Goal: Task Accomplishment & Management: Manage account settings

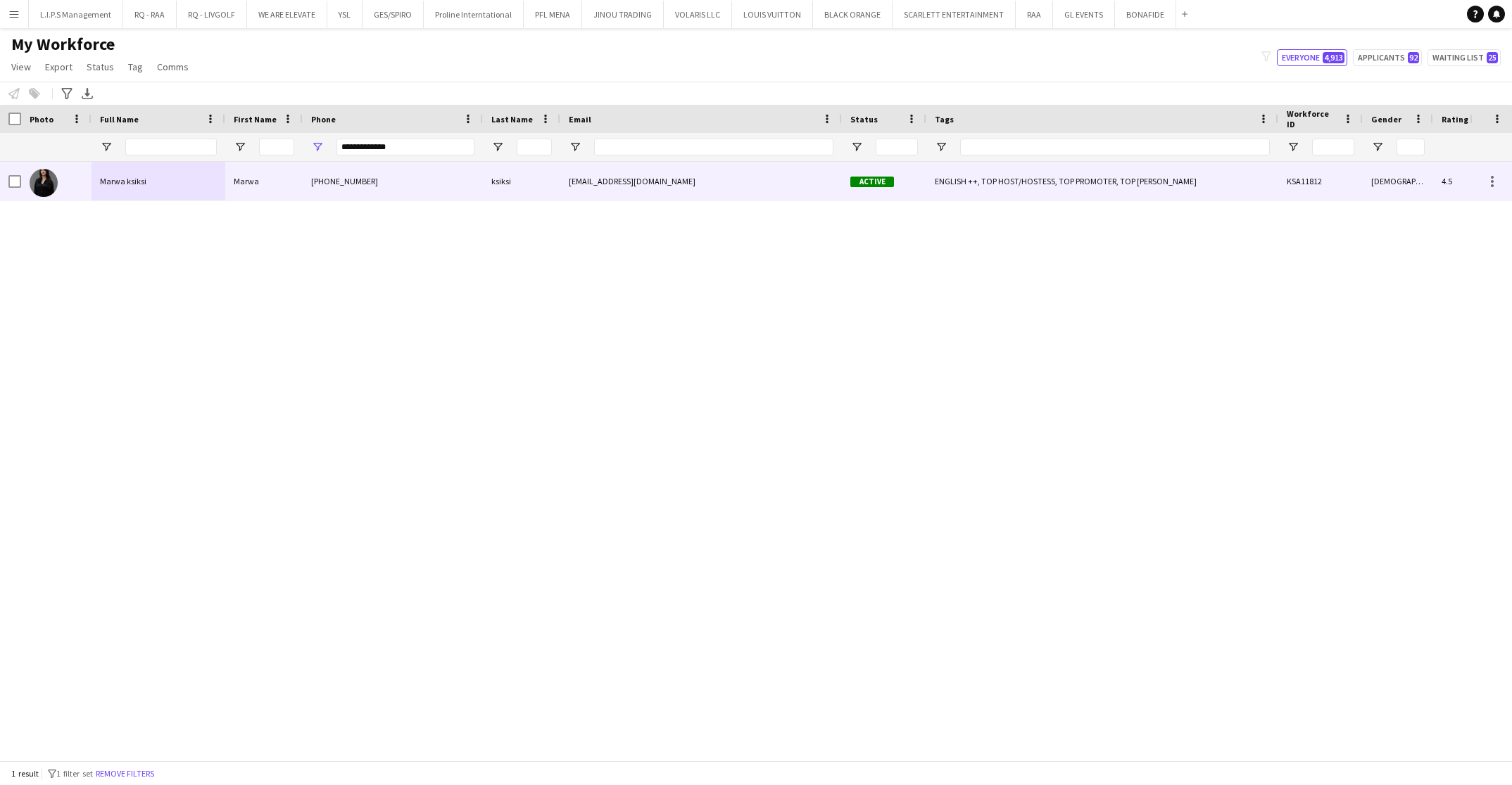
type input "**********"
click at [400, 193] on div "[PHONE_NUMBER]" at bounding box center [393, 181] width 180 height 39
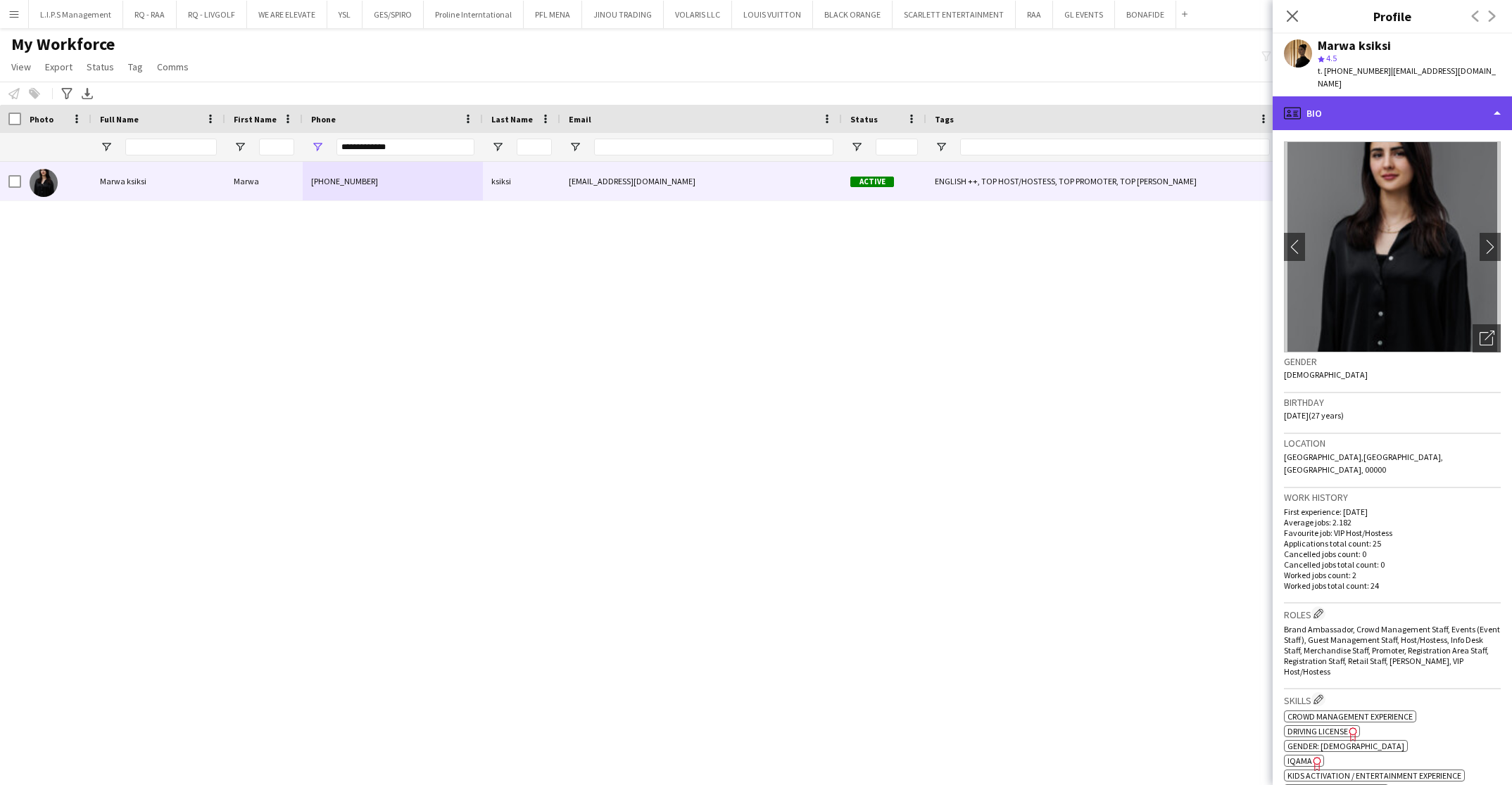
click at [1418, 97] on div "profile Bio" at bounding box center [1393, 113] width 240 height 34
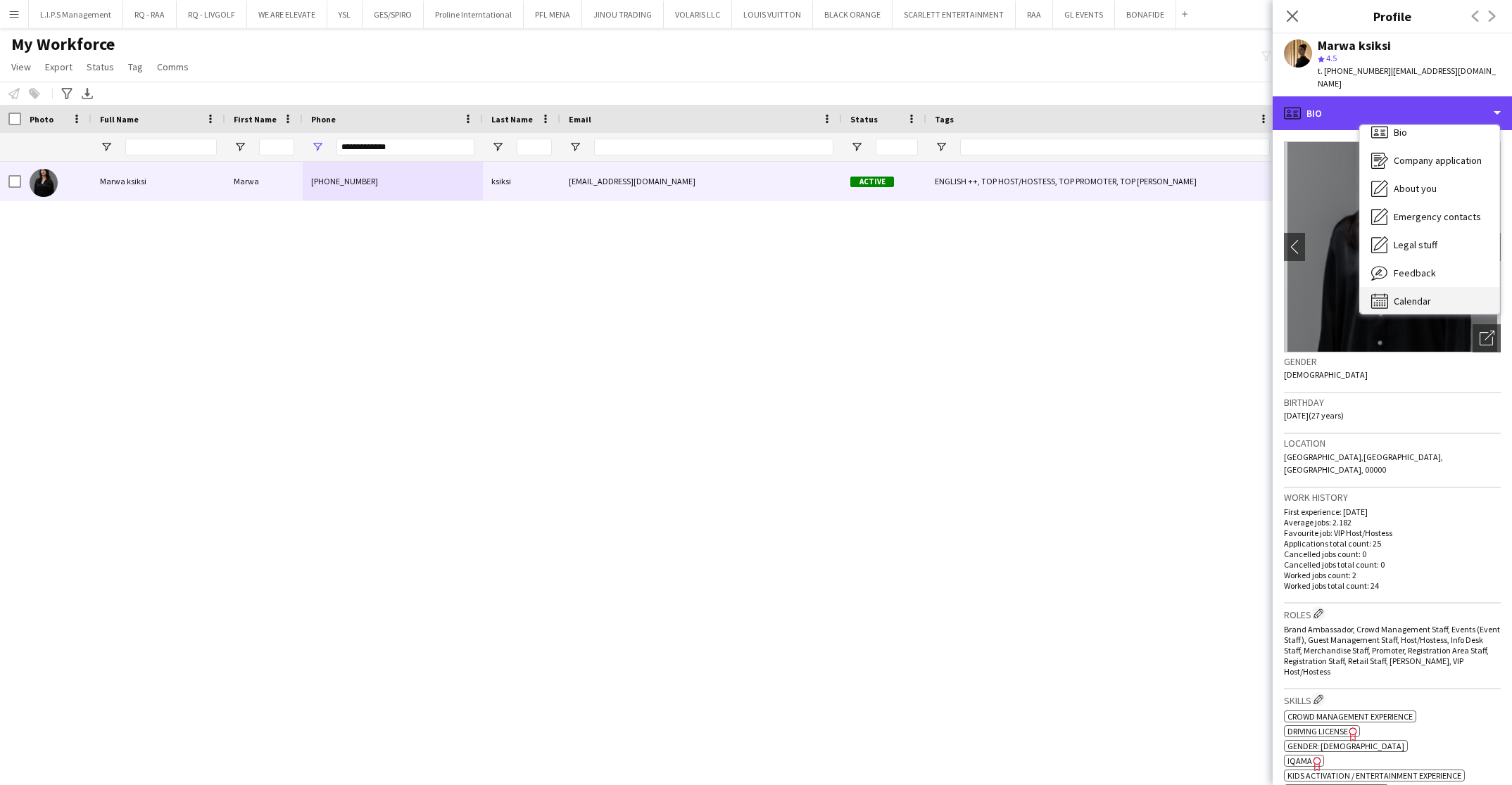
scroll to position [19, 0]
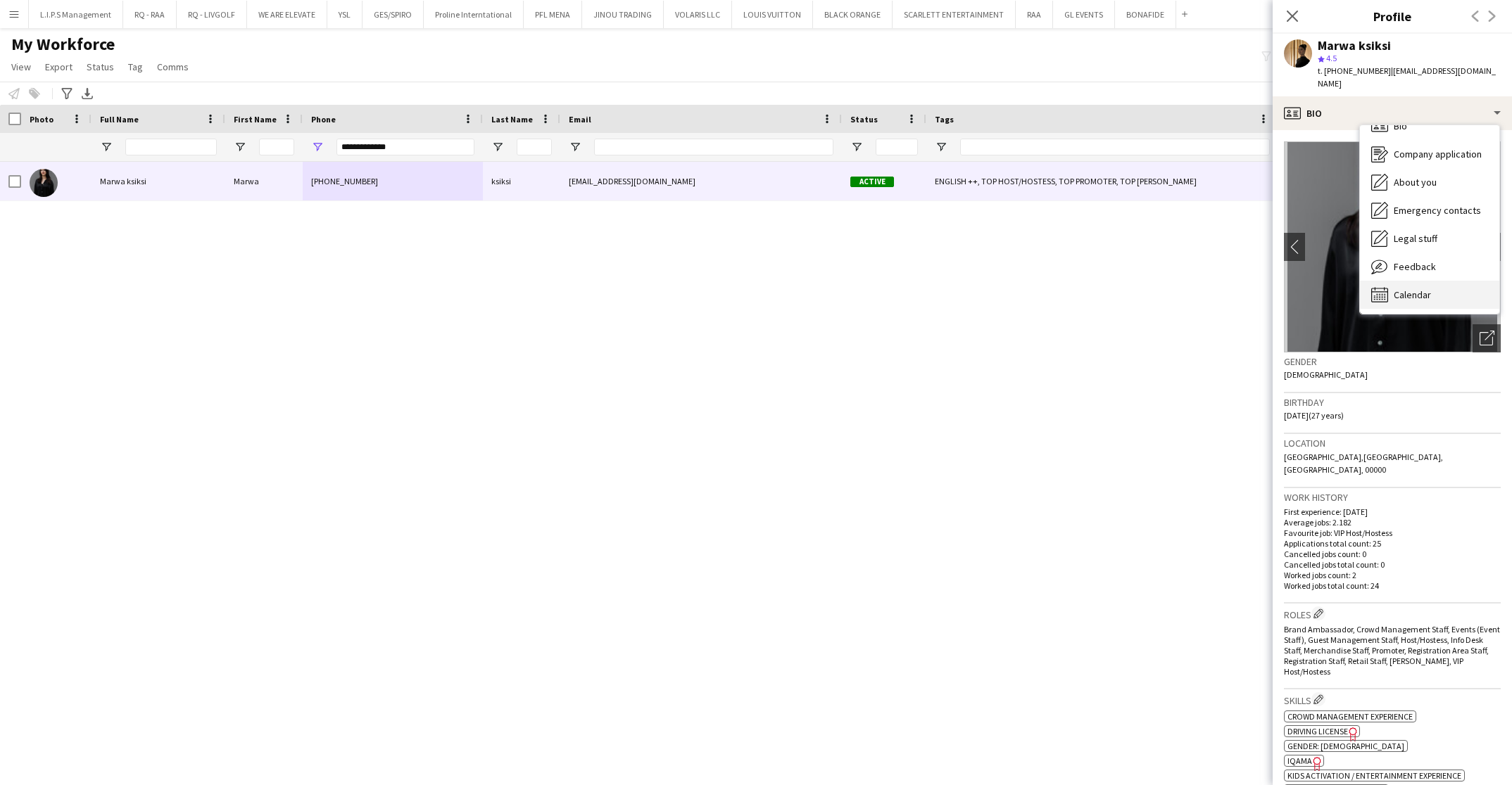
click at [1427, 289] on span "Calendar" at bounding box center [1413, 295] width 37 height 13
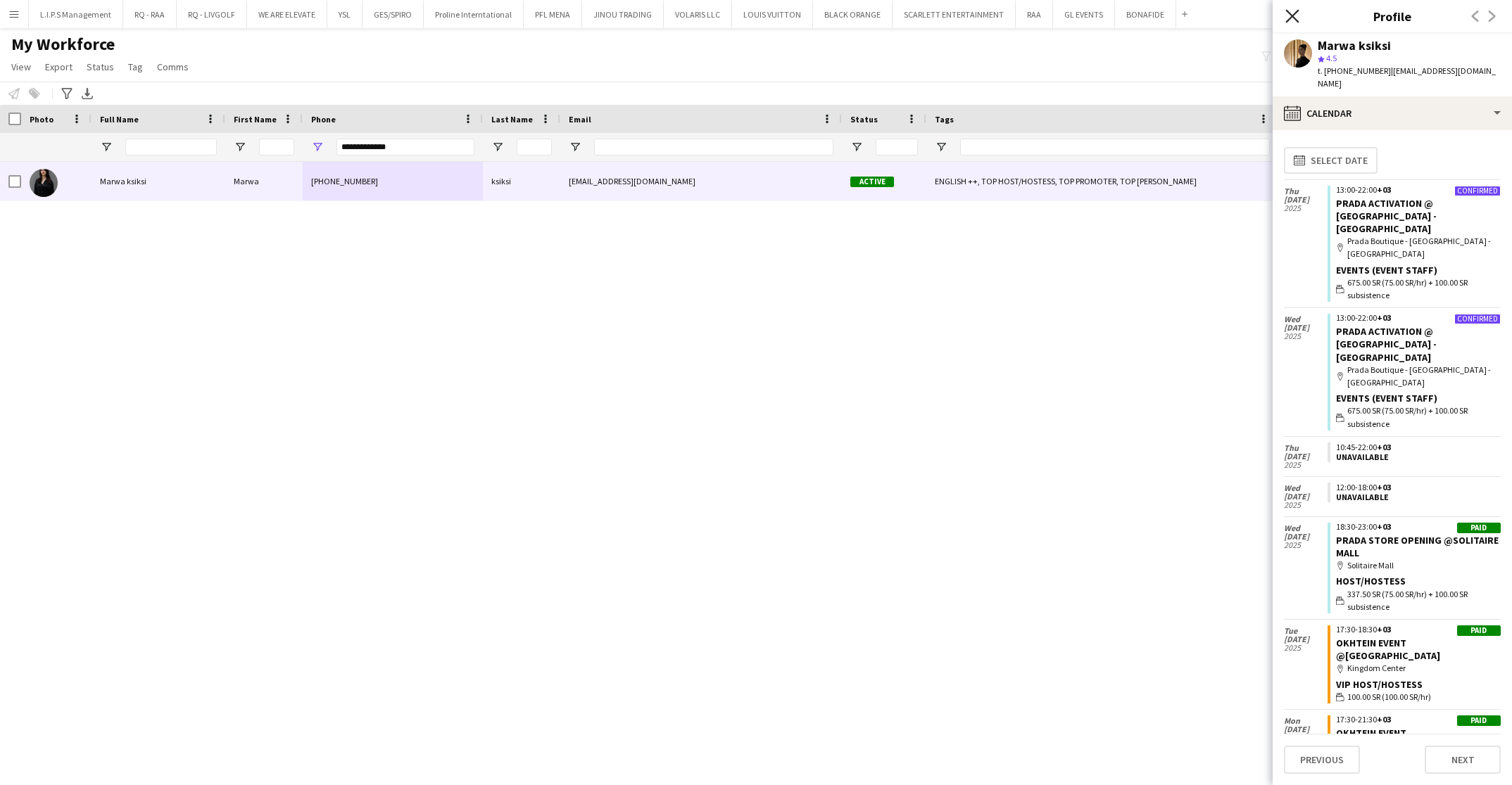
click at [1293, 16] on icon at bounding box center [1291, 16] width 13 height 13
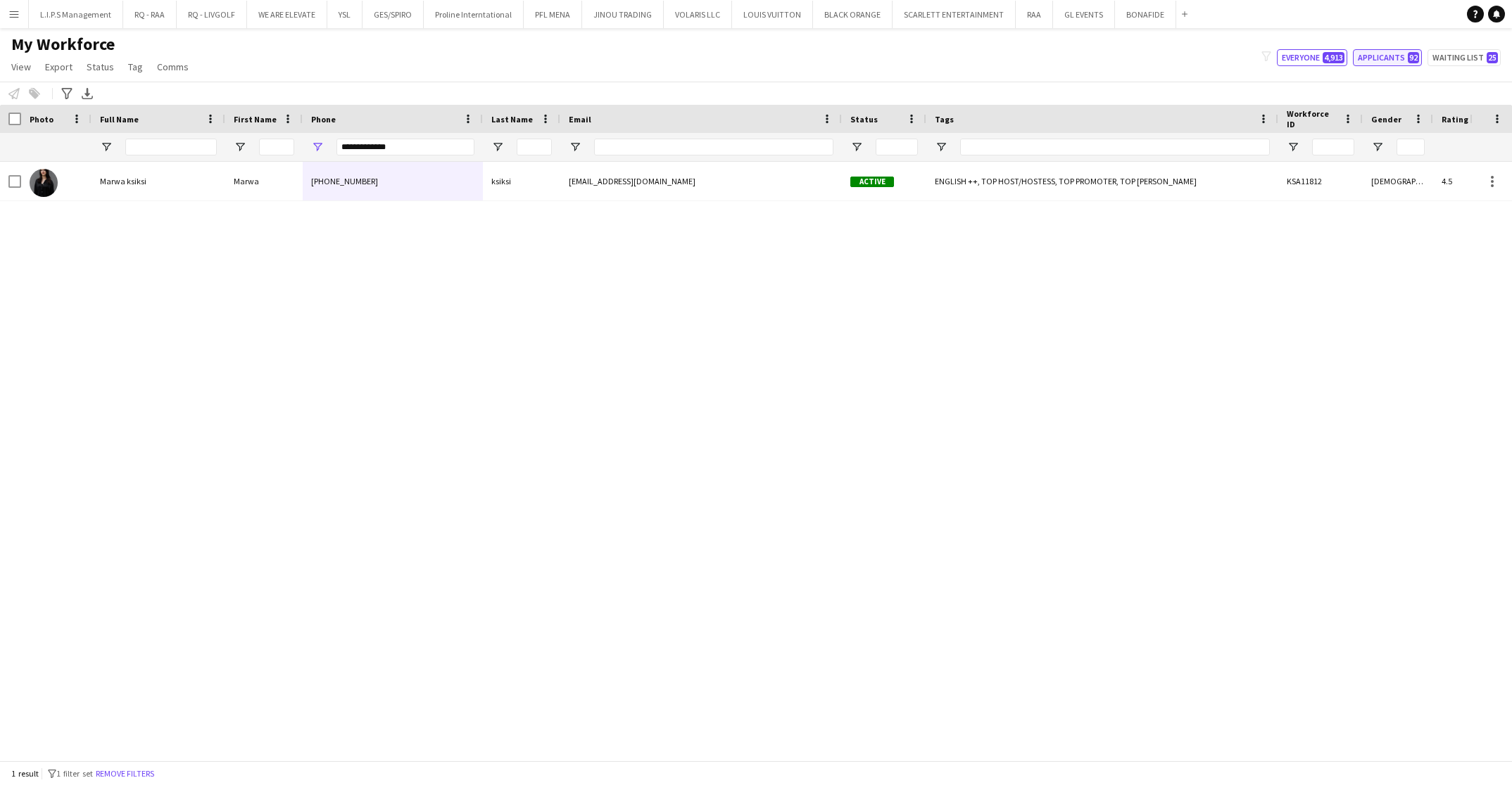
click at [1365, 60] on button "Applicants 92" at bounding box center [1388, 58] width 69 height 17
type input "**********"
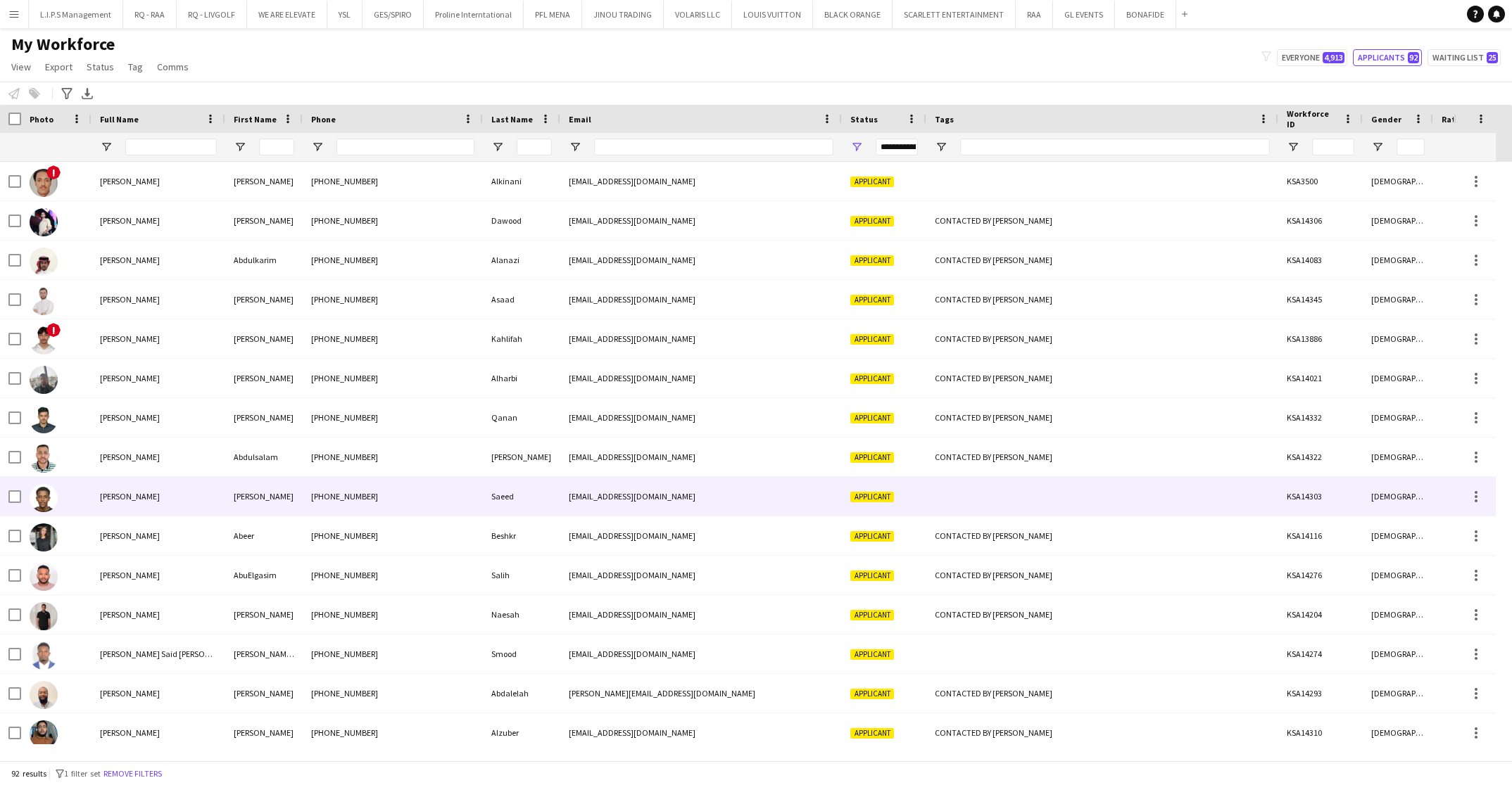
click at [752, 482] on div "[EMAIL_ADDRESS][DOMAIN_NAME]" at bounding box center [702, 496] width 282 height 39
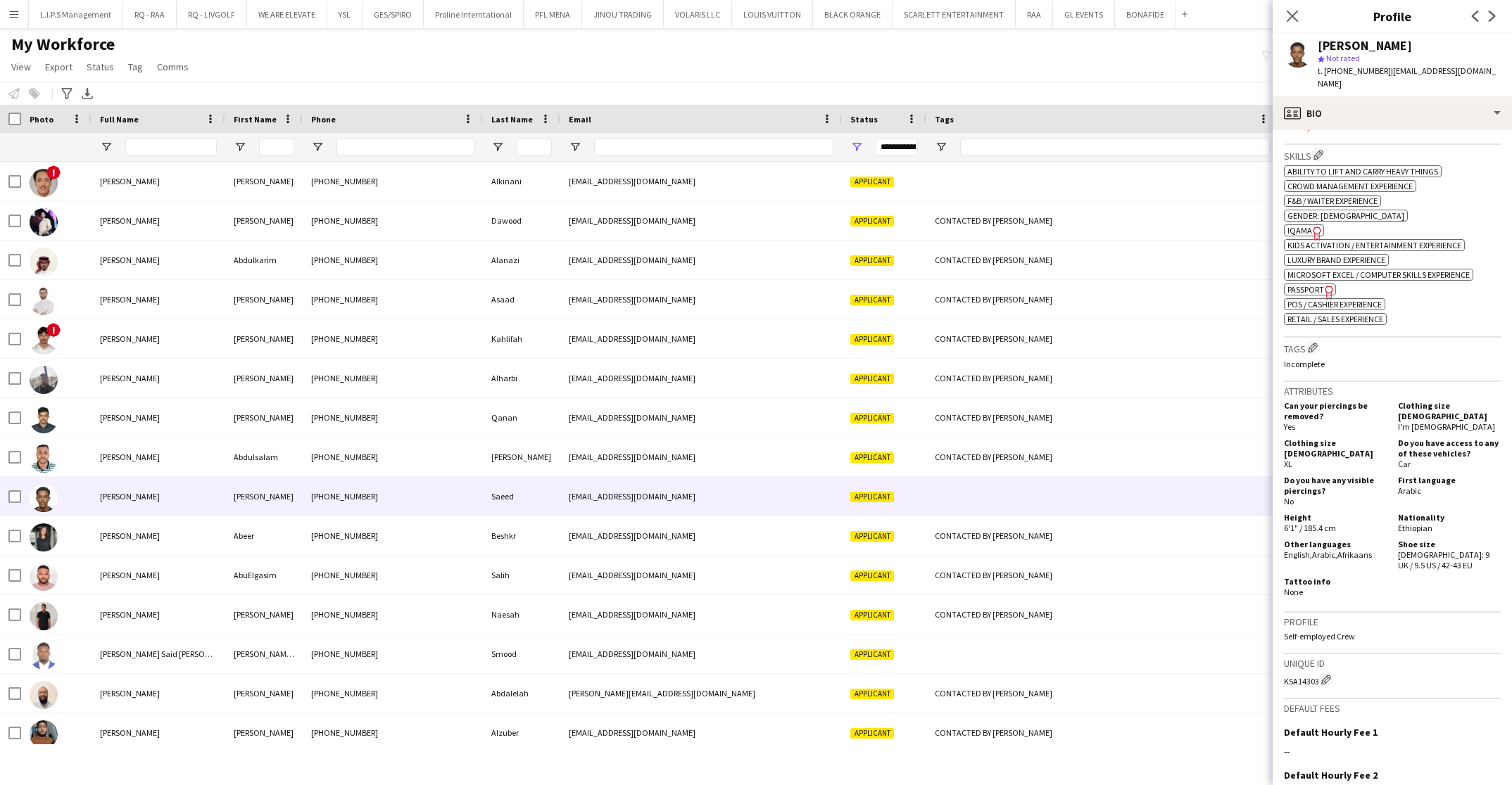
scroll to position [528, 0]
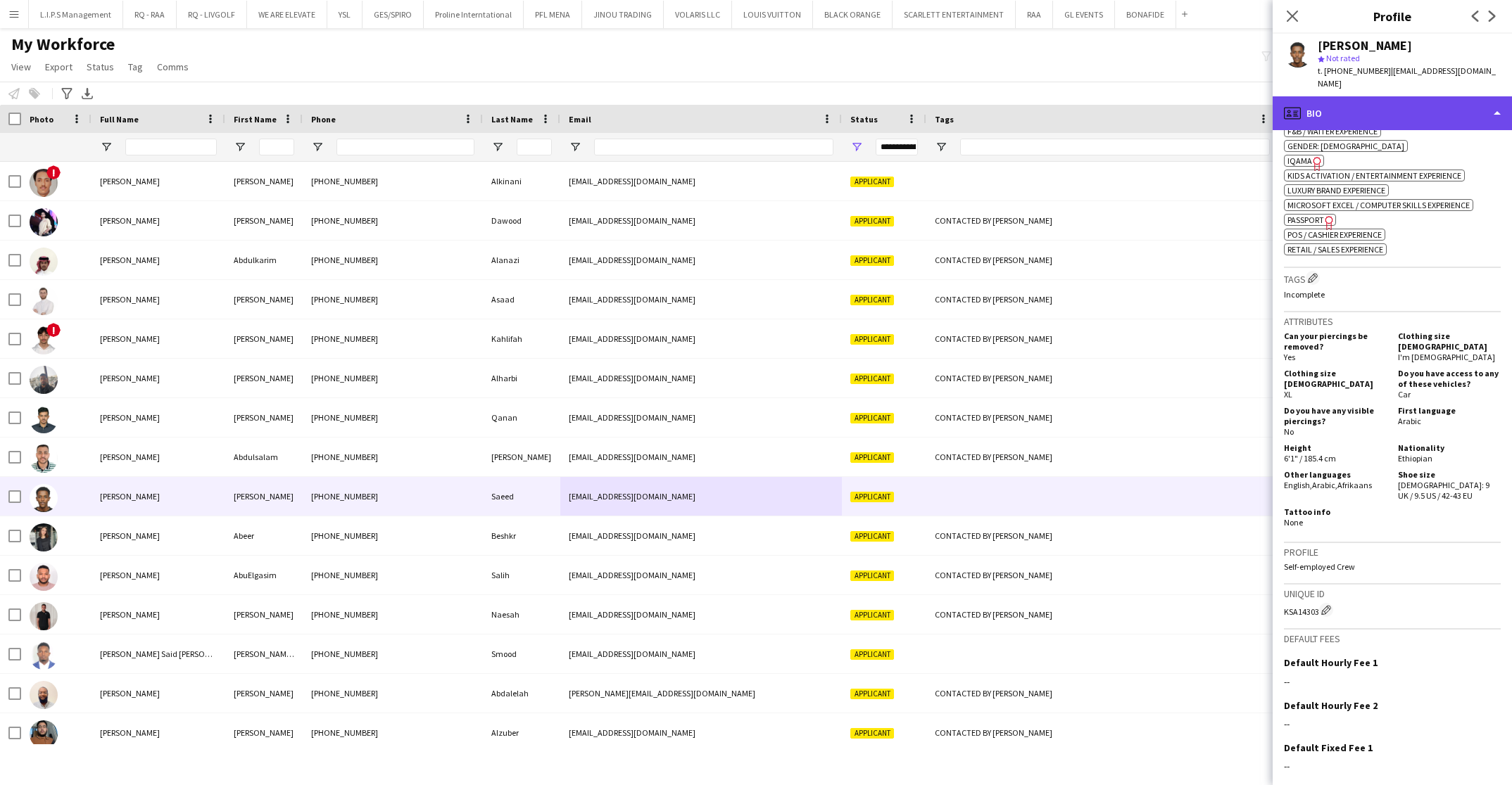
click at [1413, 101] on div "profile Bio" at bounding box center [1393, 113] width 240 height 34
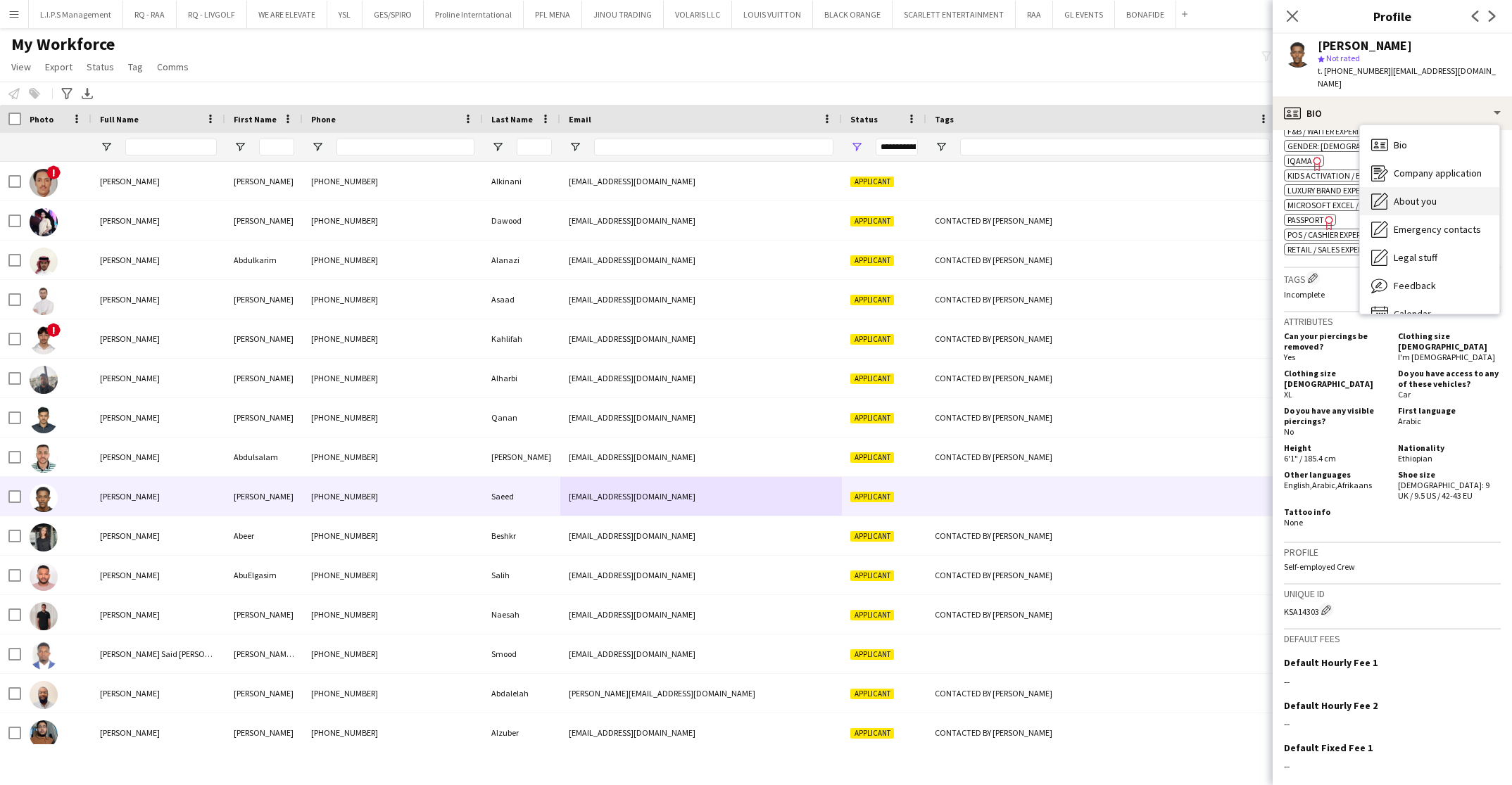
click at [1413, 195] on span "About you" at bounding box center [1416, 201] width 43 height 13
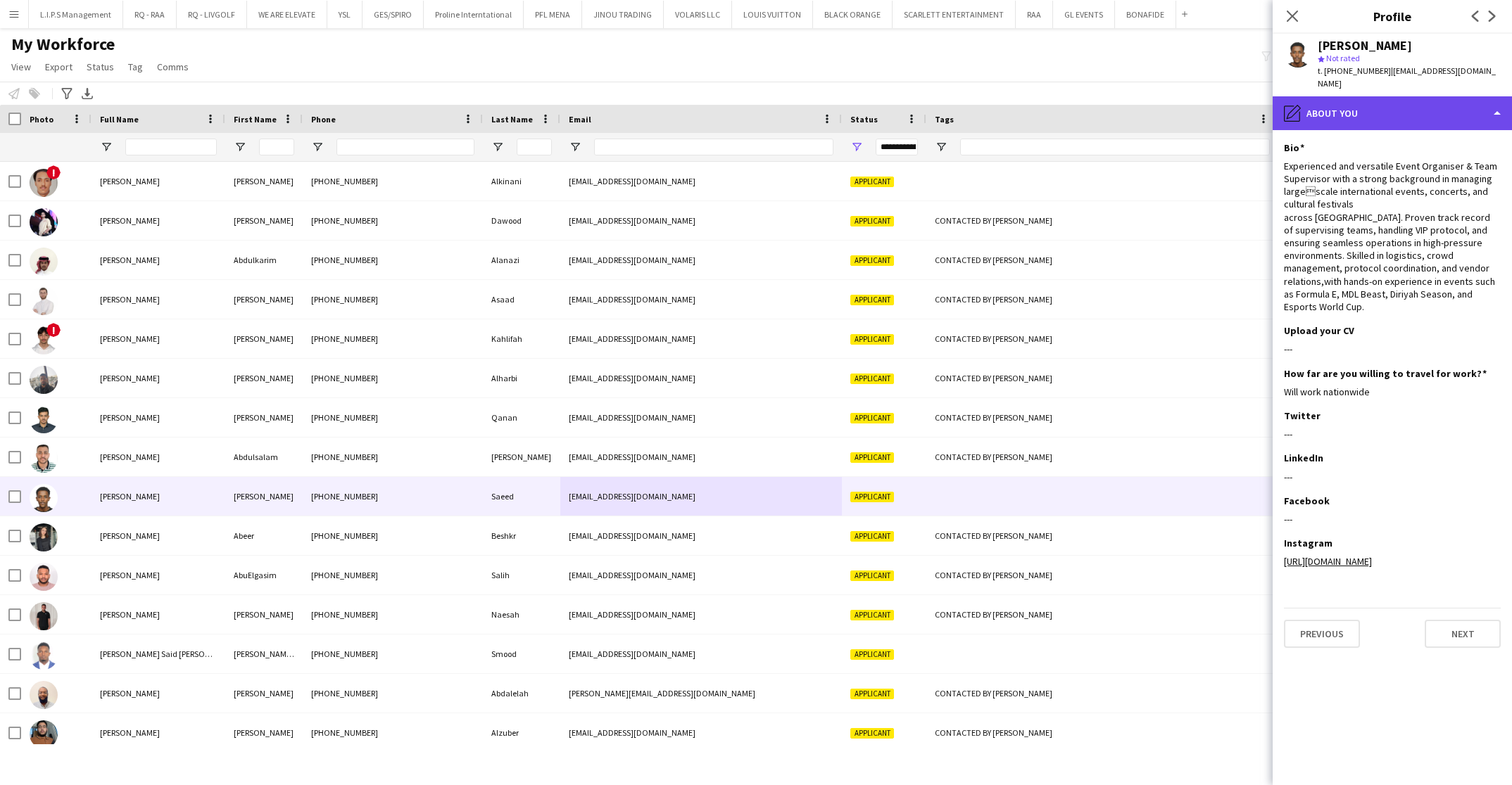
click at [1327, 97] on div "pencil4 About you" at bounding box center [1393, 113] width 240 height 34
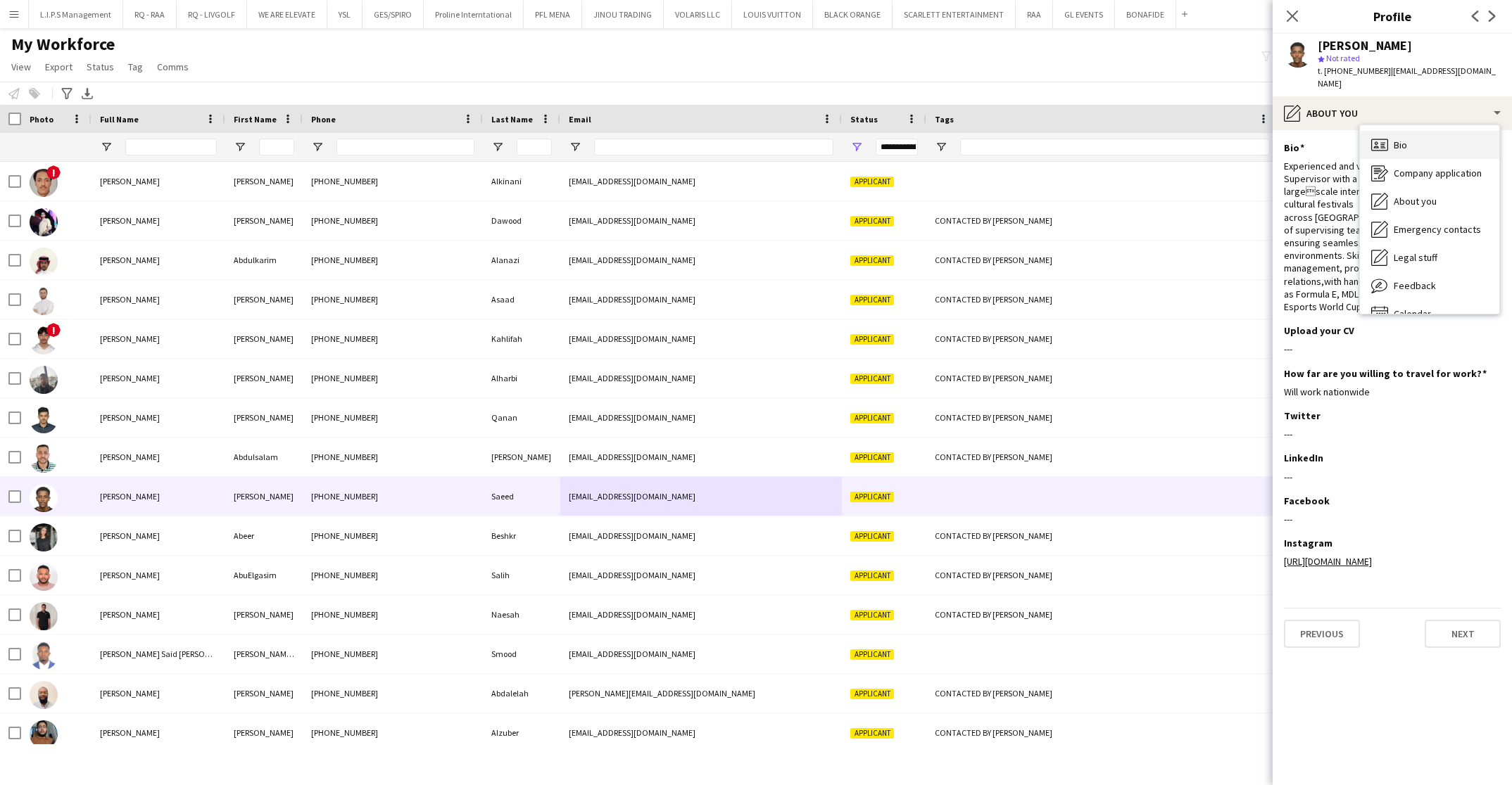
click at [1413, 133] on div "Bio Bio" at bounding box center [1430, 144] width 139 height 29
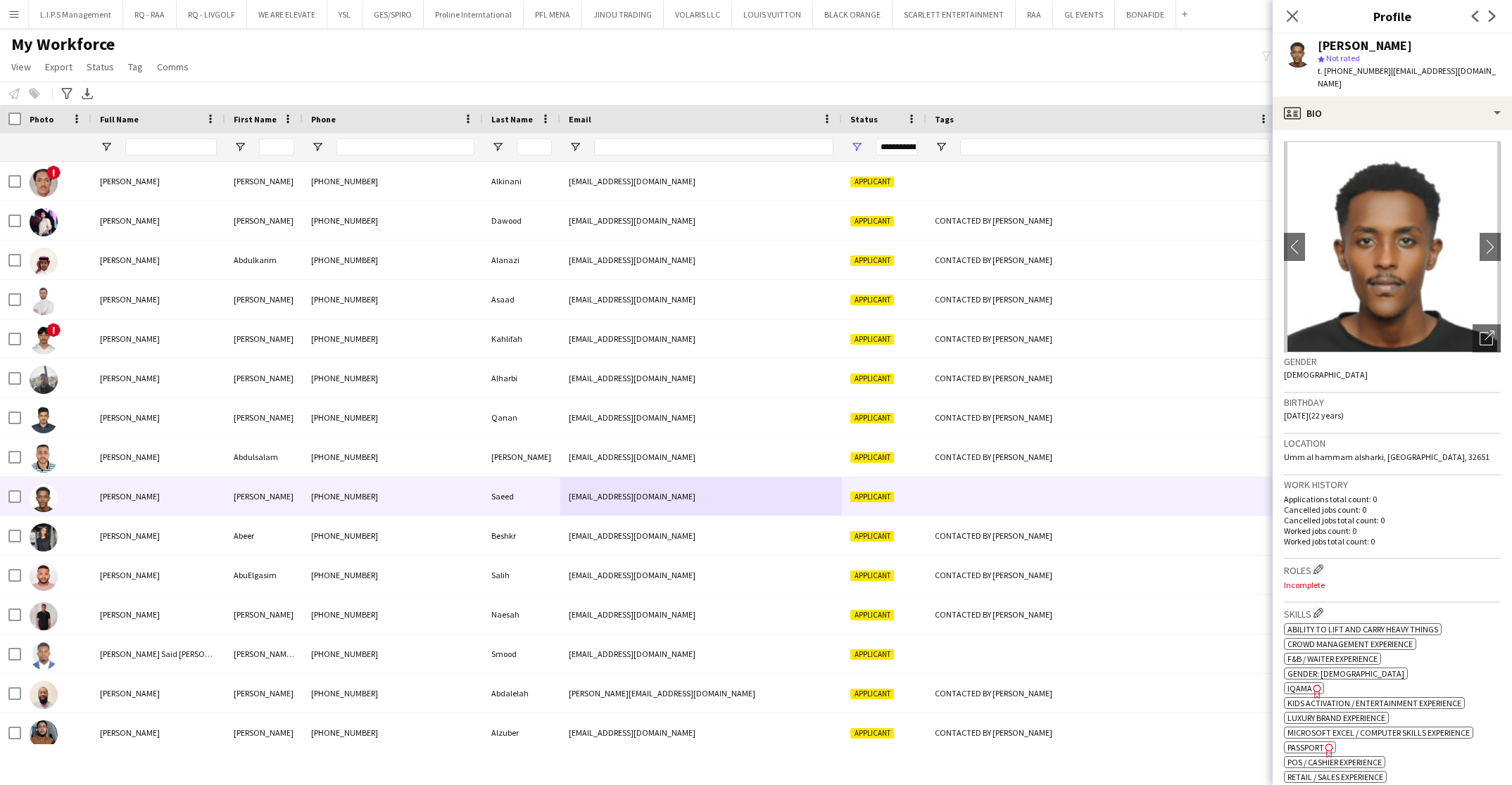
click at [1465, 355] on h3 "Gender" at bounding box center [1393, 361] width 217 height 13
click at [1475, 324] on div "Open photos pop-in" at bounding box center [1487, 338] width 29 height 29
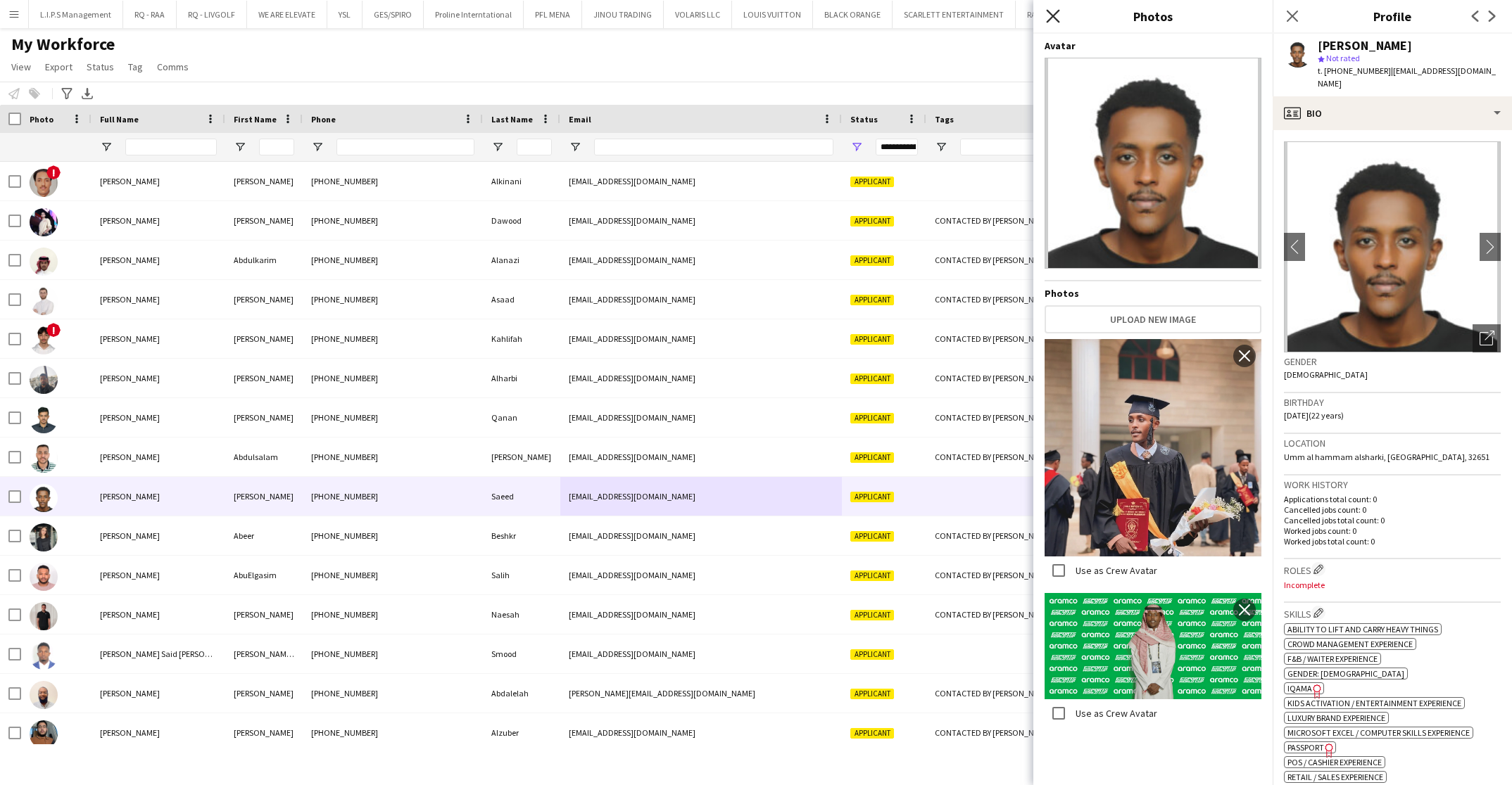
click at [1056, 14] on icon at bounding box center [1053, 16] width 13 height 13
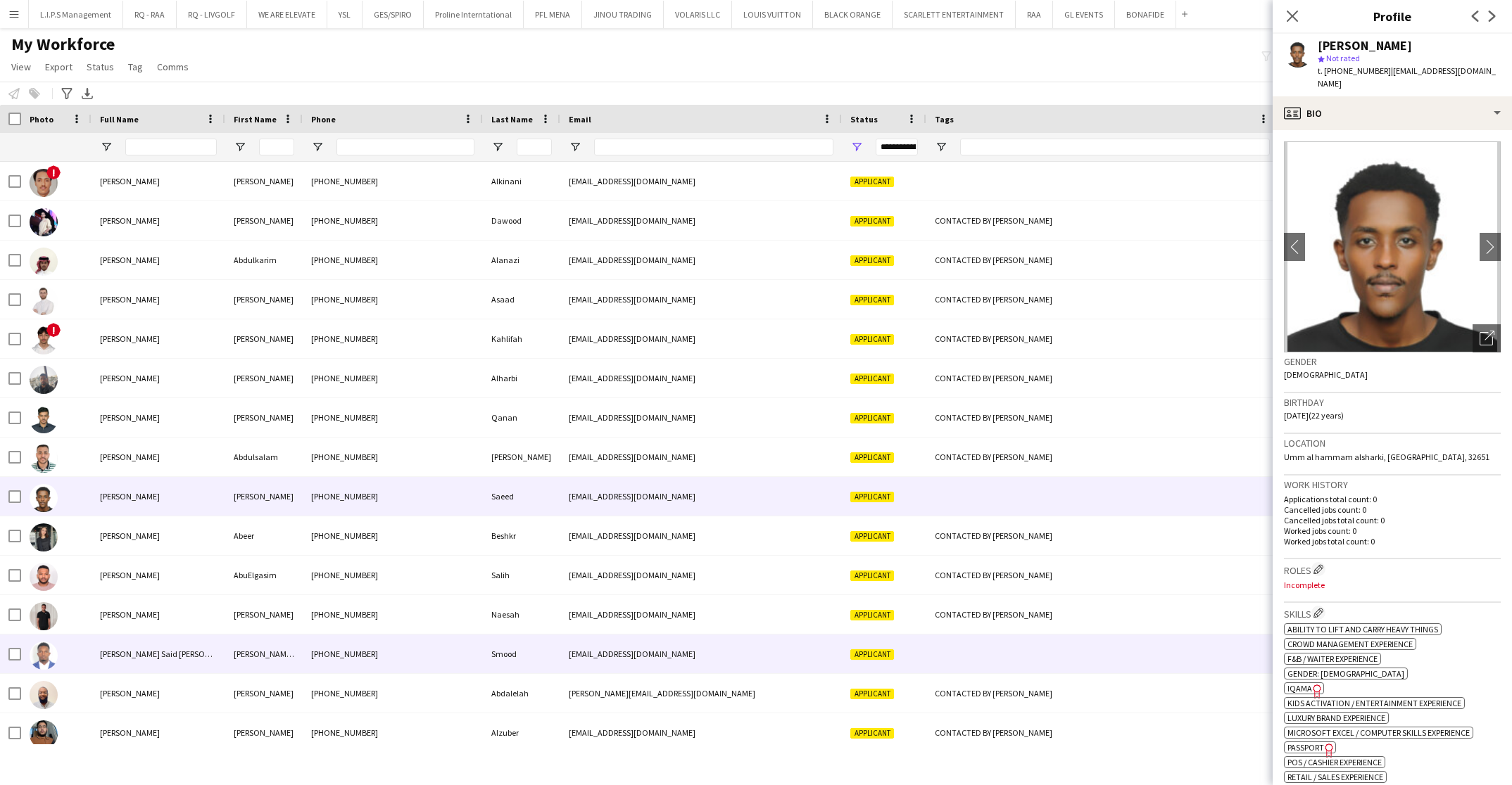
click at [863, 651] on span "Applicant" at bounding box center [872, 654] width 43 height 10
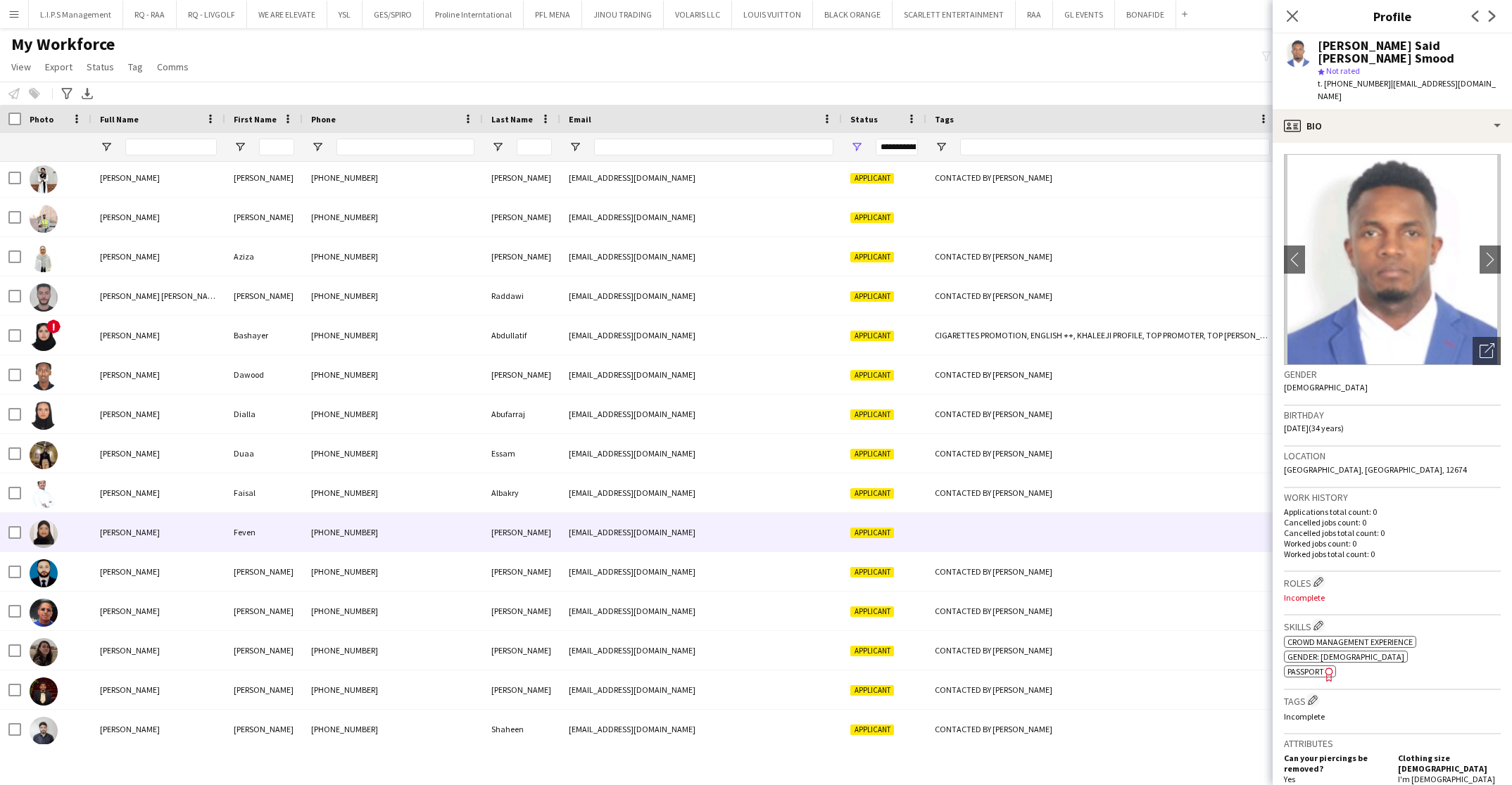
scroll to position [950, 0]
click at [926, 539] on div at bounding box center [1102, 532] width 352 height 39
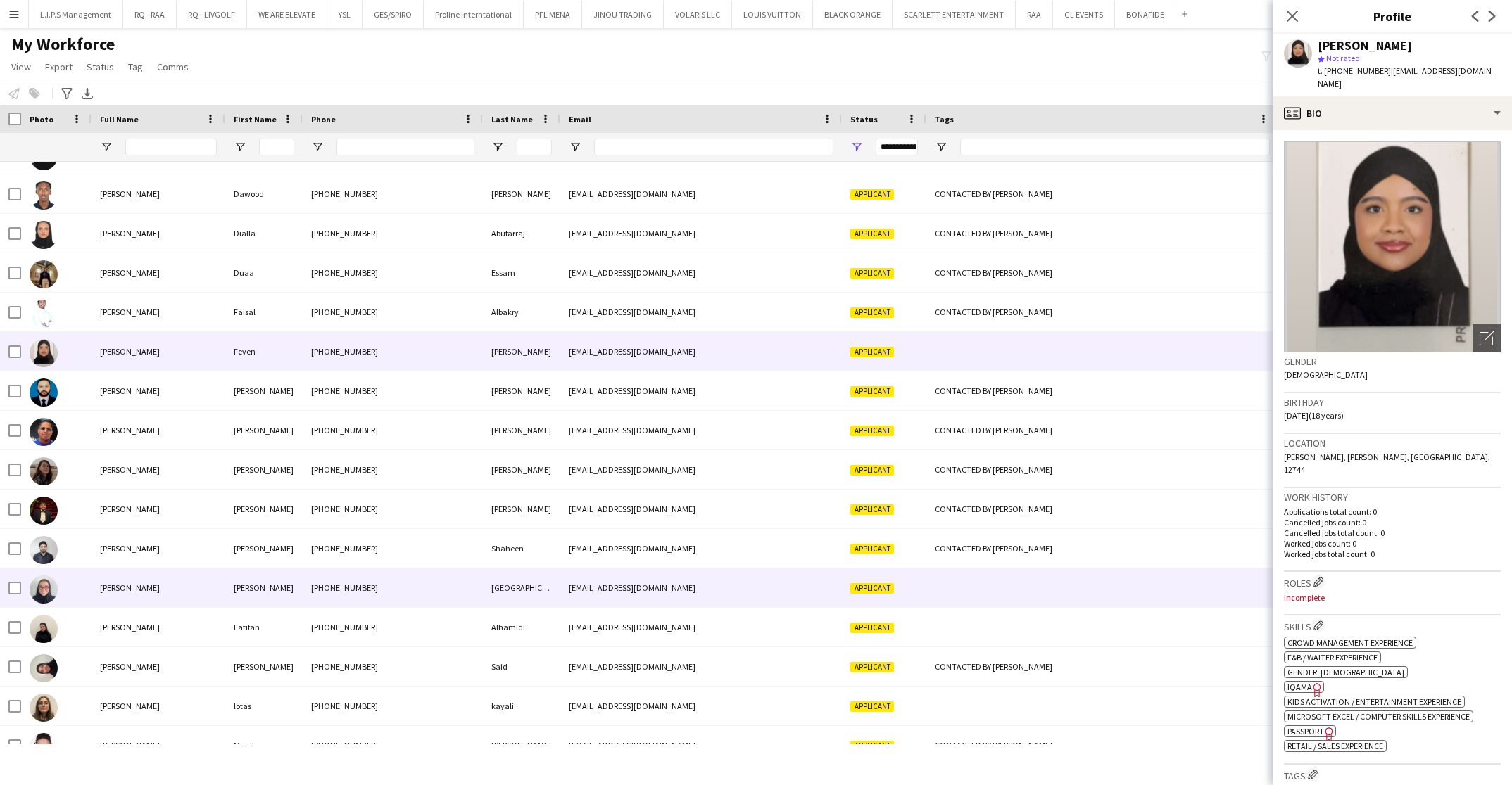
scroll to position [1161, 0]
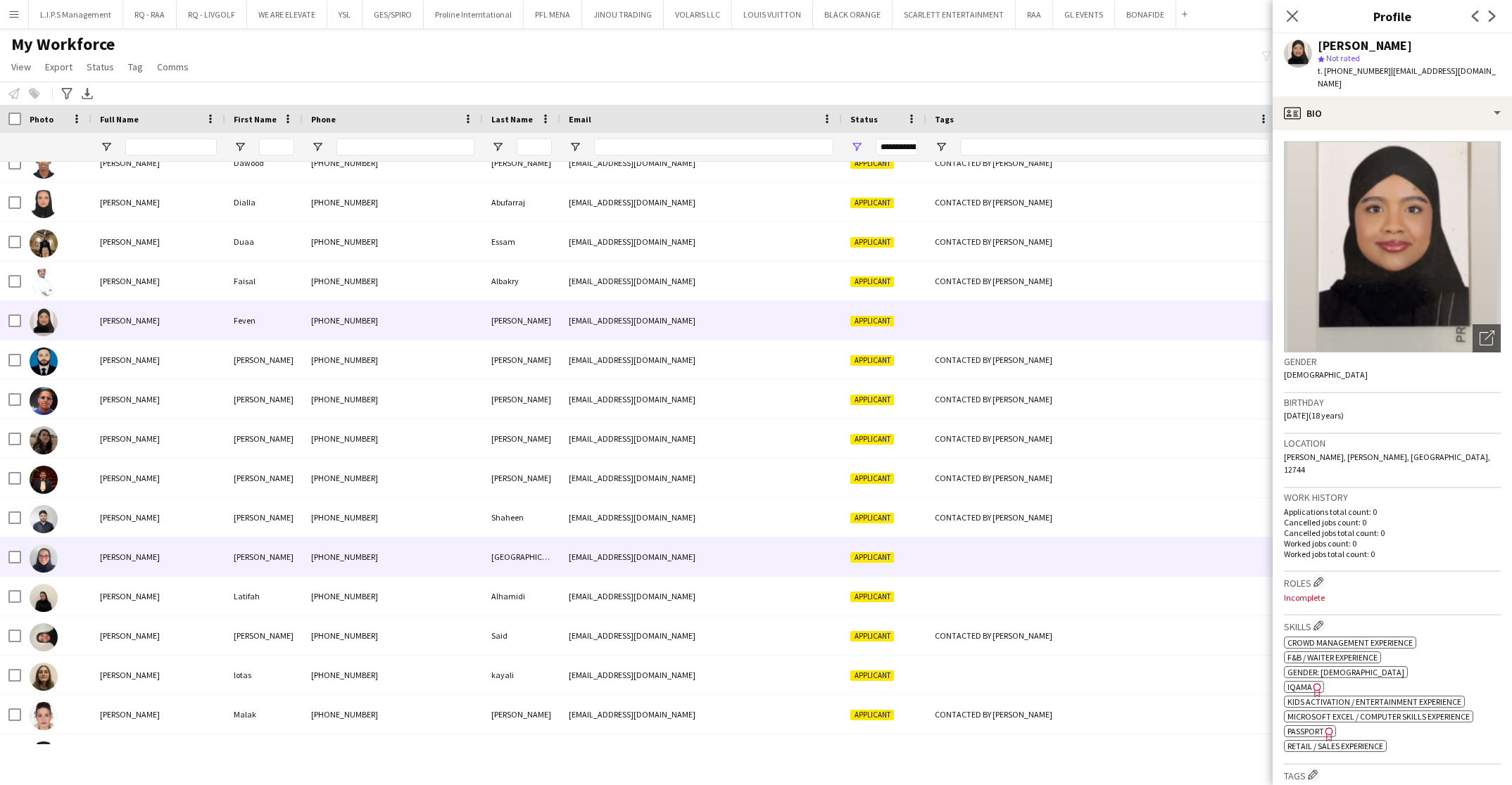
click at [872, 564] on div "Applicant" at bounding box center [885, 557] width 85 height 39
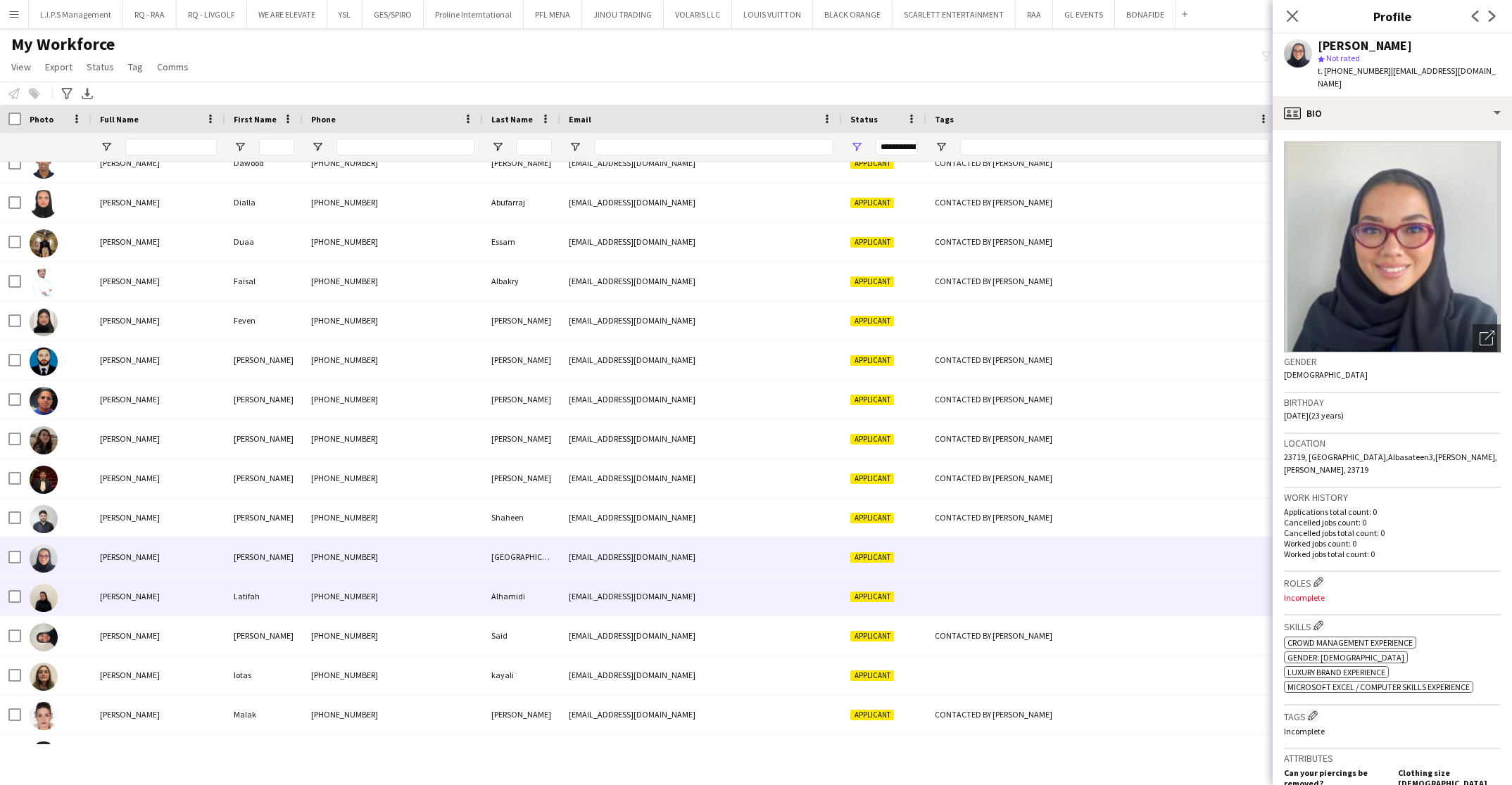
click at [836, 603] on div "[EMAIL_ADDRESS][DOMAIN_NAME]" at bounding box center [702, 596] width 282 height 39
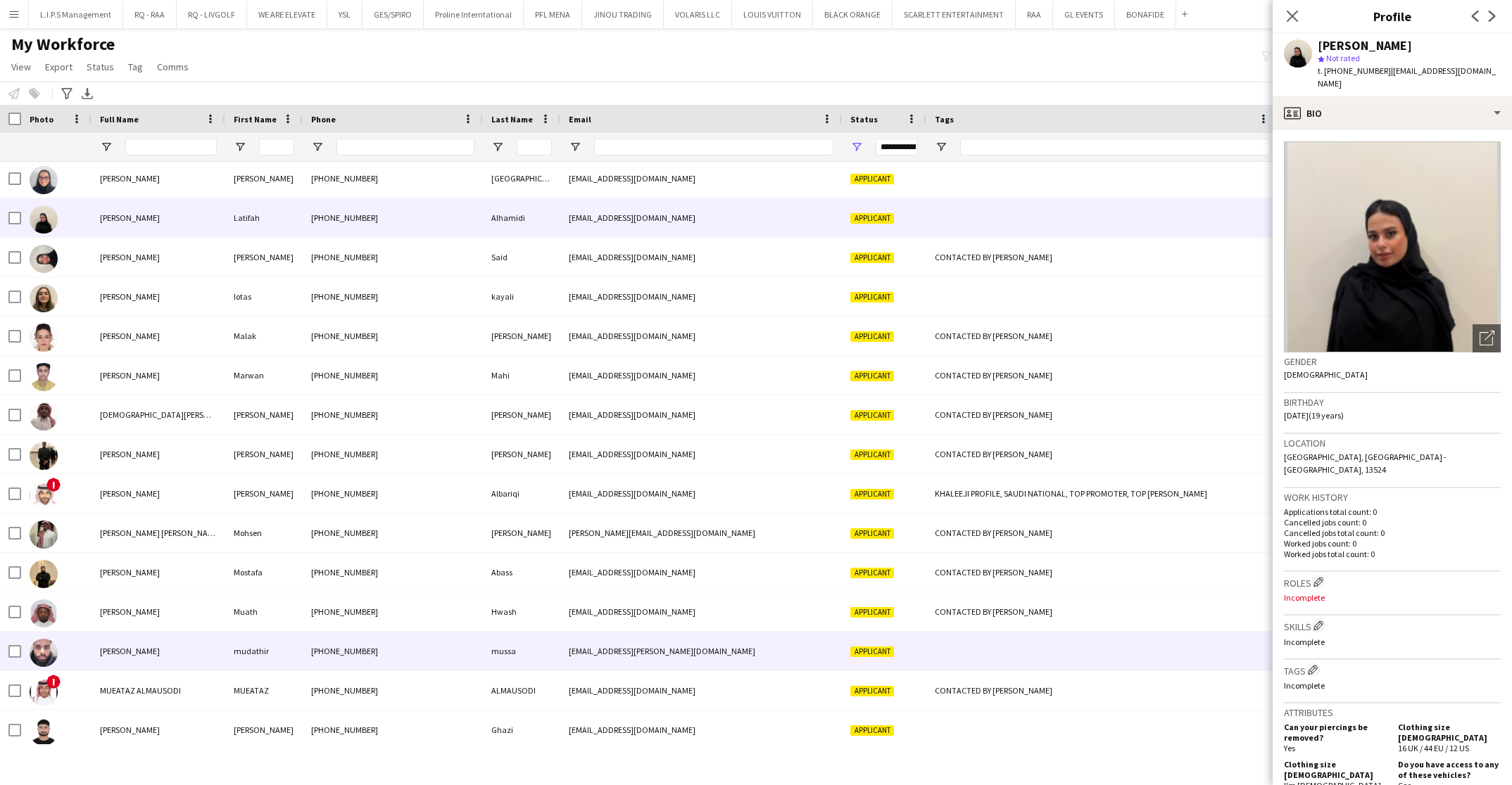
scroll to position [1584, 0]
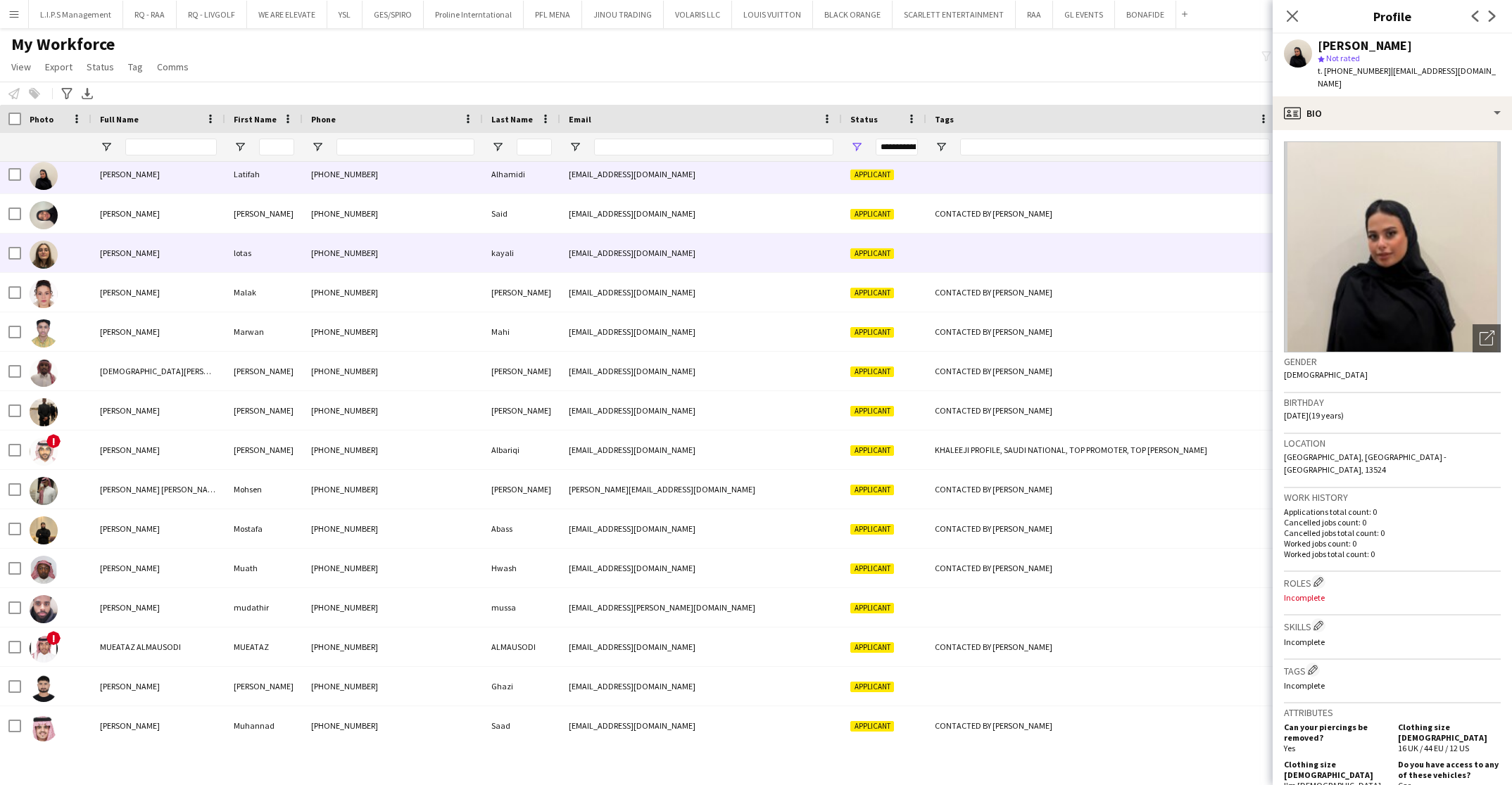
click at [936, 251] on div at bounding box center [1102, 252] width 352 height 39
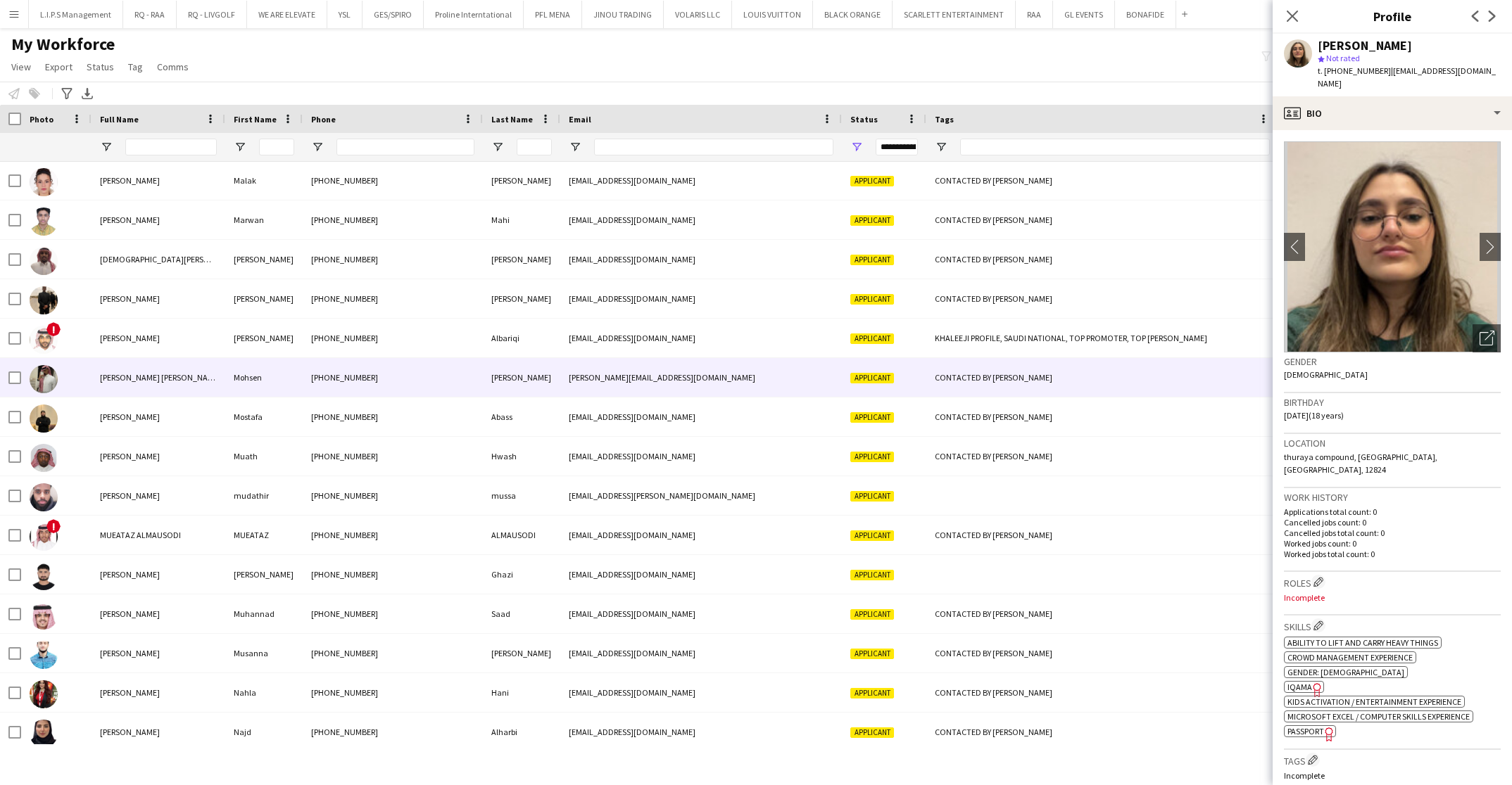
scroll to position [1795, 0]
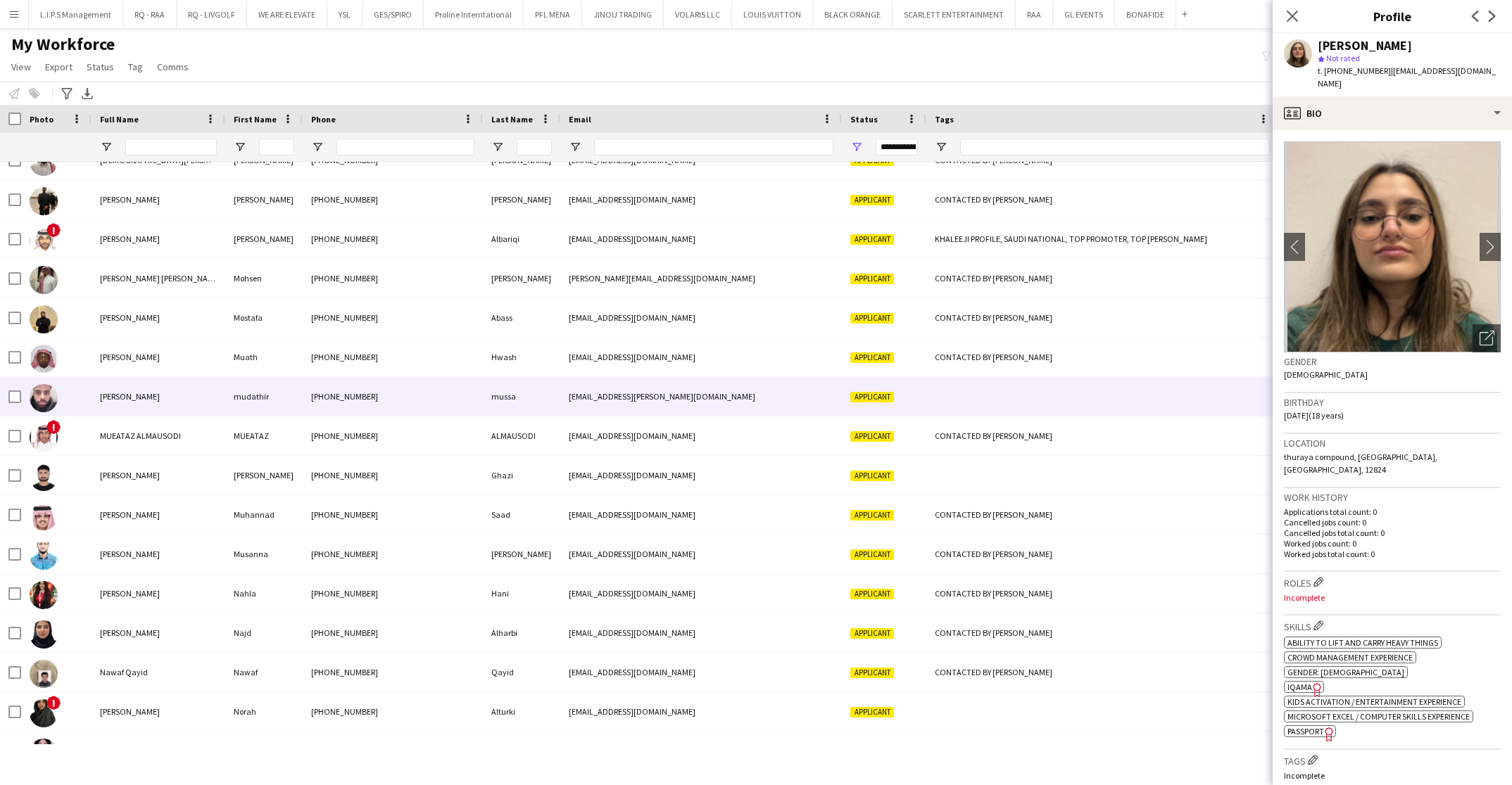
click at [898, 388] on div "Applicant" at bounding box center [885, 396] width 85 height 39
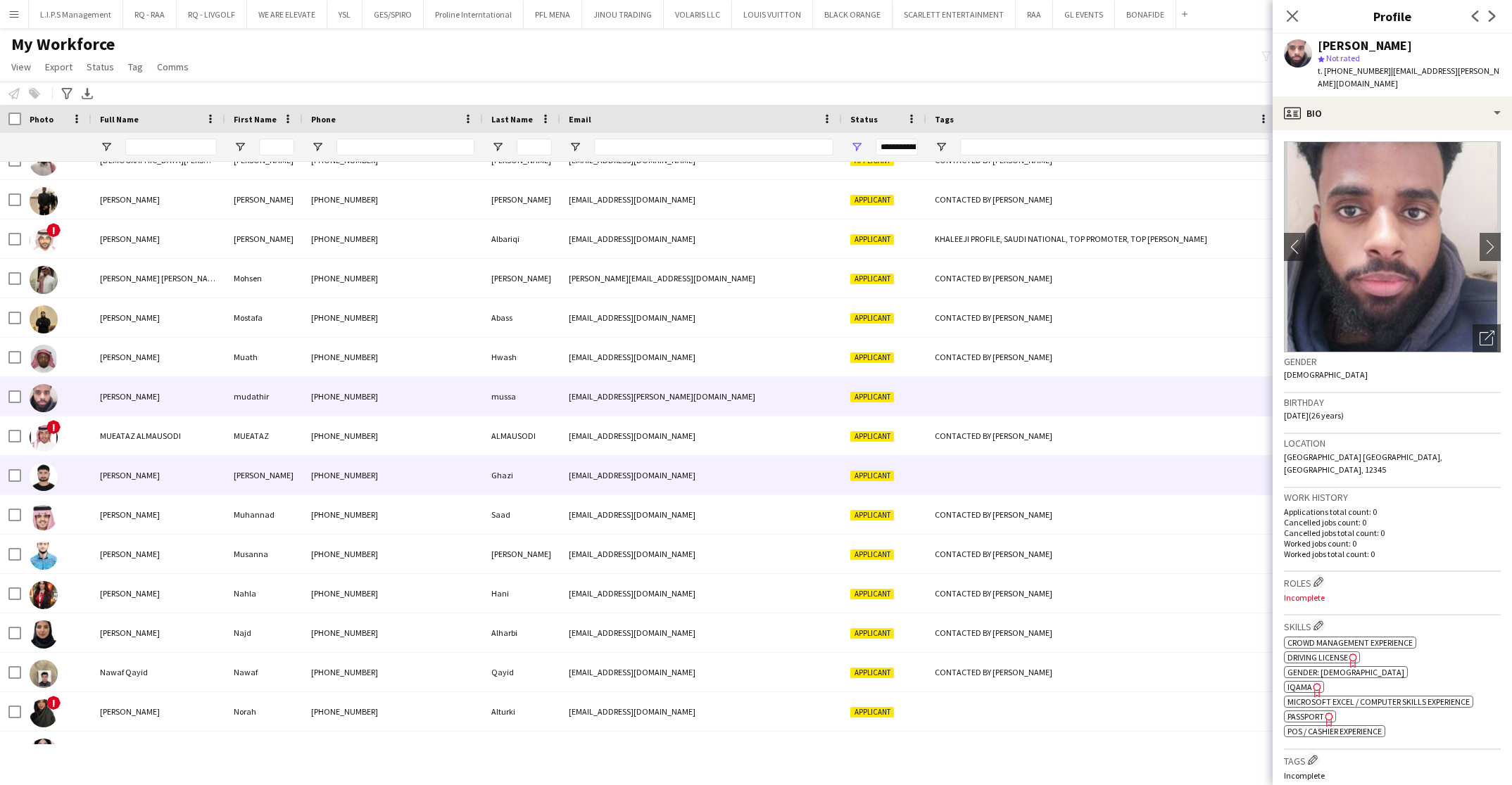
click at [972, 460] on div at bounding box center [1102, 475] width 352 height 39
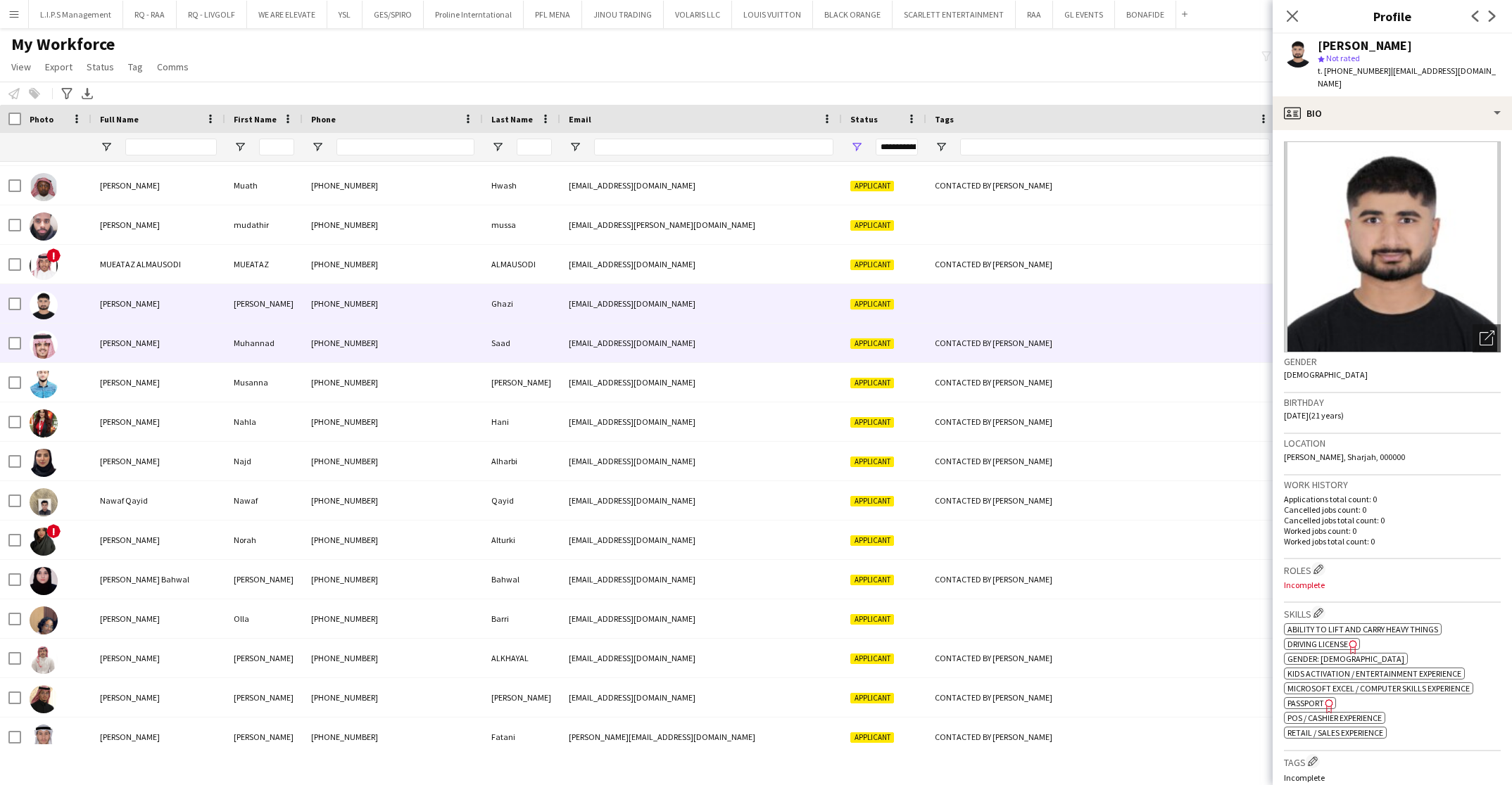
scroll to position [2111, 0]
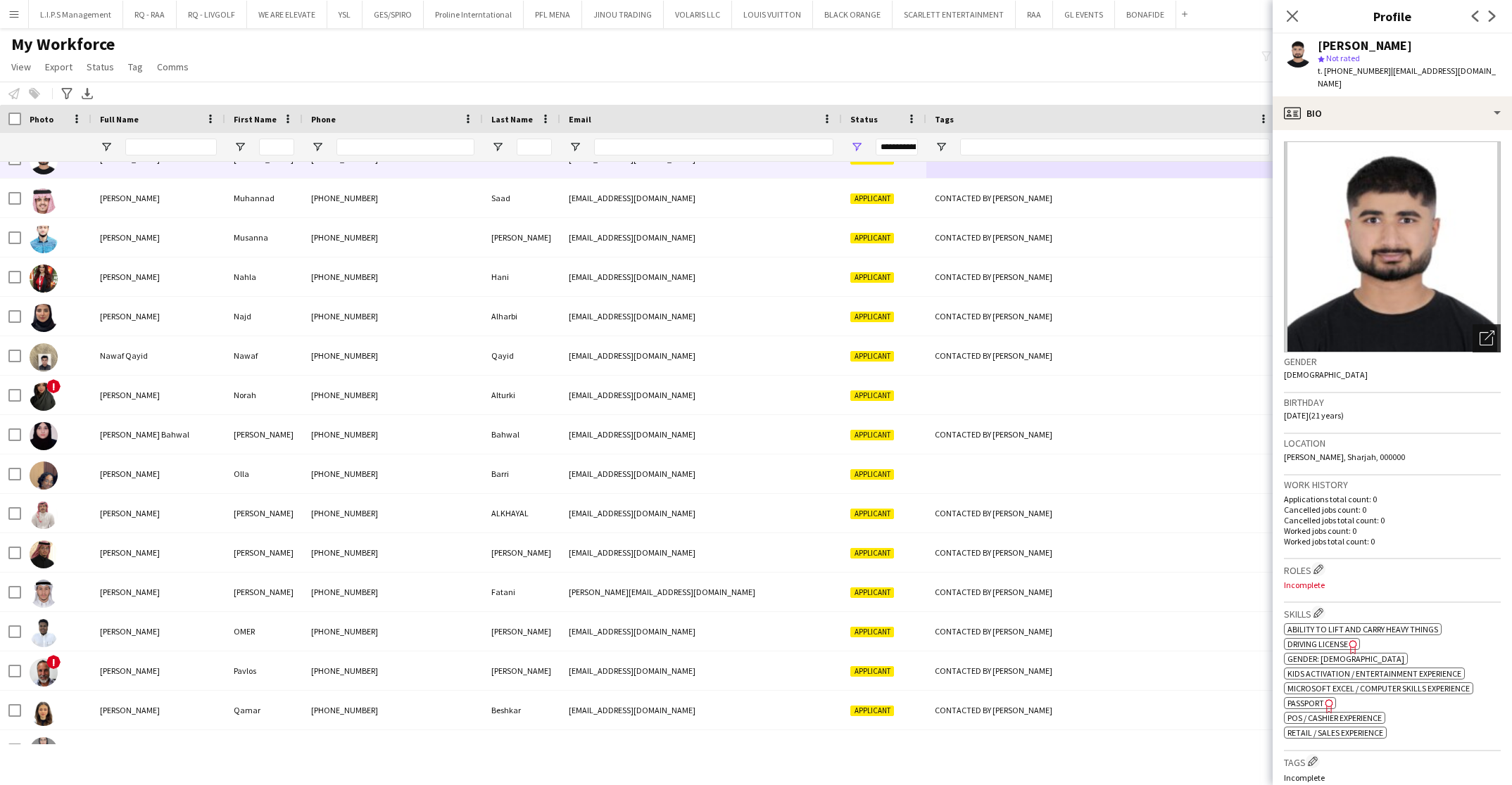
click at [1480, 331] on icon "Open photos pop-in" at bounding box center [1487, 338] width 15 height 15
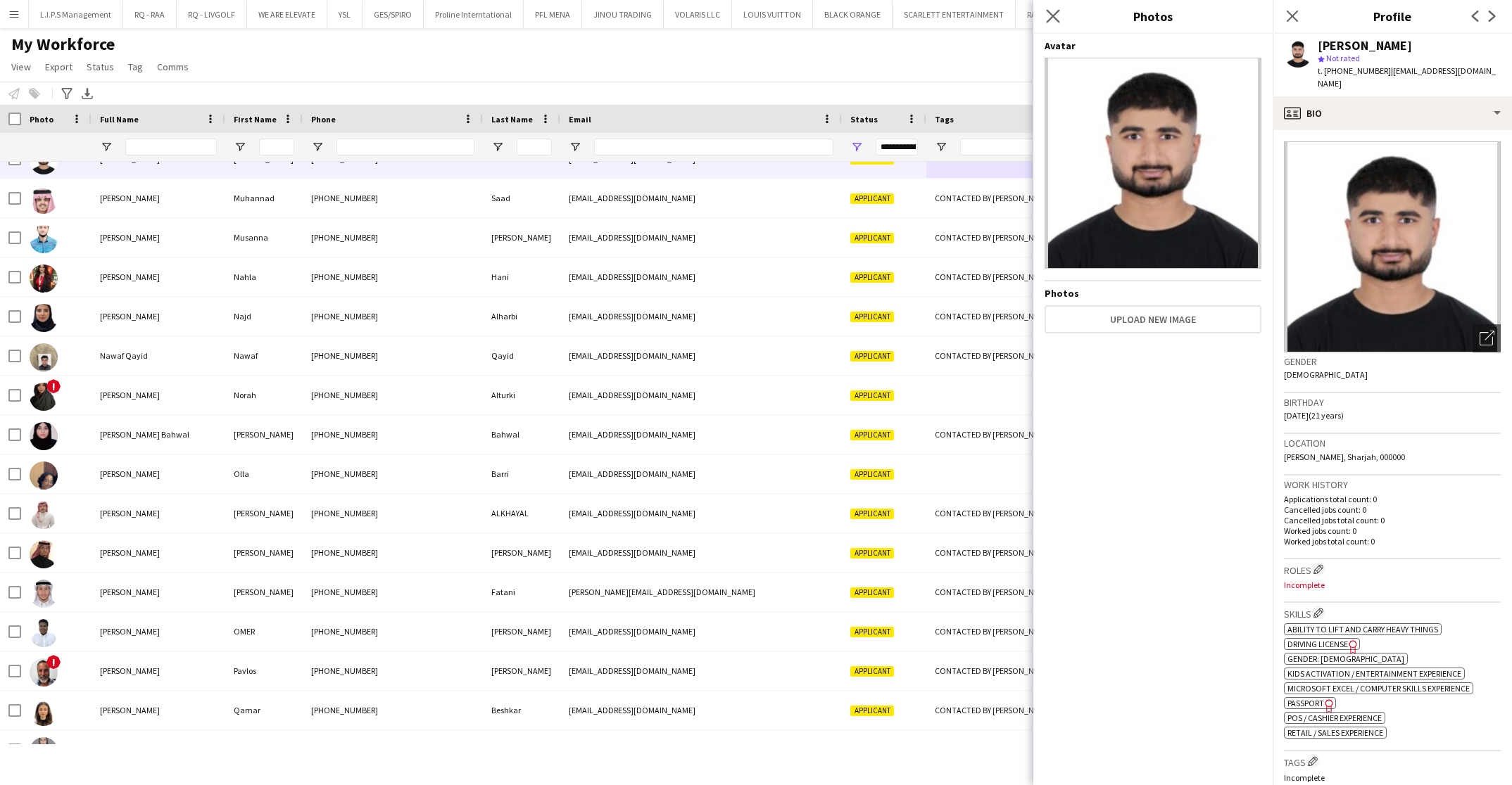
click at [1055, 23] on app-icon "Close pop-in" at bounding box center [1054, 16] width 21 height 21
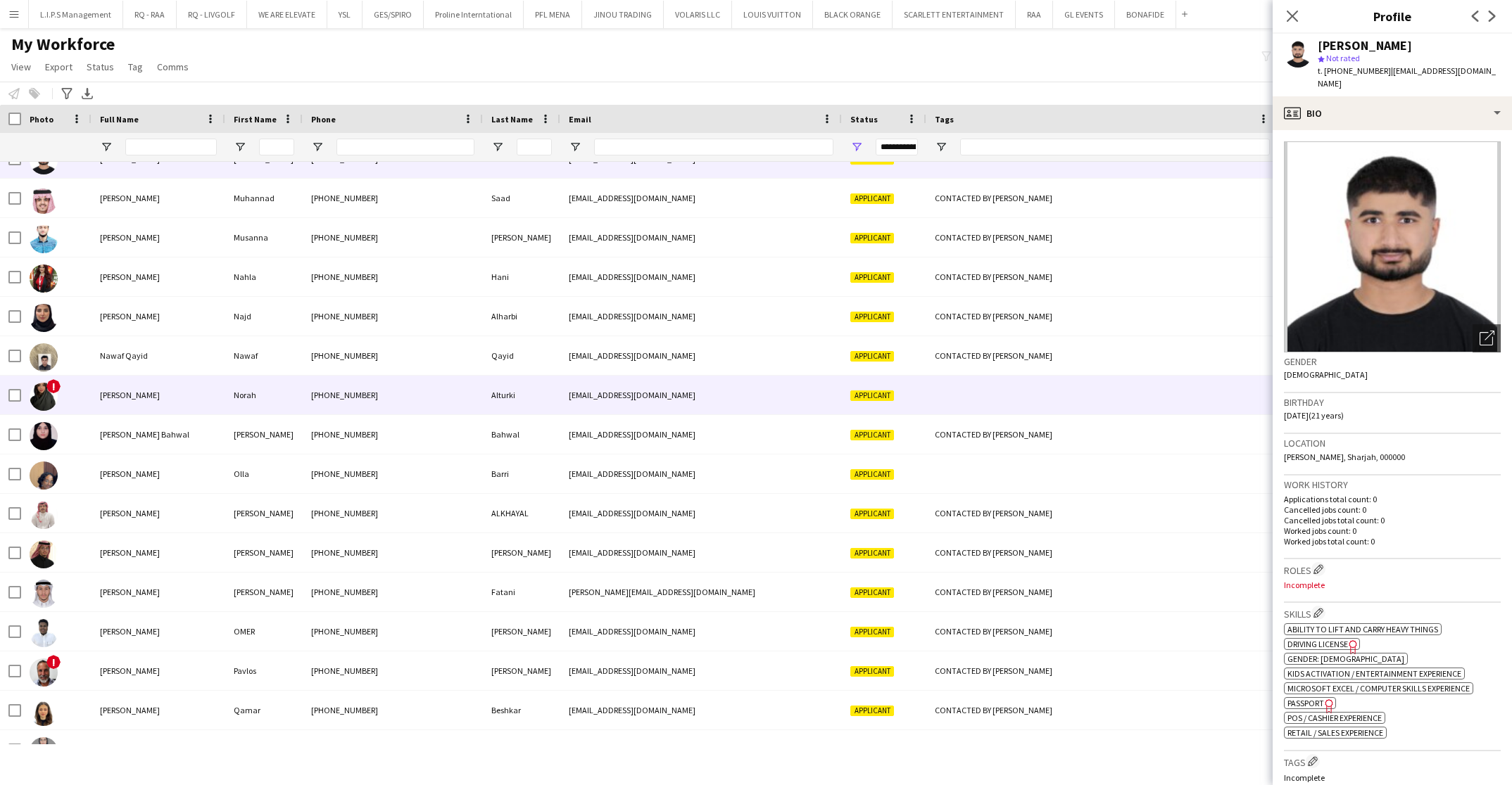
click at [993, 392] on div at bounding box center [1102, 395] width 352 height 39
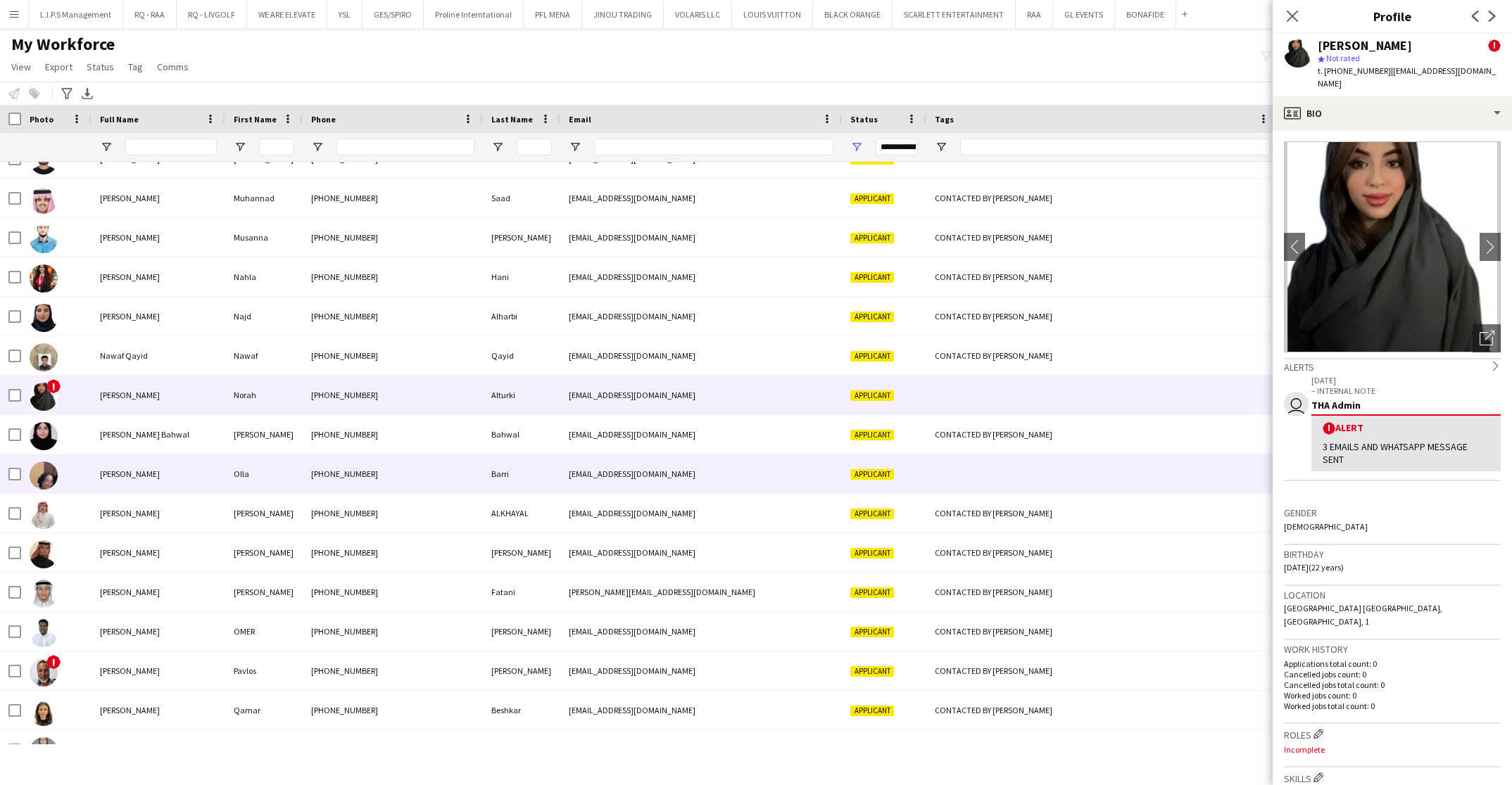
click at [922, 455] on div "Applicant" at bounding box center [885, 474] width 85 height 39
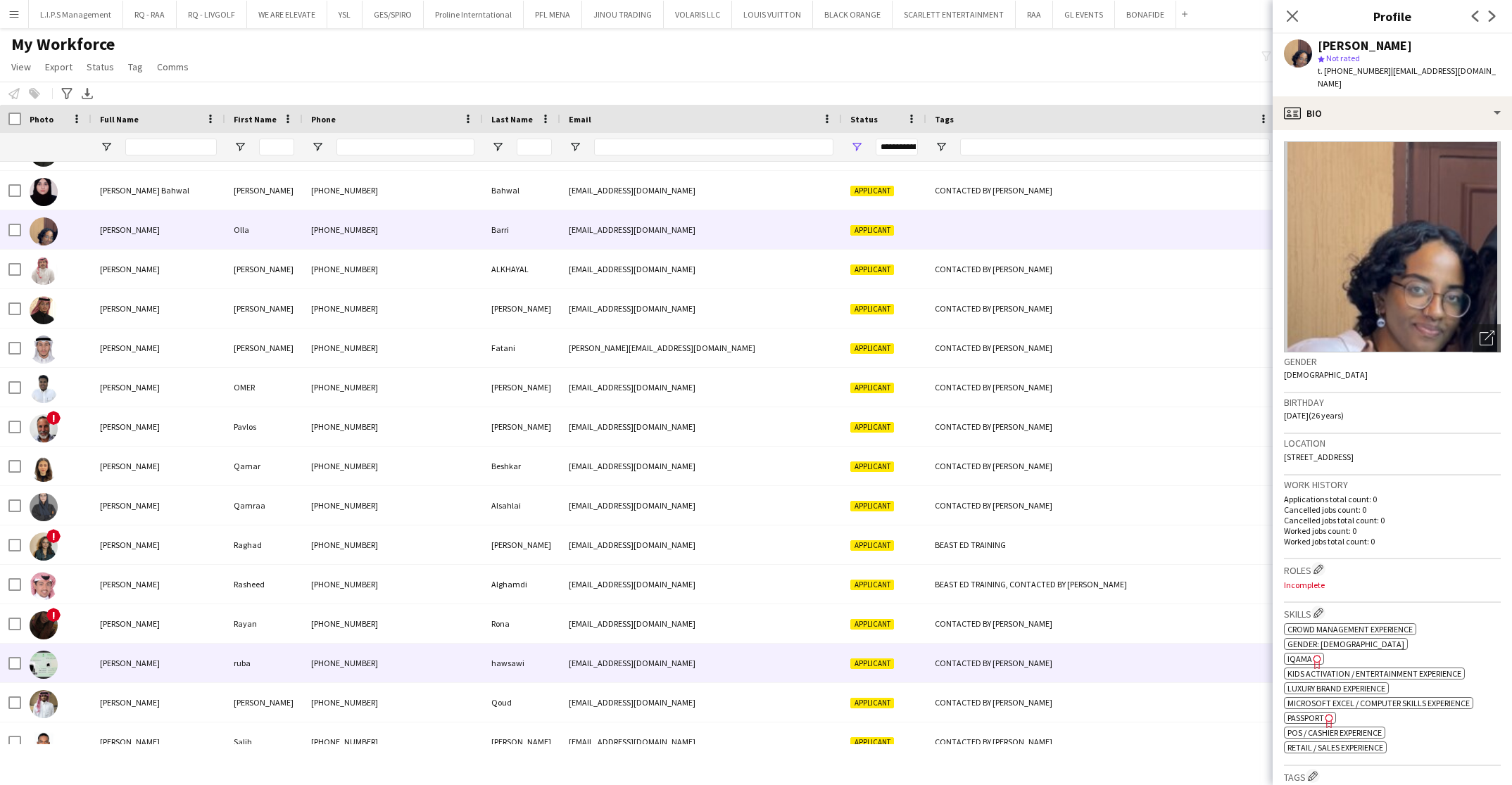
scroll to position [0, 0]
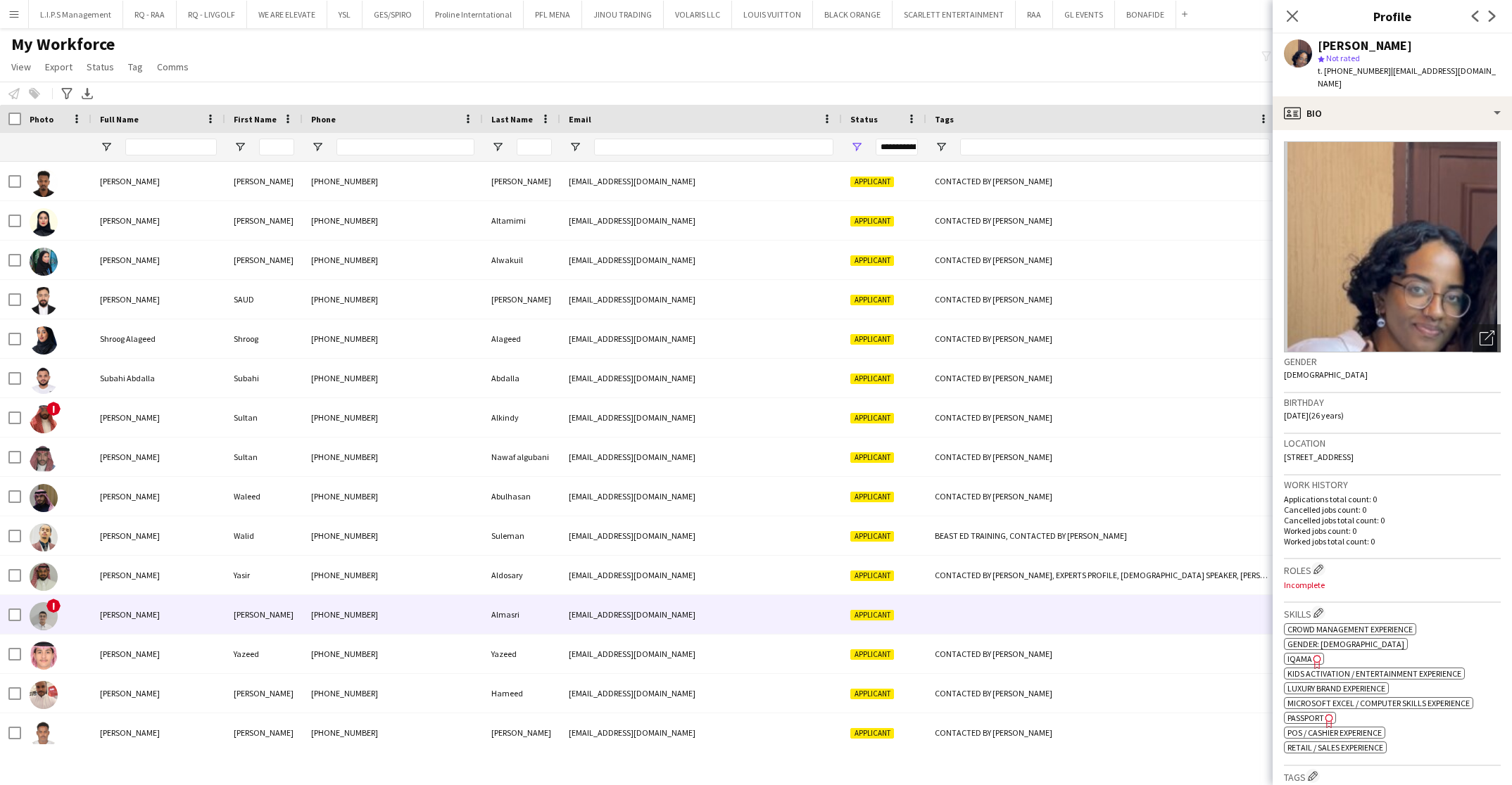
click at [884, 614] on span "Applicant" at bounding box center [872, 616] width 43 height 10
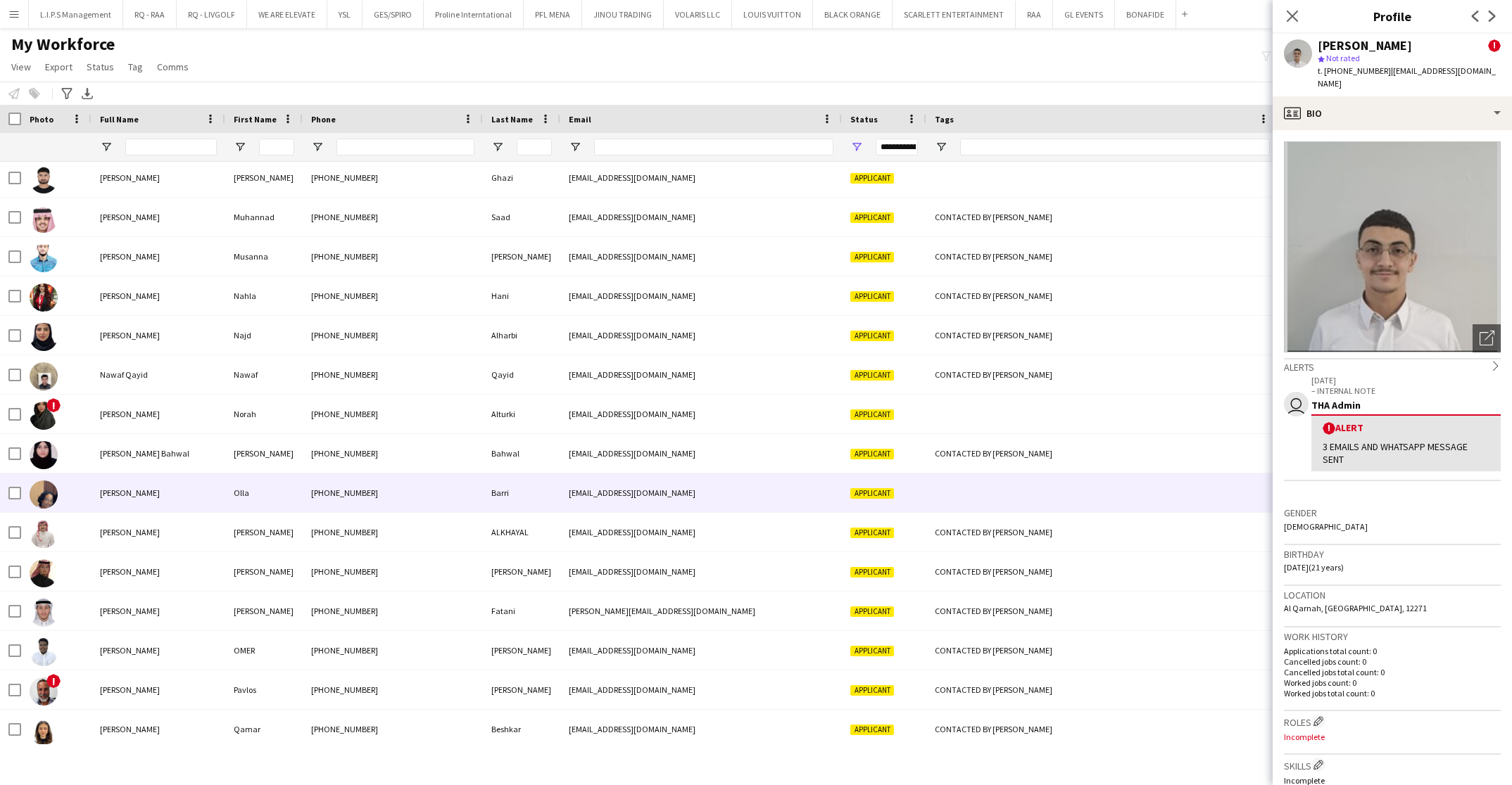
click at [999, 486] on div at bounding box center [1102, 493] width 352 height 39
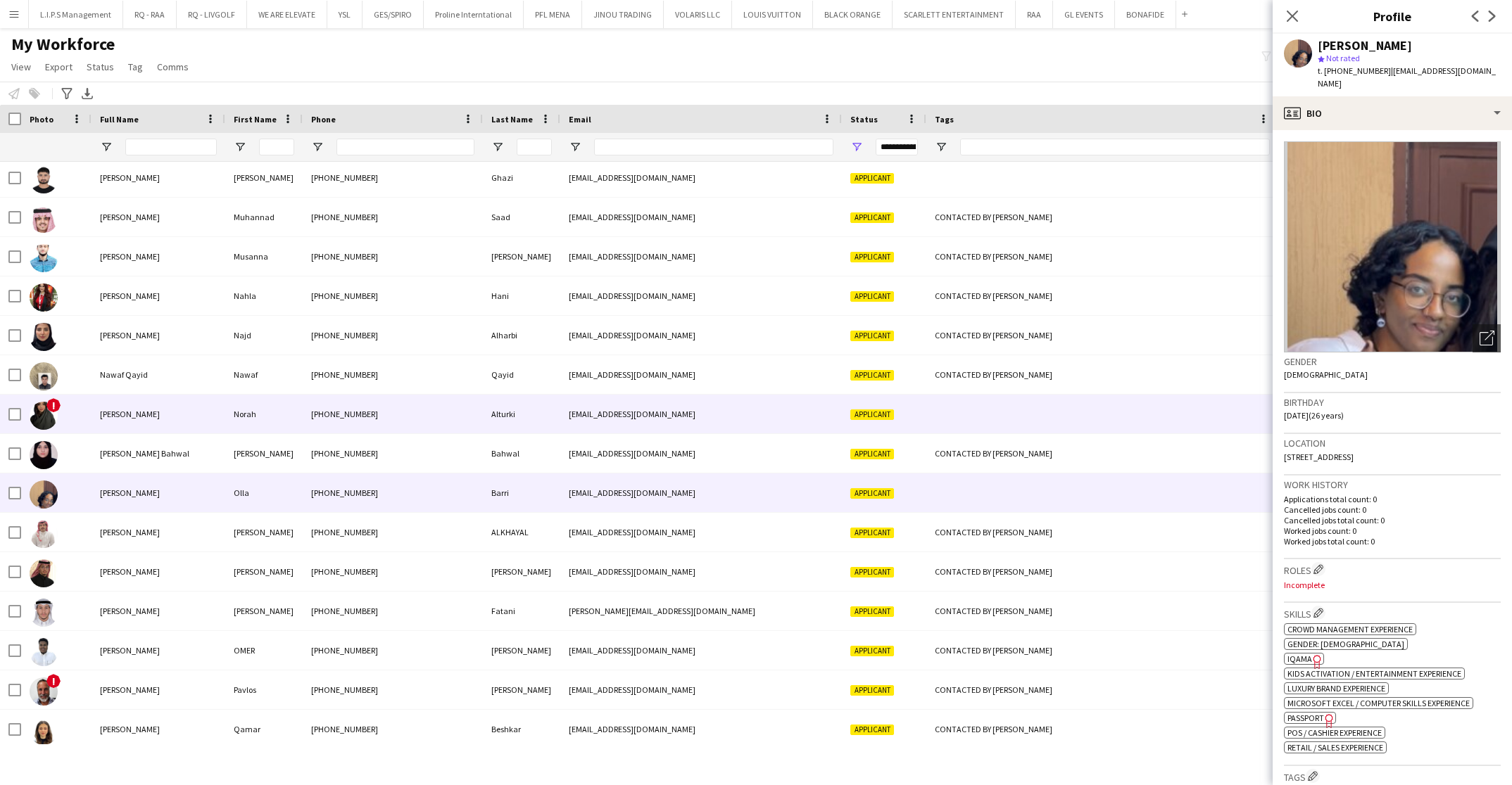
click at [1018, 422] on div at bounding box center [1102, 414] width 352 height 39
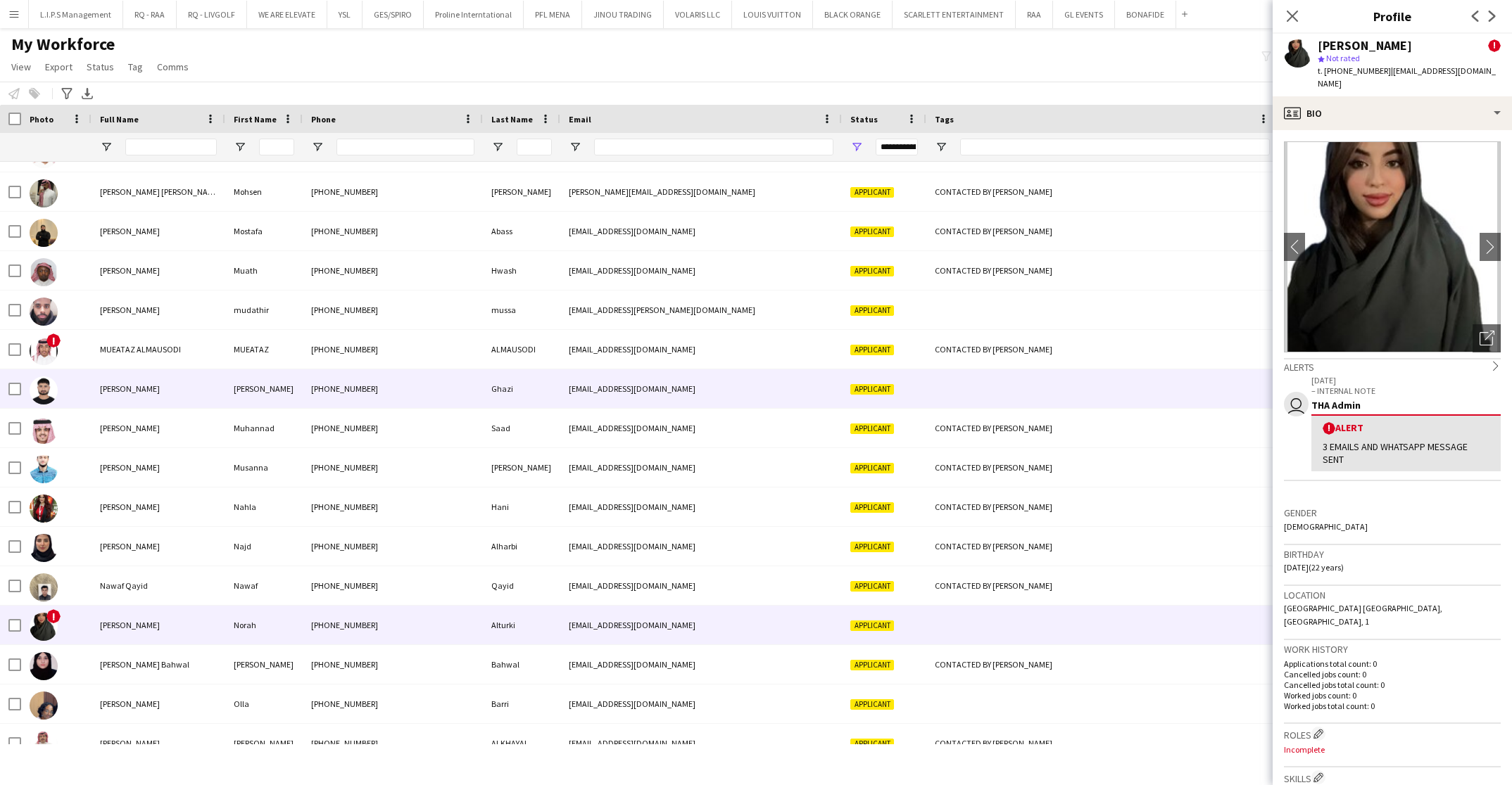
drag, startPoint x: 1015, startPoint y: 386, endPoint x: 1029, endPoint y: 324, distance: 63.6
click at [1015, 384] on div at bounding box center [1102, 388] width 352 height 39
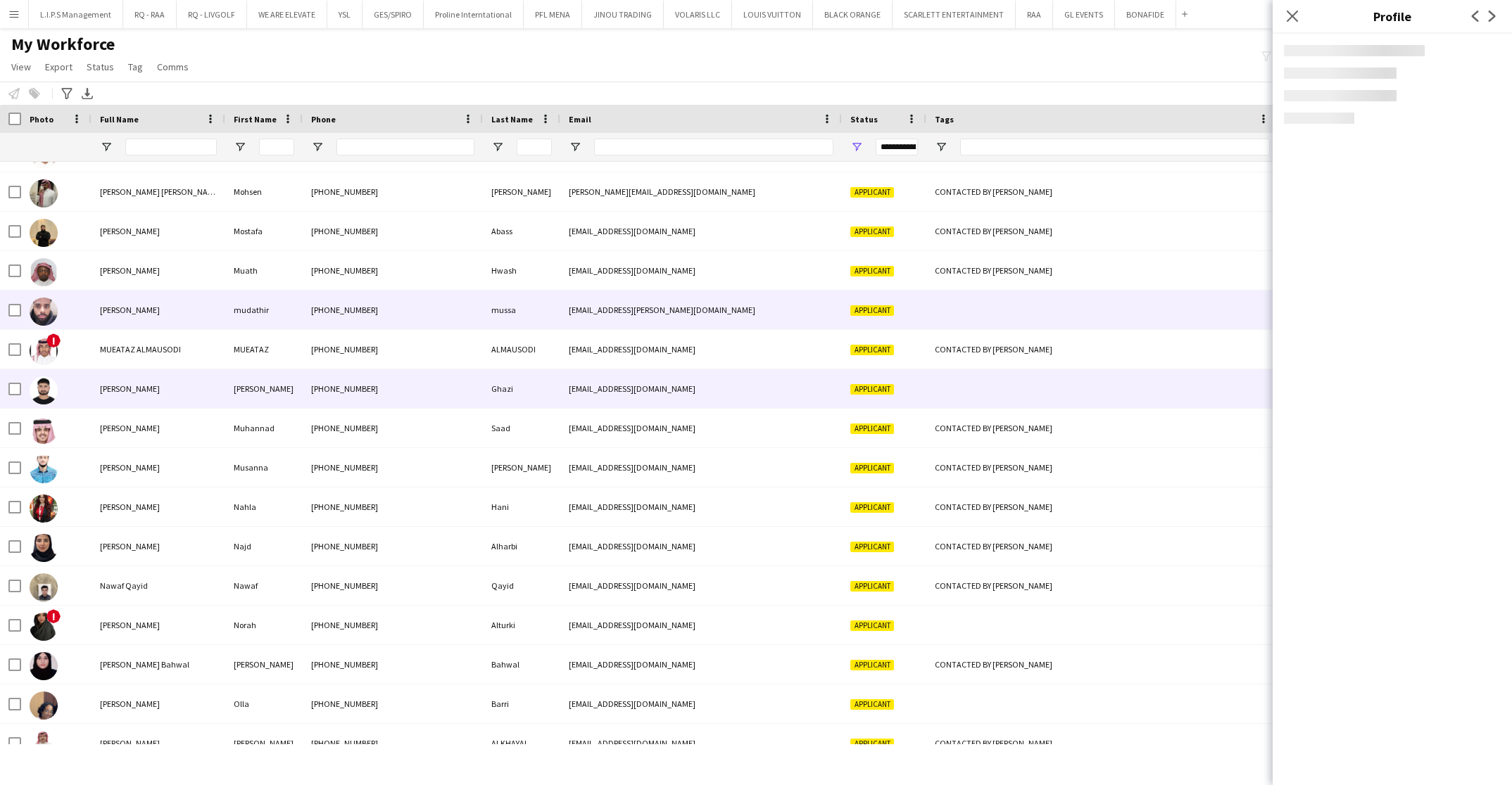
click at [1028, 310] on div at bounding box center [1102, 310] width 352 height 39
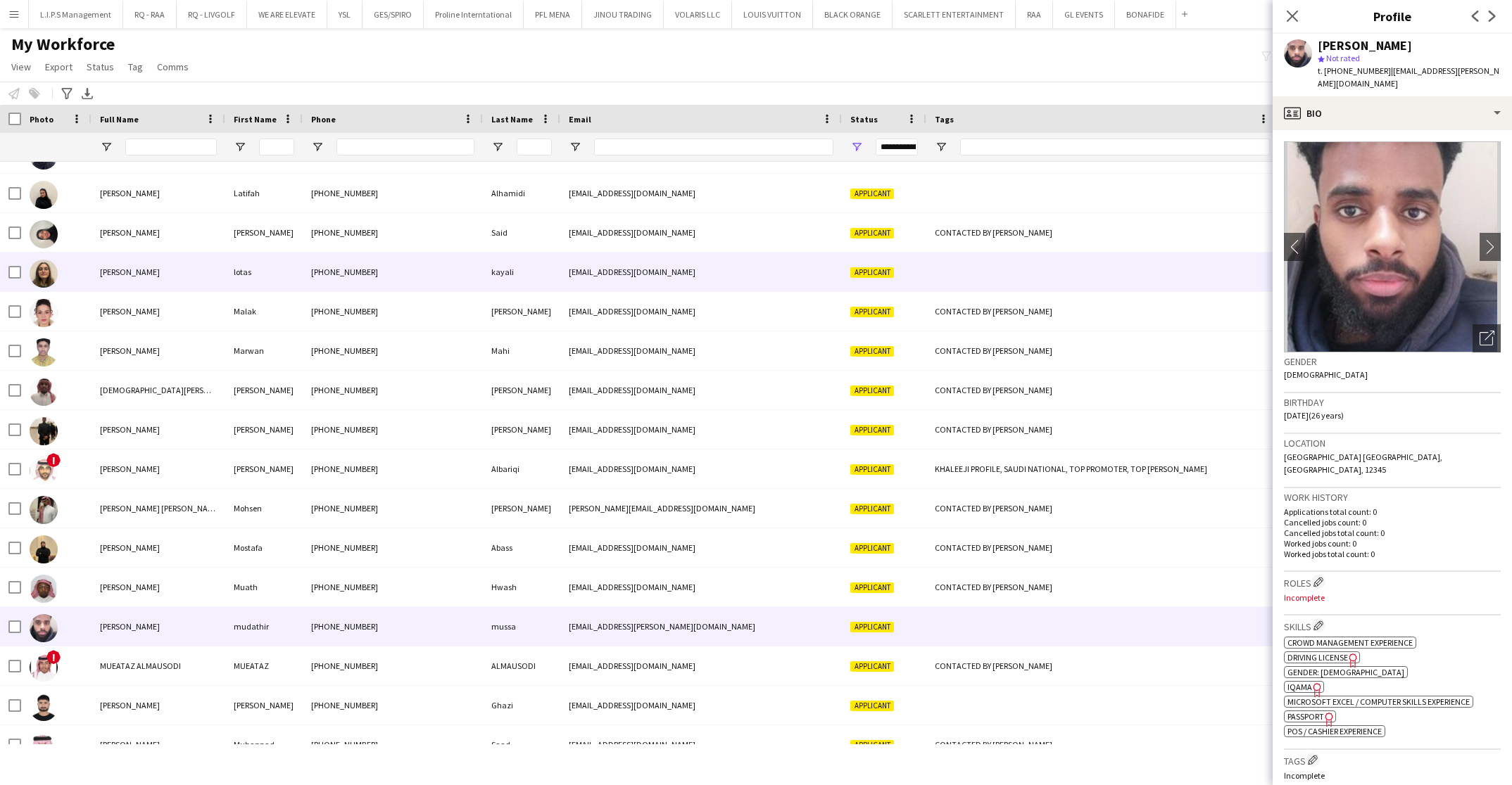
click at [1035, 287] on div at bounding box center [1102, 271] width 352 height 39
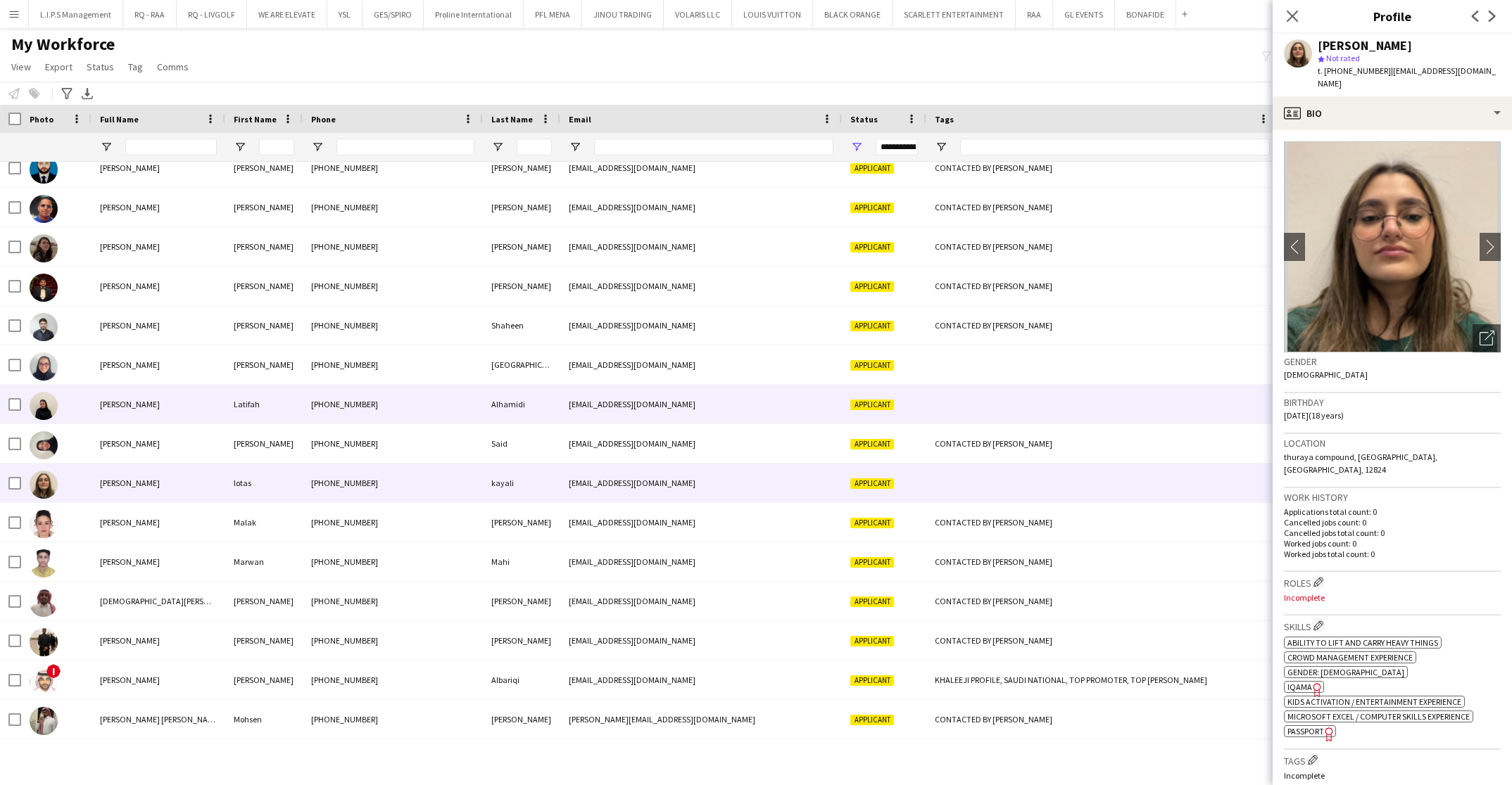
drag, startPoint x: 1039, startPoint y: 399, endPoint x: 1030, endPoint y: 362, distance: 38.1
click at [1035, 395] on div at bounding box center [1102, 404] width 352 height 39
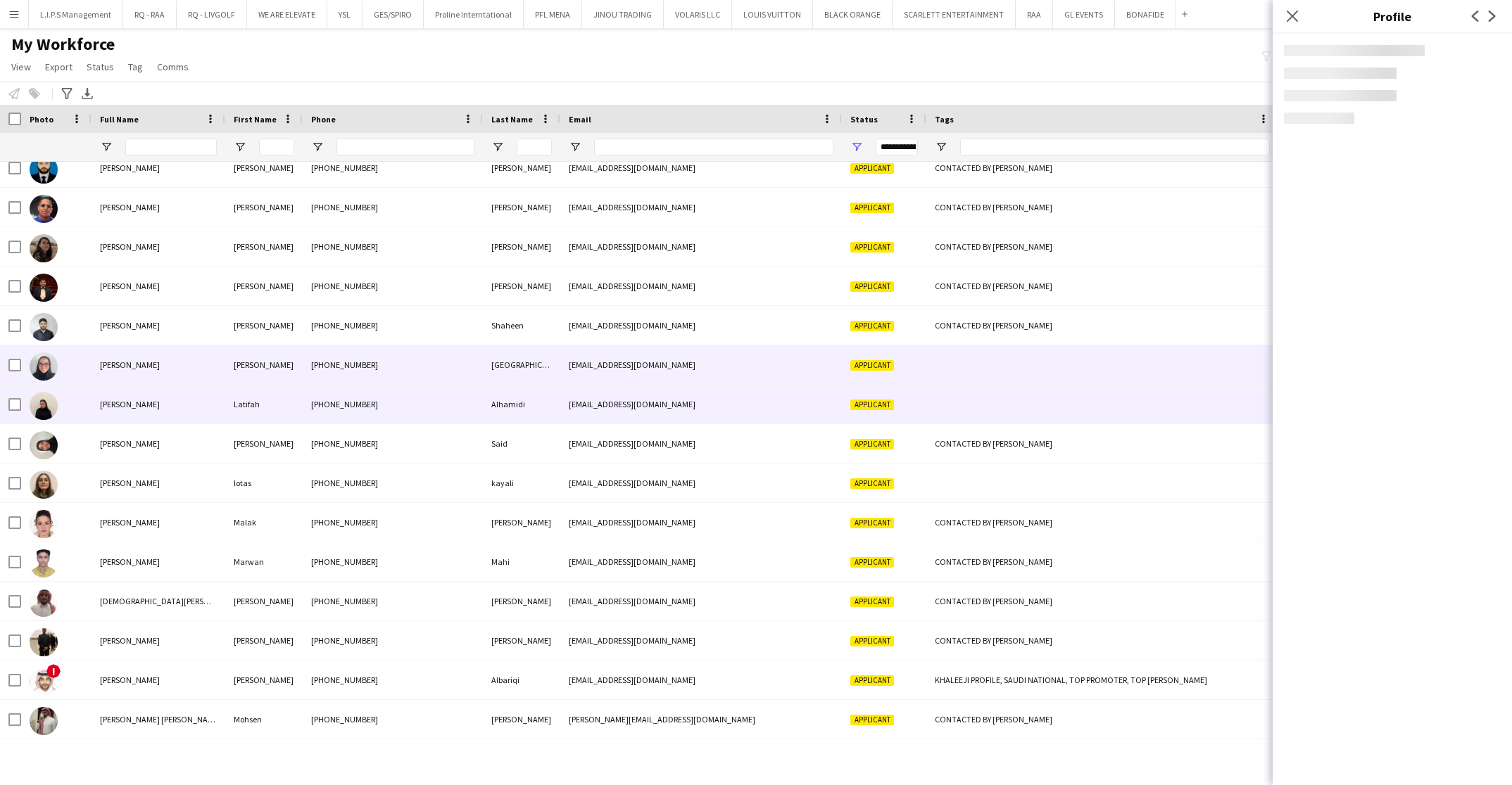
click at [1030, 361] on div at bounding box center [1102, 365] width 352 height 39
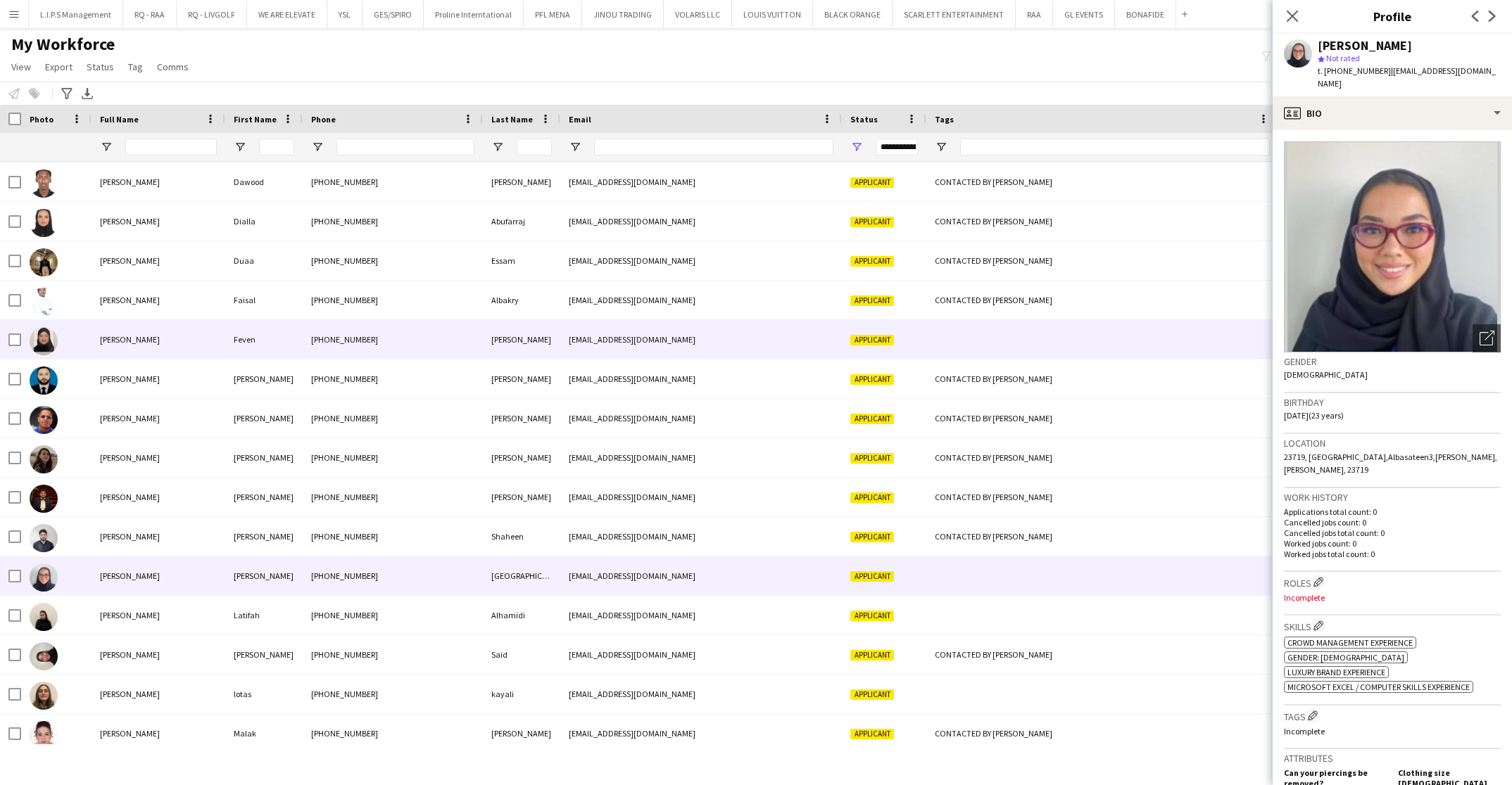
click at [1038, 336] on div at bounding box center [1102, 339] width 352 height 39
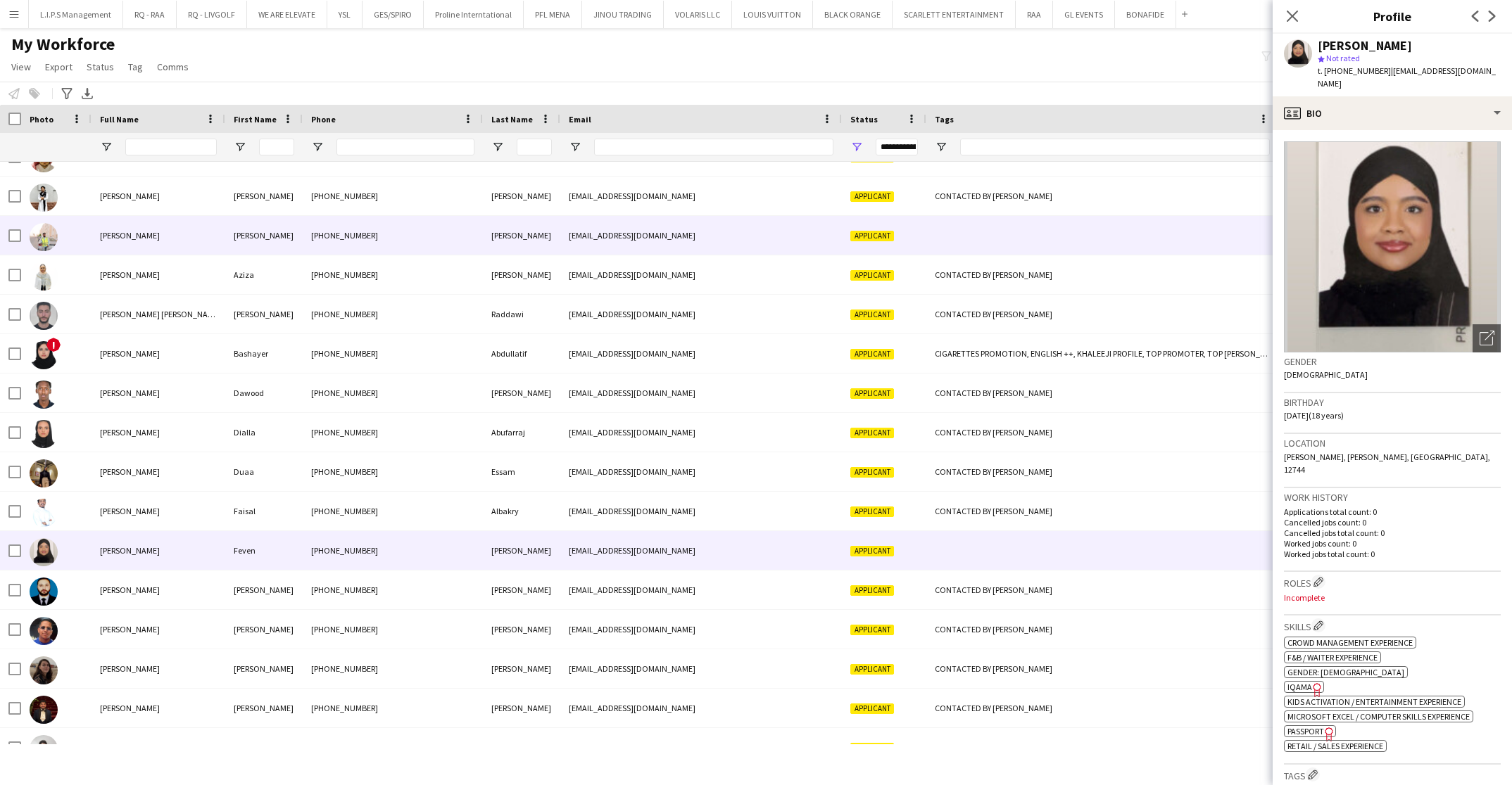
click at [1033, 227] on div at bounding box center [1102, 235] width 352 height 39
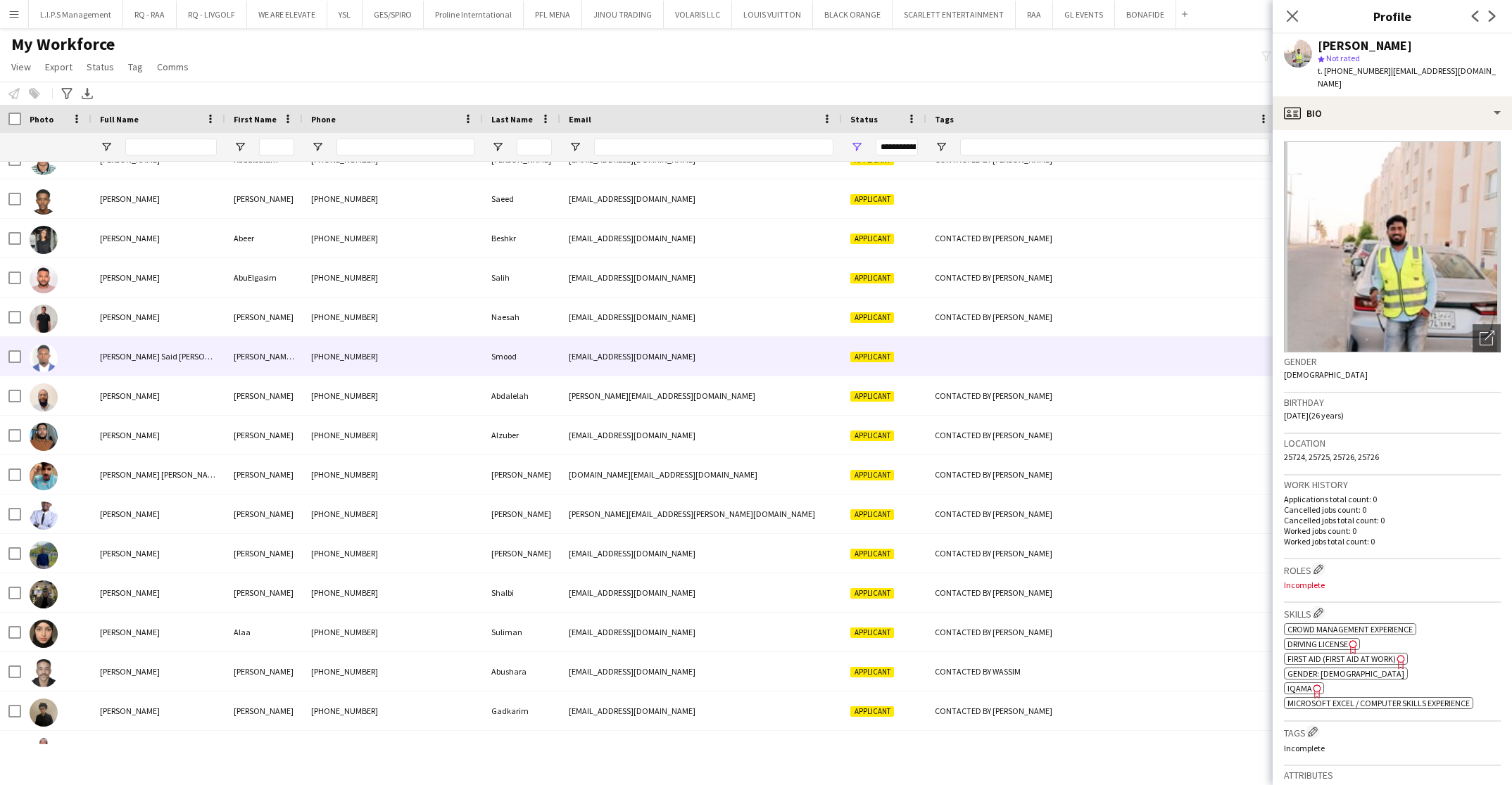
drag, startPoint x: 1037, startPoint y: 342, endPoint x: 1035, endPoint y: 310, distance: 32.1
click at [1037, 341] on div at bounding box center [1102, 356] width 352 height 39
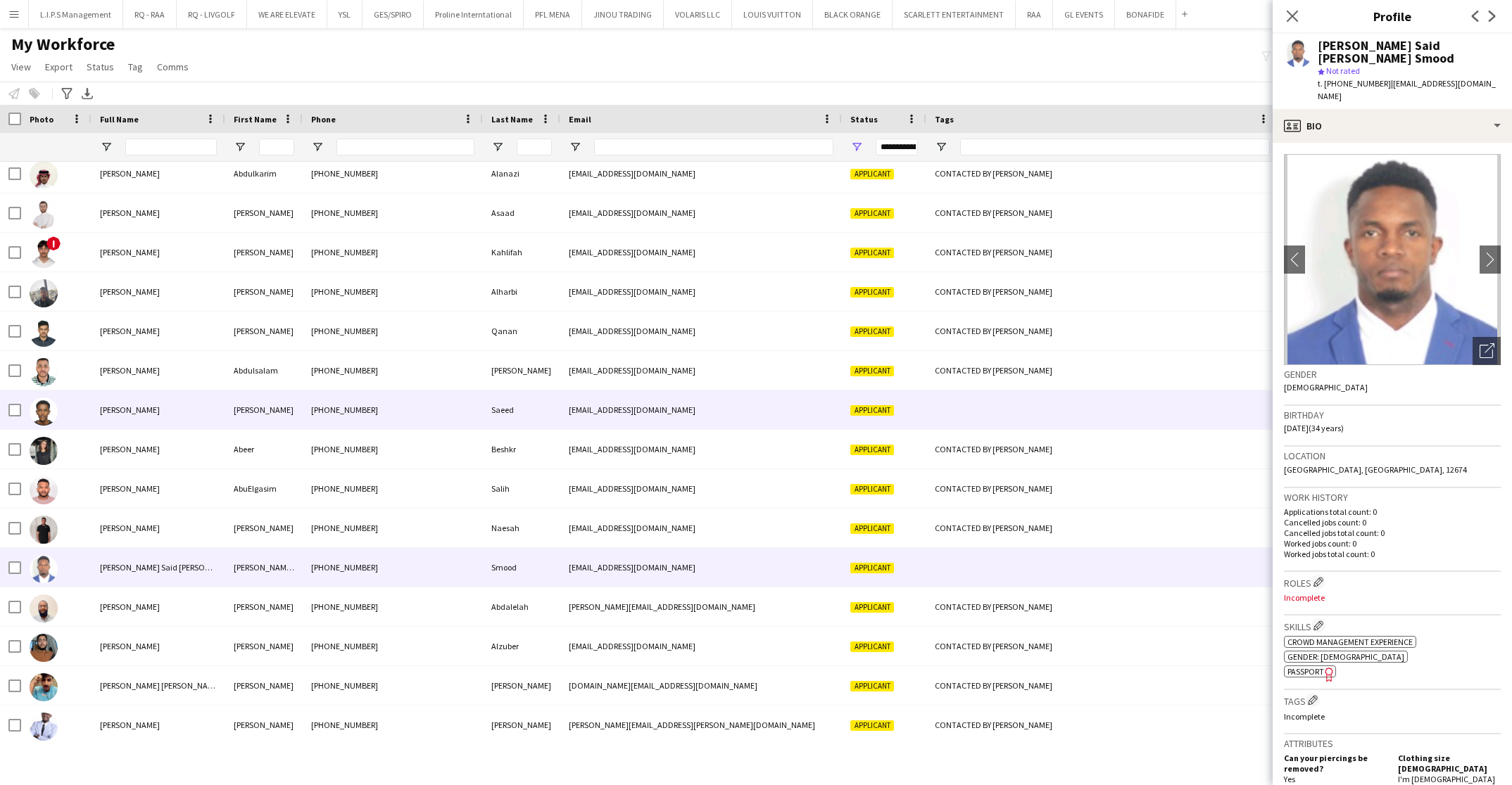
click at [1017, 412] on div at bounding box center [1102, 410] width 352 height 39
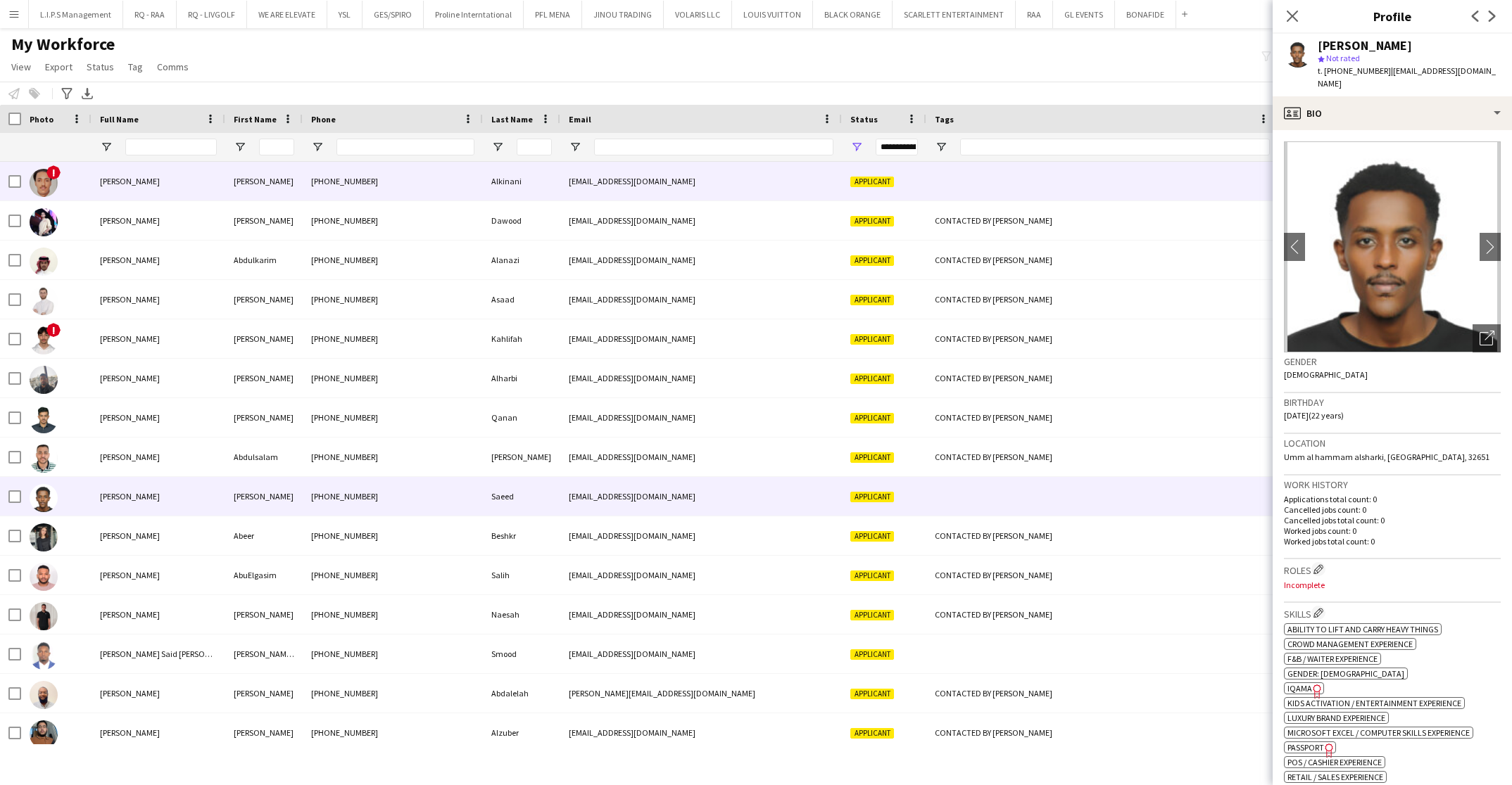
click at [1029, 178] on div at bounding box center [1102, 181] width 352 height 39
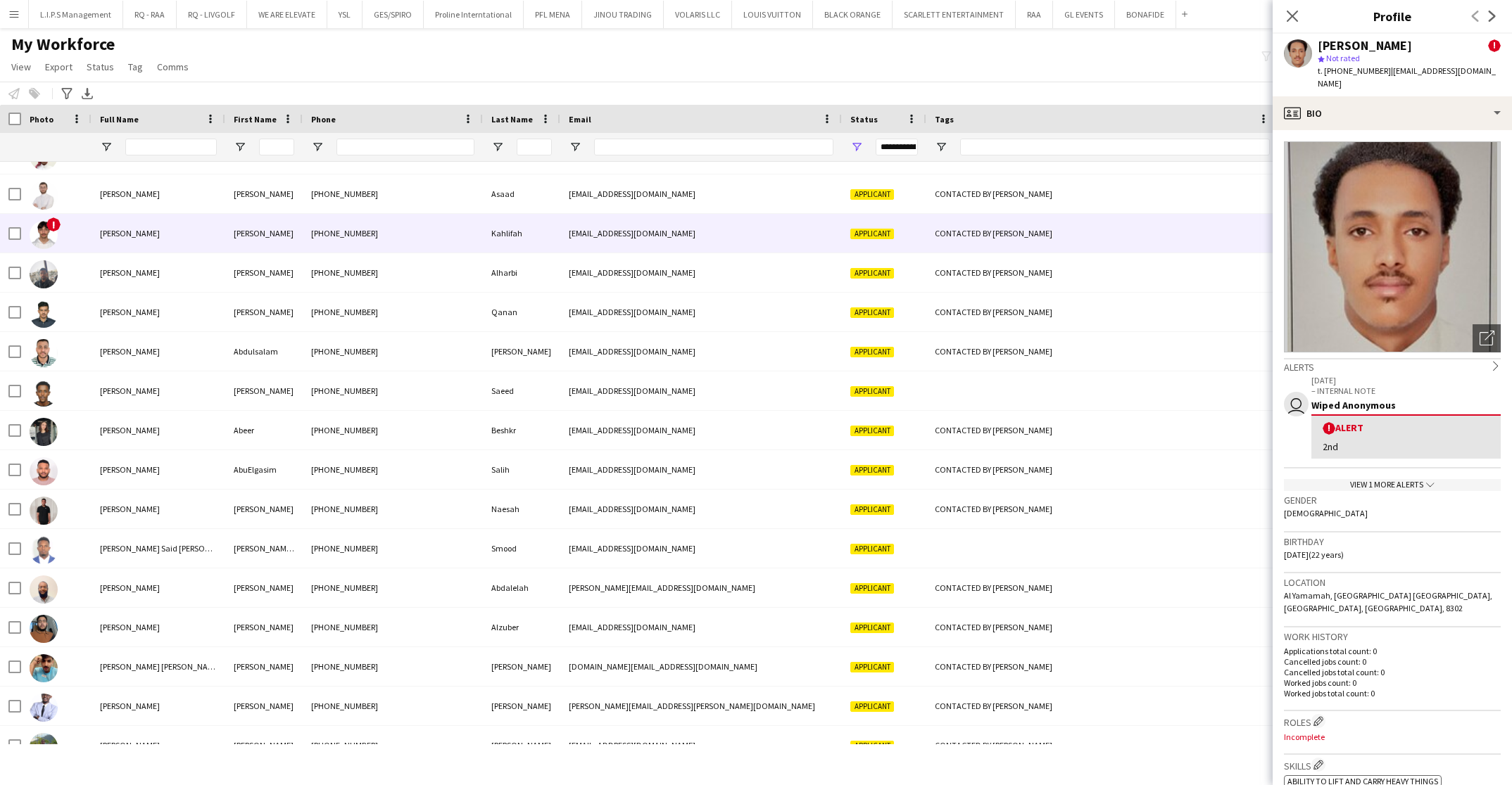
click at [1073, 233] on div "CONTACTED BY [PERSON_NAME]" at bounding box center [1102, 233] width 352 height 39
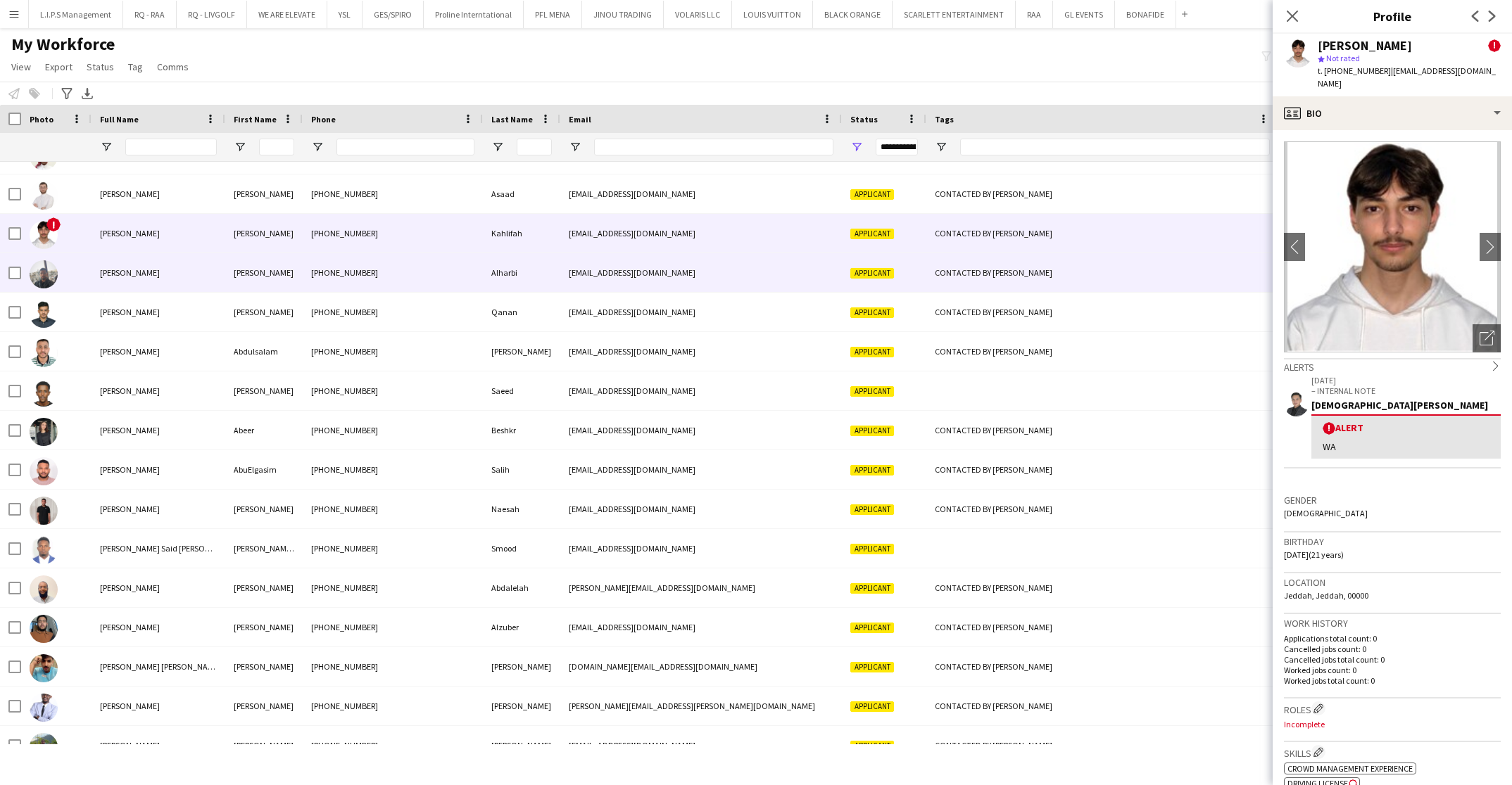
click at [1062, 265] on div "CONTACTED BY [PERSON_NAME]" at bounding box center [1102, 272] width 352 height 39
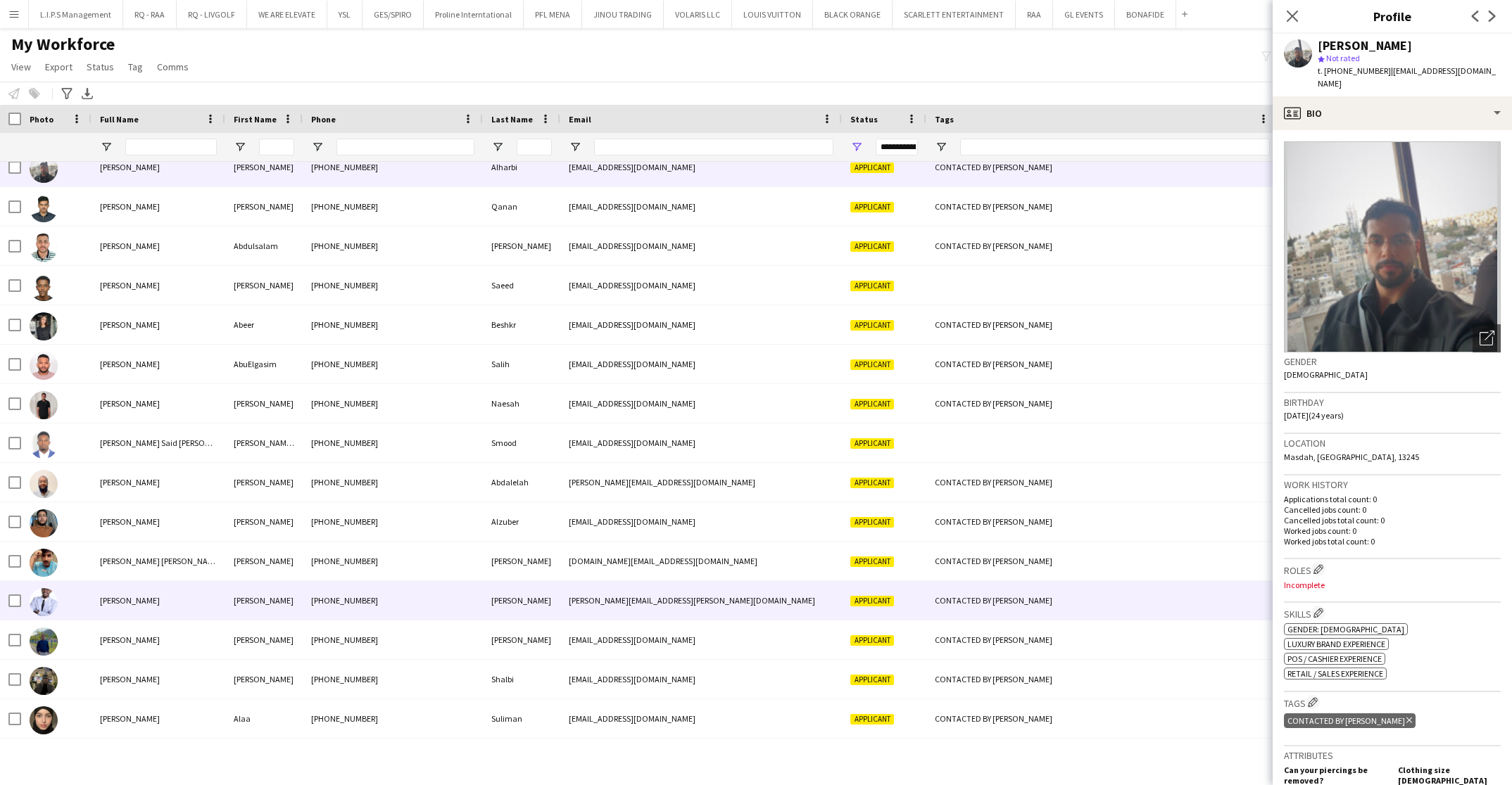
click at [1037, 597] on div "CONTACTED BY [PERSON_NAME]" at bounding box center [1102, 600] width 352 height 39
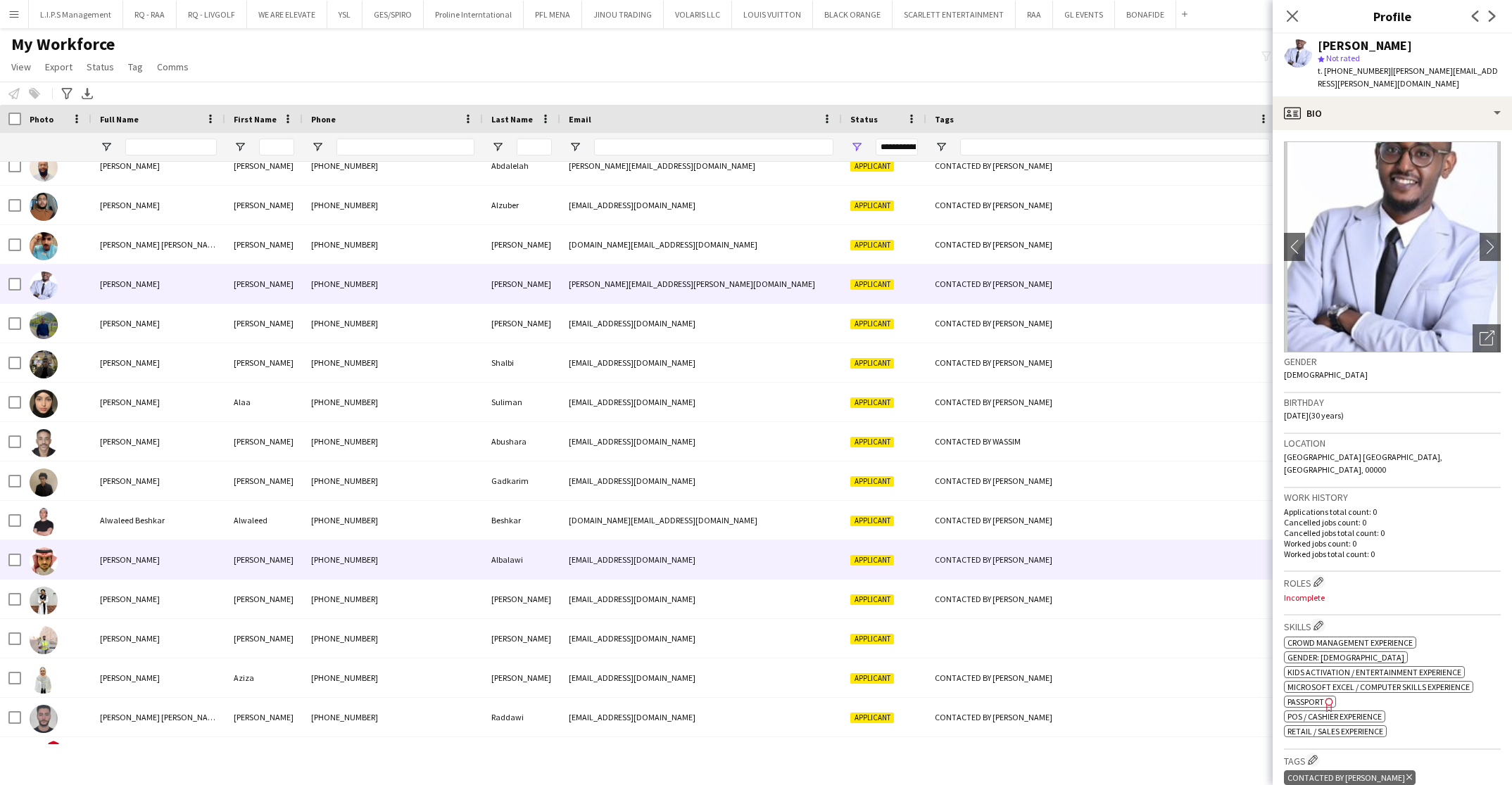
click at [1041, 562] on div "CONTACTED BY [PERSON_NAME]" at bounding box center [1102, 559] width 352 height 39
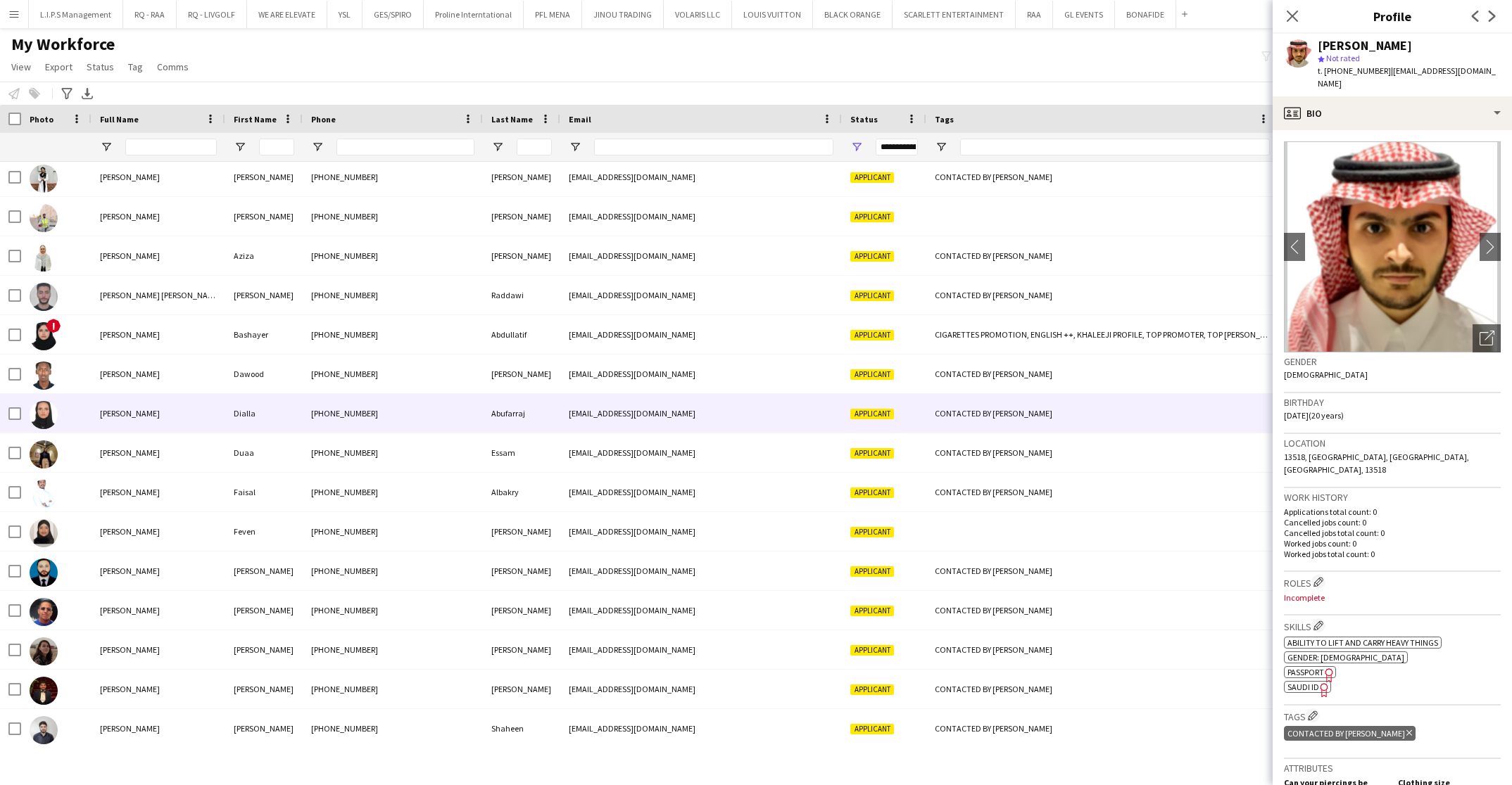
click at [1035, 406] on div "CONTACTED BY [PERSON_NAME]" at bounding box center [1102, 413] width 352 height 39
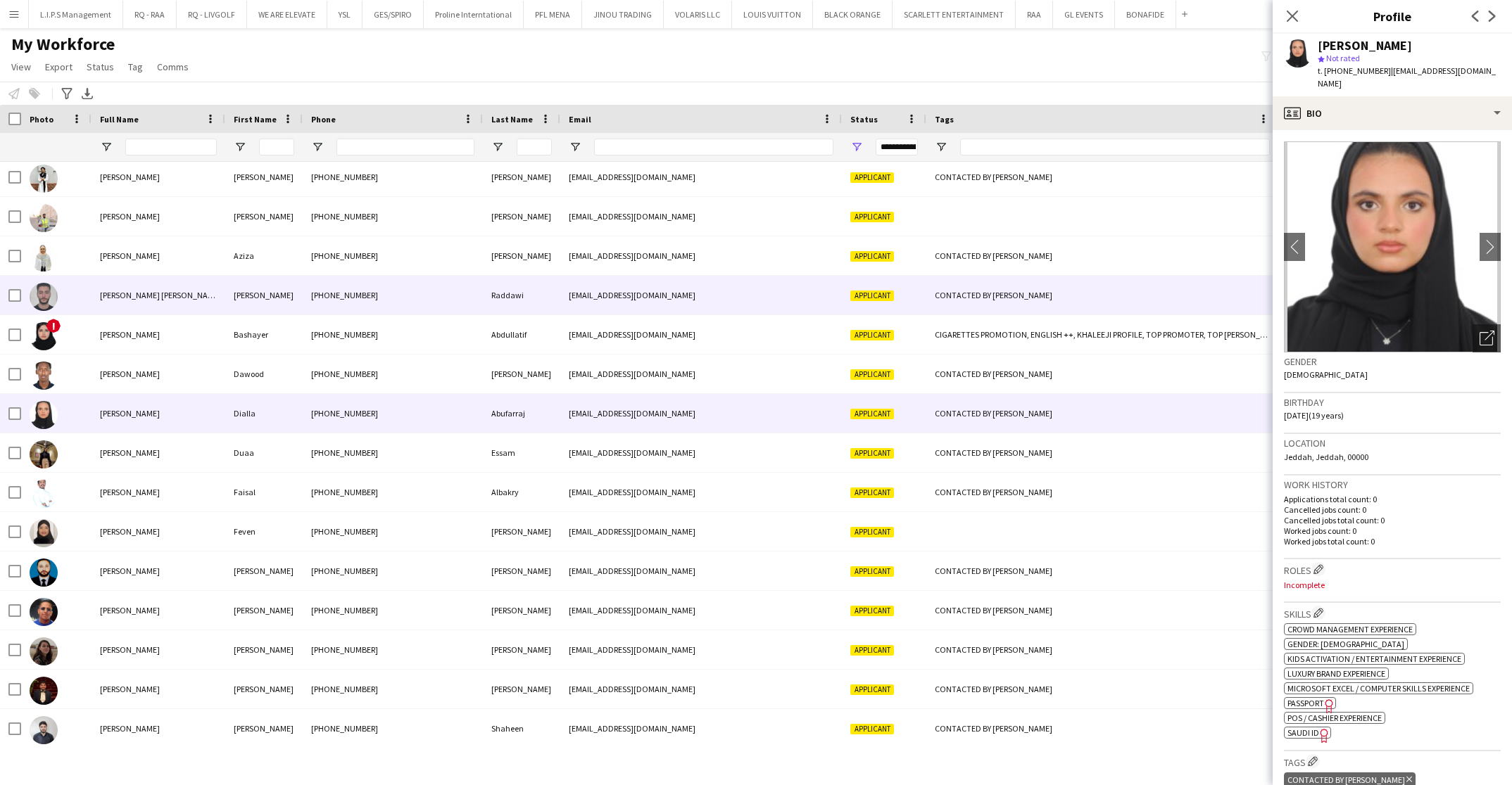
click at [1052, 293] on div "CONTACTED BY [PERSON_NAME]" at bounding box center [1102, 295] width 352 height 39
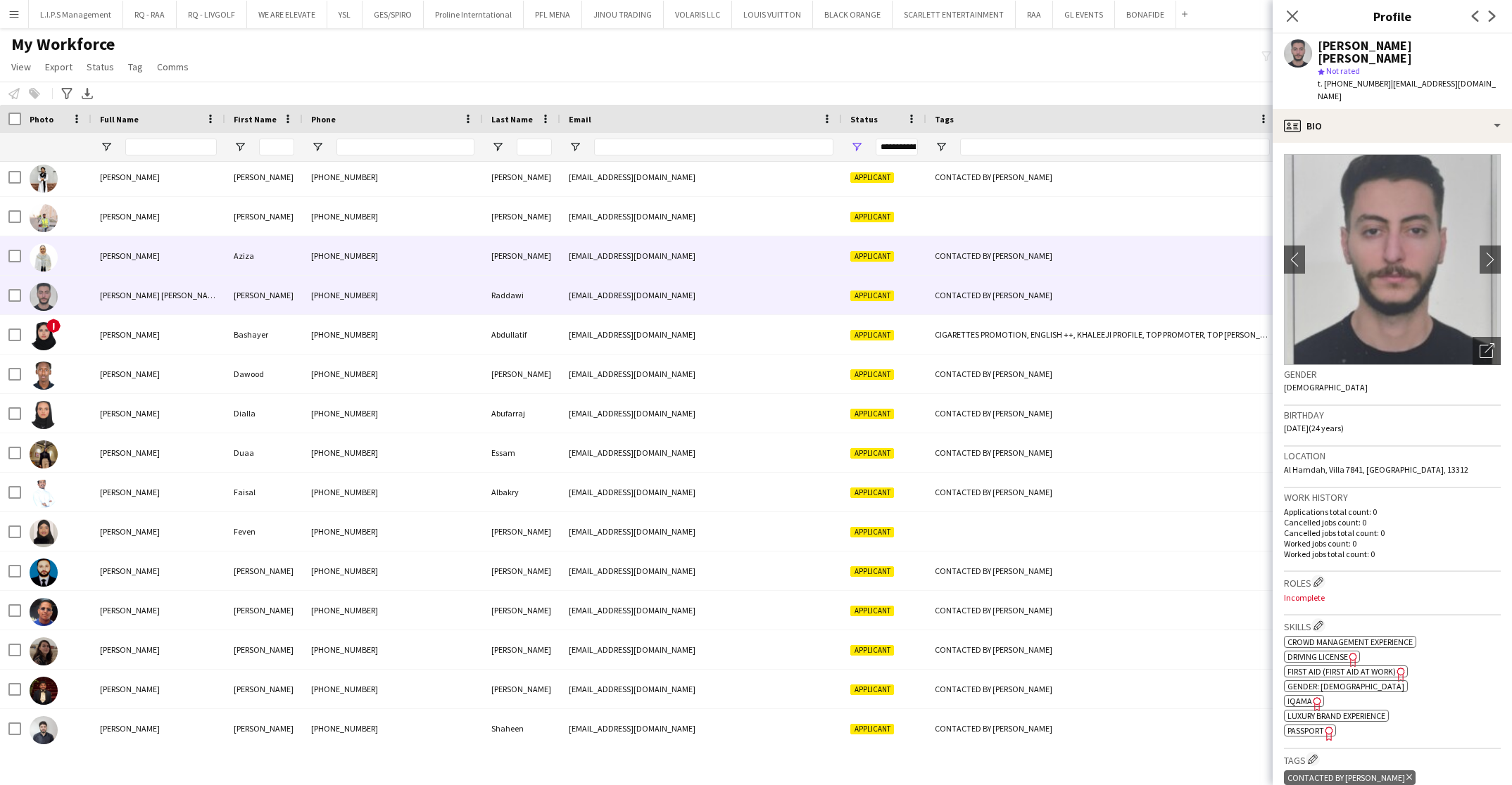
click at [1050, 264] on div "CONTACTED BY [PERSON_NAME]" at bounding box center [1102, 256] width 352 height 39
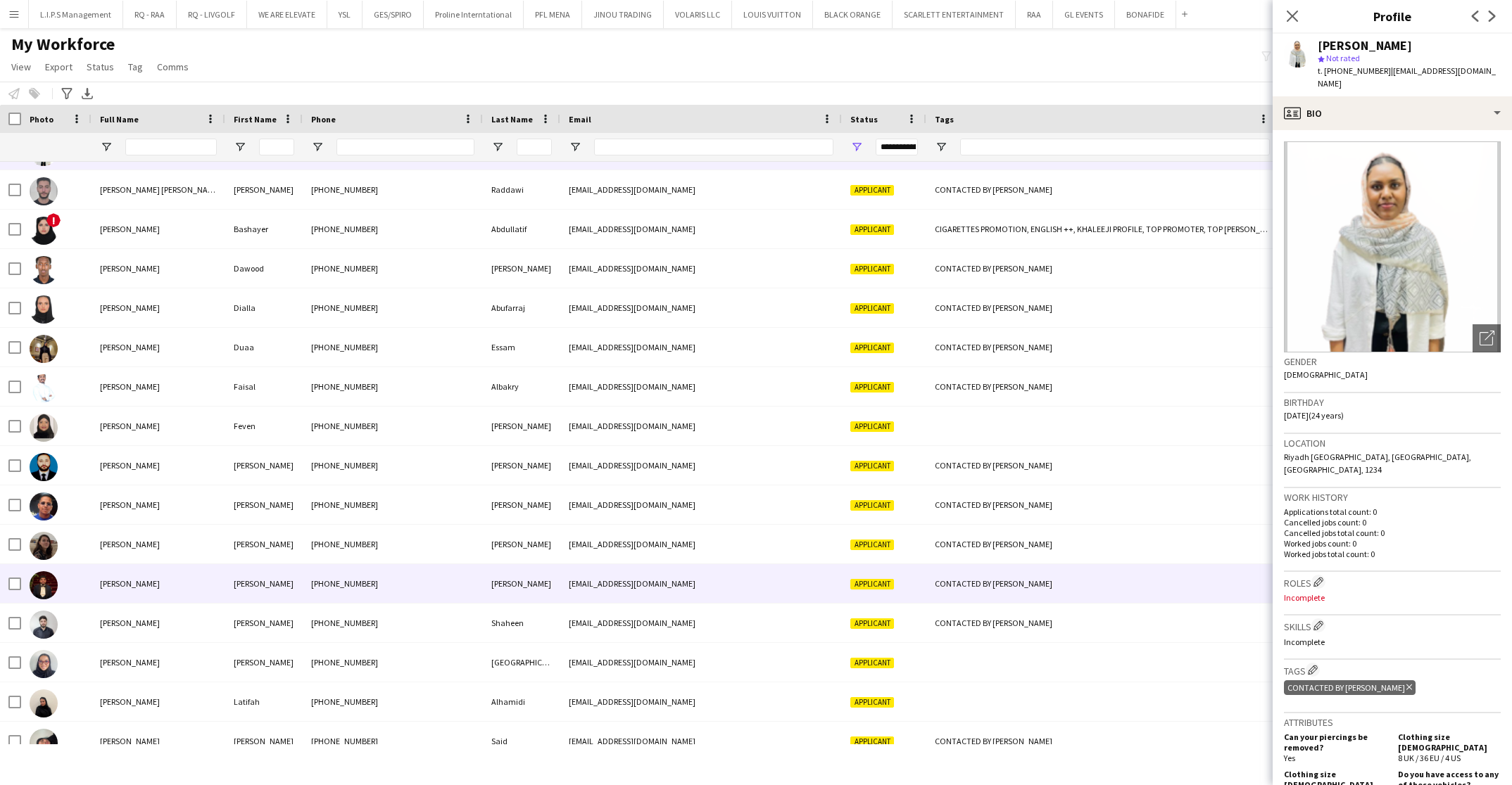
click at [1037, 581] on div "CONTACTED BY [PERSON_NAME]" at bounding box center [1102, 584] width 352 height 39
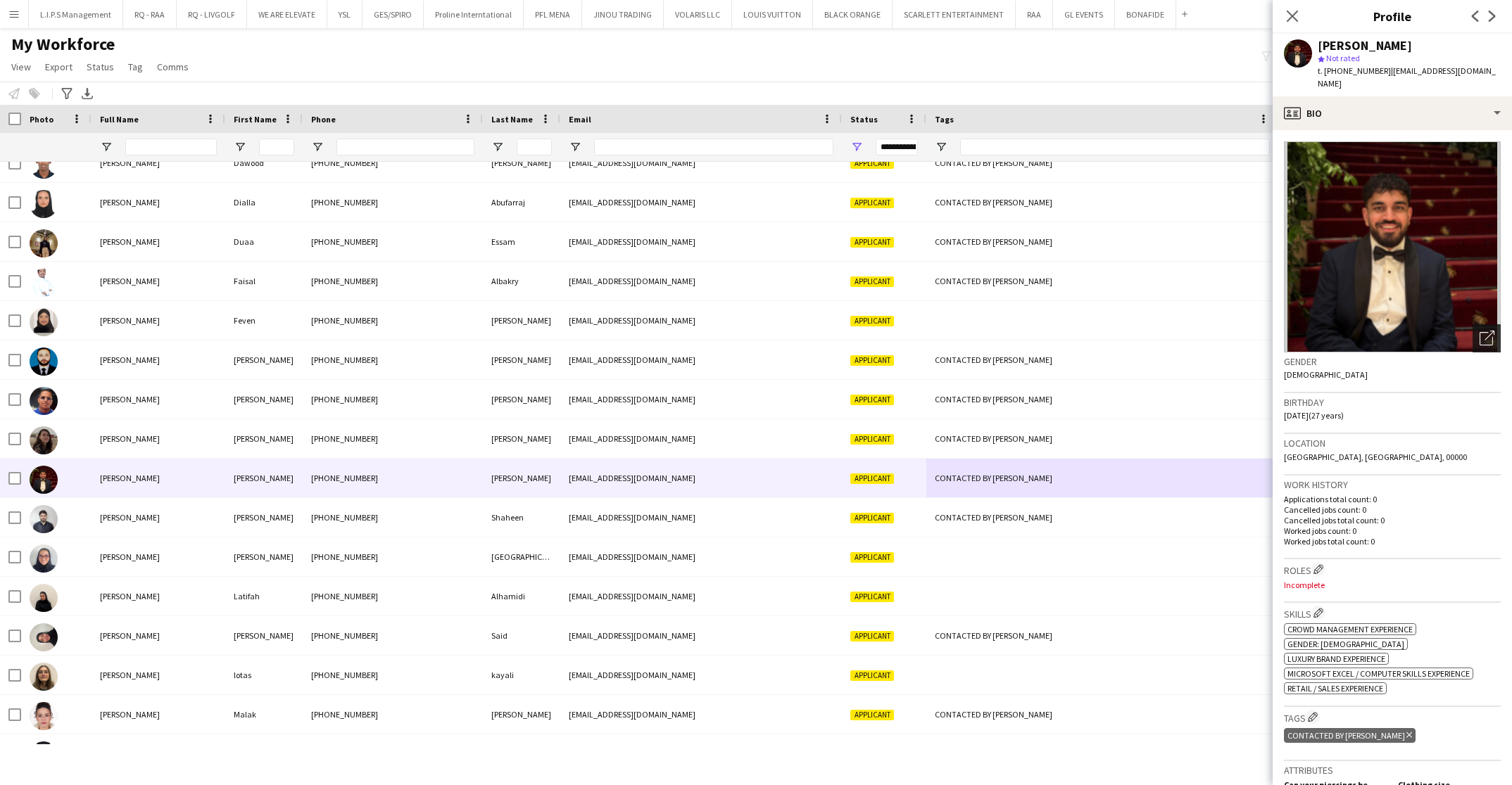
click at [1473, 324] on div "Open photos pop-in" at bounding box center [1487, 338] width 29 height 29
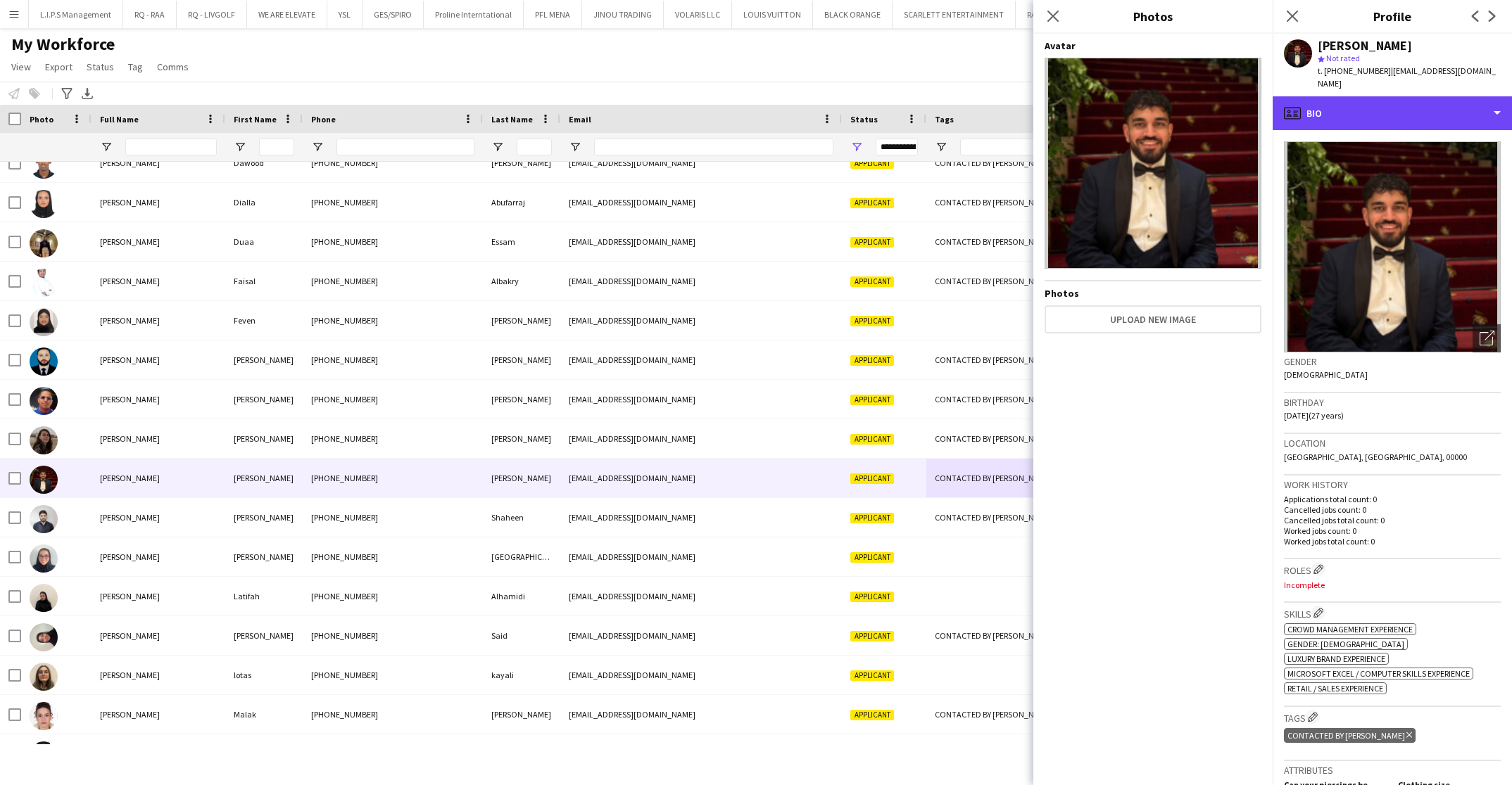
drag, startPoint x: 1376, startPoint y: 91, endPoint x: 1380, endPoint y: 149, distance: 58.1
click at [1376, 97] on div "profile Bio" at bounding box center [1393, 113] width 240 height 34
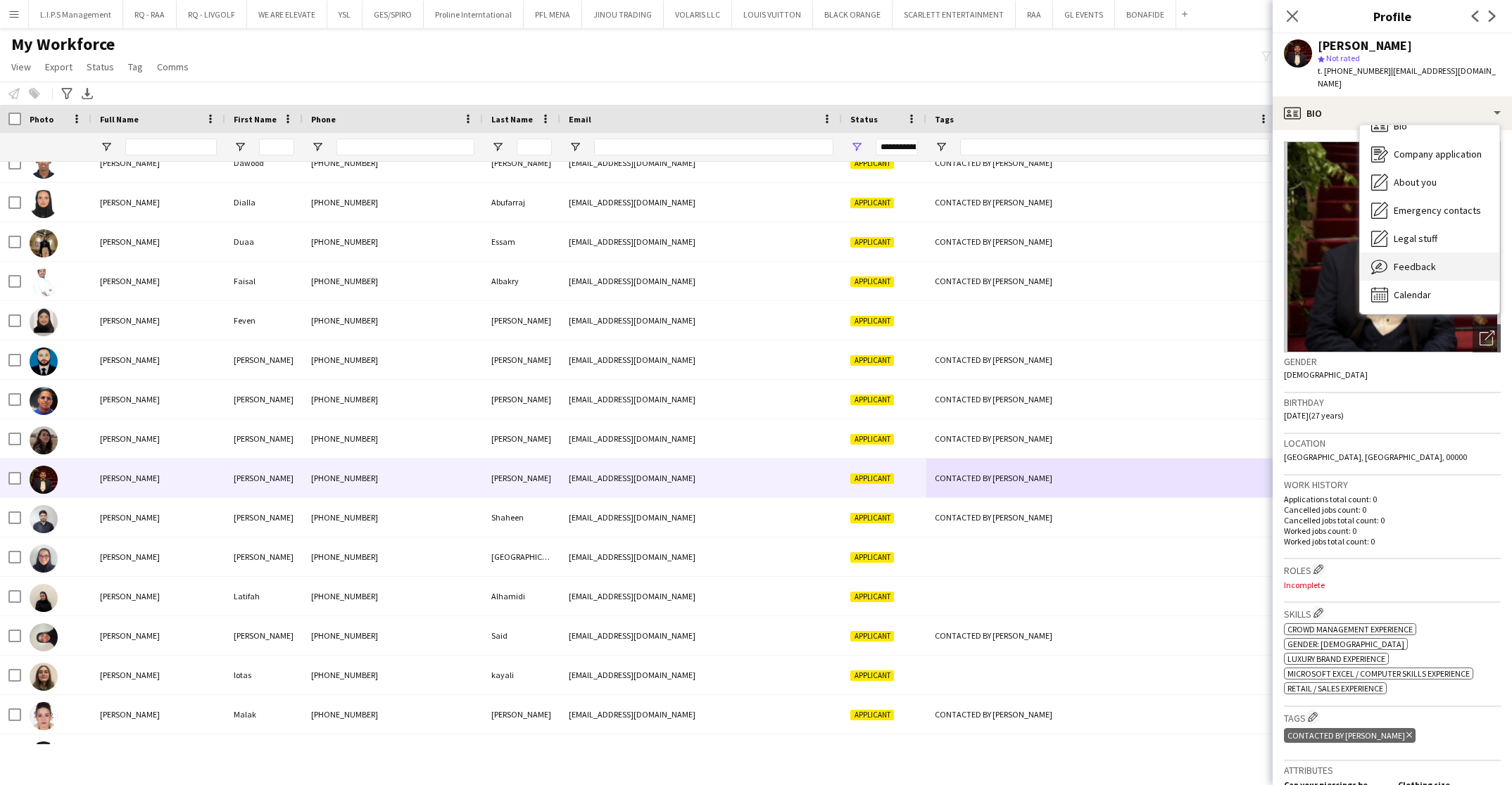
click at [1400, 260] on span "Feedback" at bounding box center [1415, 266] width 42 height 13
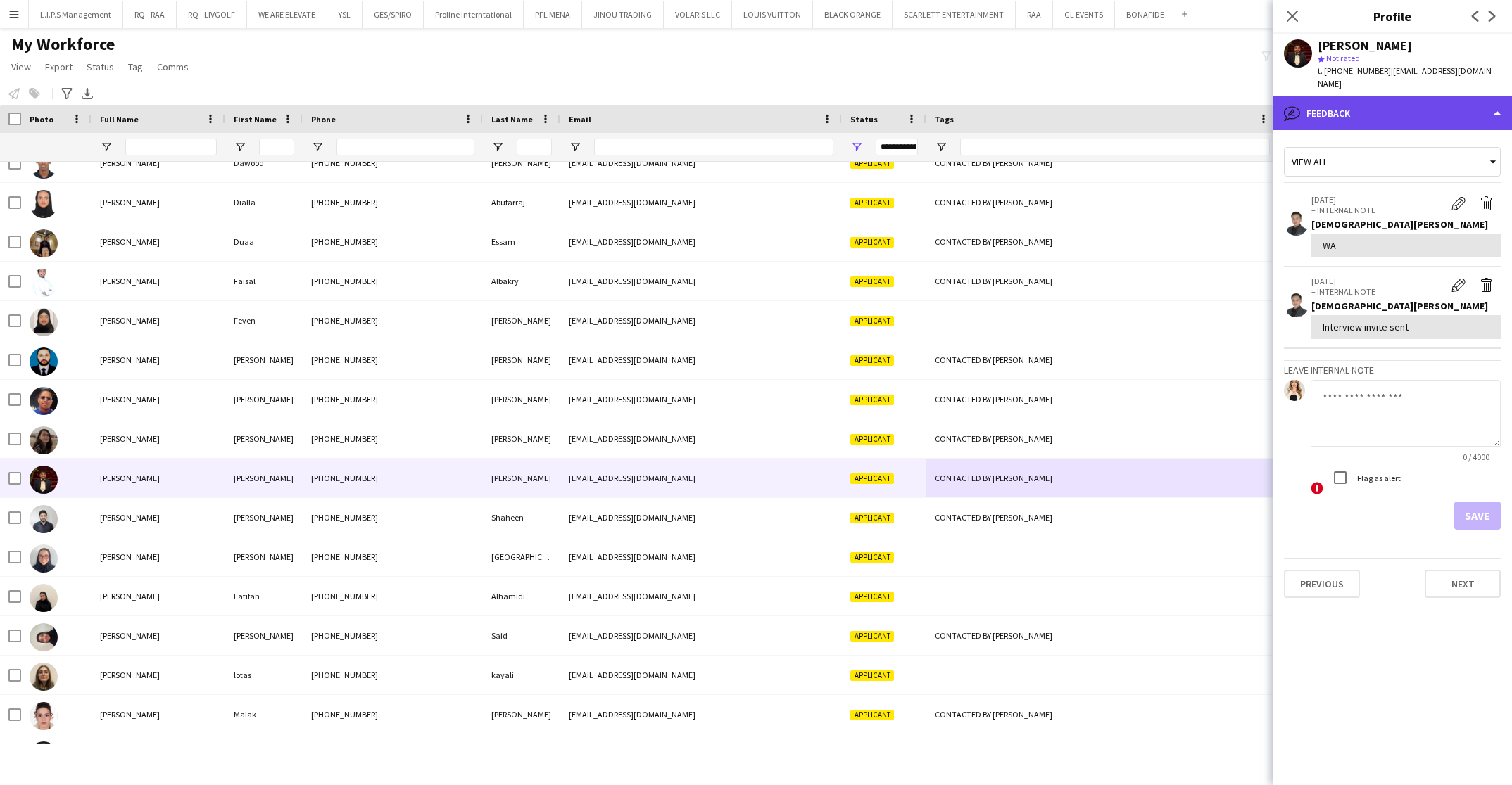
click at [1432, 100] on div "bubble-pencil Feedback" at bounding box center [1393, 113] width 240 height 34
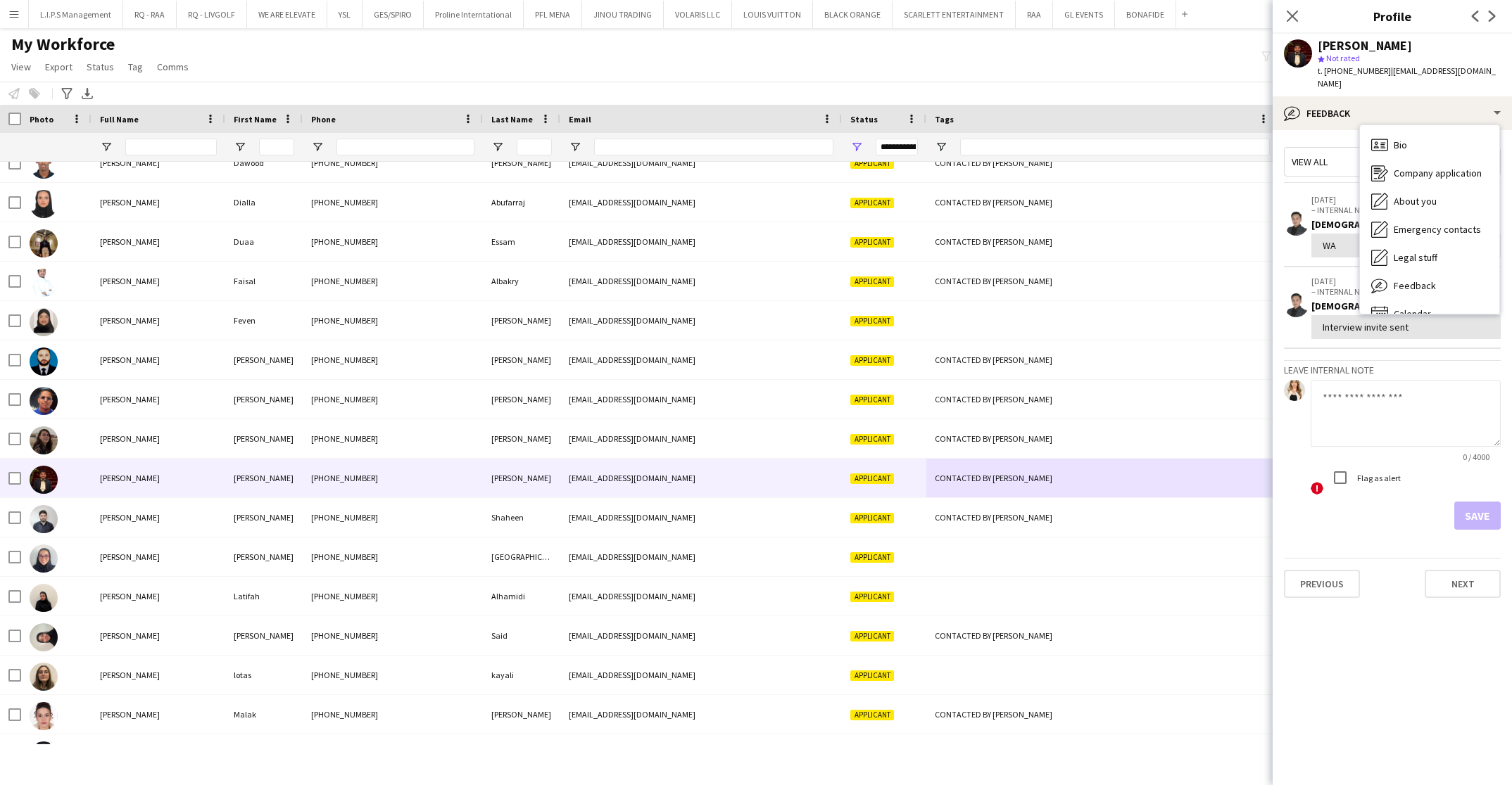
click at [1343, 163] on div "View all" at bounding box center [1393, 162] width 217 height 29
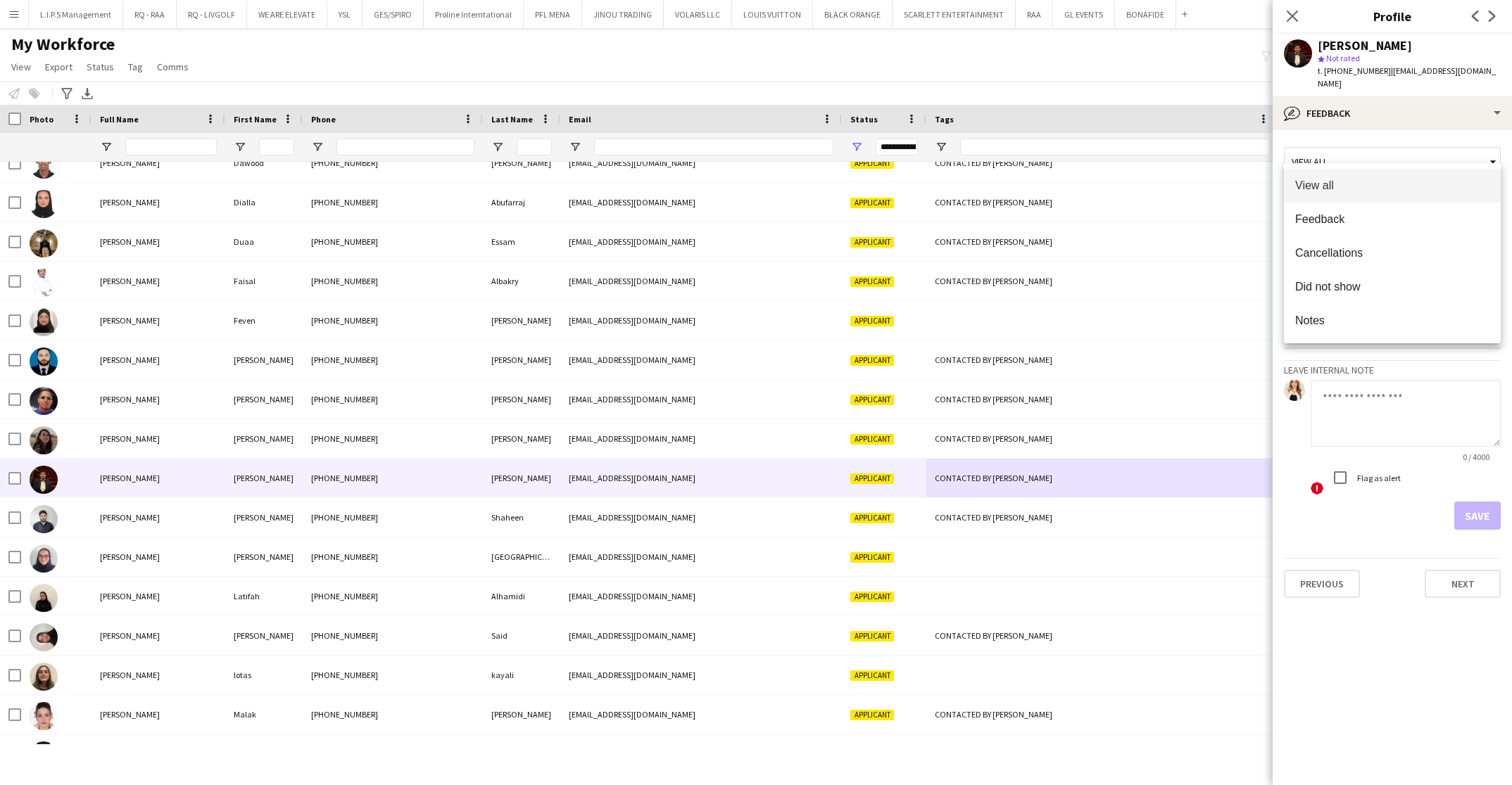
click at [1418, 365] on div at bounding box center [756, 392] width 1512 height 785
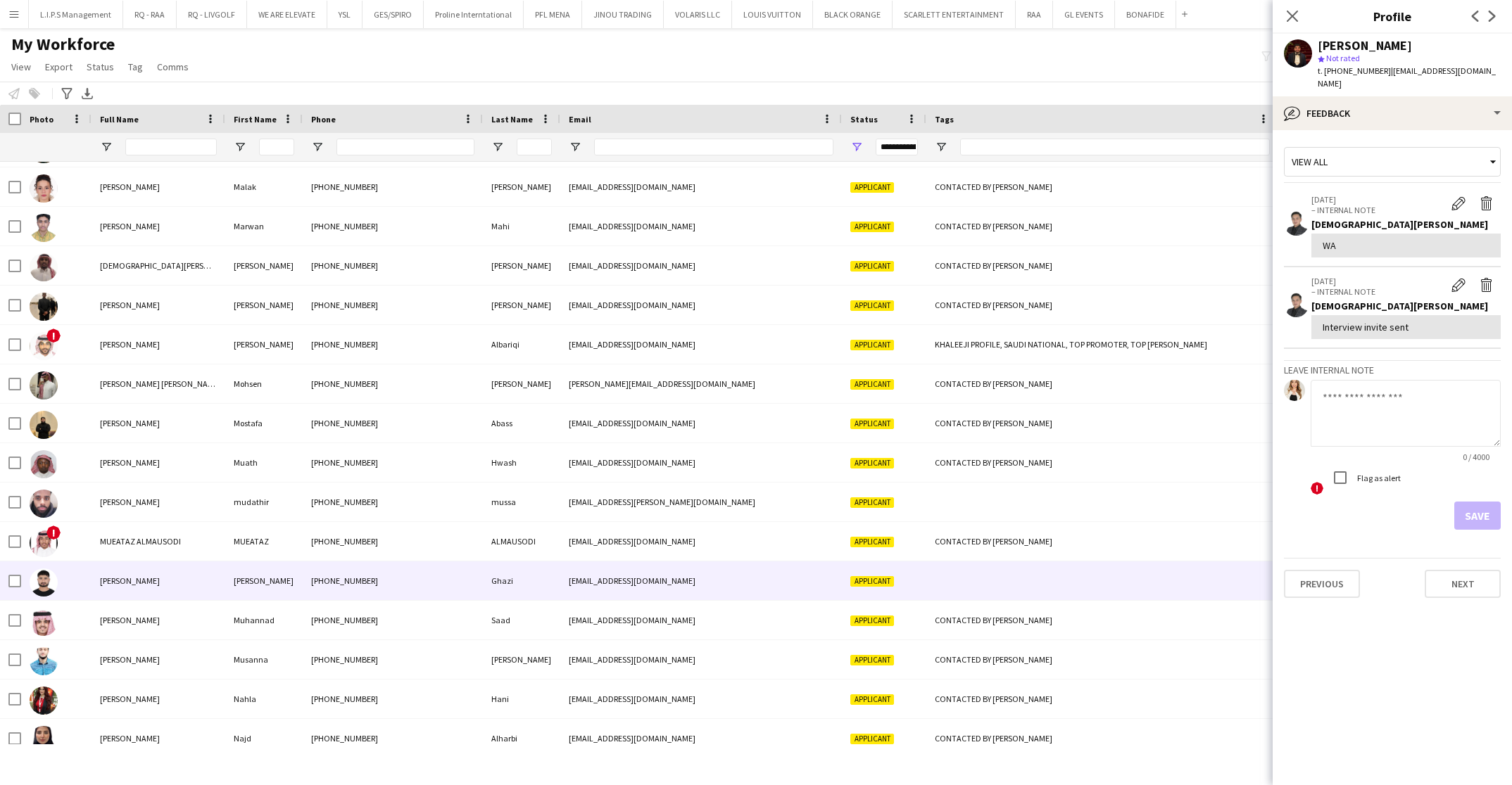
click at [760, 580] on div "[EMAIL_ADDRESS][DOMAIN_NAME]" at bounding box center [702, 581] width 282 height 39
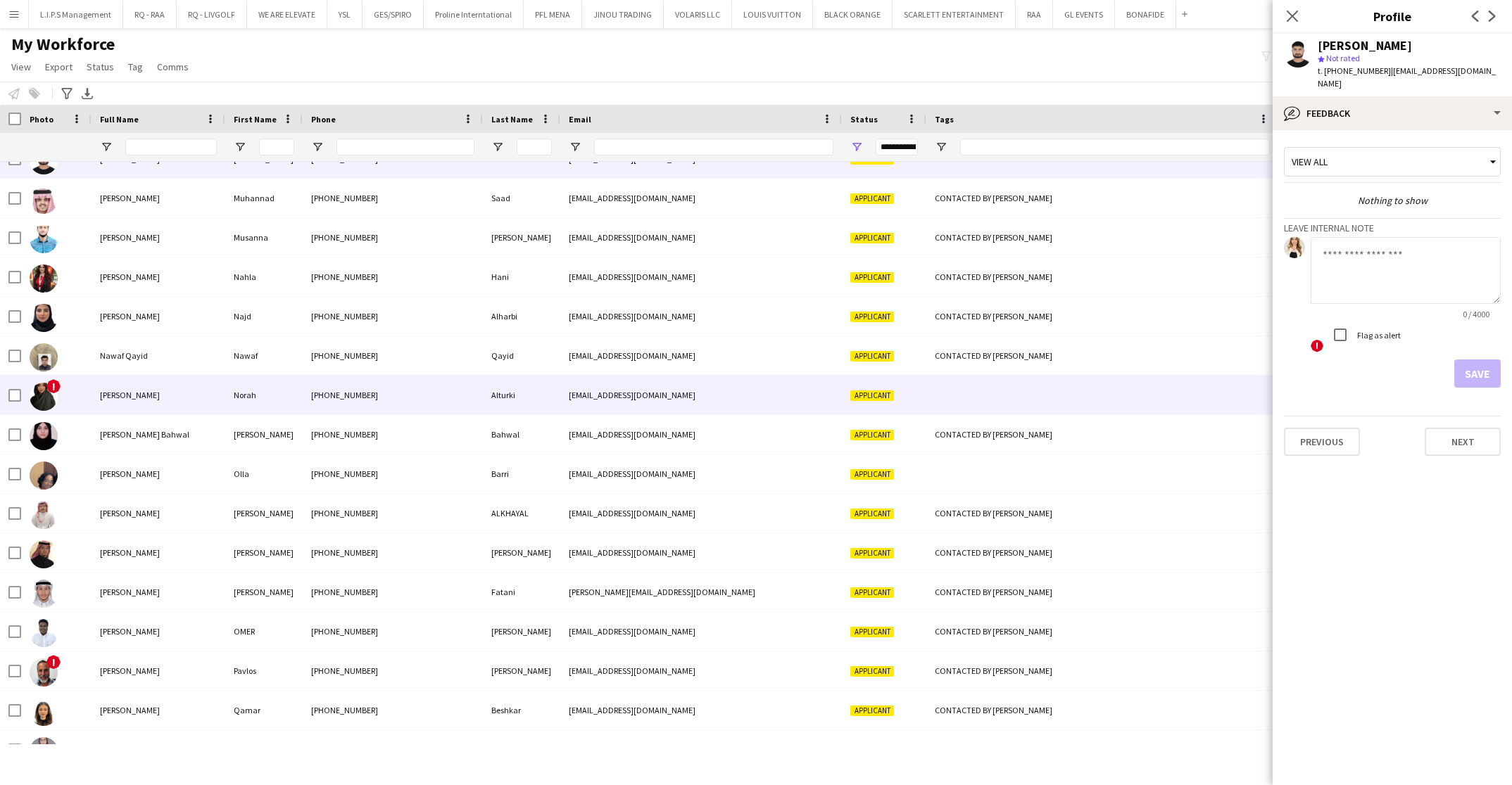
click at [912, 403] on div "Applicant" at bounding box center [885, 395] width 85 height 39
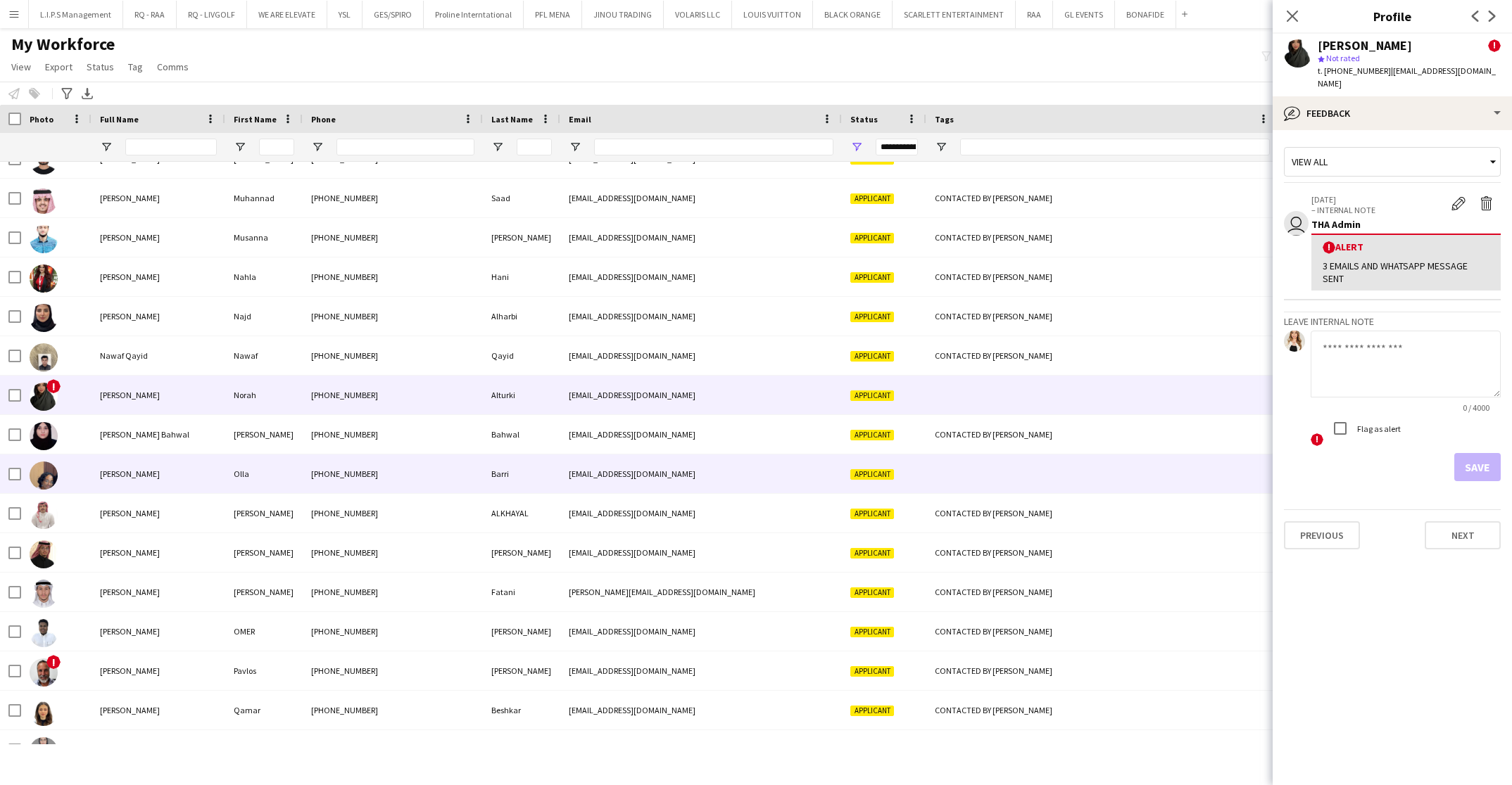
click at [921, 473] on div "Applicant" at bounding box center [885, 474] width 85 height 39
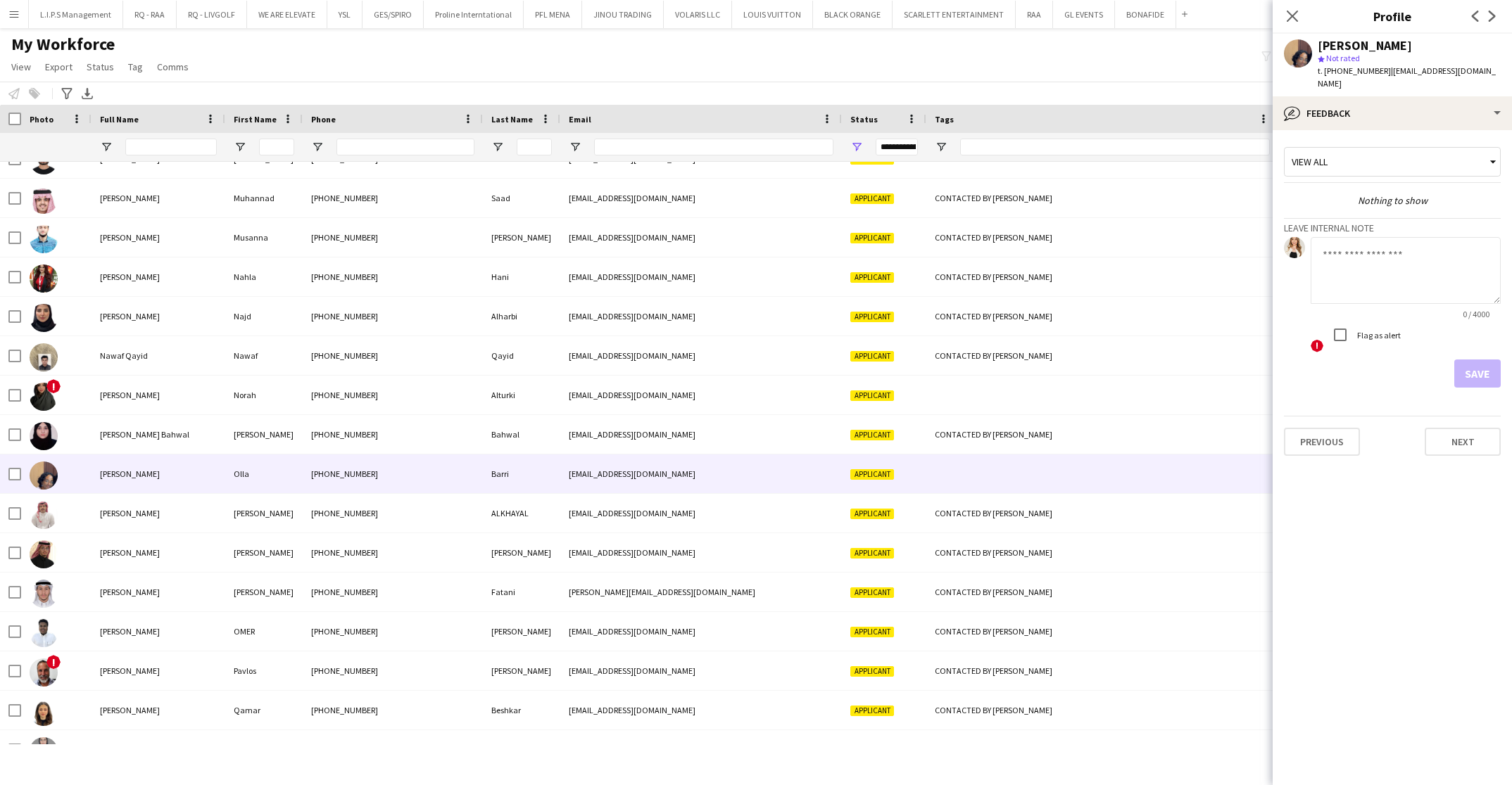
click at [1289, 6] on div "Close pop-in" at bounding box center [1293, 16] width 40 height 32
click at [1289, 14] on icon "Close pop-in" at bounding box center [1291, 16] width 13 height 13
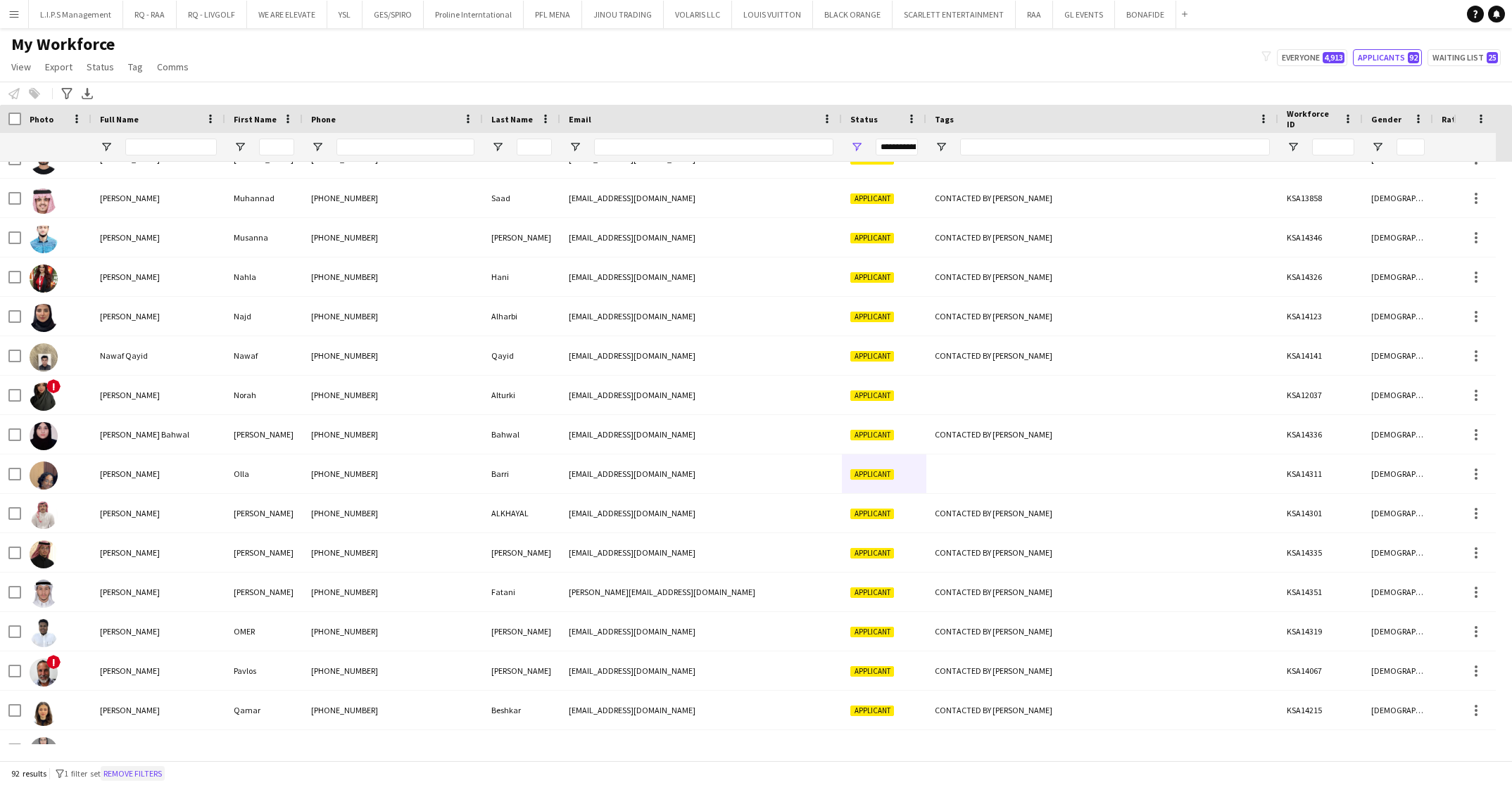
click at [158, 766] on button "Remove filters" at bounding box center [132, 774] width 64 height 16
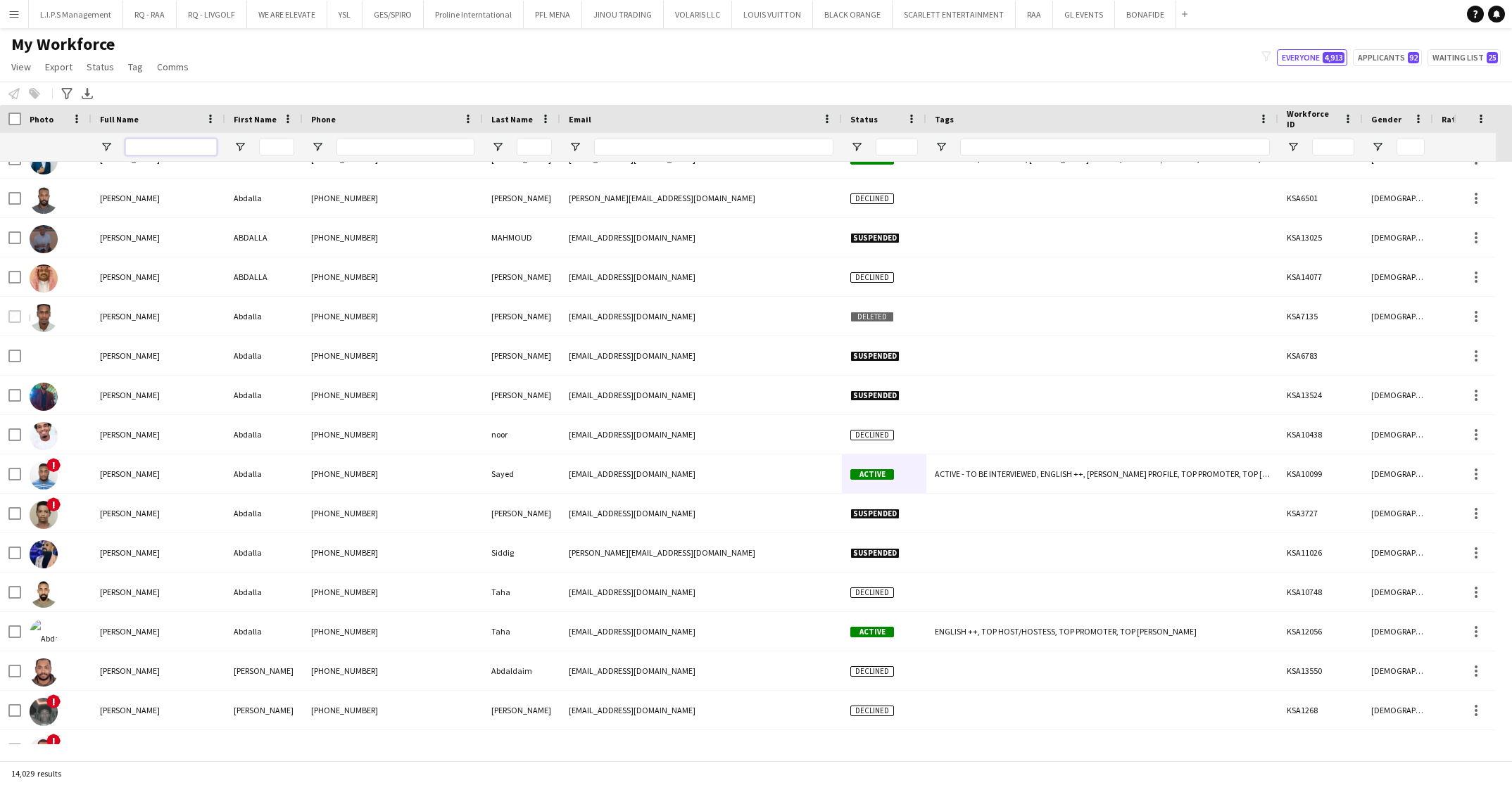
click at [199, 146] on input "Full Name Filter Input" at bounding box center [171, 147] width 92 height 17
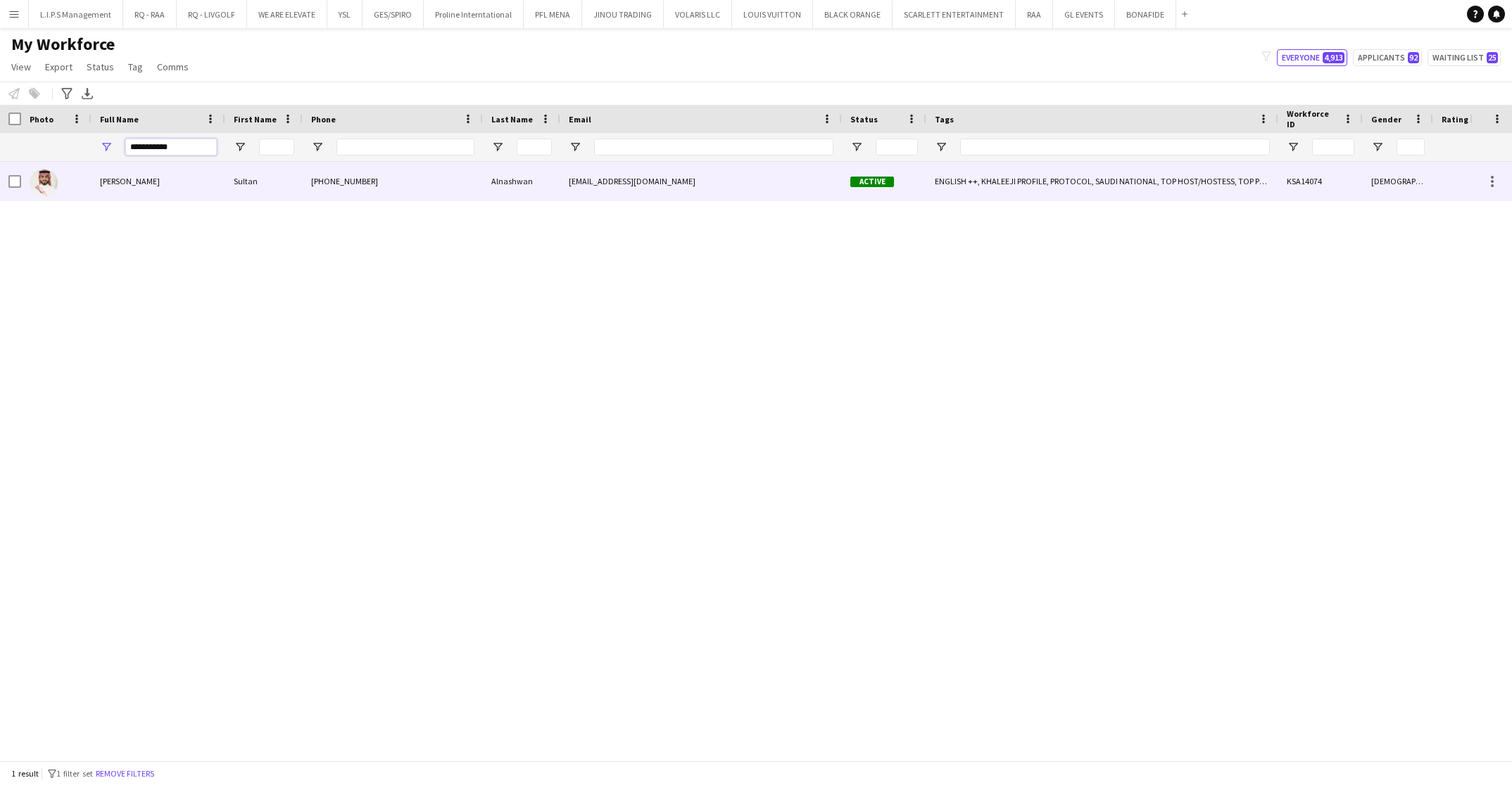
type input "**********"
click at [100, 182] on span "[PERSON_NAME]" at bounding box center [130, 182] width 60 height 10
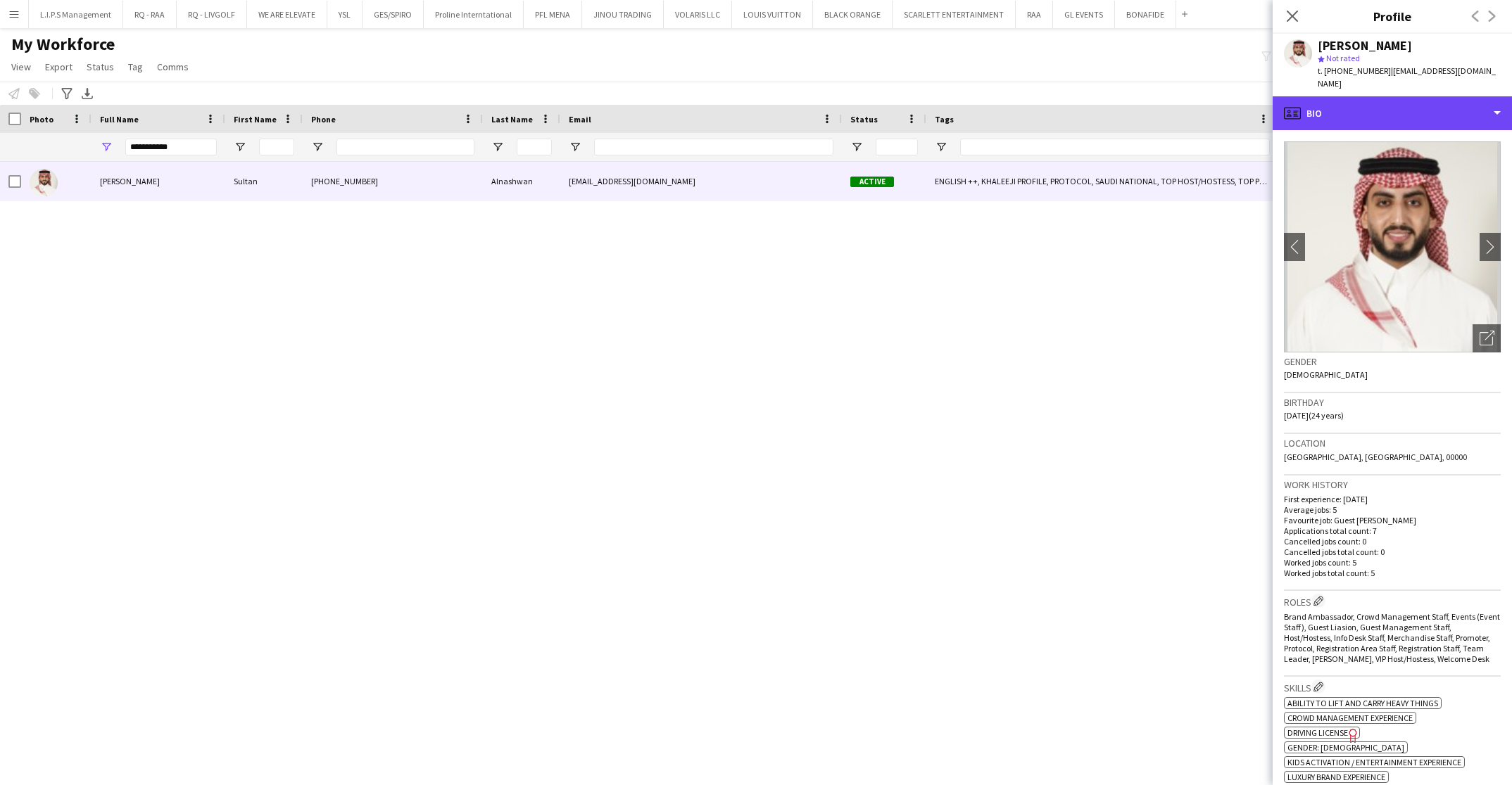
click at [1413, 104] on div "profile Bio" at bounding box center [1393, 113] width 240 height 34
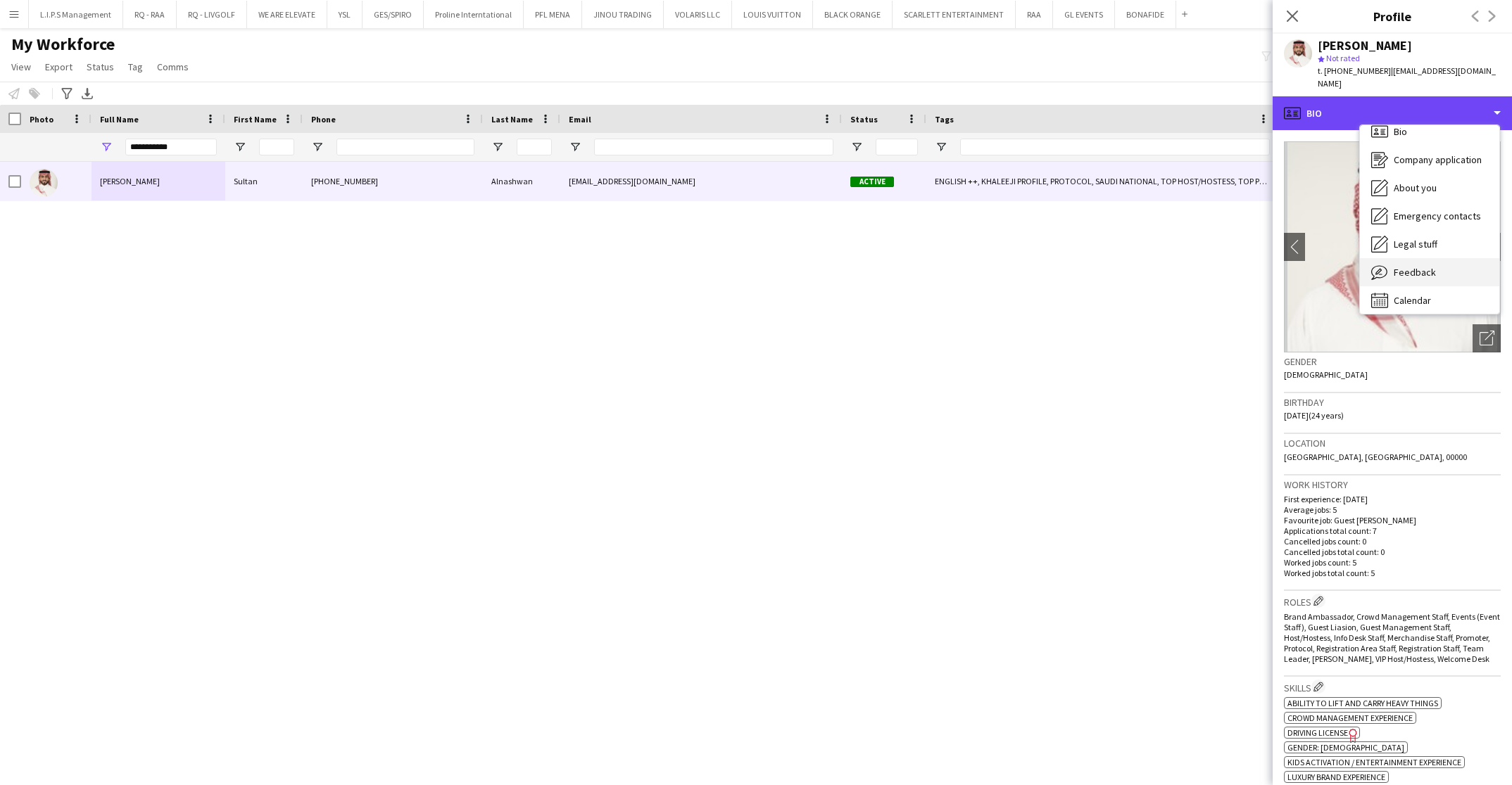
scroll to position [19, 0]
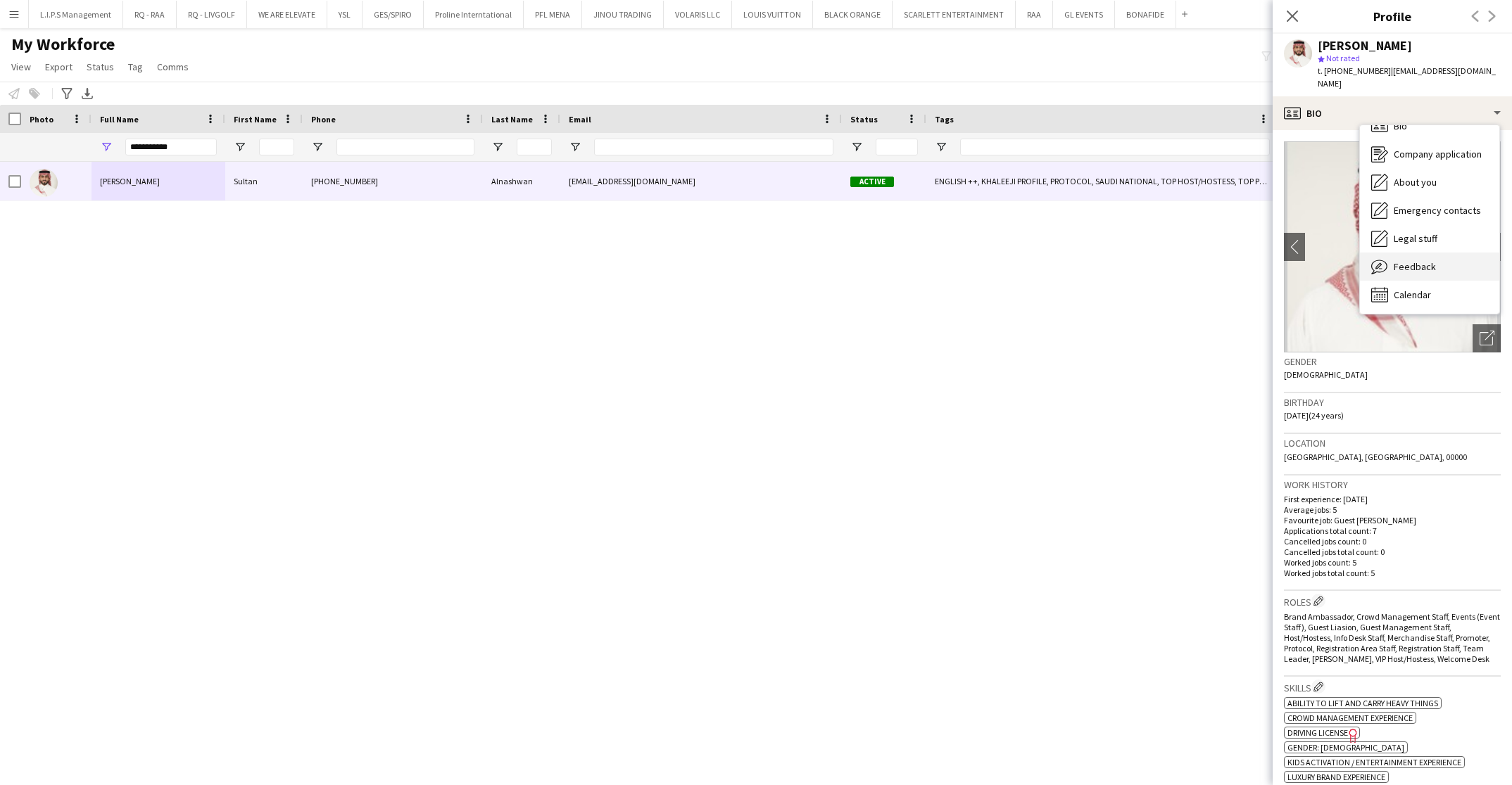
click at [1440, 252] on div "Feedback Feedback" at bounding box center [1430, 266] width 139 height 29
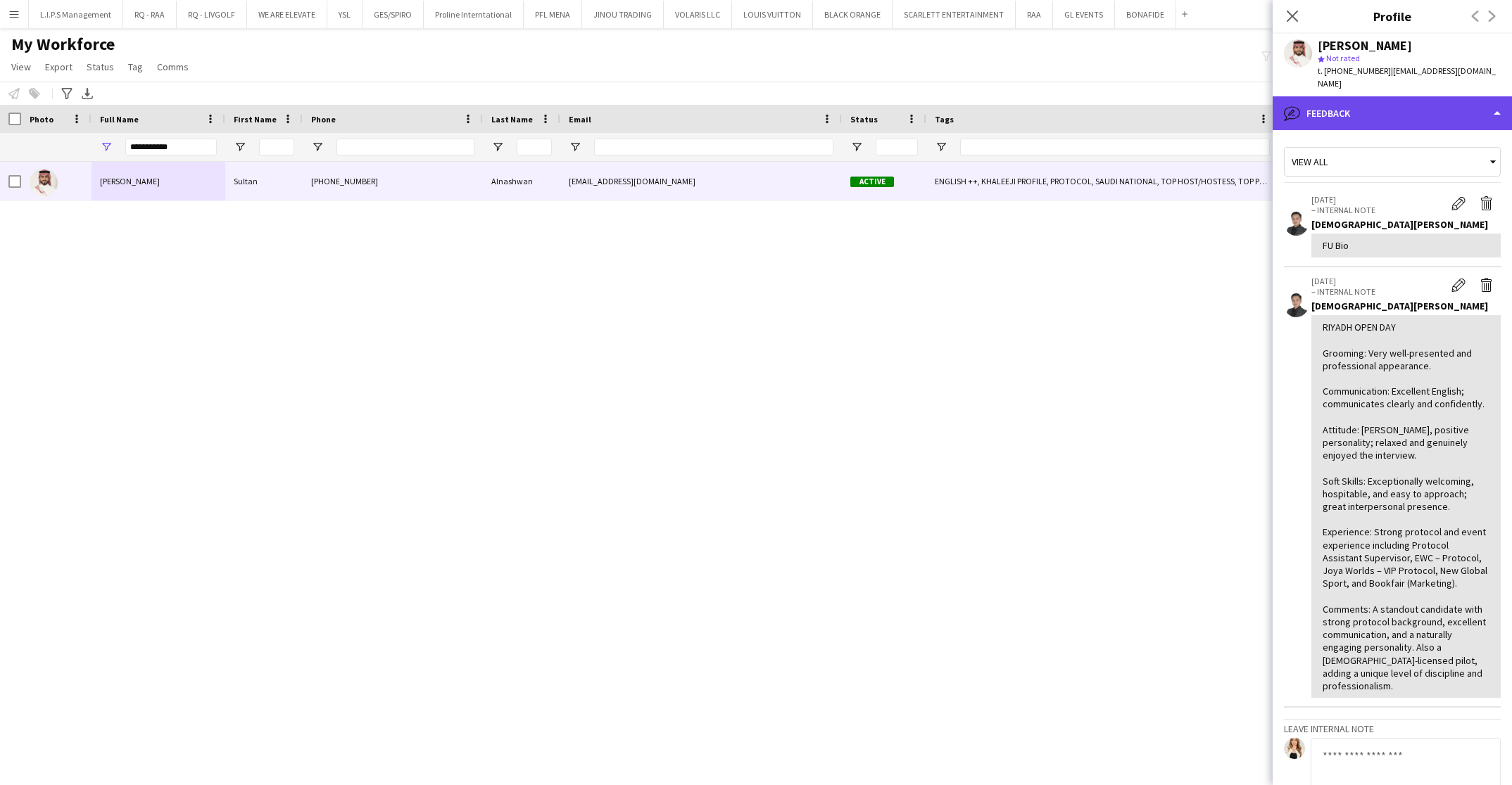
click at [1398, 104] on div "bubble-pencil Feedback" at bounding box center [1393, 113] width 240 height 34
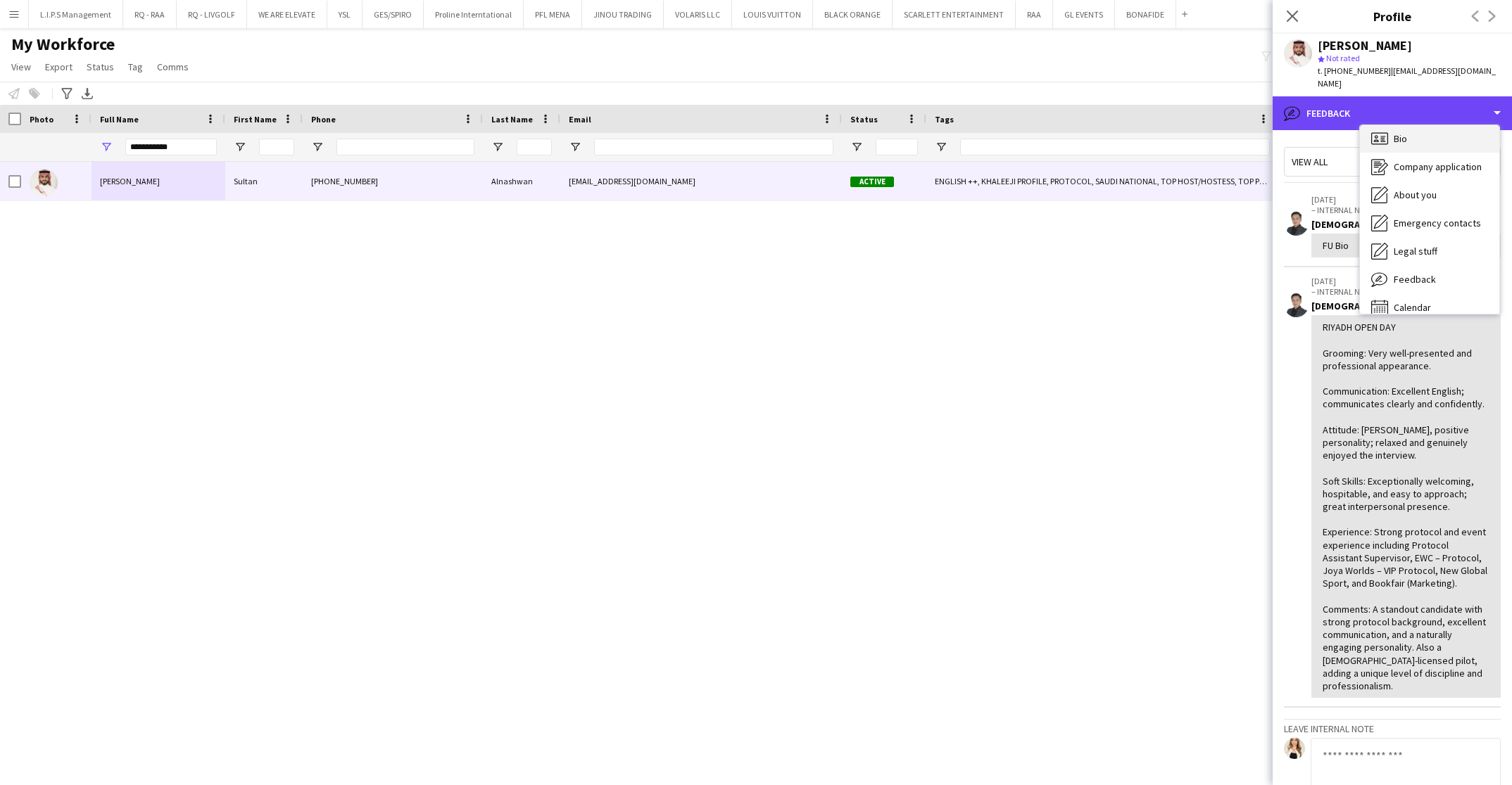
scroll to position [0, 0]
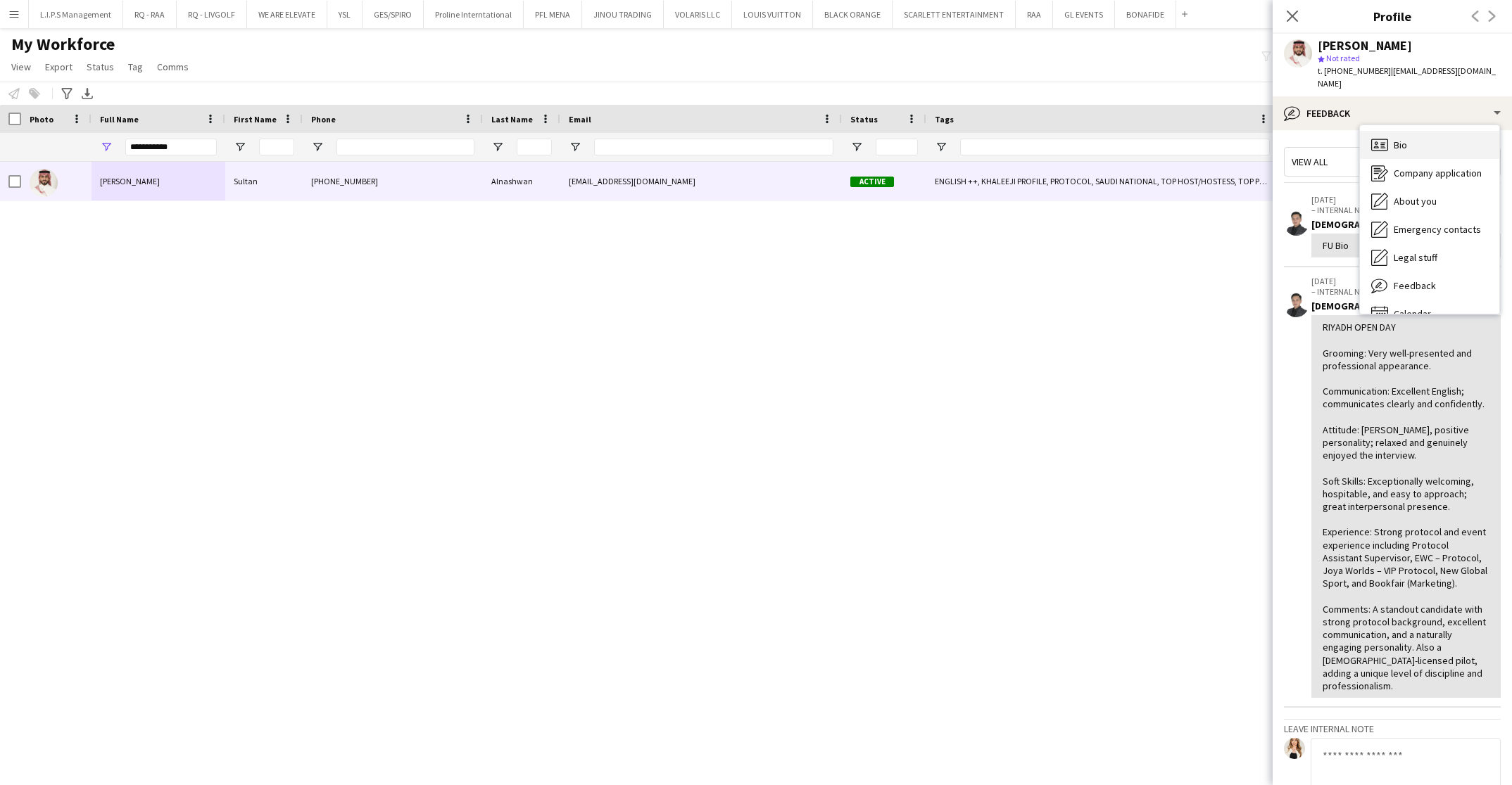
click at [1423, 132] on div "Bio Bio" at bounding box center [1430, 144] width 139 height 29
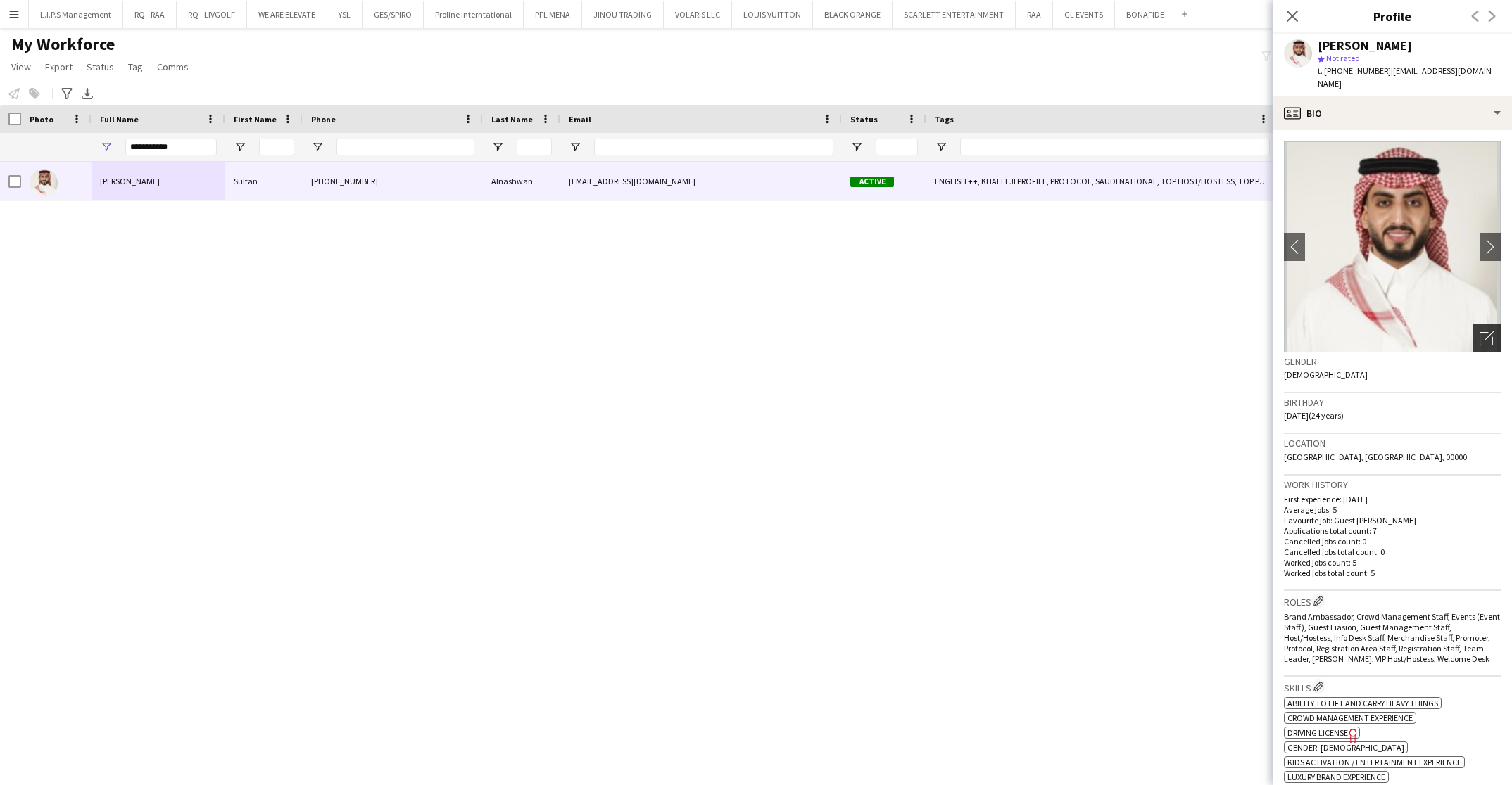
click at [1481, 324] on div "Open photos pop-in" at bounding box center [1487, 338] width 29 height 29
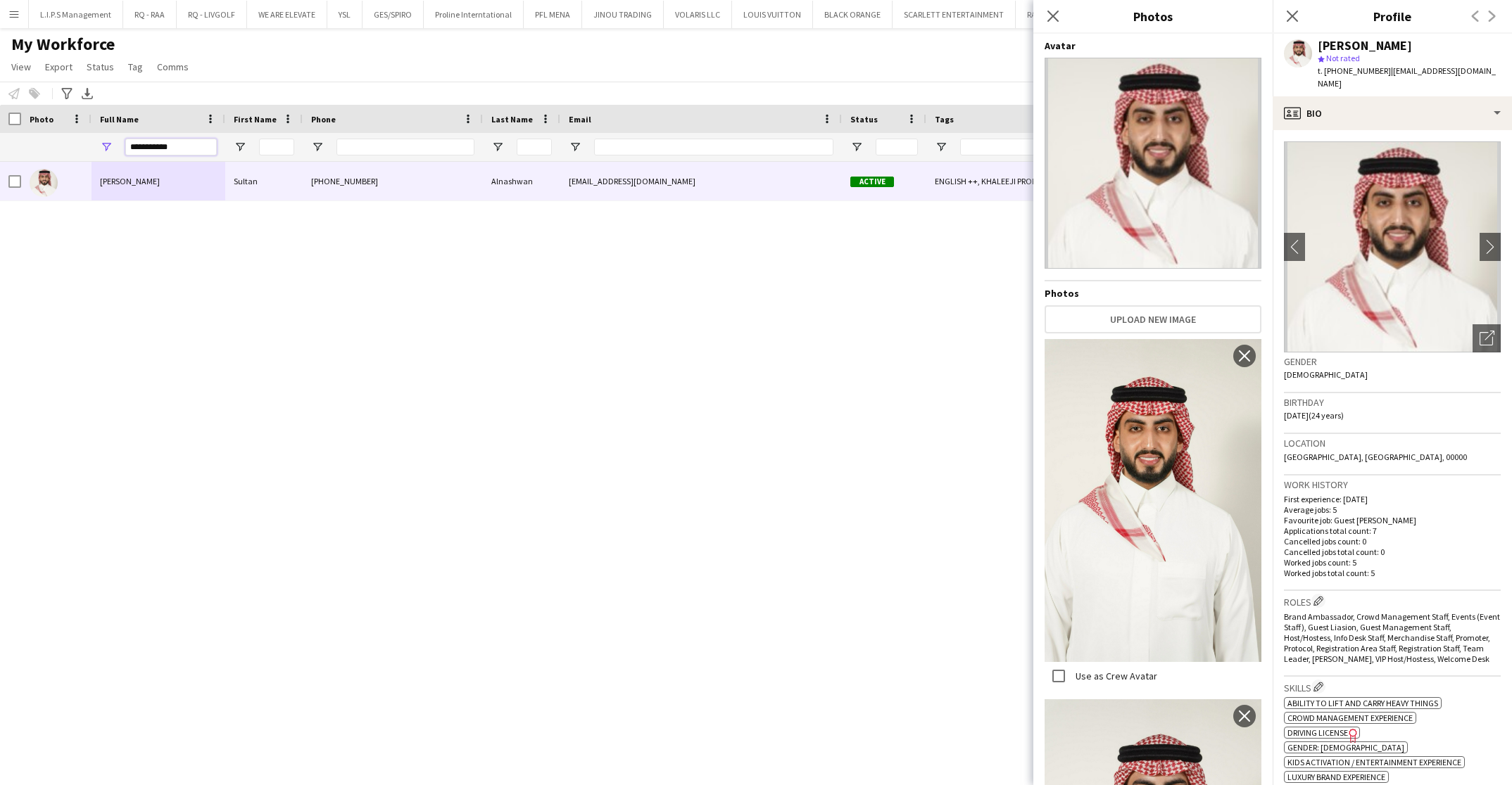
drag, startPoint x: 171, startPoint y: 154, endPoint x: 80, endPoint y: 156, distance: 91.0
click at [80, 156] on div at bounding box center [999, 147] width 1998 height 29
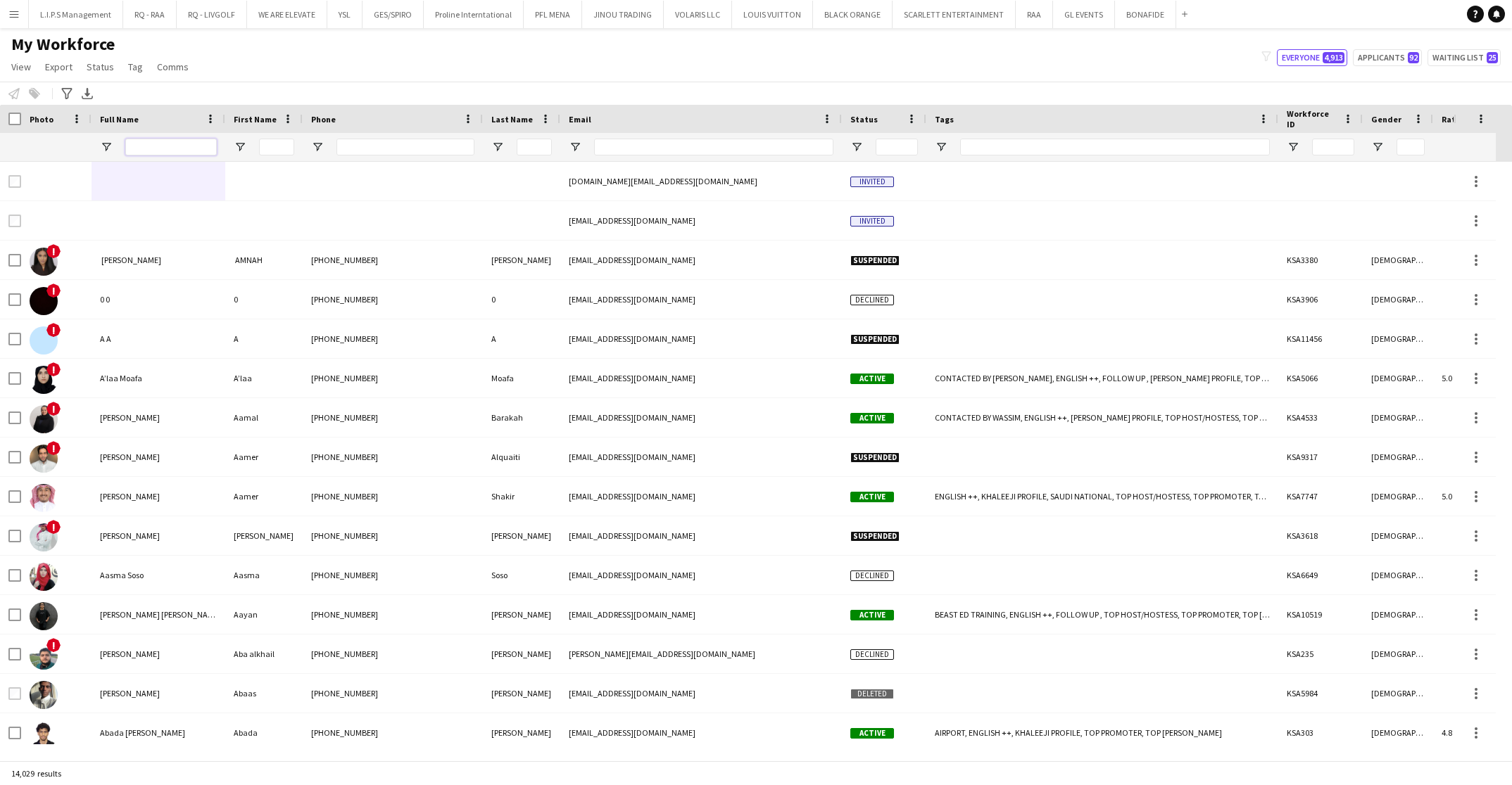
type input "*"
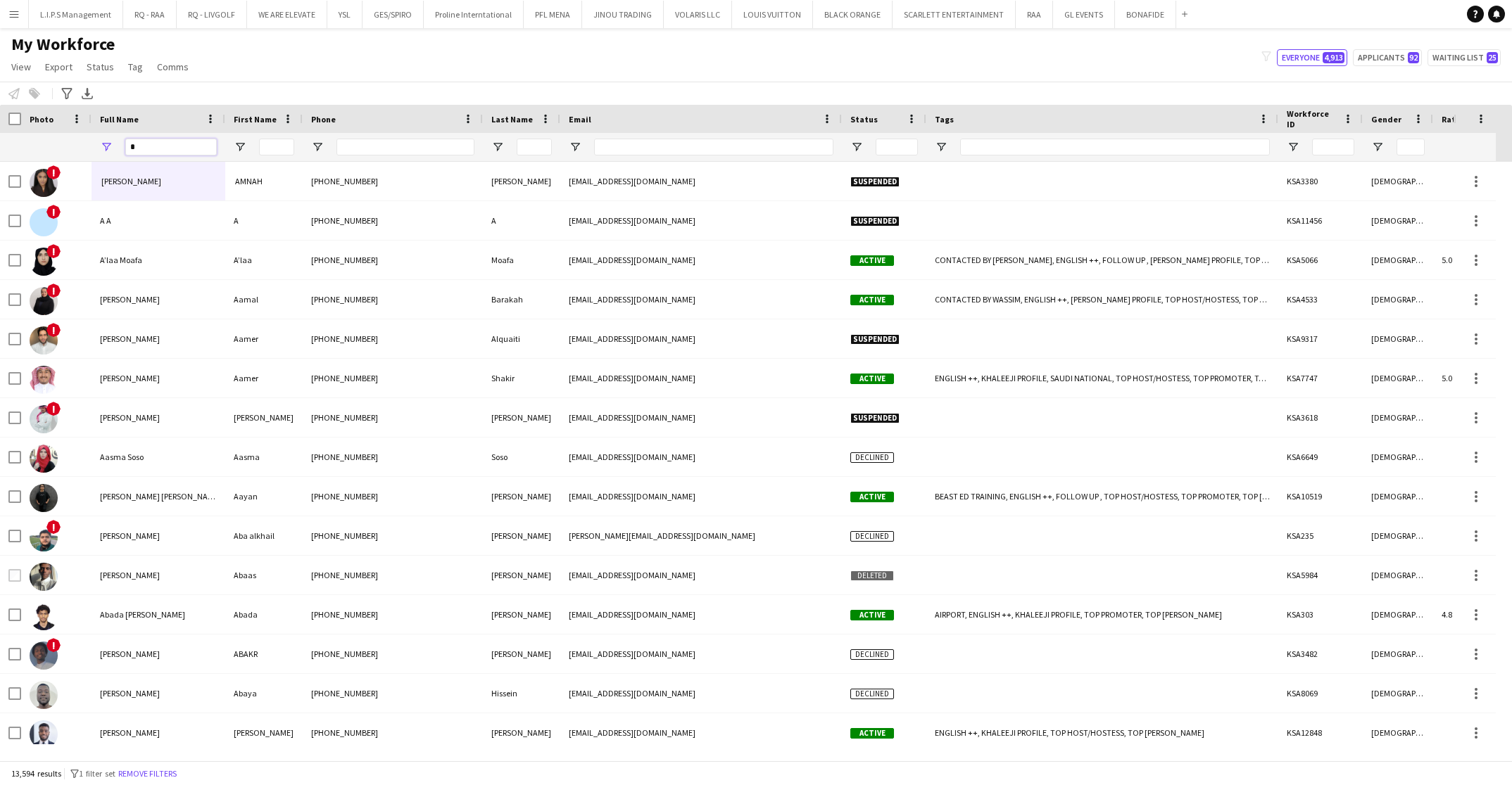
type input "*"
click at [619, 66] on div "My Workforce View Views Default view Basic Export View Full Name TAGS Test New …" at bounding box center [756, 57] width 1512 height 48
click at [164, 149] on input "*" at bounding box center [171, 147] width 92 height 17
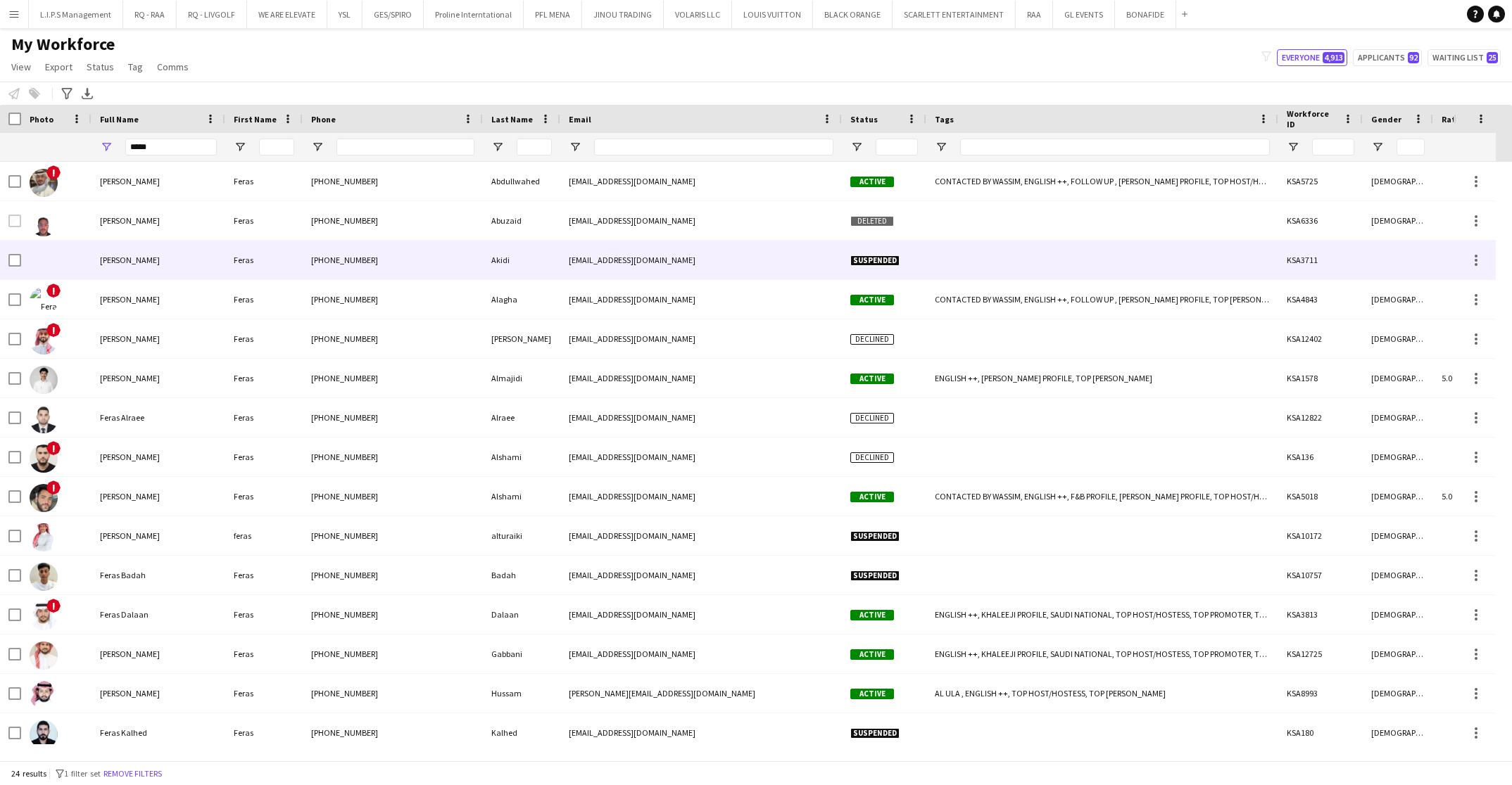
click at [112, 257] on span "[PERSON_NAME]" at bounding box center [130, 260] width 60 height 10
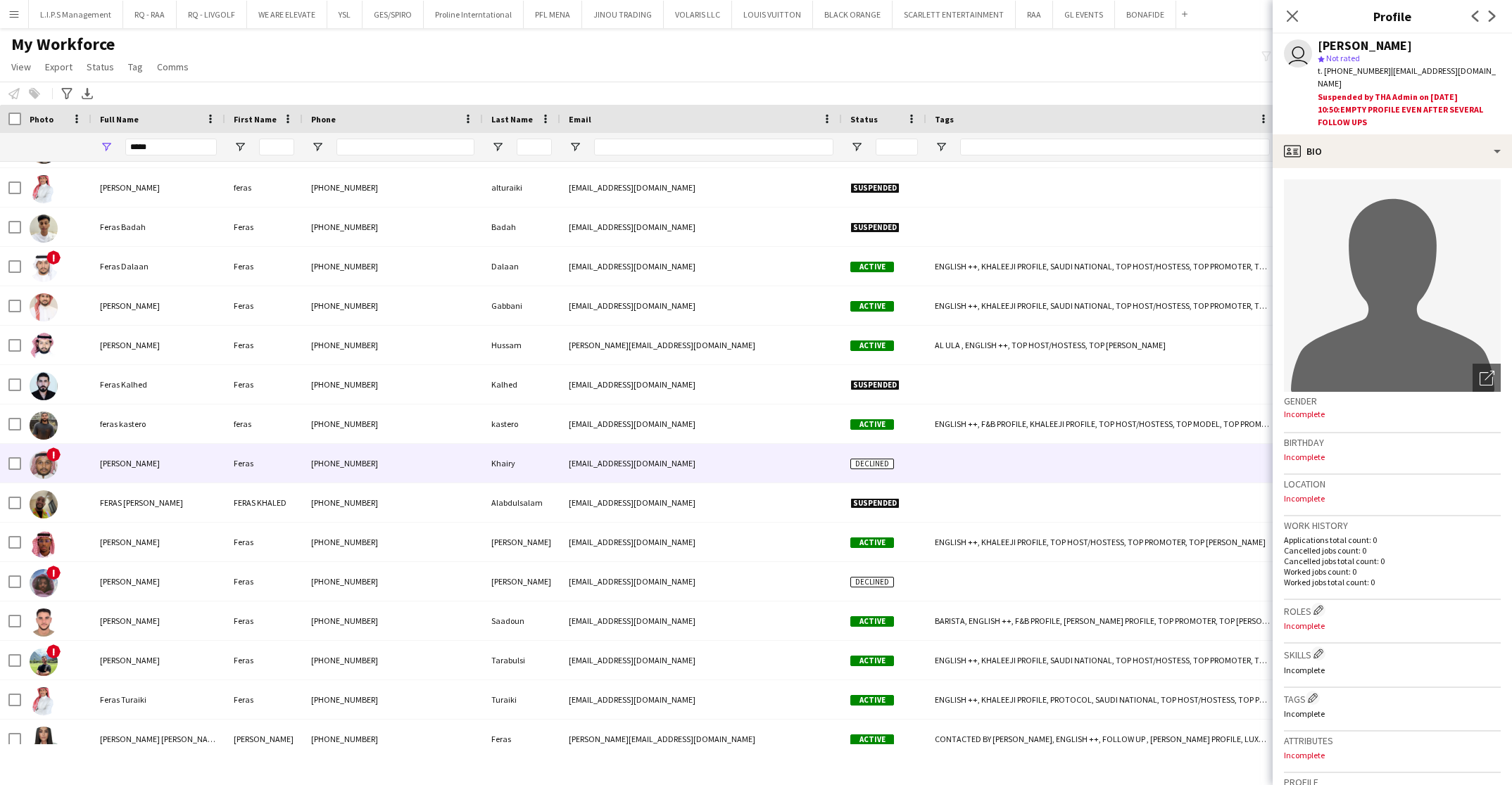
scroll to position [363, 0]
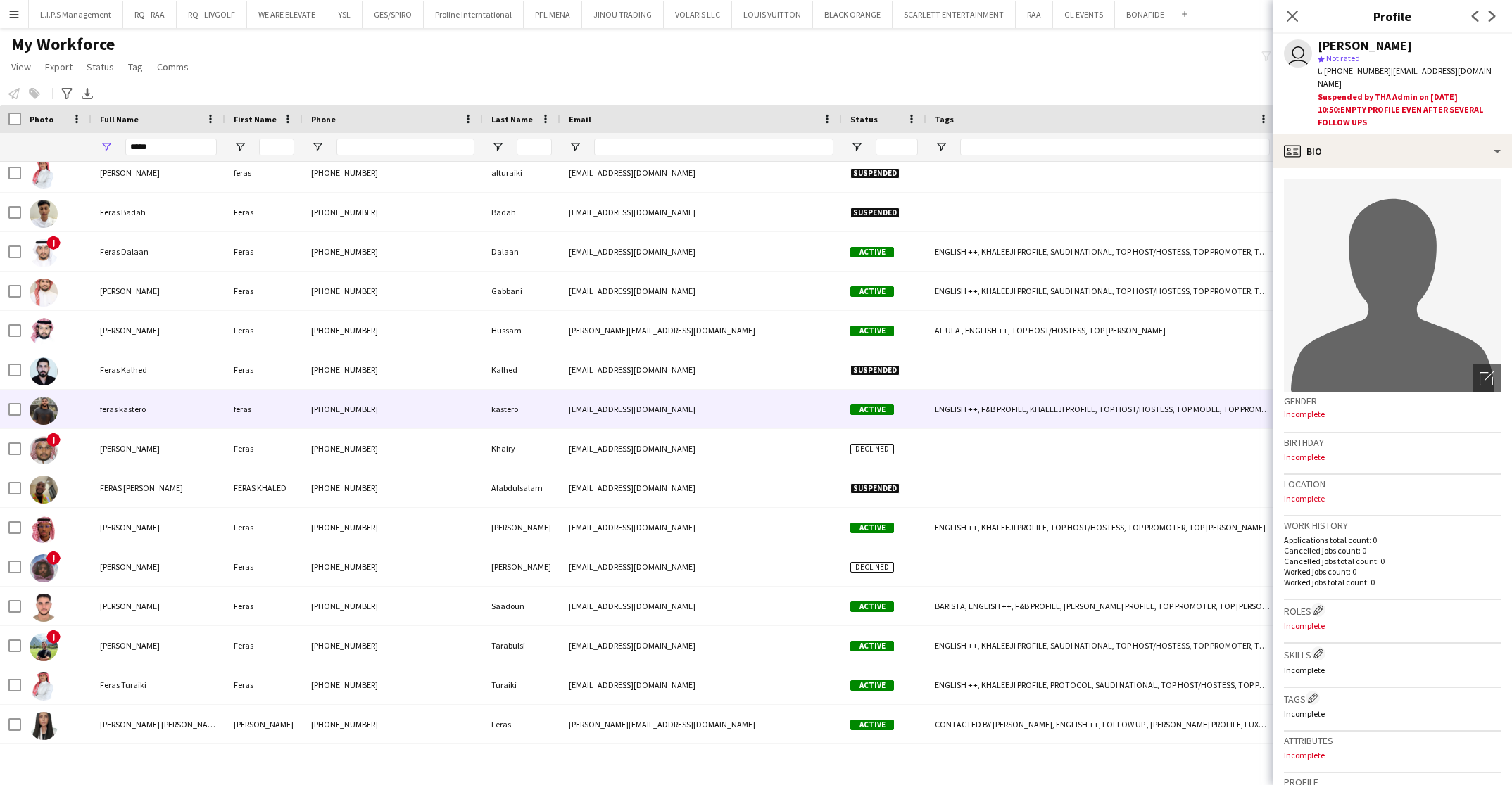
click at [170, 399] on div "feras kastero" at bounding box center [158, 409] width 134 height 39
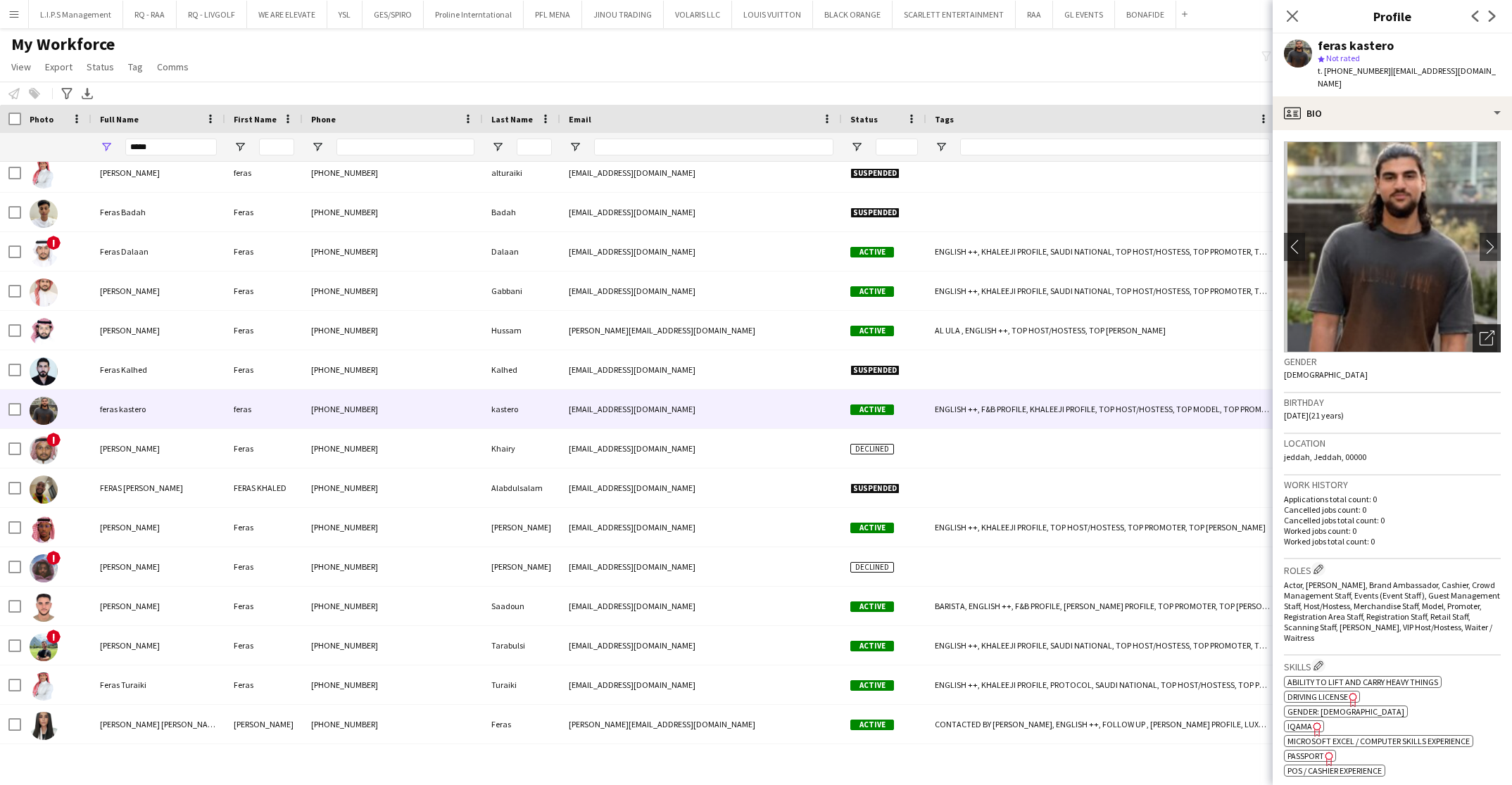
click at [1480, 331] on icon "Open photos pop-in" at bounding box center [1487, 338] width 15 height 15
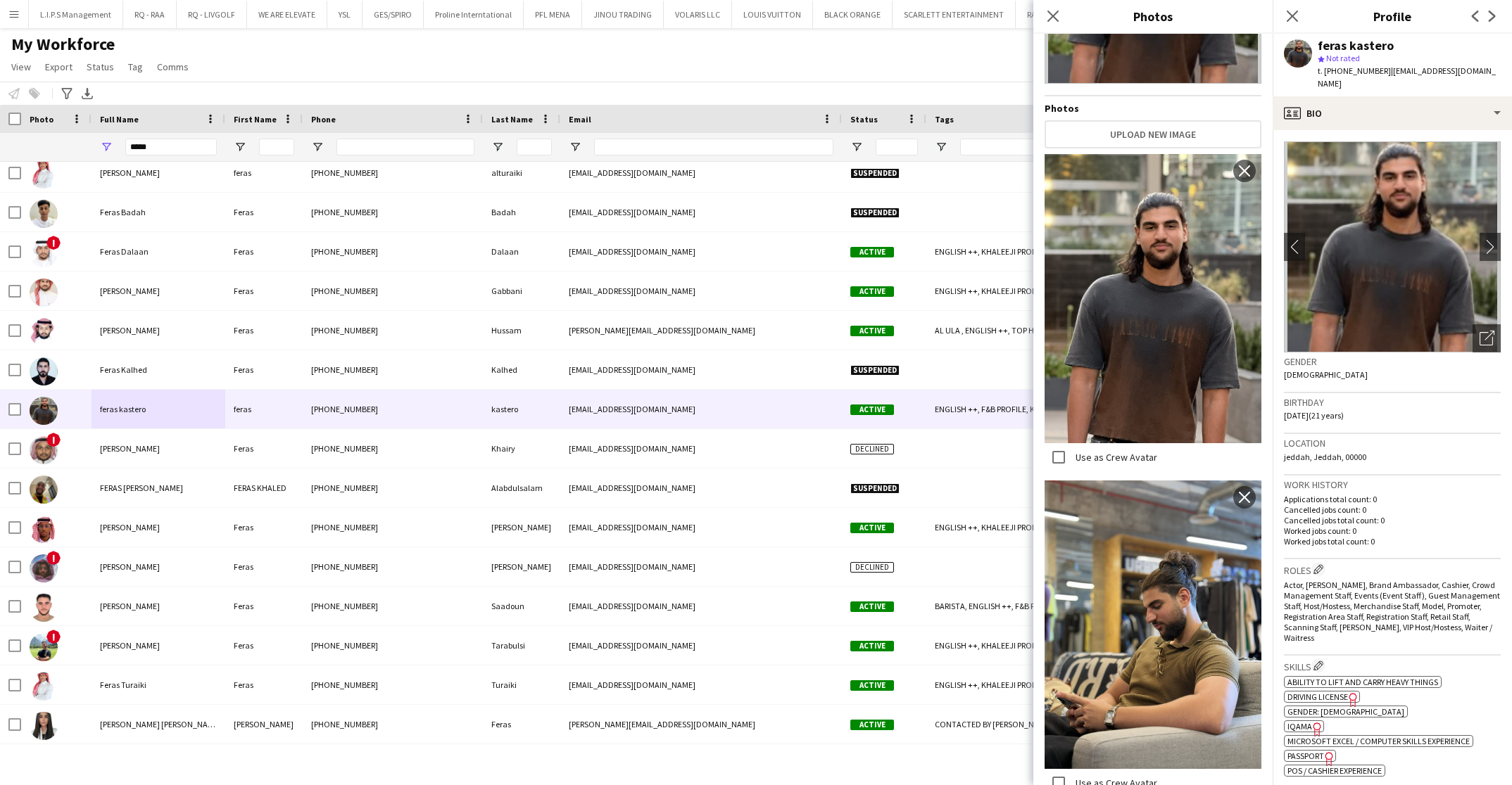
scroll to position [0, 0]
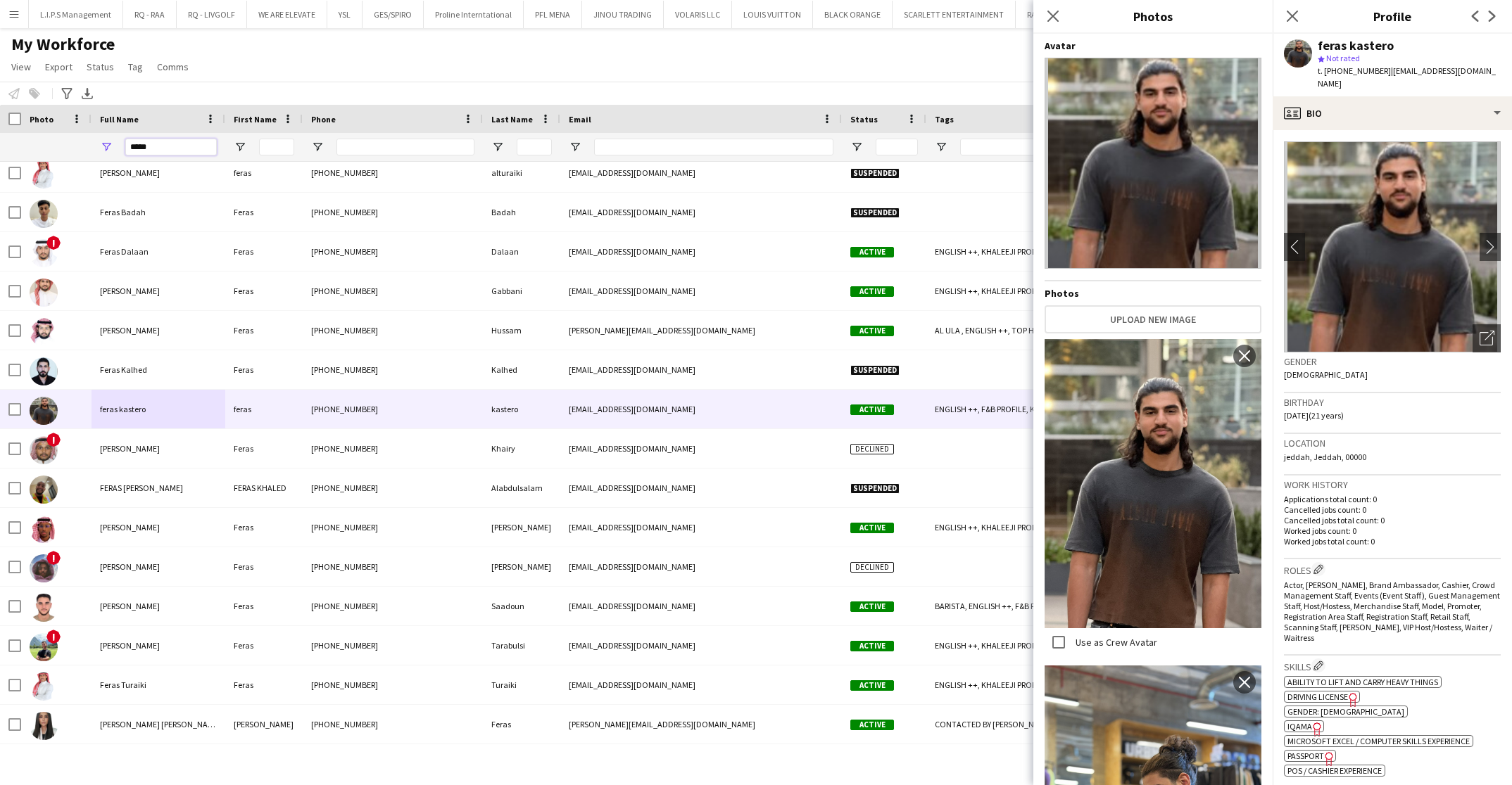
drag, startPoint x: 183, startPoint y: 150, endPoint x: 2, endPoint y: 80, distance: 194.1
click at [0, 94] on html "Menu Boards Boards Boards All jobs Status Workforce Workforce My Workforce Recr…" at bounding box center [756, 392] width 1512 height 785
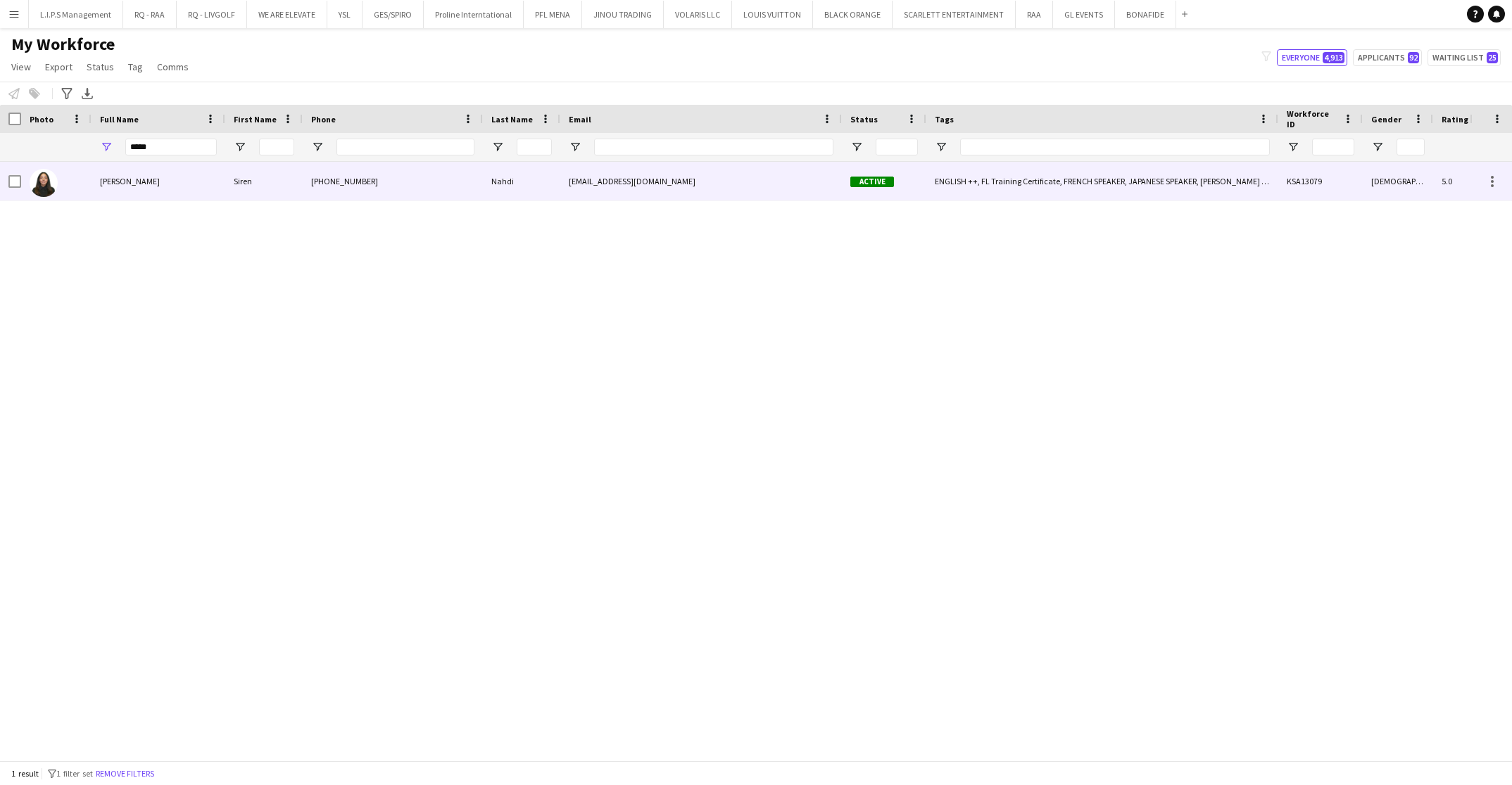
drag, startPoint x: 97, startPoint y: 200, endPoint x: 138, endPoint y: 192, distance: 41.8
click at [93, 197] on div "[PERSON_NAME]" at bounding box center [158, 181] width 134 height 39
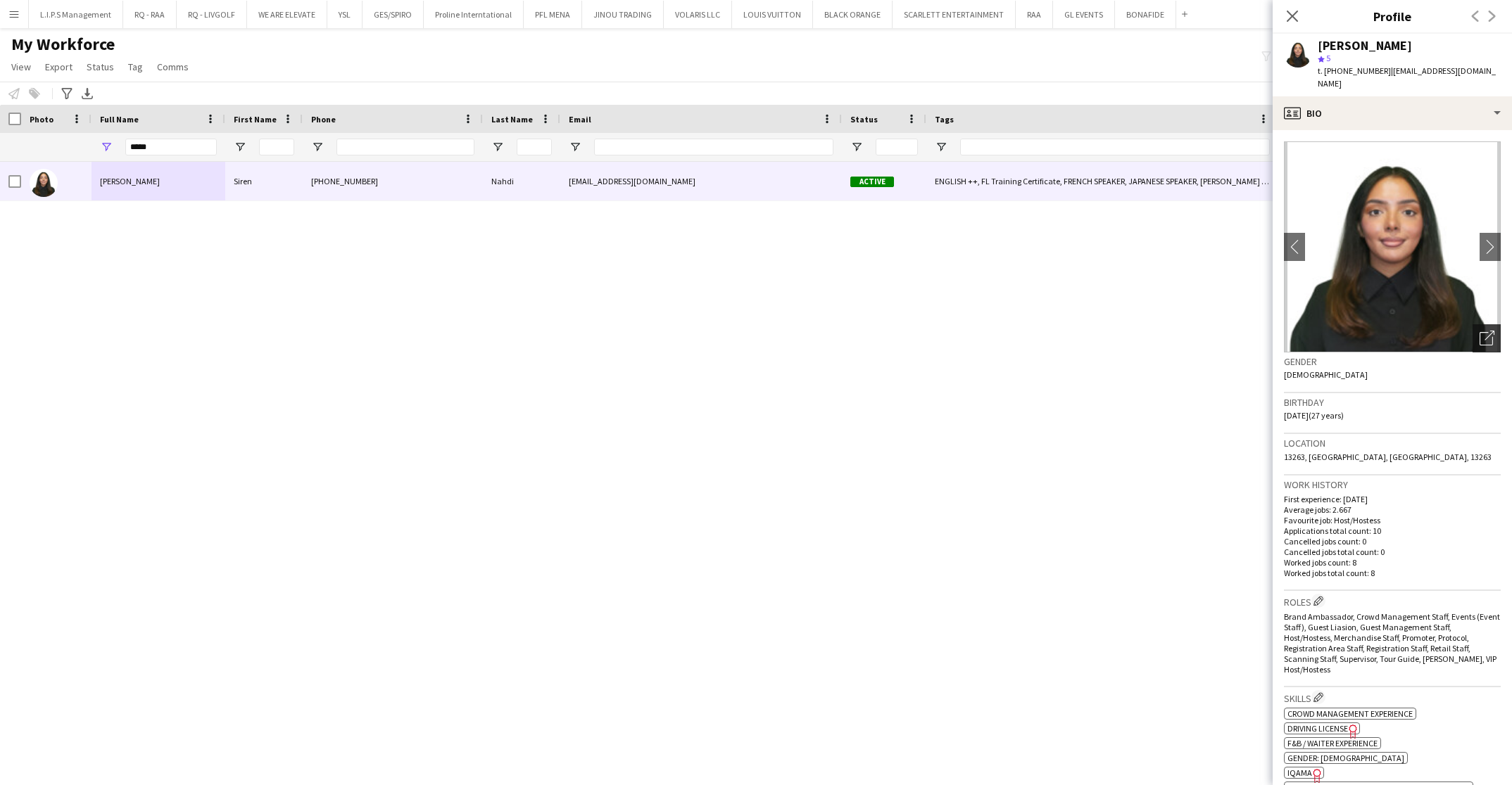
click at [1480, 331] on icon "Open photos pop-in" at bounding box center [1487, 338] width 15 height 15
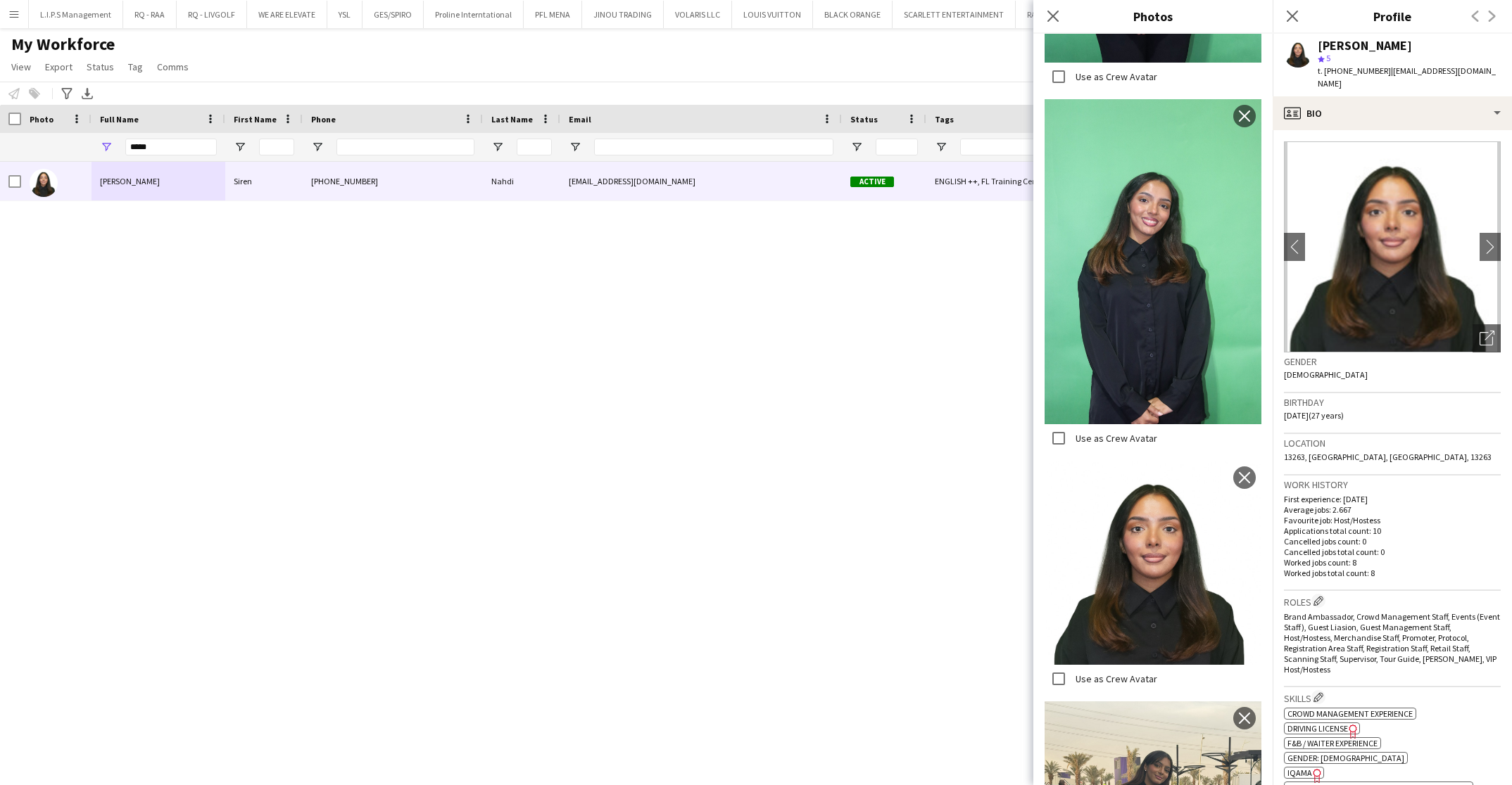
scroll to position [1596, 0]
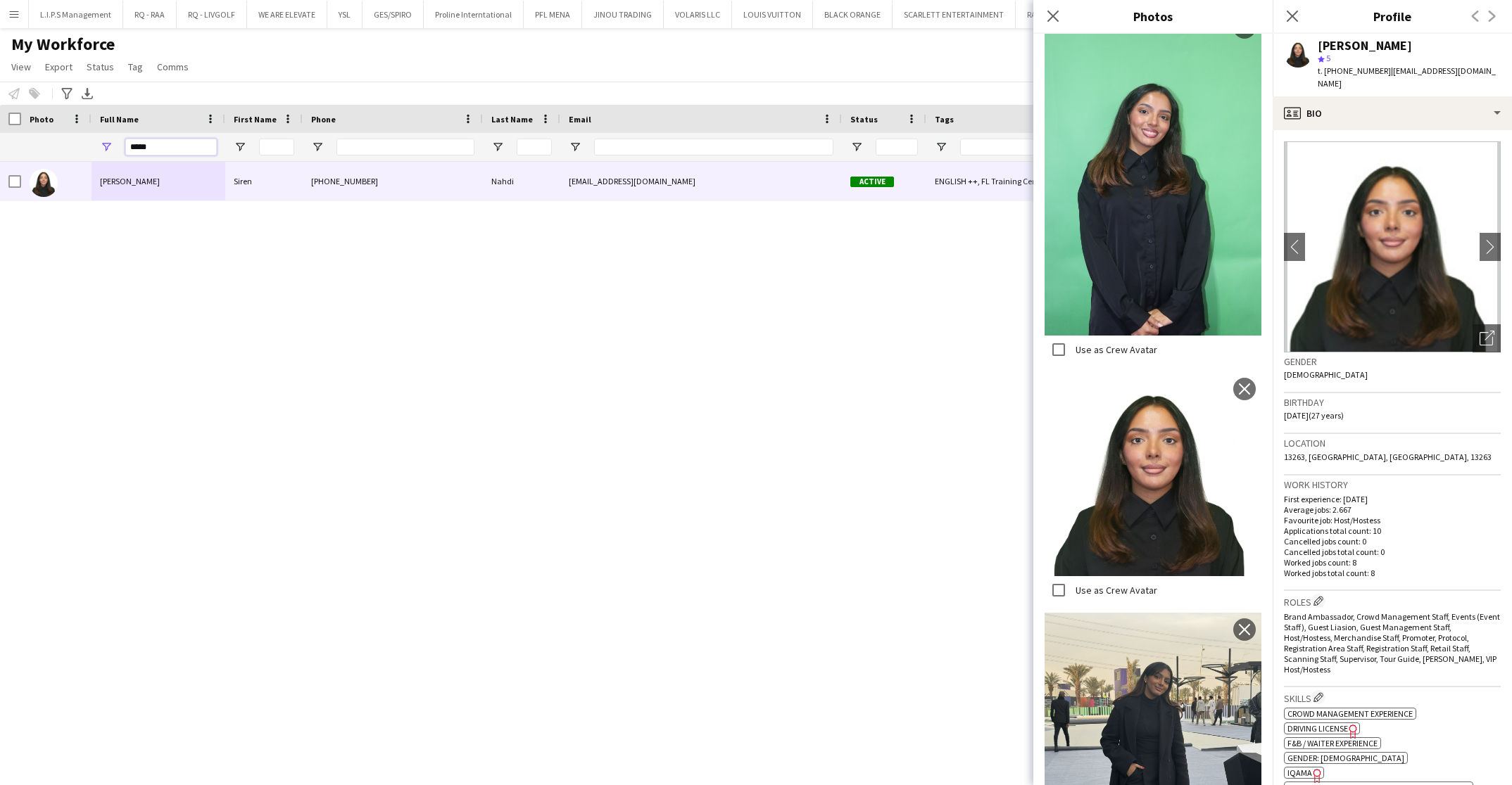
drag, startPoint x: 170, startPoint y: 153, endPoint x: 93, endPoint y: 137, distance: 78.6
click at [91, 139] on div at bounding box center [999, 147] width 1998 height 29
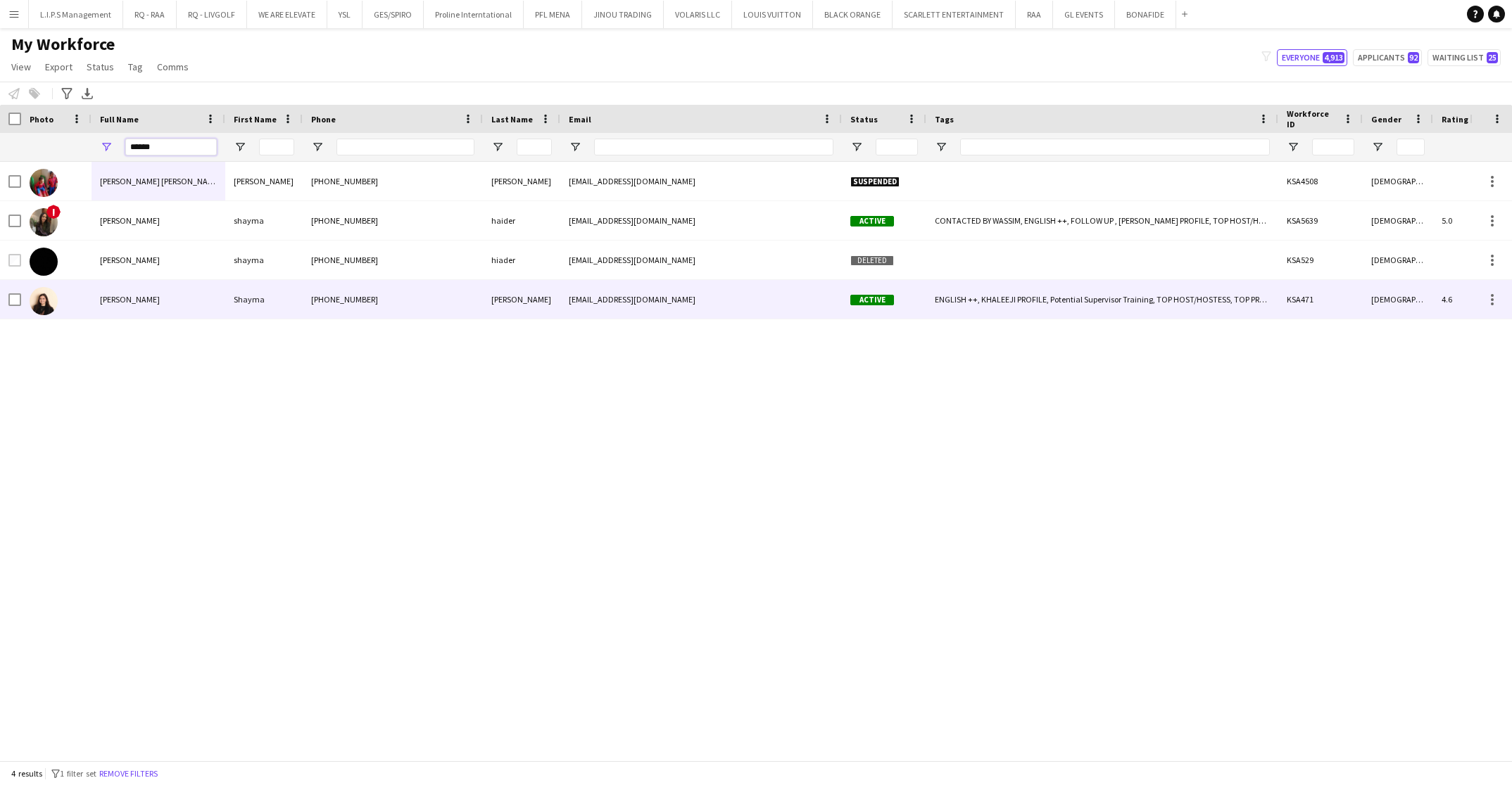
type input "******"
drag, startPoint x: 120, startPoint y: 301, endPoint x: 180, endPoint y: 274, distance: 65.8
click at [120, 301] on span "[PERSON_NAME]" at bounding box center [130, 299] width 60 height 10
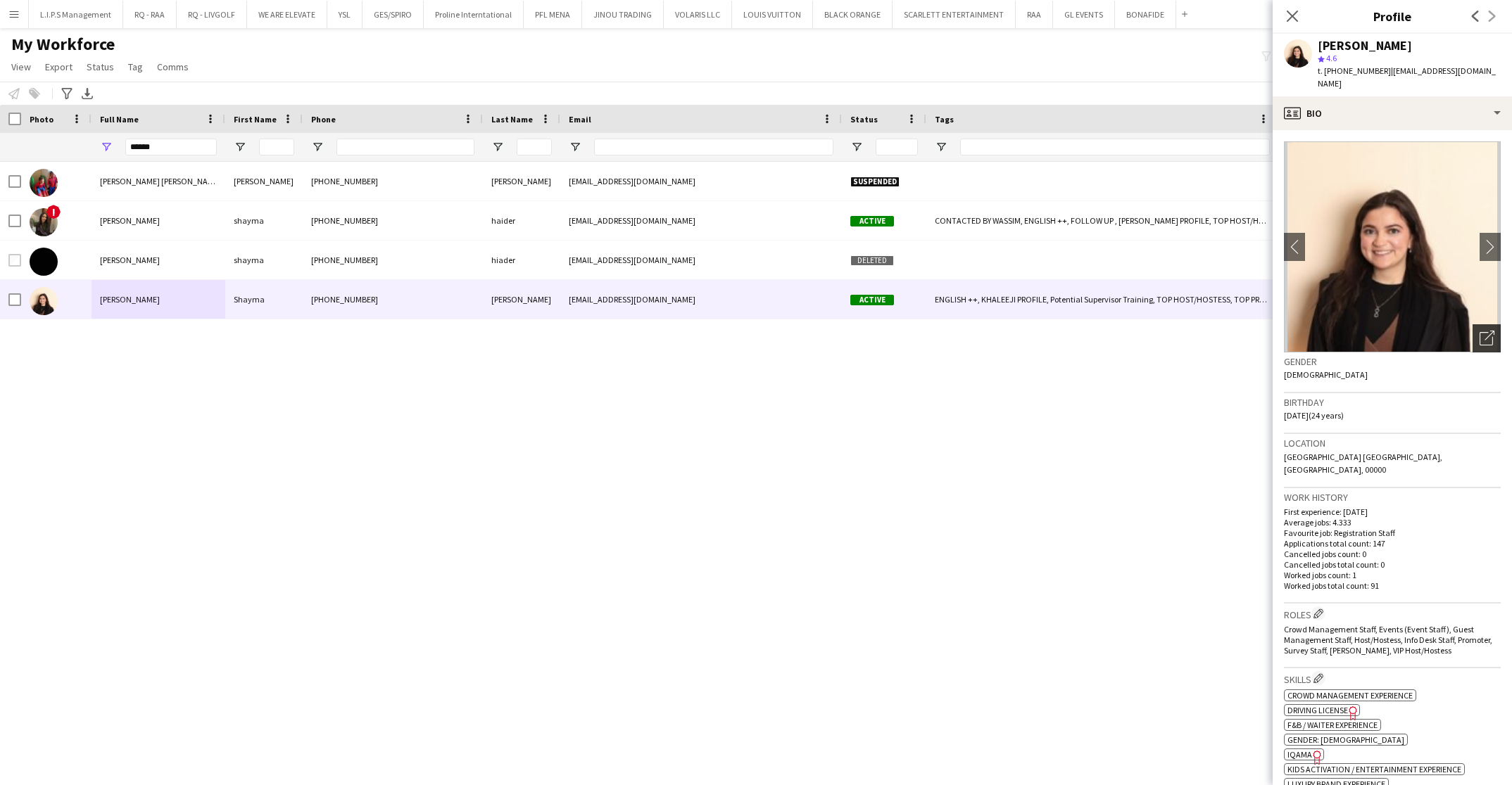
drag, startPoint x: 1466, startPoint y: 323, endPoint x: 1458, endPoint y: 325, distance: 8.2
click at [1480, 331] on icon "Open photos pop-in" at bounding box center [1487, 338] width 15 height 15
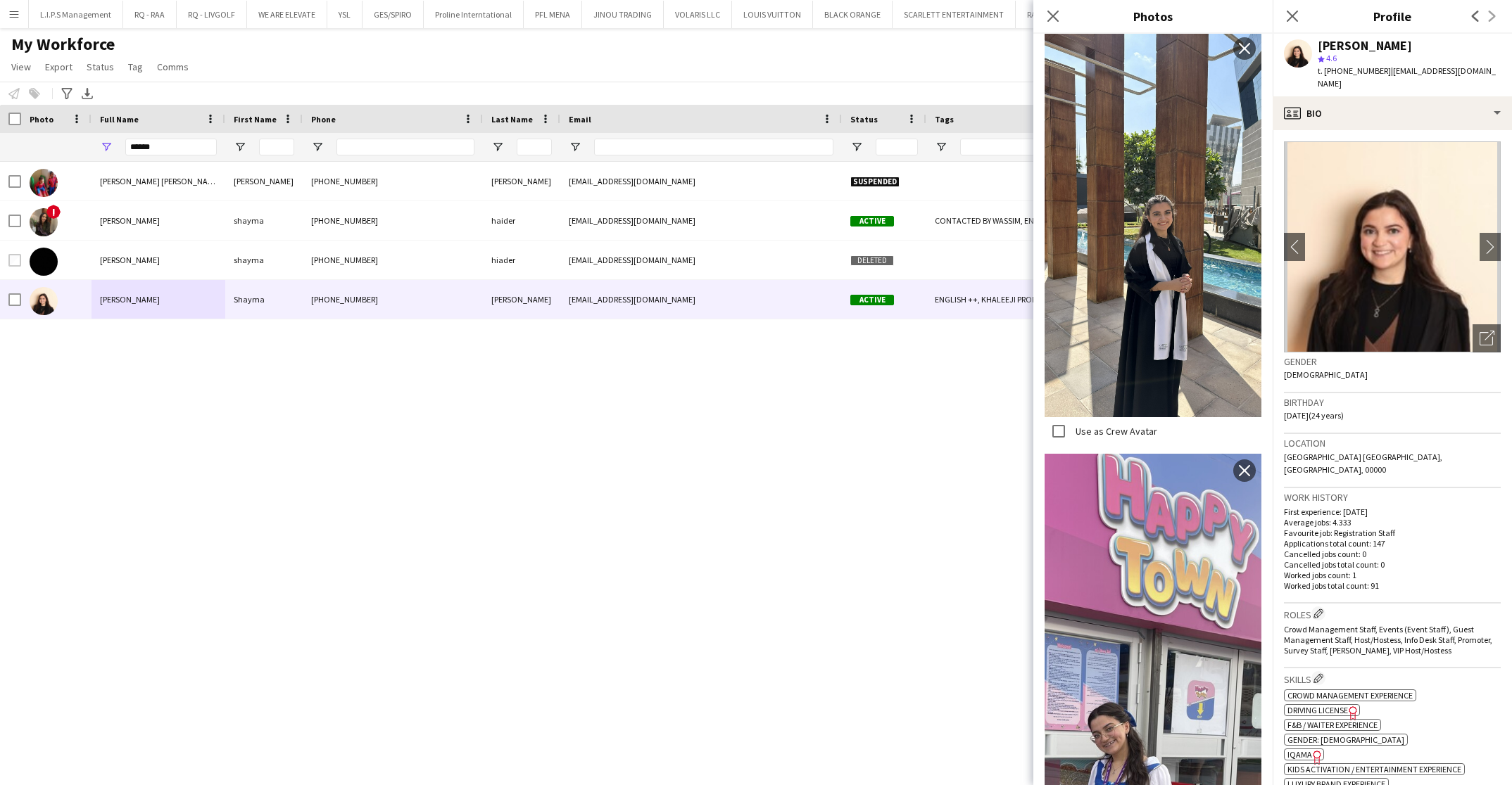
scroll to position [3666, 0]
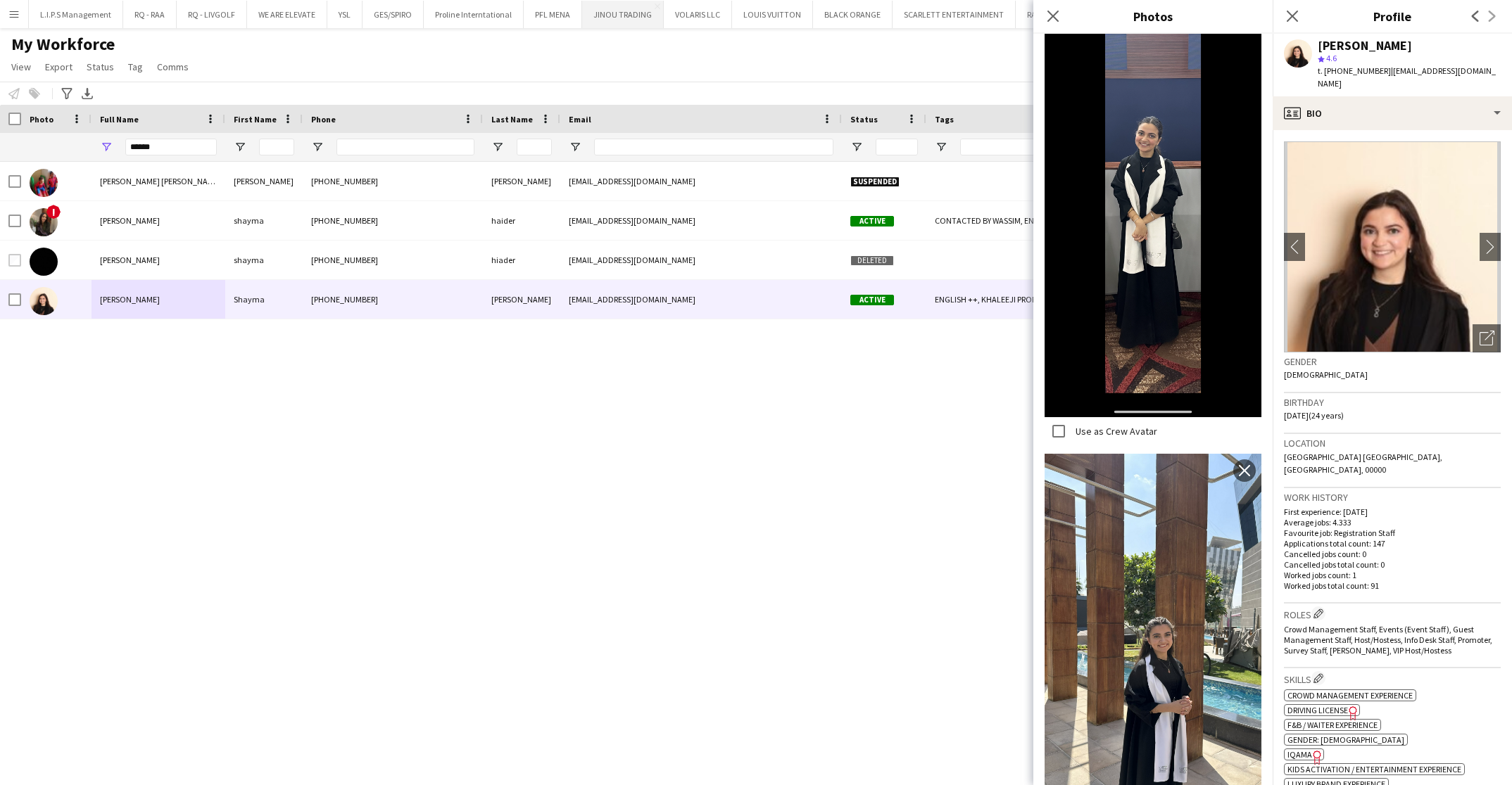
click at [1098, 454] on img at bounding box center [1153, 647] width 217 height 386
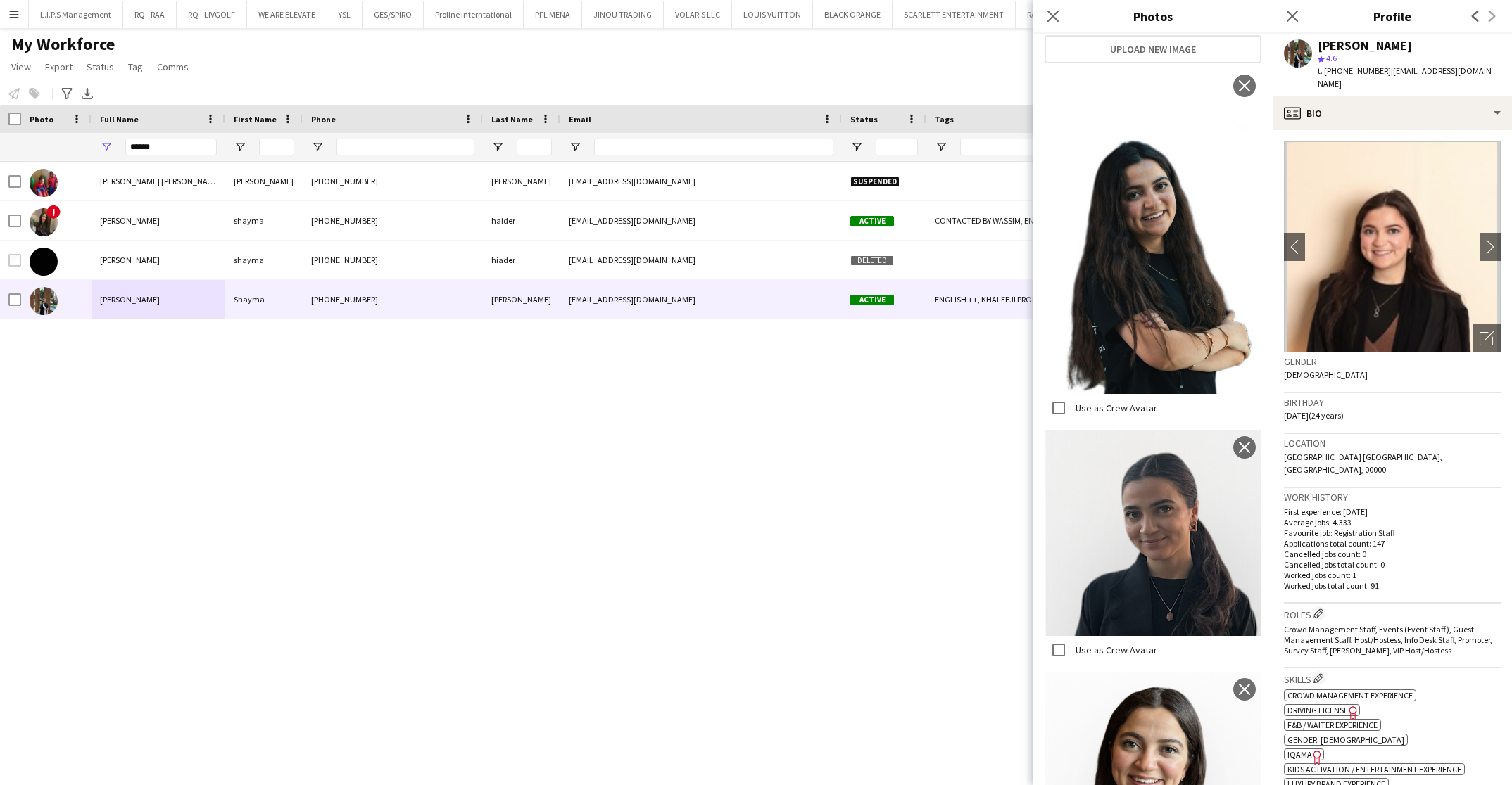
scroll to position [192, 0]
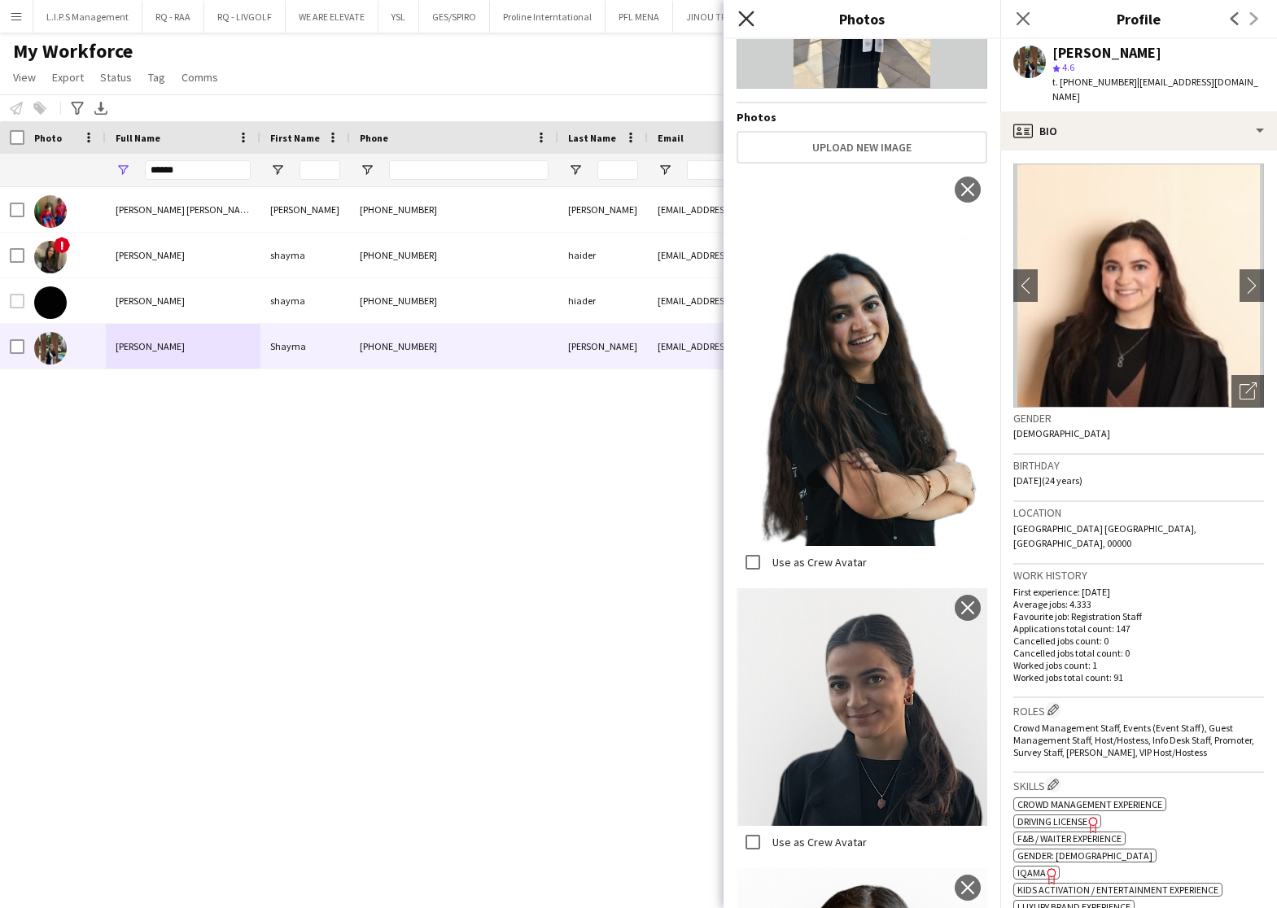
click at [739, 15] on icon "Close pop-in" at bounding box center [745, 18] width 15 height 15
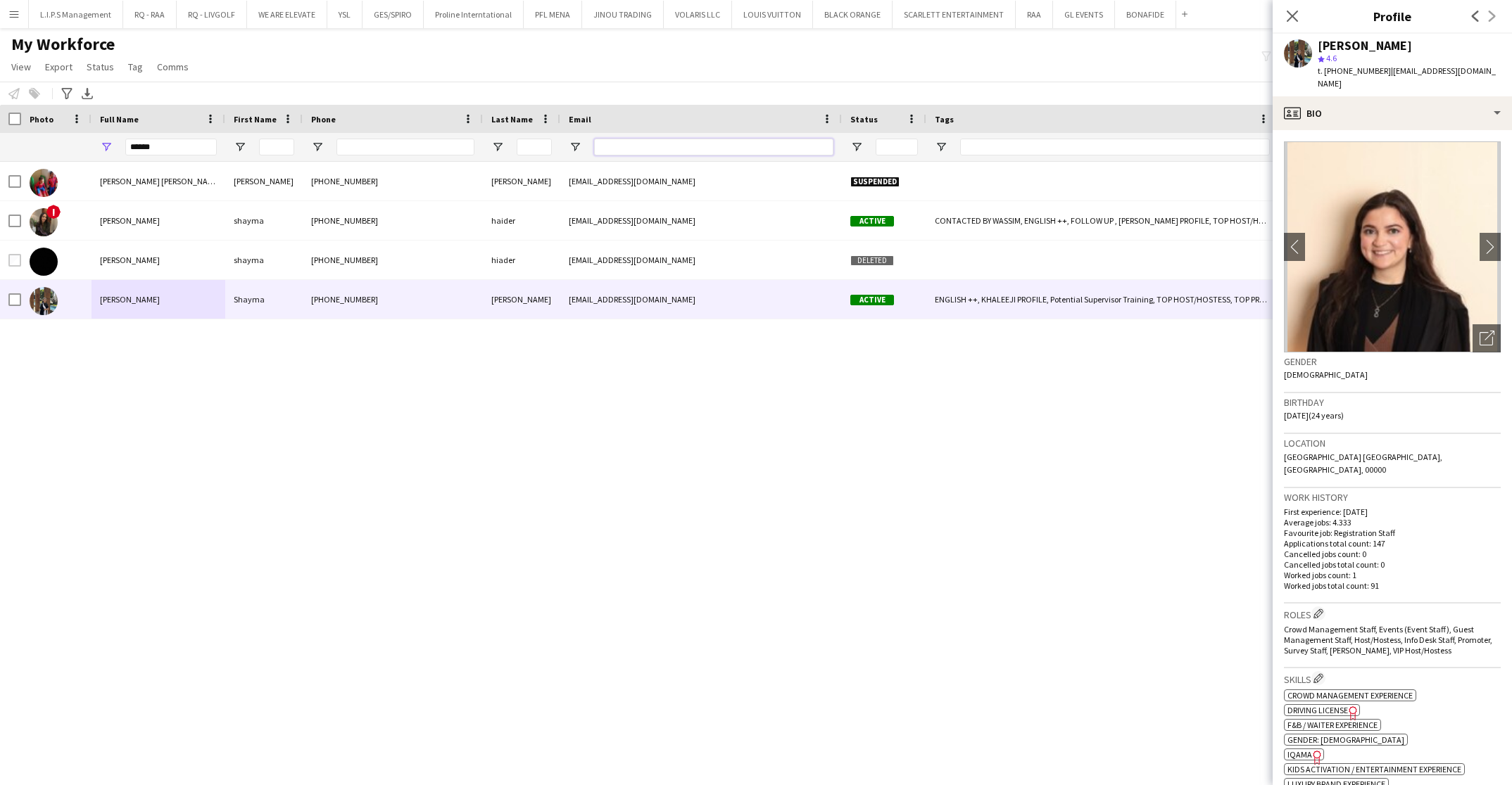
click at [679, 147] on input "Email Filter Input" at bounding box center [714, 147] width 240 height 17
paste input "**********"
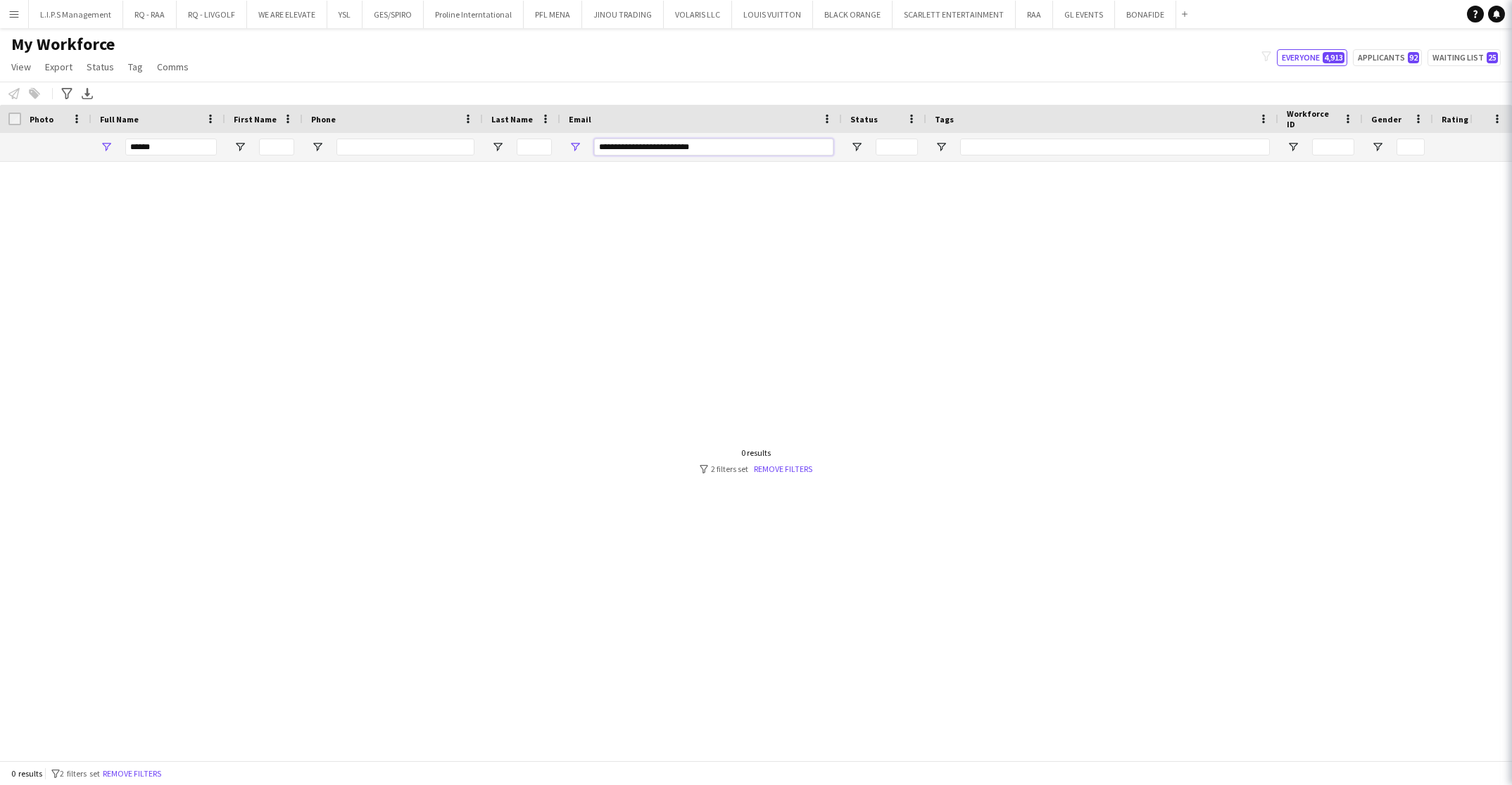
type input "**********"
drag, startPoint x: 160, startPoint y: 146, endPoint x: 61, endPoint y: 139, distance: 99.2
click at [61, 139] on div "**********" at bounding box center [999, 147] width 1998 height 29
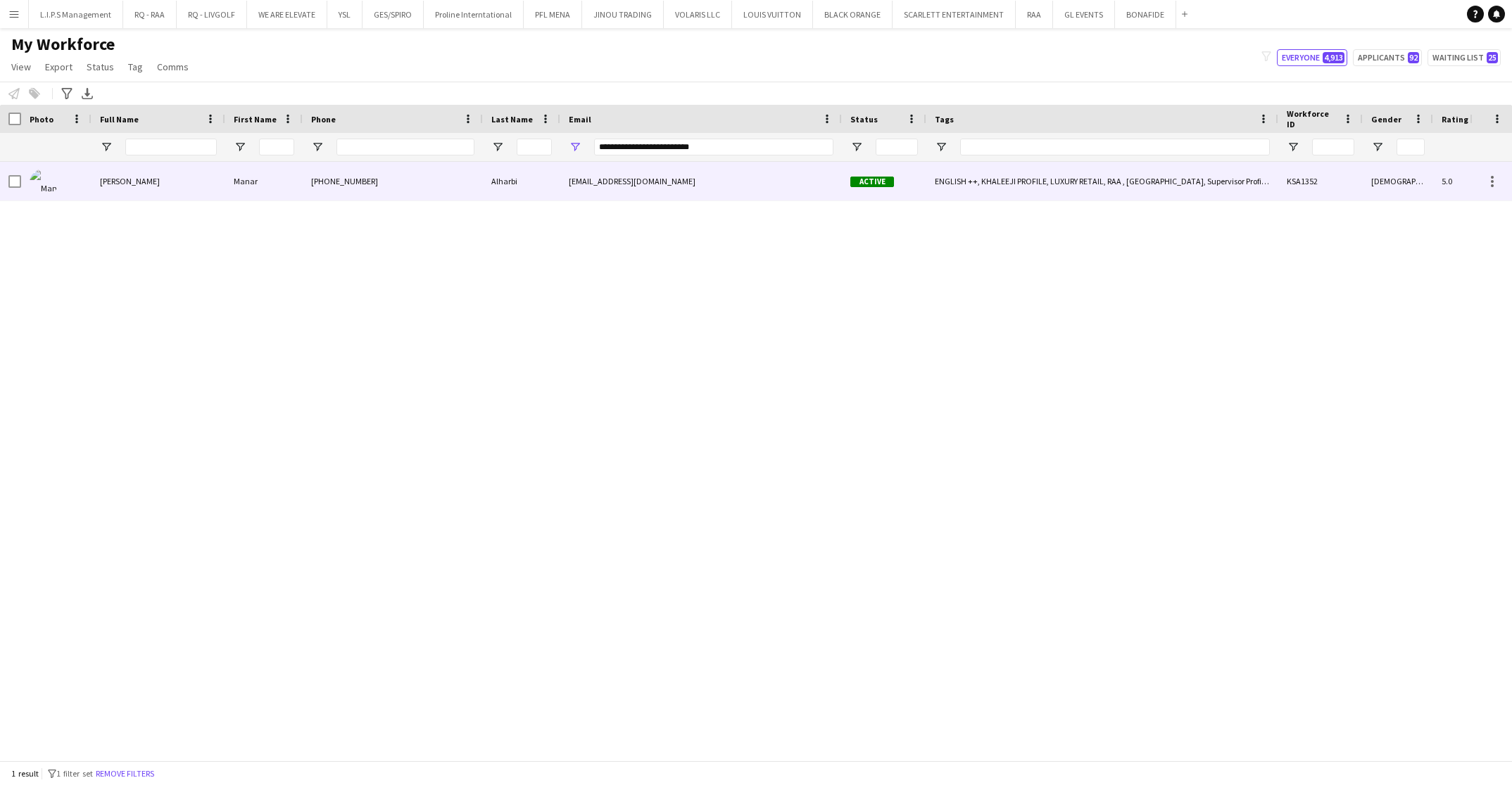
drag, startPoint x: 321, startPoint y: 182, endPoint x: 1081, endPoint y: 221, distance: 761.0
click at [326, 183] on div "[PHONE_NUMBER]" at bounding box center [393, 181] width 180 height 39
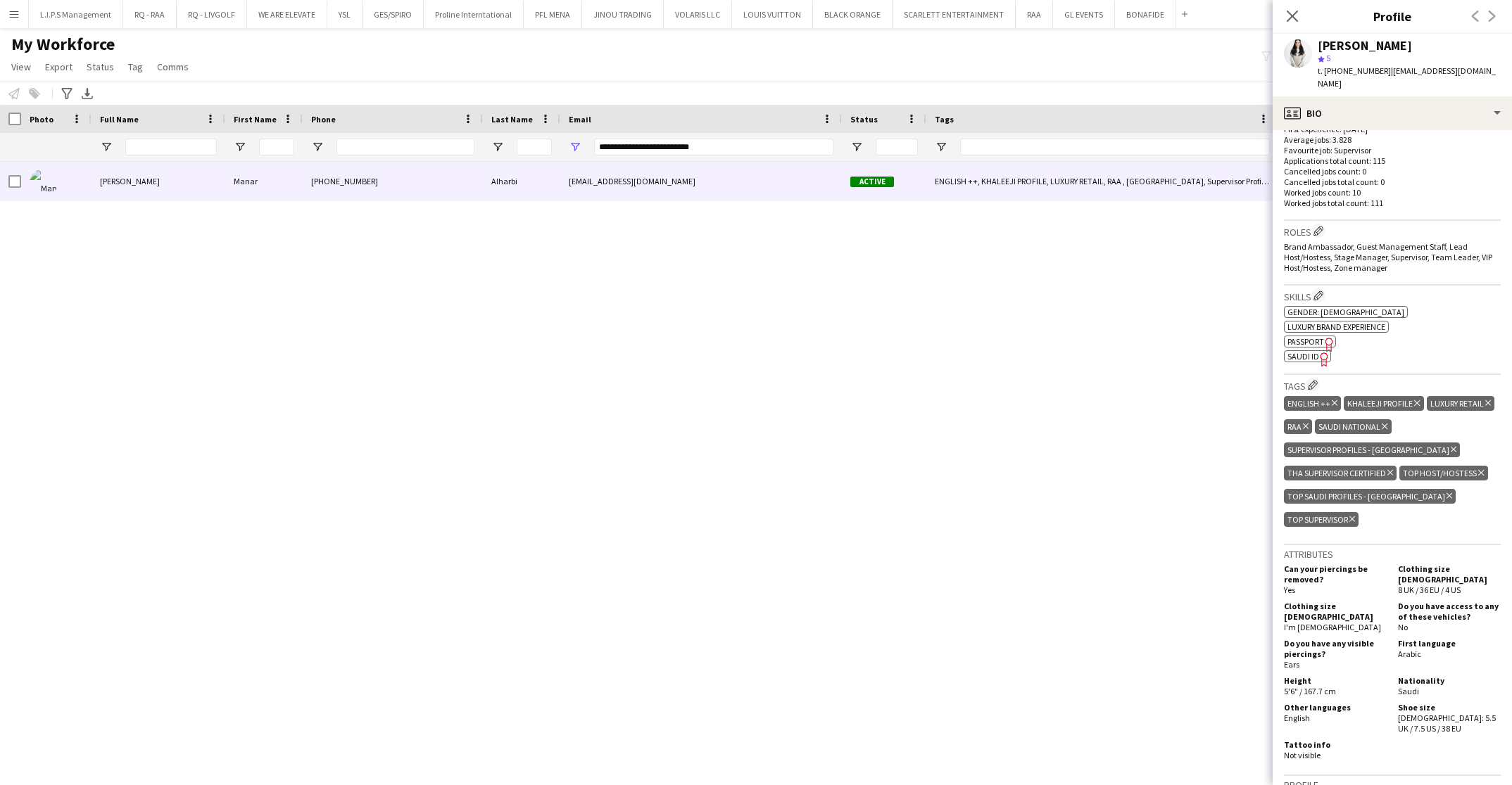
scroll to position [422, 0]
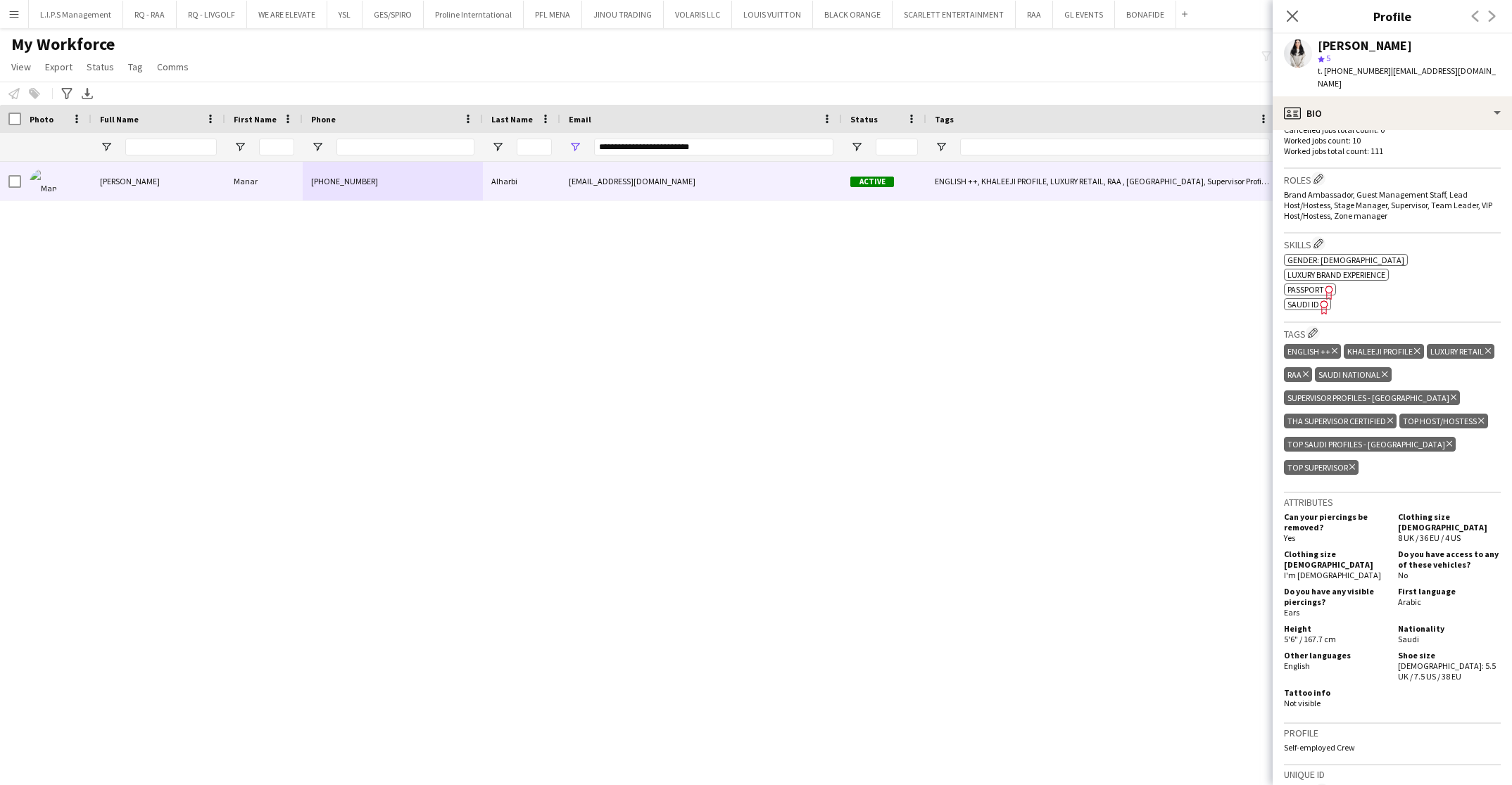
click at [1307, 299] on span "SAUDI ID" at bounding box center [1304, 304] width 32 height 10
drag, startPoint x: 721, startPoint y: 150, endPoint x: 406, endPoint y: 150, distance: 315.0
click at [407, 150] on div "**********" at bounding box center [999, 147] width 1998 height 29
paste input "***"
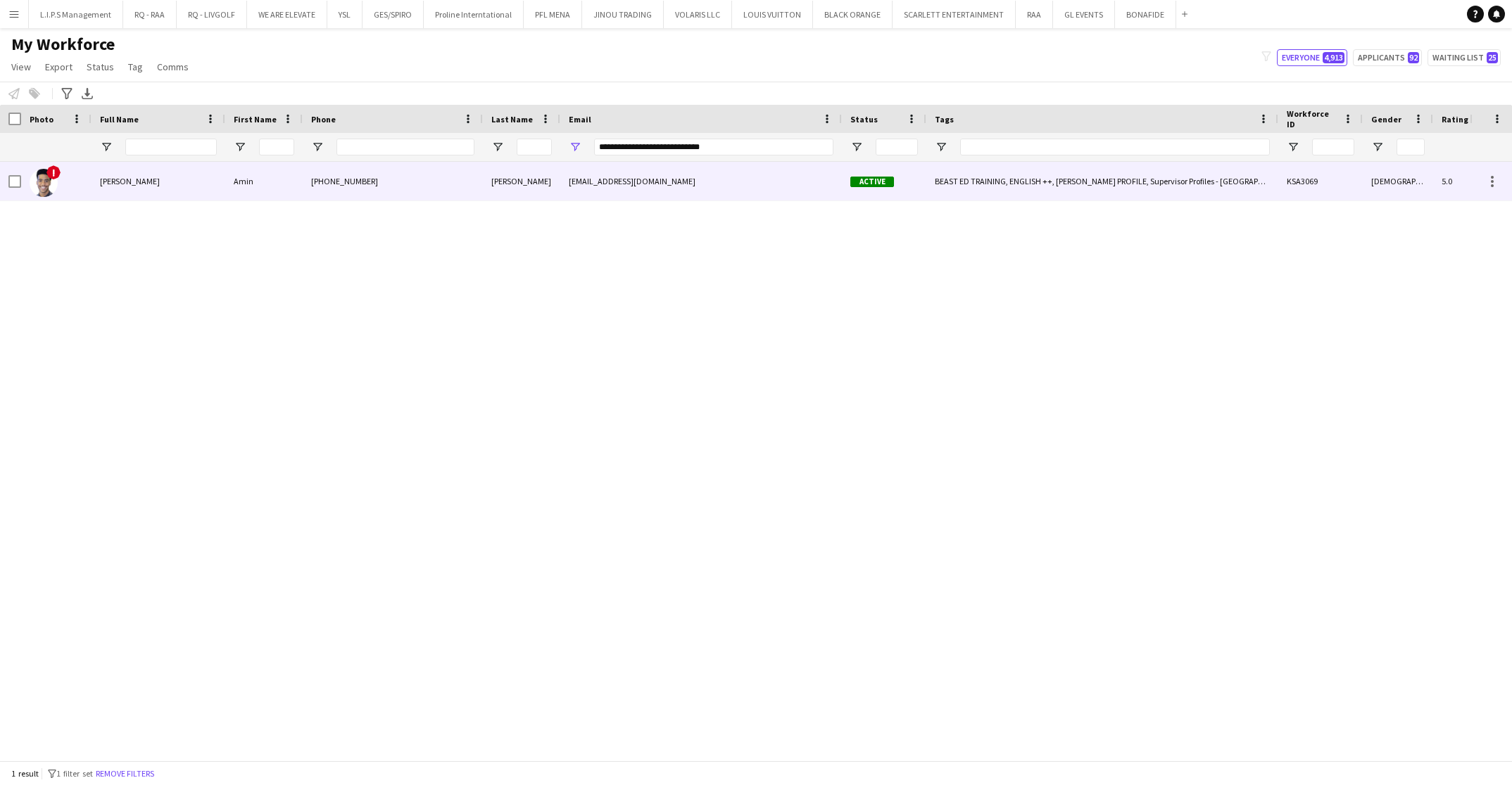
click at [384, 183] on div "[PHONE_NUMBER]" at bounding box center [393, 181] width 180 height 39
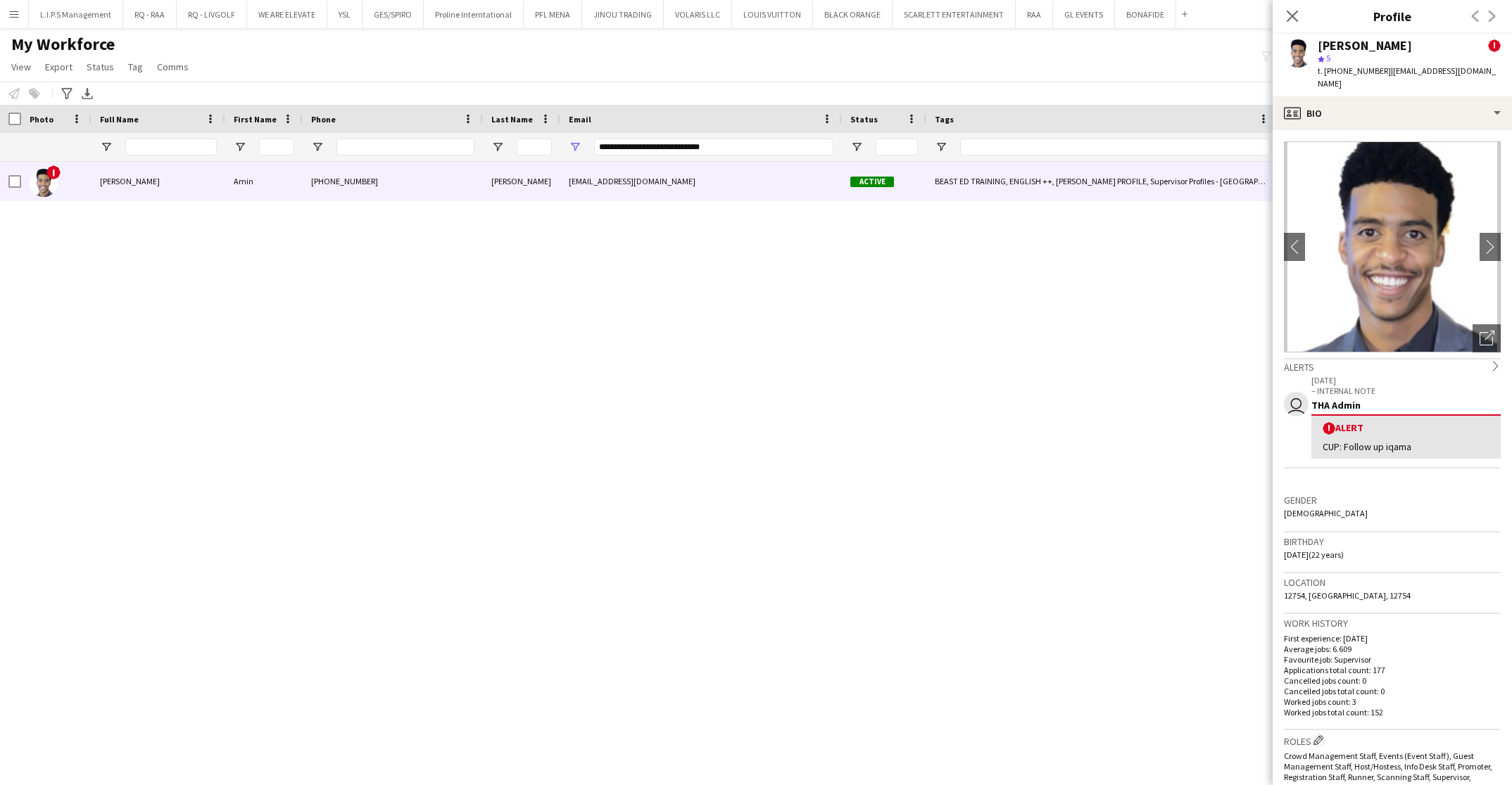
scroll to position [316, 0]
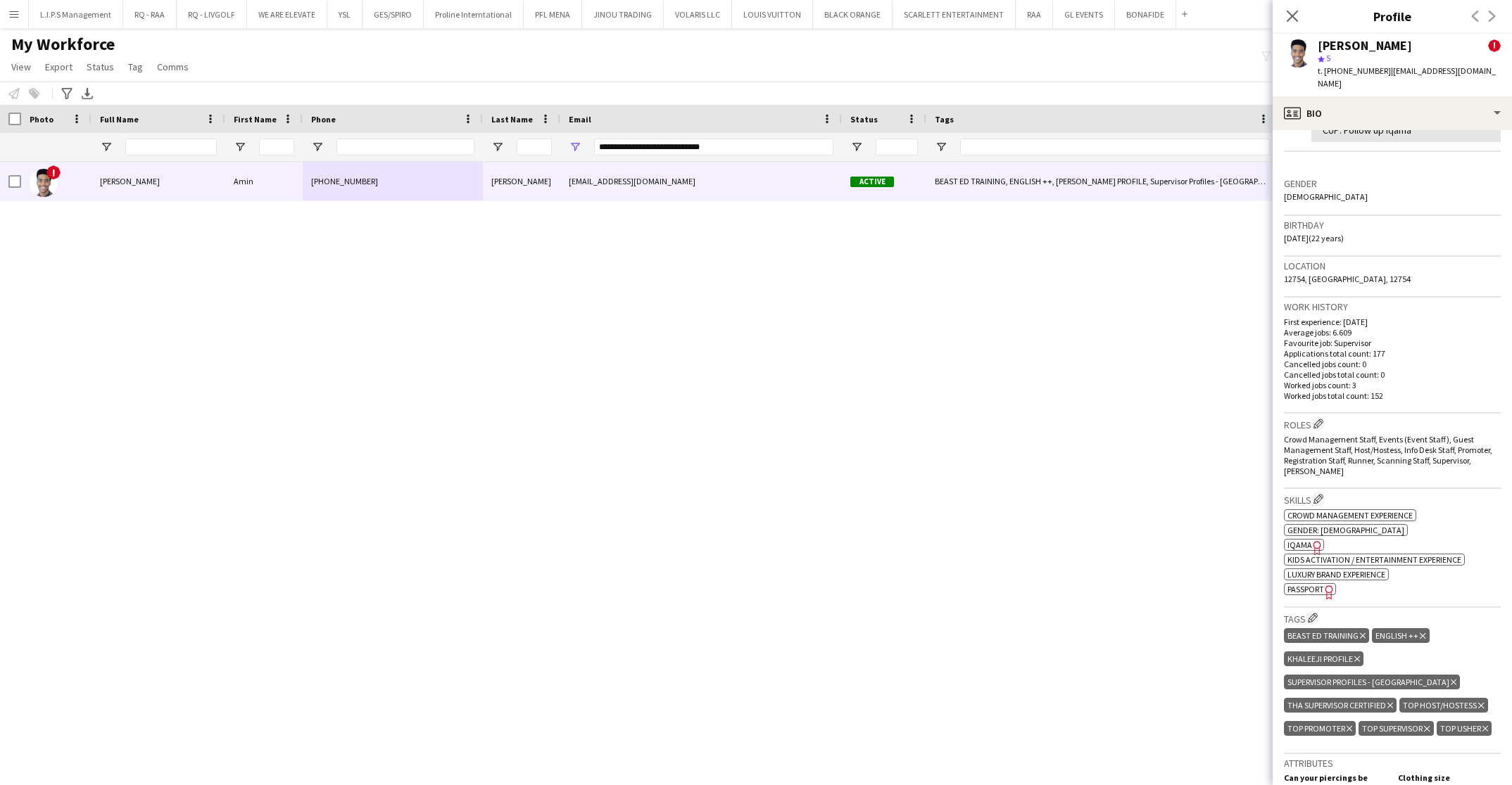
click at [1297, 542] on span "IQAMA" at bounding box center [1300, 545] width 24 height 10
drag, startPoint x: 756, startPoint y: 137, endPoint x: 605, endPoint y: 151, distance: 151.6
click at [585, 151] on div "**********" at bounding box center [702, 147] width 282 height 29
drag, startPoint x: 725, startPoint y: 148, endPoint x: 403, endPoint y: 156, distance: 322.1
click at [403, 156] on div "**********" at bounding box center [999, 147] width 1998 height 29
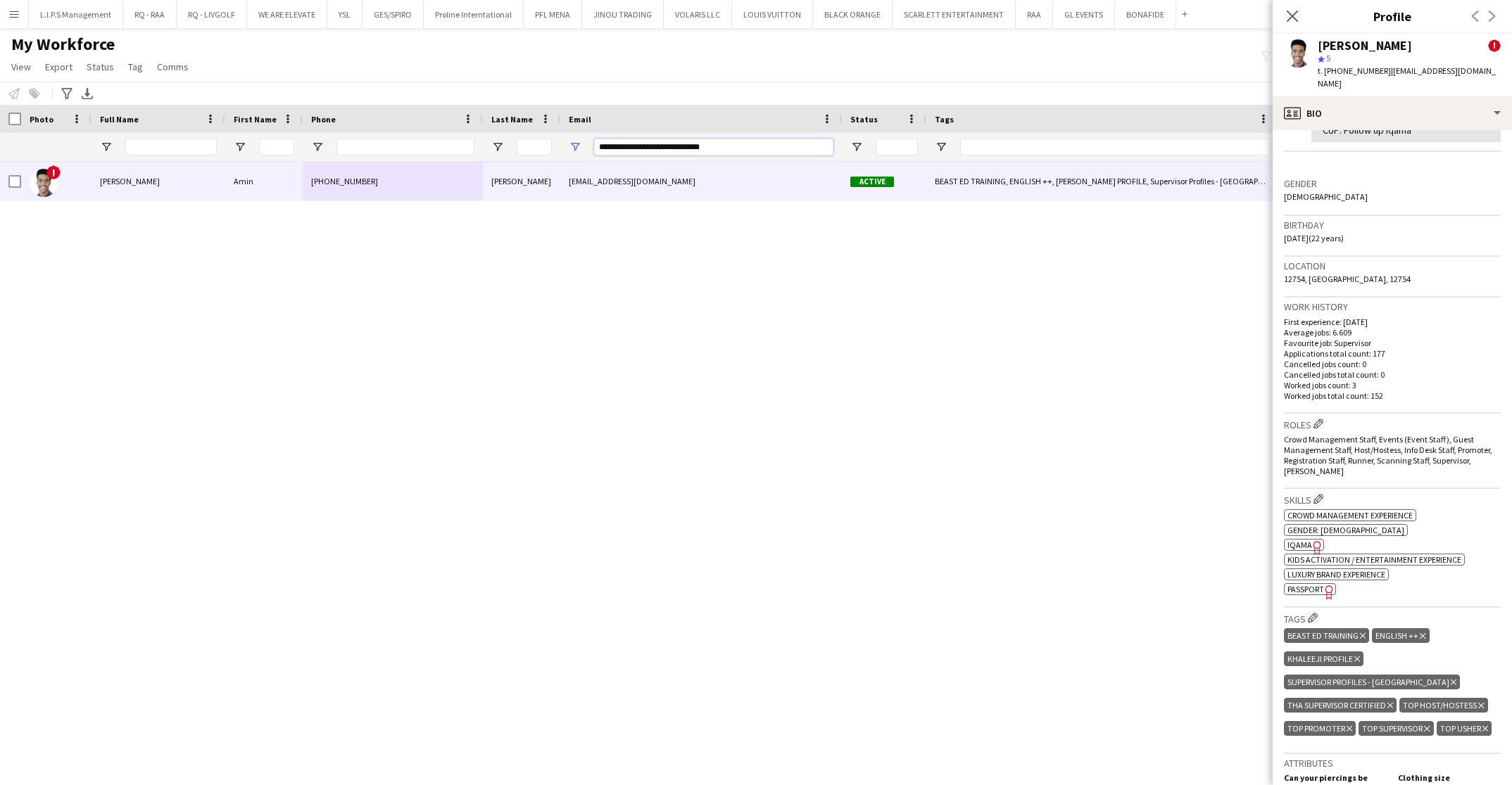
paste input "Email Filter Input"
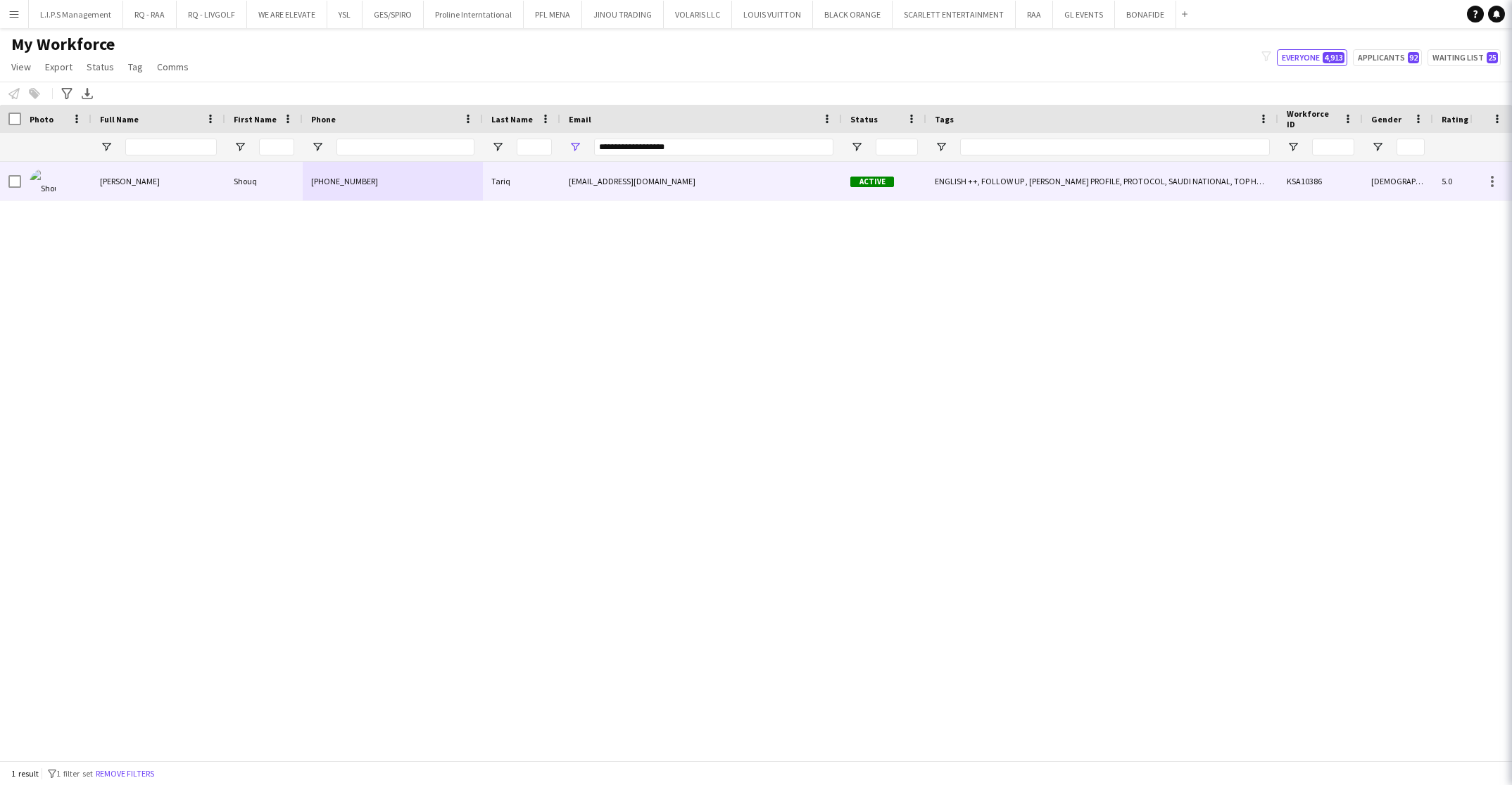
click at [587, 179] on div "[EMAIL_ADDRESS][DOMAIN_NAME]" at bounding box center [702, 181] width 282 height 39
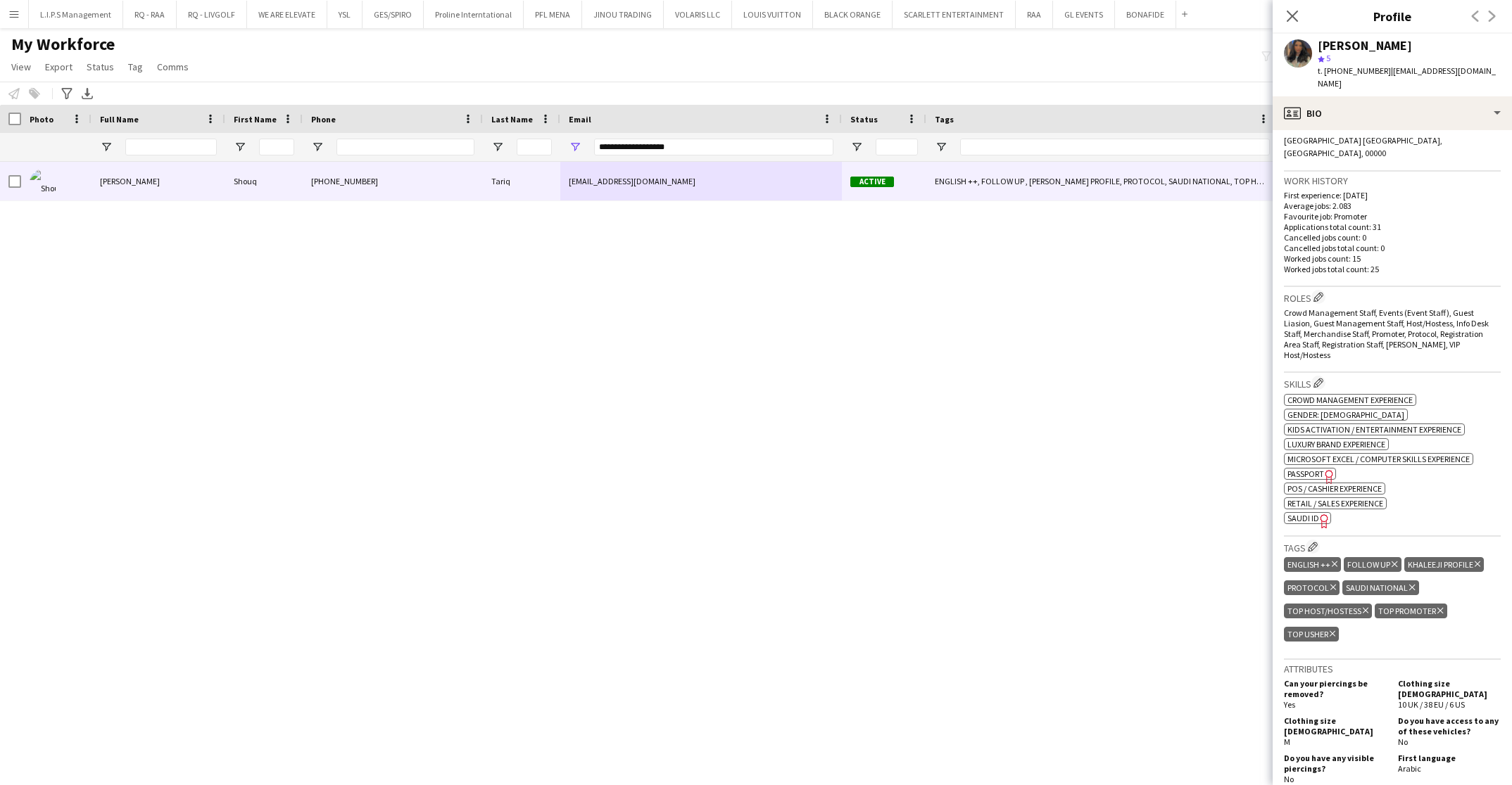
click at [1305, 513] on span "SAUDI ID" at bounding box center [1304, 518] width 32 height 10
drag, startPoint x: 703, startPoint y: 148, endPoint x: 493, endPoint y: 150, distance: 210.0
click at [493, 150] on div "**********" at bounding box center [999, 147] width 1998 height 29
paste input "Email Filter Input"
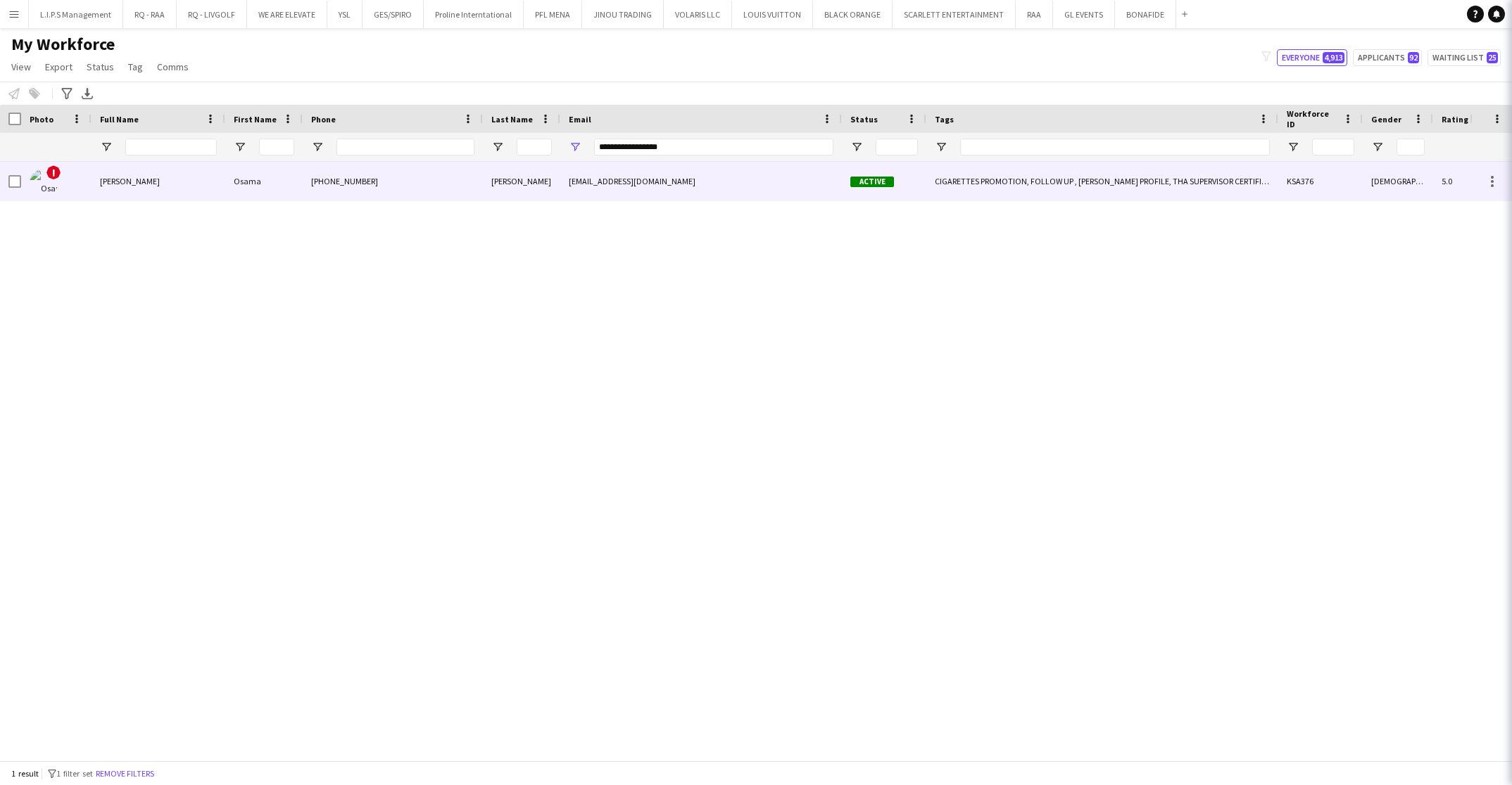
drag, startPoint x: 483, startPoint y: 164, endPoint x: 980, endPoint y: 196, distance: 498.0
click at [479, 175] on div "[PHONE_NUMBER]" at bounding box center [393, 181] width 180 height 39
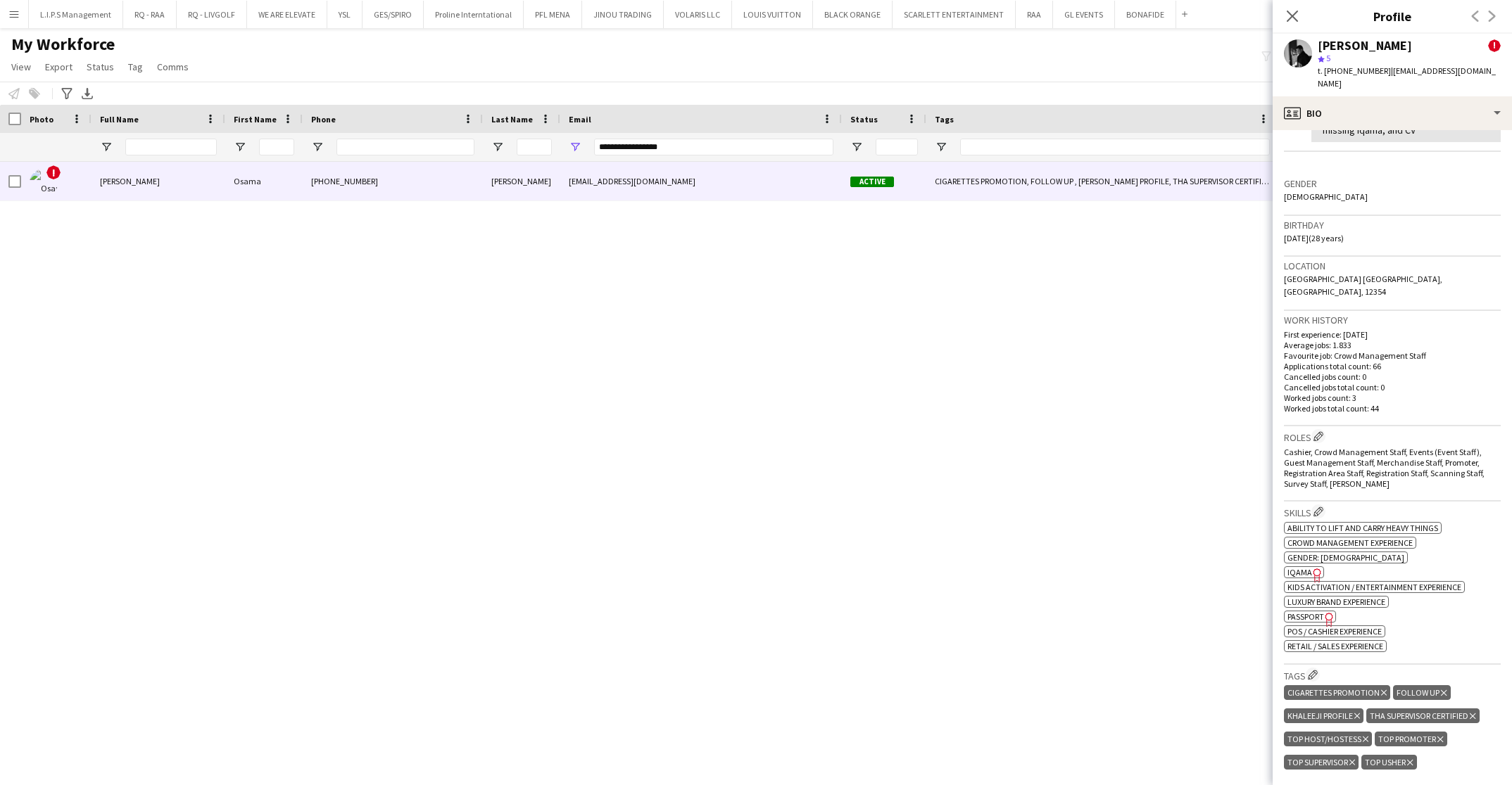
click at [1314, 568] on icon "Freelancer has uploaded a photo validation of skill. Click to see" at bounding box center [1317, 575] width 15 height 15
drag, startPoint x: 708, startPoint y: 145, endPoint x: 458, endPoint y: 145, distance: 250.0
click at [460, 145] on div "**********" at bounding box center [999, 147] width 1998 height 29
paste input "***"
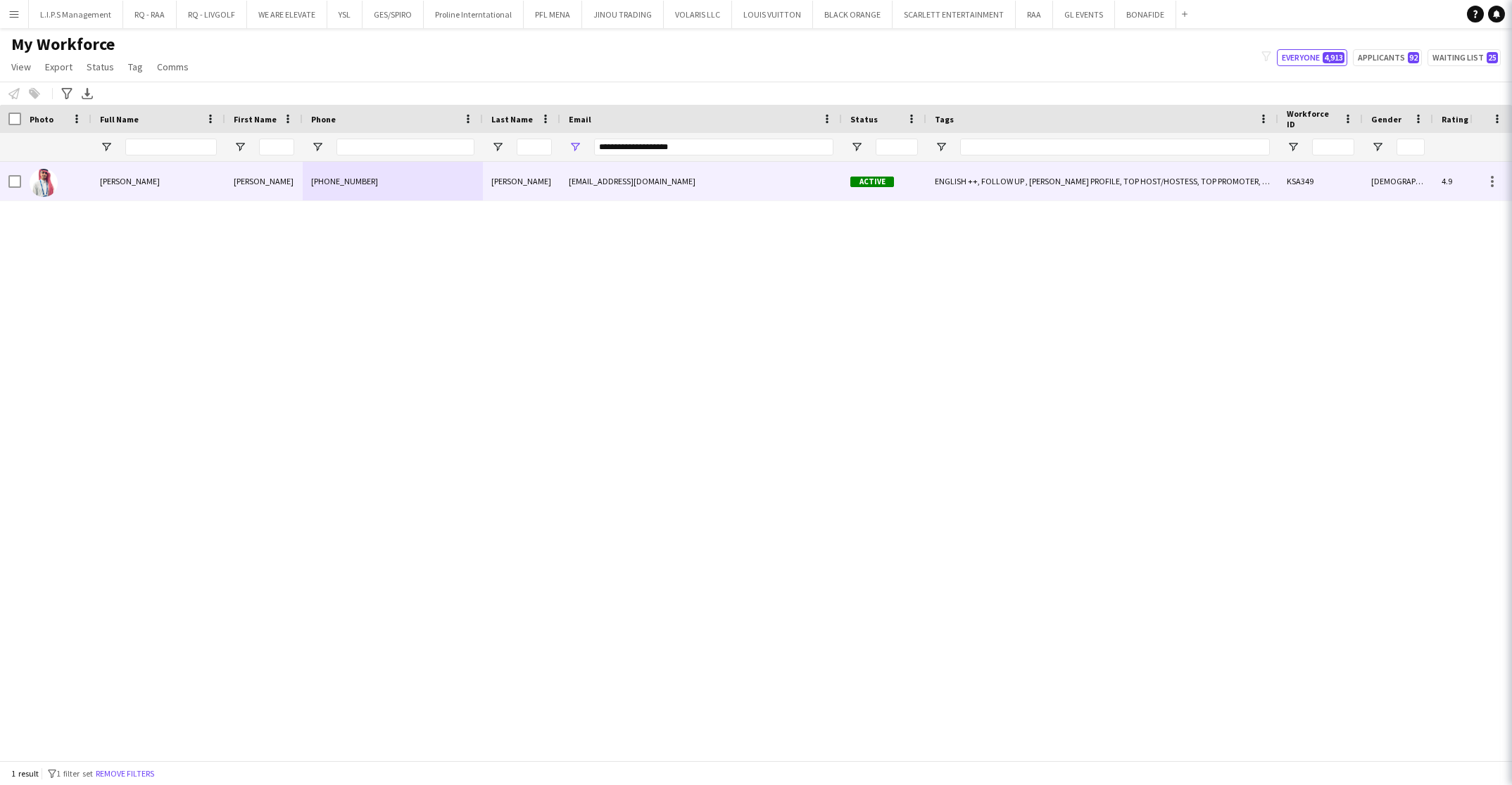
drag, startPoint x: 422, startPoint y: 180, endPoint x: 526, endPoint y: 177, distance: 104.0
click at [422, 180] on div "[PHONE_NUMBER]" at bounding box center [393, 181] width 180 height 39
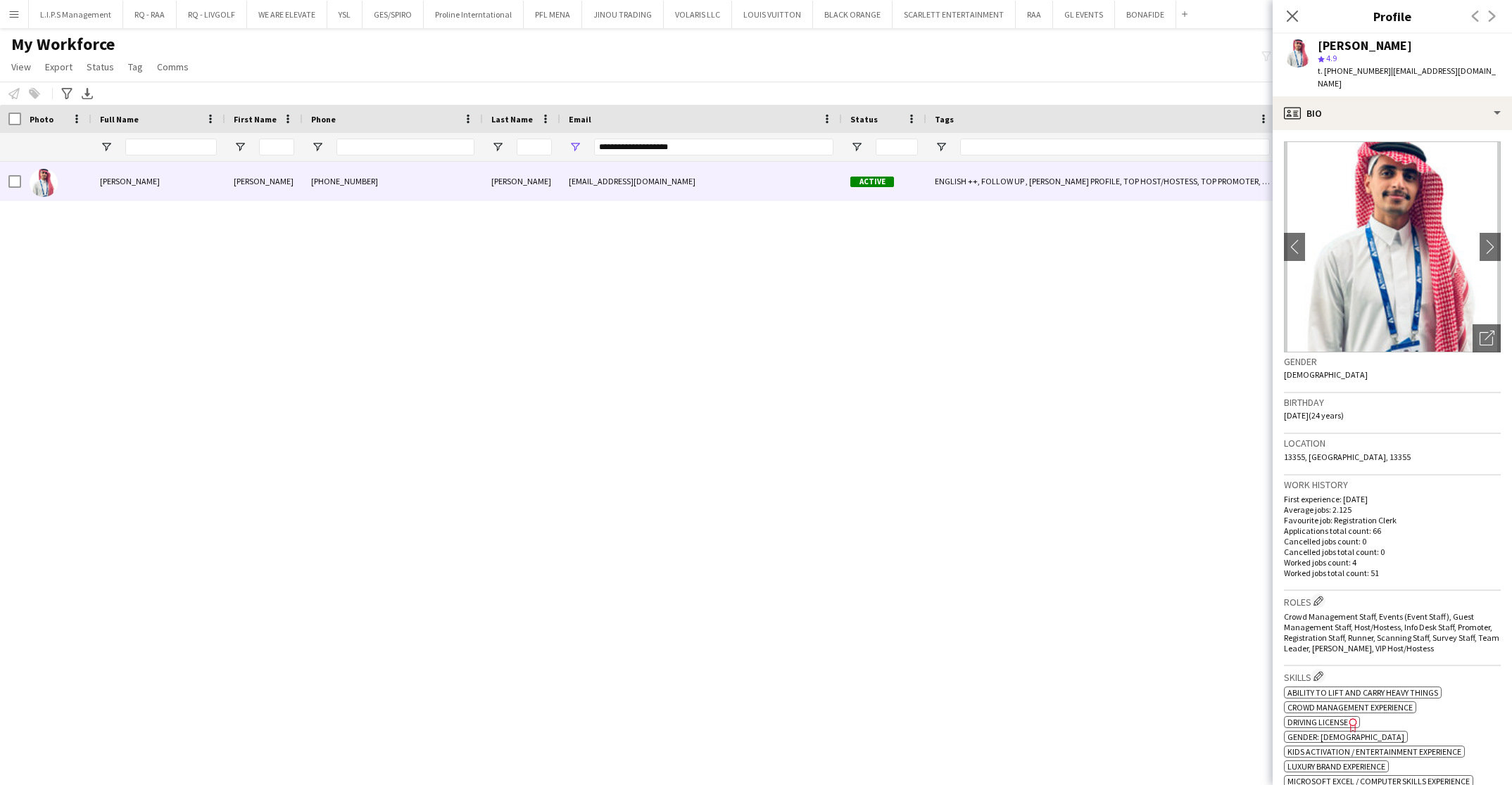
scroll to position [422, 0]
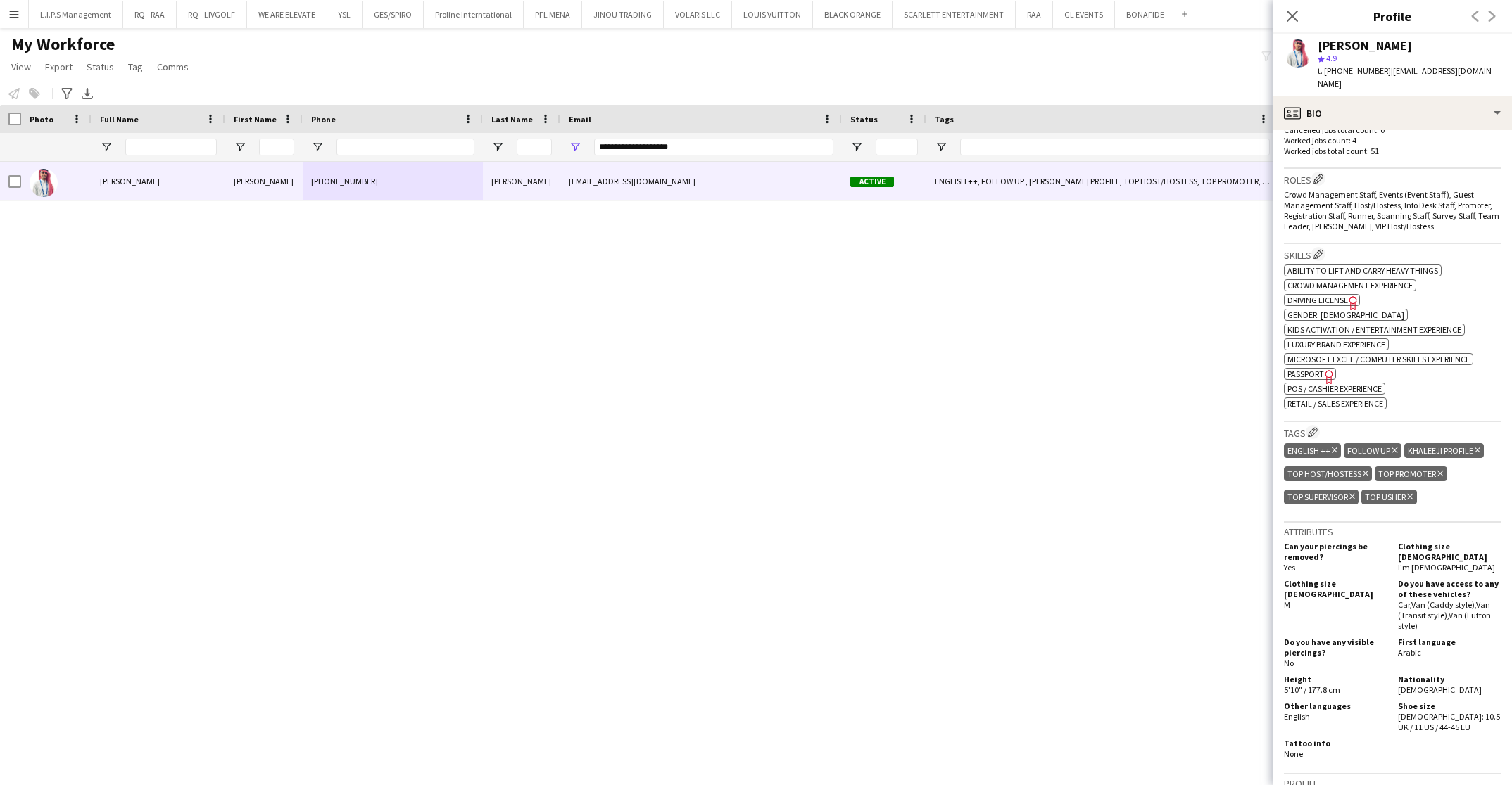
click at [1324, 369] on icon "Freelancer has uploaded a photo validation of skill. Click to see" at bounding box center [1329, 376] width 15 height 15
drag, startPoint x: 758, startPoint y: 145, endPoint x: 430, endPoint y: 142, distance: 328.0
click at [430, 142] on div "**********" at bounding box center [999, 147] width 1998 height 29
paste input "*****"
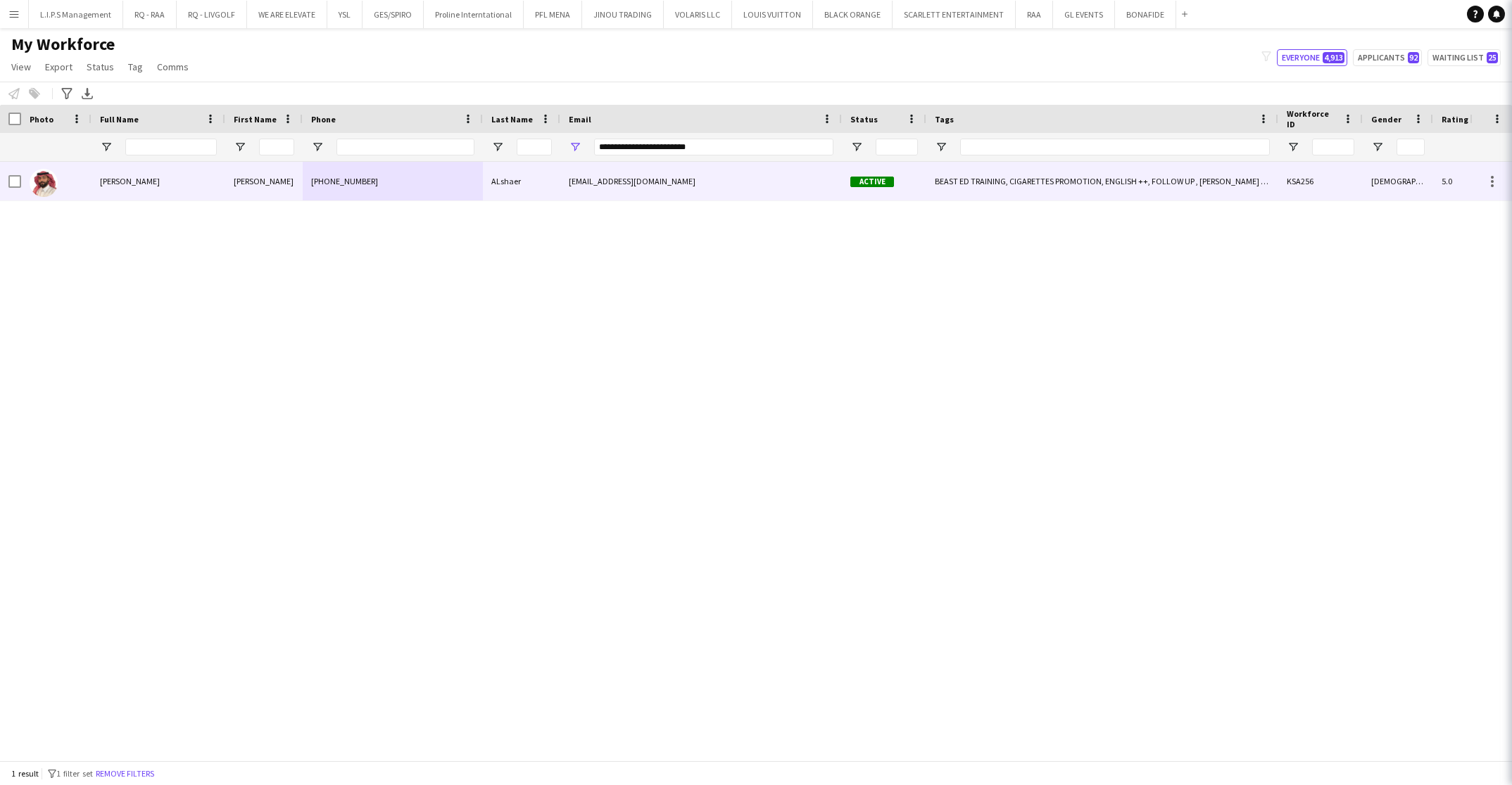
click at [426, 176] on div "[PHONE_NUMBER]" at bounding box center [393, 181] width 180 height 39
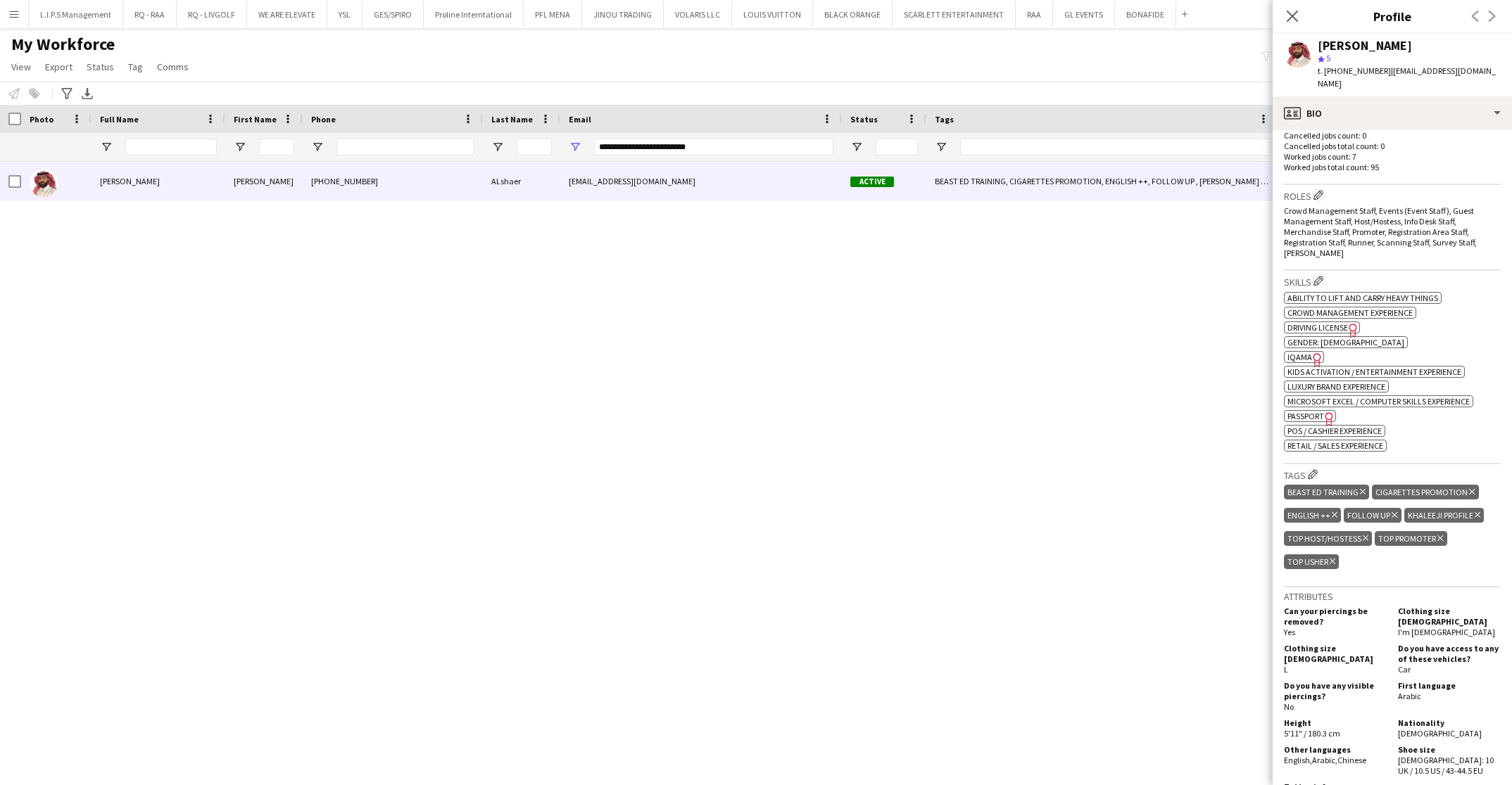
scroll to position [528, 0]
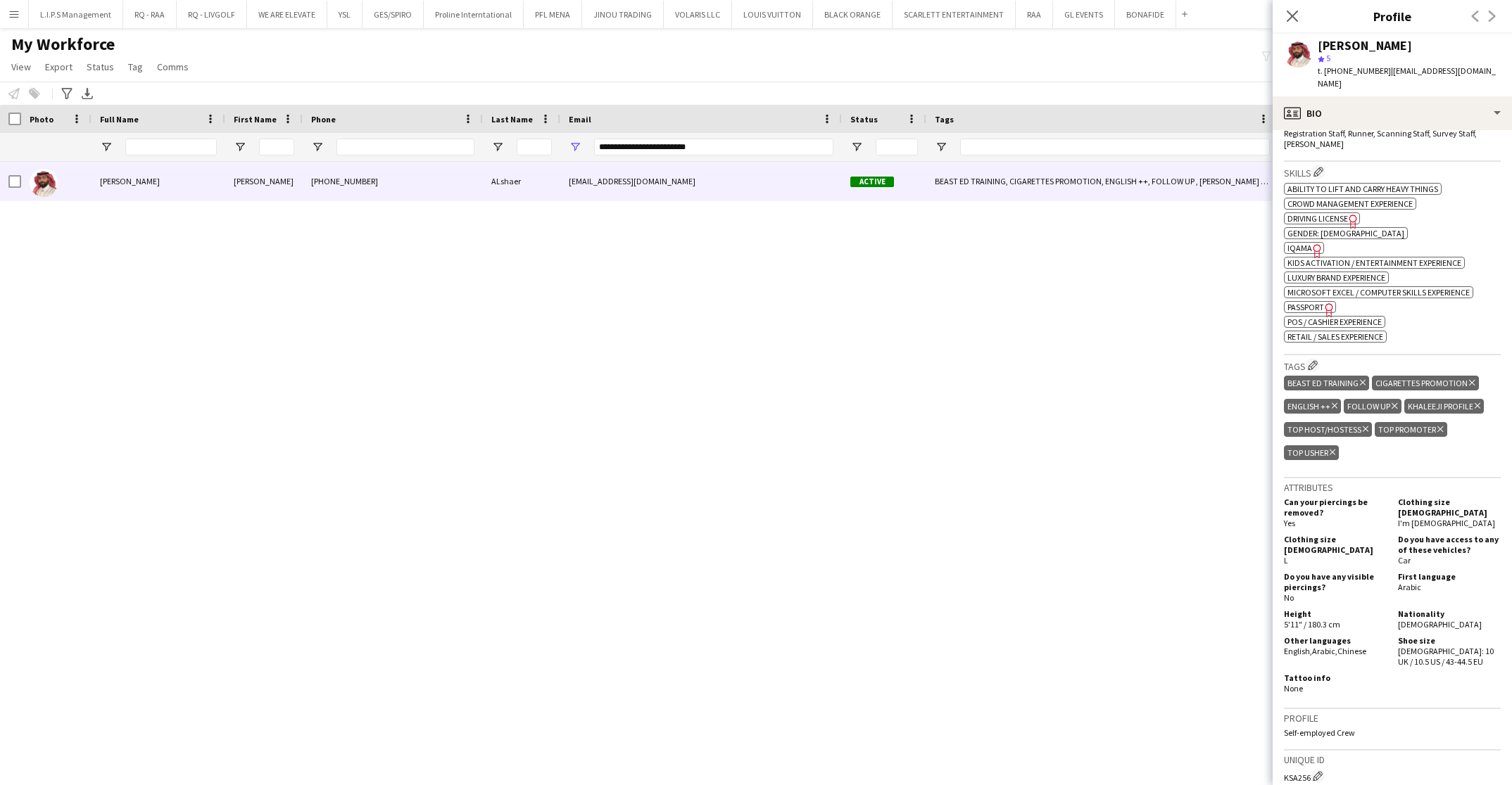
click at [1301, 243] on span "IQAMA" at bounding box center [1300, 248] width 24 height 10
drag, startPoint x: 731, startPoint y: 148, endPoint x: 405, endPoint y: 144, distance: 326.0
click at [405, 144] on div "**********" at bounding box center [999, 147] width 1998 height 29
paste input "Email Filter Input"
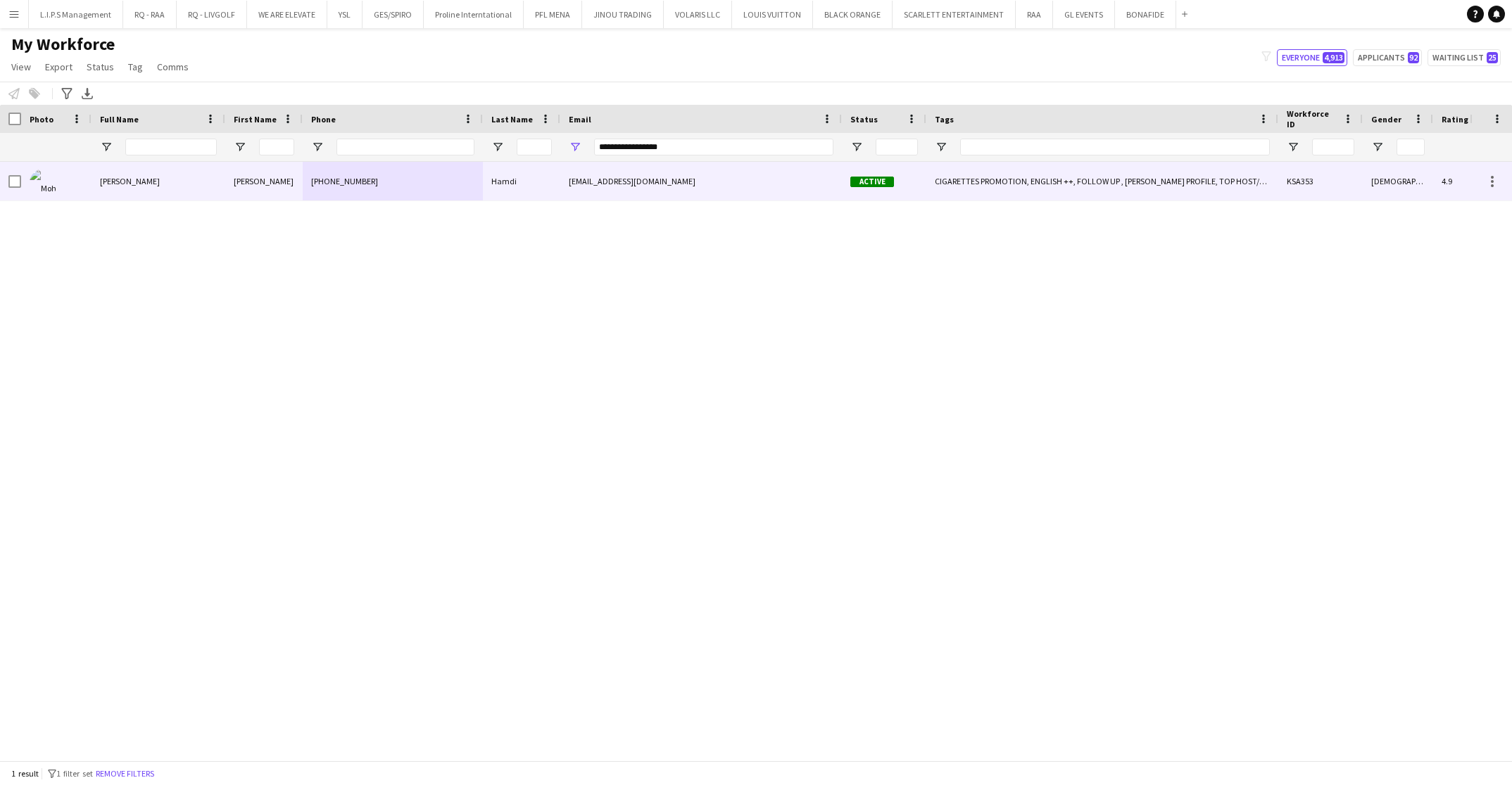
click at [467, 176] on div "[PHONE_NUMBER]" at bounding box center [393, 181] width 180 height 39
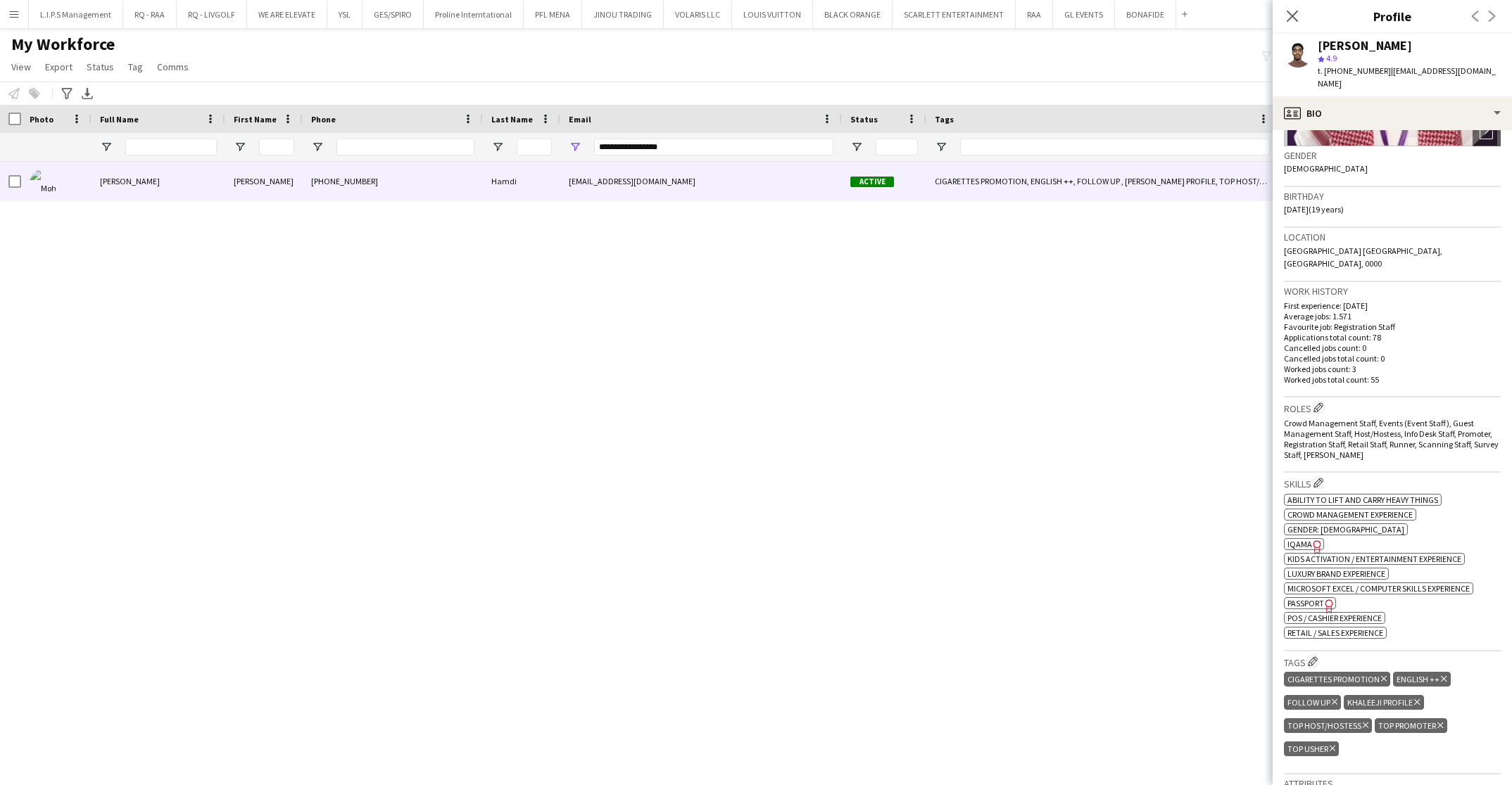
scroll to position [211, 0]
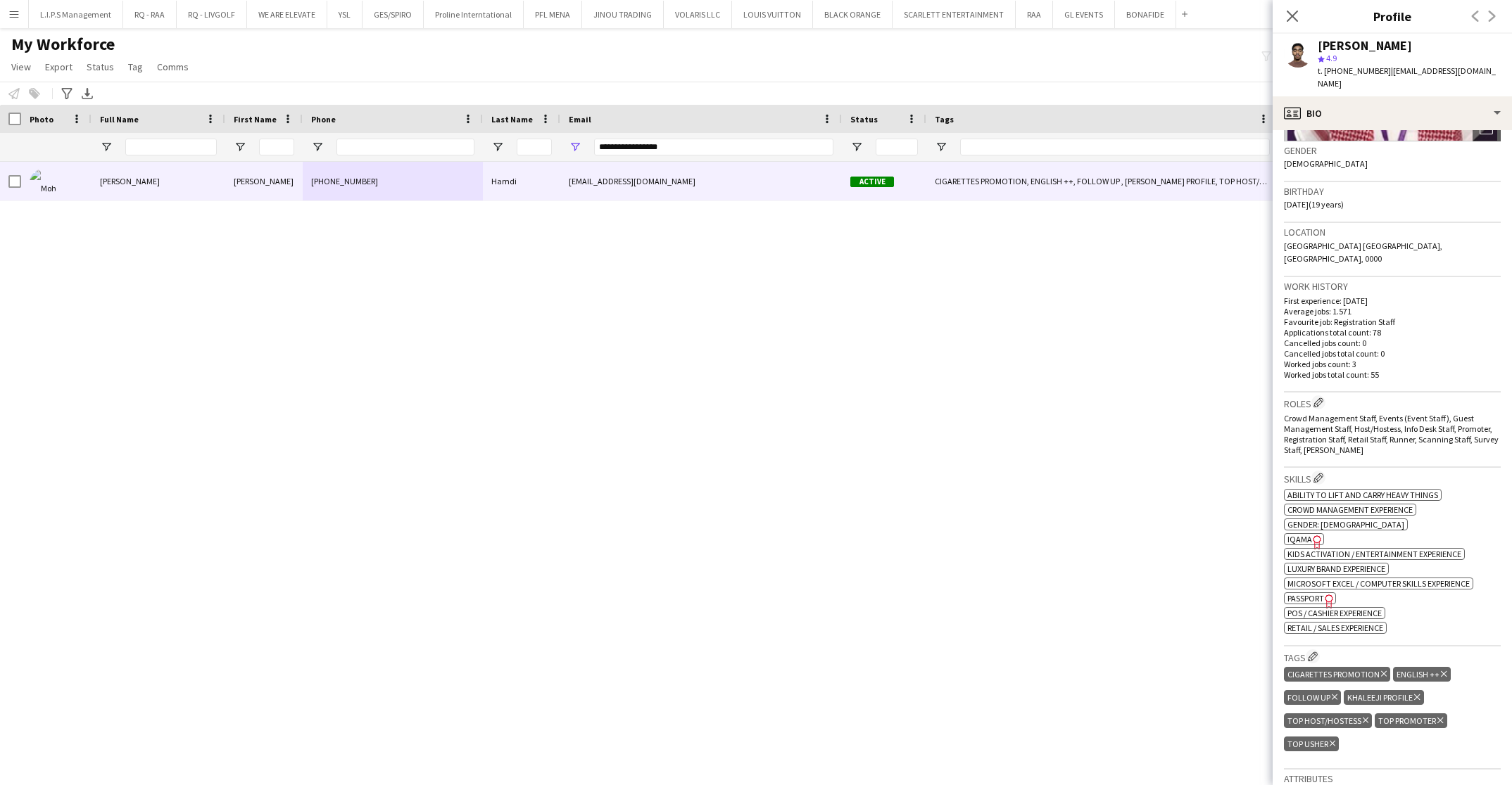
click at [1310, 535] on icon "Freelancer has uploaded a photo validation of skill. Click to see" at bounding box center [1317, 542] width 15 height 15
drag, startPoint x: 801, startPoint y: 140, endPoint x: 563, endPoint y: 132, distance: 238.1
click at [491, 133] on div "**********" at bounding box center [999, 147] width 1998 height 29
paste input "***"
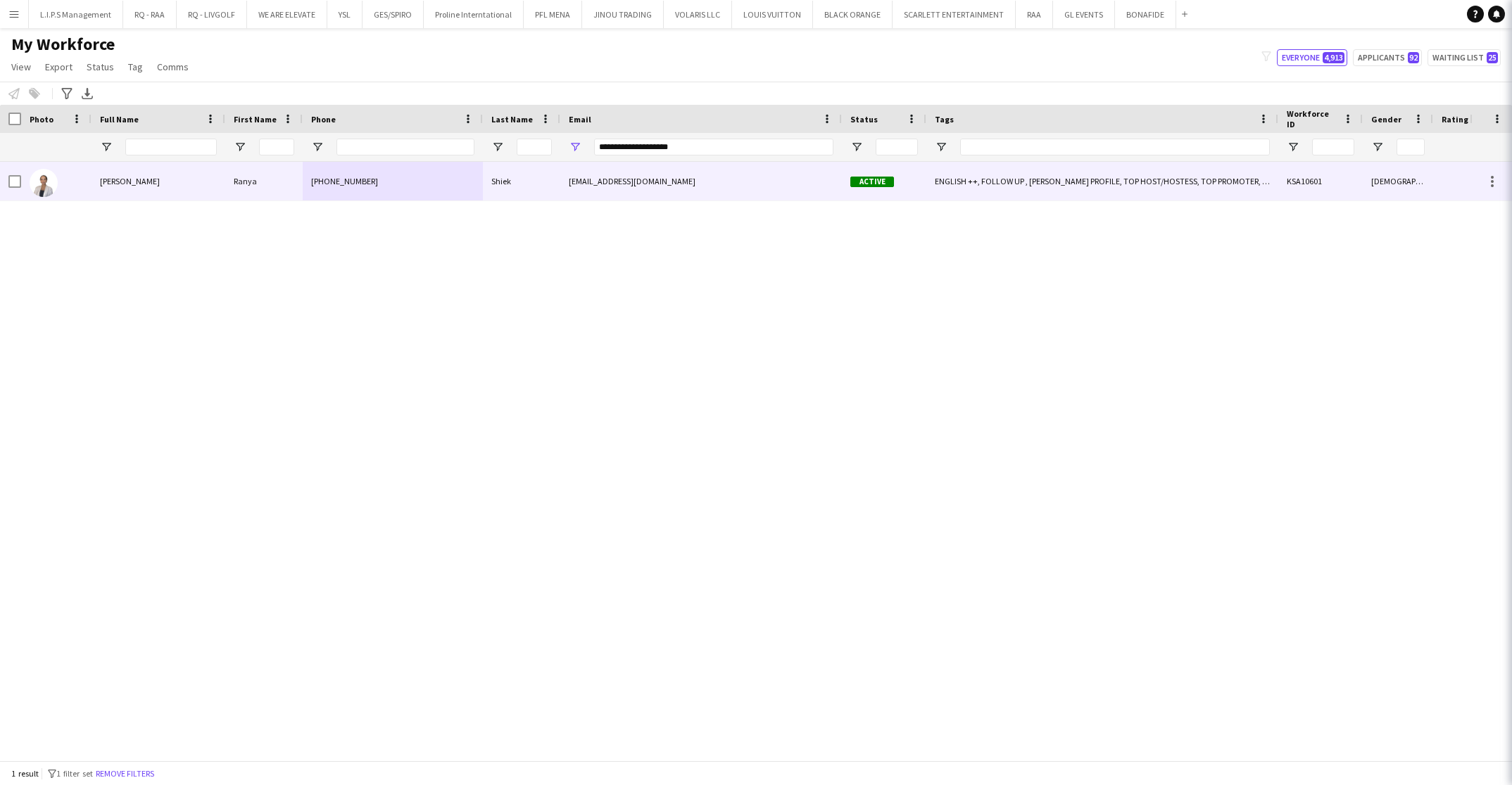
click at [535, 182] on div "Shiek" at bounding box center [522, 181] width 78 height 39
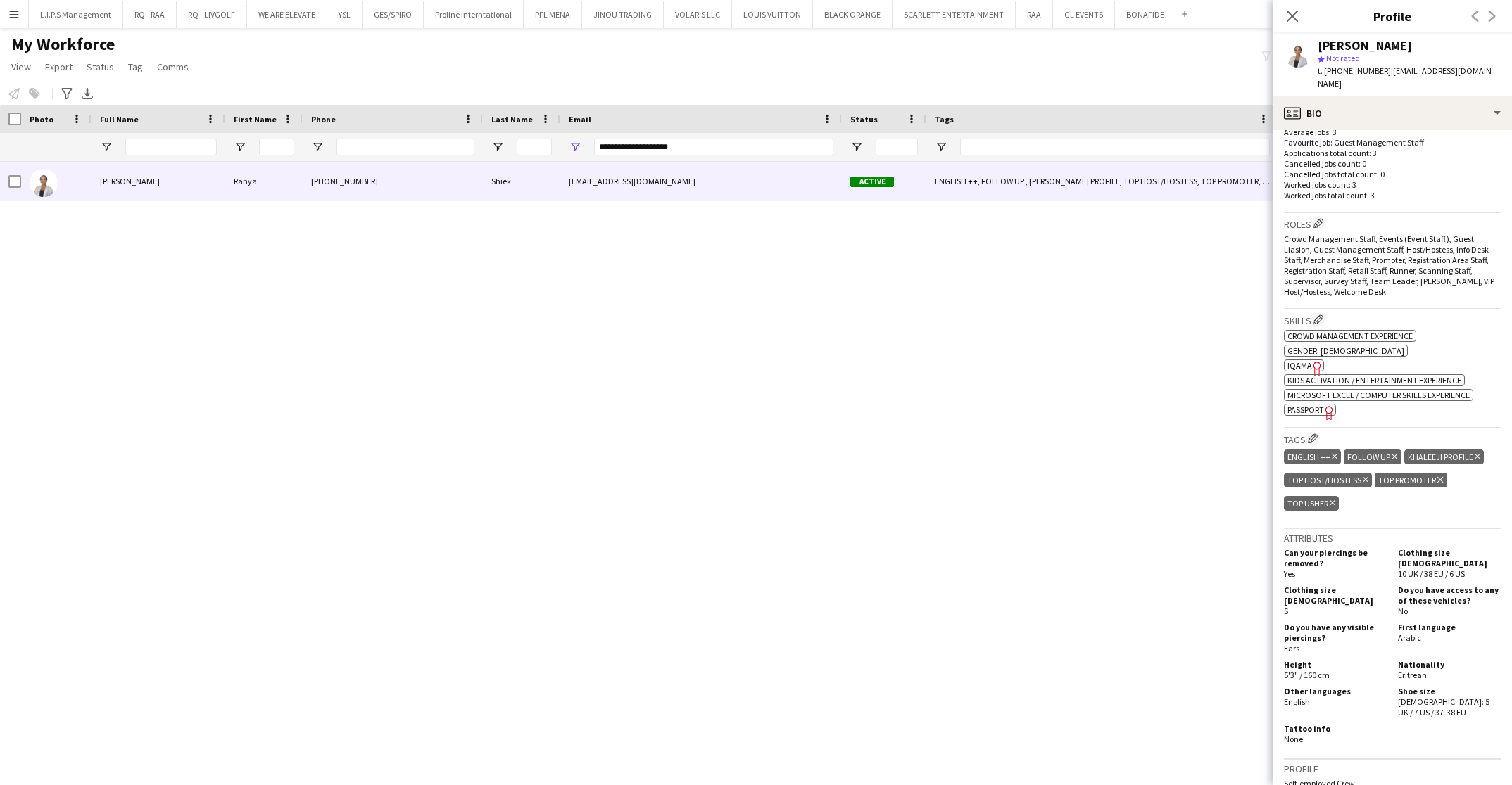
scroll to position [528, 0]
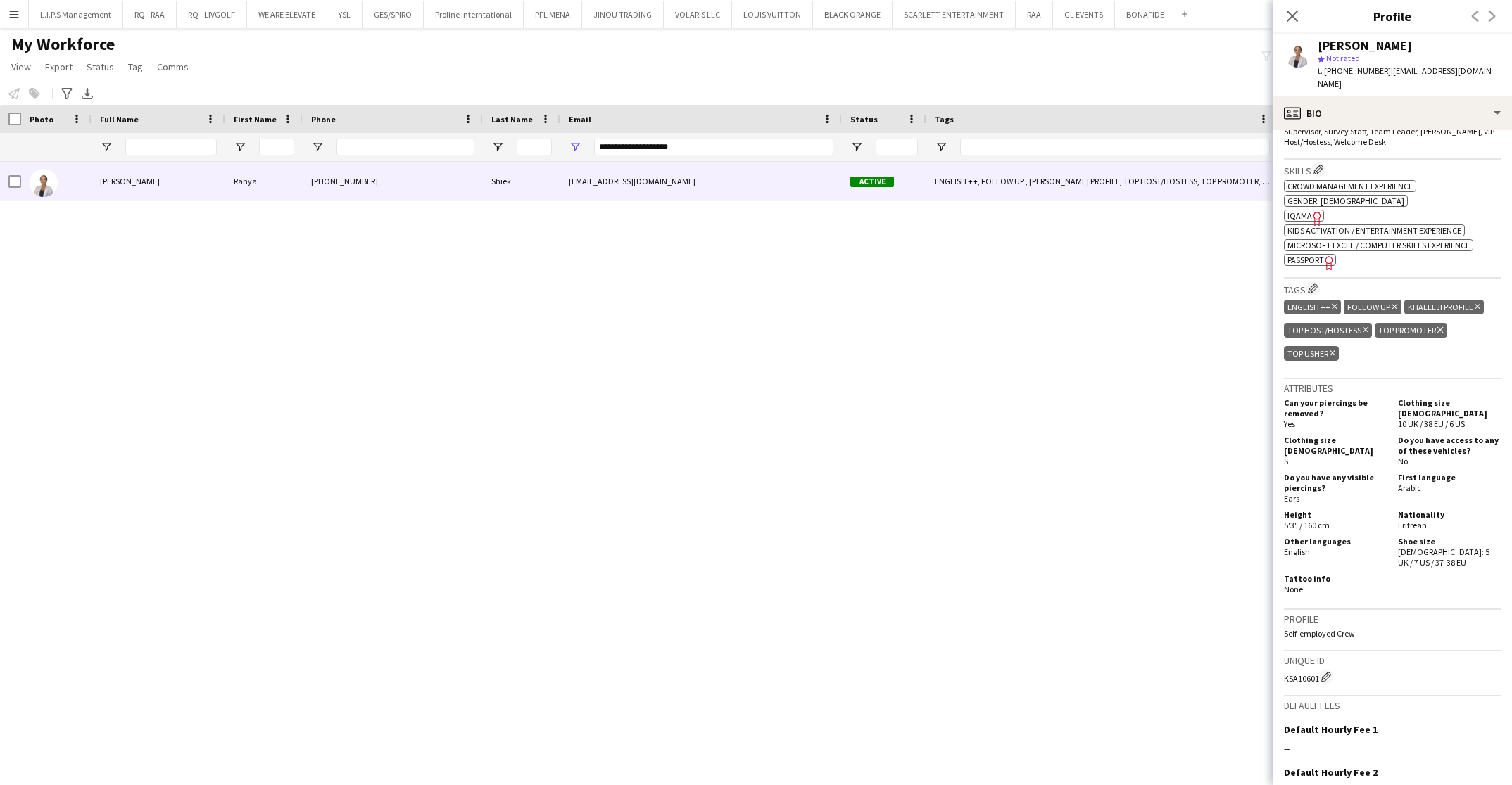
click at [1305, 210] on span "IQAMA" at bounding box center [1300, 215] width 24 height 10
drag, startPoint x: 758, startPoint y: 143, endPoint x: 445, endPoint y: 132, distance: 313.2
click at [445, 133] on div "**********" at bounding box center [999, 147] width 1998 height 29
paste input "**"
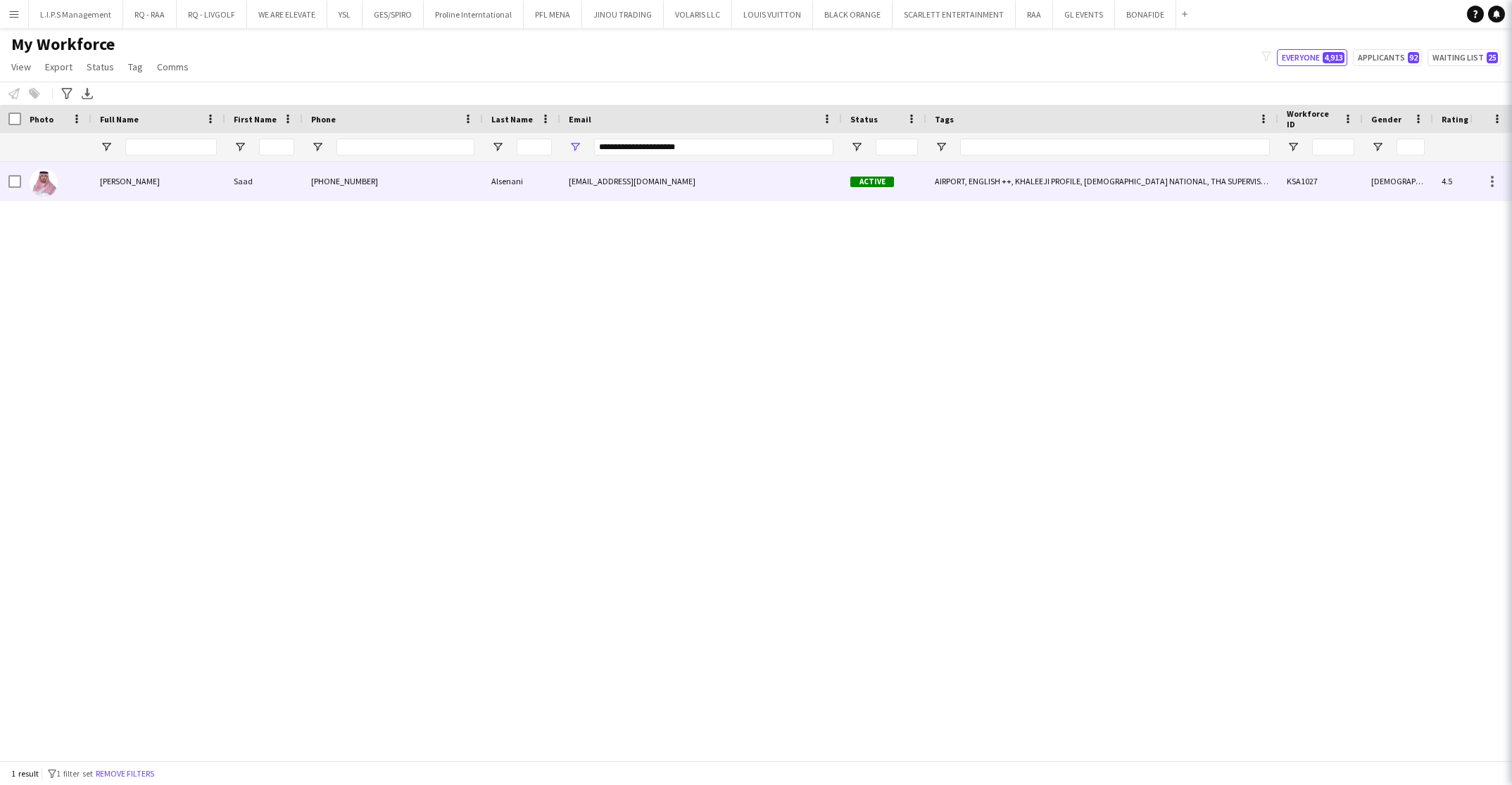
click at [450, 171] on div "[PHONE_NUMBER]" at bounding box center [393, 181] width 180 height 39
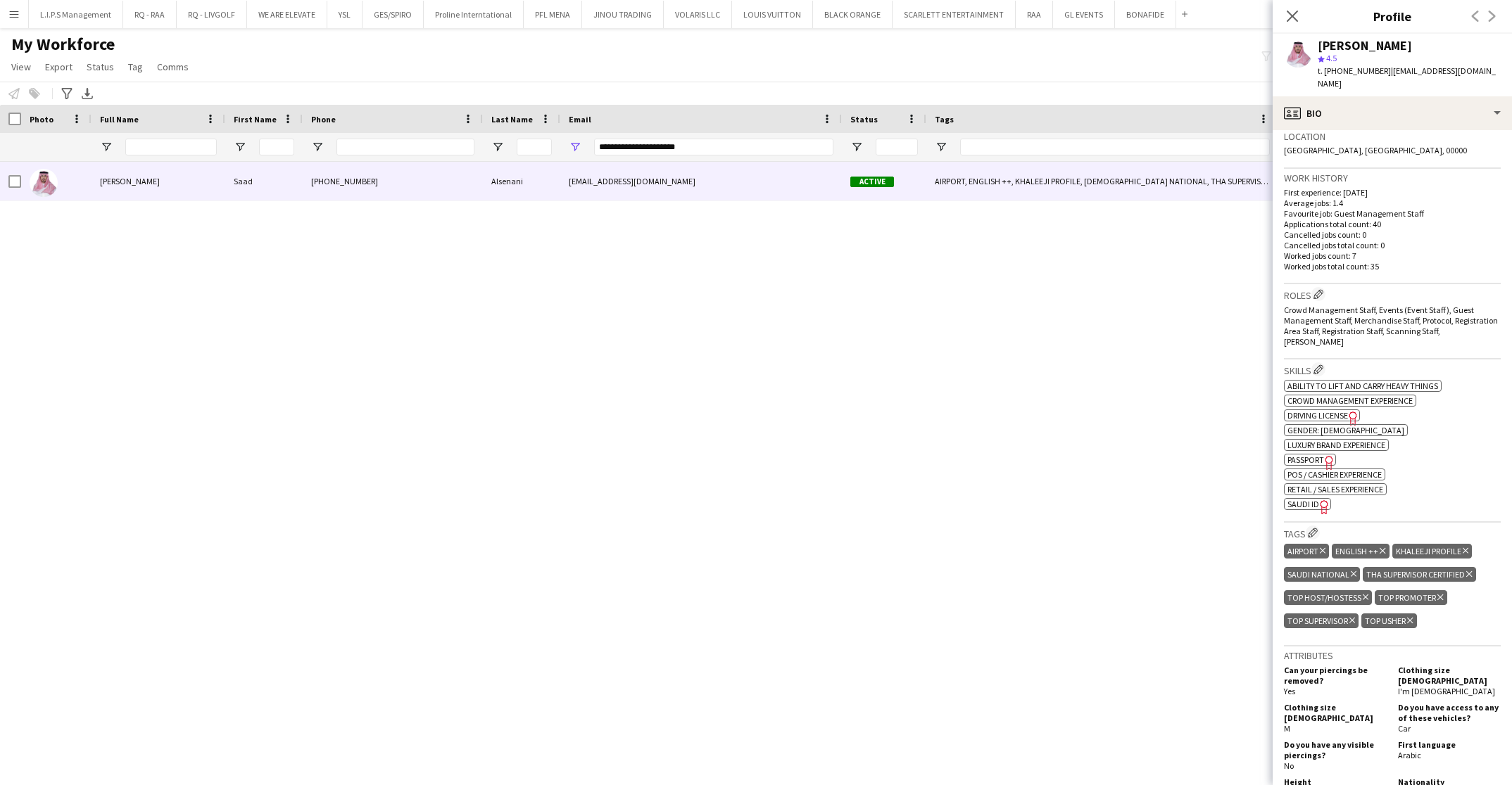
scroll to position [422, 0]
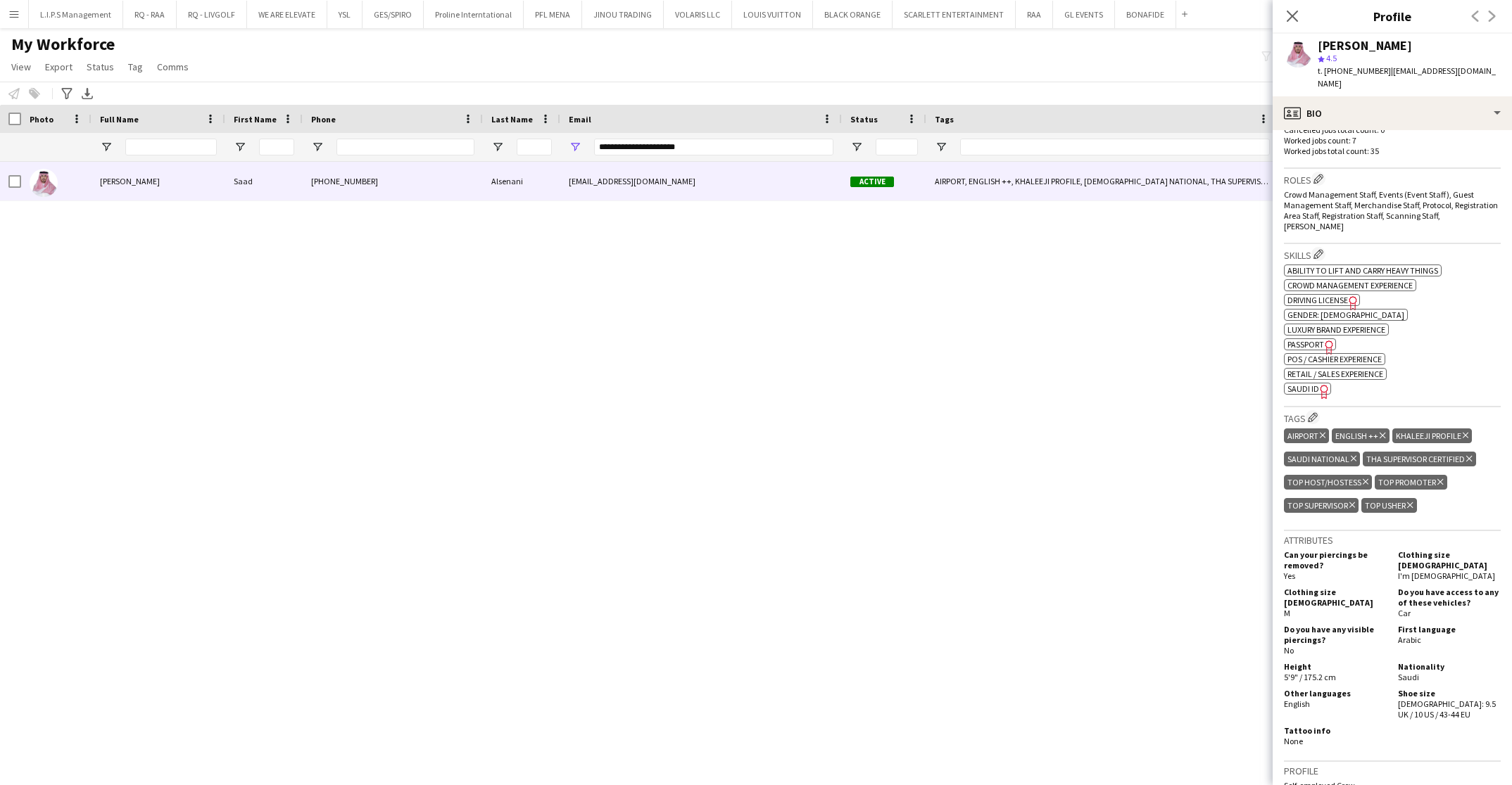
click at [1311, 383] on app-spec-pill "ok-circled2 background Layer 1 cross-circle-red background Layer 1 [GEOGRAPHIC_…" at bounding box center [1308, 389] width 48 height 12
drag, startPoint x: 737, startPoint y: 149, endPoint x: 467, endPoint y: 144, distance: 270.0
click at [467, 144] on div "**********" at bounding box center [999, 147] width 1998 height 29
paste input "*****"
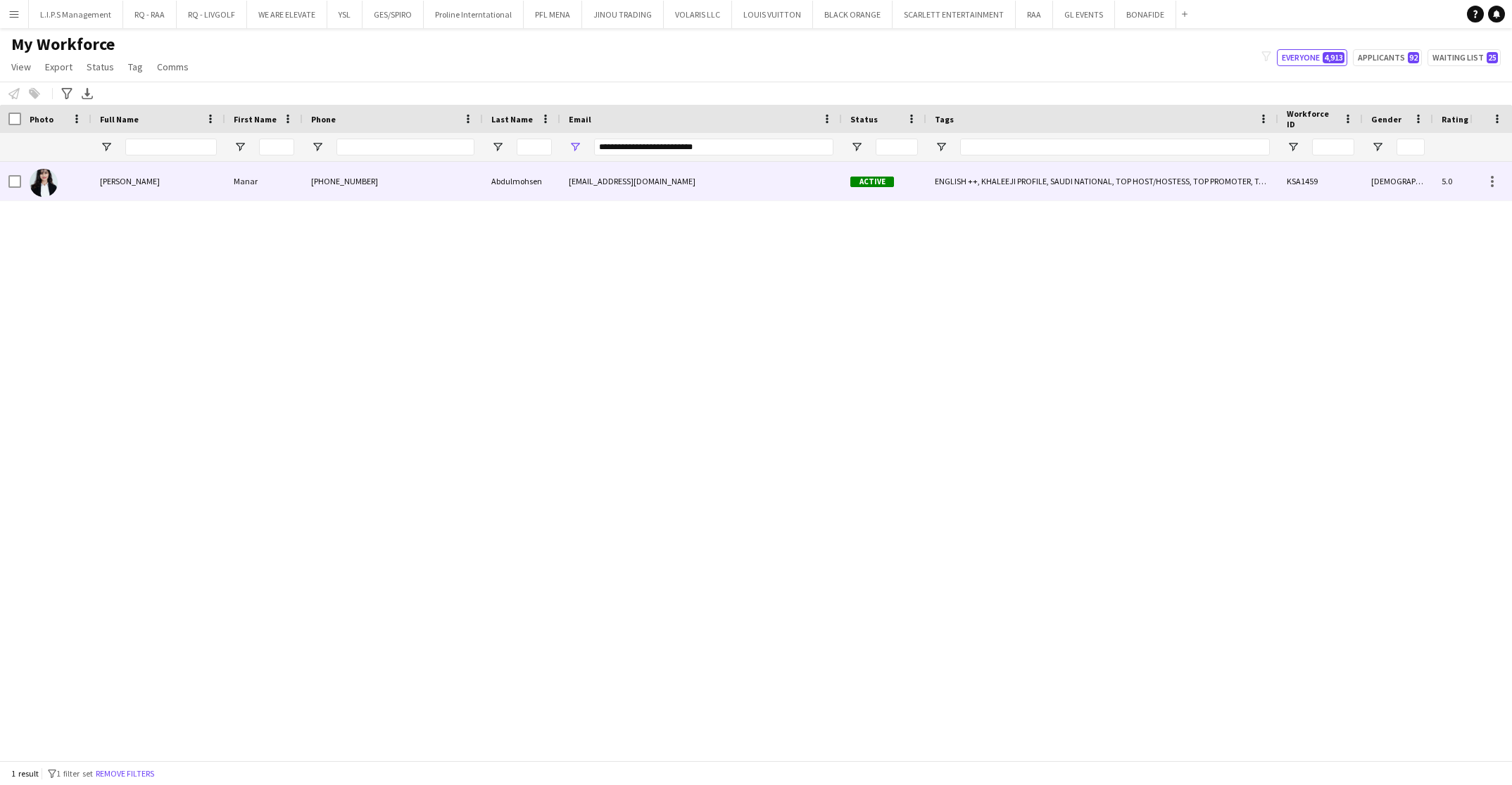
click at [505, 182] on div "Abdulmohsen" at bounding box center [522, 181] width 78 height 39
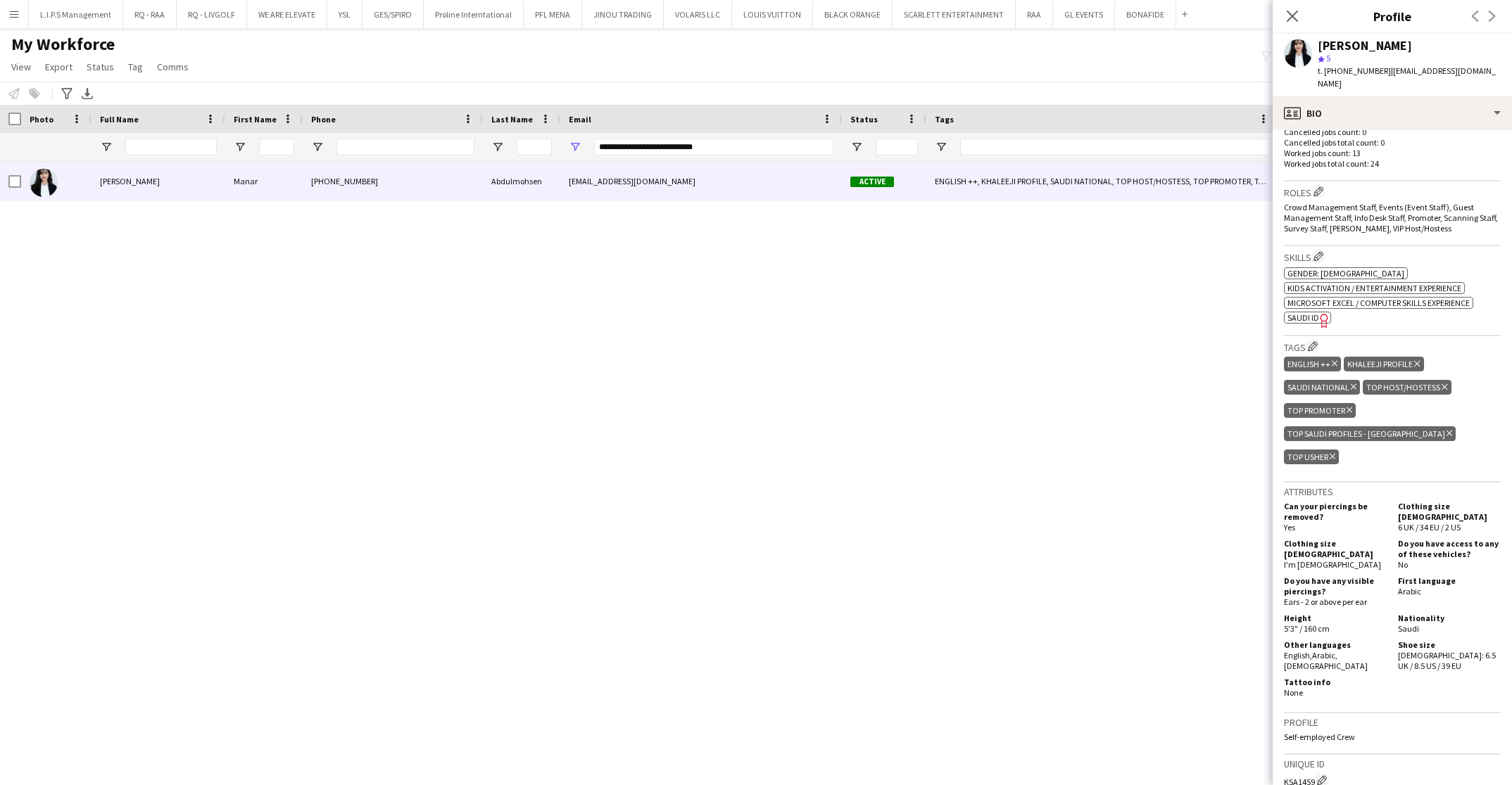
click at [1317, 313] on icon "Freelancer has uploaded a photo validation of skill. Click to see" at bounding box center [1324, 320] width 15 height 15
drag, startPoint x: 740, startPoint y: 150, endPoint x: 441, endPoint y: 127, distance: 299.9
click at [443, 125] on div "Workforce Details Last Name Status Email" at bounding box center [999, 133] width 1998 height 57
paste input "Email Filter Input"
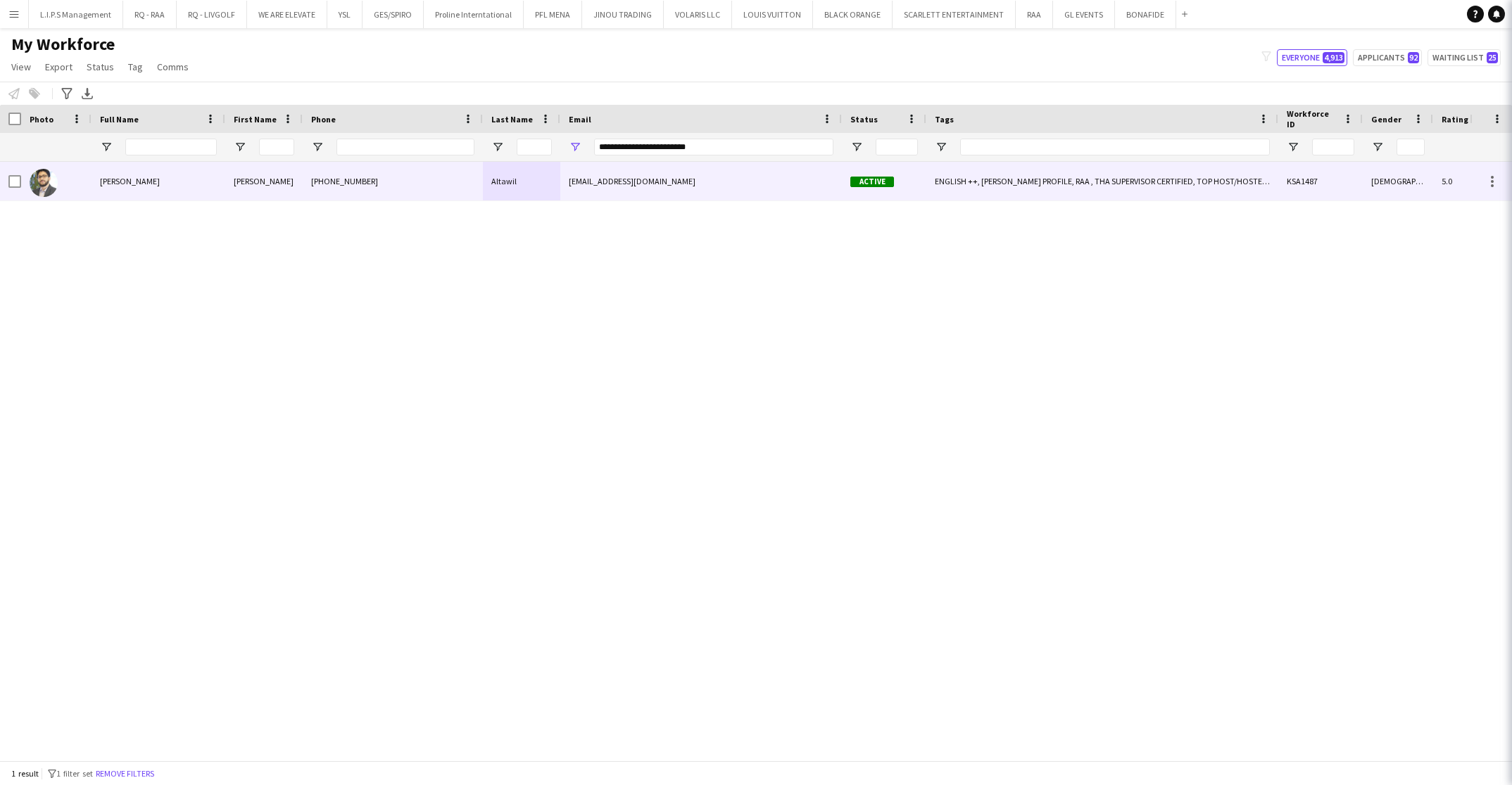
drag, startPoint x: 465, startPoint y: 172, endPoint x: 612, endPoint y: 169, distance: 147.0
click at [465, 172] on div "[PHONE_NUMBER]" at bounding box center [393, 181] width 180 height 39
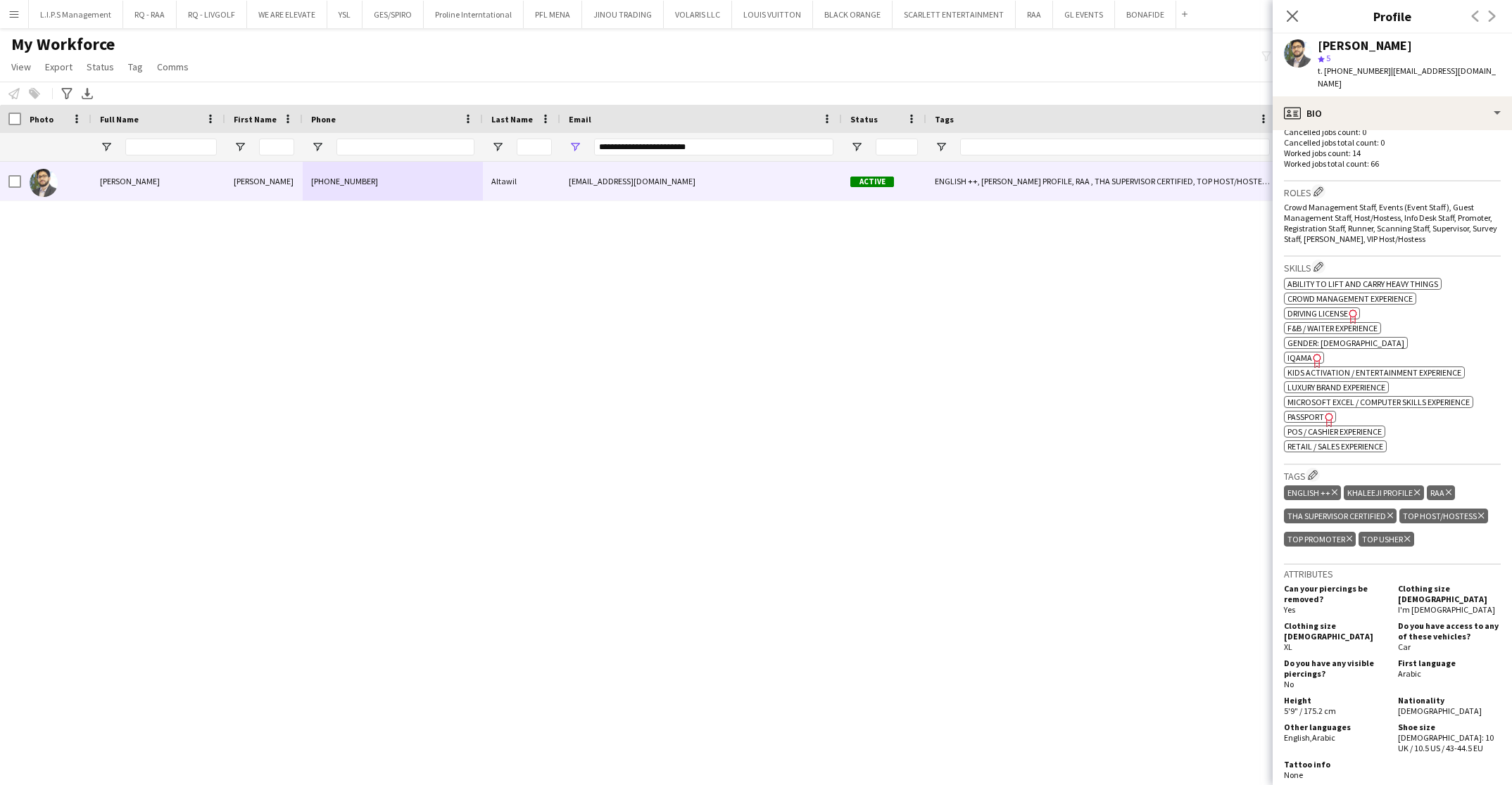
click at [1305, 353] on span "IQAMA" at bounding box center [1300, 358] width 24 height 10
click at [1297, 412] on span "Passport" at bounding box center [1306, 417] width 36 height 10
drag, startPoint x: 725, startPoint y: 142, endPoint x: 441, endPoint y: 133, distance: 284.1
click at [441, 133] on div "**********" at bounding box center [999, 147] width 1998 height 29
paste input "Email Filter Input"
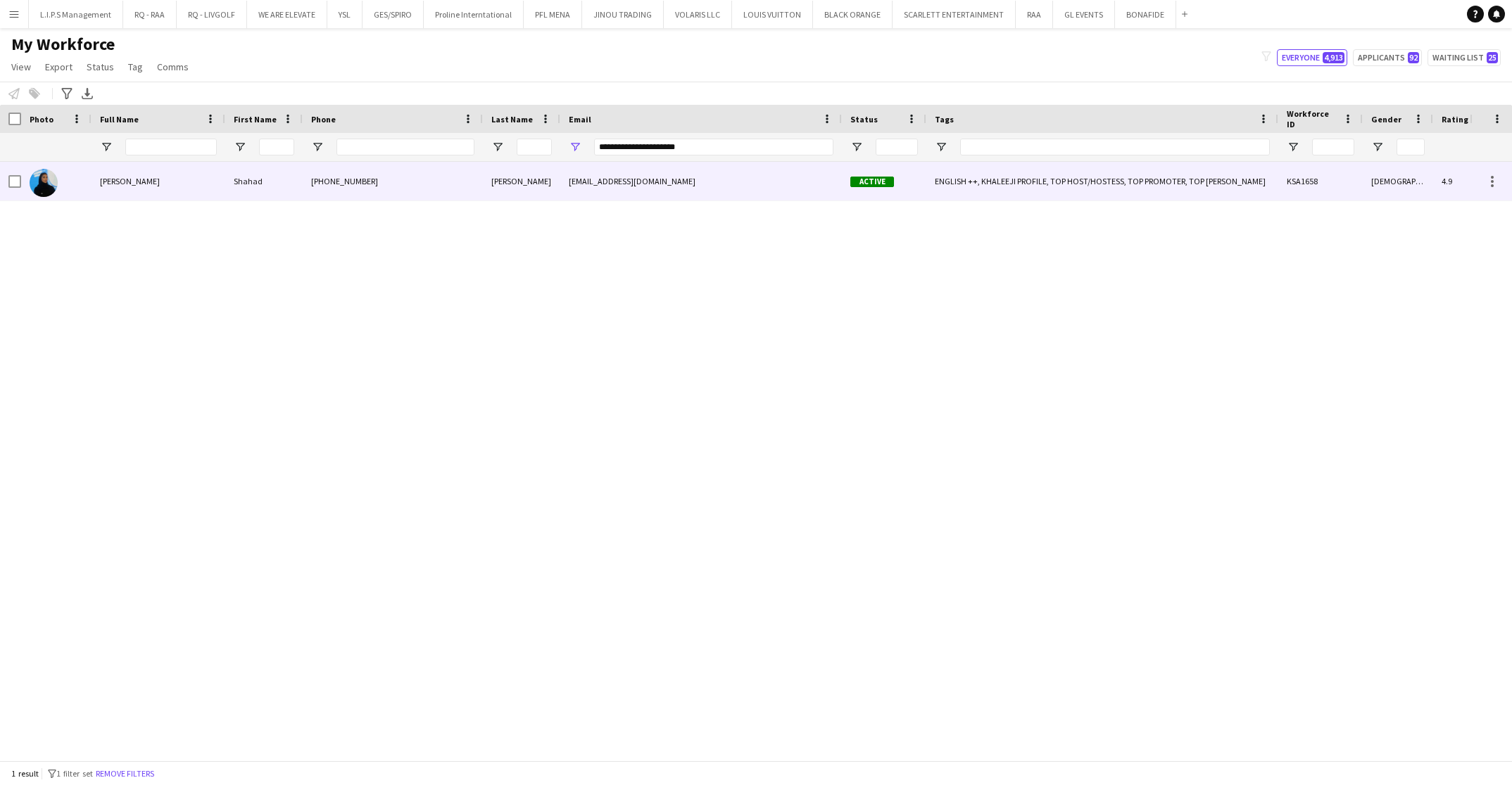
click at [488, 191] on div "[PERSON_NAME]" at bounding box center [522, 181] width 78 height 39
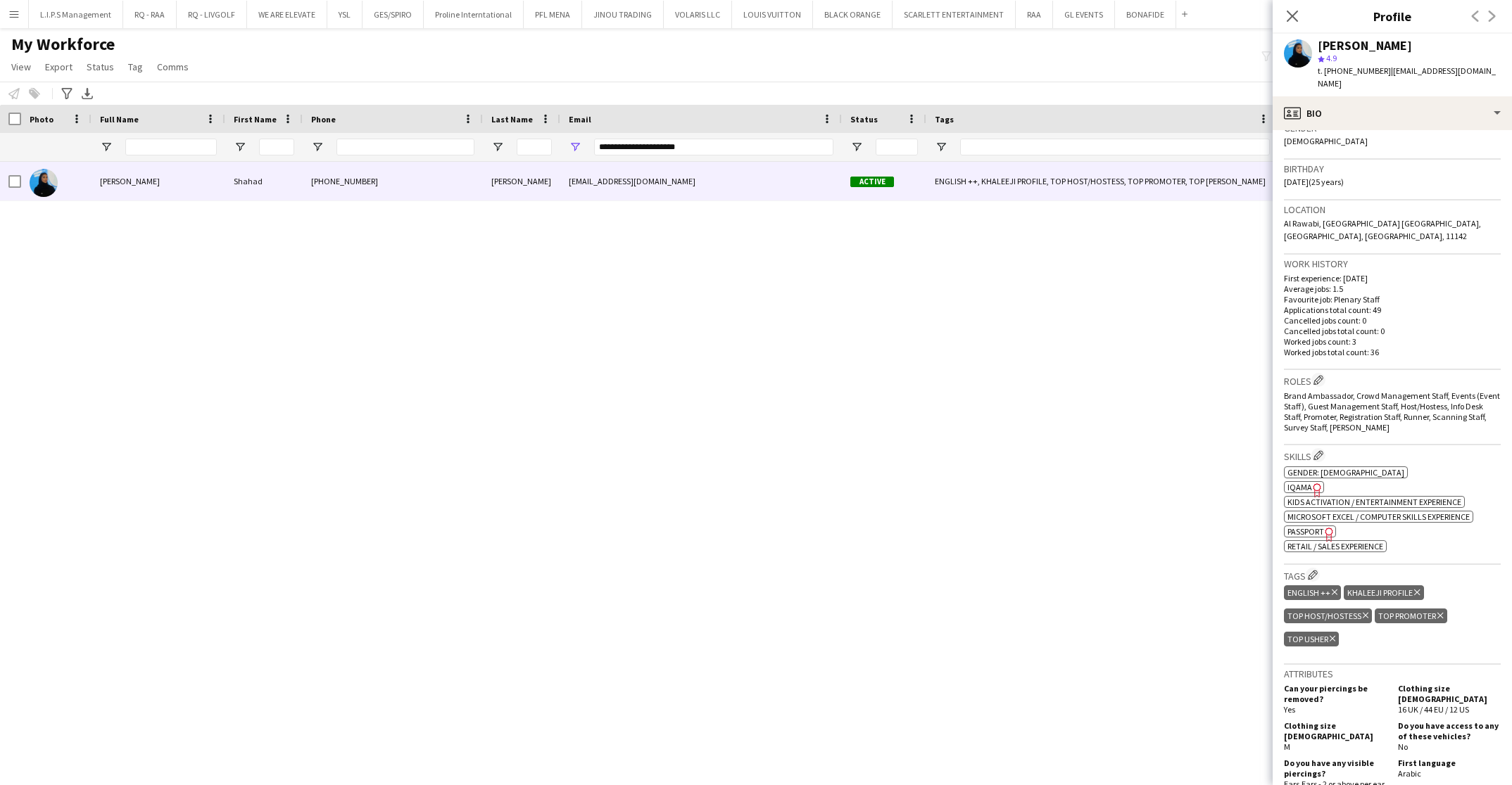
scroll to position [316, 0]
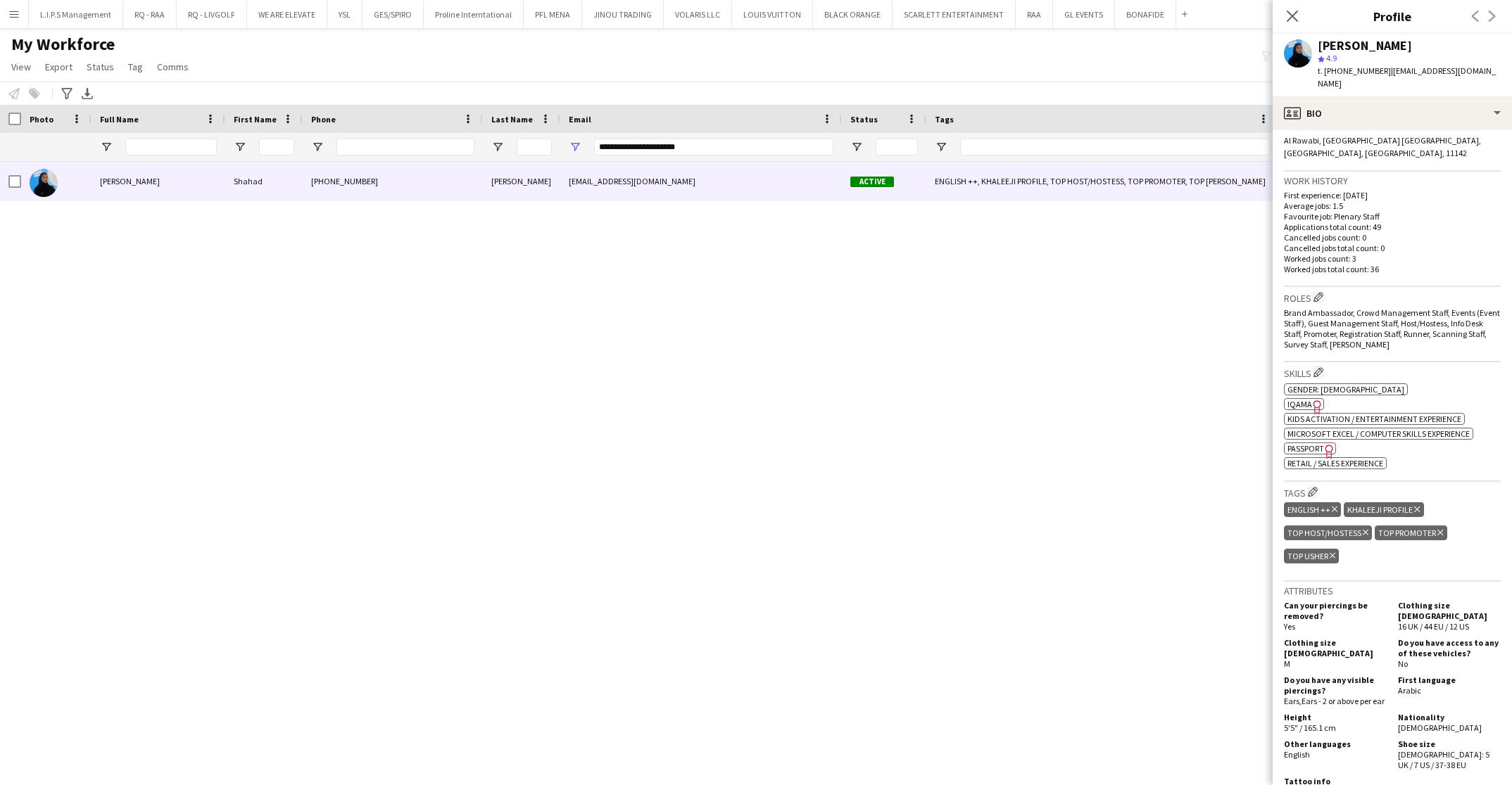
click at [1318, 444] on span "Passport" at bounding box center [1306, 449] width 36 height 10
drag, startPoint x: 731, startPoint y: 148, endPoint x: 372, endPoint y: 123, distance: 359.9
click at [372, 123] on div "Workforce Details Last Name Status Email" at bounding box center [999, 133] width 1998 height 57
paste input "Email Filter Input"
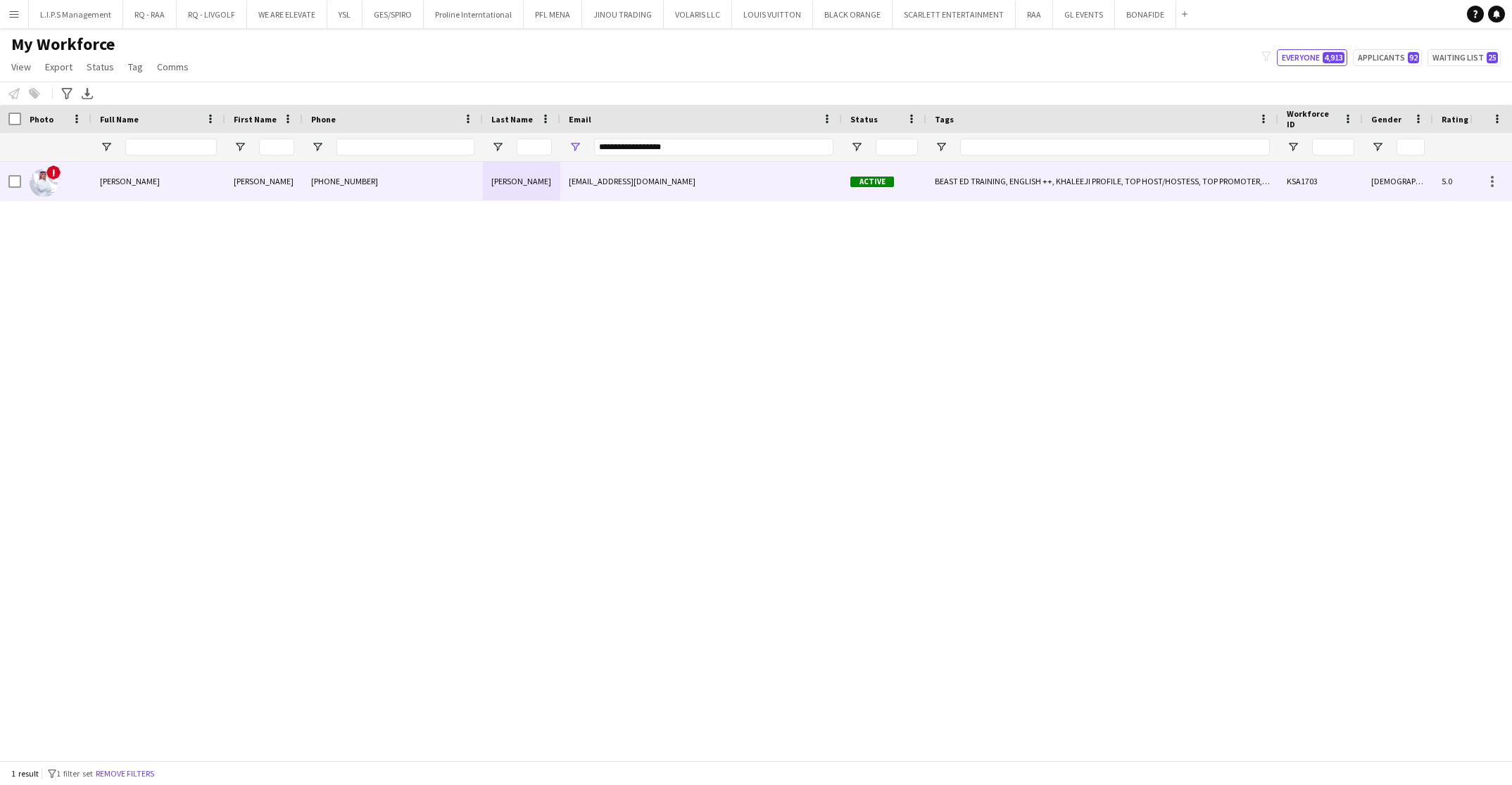
drag, startPoint x: 388, startPoint y: 186, endPoint x: 394, endPoint y: 176, distance: 11.7
click at [388, 184] on div "[PHONE_NUMBER]" at bounding box center [393, 181] width 180 height 39
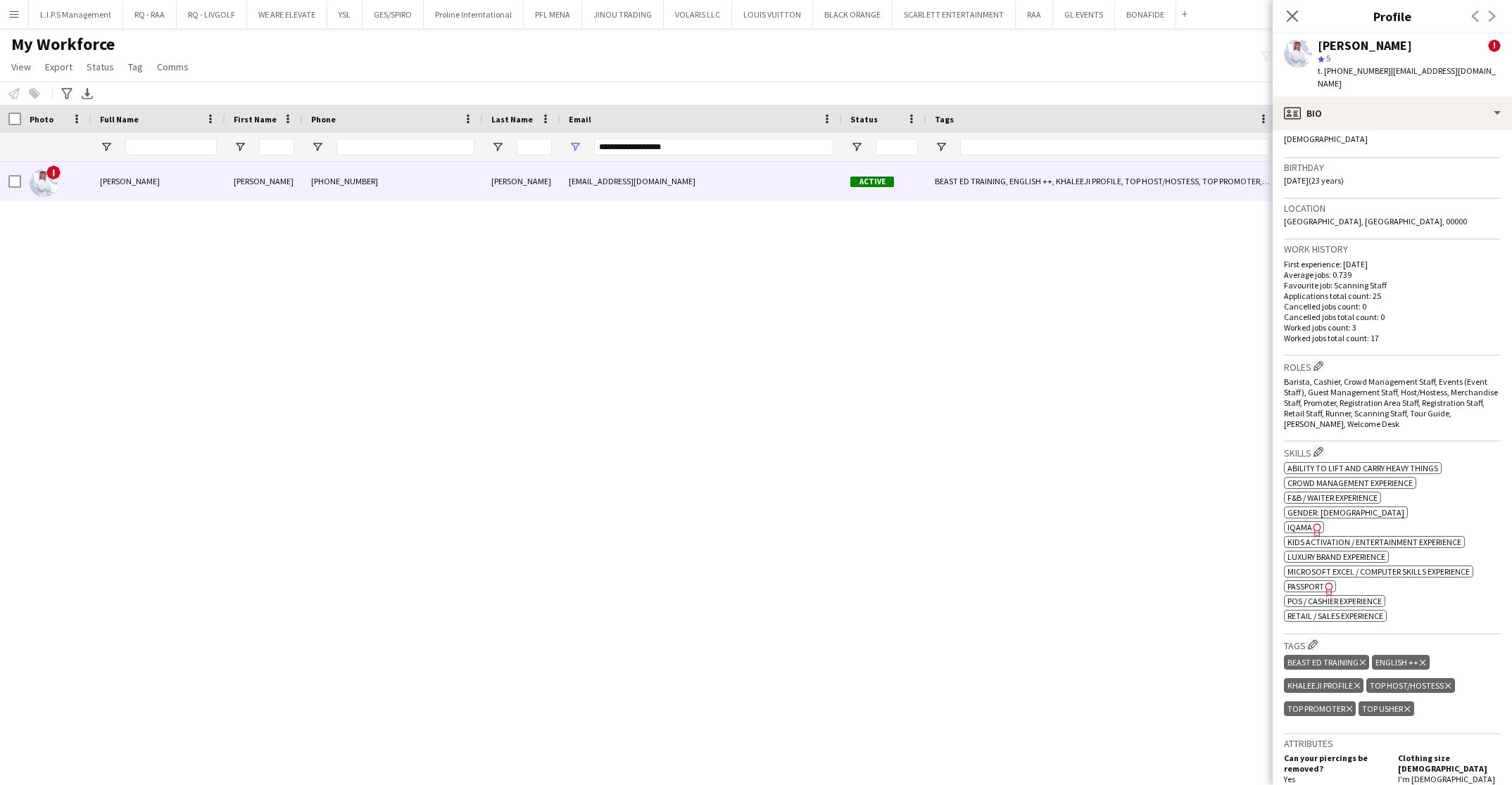
scroll to position [422, 0]
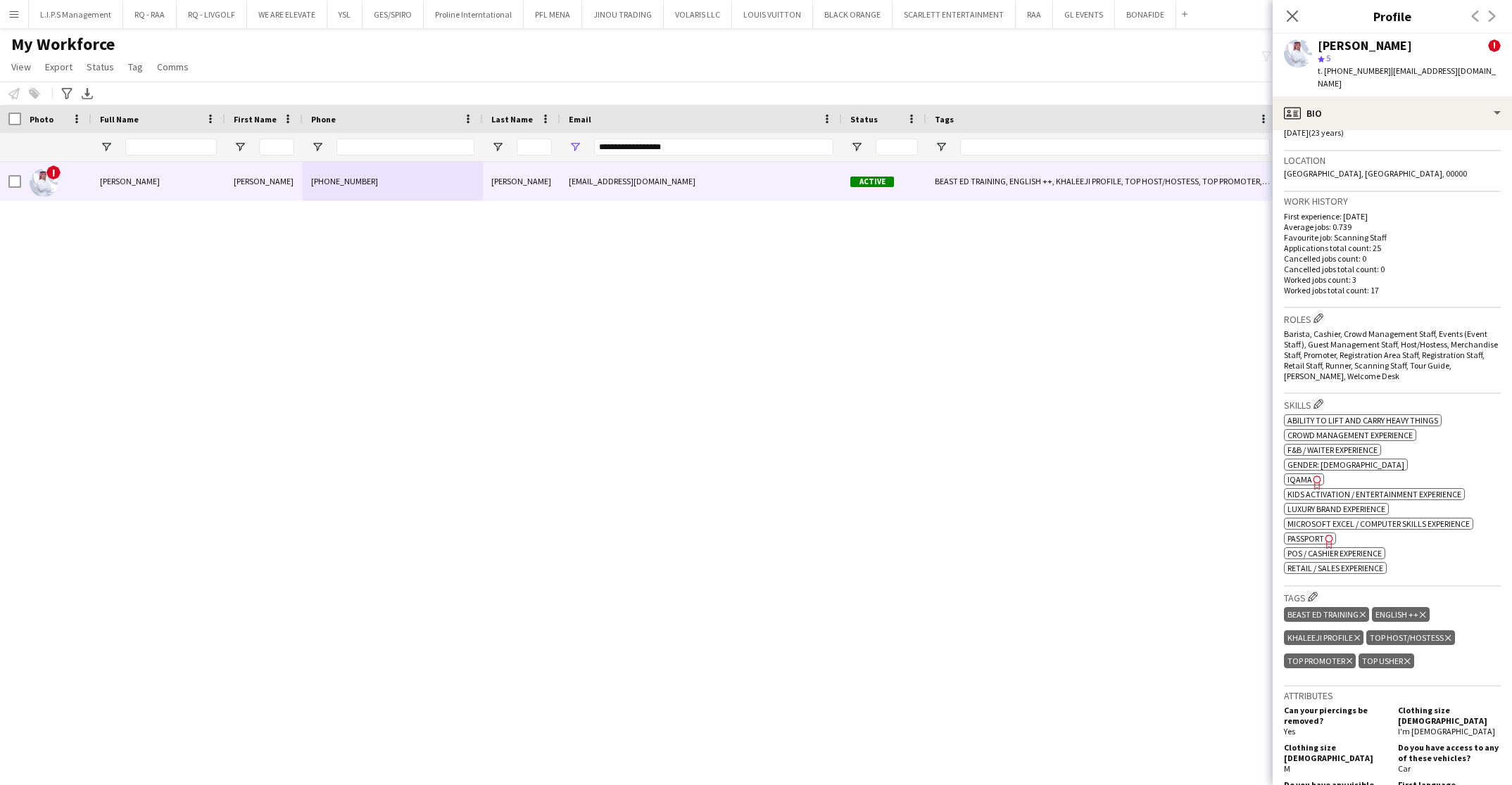
click at [1308, 475] on span "IQAMA" at bounding box center [1300, 480] width 24 height 10
drag, startPoint x: 695, startPoint y: 142, endPoint x: 479, endPoint y: 138, distance: 216.0
click at [488, 137] on div "**********" at bounding box center [999, 147] width 1998 height 29
paste input "***"
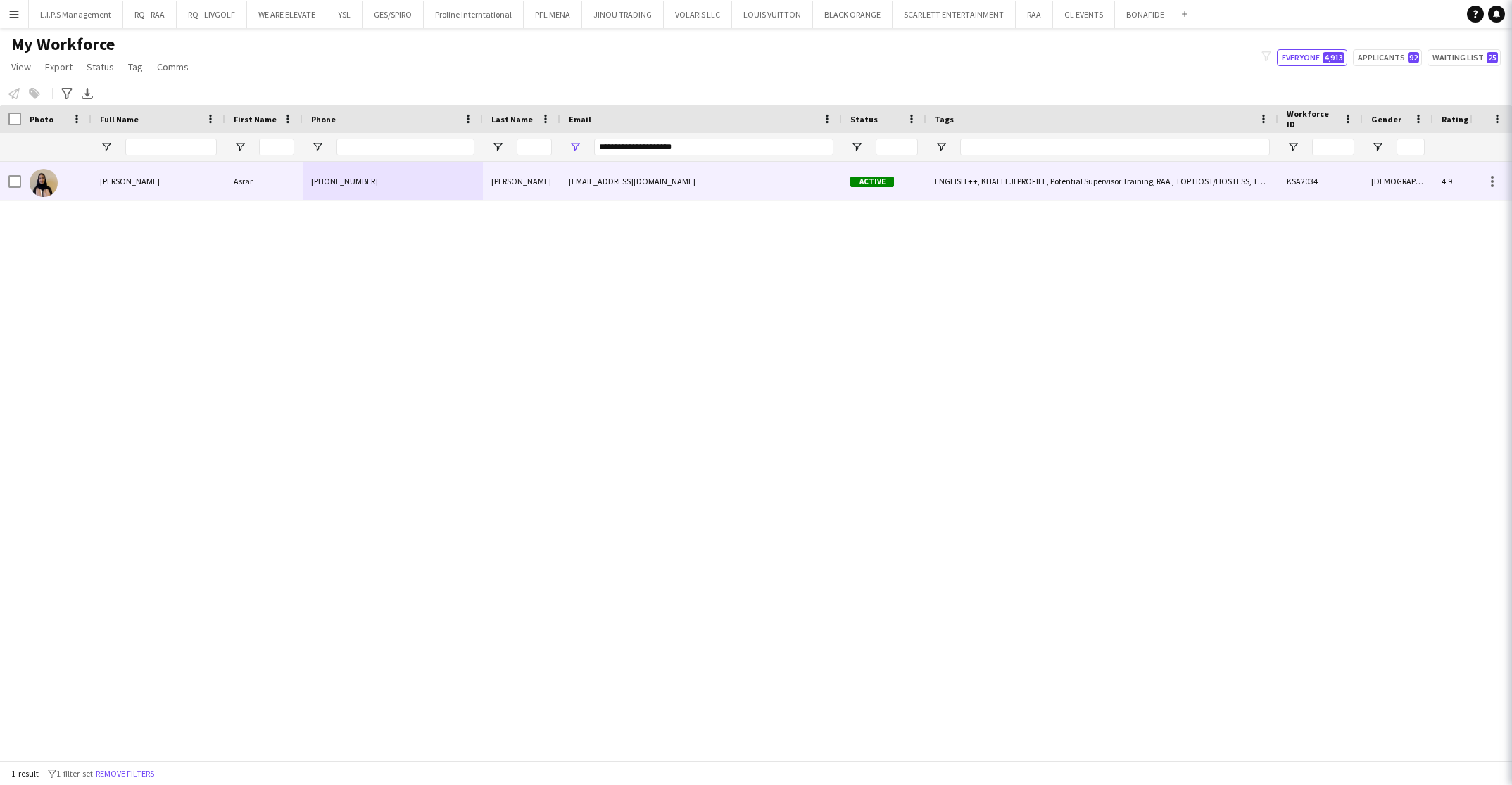
drag, startPoint x: 469, startPoint y: 172, endPoint x: 630, endPoint y: 185, distance: 161.5
click at [469, 172] on div "[PHONE_NUMBER]" at bounding box center [393, 181] width 180 height 39
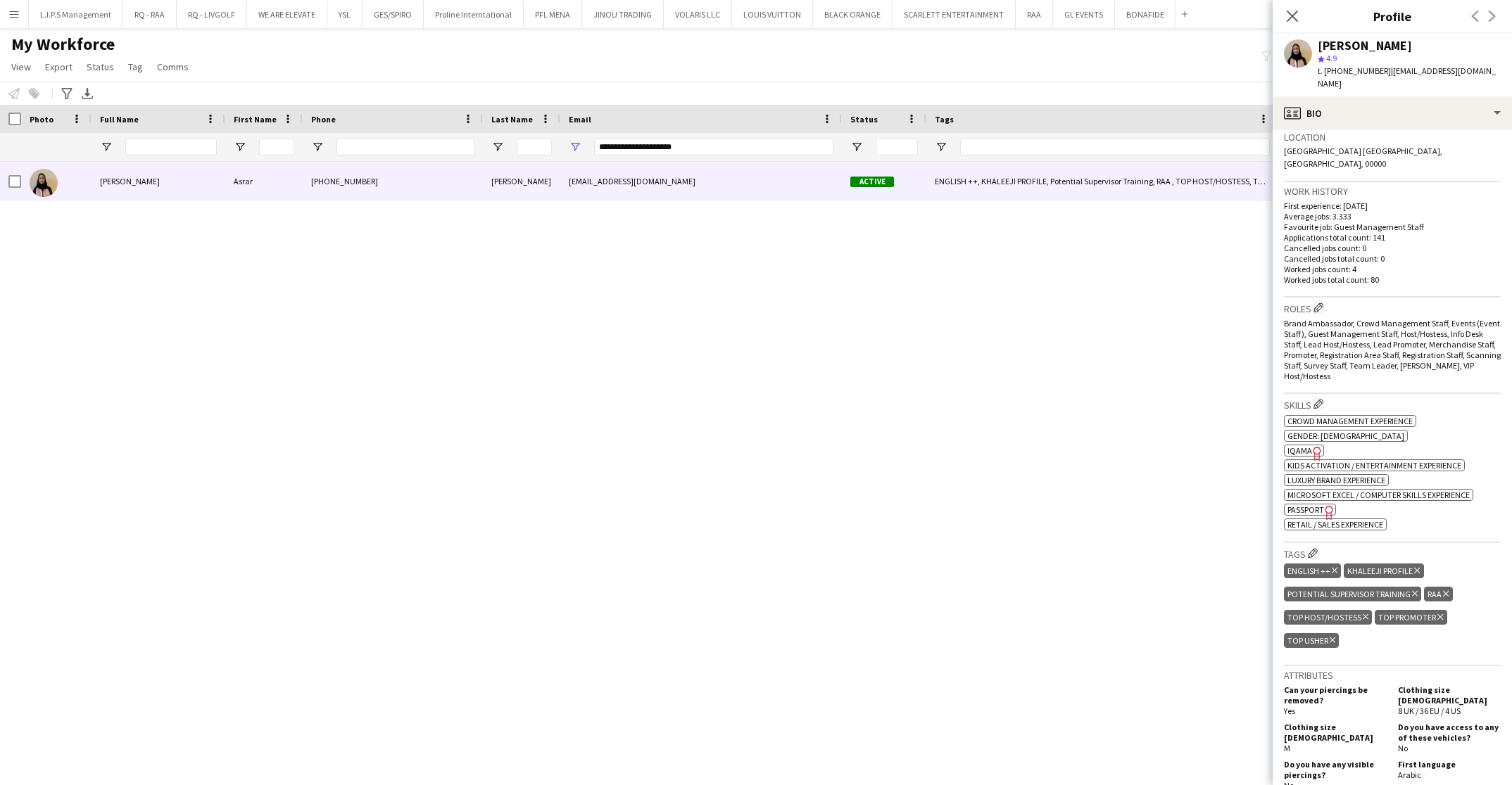
scroll to position [316, 0]
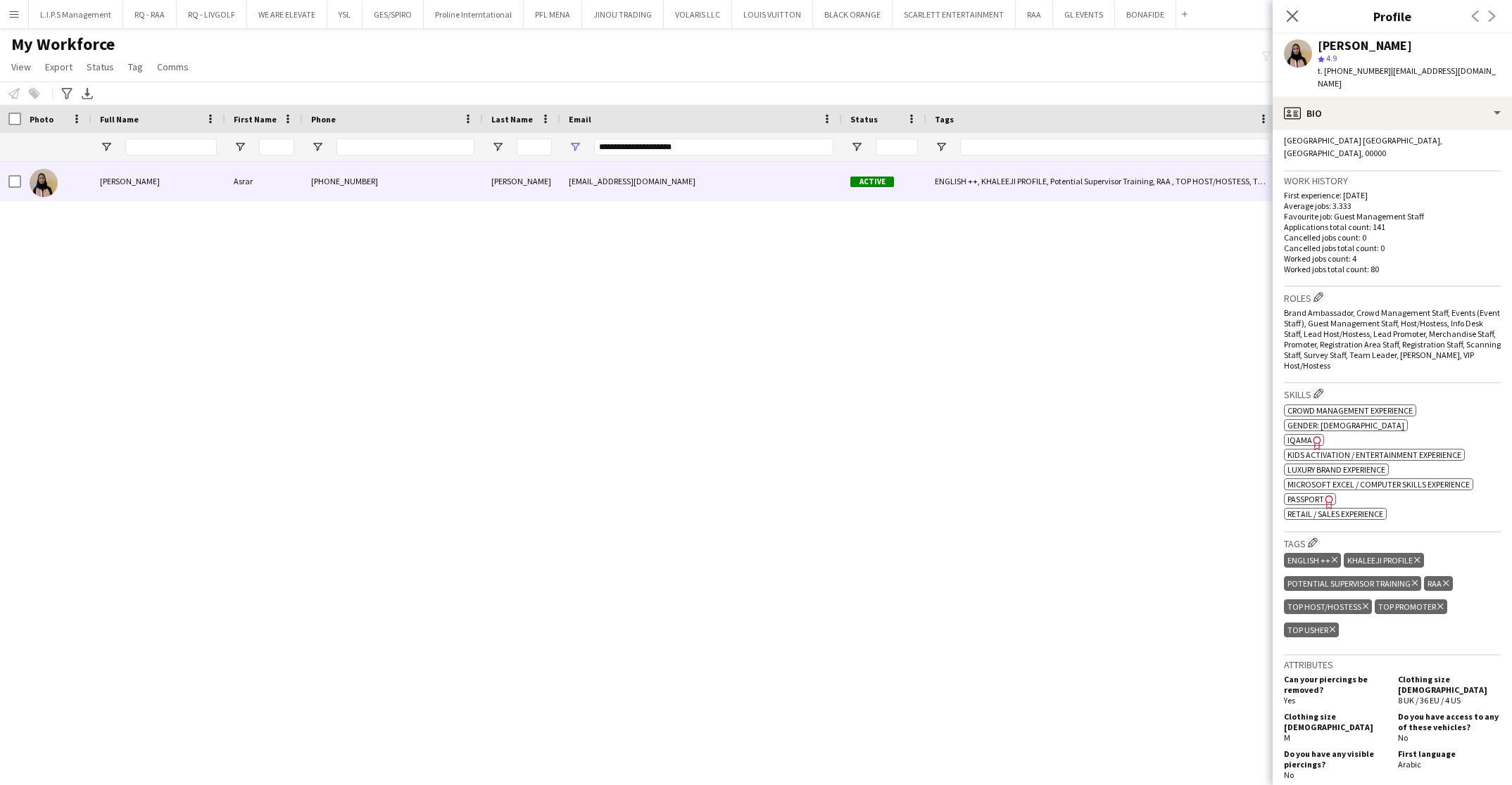
click at [1302, 435] on span "IQAMA" at bounding box center [1300, 440] width 24 height 10
click at [1310, 494] on span "Passport" at bounding box center [1306, 499] width 36 height 10
drag, startPoint x: 687, startPoint y: 145, endPoint x: 437, endPoint y: 136, distance: 250.2
click at [438, 136] on div "**********" at bounding box center [999, 147] width 1998 height 29
paste input "**"
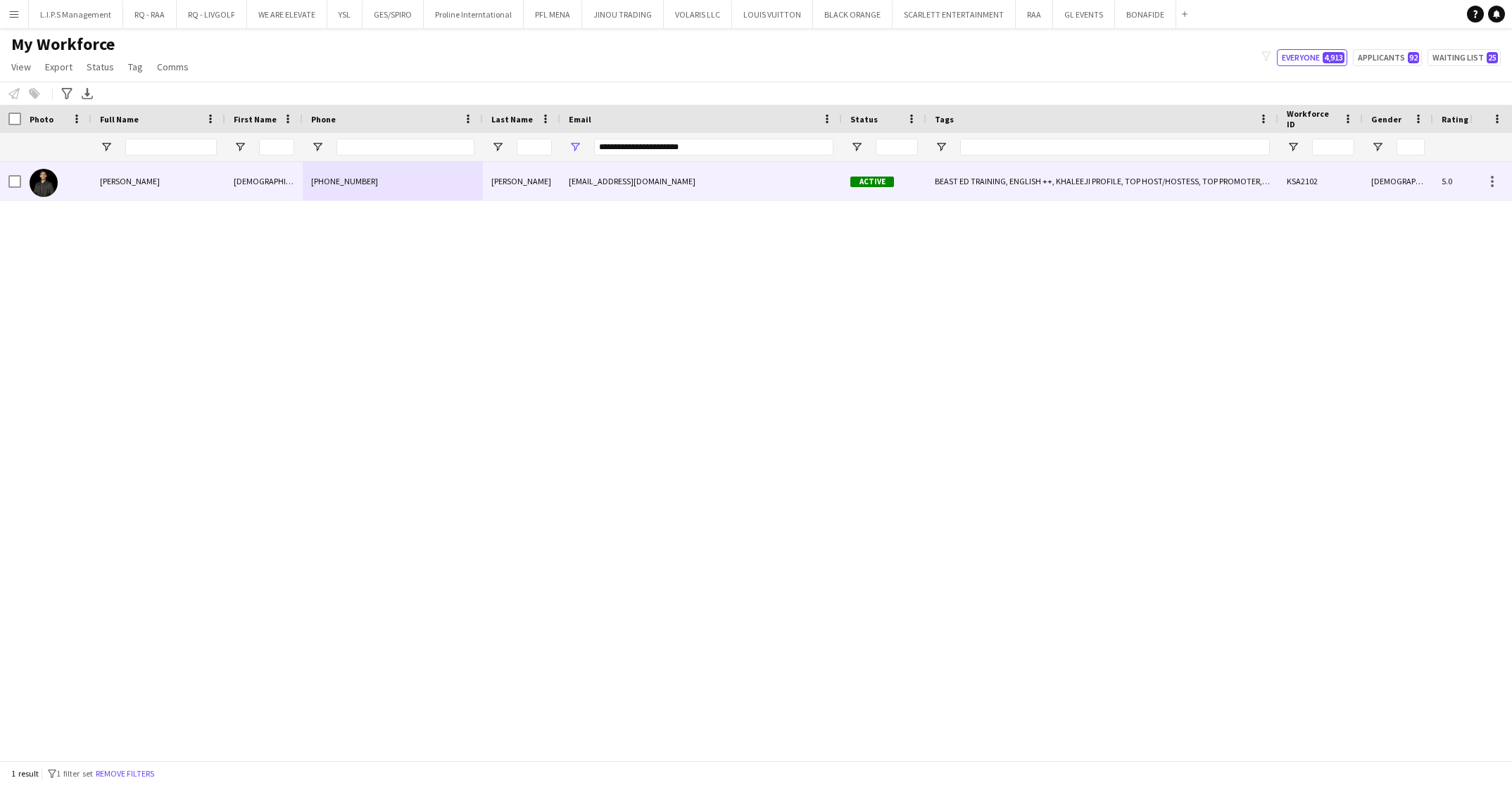
click at [407, 188] on div "[PHONE_NUMBER]" at bounding box center [393, 181] width 180 height 39
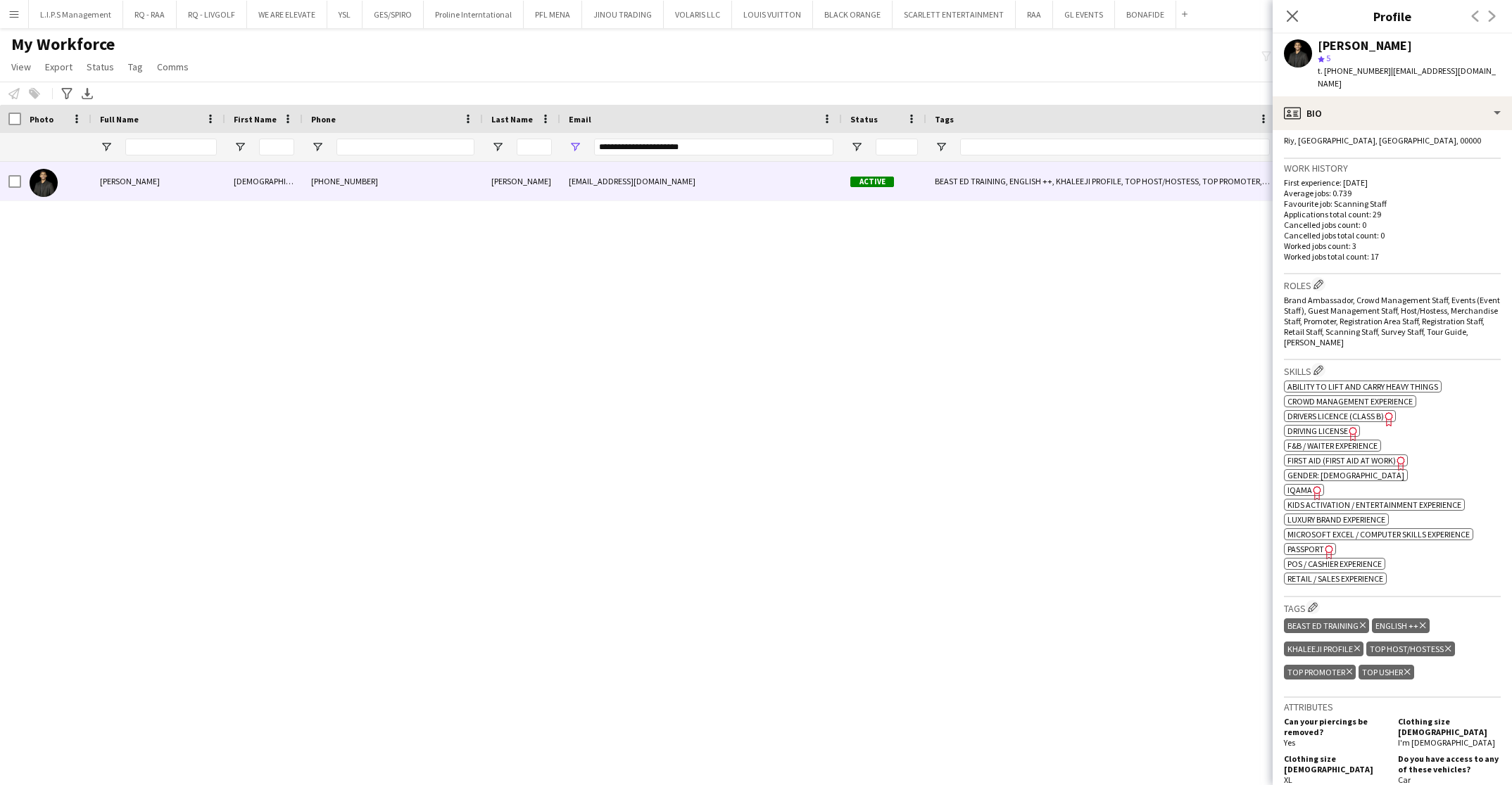
click at [1310, 486] on icon "Freelancer has uploaded a photo validation of skill. Click to see" at bounding box center [1317, 493] width 15 height 15
drag, startPoint x: 741, startPoint y: 152, endPoint x: 455, endPoint y: 150, distance: 286.0
click at [455, 150] on div "**********" at bounding box center [999, 147] width 1998 height 29
paste input "Email Filter Input"
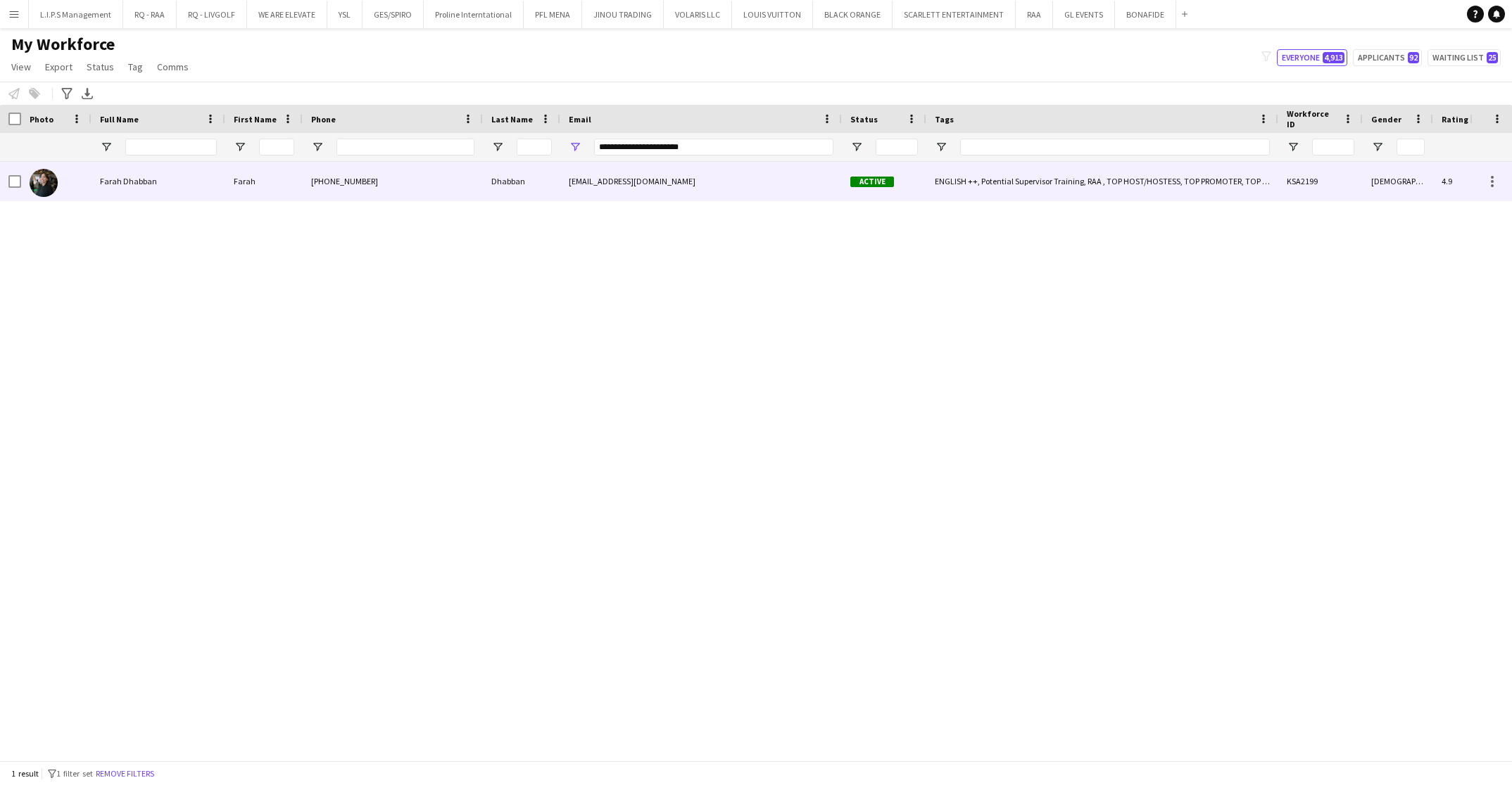
click at [452, 178] on div "[PHONE_NUMBER]" at bounding box center [393, 181] width 180 height 39
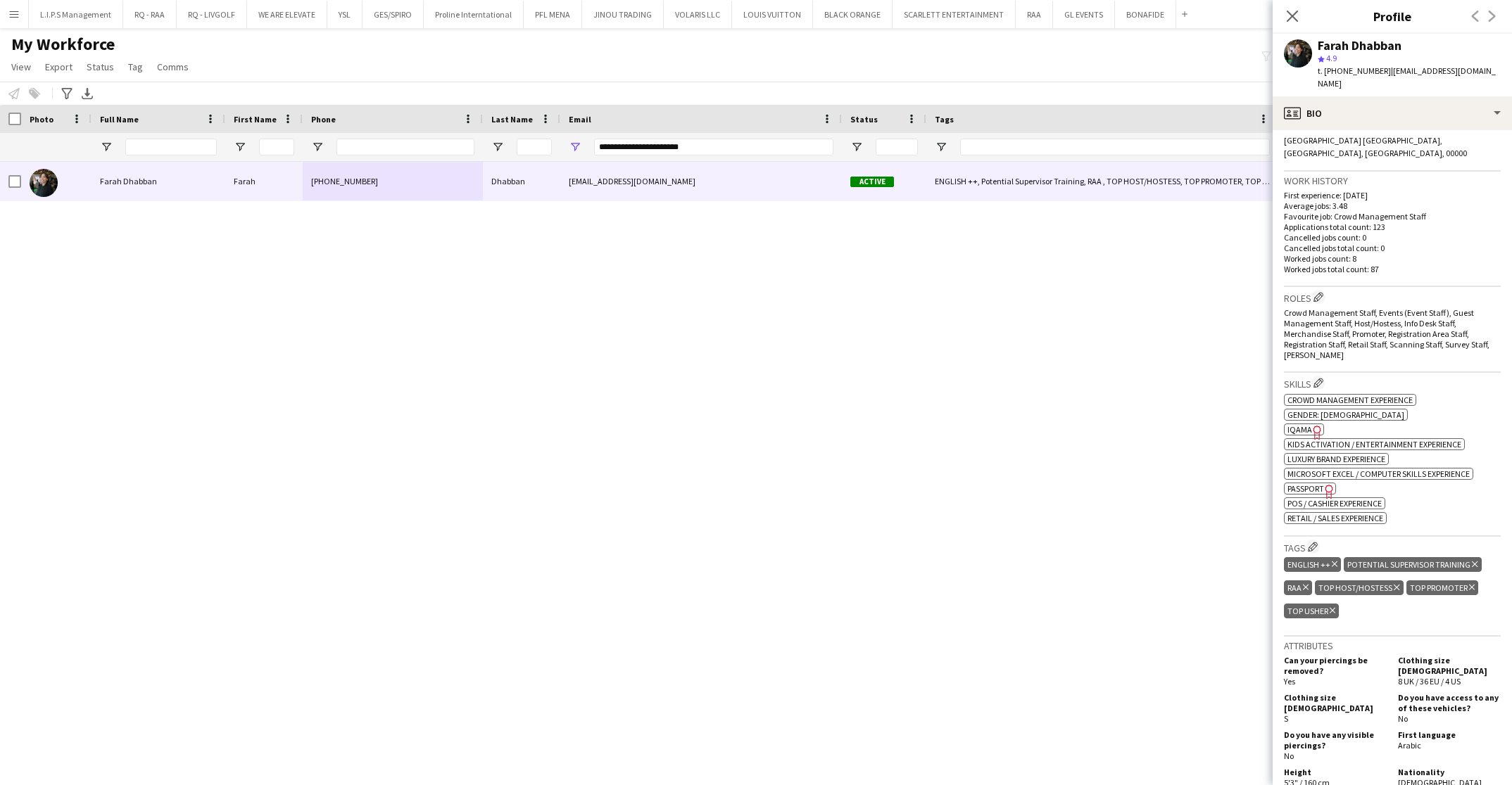
click at [1313, 425] on icon at bounding box center [1317, 432] width 8 height 14
drag, startPoint x: 725, startPoint y: 144, endPoint x: 413, endPoint y: 124, distance: 312.6
click at [414, 124] on div "Workforce Details Last Name Status Email" at bounding box center [999, 133] width 1998 height 57
paste input "Email Filter Input"
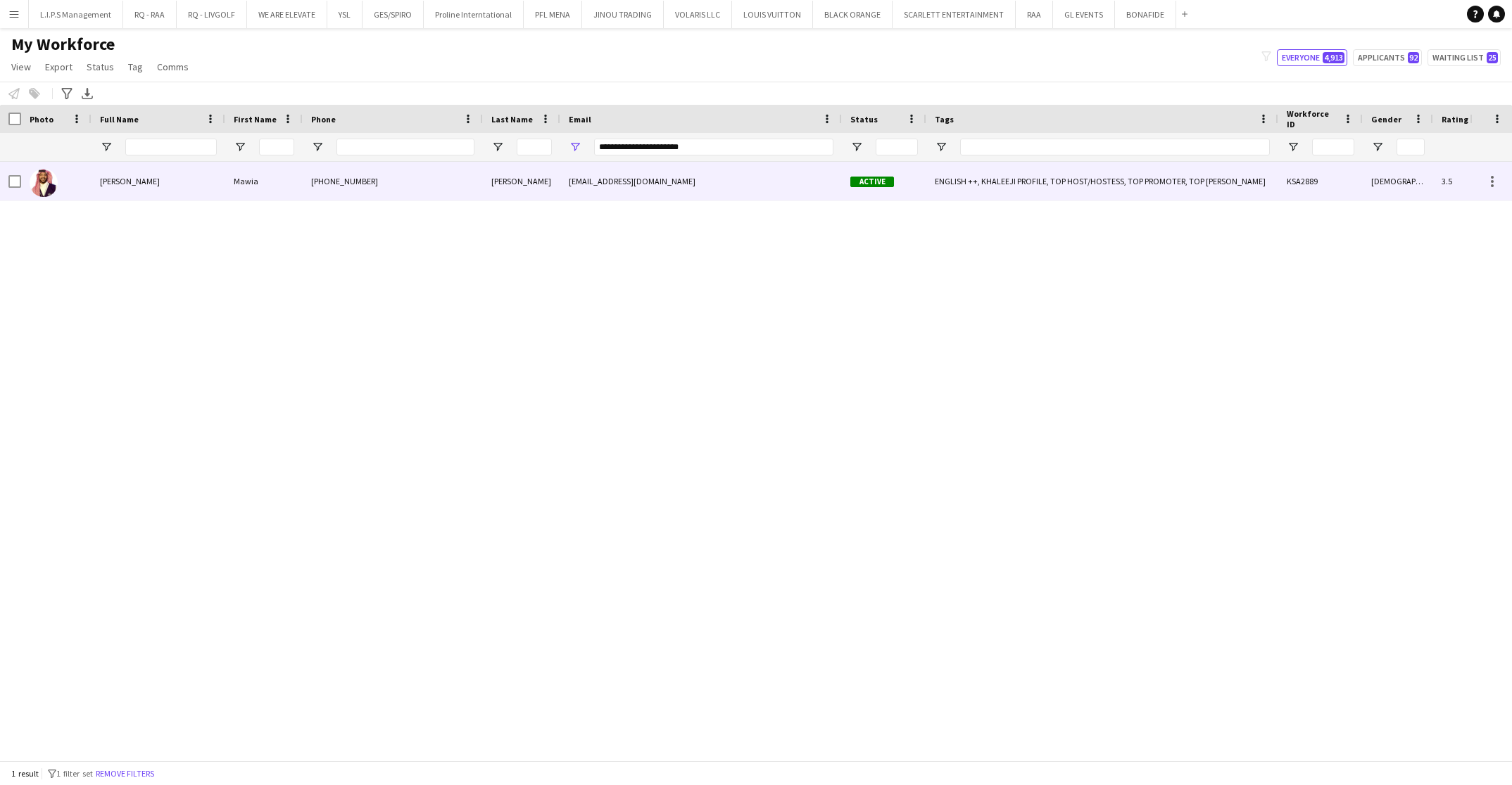
click at [494, 173] on div "[PERSON_NAME]" at bounding box center [522, 181] width 78 height 39
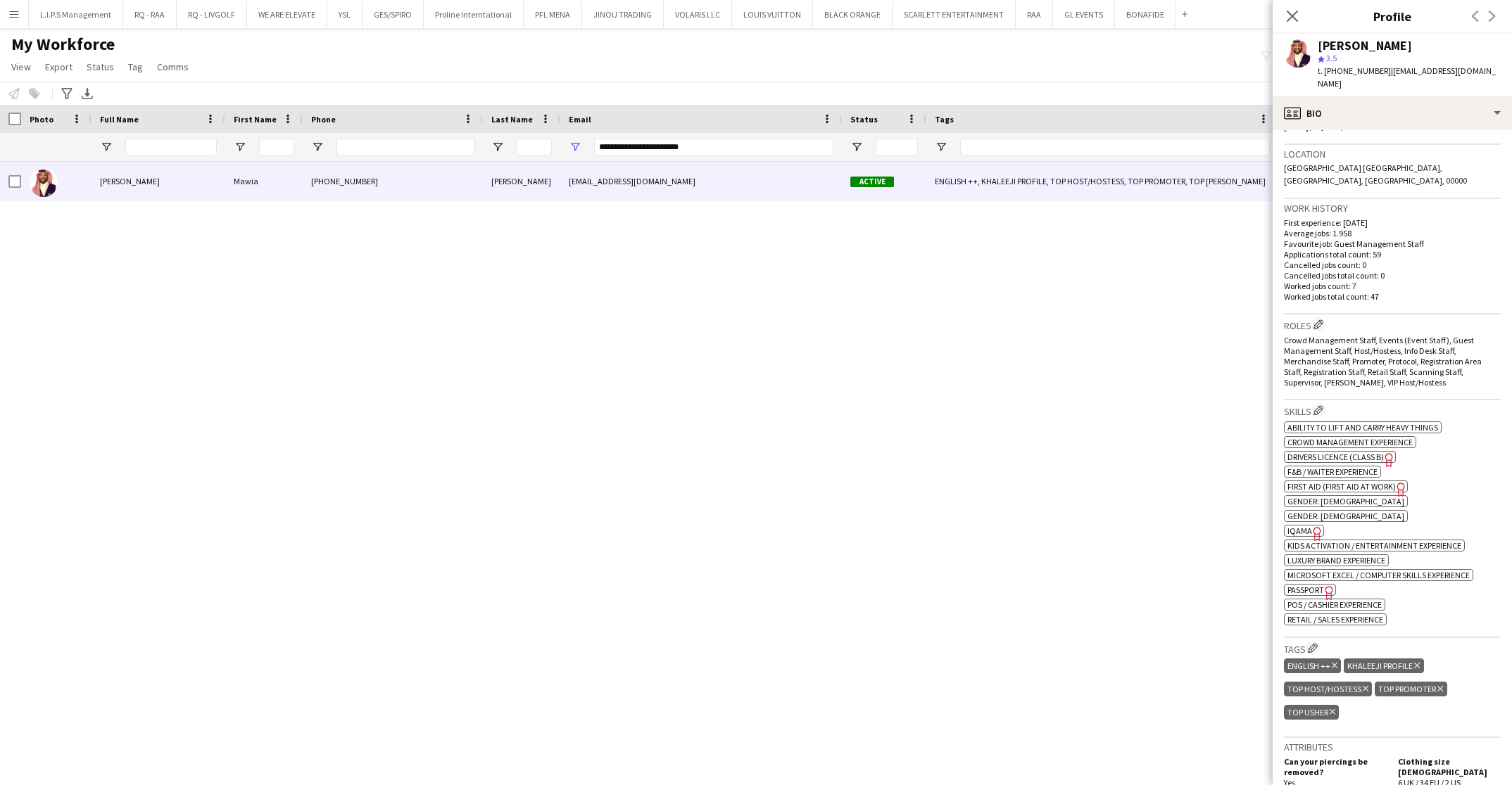
scroll to position [422, 0]
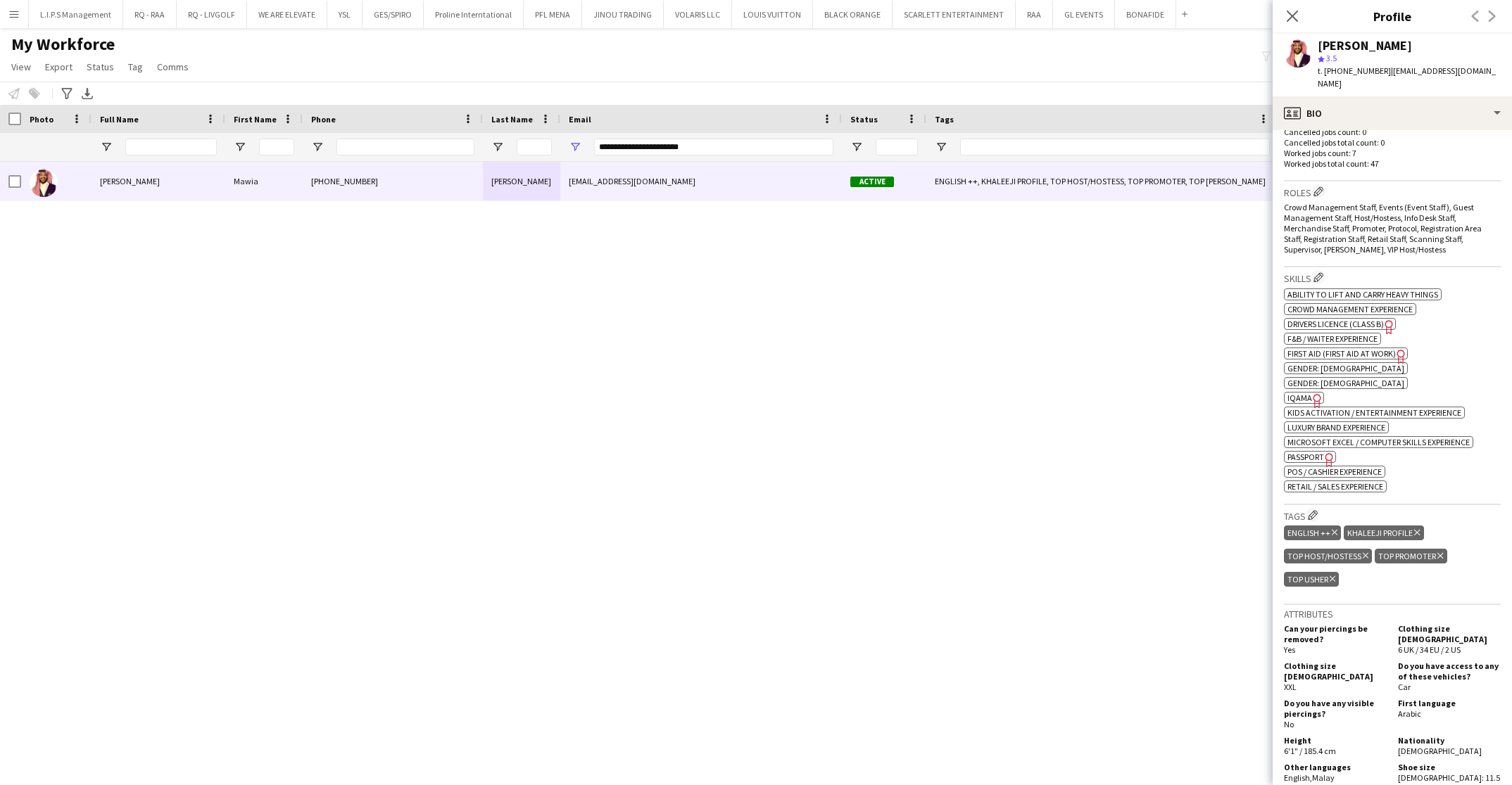
click at [1313, 394] on icon at bounding box center [1317, 401] width 8 height 14
click at [1318, 452] on span "Passport" at bounding box center [1306, 457] width 36 height 10
drag, startPoint x: 704, startPoint y: 144, endPoint x: 523, endPoint y: 124, distance: 182.1
click at [523, 124] on div "Workforce Details Last Name Status Email" at bounding box center [999, 133] width 1998 height 57
paste input "Email Filter Input"
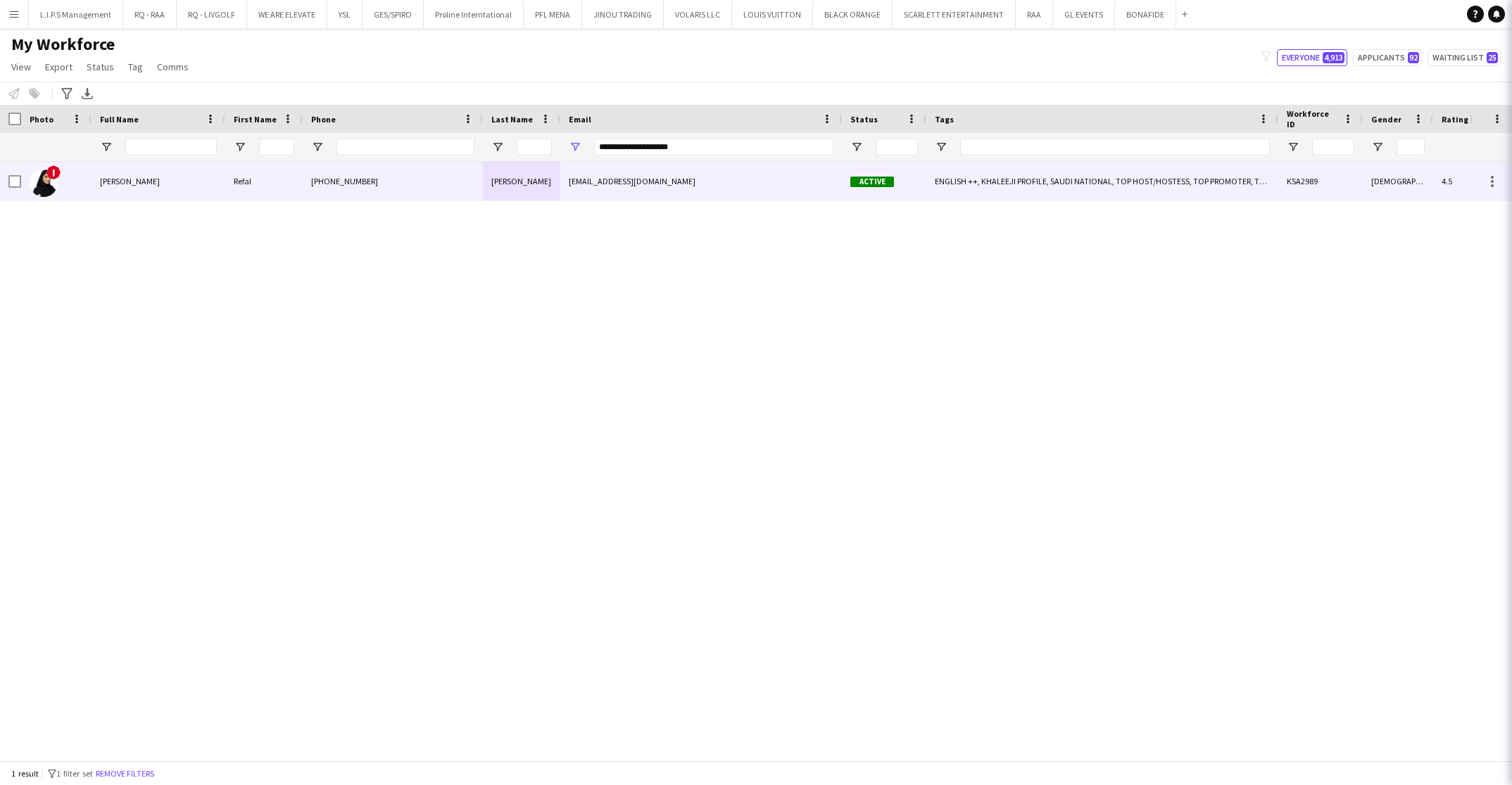
click at [479, 185] on div "[PHONE_NUMBER]" at bounding box center [393, 181] width 180 height 39
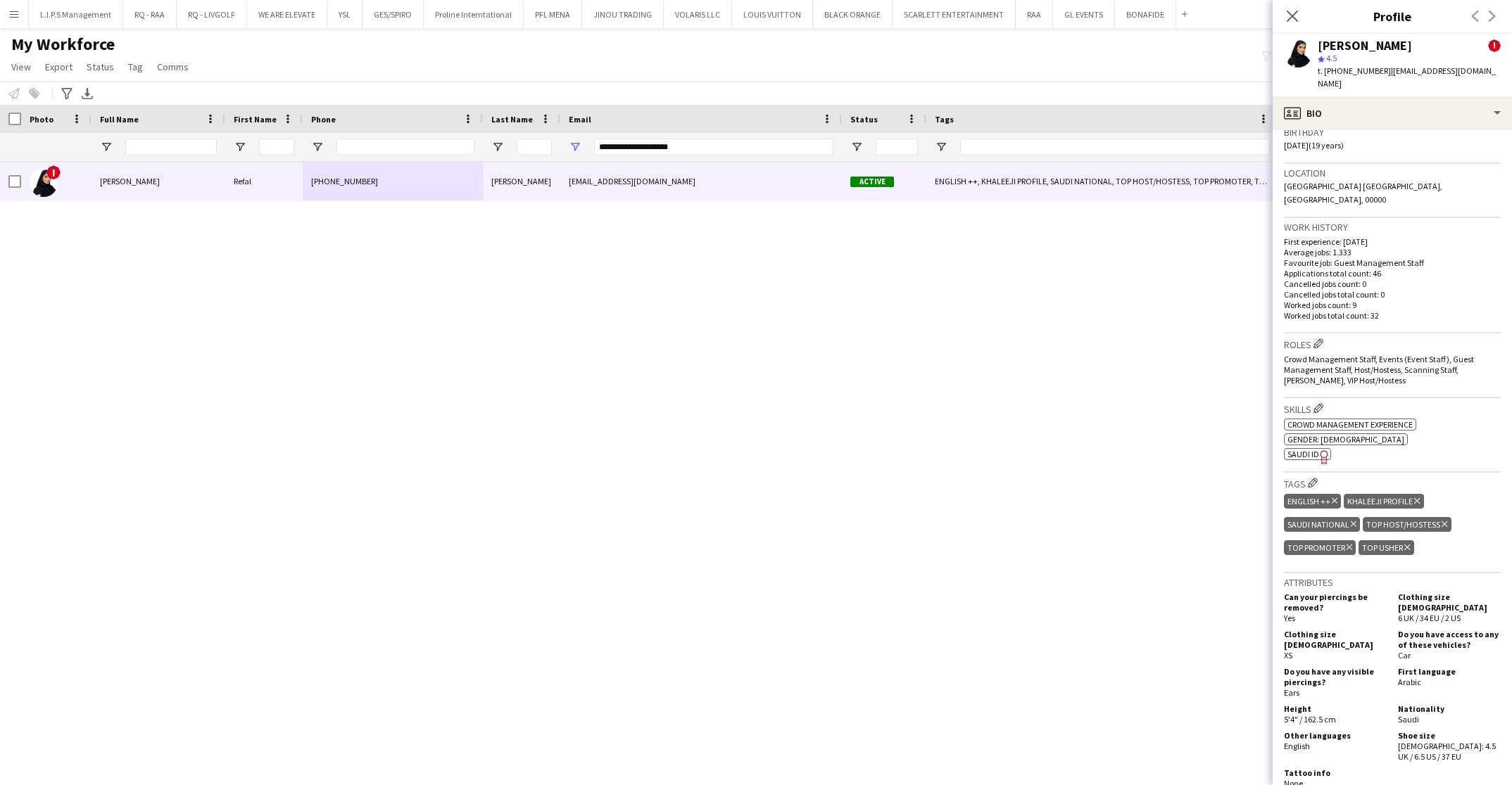
click at [1304, 449] on span "SAUDI ID" at bounding box center [1304, 454] width 32 height 10
drag, startPoint x: 725, startPoint y: 142, endPoint x: 374, endPoint y: 144, distance: 351.0
click at [374, 144] on div "**********" at bounding box center [999, 147] width 1998 height 29
paste input "*"
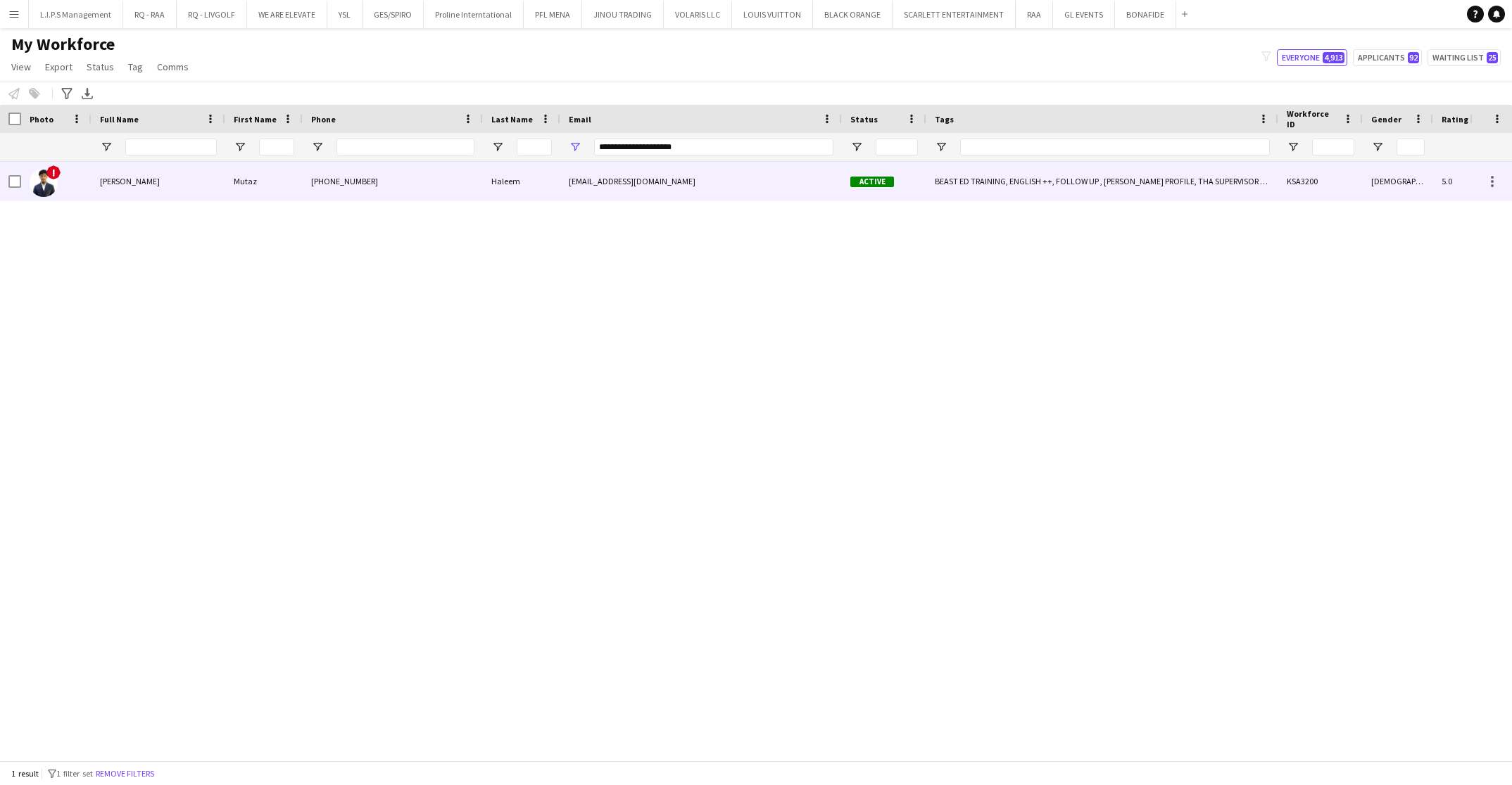
click at [381, 177] on div "[PHONE_NUMBER]" at bounding box center [393, 181] width 180 height 39
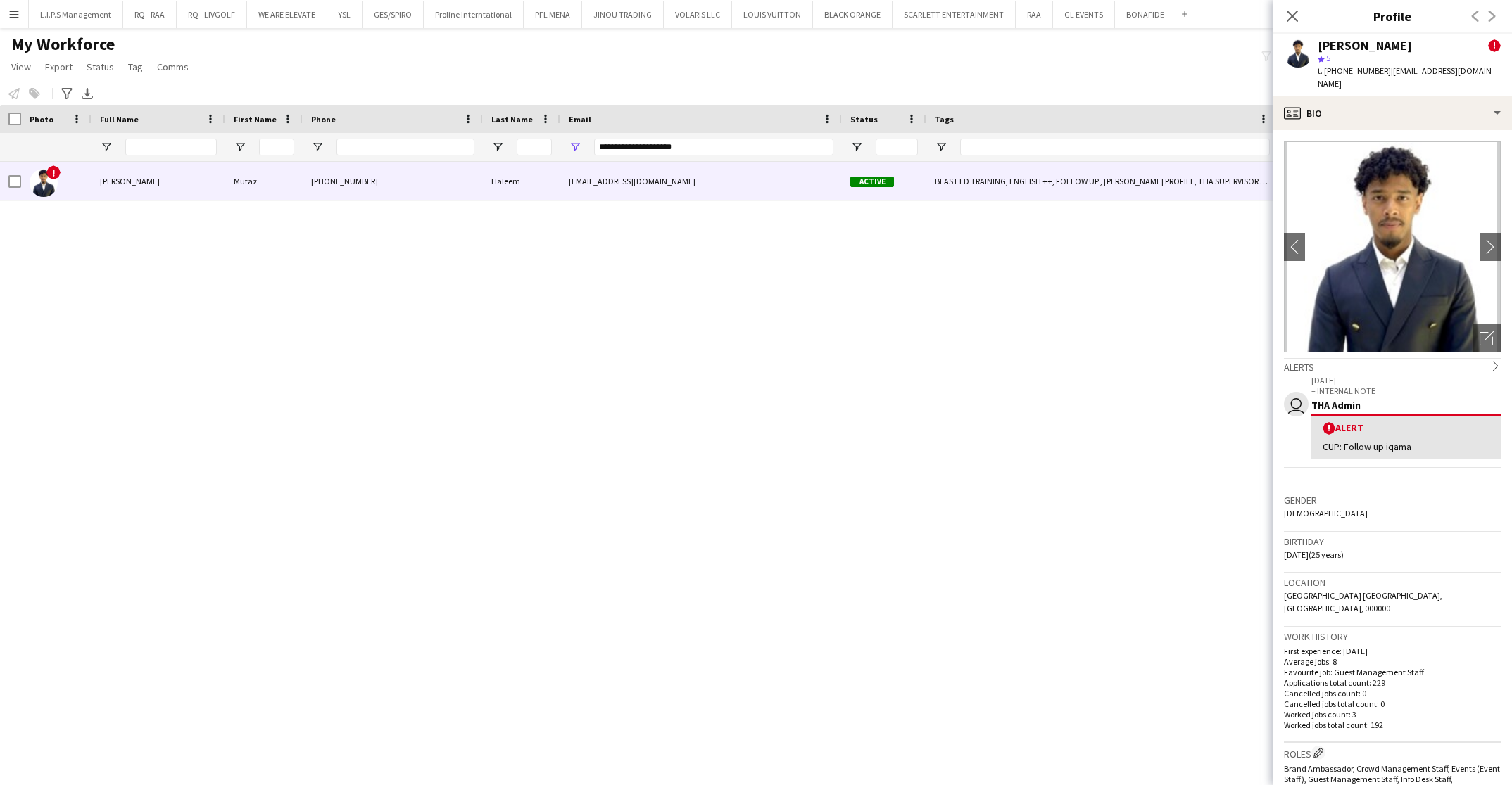
scroll to position [211, 0]
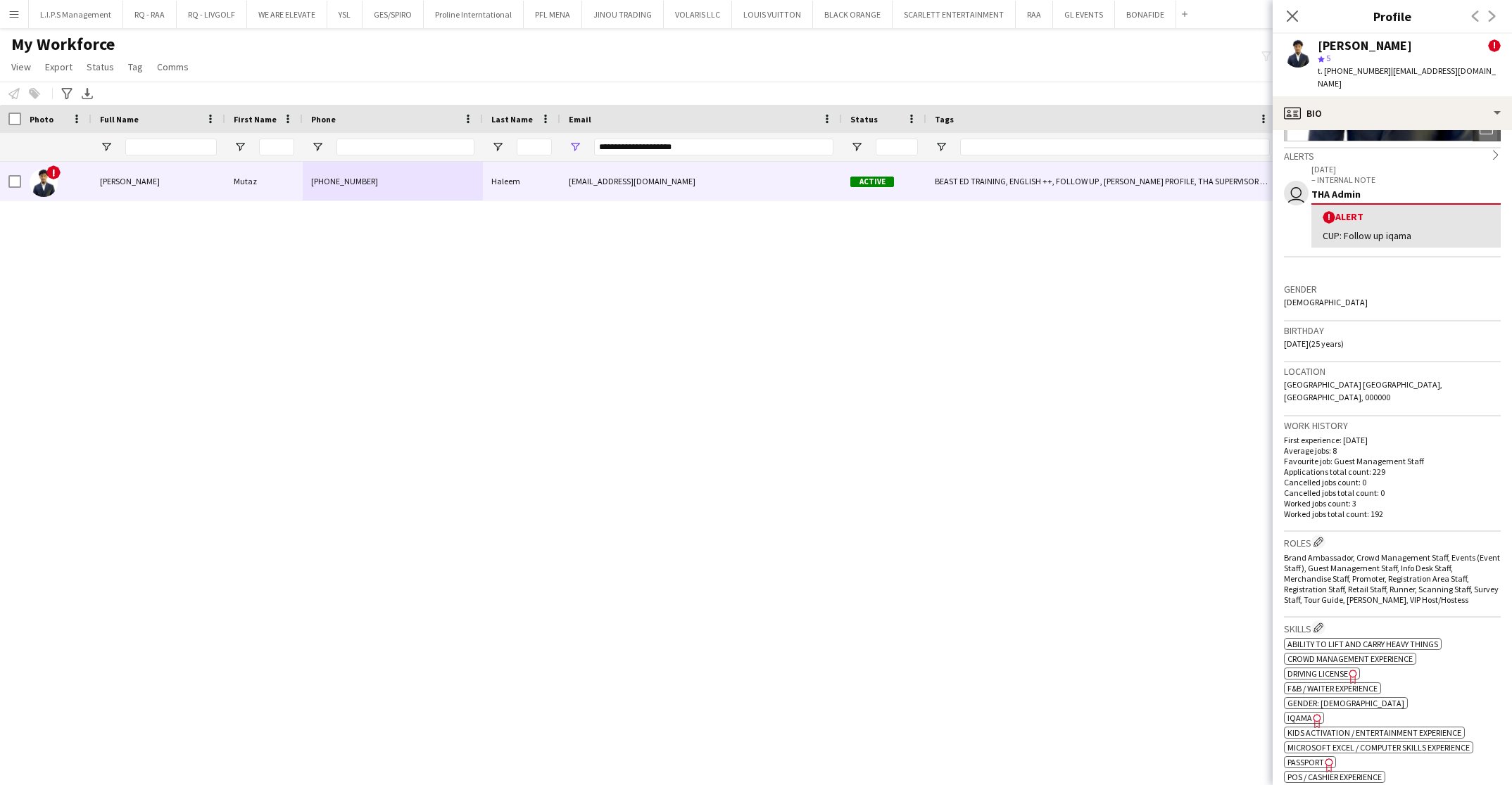
click at [1295, 713] on span "IQAMA" at bounding box center [1300, 718] width 24 height 10
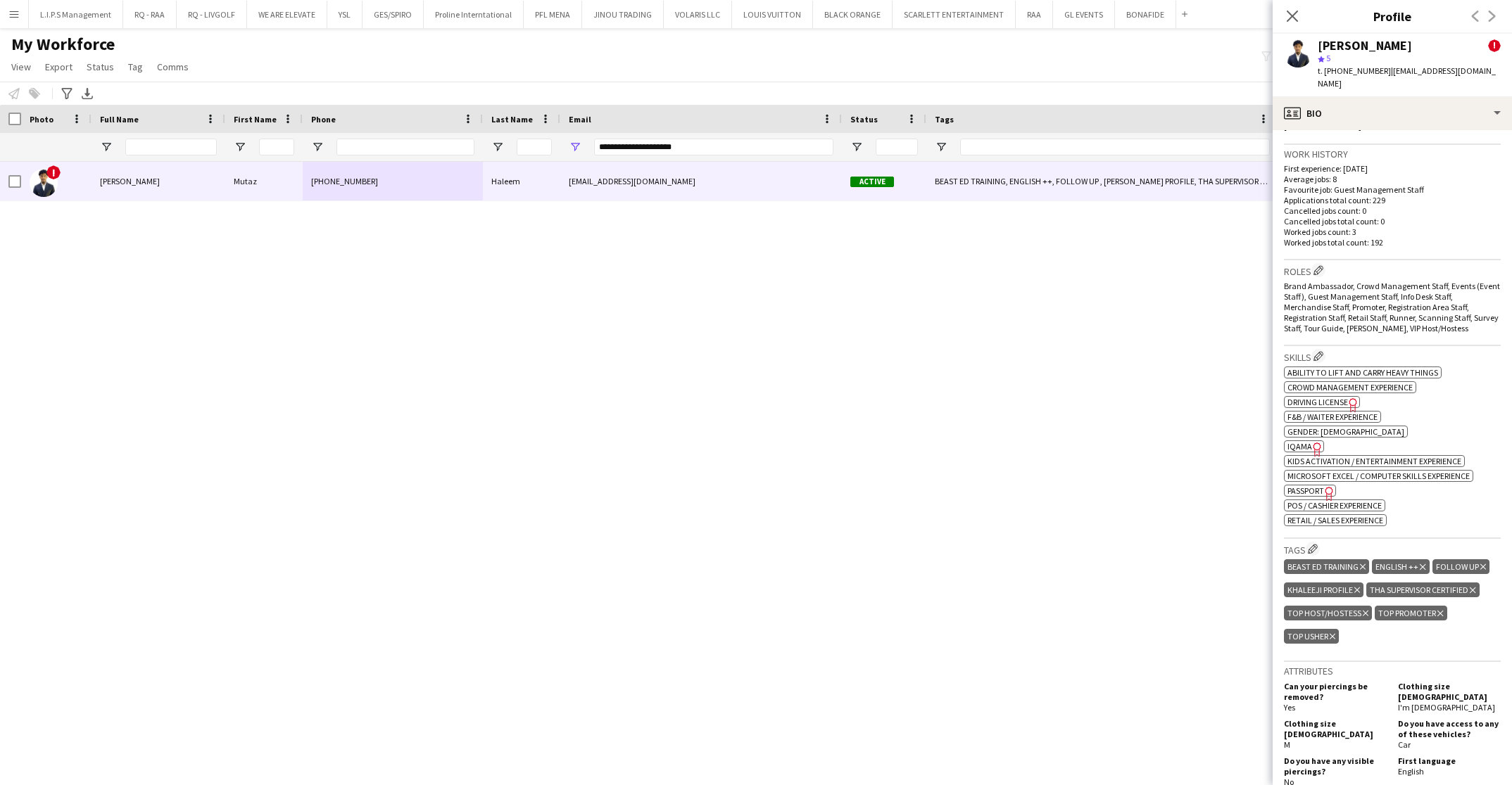
scroll to position [634, 0]
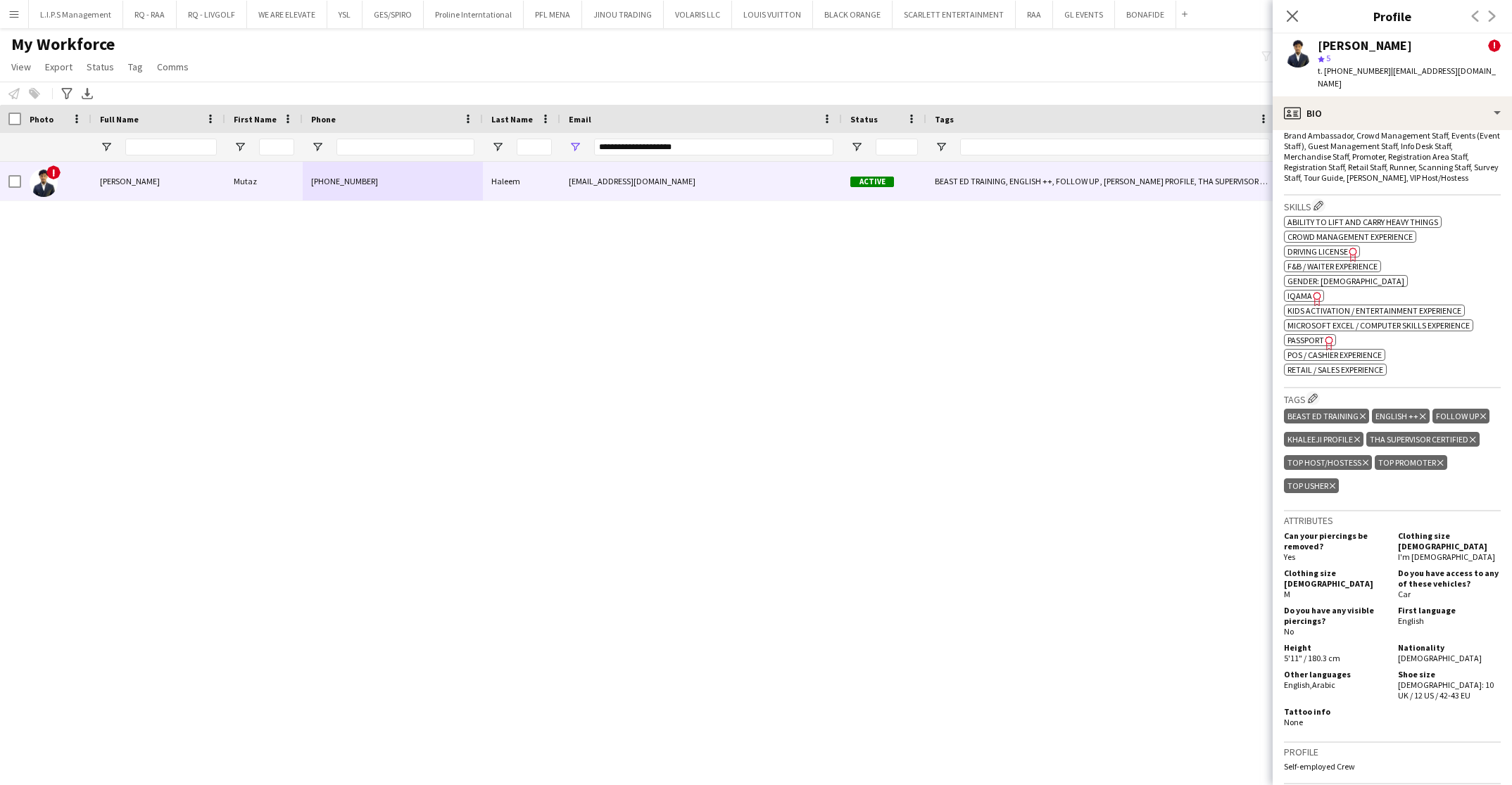
click at [1317, 315] on div "ok-circled2 background Layer 1 cross-circle-red background Layer 1 Ability to l…" at bounding box center [1393, 295] width 217 height 163
click at [1324, 335] on icon "Freelancer has uploaded a photo validation of skill. Click to see" at bounding box center [1329, 342] width 15 height 15
drag, startPoint x: 714, startPoint y: 142, endPoint x: 477, endPoint y: 129, distance: 237.4
click at [477, 129] on div "Workforce Details Last Name Status Email" at bounding box center [999, 133] width 1998 height 57
paste input "*****"
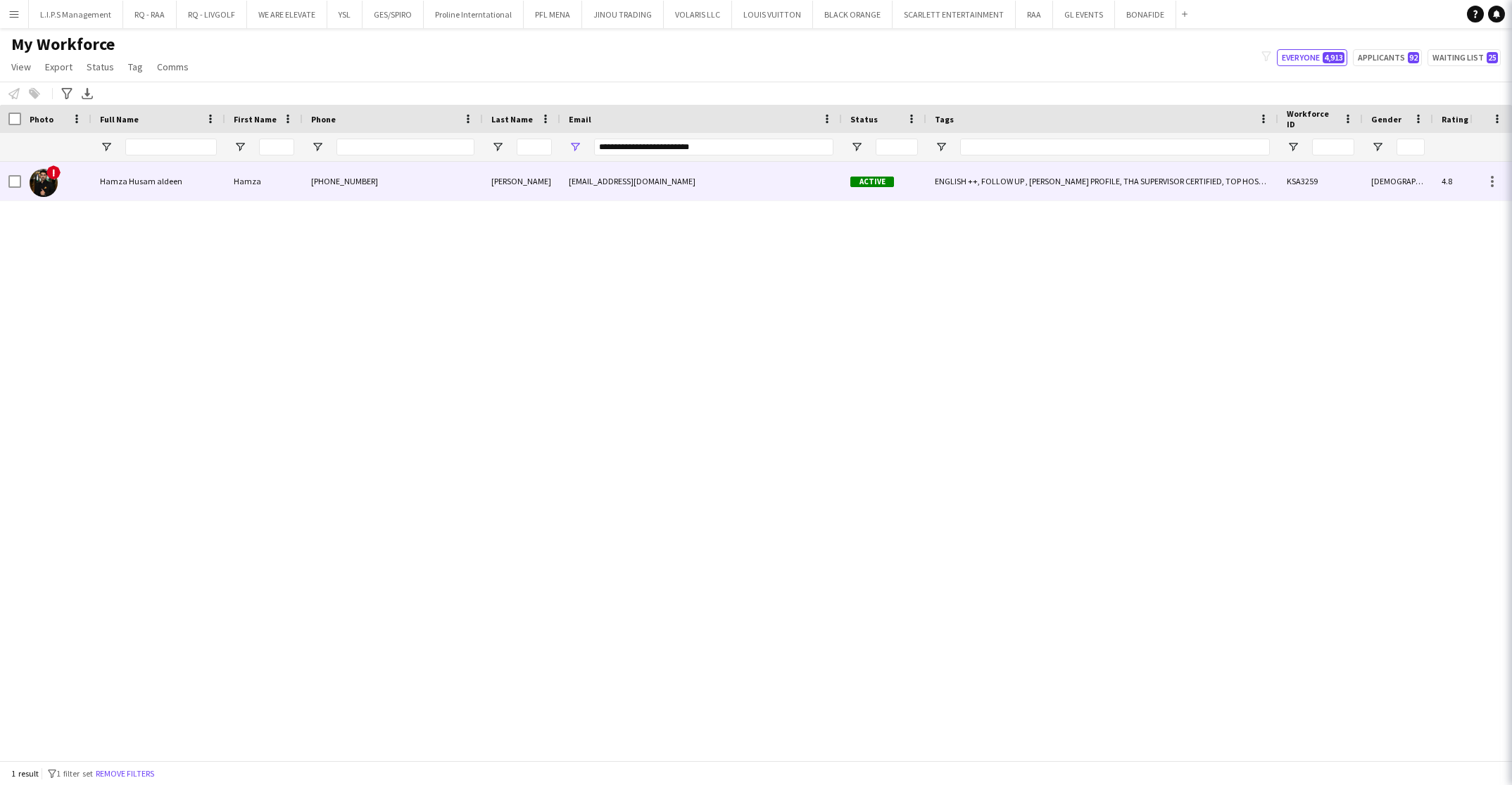
click at [442, 168] on div "[PHONE_NUMBER]" at bounding box center [393, 181] width 180 height 39
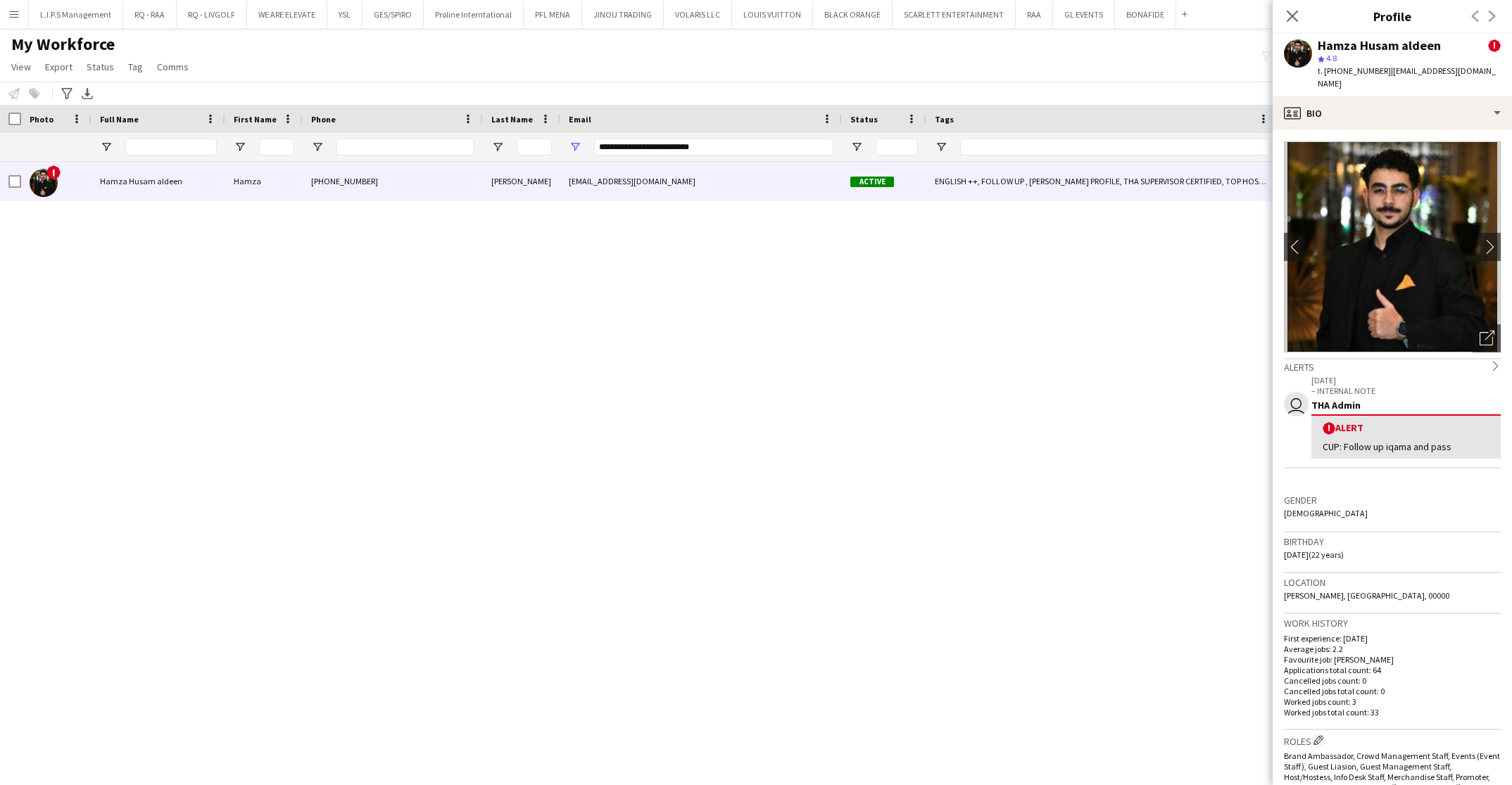
scroll to position [316, 0]
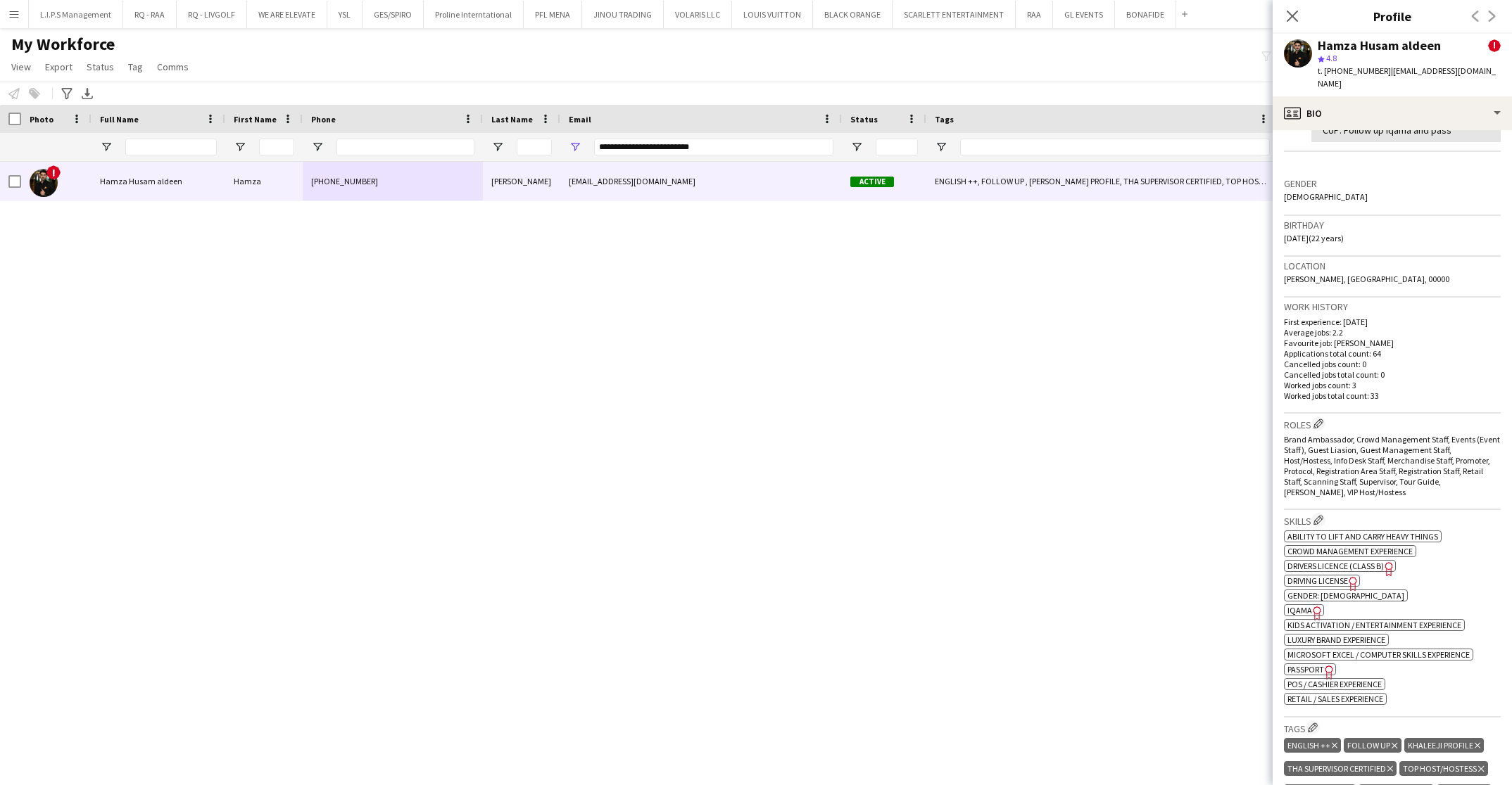
click at [1291, 605] on span "IQAMA" at bounding box center [1300, 610] width 24 height 10
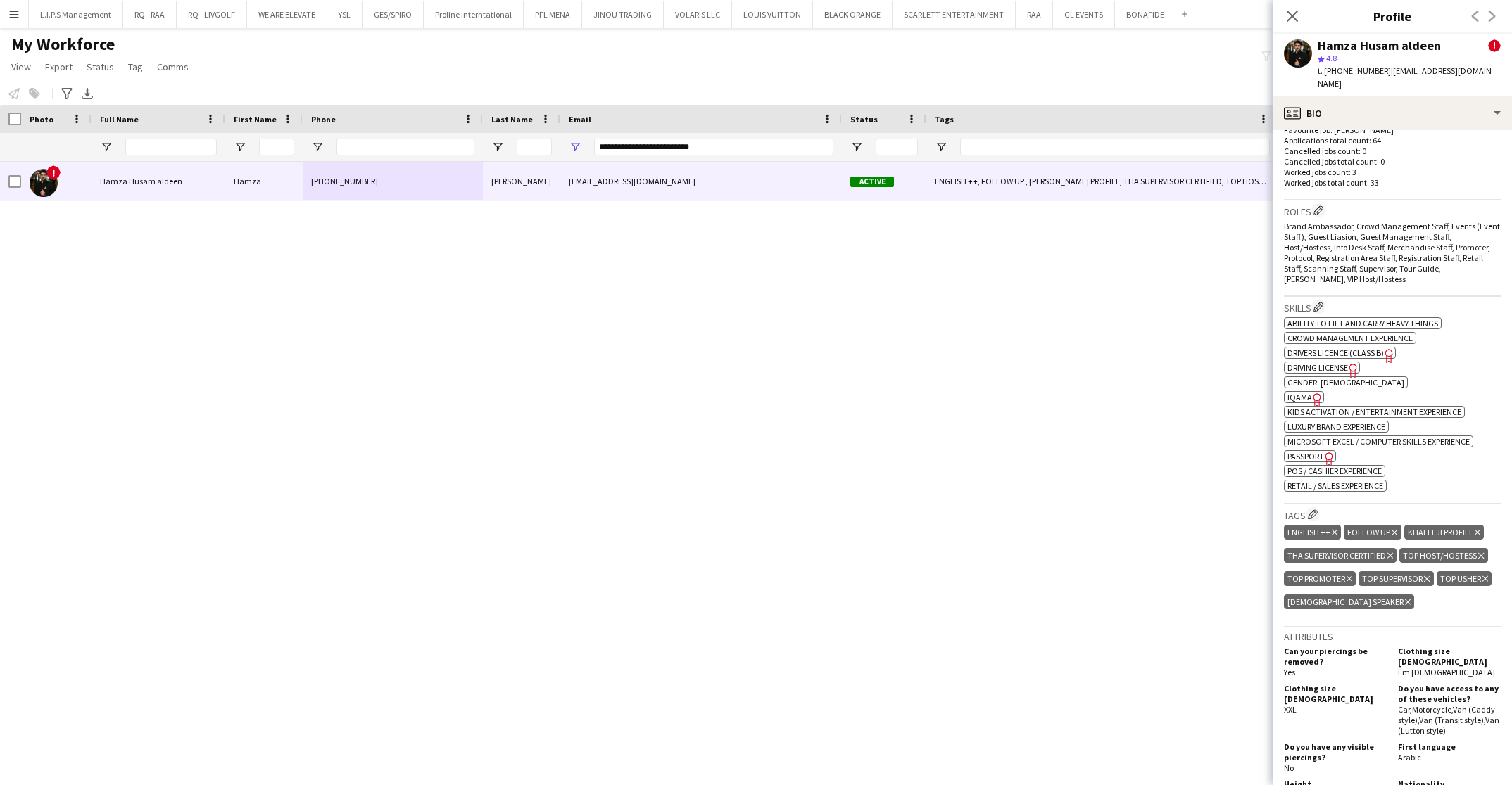
scroll to position [634, 0]
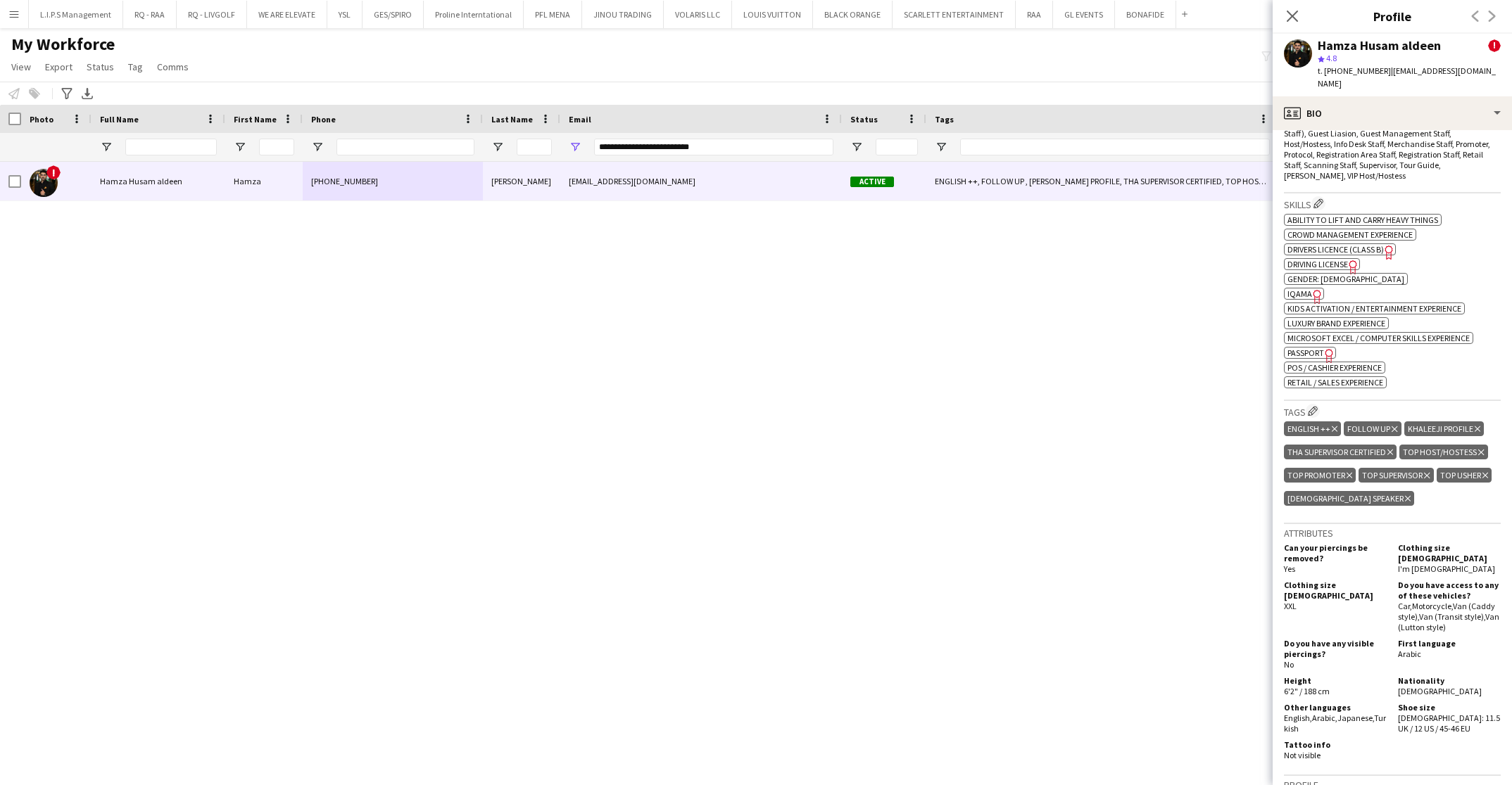
click at [1317, 348] on span "Passport" at bounding box center [1306, 353] width 36 height 10
drag, startPoint x: 748, startPoint y: 150, endPoint x: 419, endPoint y: 131, distance: 329.5
click at [419, 131] on div "Workforce Details Last Name Status Email" at bounding box center [999, 133] width 1998 height 57
paste input "Email Filter Input"
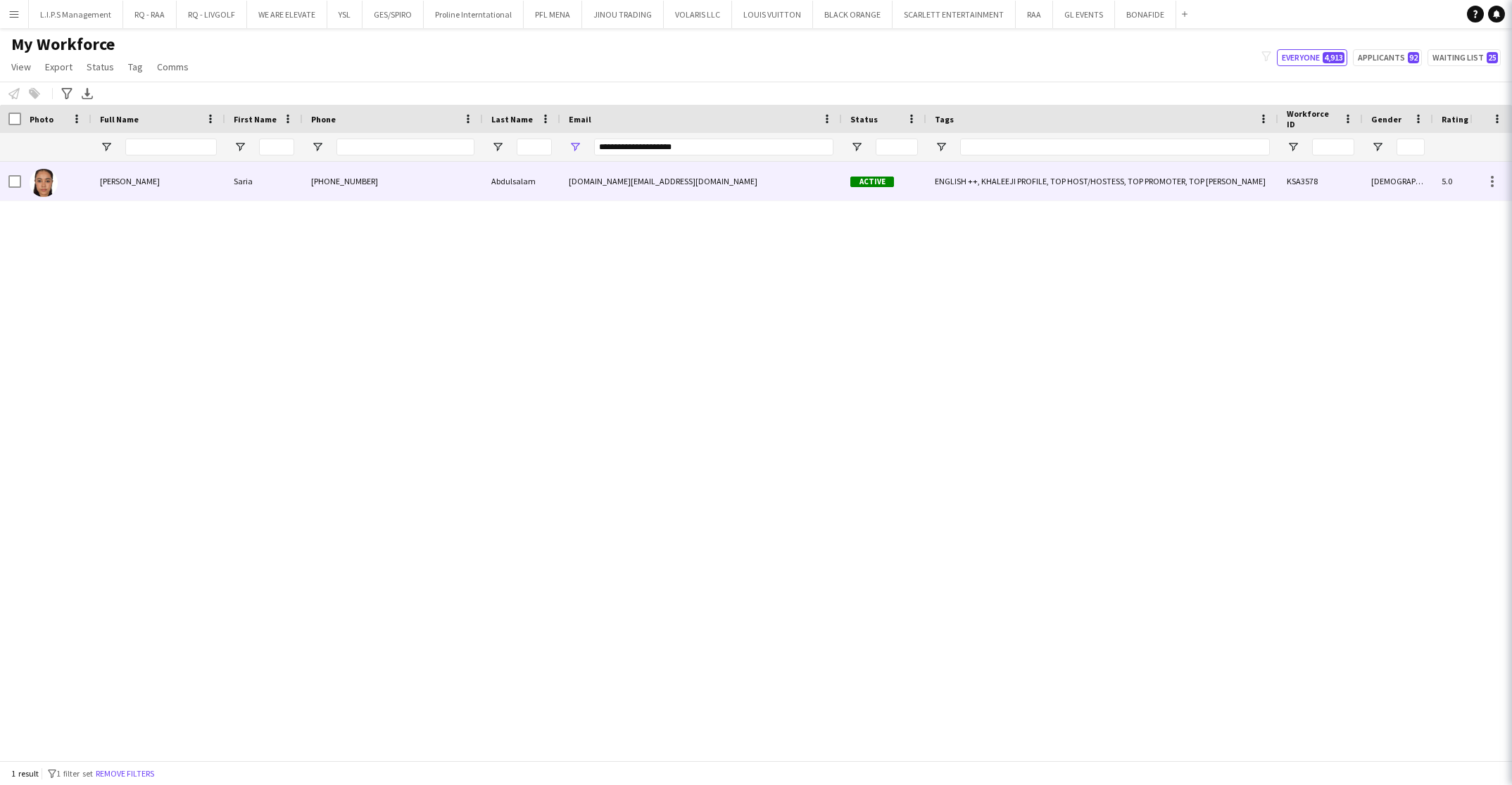
click at [416, 180] on div "[PHONE_NUMBER]" at bounding box center [393, 181] width 180 height 39
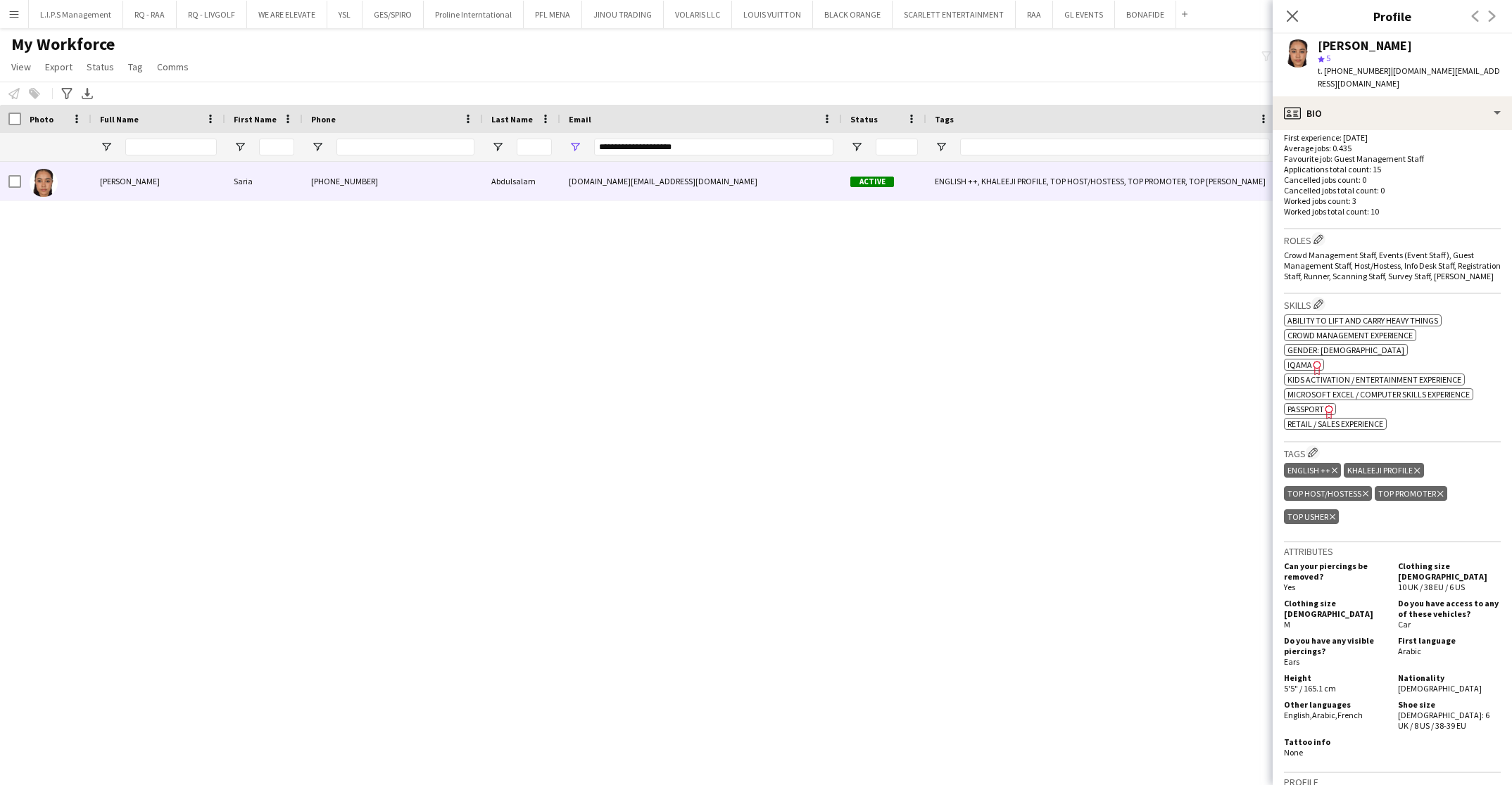
scroll to position [528, 0]
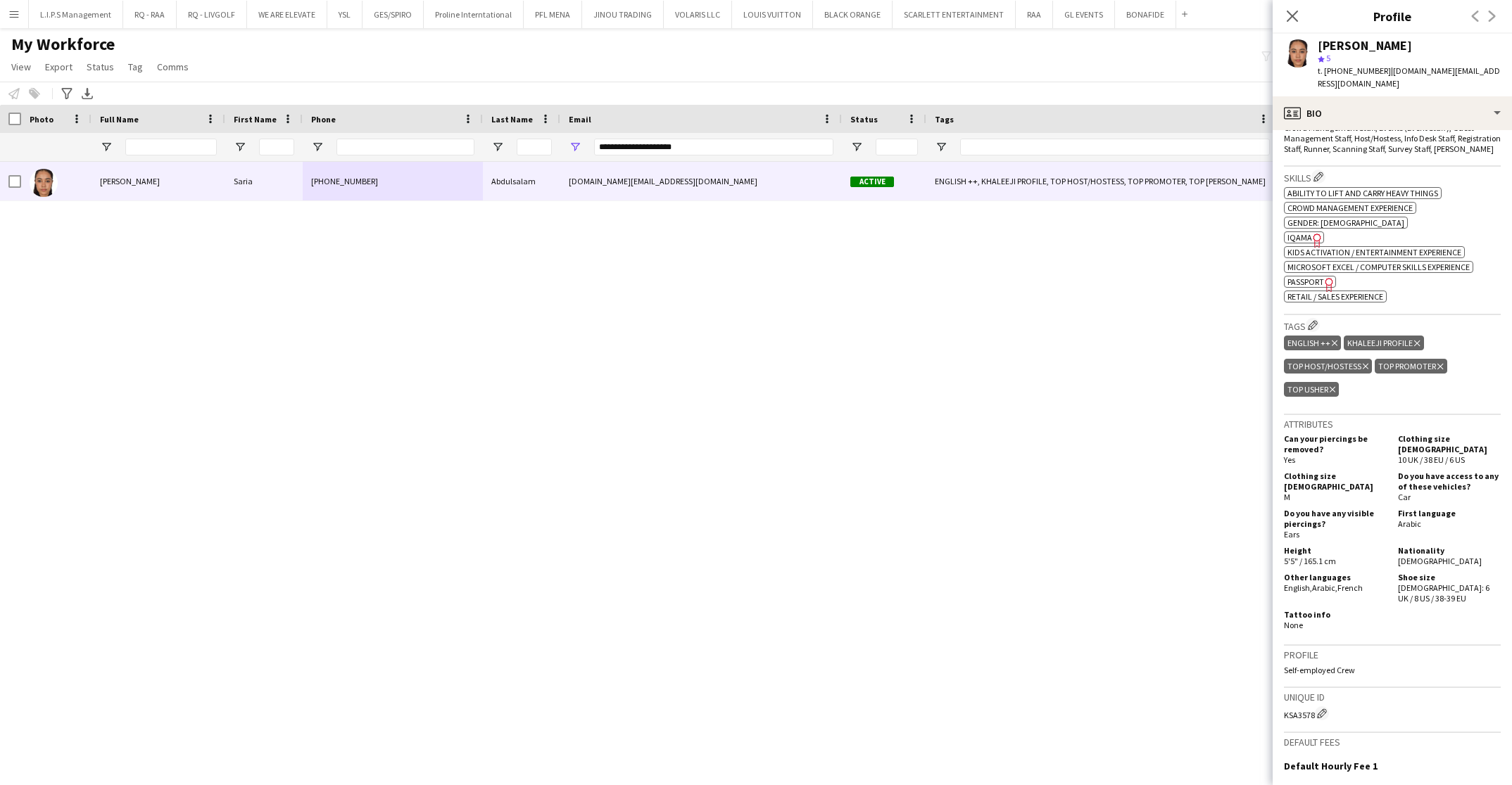
click at [1311, 233] on icon "Freelancer has uploaded a photo validation of skill. Click to see" at bounding box center [1317, 239] width 15 height 15
click at [1305, 277] on span "Passport" at bounding box center [1306, 282] width 36 height 10
drag, startPoint x: 804, startPoint y: 137, endPoint x: 494, endPoint y: 137, distance: 310.0
click at [471, 137] on div "**********" at bounding box center [999, 147] width 1998 height 29
drag, startPoint x: 723, startPoint y: 148, endPoint x: 442, endPoint y: 142, distance: 281.1
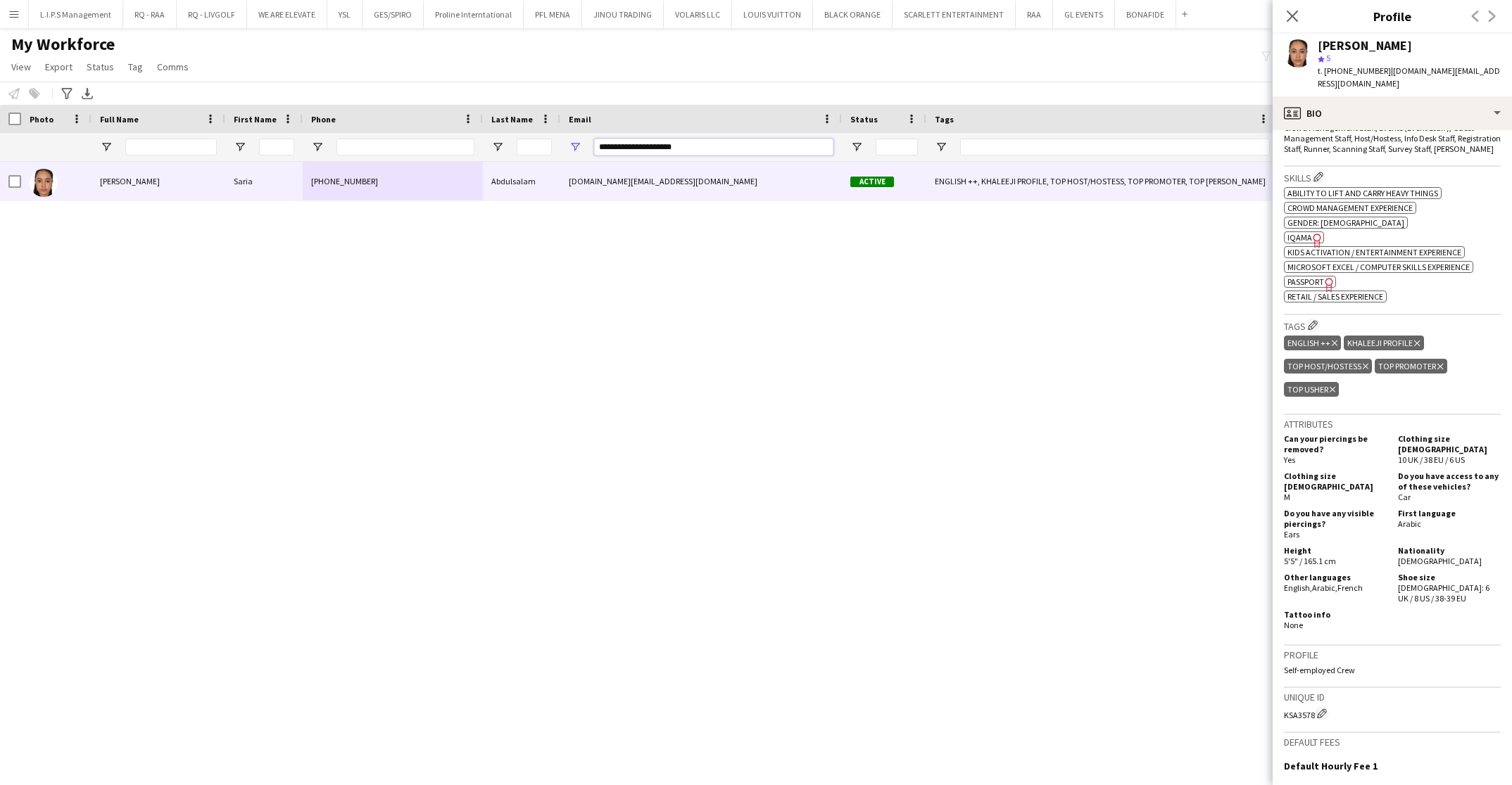
click at [442, 142] on div "**********" at bounding box center [999, 147] width 1998 height 29
paste input "*******"
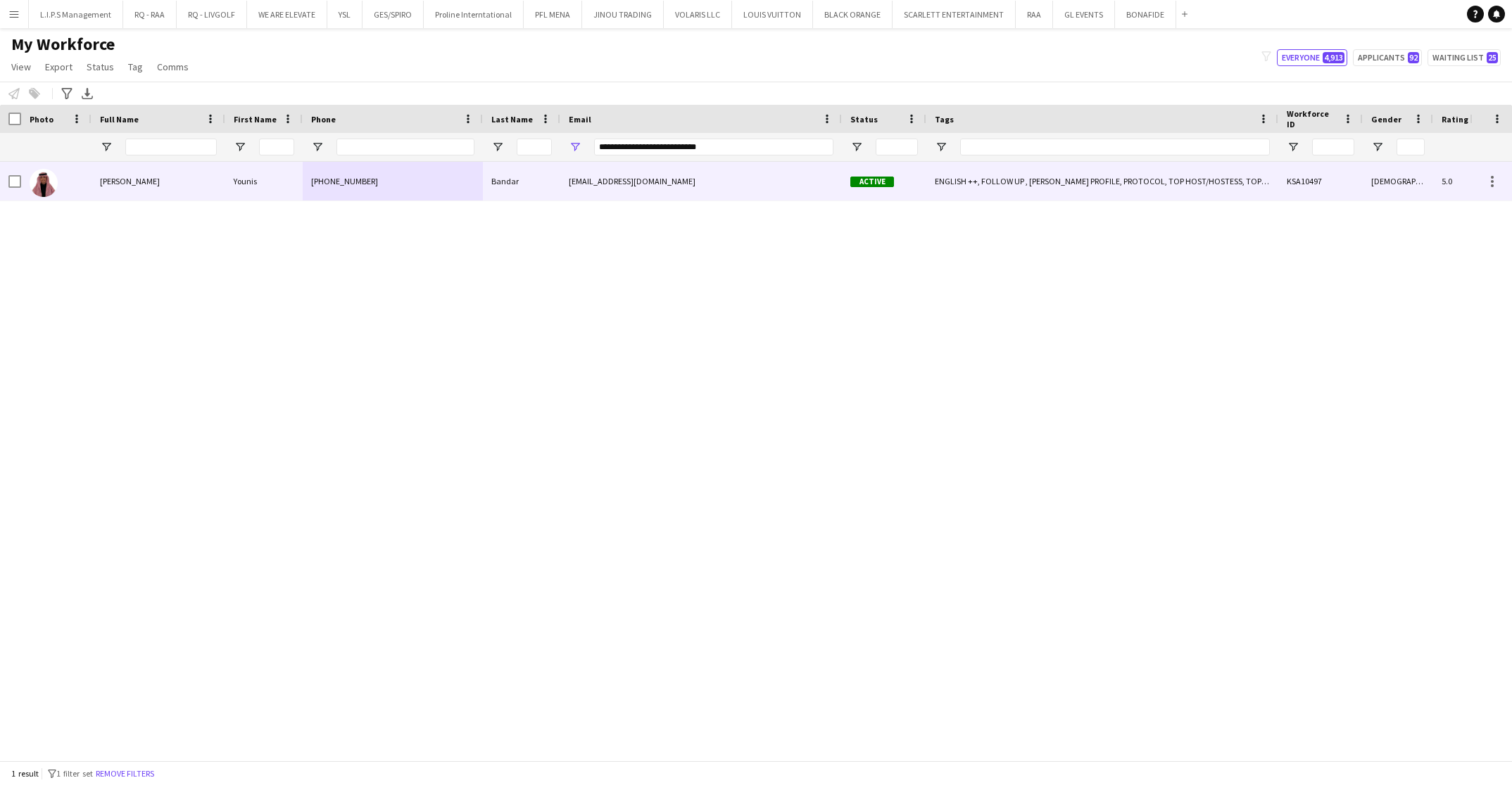
drag, startPoint x: 473, startPoint y: 181, endPoint x: 633, endPoint y: 169, distance: 160.4
click at [471, 181] on div "[PHONE_NUMBER]" at bounding box center [393, 181] width 180 height 39
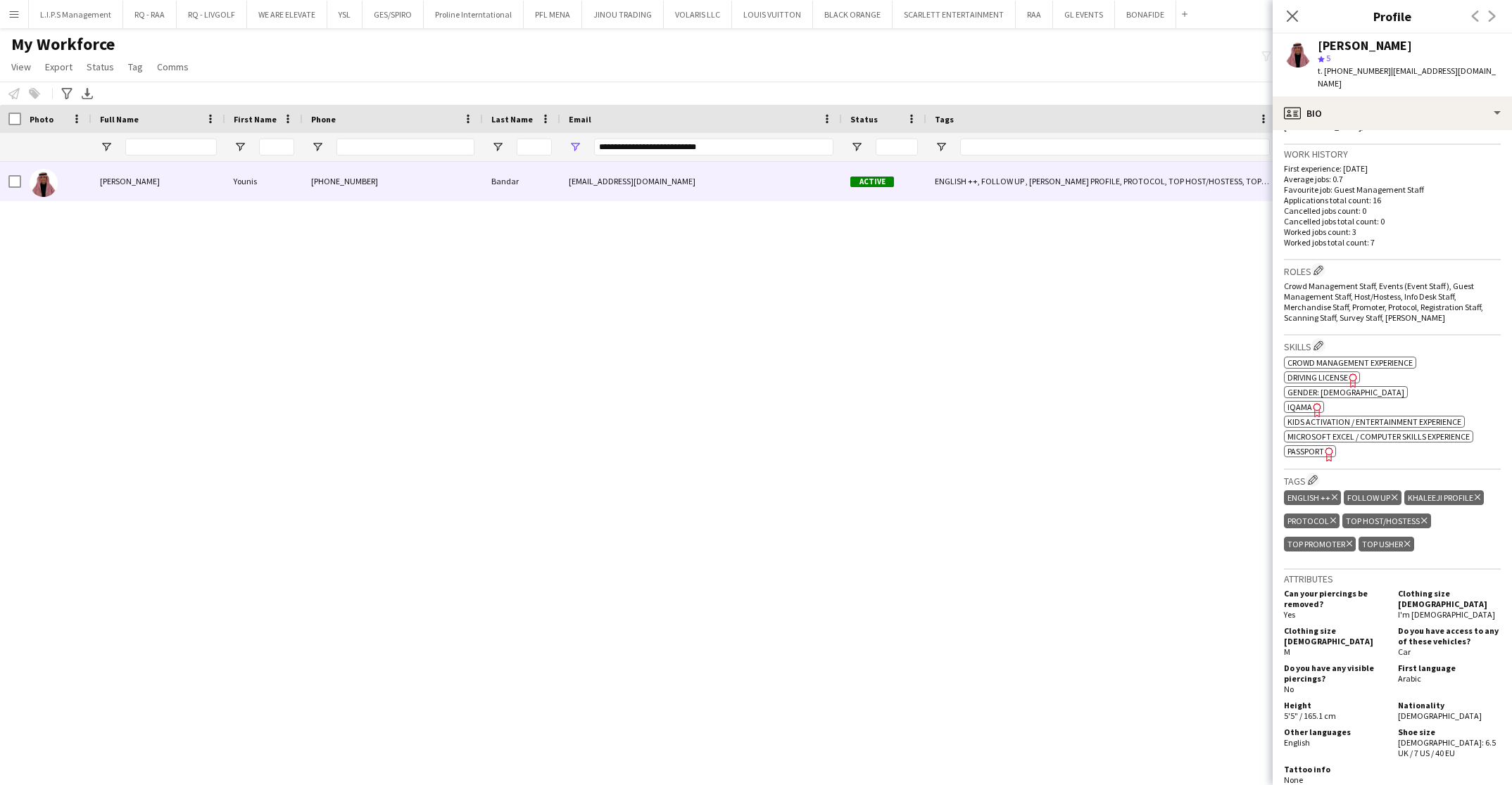
scroll to position [422, 0]
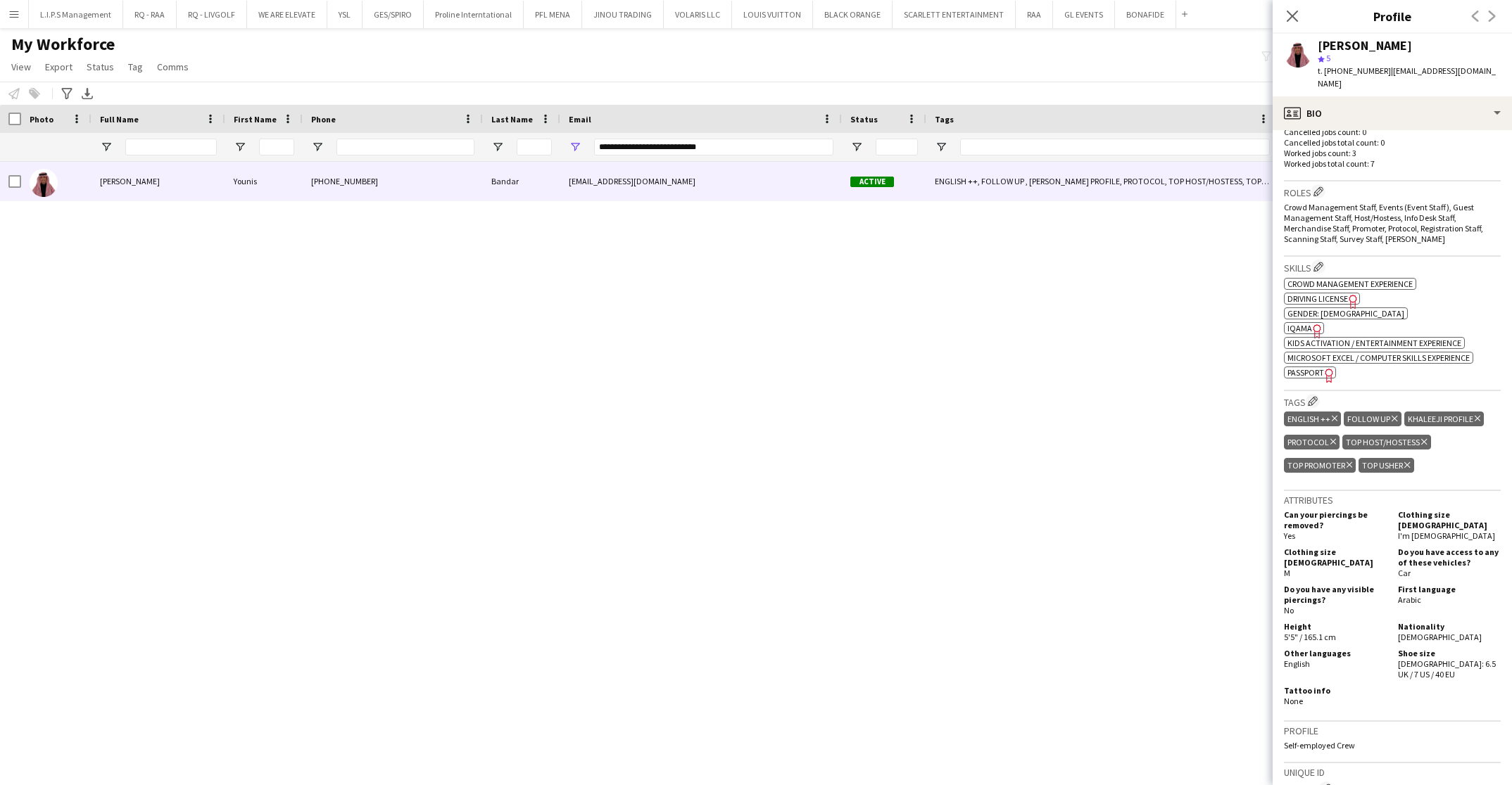
click at [1322, 367] on span "Passport" at bounding box center [1306, 373] width 36 height 10
drag, startPoint x: 654, startPoint y: 121, endPoint x: 423, endPoint y: 119, distance: 231.0
click at [423, 119] on div "Workforce Details Last Name Status Email" at bounding box center [999, 133] width 1998 height 57
paste input "Email Filter Input"
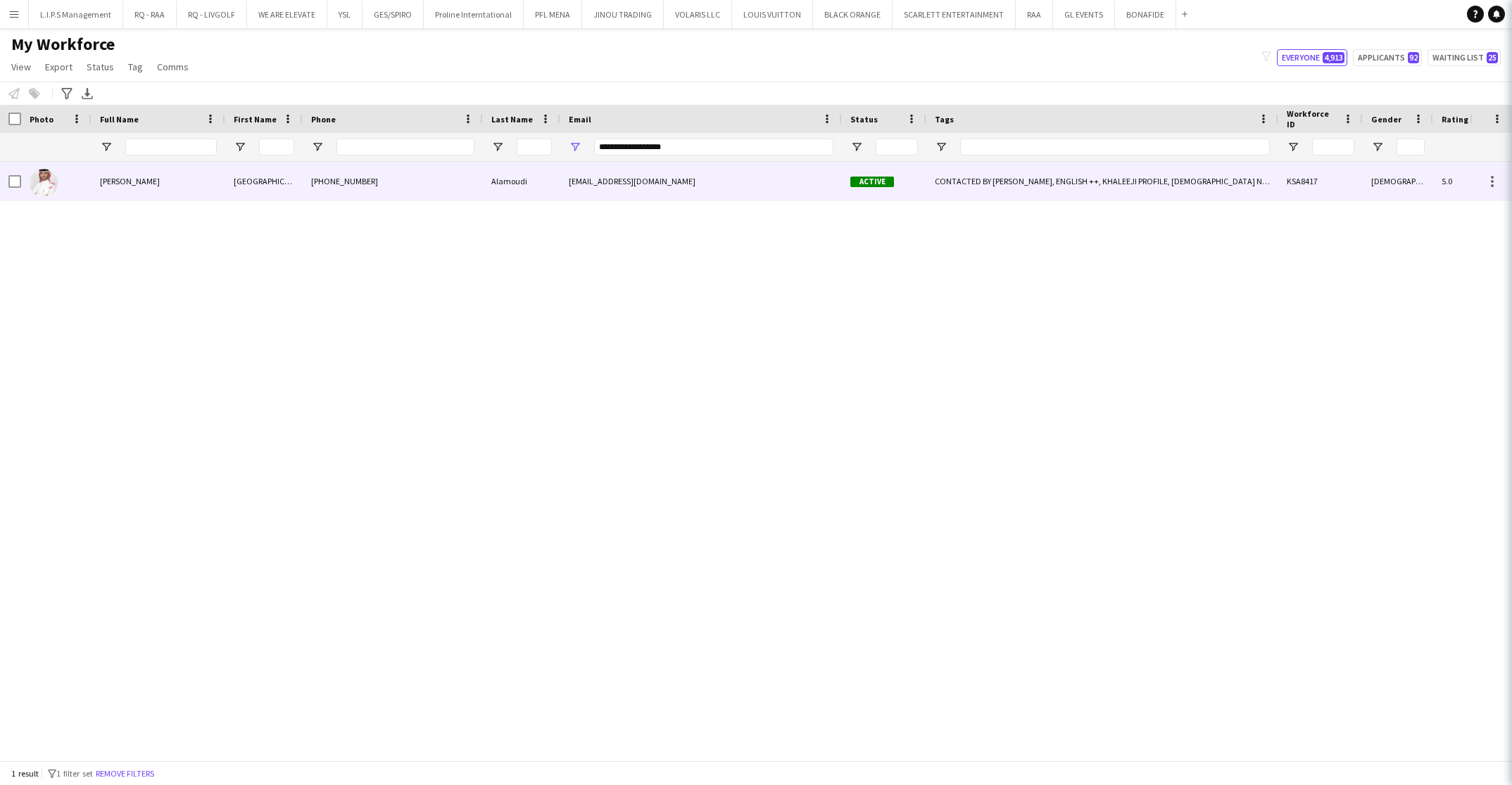
click at [467, 169] on div "[PHONE_NUMBER]" at bounding box center [393, 181] width 180 height 39
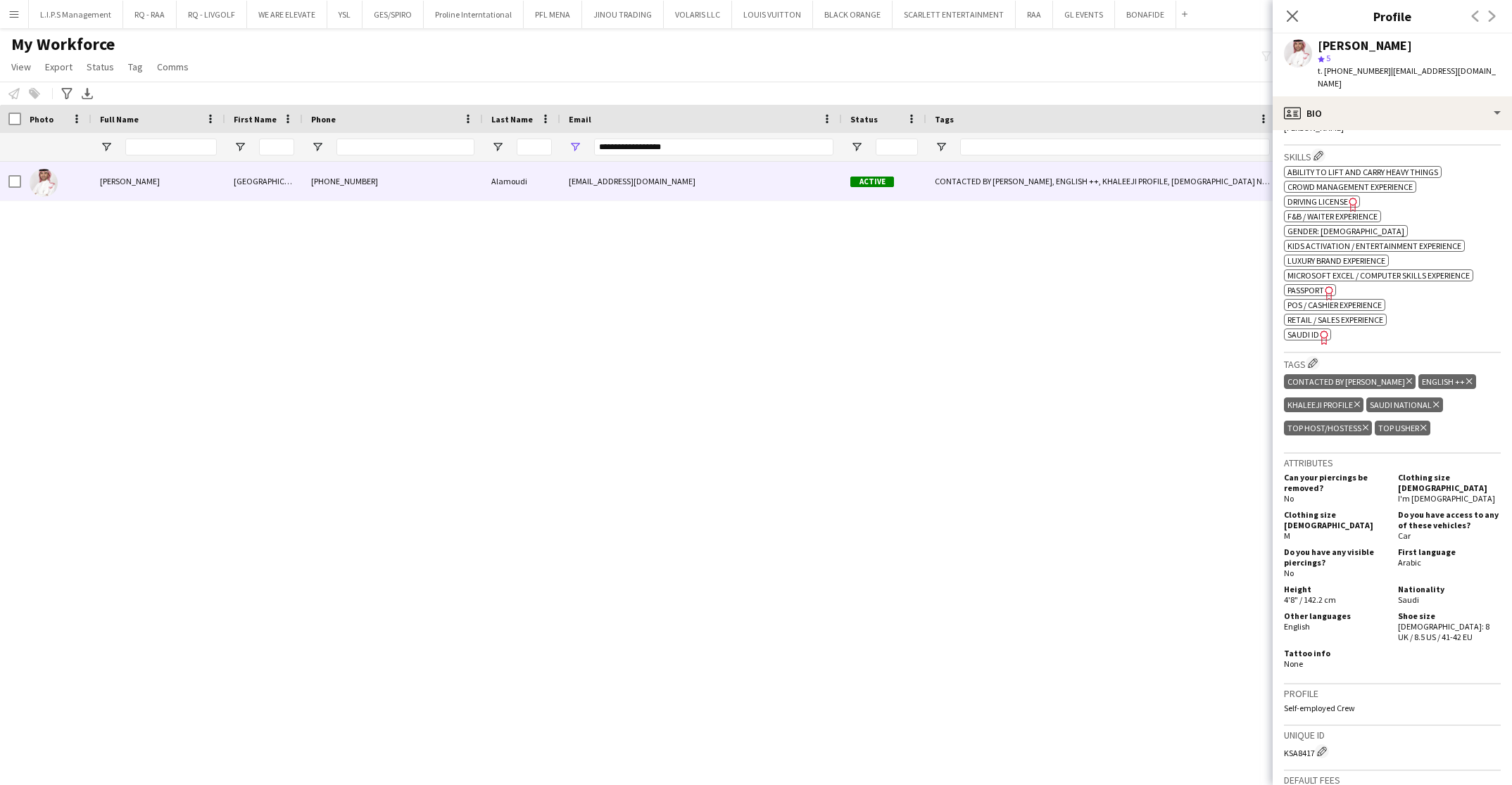
scroll to position [528, 0]
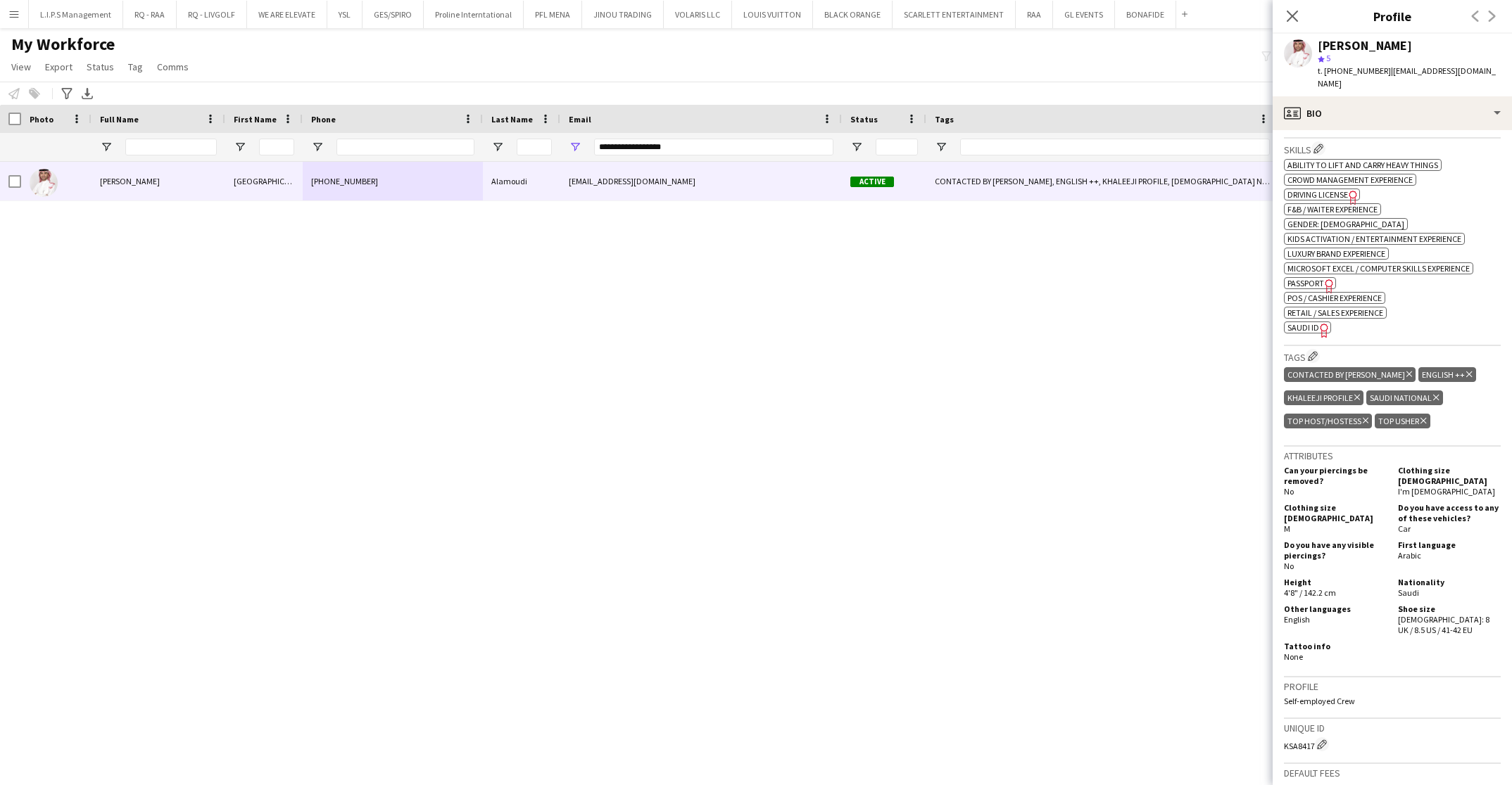
click at [1312, 322] on span "SAUDI ID" at bounding box center [1304, 328] width 32 height 10
drag, startPoint x: 740, startPoint y: 148, endPoint x: 432, endPoint y: 154, distance: 308.1
click at [432, 154] on div "**********" at bounding box center [999, 147] width 1998 height 29
paste input "*****"
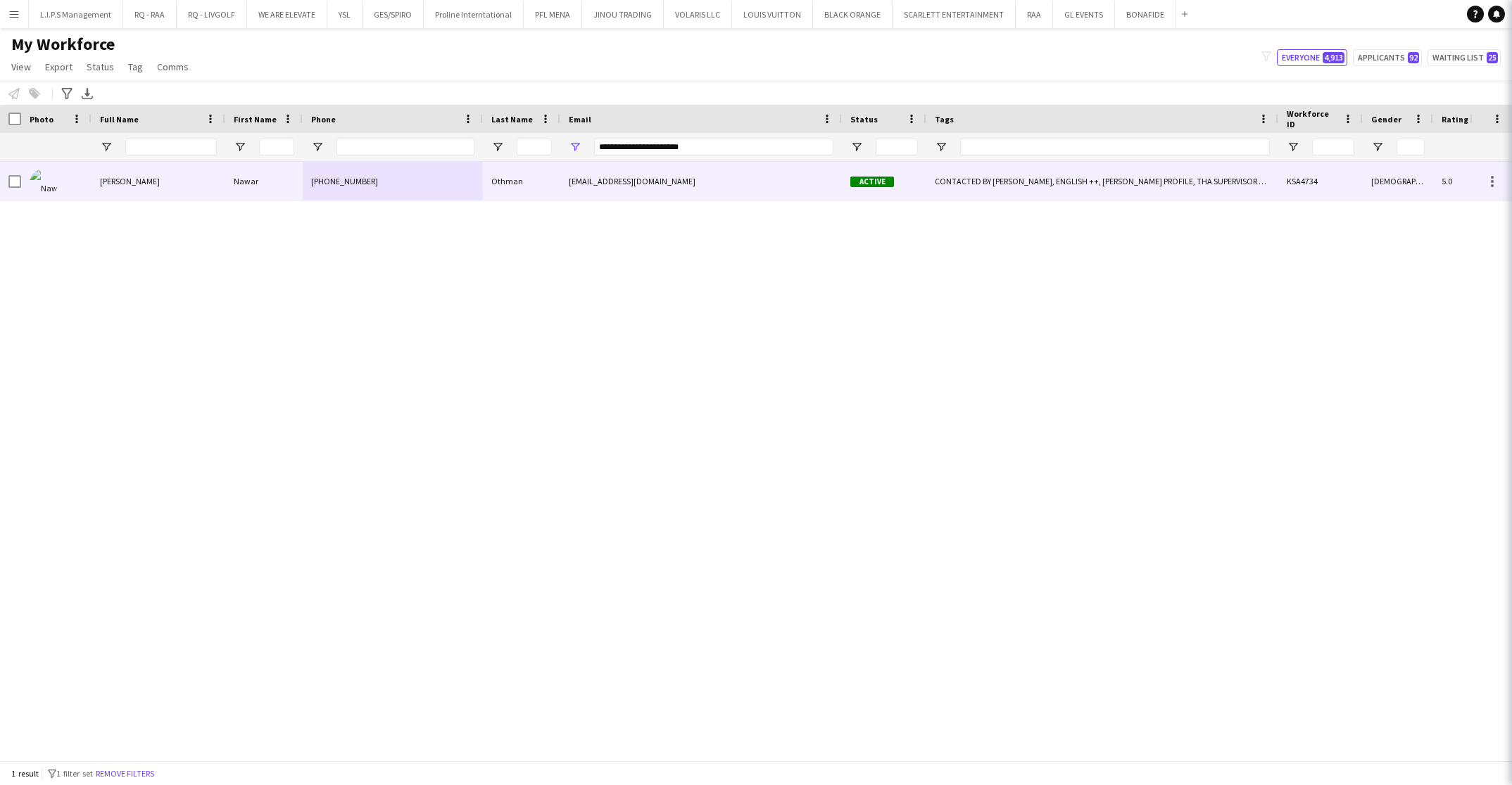
click at [464, 185] on div "[PHONE_NUMBER]" at bounding box center [393, 181] width 180 height 39
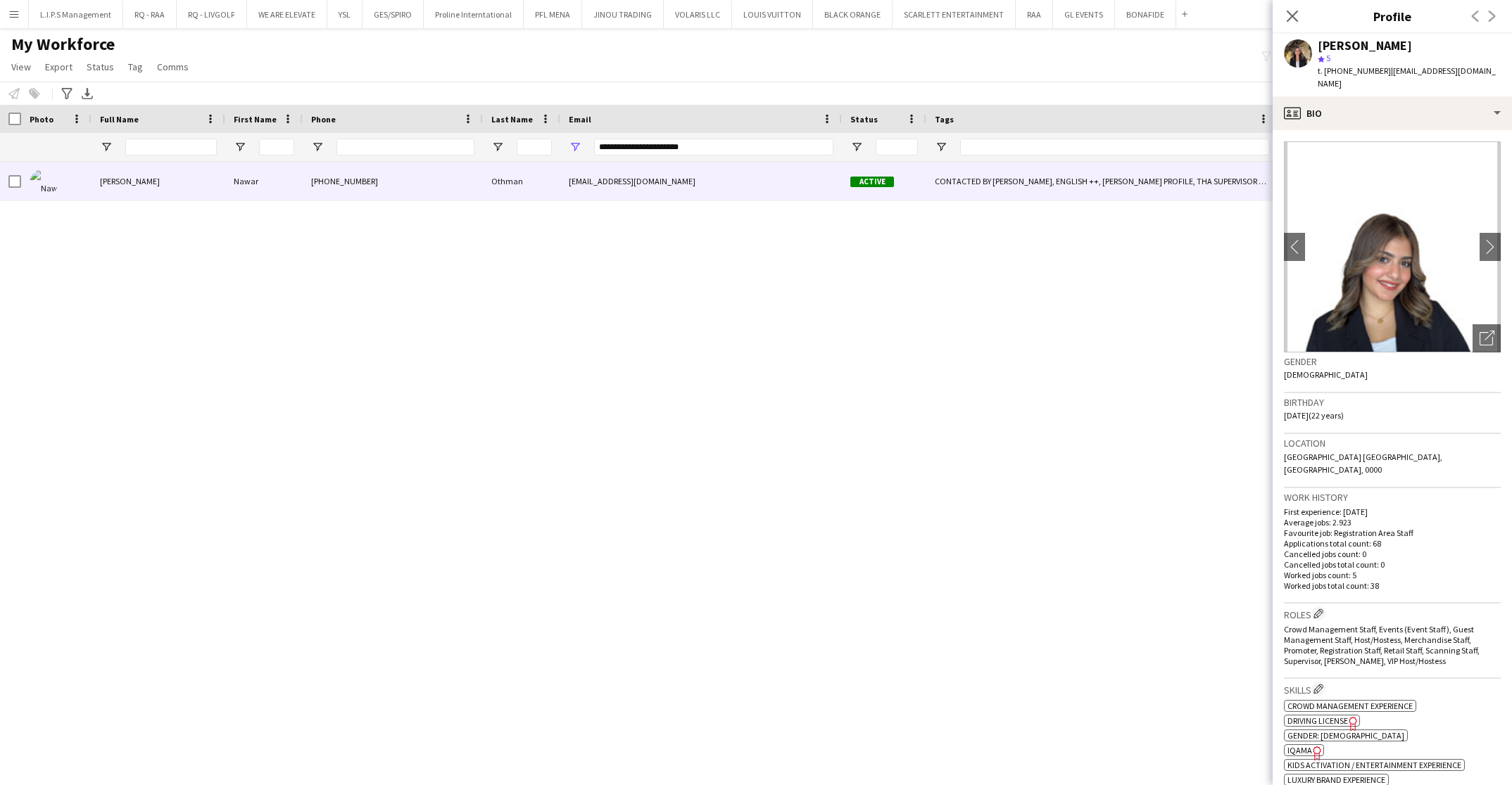
scroll to position [316, 0]
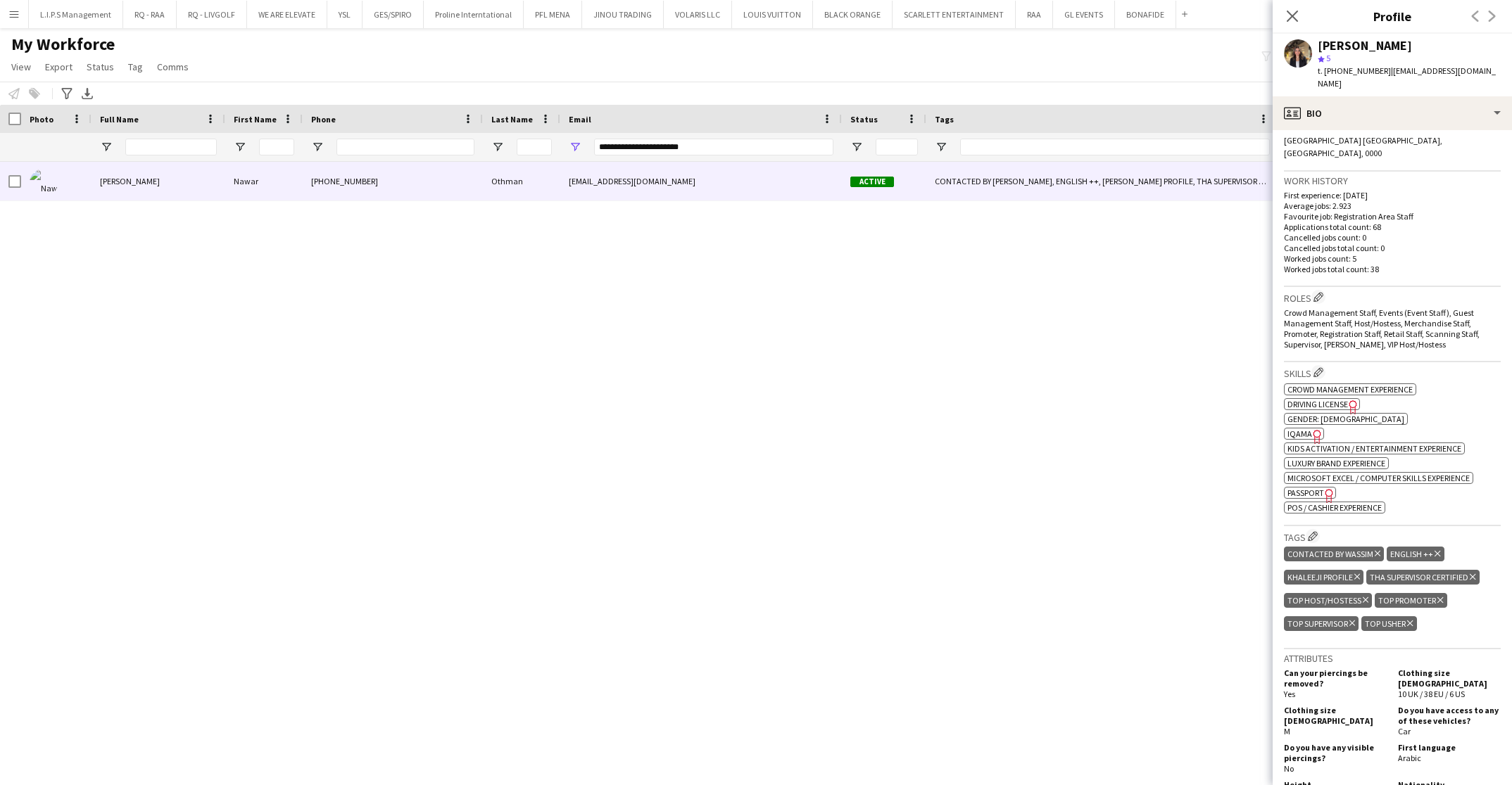
click at [1306, 488] on span "Passport" at bounding box center [1306, 493] width 36 height 10
drag, startPoint x: 735, startPoint y: 143, endPoint x: 412, endPoint y: 150, distance: 323.1
click at [413, 150] on div "**********" at bounding box center [999, 147] width 1998 height 29
paste input "Email Filter Input"
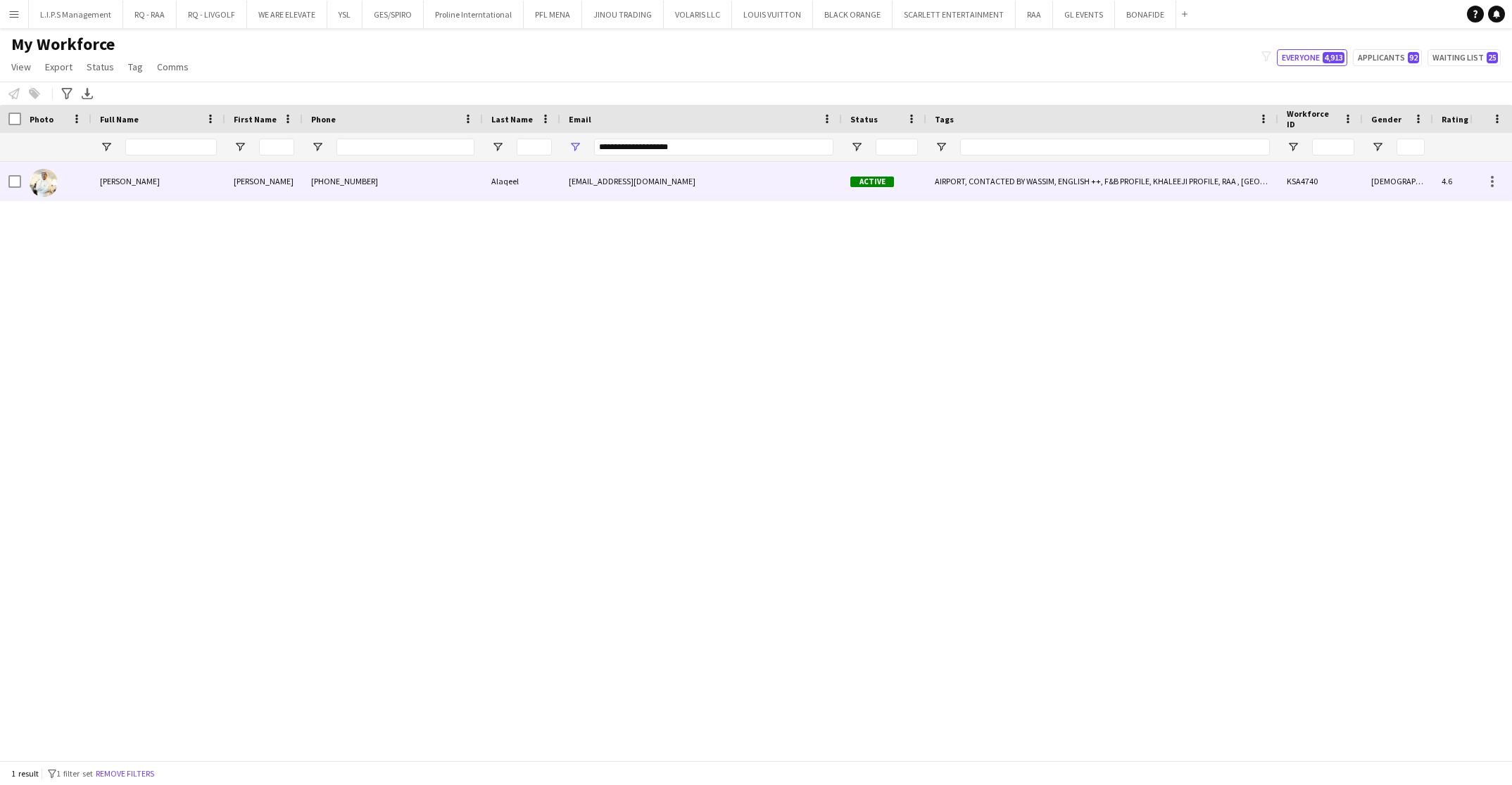
click at [527, 192] on div "Alaqeel" at bounding box center [522, 181] width 78 height 39
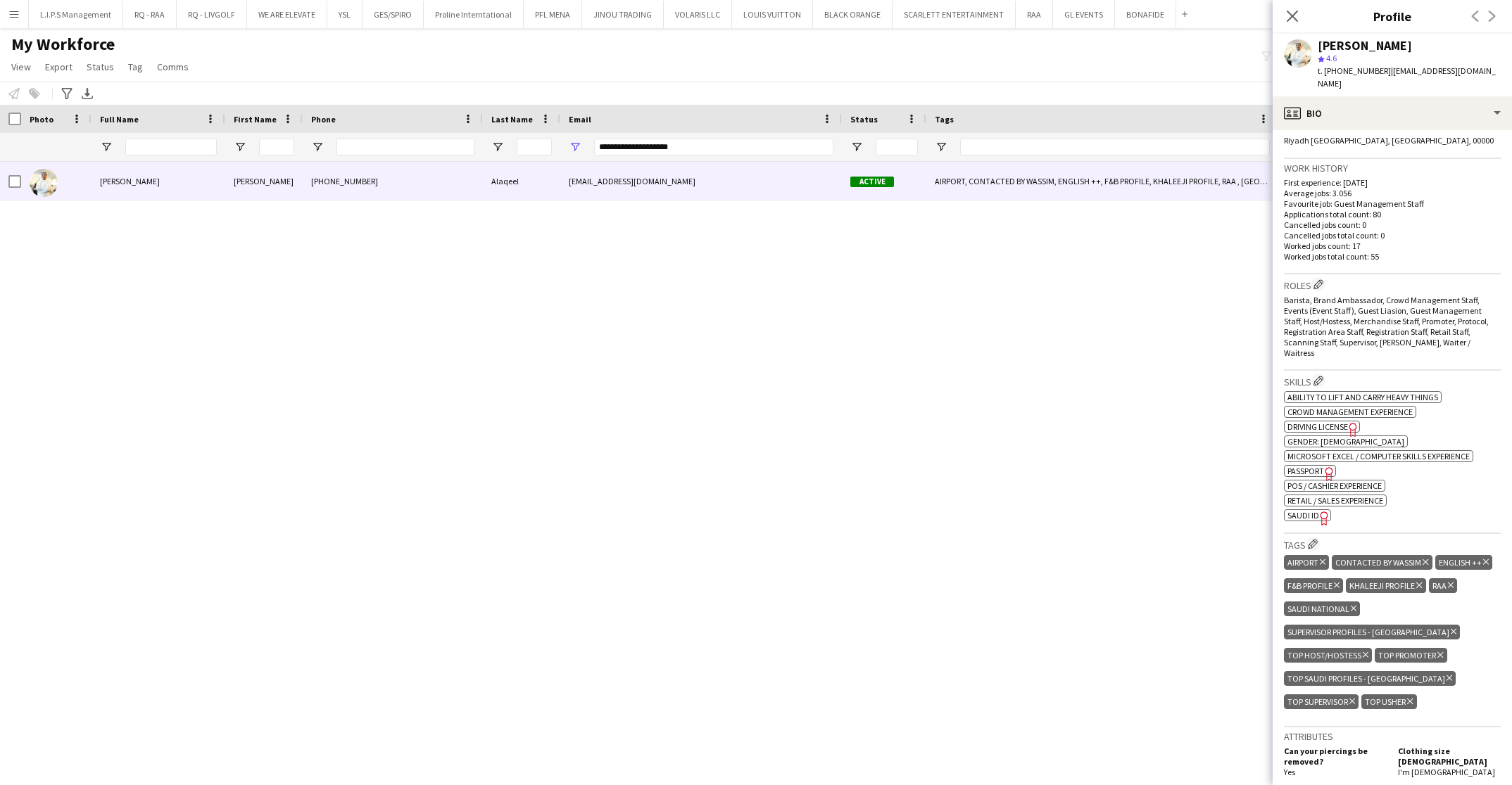
click at [1311, 510] on span "SAUDI ID" at bounding box center [1304, 515] width 32 height 10
drag, startPoint x: 710, startPoint y: 145, endPoint x: 497, endPoint y: 138, distance: 213.1
click at [497, 138] on div "**********" at bounding box center [999, 147] width 1998 height 29
paste input "Email Filter Input"
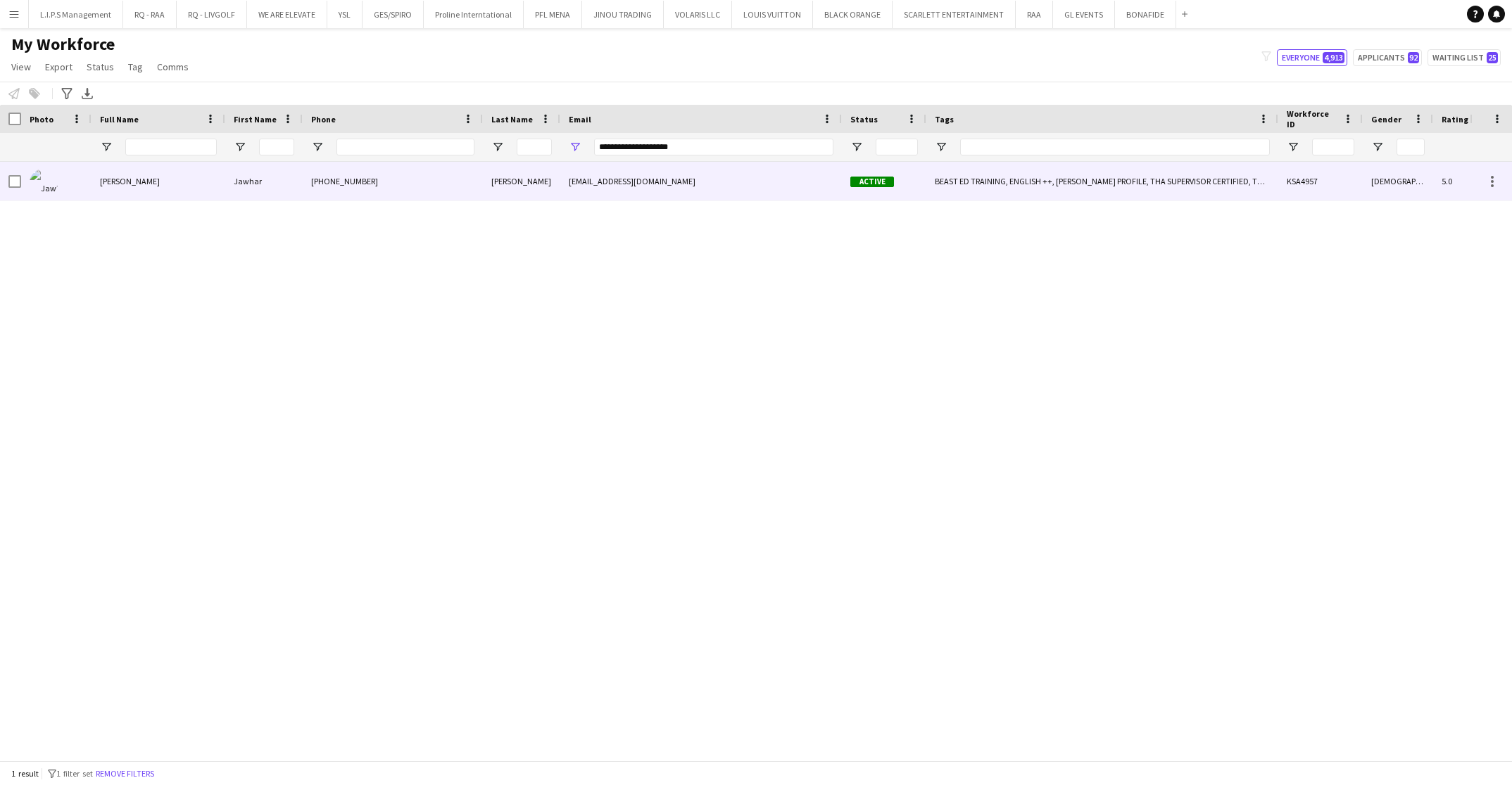
click at [506, 186] on div "[PERSON_NAME]" at bounding box center [522, 181] width 78 height 39
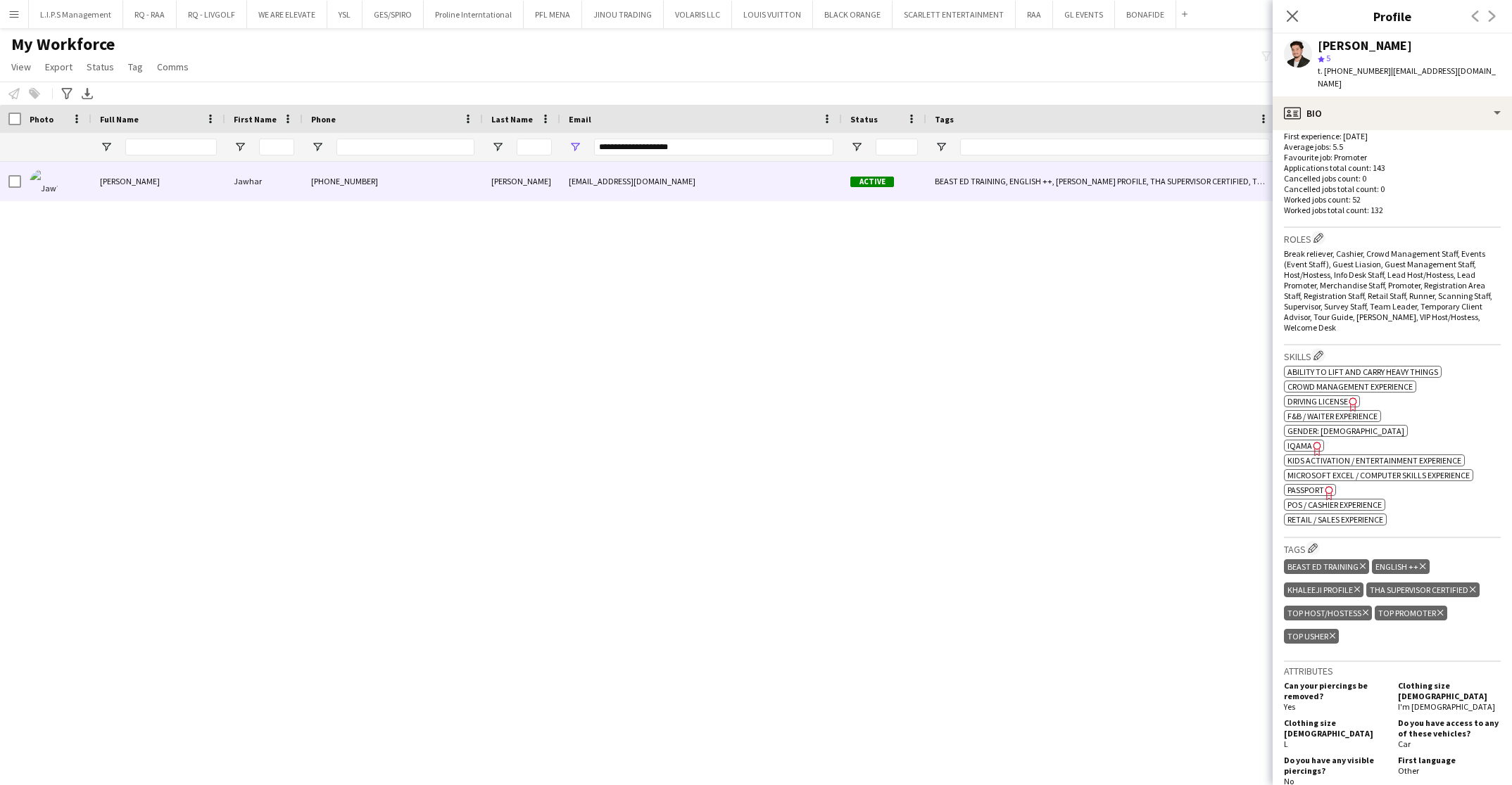
scroll to position [422, 0]
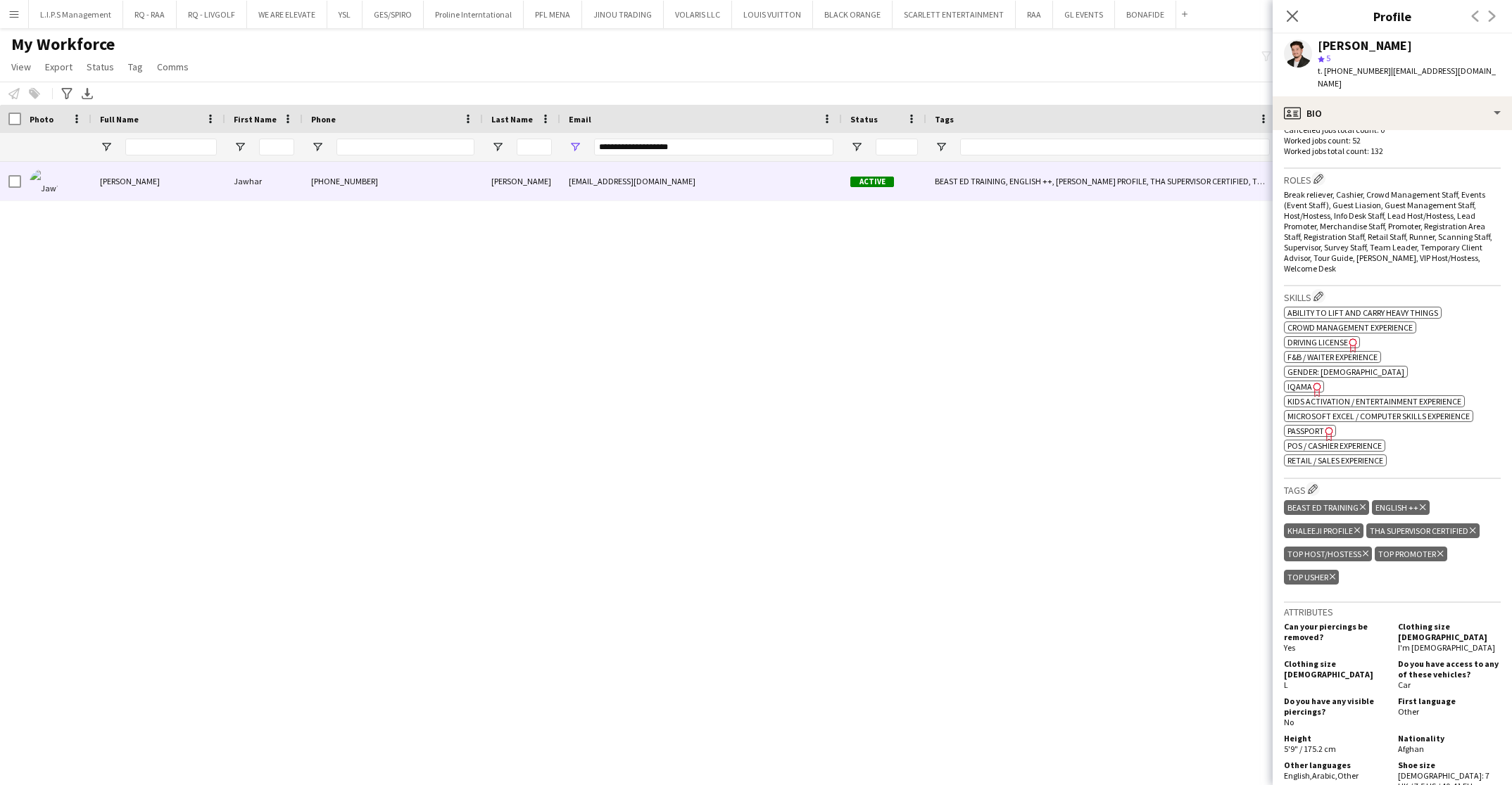
click at [1324, 426] on icon "Freelancer has uploaded a photo validation of skill. Click to see" at bounding box center [1329, 433] width 15 height 15
click at [1311, 382] on icon "Freelancer has uploaded a photo validation of skill. Click to see" at bounding box center [1317, 389] width 15 height 15
drag, startPoint x: 760, startPoint y: 144, endPoint x: 446, endPoint y: 131, distance: 314.3
click at [449, 133] on div "**********" at bounding box center [999, 147] width 1998 height 29
paste input "Email Filter Input"
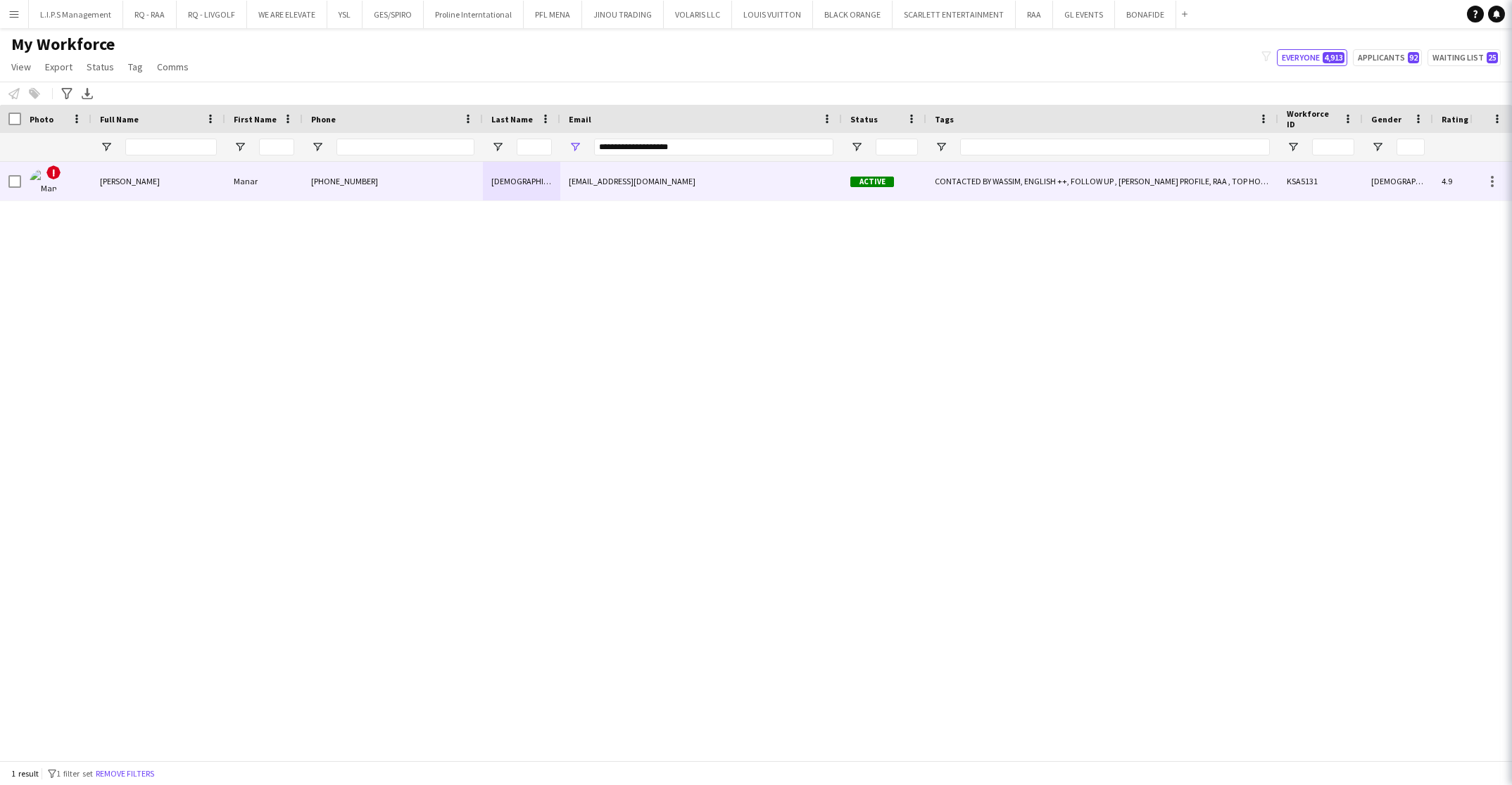
drag, startPoint x: 477, startPoint y: 182, endPoint x: 635, endPoint y: 188, distance: 158.1
click at [477, 182] on div "[PHONE_NUMBER]" at bounding box center [393, 181] width 180 height 39
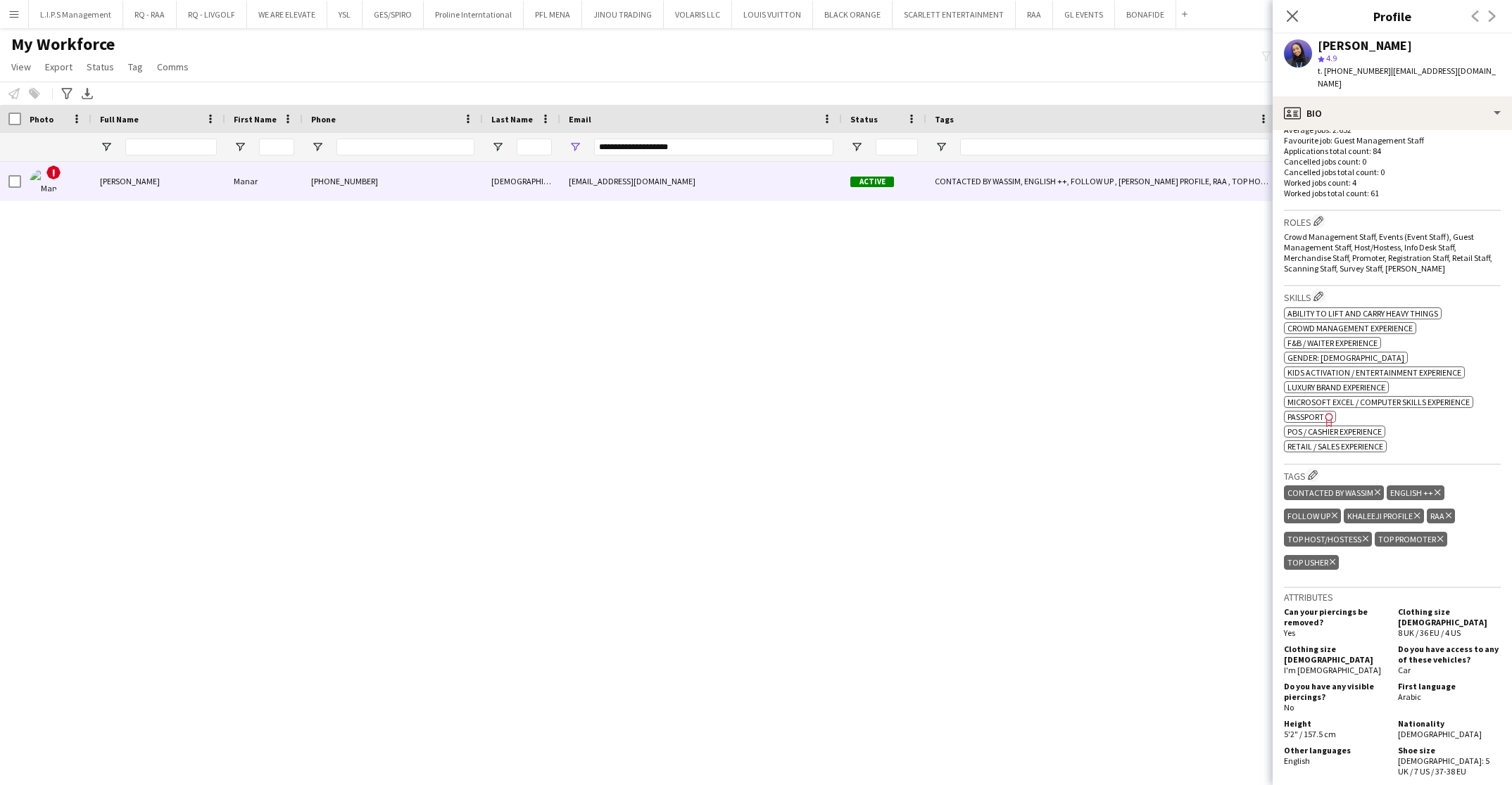
scroll to position [528, 0]
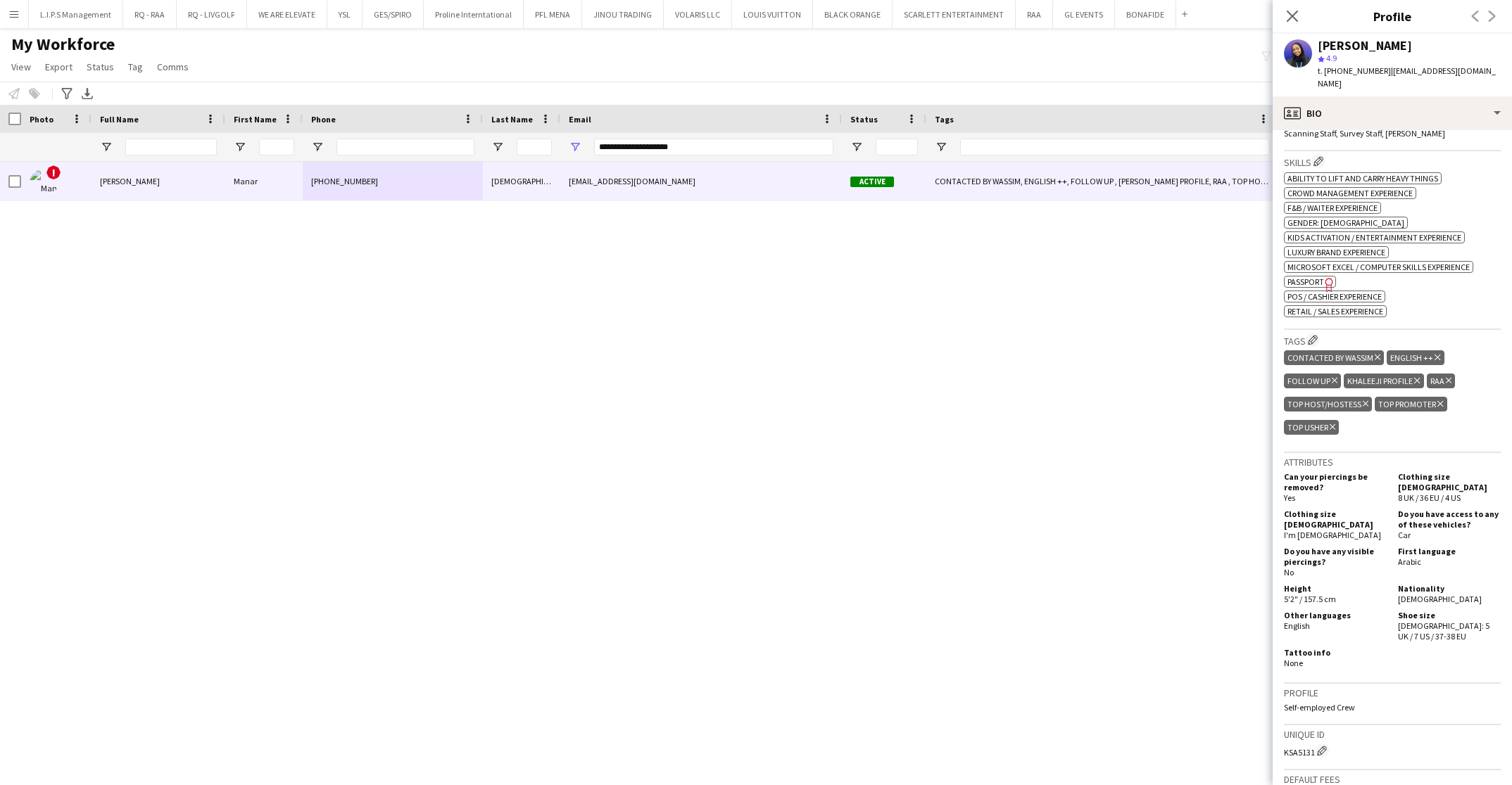
click at [1320, 277] on span "Passport" at bounding box center [1306, 282] width 36 height 10
drag, startPoint x: 817, startPoint y: 152, endPoint x: 452, endPoint y: 146, distance: 365.0
click at [452, 146] on div "**********" at bounding box center [999, 147] width 1998 height 29
paste input "*********"
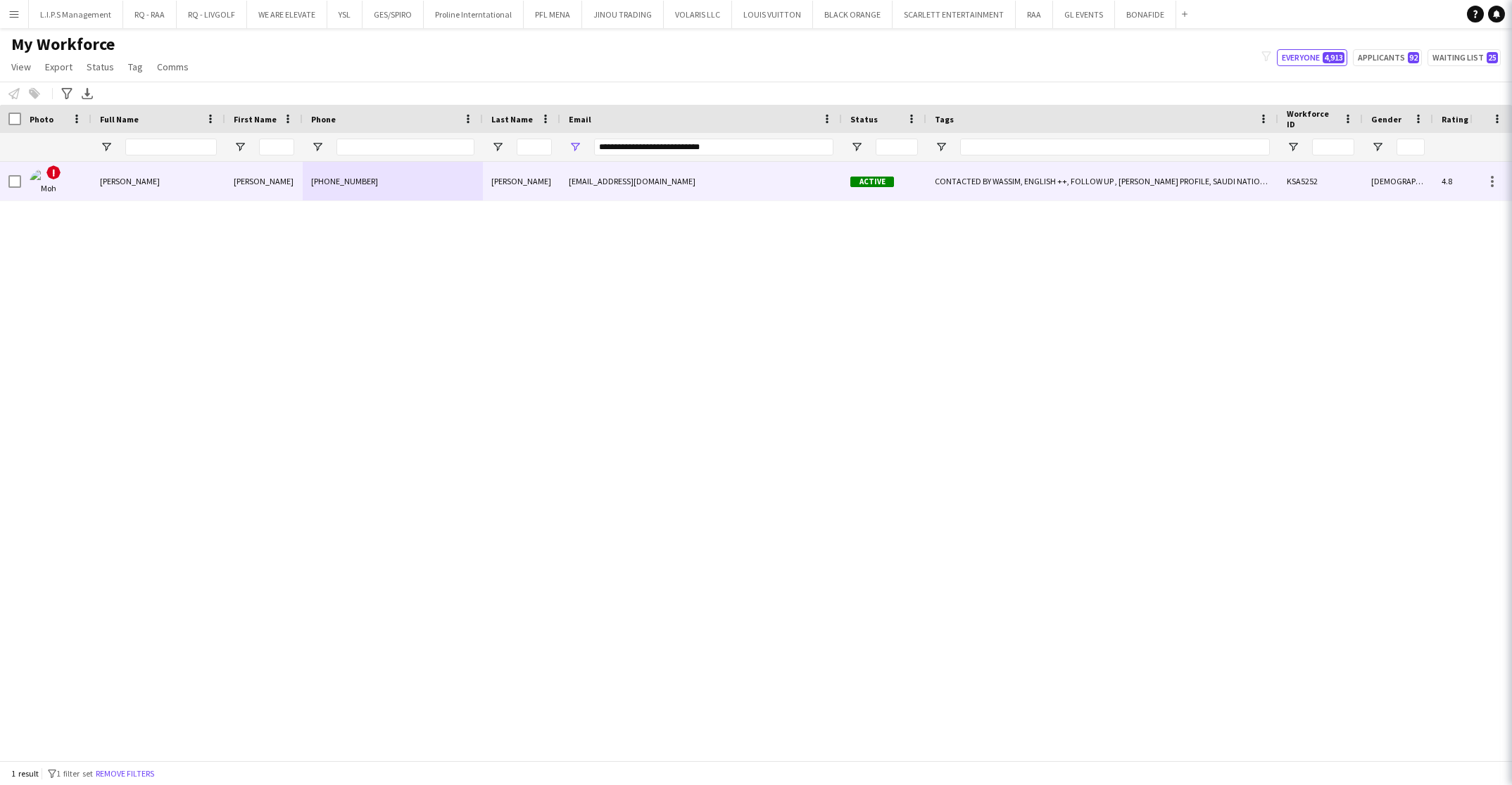
click at [474, 190] on div "[PHONE_NUMBER]" at bounding box center [393, 181] width 180 height 39
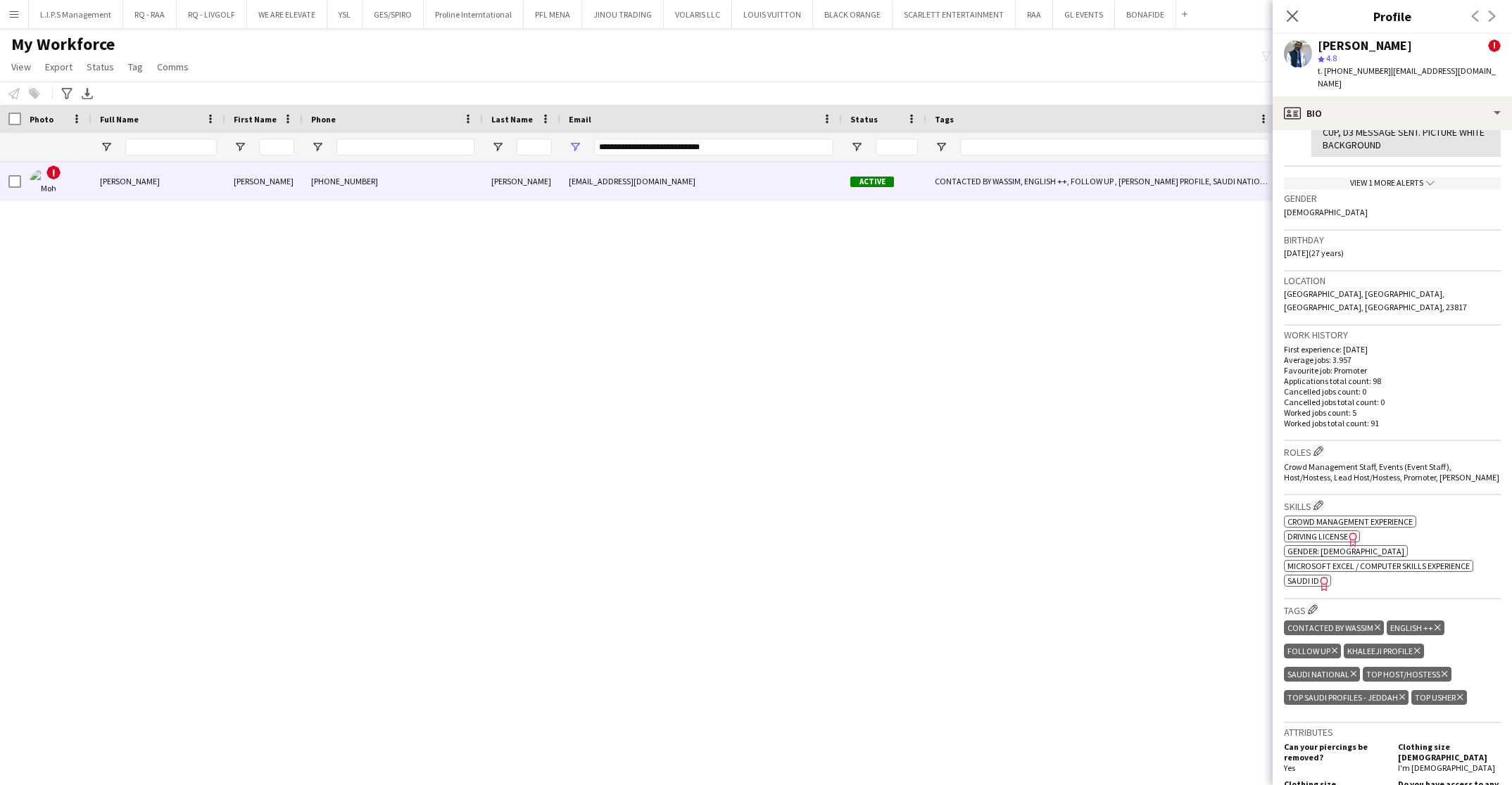
scroll to position [316, 0]
click at [1317, 577] on icon "Freelancer has uploaded a photo validation of skill. Click to see" at bounding box center [1324, 581] width 15 height 15
drag, startPoint x: 571, startPoint y: 135, endPoint x: 420, endPoint y: 135, distance: 151.0
click at [420, 135] on div "**********" at bounding box center [999, 147] width 1998 height 29
paste input "Email Filter Input"
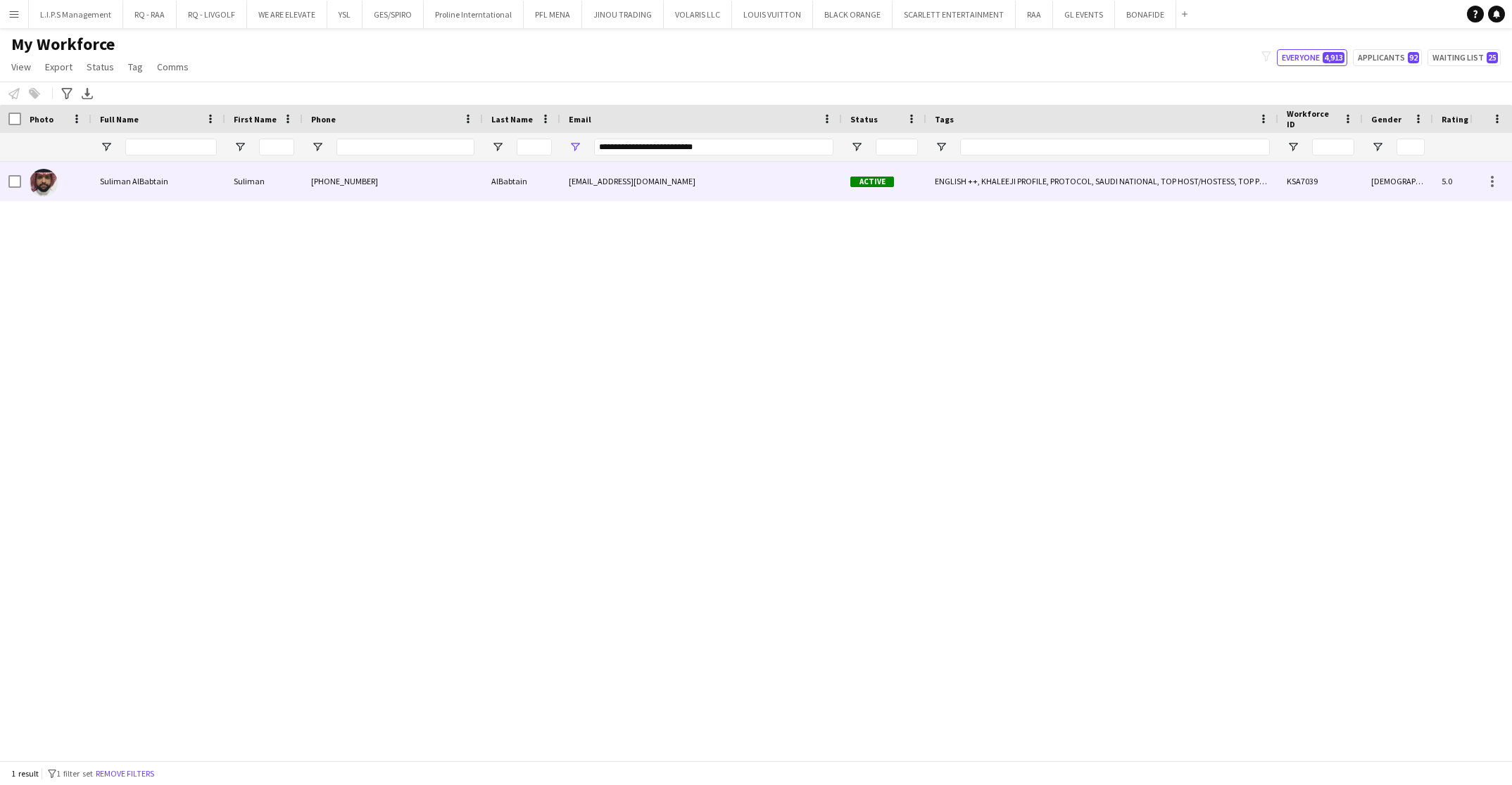
click at [469, 179] on div "[PHONE_NUMBER]" at bounding box center [393, 181] width 180 height 39
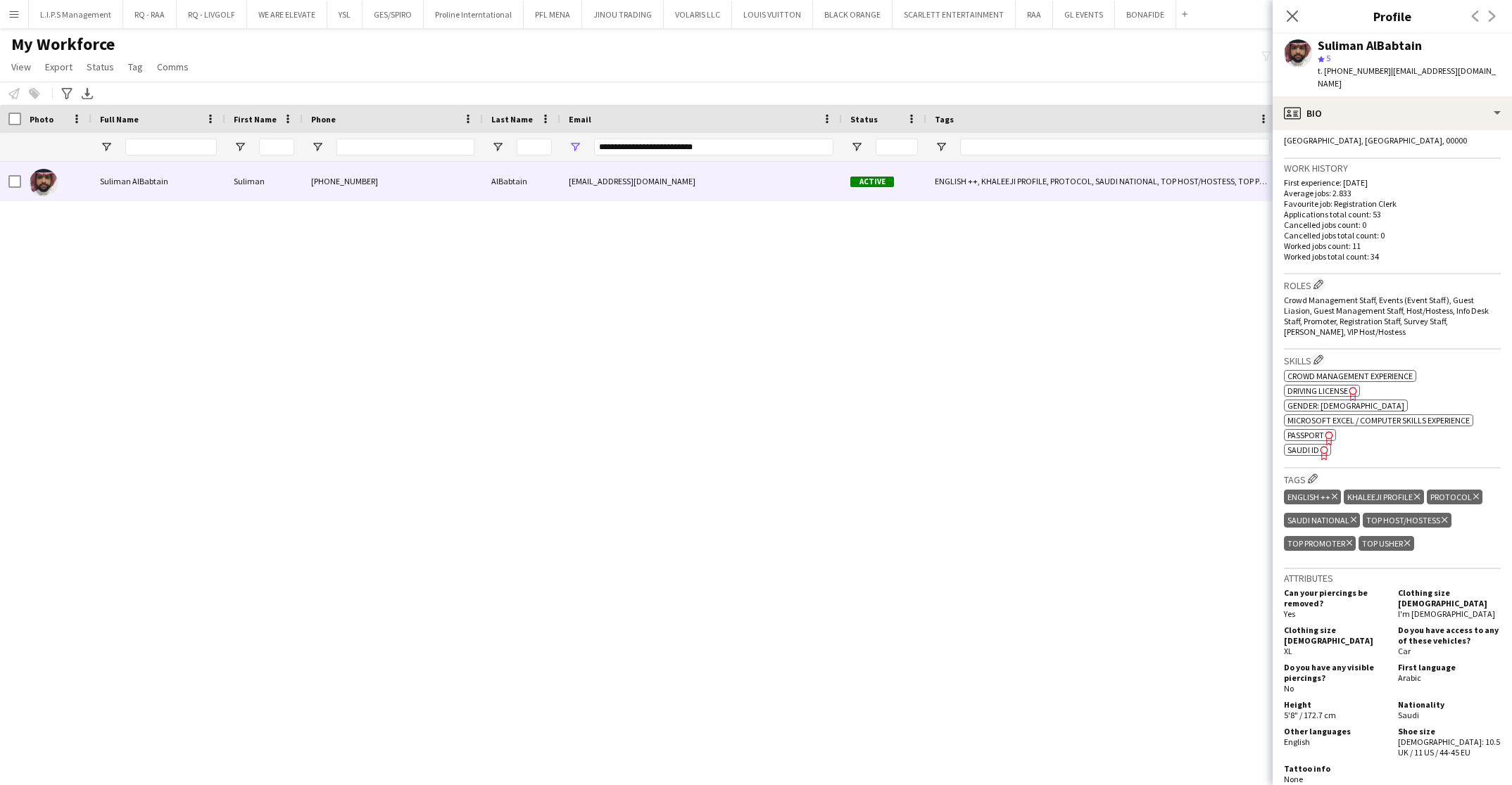
click at [1304, 444] on span "SAUDI ID" at bounding box center [1304, 450] width 32 height 10
drag, startPoint x: 755, startPoint y: 143, endPoint x: 400, endPoint y: 135, distance: 355.1
click at [399, 134] on div "**********" at bounding box center [999, 147] width 1998 height 29
paste input "Email Filter Input"
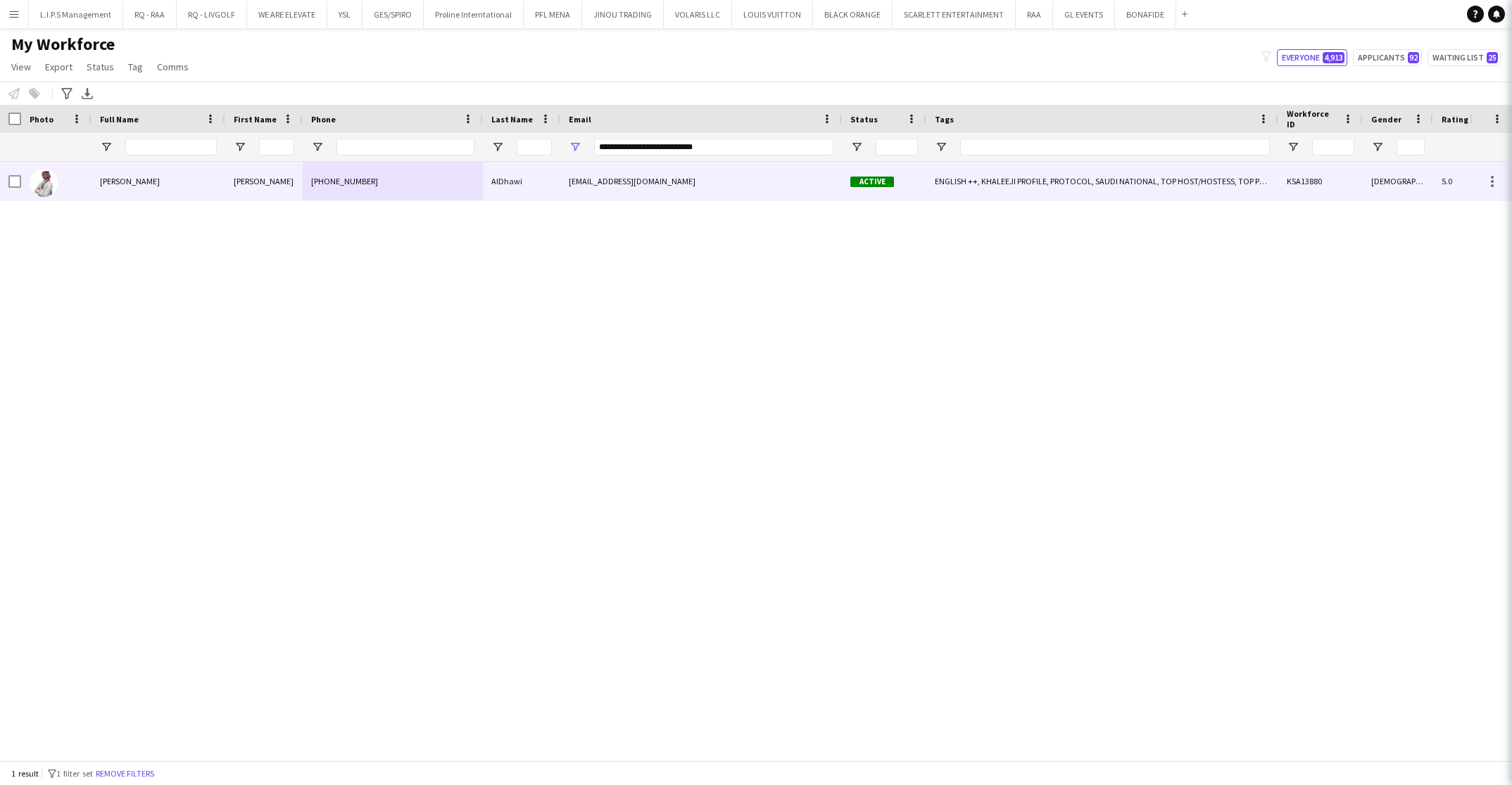
click at [458, 180] on div "[PHONE_NUMBER]" at bounding box center [393, 181] width 180 height 39
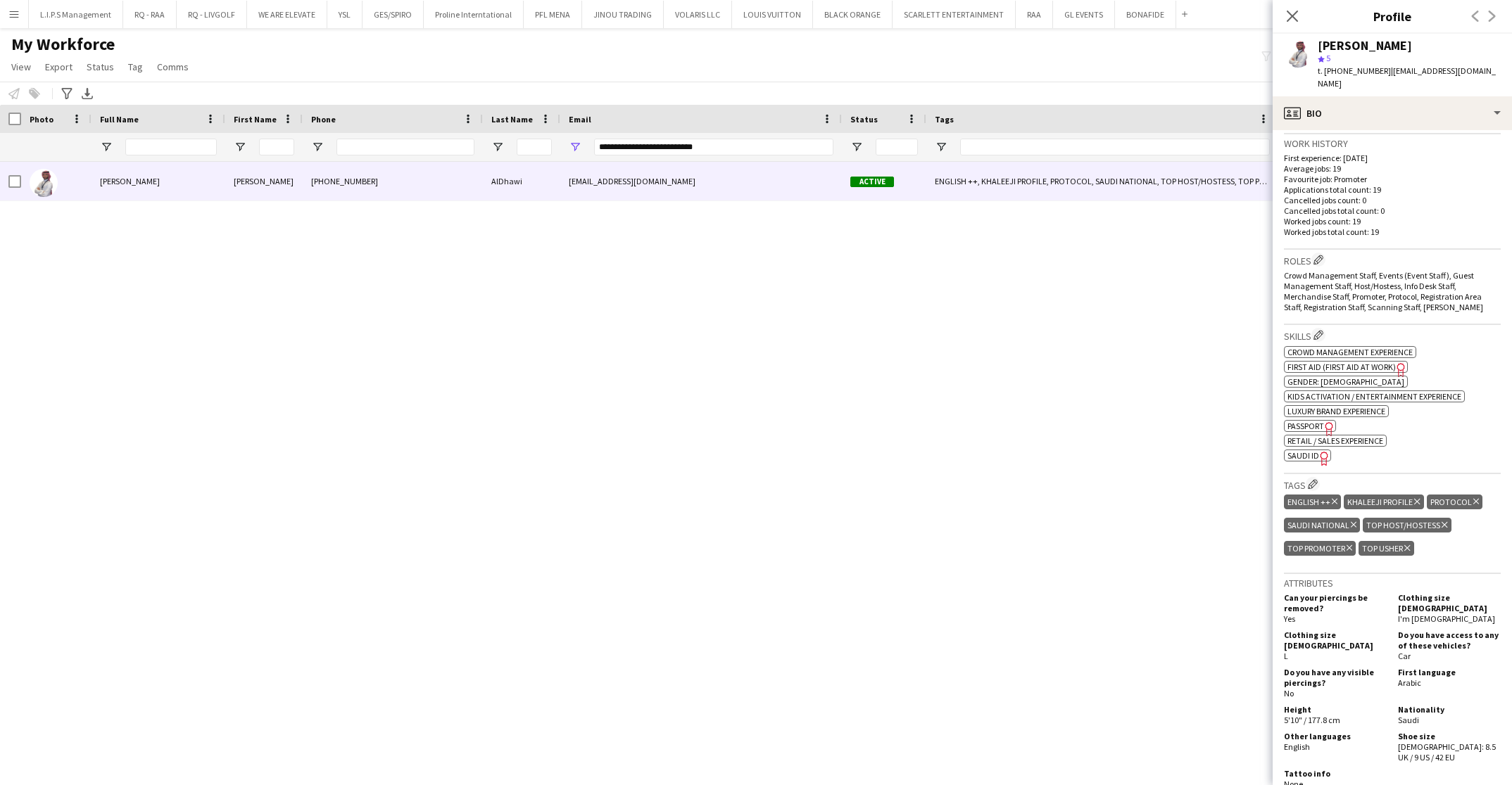
scroll to position [422, 0]
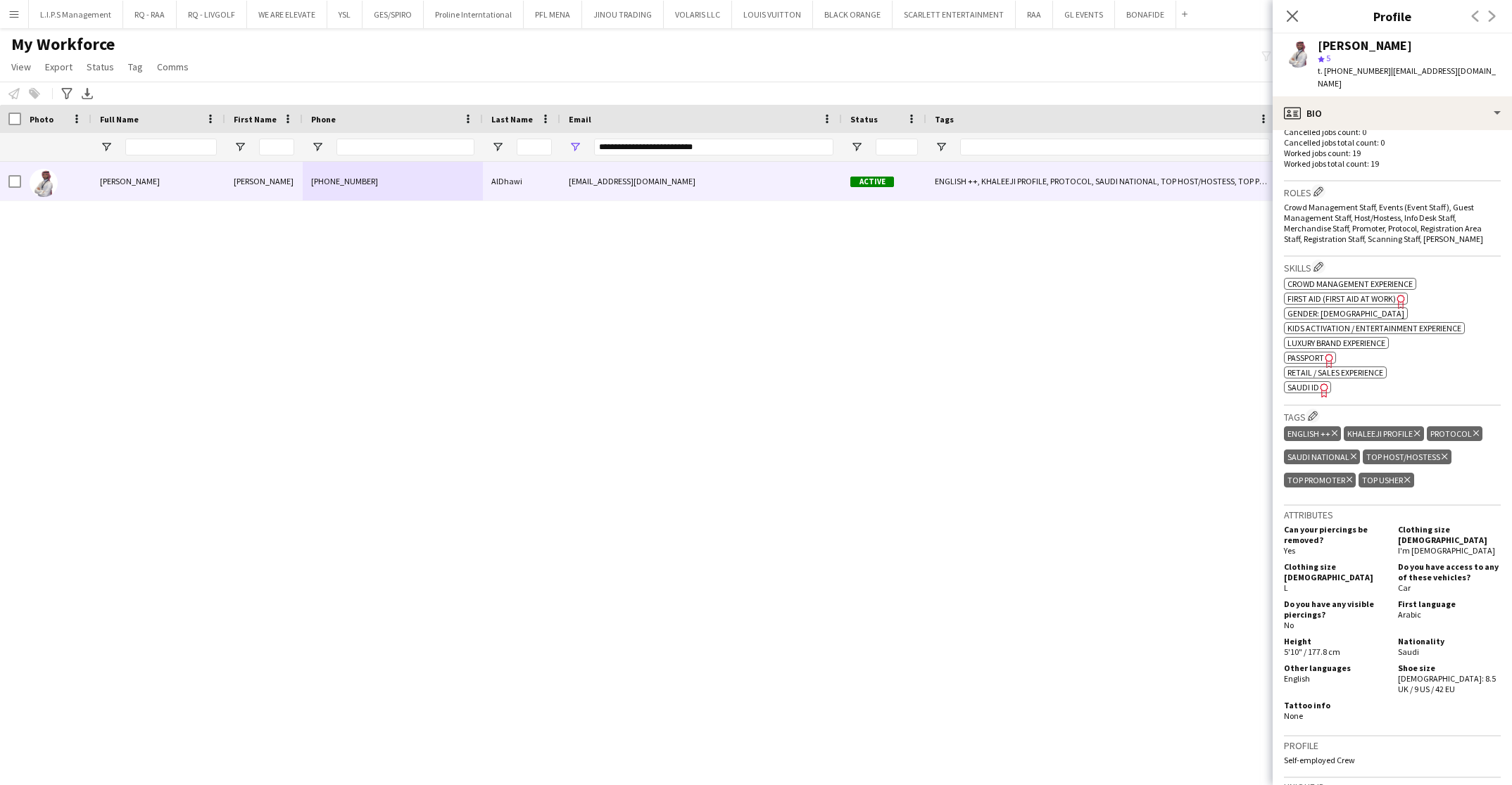
click at [1307, 382] on span "SAUDI ID" at bounding box center [1304, 387] width 32 height 10
drag, startPoint x: 740, startPoint y: 148, endPoint x: 434, endPoint y: 141, distance: 306.1
click at [434, 141] on div "**********" at bounding box center [999, 147] width 1998 height 29
paste input "Email Filter Input"
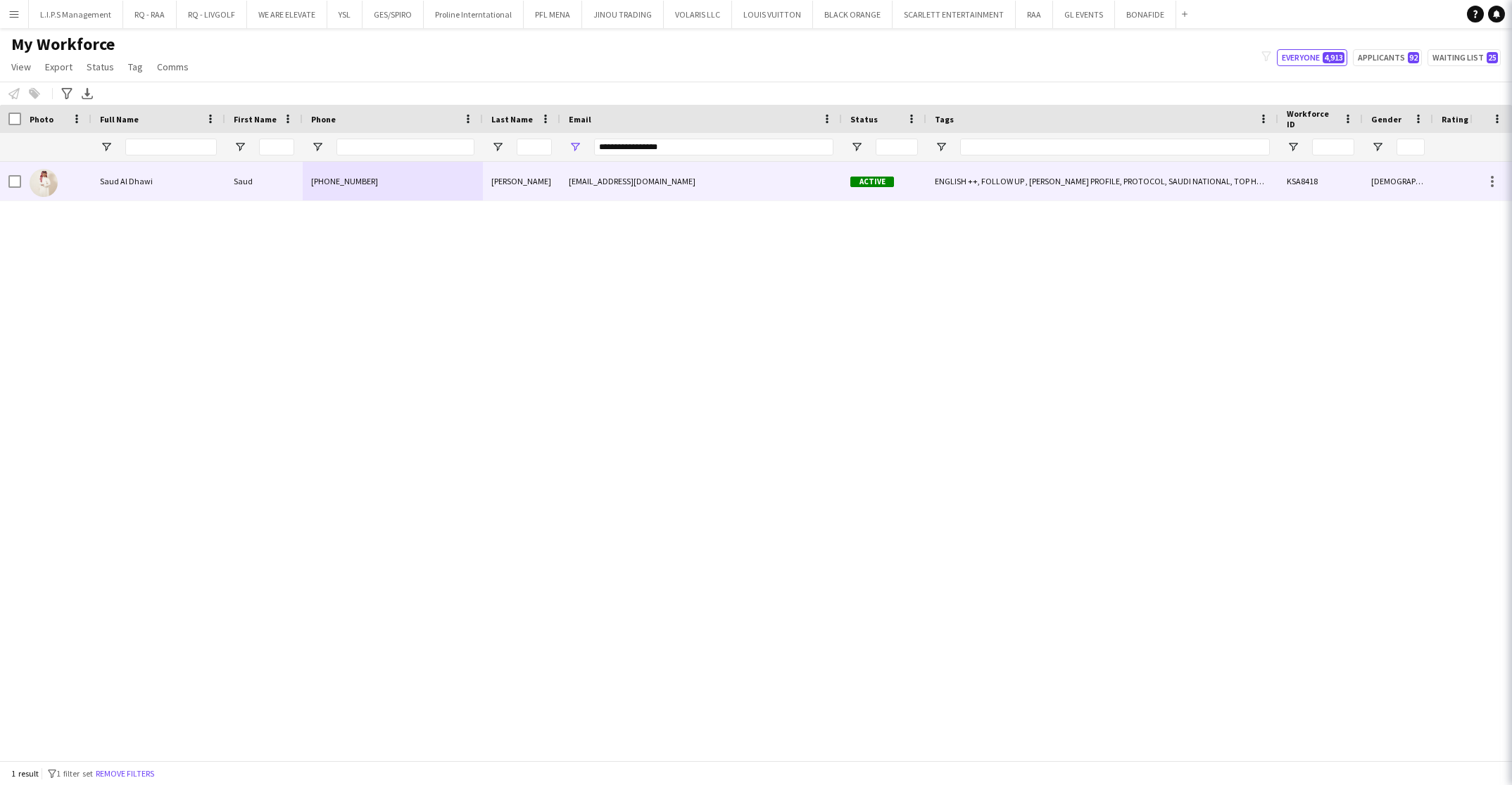
click at [439, 182] on div "[PHONE_NUMBER]" at bounding box center [393, 181] width 180 height 39
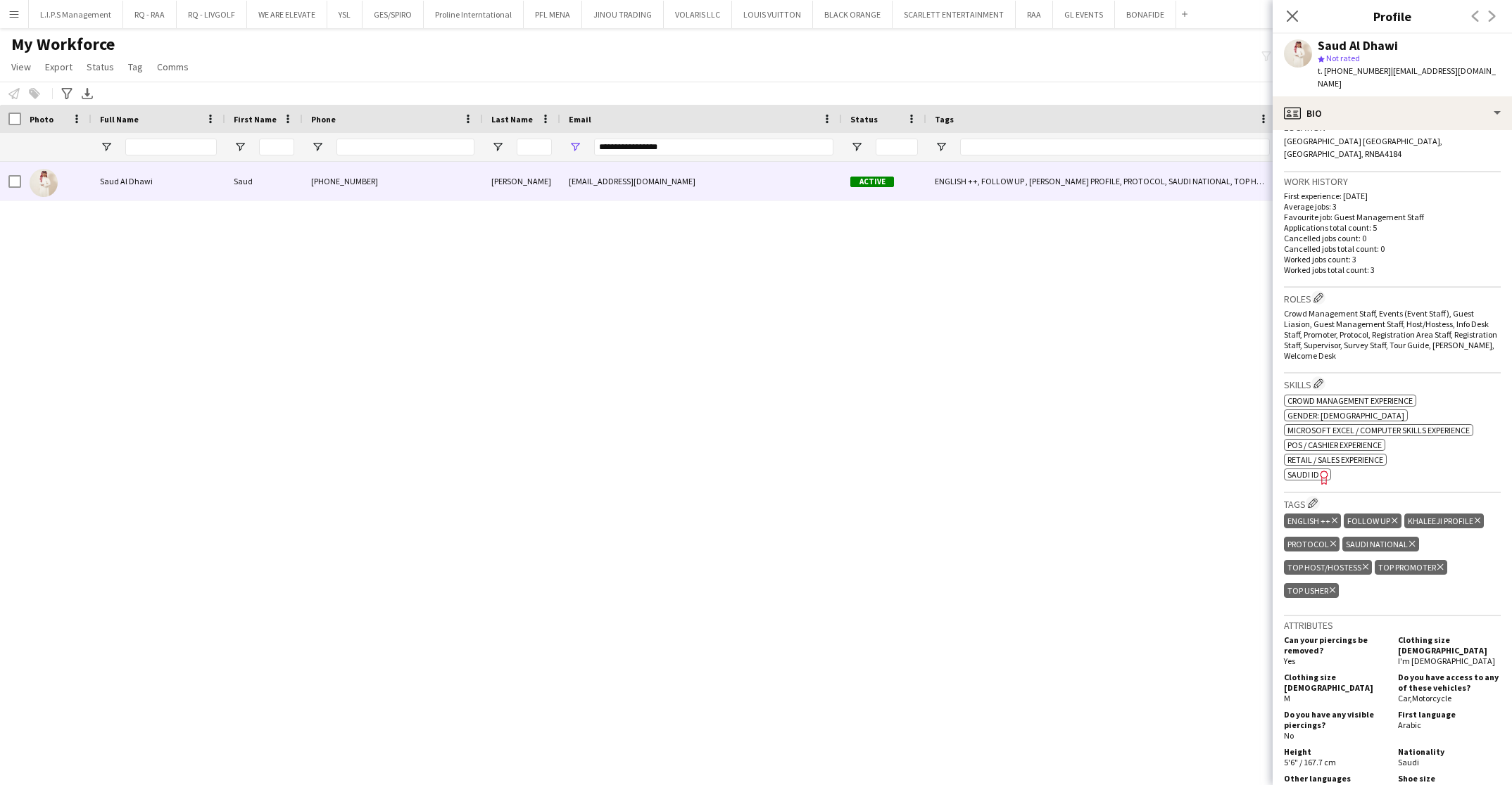
scroll to position [316, 0]
click at [1311, 469] on span "SAUDI ID" at bounding box center [1304, 474] width 32 height 10
drag, startPoint x: 691, startPoint y: 148, endPoint x: 416, endPoint y: 153, distance: 275.0
click at [409, 150] on div "**********" at bounding box center [999, 147] width 1998 height 29
paste input "***"
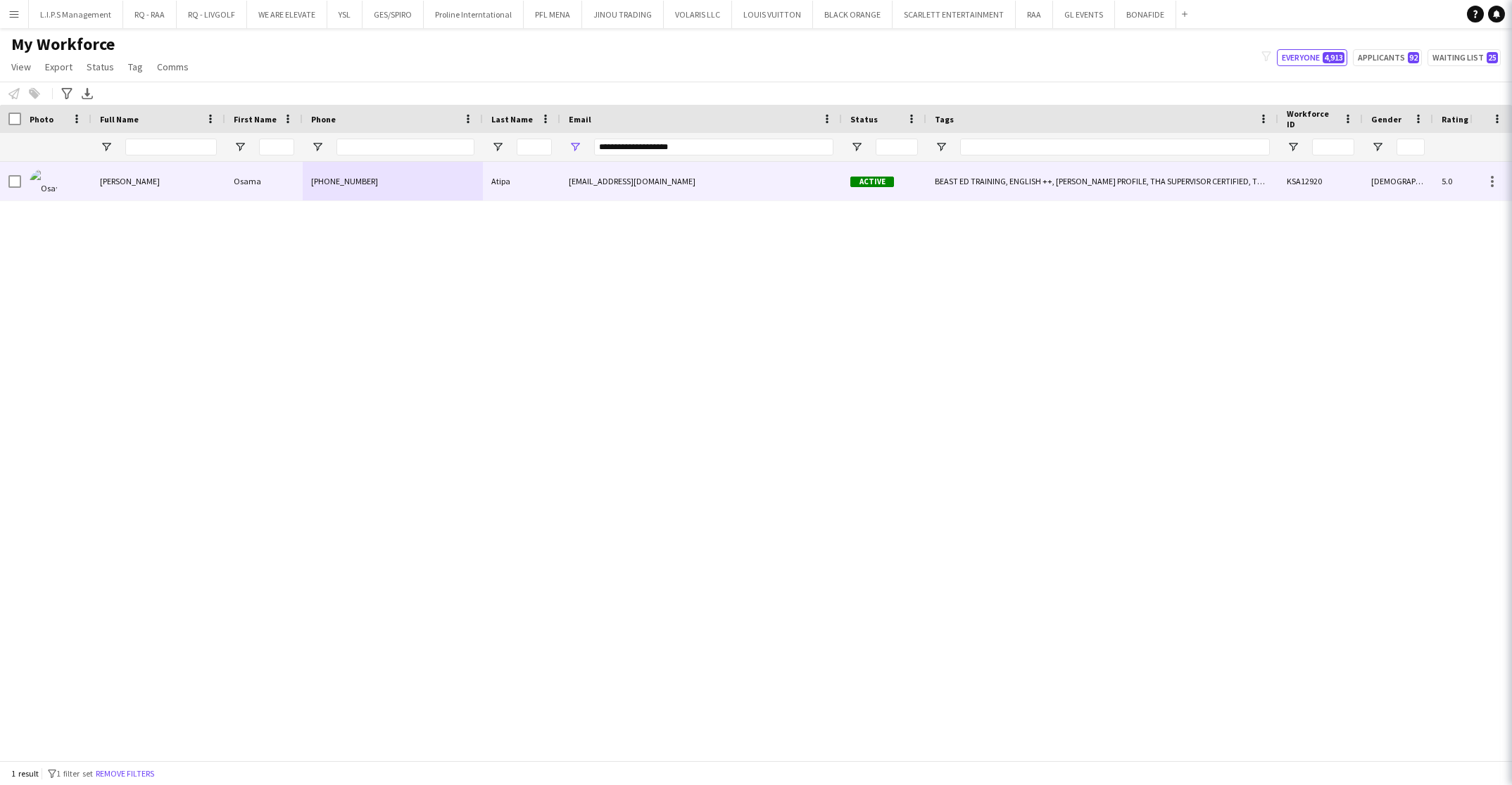
click at [431, 180] on div "[PHONE_NUMBER]" at bounding box center [393, 181] width 180 height 39
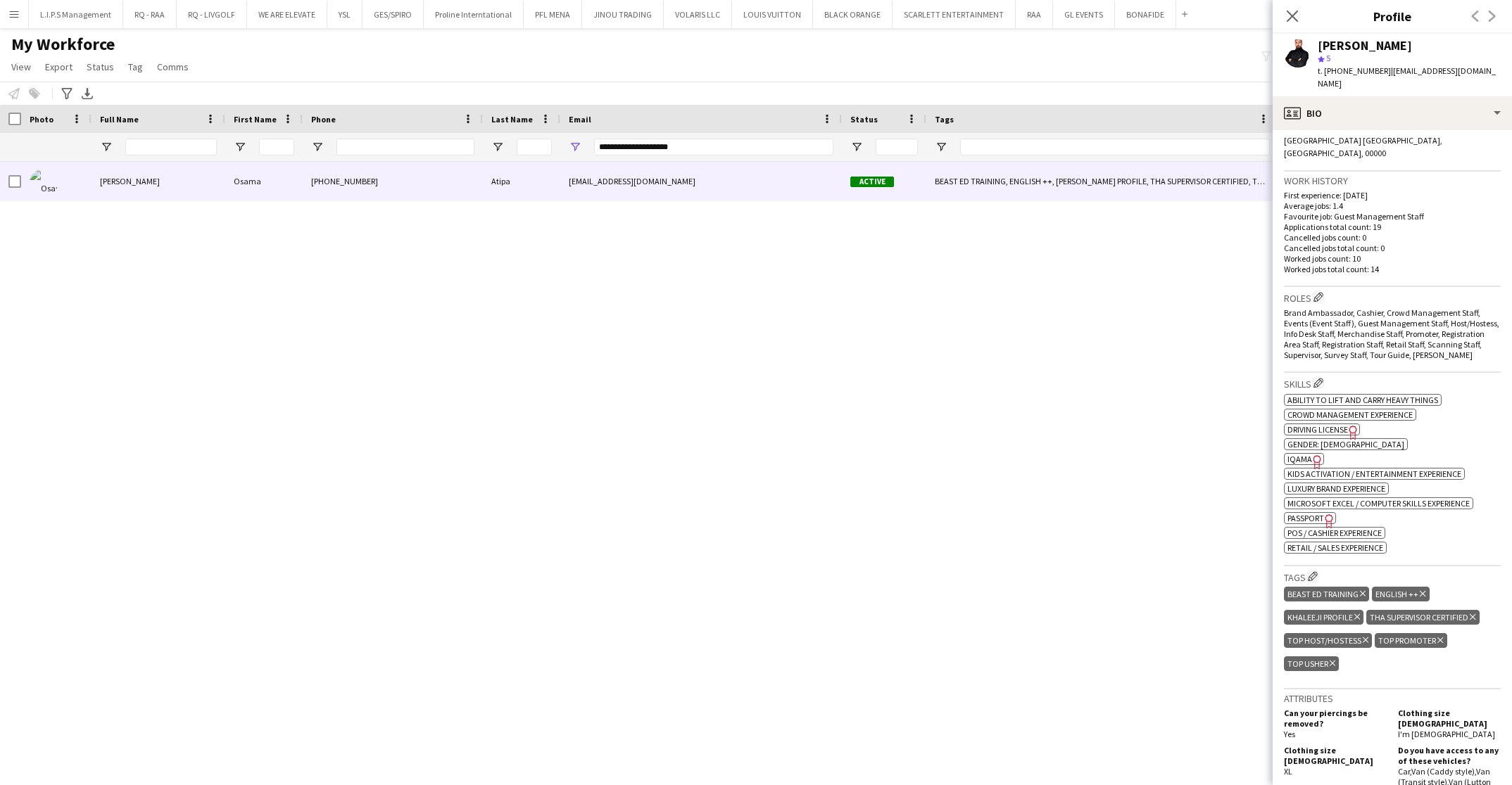
click at [1310, 455] on icon "Freelancer has uploaded a photo validation of skill. Click to see" at bounding box center [1317, 462] width 15 height 15
drag, startPoint x: 717, startPoint y: 144, endPoint x: 442, endPoint y: 137, distance: 275.1
click at [445, 131] on div "Workforce Details Last Name Status Email" at bounding box center [999, 133] width 1998 height 57
paste input "****"
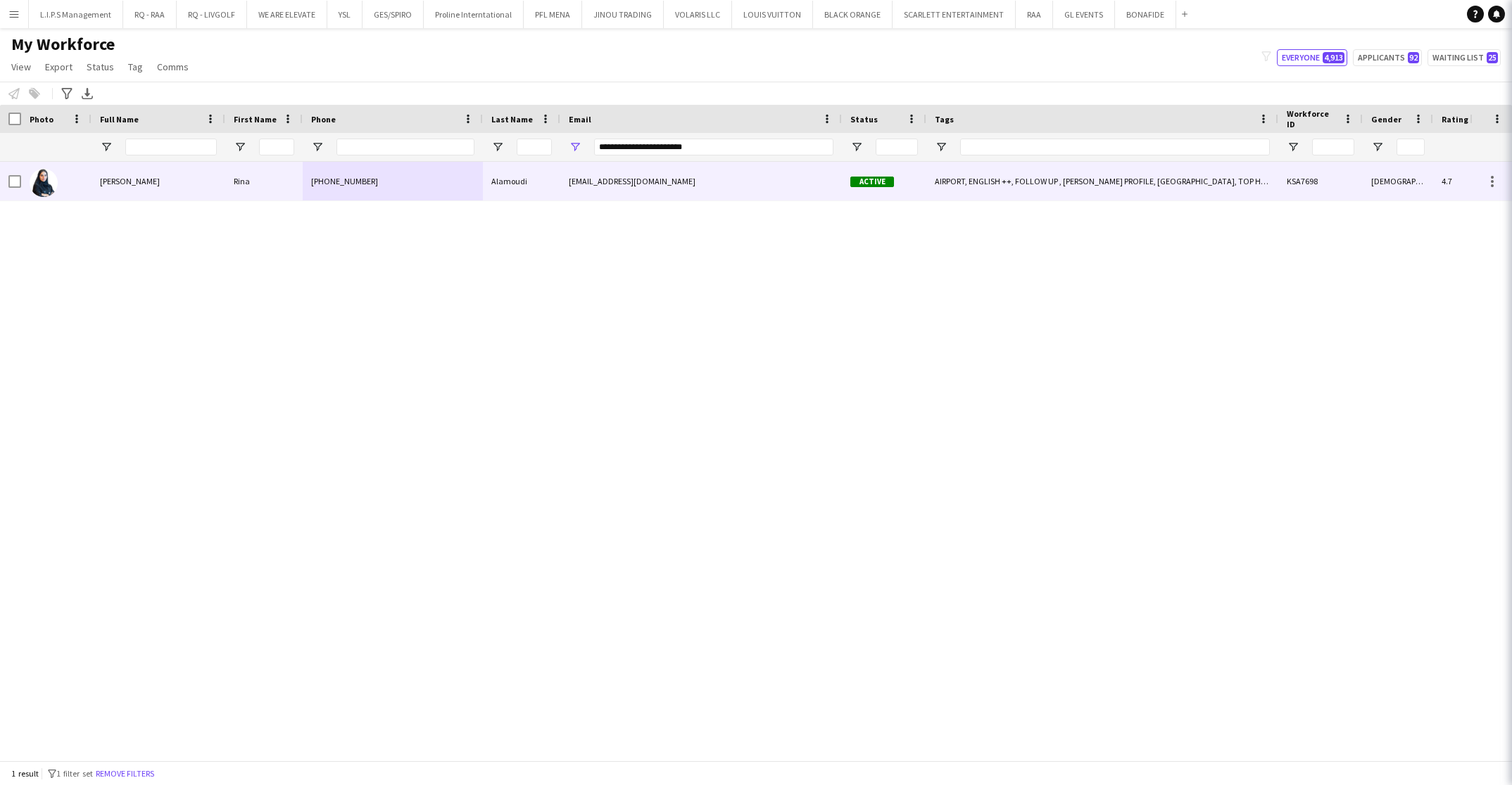
click at [449, 173] on div "[PHONE_NUMBER]" at bounding box center [393, 181] width 180 height 39
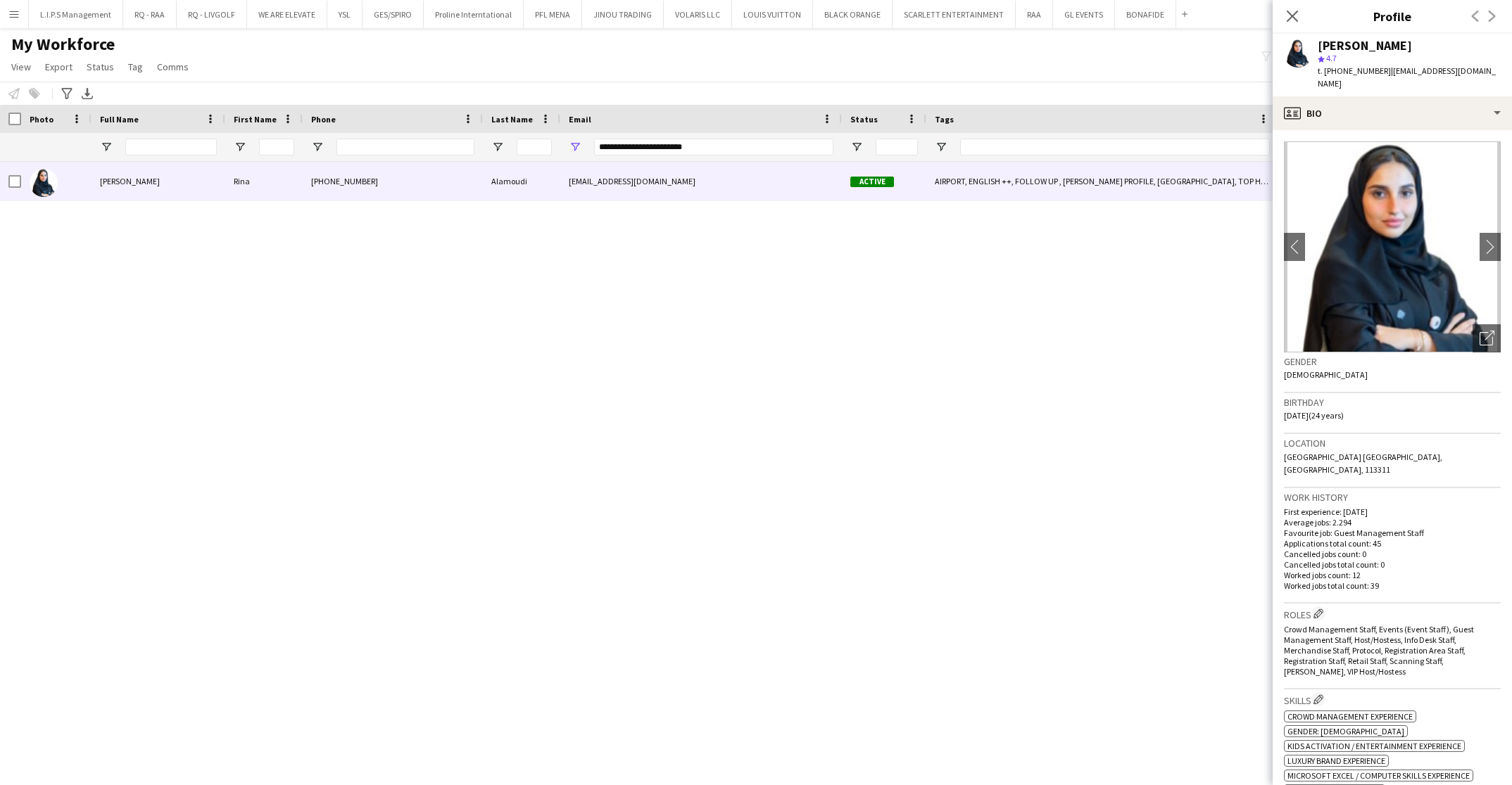
scroll to position [422, 0]
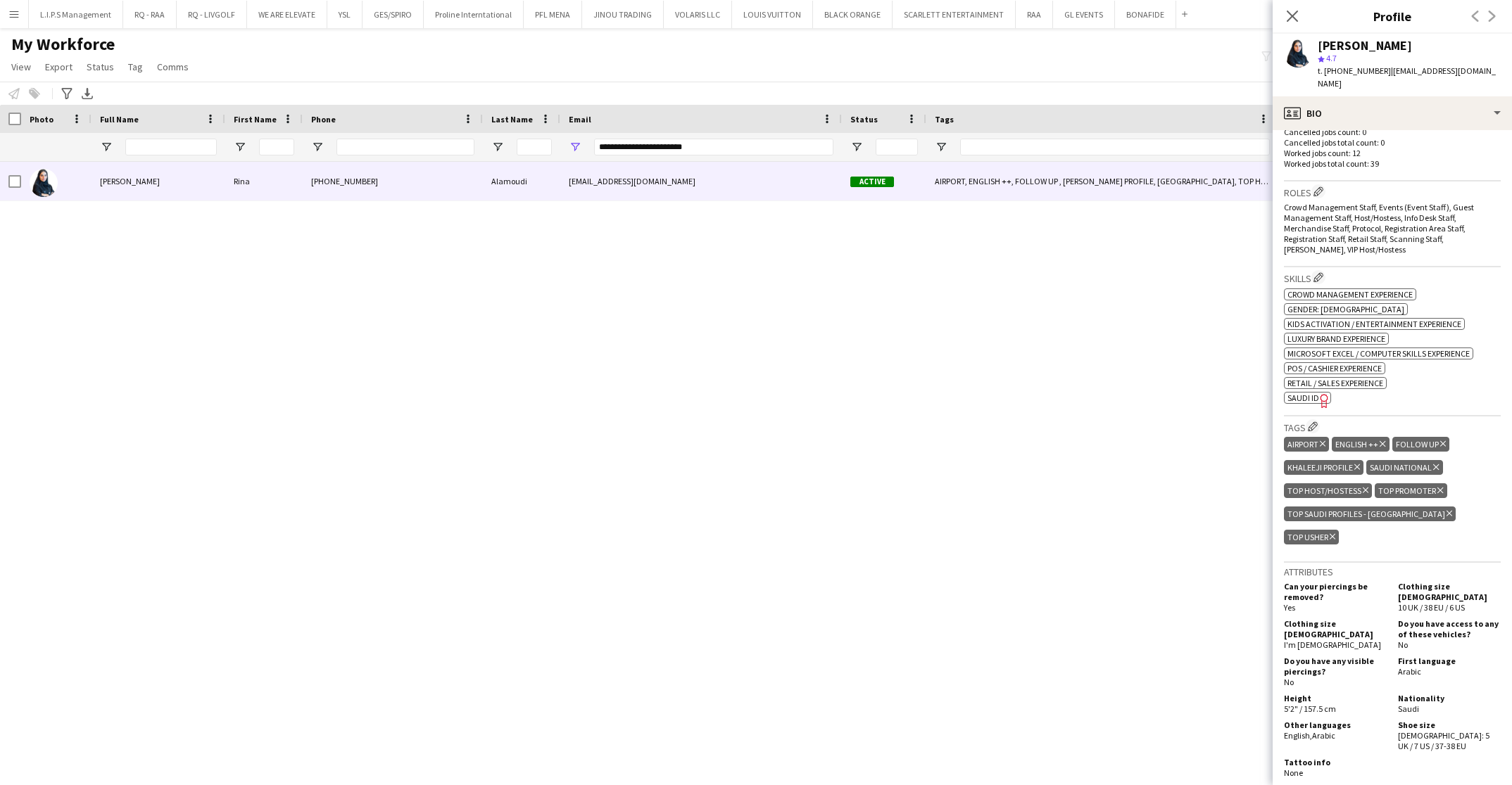
click at [1314, 392] on span "SAUDI ID" at bounding box center [1304, 398] width 32 height 10
drag, startPoint x: 702, startPoint y: 144, endPoint x: 486, endPoint y: 158, distance: 216.5
click at [488, 156] on div "**********" at bounding box center [999, 147] width 1998 height 29
paste input "**"
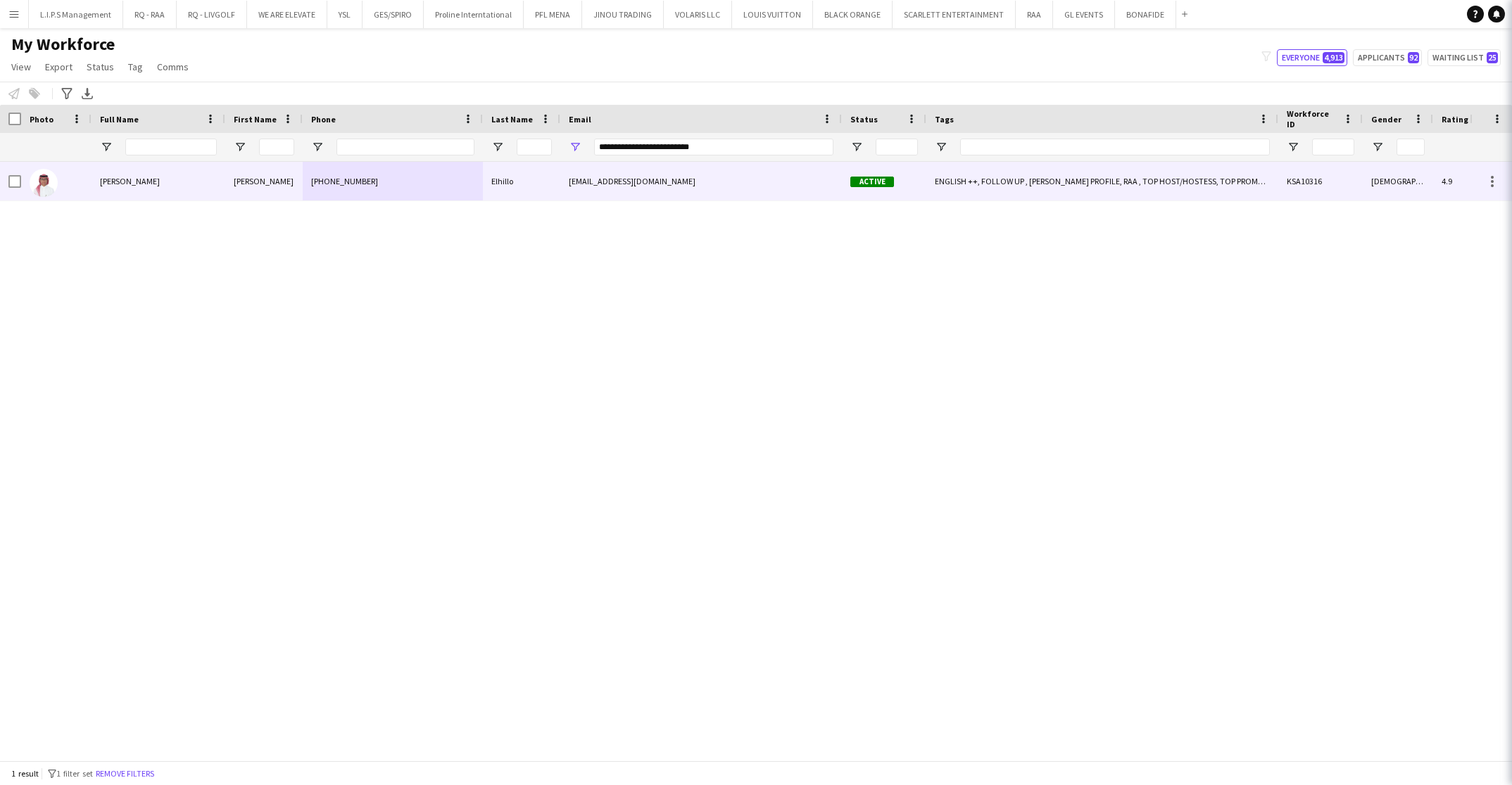
click at [488, 182] on div "Elhillo" at bounding box center [522, 181] width 78 height 39
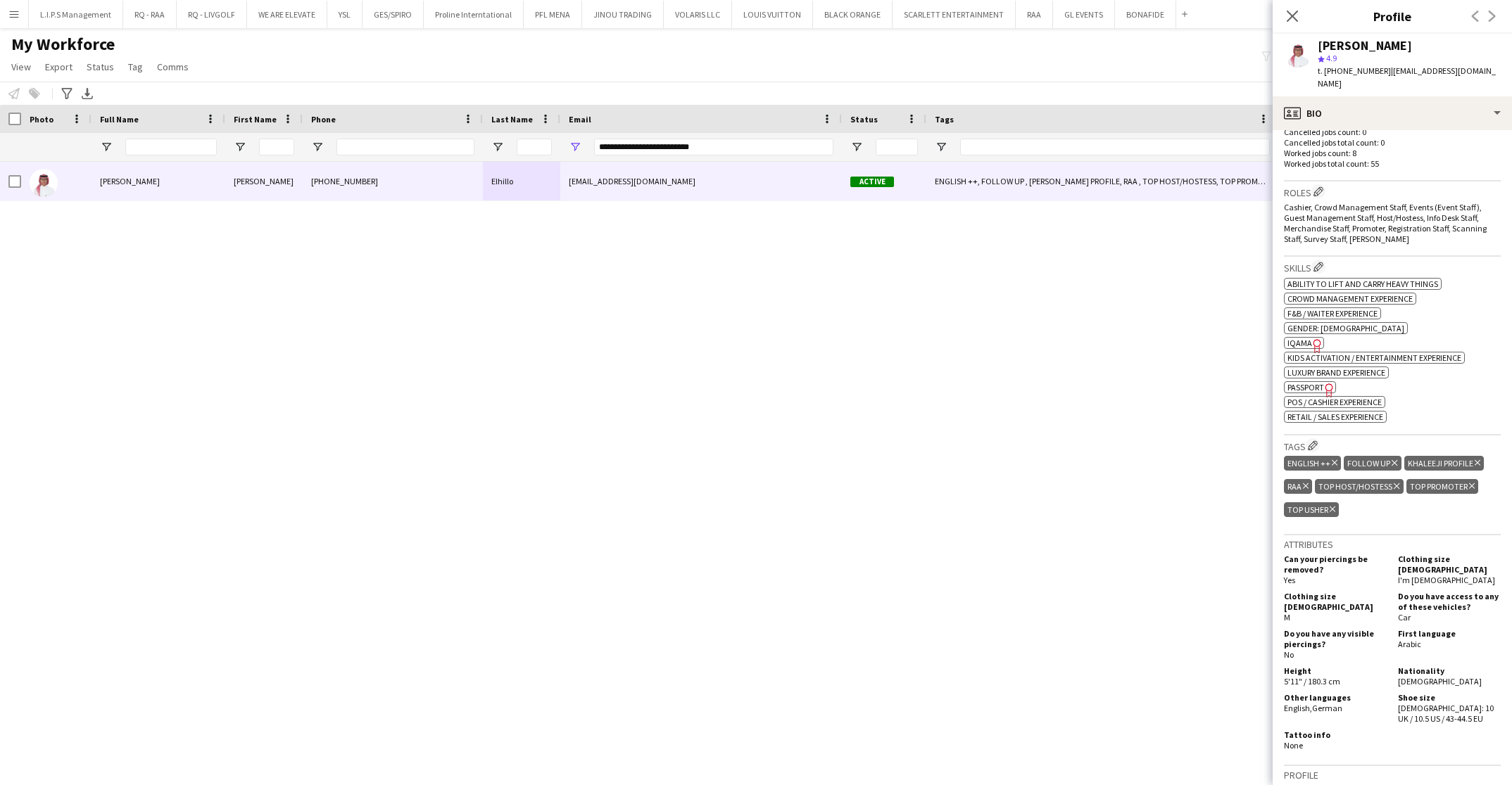
click at [1310, 339] on icon "Freelancer has uploaded a photo validation of skill. Click to see" at bounding box center [1317, 346] width 15 height 15
drag, startPoint x: 646, startPoint y: 139, endPoint x: 392, endPoint y: 158, distance: 254.7
click at [392, 158] on div "**********" at bounding box center [999, 147] width 1998 height 29
paste input "Email Filter Input"
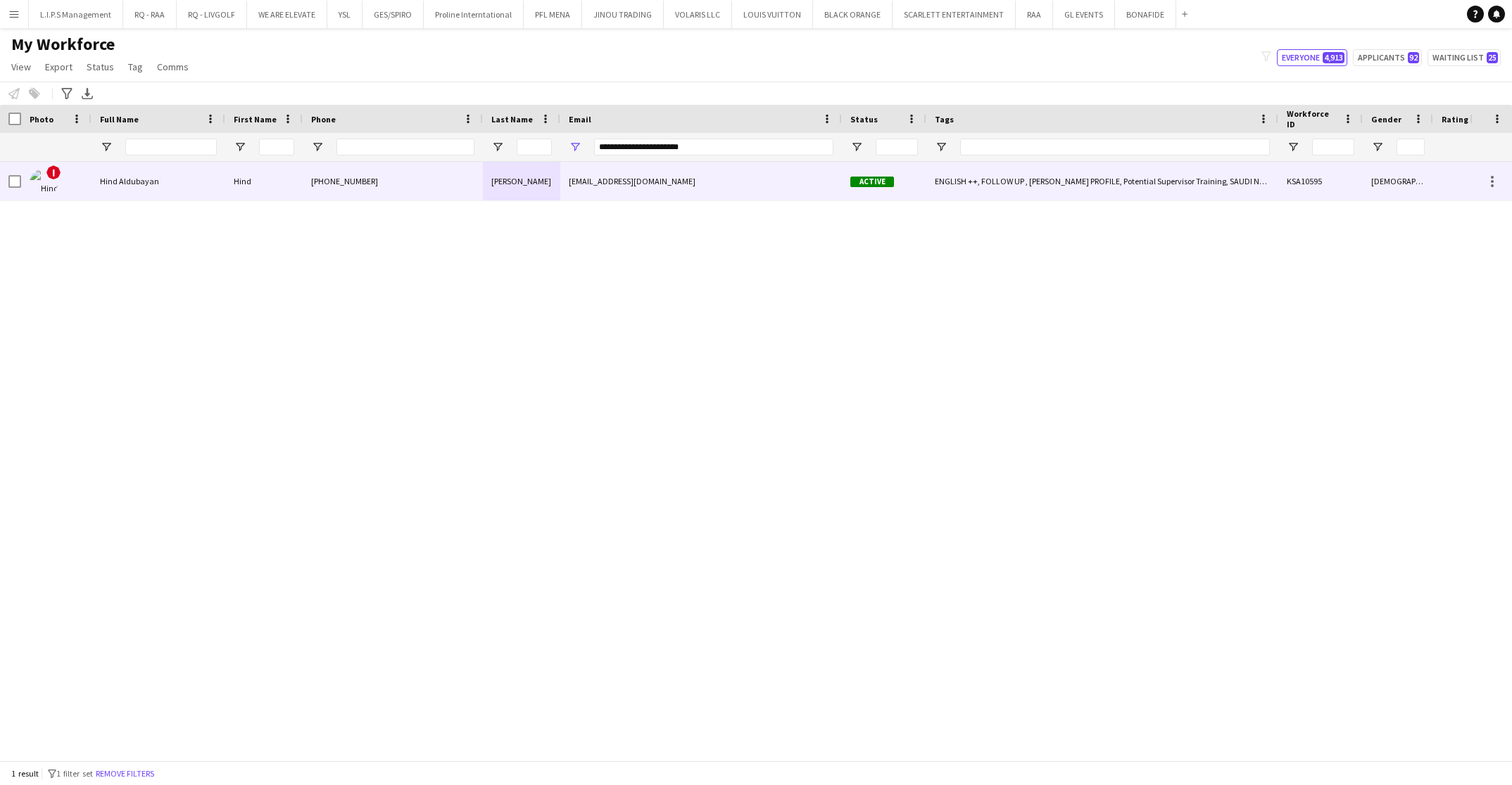
click at [426, 180] on div "[PHONE_NUMBER]" at bounding box center [393, 181] width 180 height 39
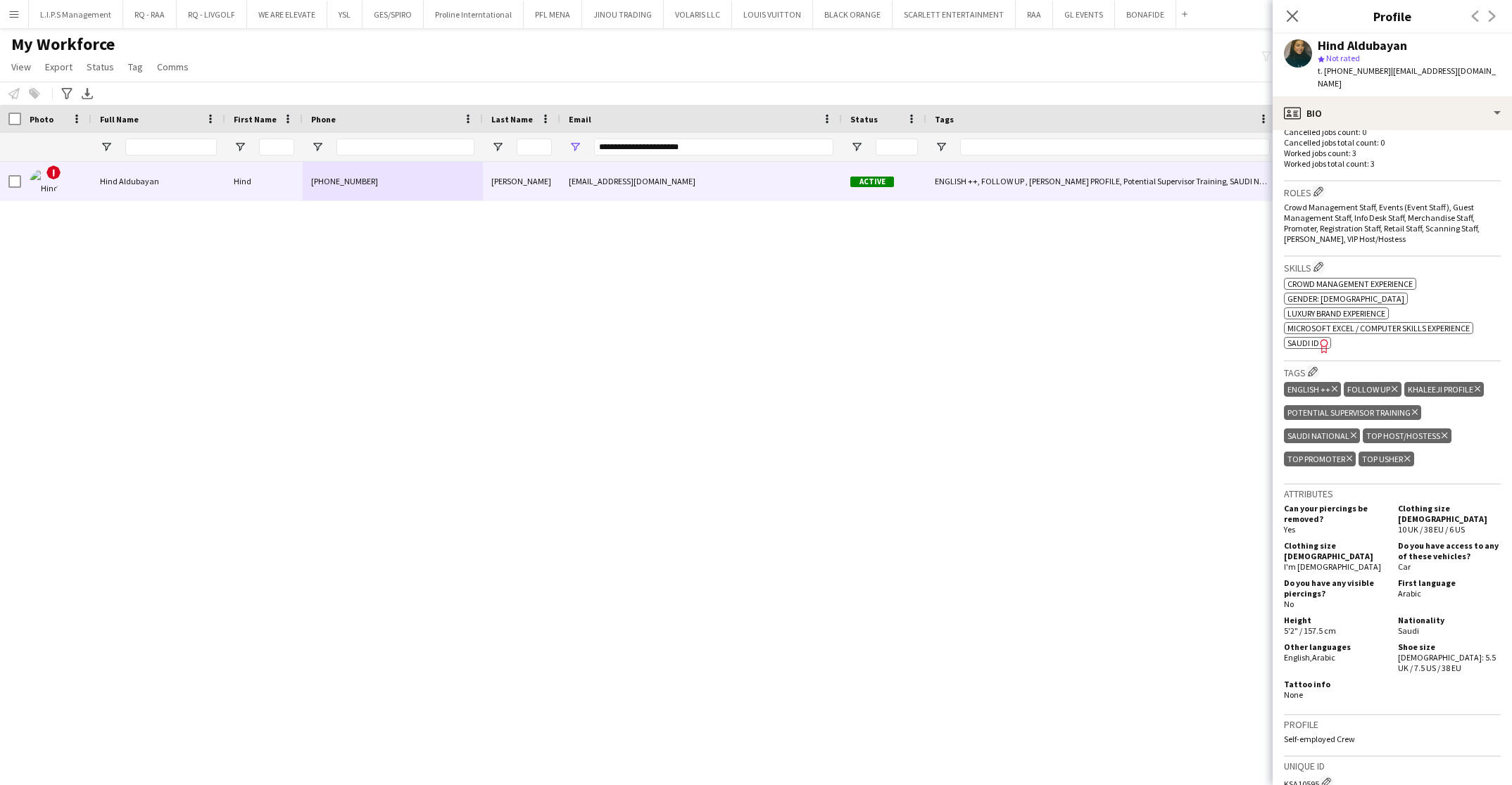
click at [1316, 338] on span "SAUDI ID" at bounding box center [1304, 343] width 32 height 10
drag, startPoint x: 766, startPoint y: 145, endPoint x: 318, endPoint y: 132, distance: 448.2
click at [321, 133] on div "**********" at bounding box center [999, 147] width 1998 height 29
paste input "*"
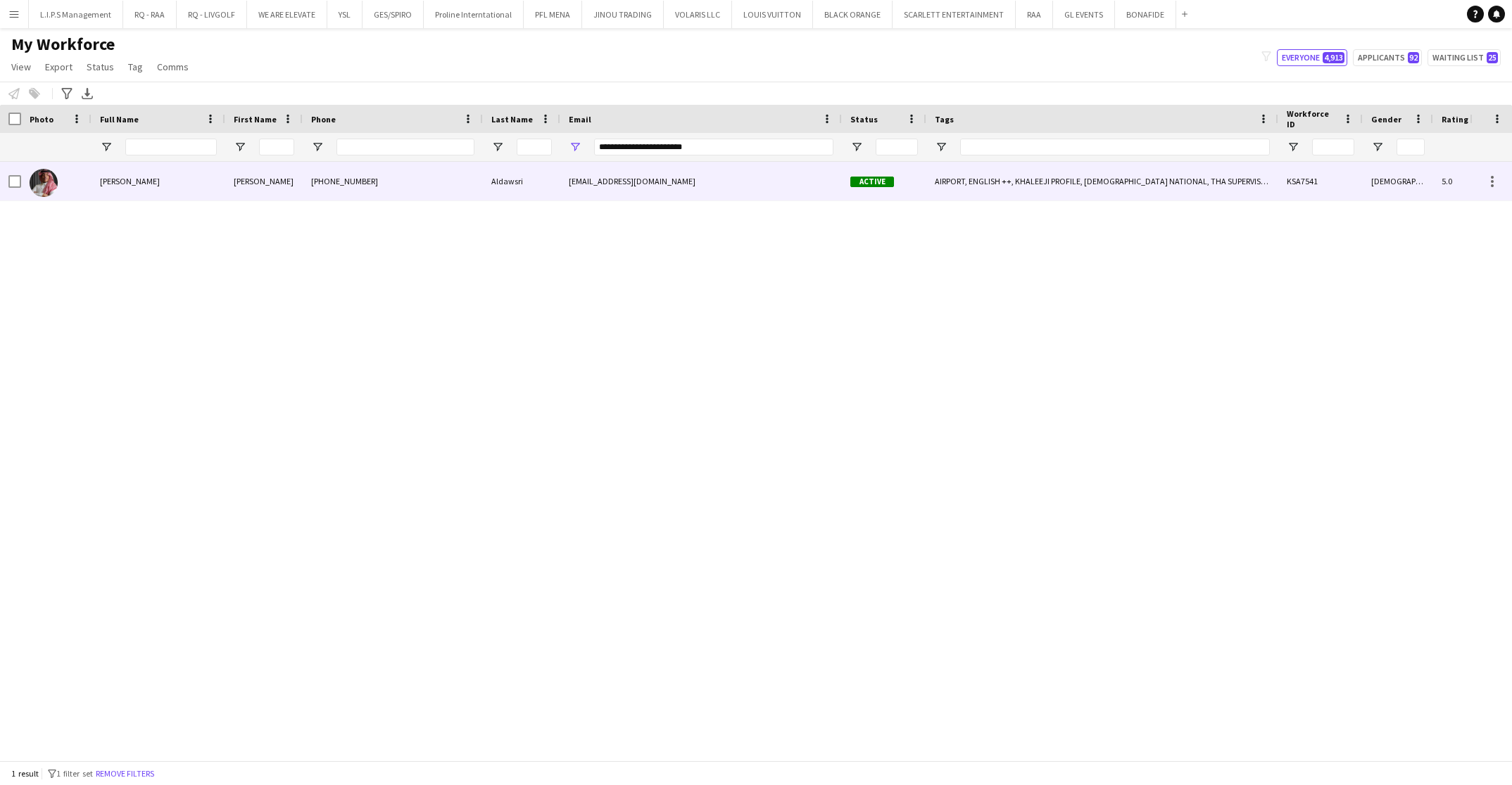
drag, startPoint x: 359, startPoint y: 184, endPoint x: 702, endPoint y: 173, distance: 343.2
click at [370, 183] on div "[PHONE_NUMBER]" at bounding box center [393, 181] width 180 height 39
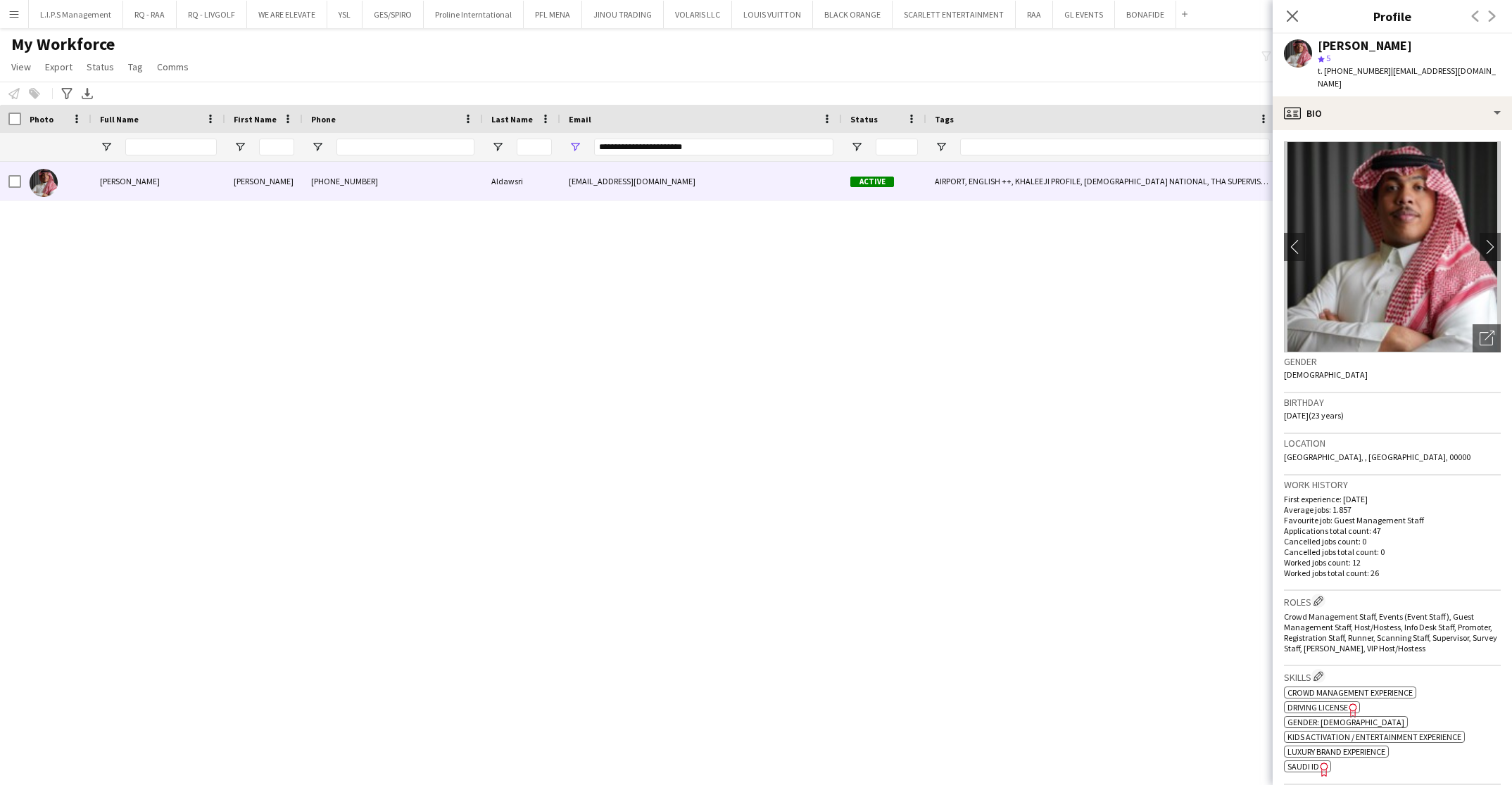
scroll to position [316, 0]
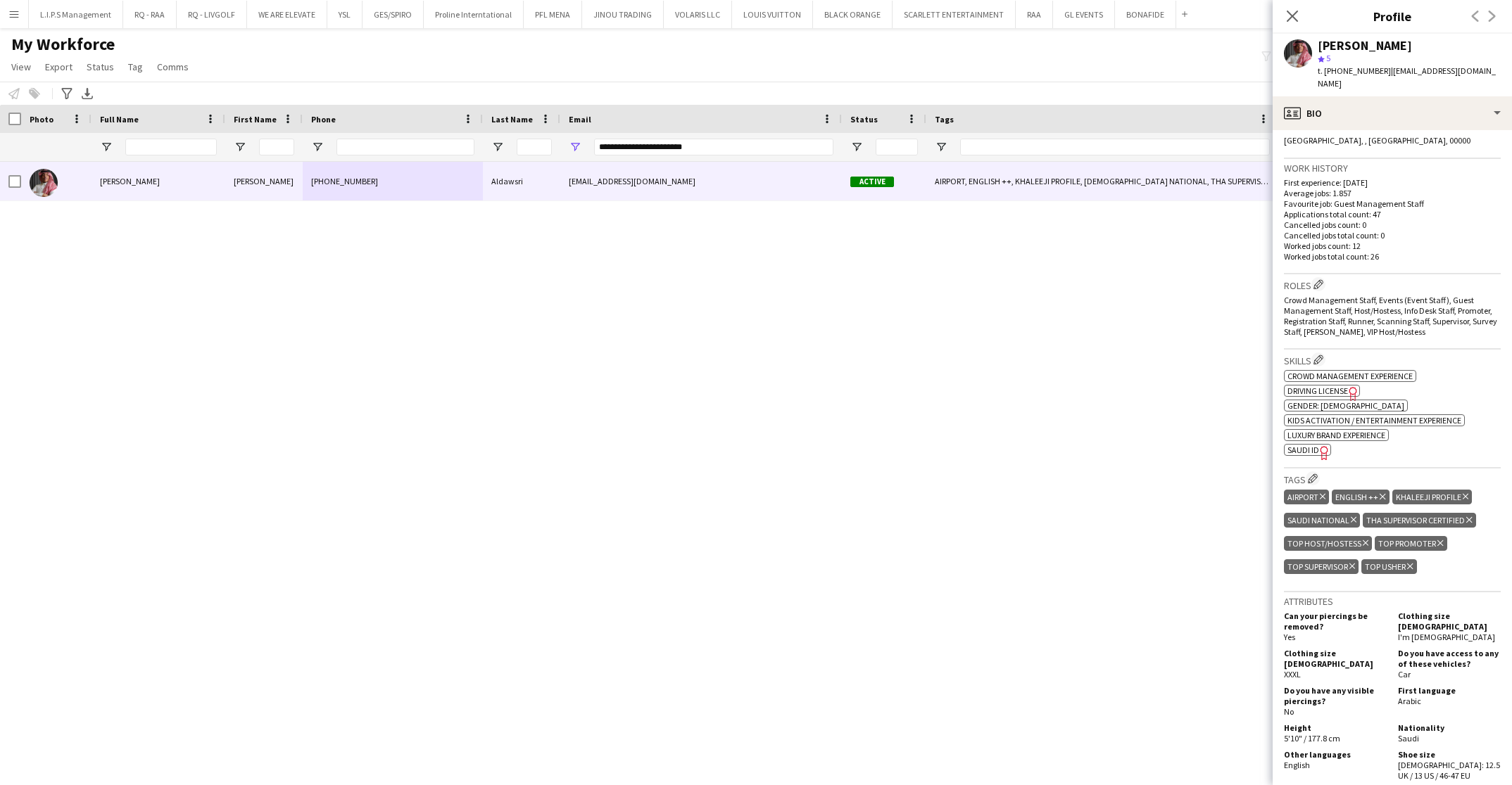
click at [1319, 445] on icon "Freelancer has uploaded a photo validation of skill. Click to see" at bounding box center [1324, 452] width 15 height 15
drag, startPoint x: 740, startPoint y: 147, endPoint x: 341, endPoint y: 155, distance: 399.1
click at [341, 155] on div "**********" at bounding box center [999, 147] width 1998 height 29
paste input "Email Filter Input"
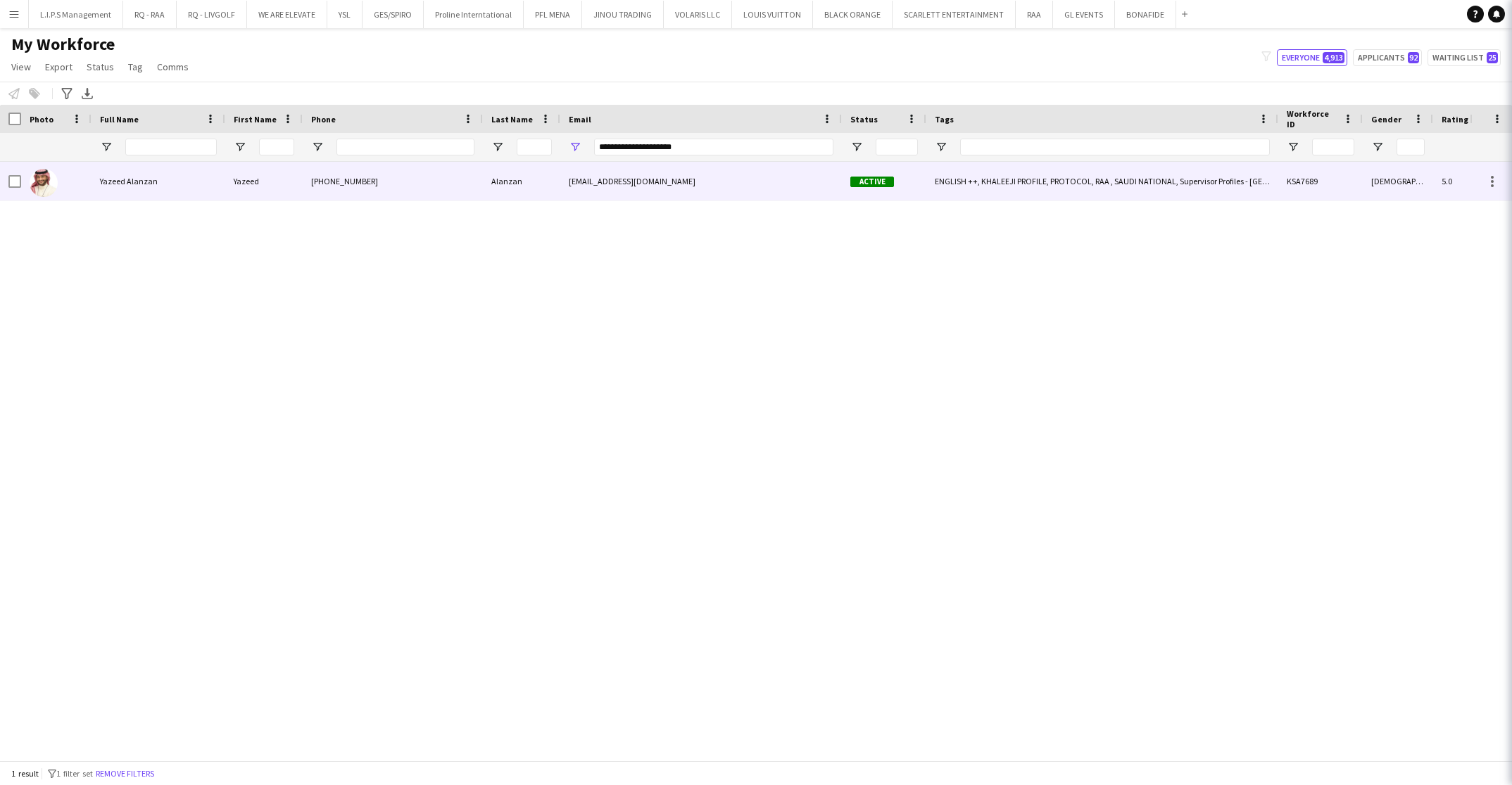
click at [388, 176] on div "[PHONE_NUMBER]" at bounding box center [393, 181] width 180 height 39
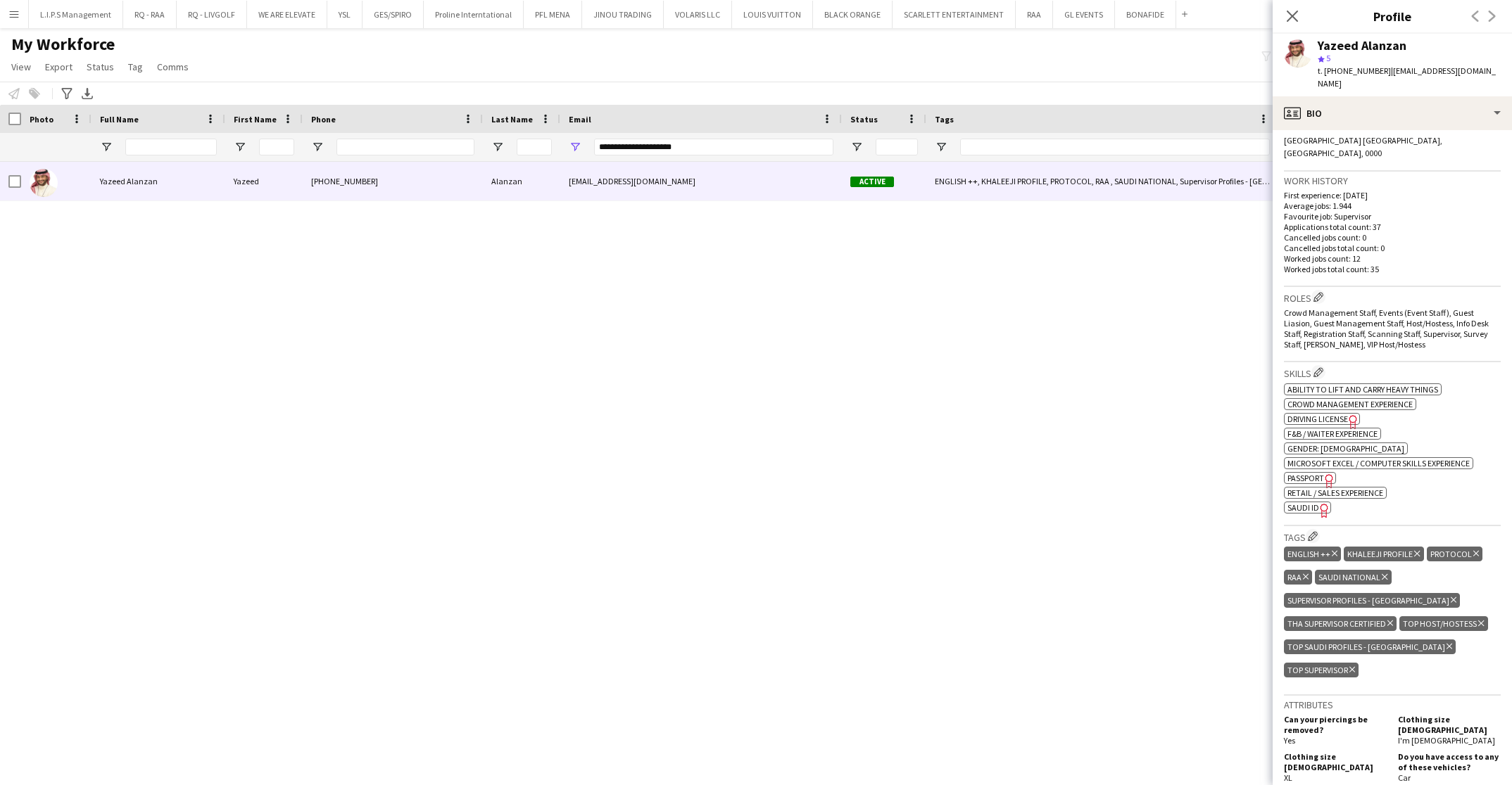
click at [1318, 503] on icon "Freelancer has uploaded a photo validation of skill. Click to see" at bounding box center [1324, 510] width 15 height 15
drag, startPoint x: 725, startPoint y: 145, endPoint x: 414, endPoint y: 134, distance: 311.2
click at [416, 135] on div "**********" at bounding box center [999, 147] width 1998 height 29
paste input "Email Filter Input"
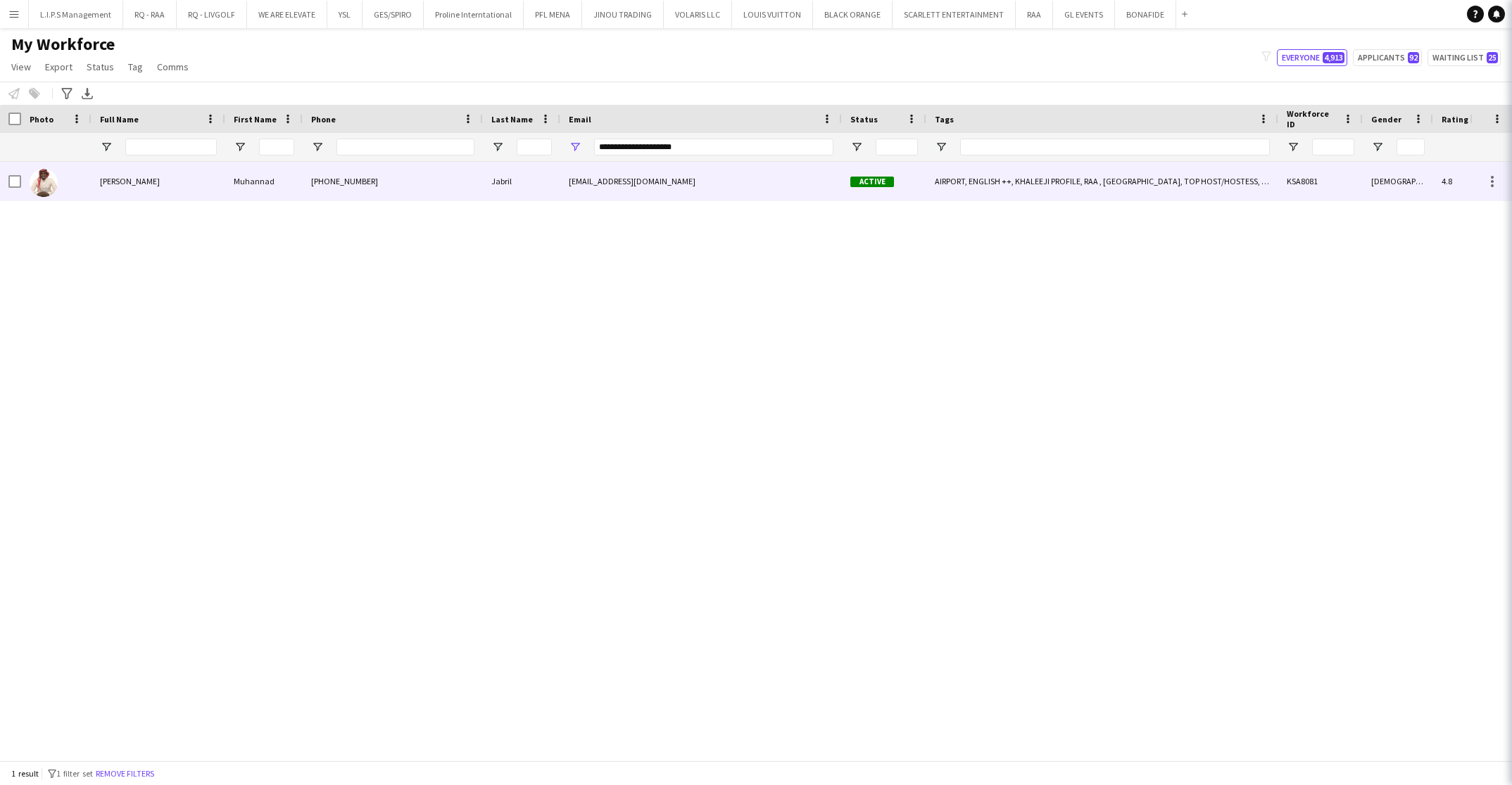
drag, startPoint x: 427, startPoint y: 195, endPoint x: 429, endPoint y: 180, distance: 15.1
click at [429, 180] on div "[PHONE_NUMBER]" at bounding box center [393, 181] width 180 height 39
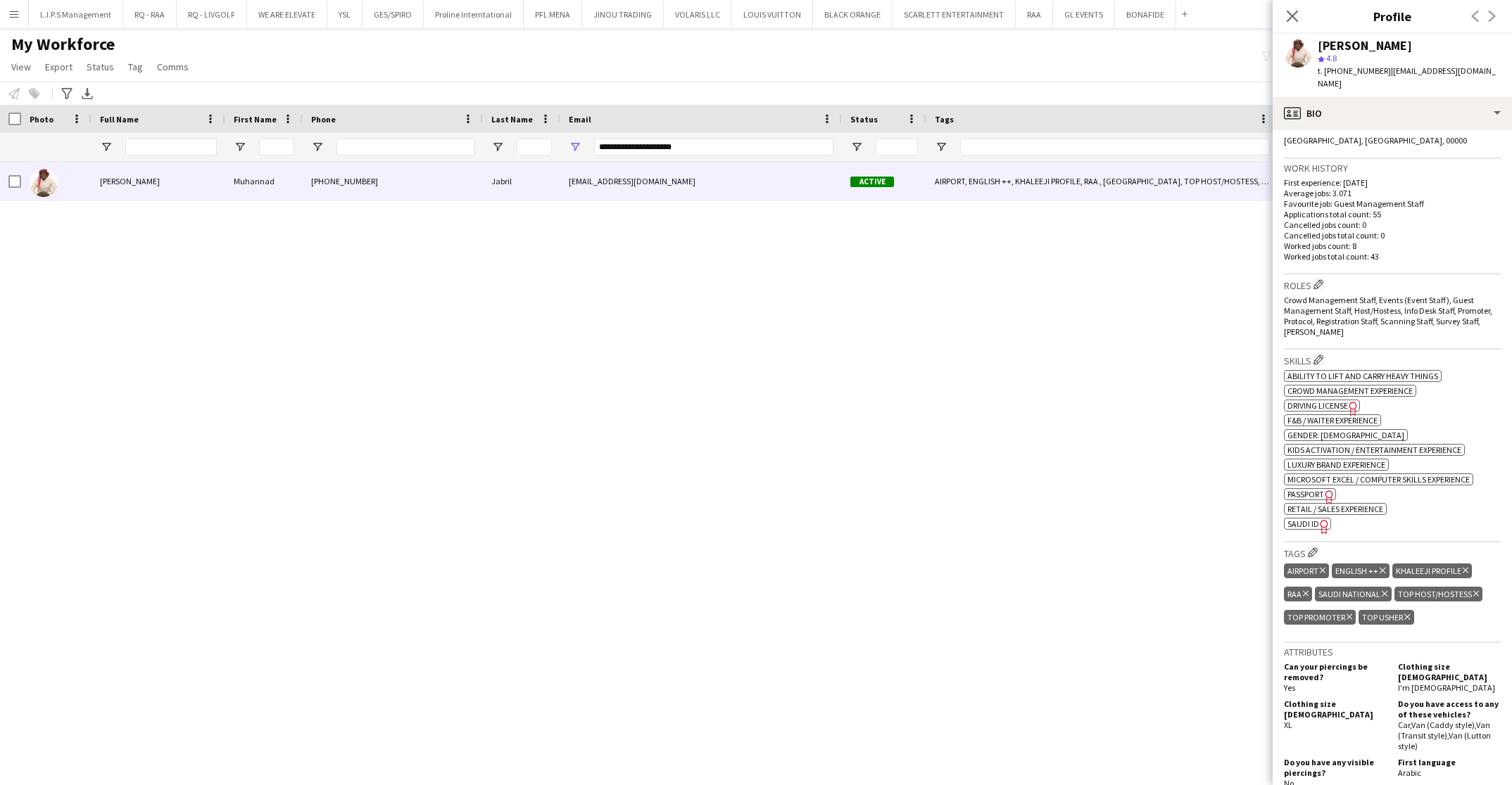
click at [1313, 519] on span "SAUDI ID" at bounding box center [1304, 524] width 32 height 10
drag, startPoint x: 750, startPoint y: 145, endPoint x: 312, endPoint y: 143, distance: 438.0
click at [312, 143] on div "**********" at bounding box center [999, 147] width 1998 height 29
paste input "***"
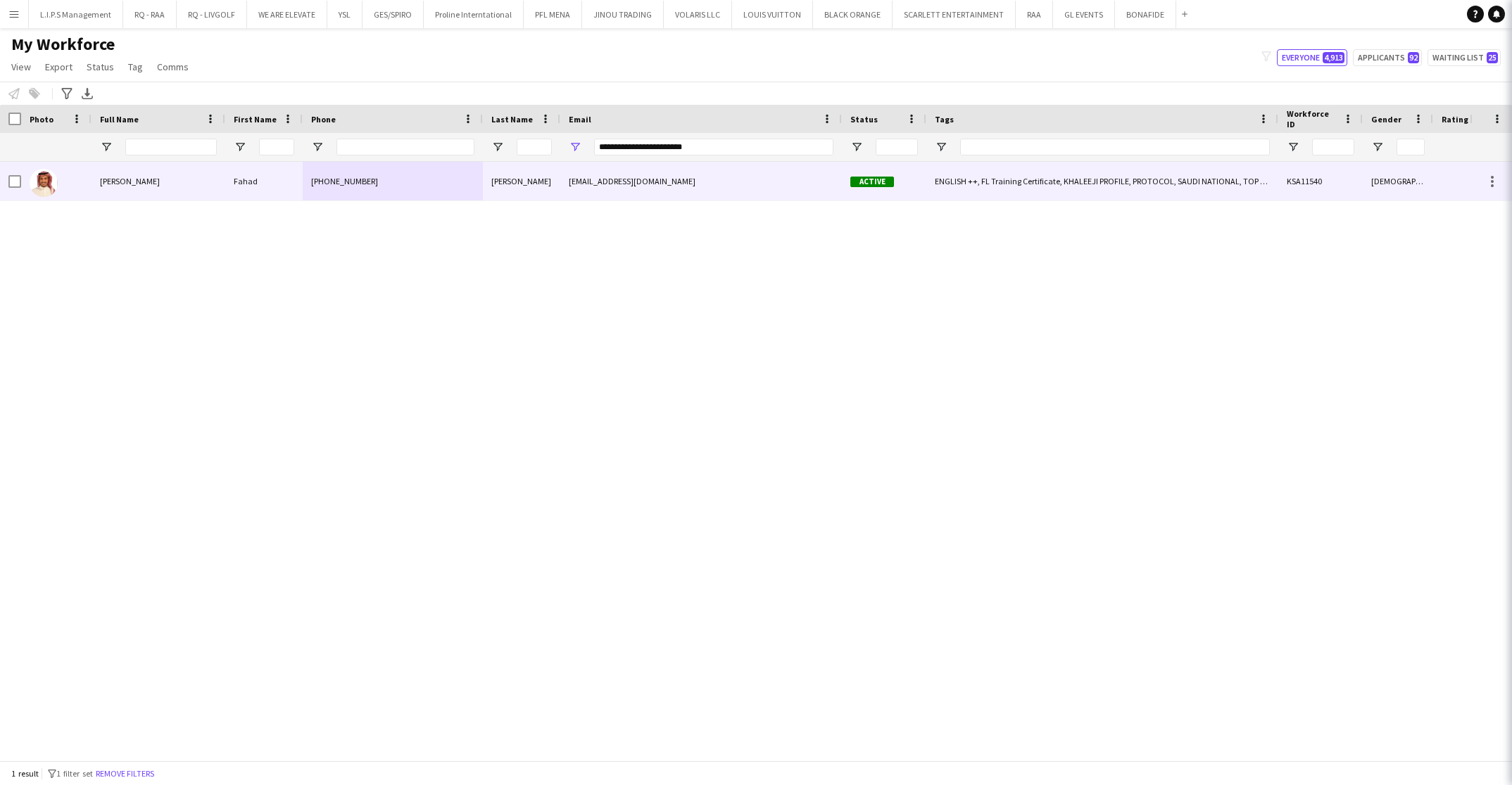
drag, startPoint x: 381, startPoint y: 188, endPoint x: 876, endPoint y: 168, distance: 495.4
click at [406, 169] on div "[PHONE_NUMBER]" at bounding box center [393, 181] width 180 height 39
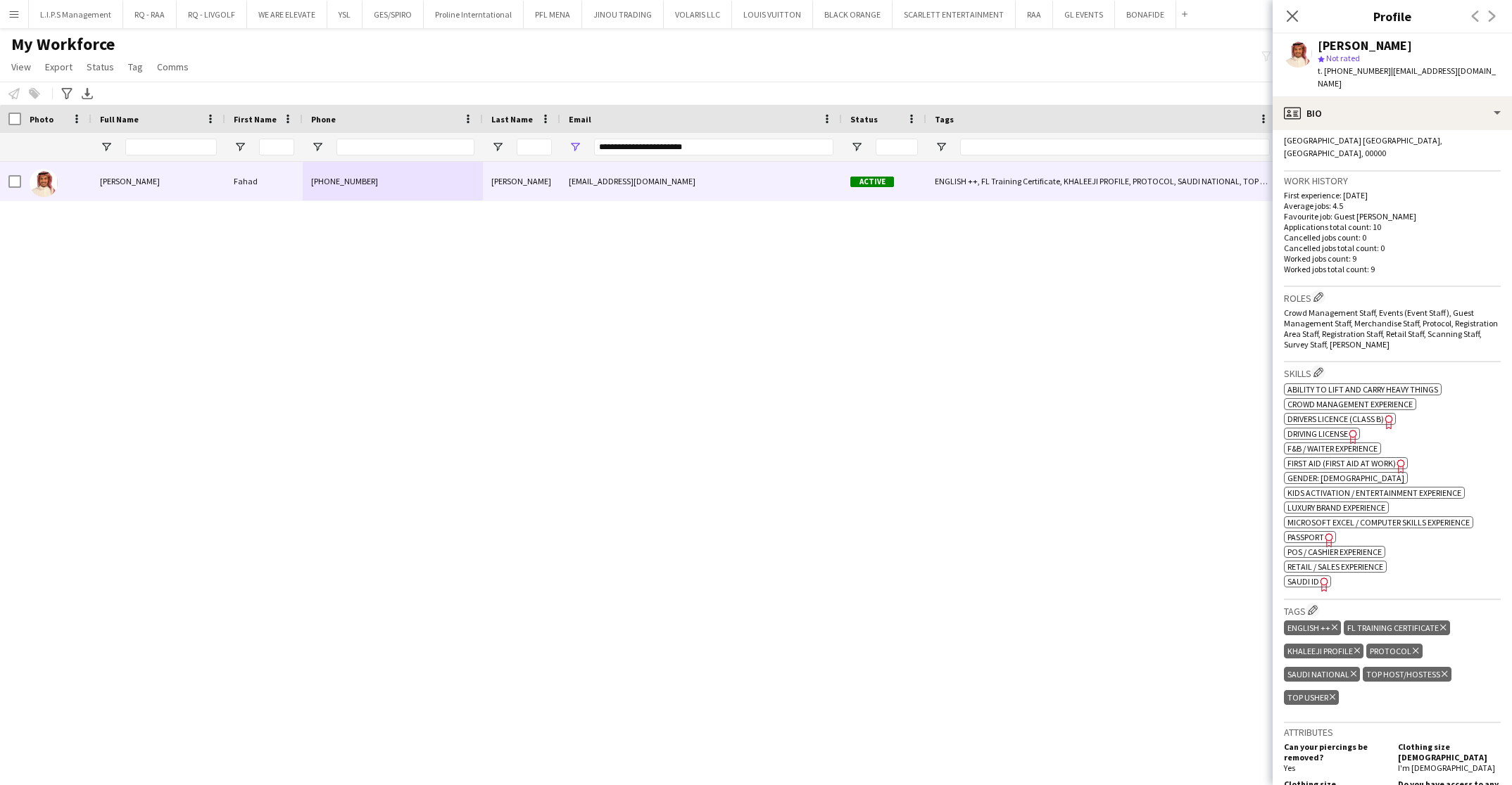
click at [1320, 577] on icon "Freelancer has uploaded a photo validation of skill. Click to see" at bounding box center [1324, 584] width 15 height 15
drag, startPoint x: 741, startPoint y: 142, endPoint x: 454, endPoint y: 127, distance: 287.4
click at [454, 127] on div "Workforce Details Last Name Status Email" at bounding box center [999, 133] width 1998 height 57
paste input "Email Filter Input"
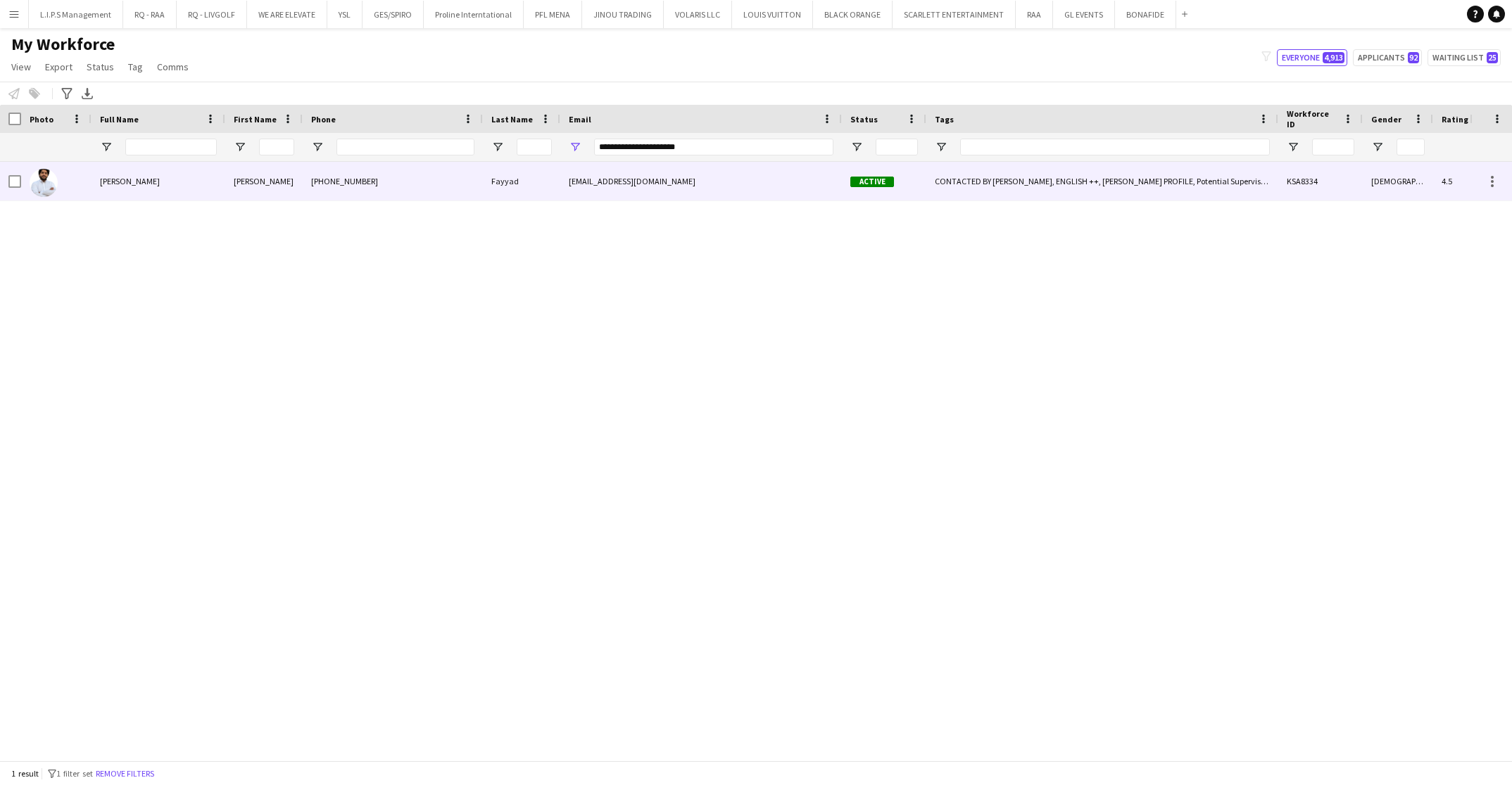
click at [452, 190] on div "[PHONE_NUMBER]" at bounding box center [393, 181] width 180 height 39
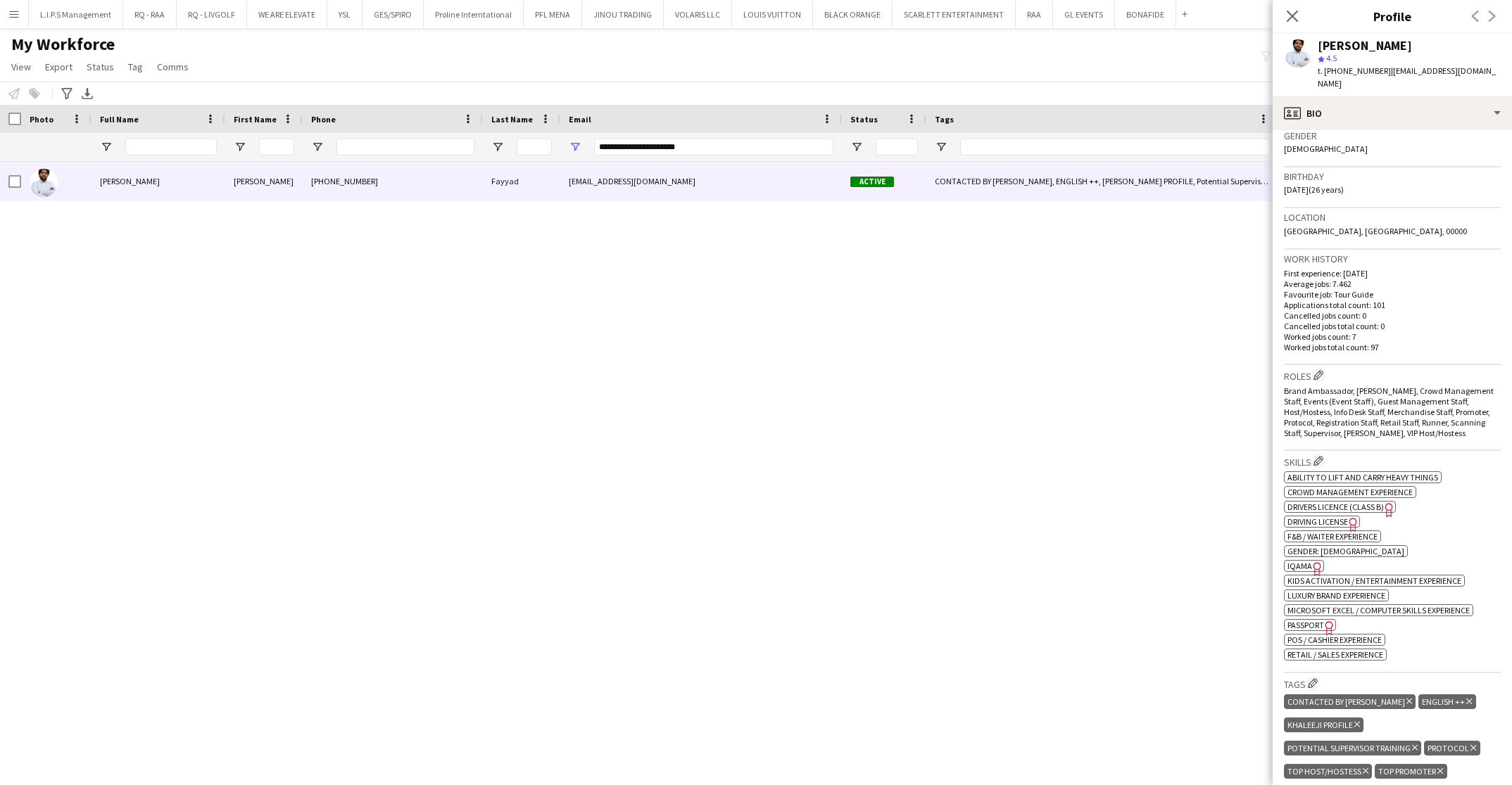
scroll to position [422, 0]
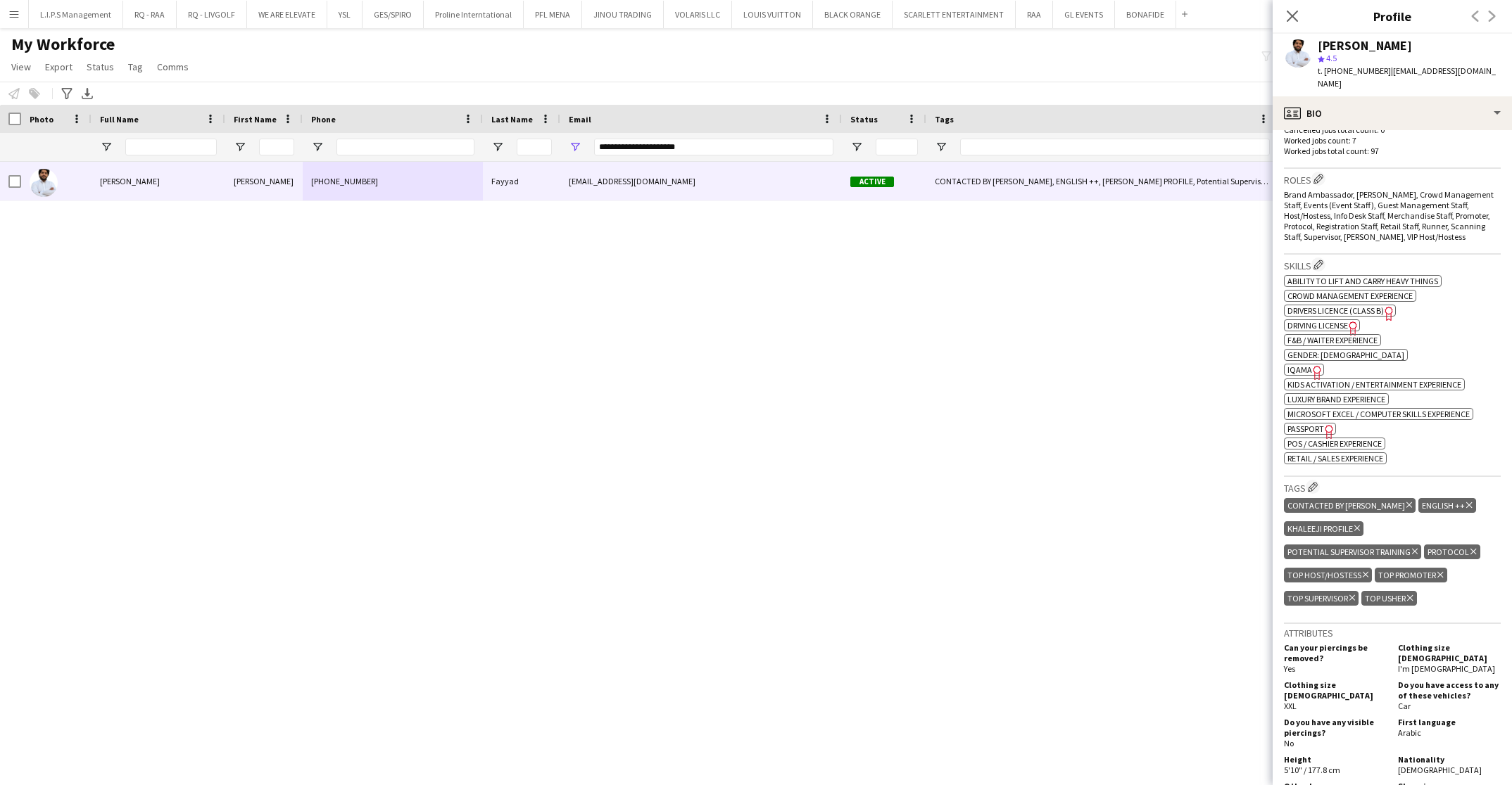
click at [1308, 368] on span "IQAMA" at bounding box center [1300, 370] width 24 height 10
drag, startPoint x: 702, startPoint y: 142, endPoint x: 420, endPoint y: 152, distance: 282.2
click at [423, 151] on div "**********" at bounding box center [999, 147] width 1998 height 29
paste input "Email Filter Input"
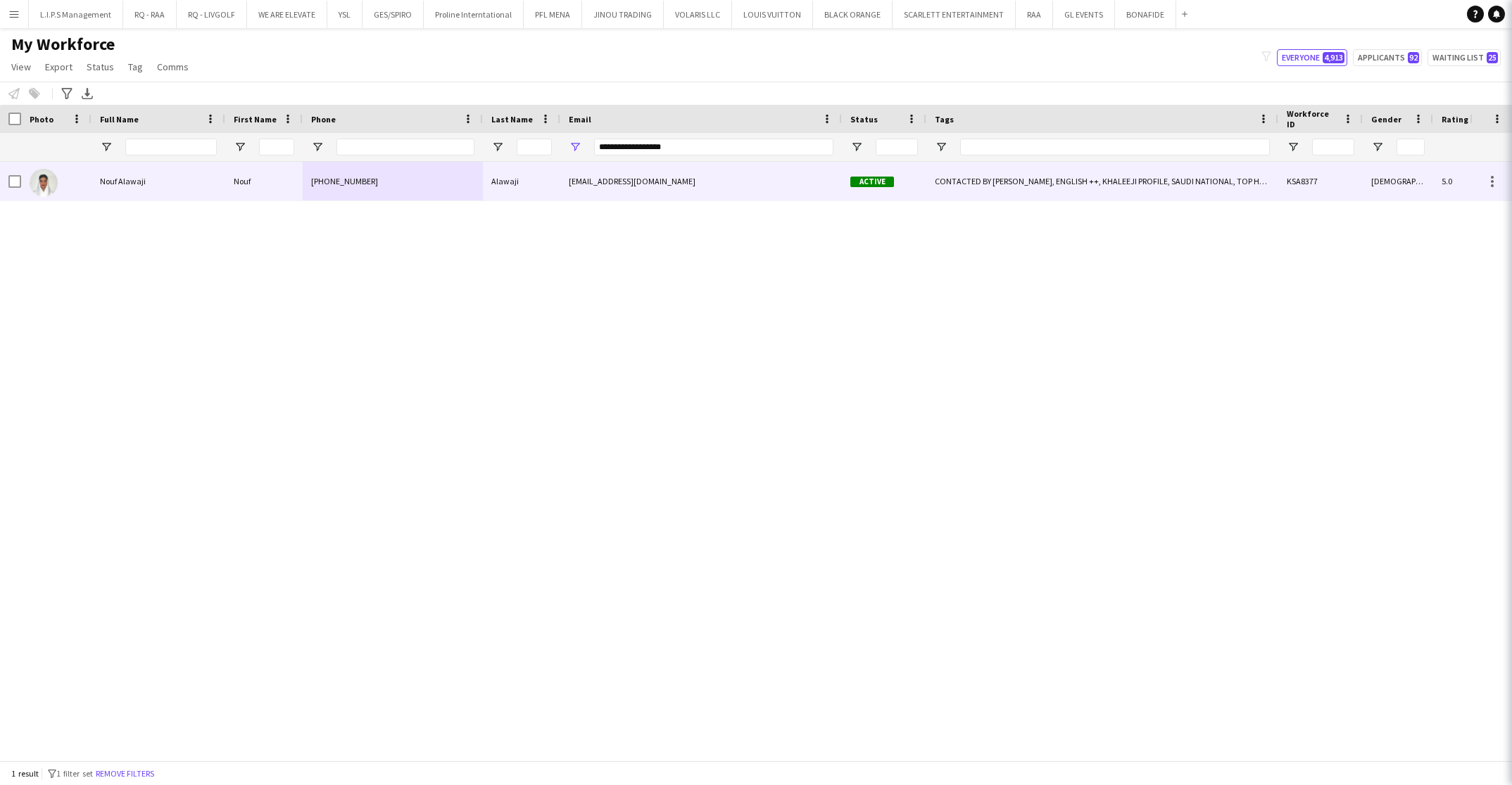
click at [445, 179] on div "[PHONE_NUMBER]" at bounding box center [393, 181] width 180 height 39
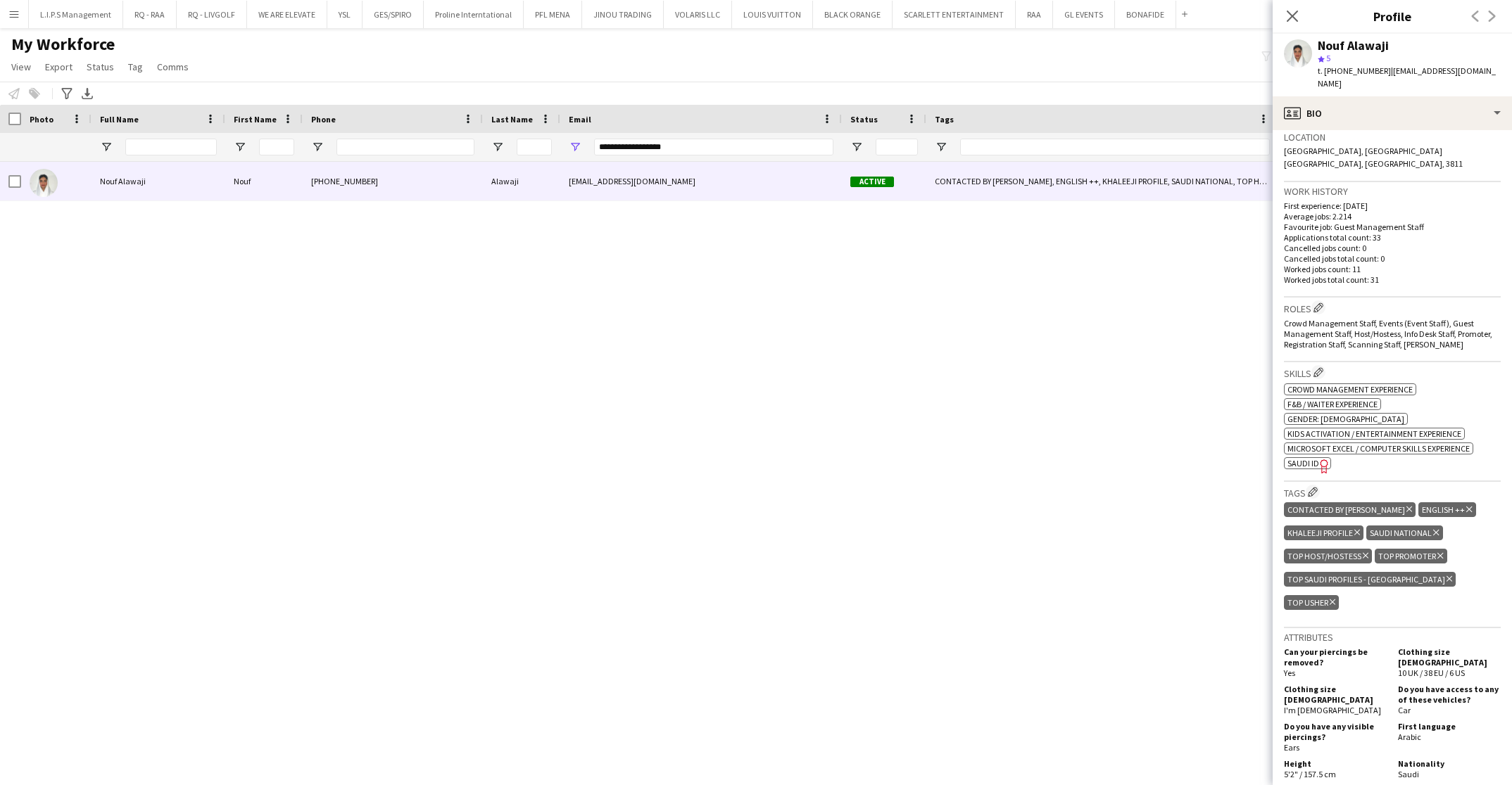
scroll to position [316, 0]
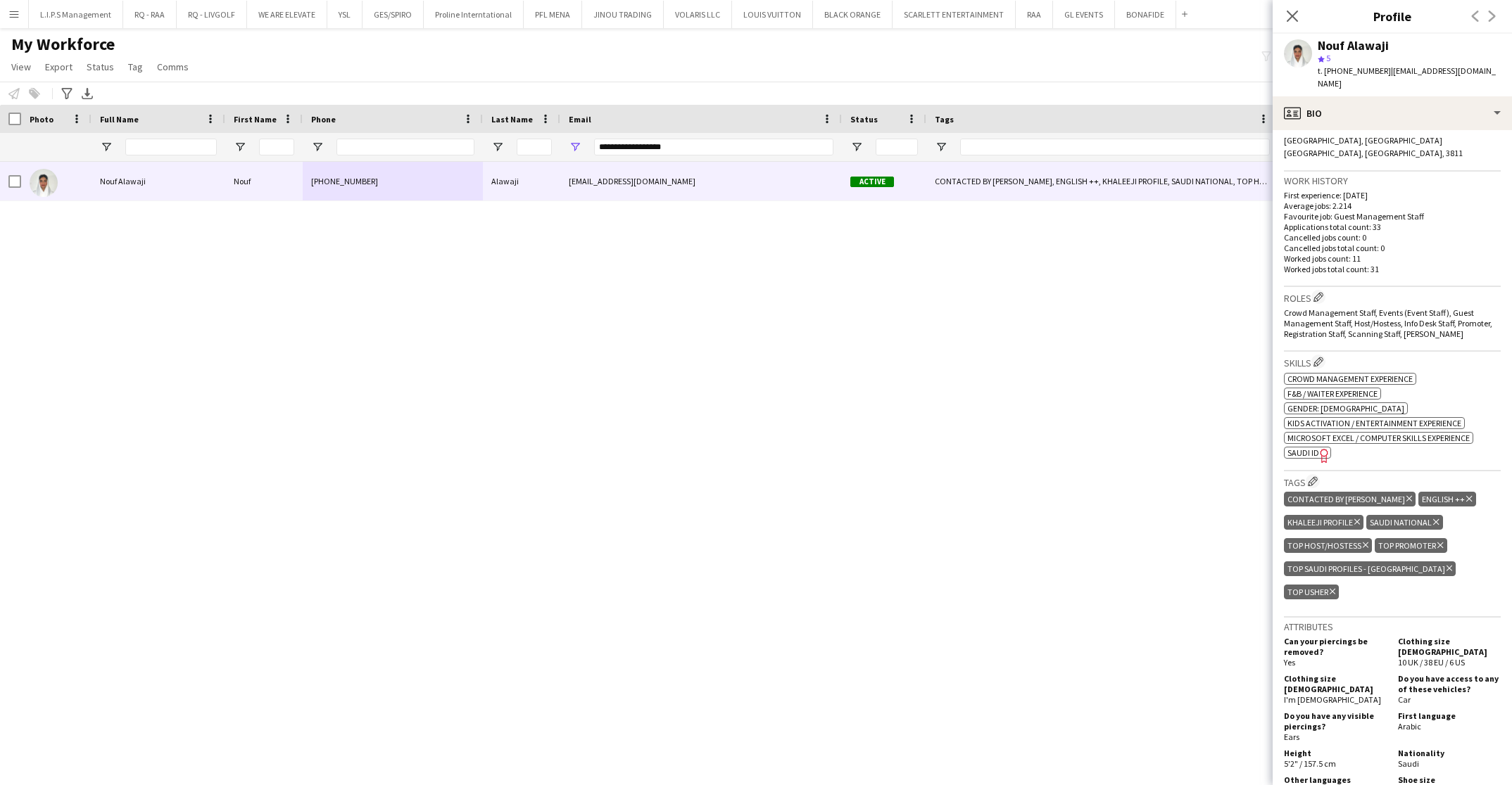
click at [1318, 449] on icon "Freelancer has uploaded a photo validation of skill. Click to see" at bounding box center [1324, 456] width 15 height 15
drag, startPoint x: 721, startPoint y: 147, endPoint x: 428, endPoint y: 152, distance: 293.0
click at [431, 152] on div "**********" at bounding box center [999, 147] width 1998 height 29
paste input "******"
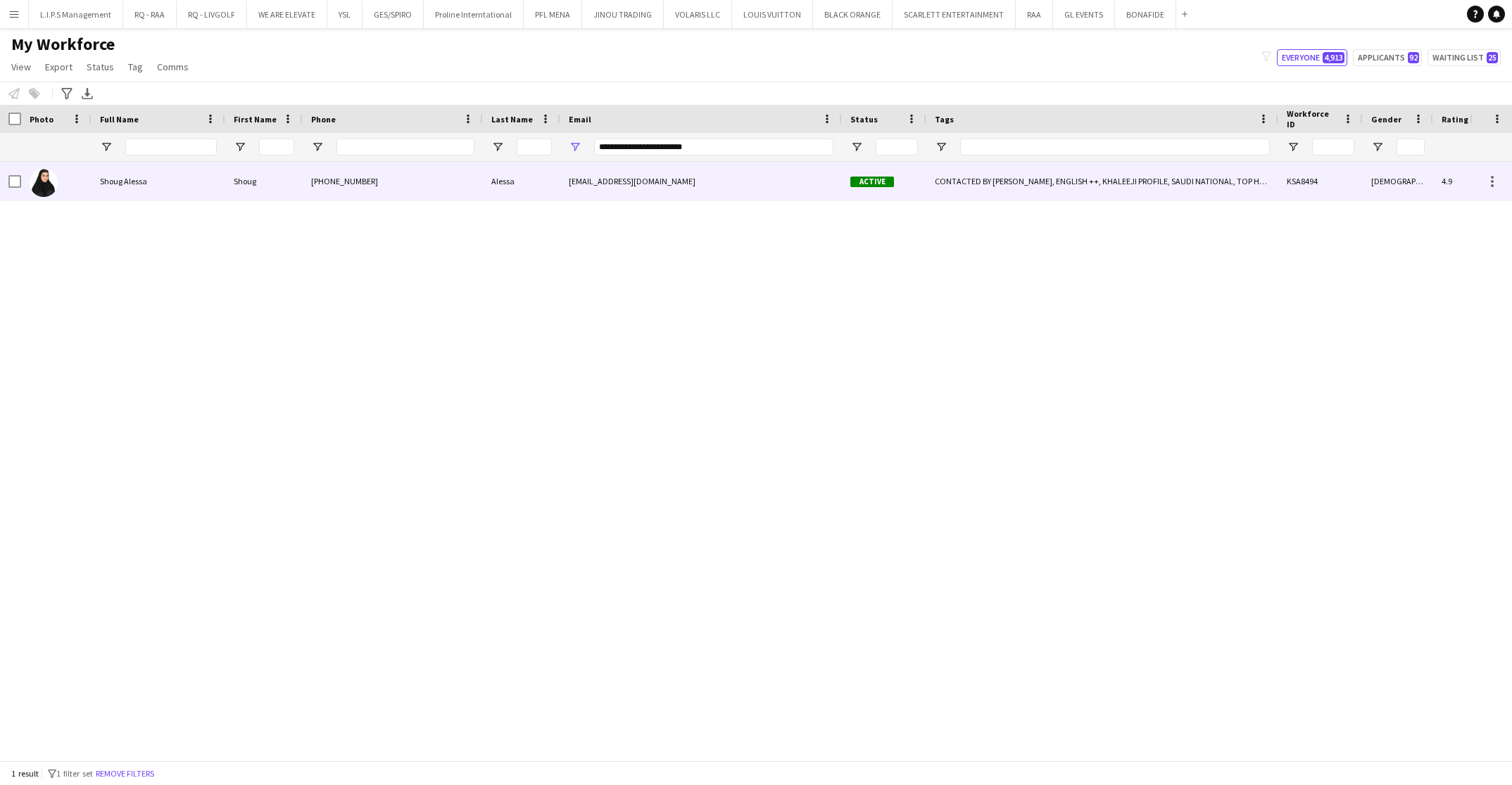
click at [482, 172] on div "[PHONE_NUMBER]" at bounding box center [393, 181] width 180 height 39
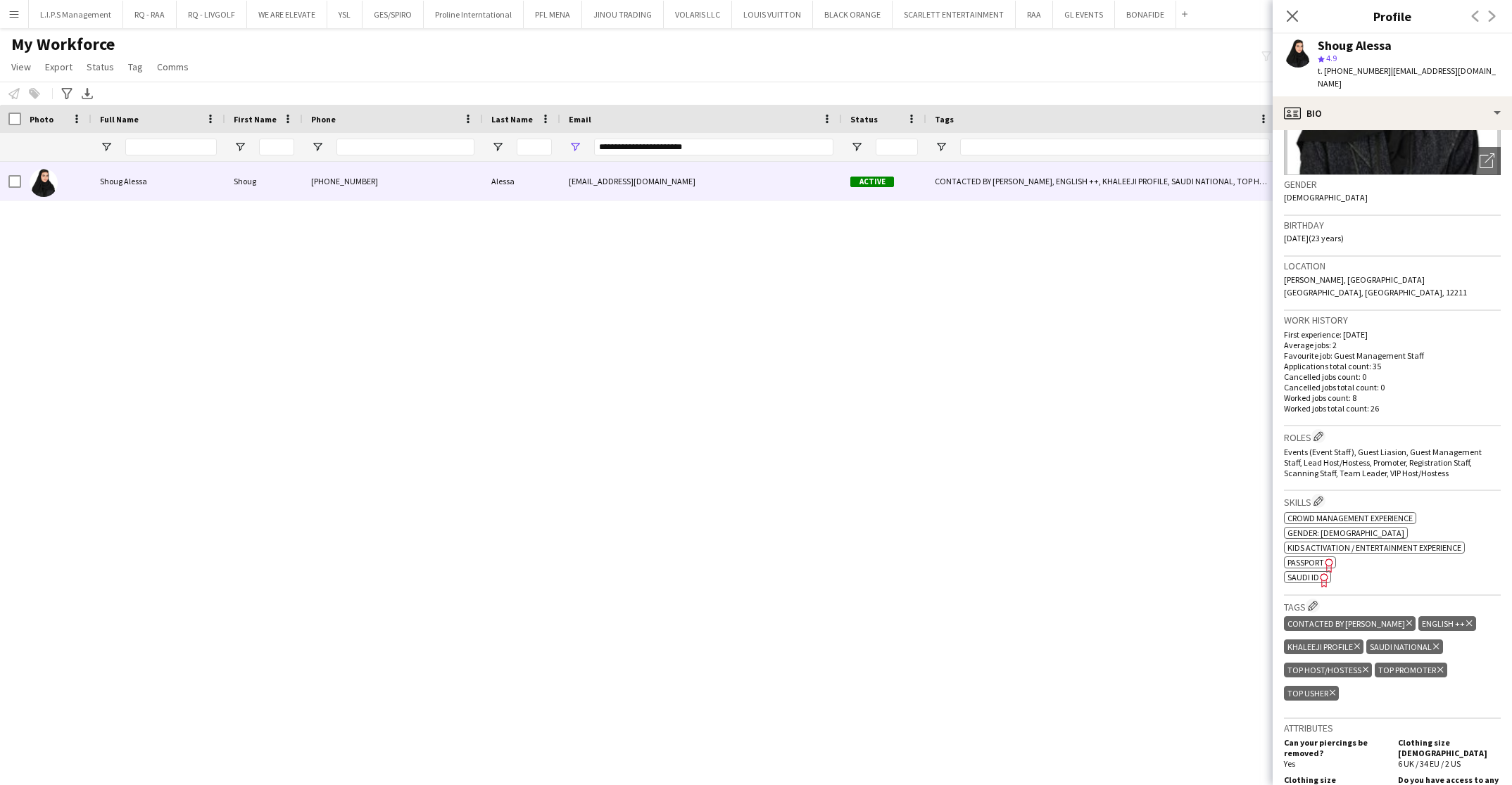
scroll to position [211, 0]
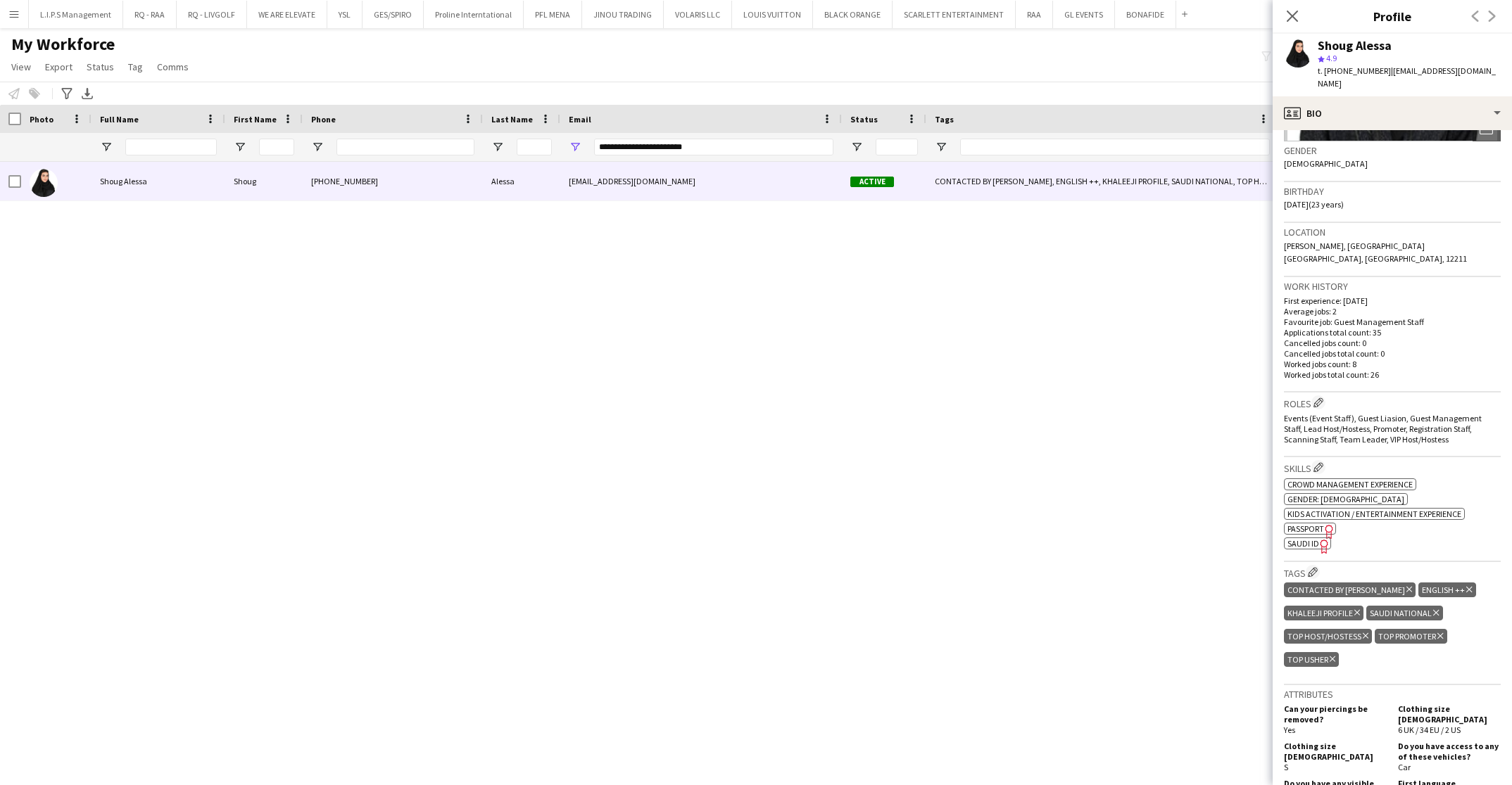
click at [1316, 539] on span "SAUDI ID" at bounding box center [1304, 544] width 32 height 10
drag, startPoint x: 763, startPoint y: 143, endPoint x: 442, endPoint y: 142, distance: 321.0
click at [442, 142] on div "**********" at bounding box center [999, 147] width 1998 height 29
paste input "Email Filter Input"
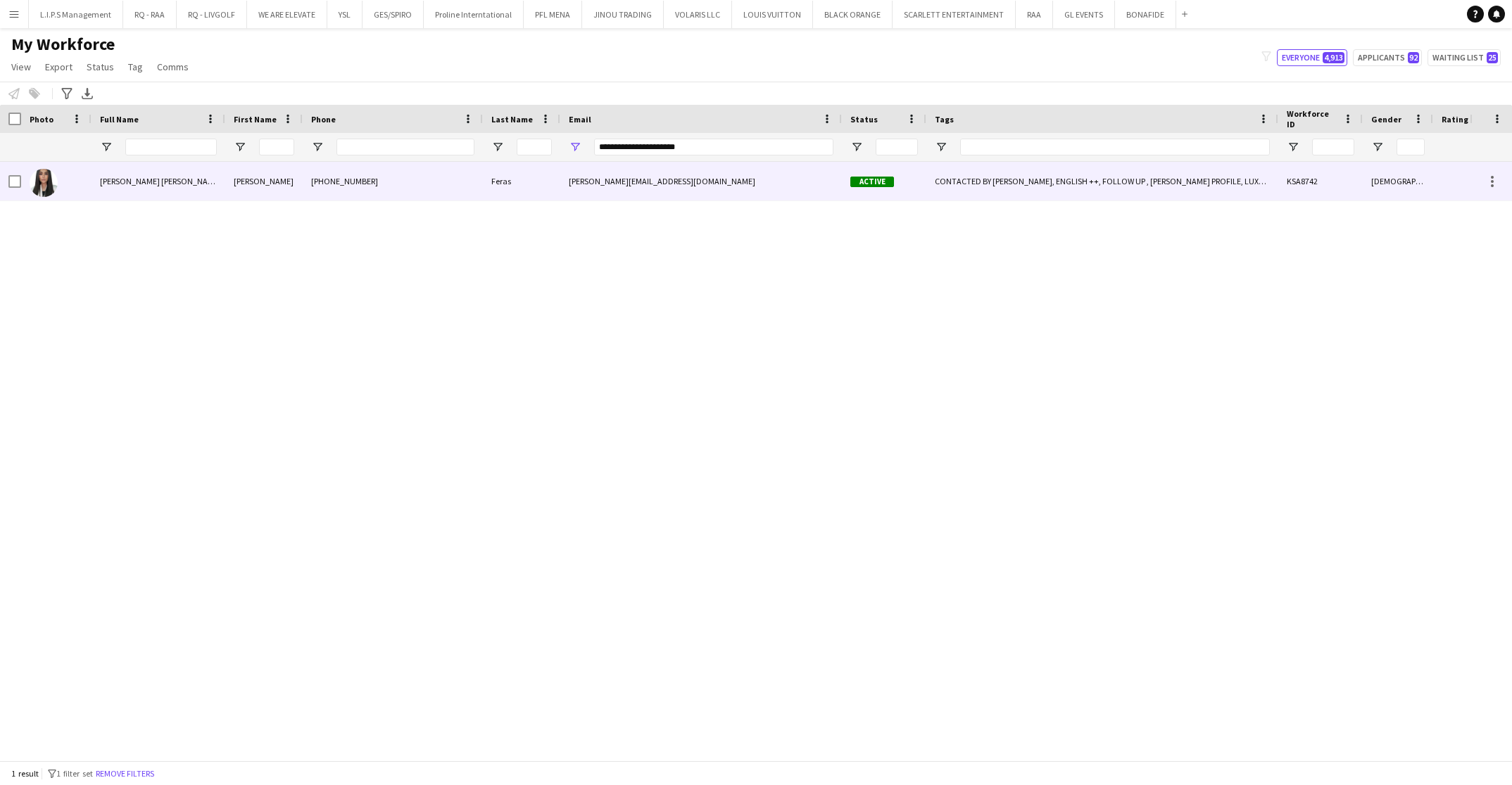
drag, startPoint x: 626, startPoint y: 182, endPoint x: 744, endPoint y: 167, distance: 118.9
click at [623, 182] on div "[PERSON_NAME][EMAIL_ADDRESS][DOMAIN_NAME]" at bounding box center [702, 181] width 282 height 39
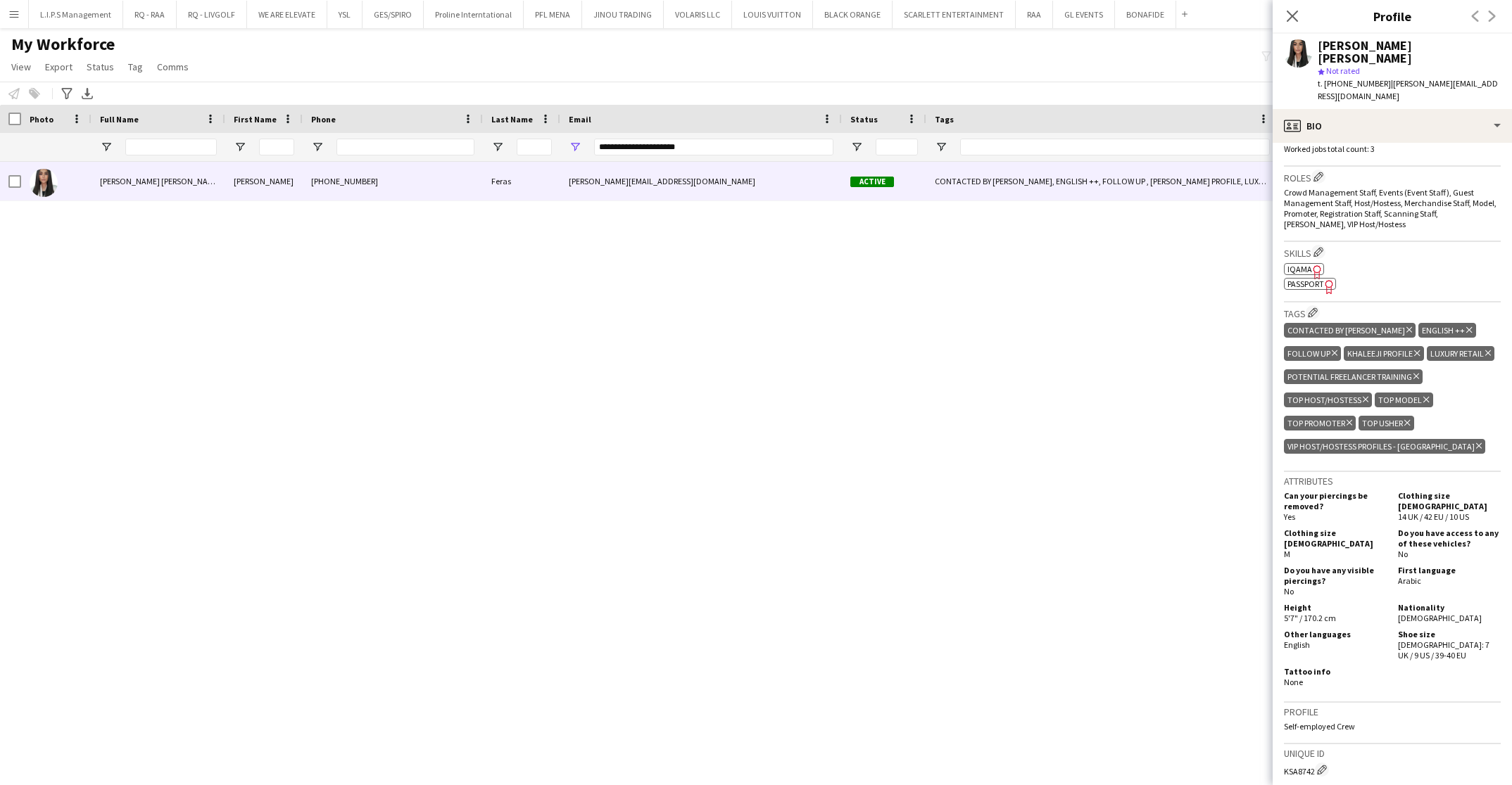
scroll to position [422, 0]
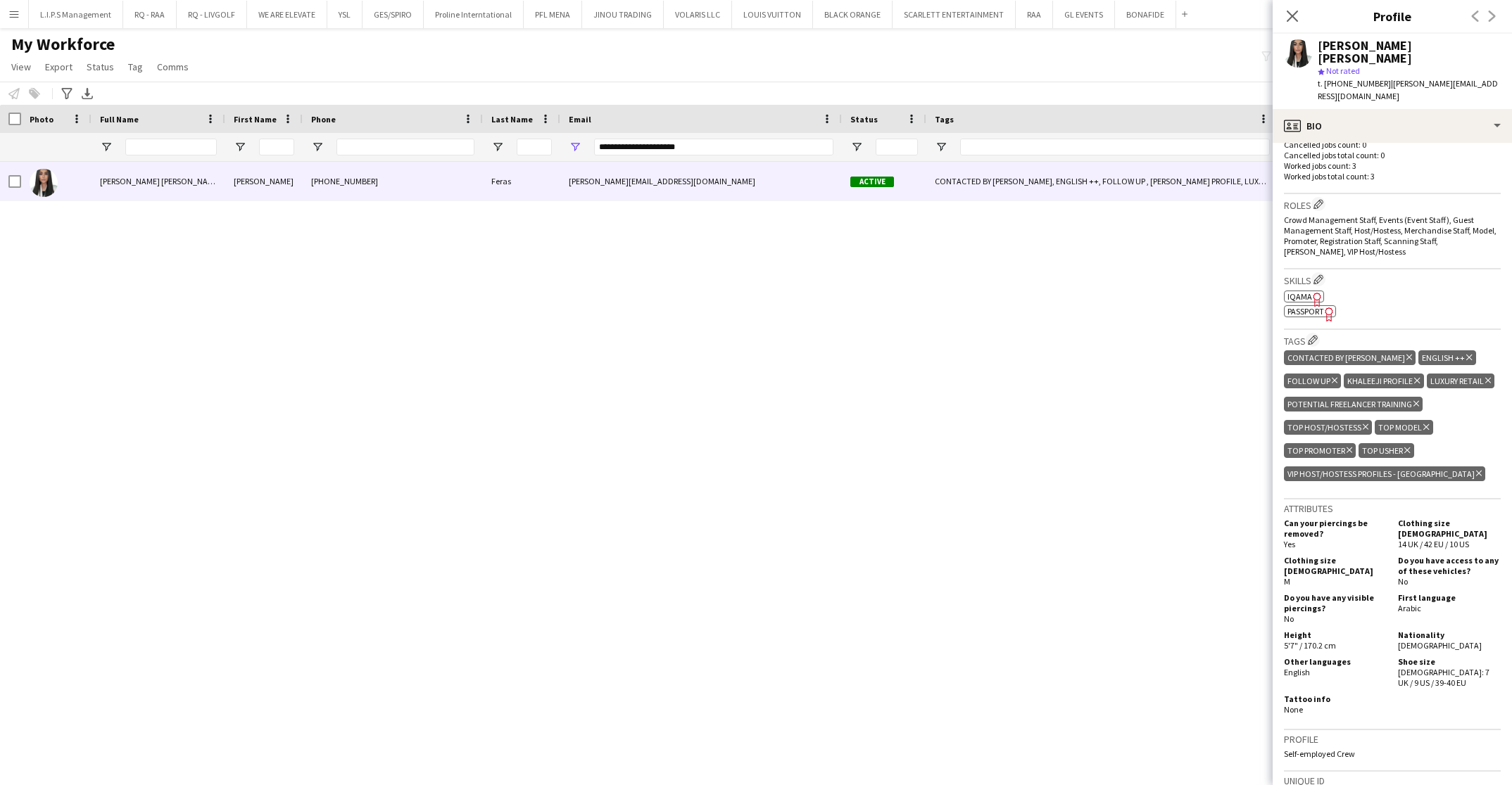
click at [1311, 306] on span "Passport" at bounding box center [1306, 311] width 36 height 10
drag, startPoint x: 704, startPoint y: 150, endPoint x: 379, endPoint y: 162, distance: 325.2
click at [379, 162] on div "Workforce Details Last Name Status Email" at bounding box center [756, 432] width 1512 height 656
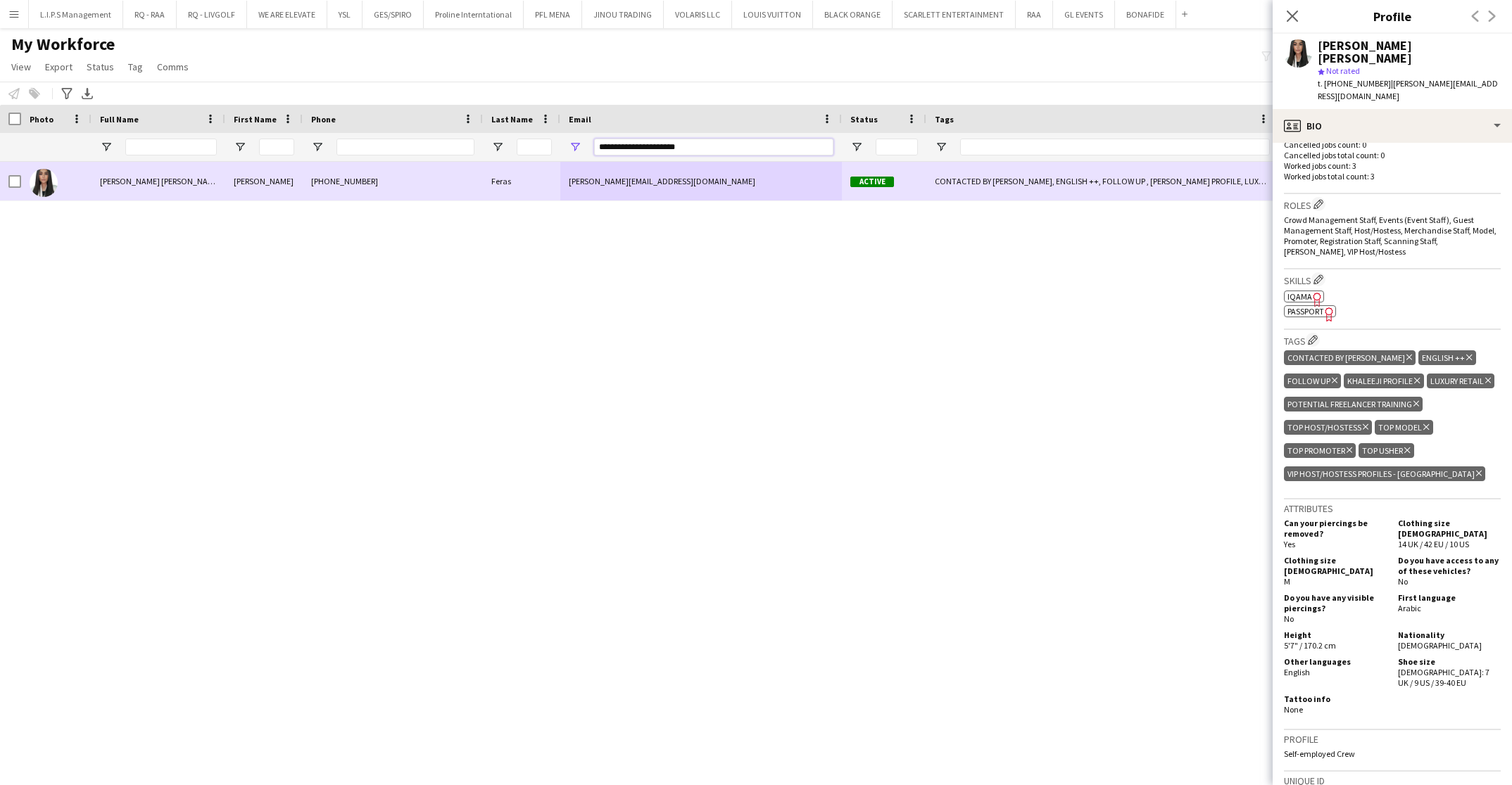
paste input "Email Filter Input"
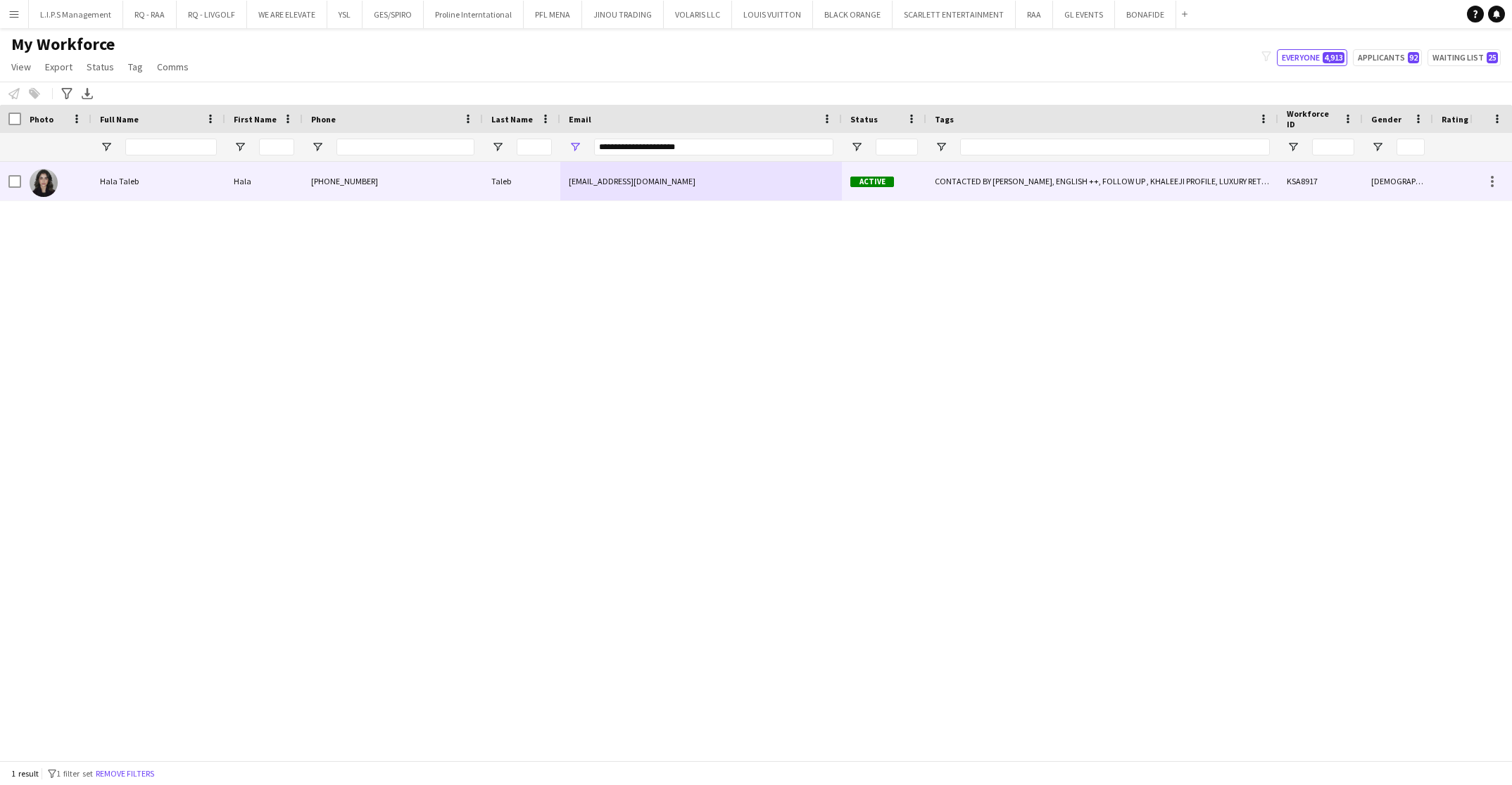
click at [373, 168] on div "[PHONE_NUMBER]" at bounding box center [393, 181] width 180 height 39
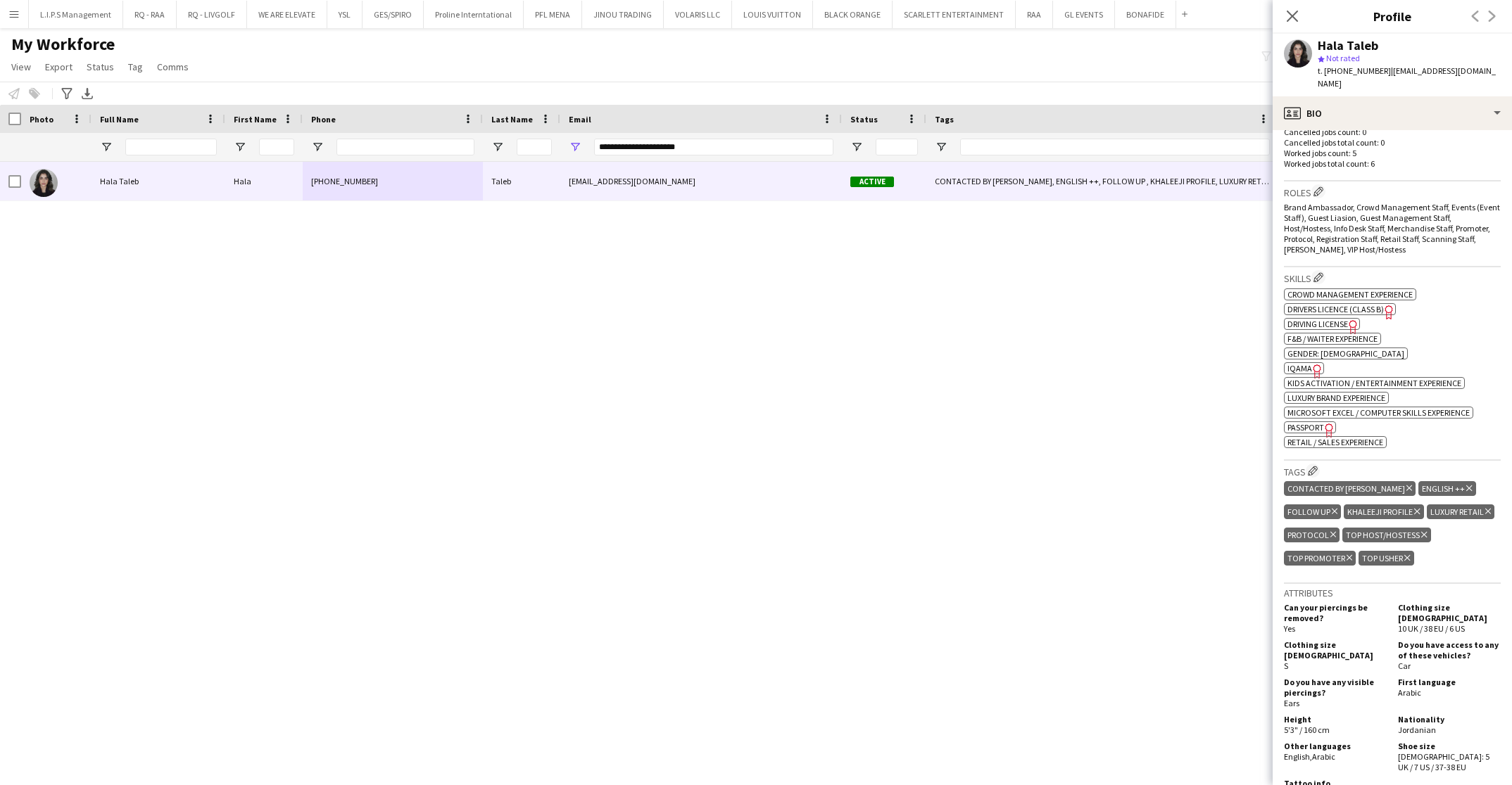
click at [1297, 422] on span "Passport" at bounding box center [1306, 427] width 36 height 10
click at [1299, 363] on span "IQAMA" at bounding box center [1300, 368] width 24 height 10
click at [1361, 67] on span "t. [PHONE_NUMBER]" at bounding box center [1355, 71] width 74 height 10
copy span "966593676695"
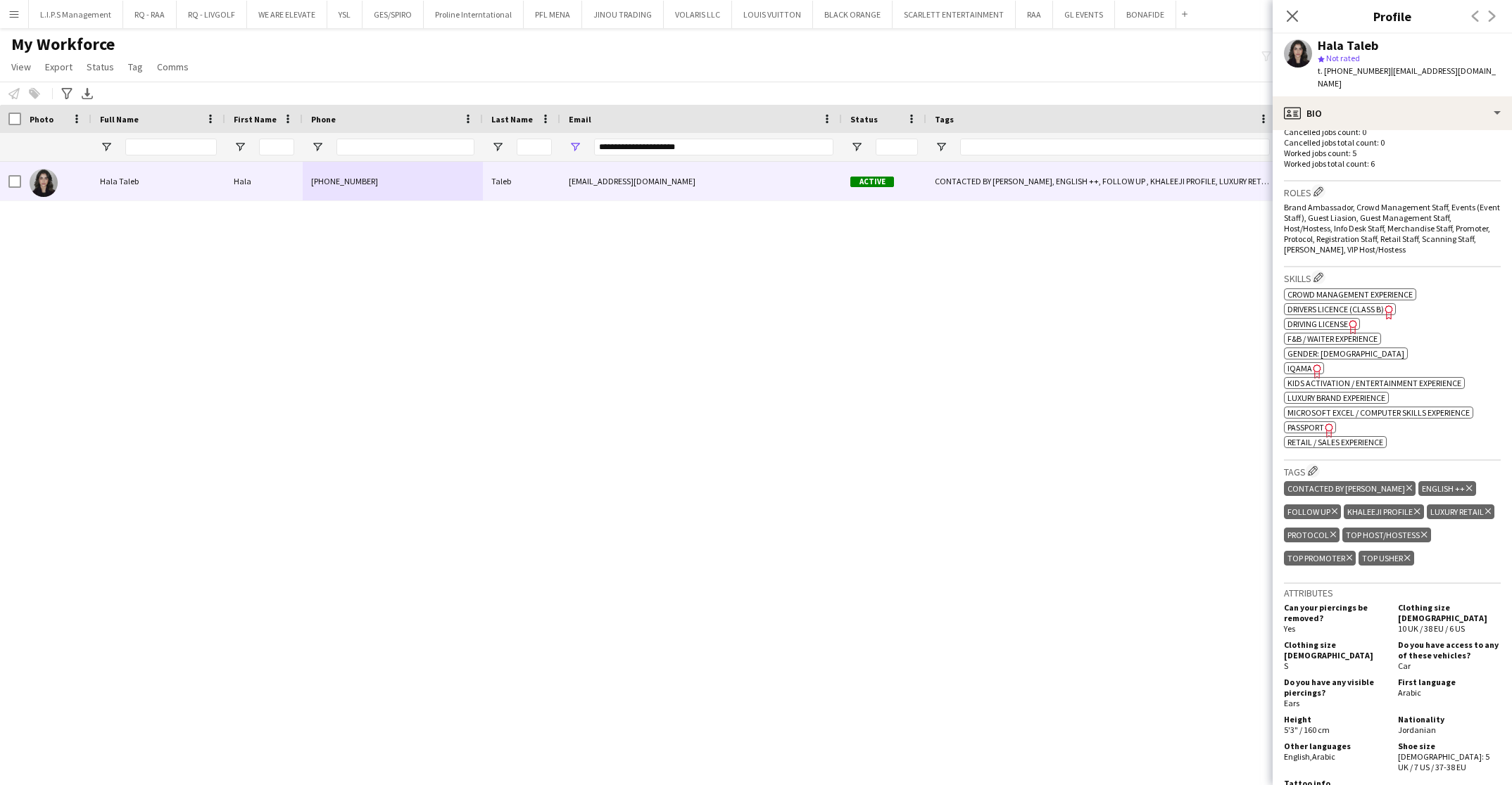
scroll to position [0, 0]
drag, startPoint x: 723, startPoint y: 144, endPoint x: 278, endPoint y: 150, distance: 445.0
click at [278, 150] on div "**********" at bounding box center [999, 147] width 1998 height 29
paste input "**"
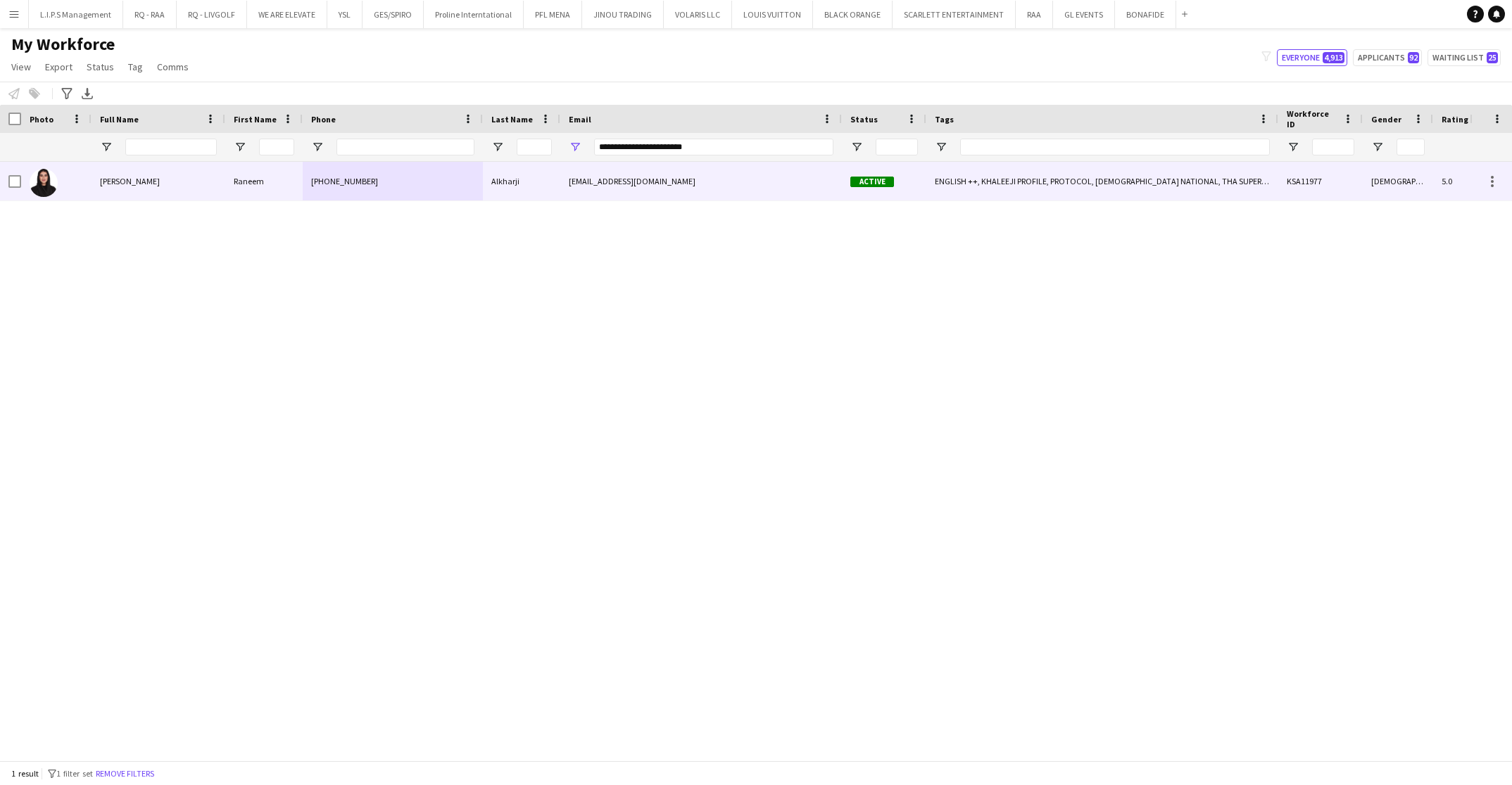
click at [368, 185] on div "[PHONE_NUMBER]" at bounding box center [393, 181] width 180 height 39
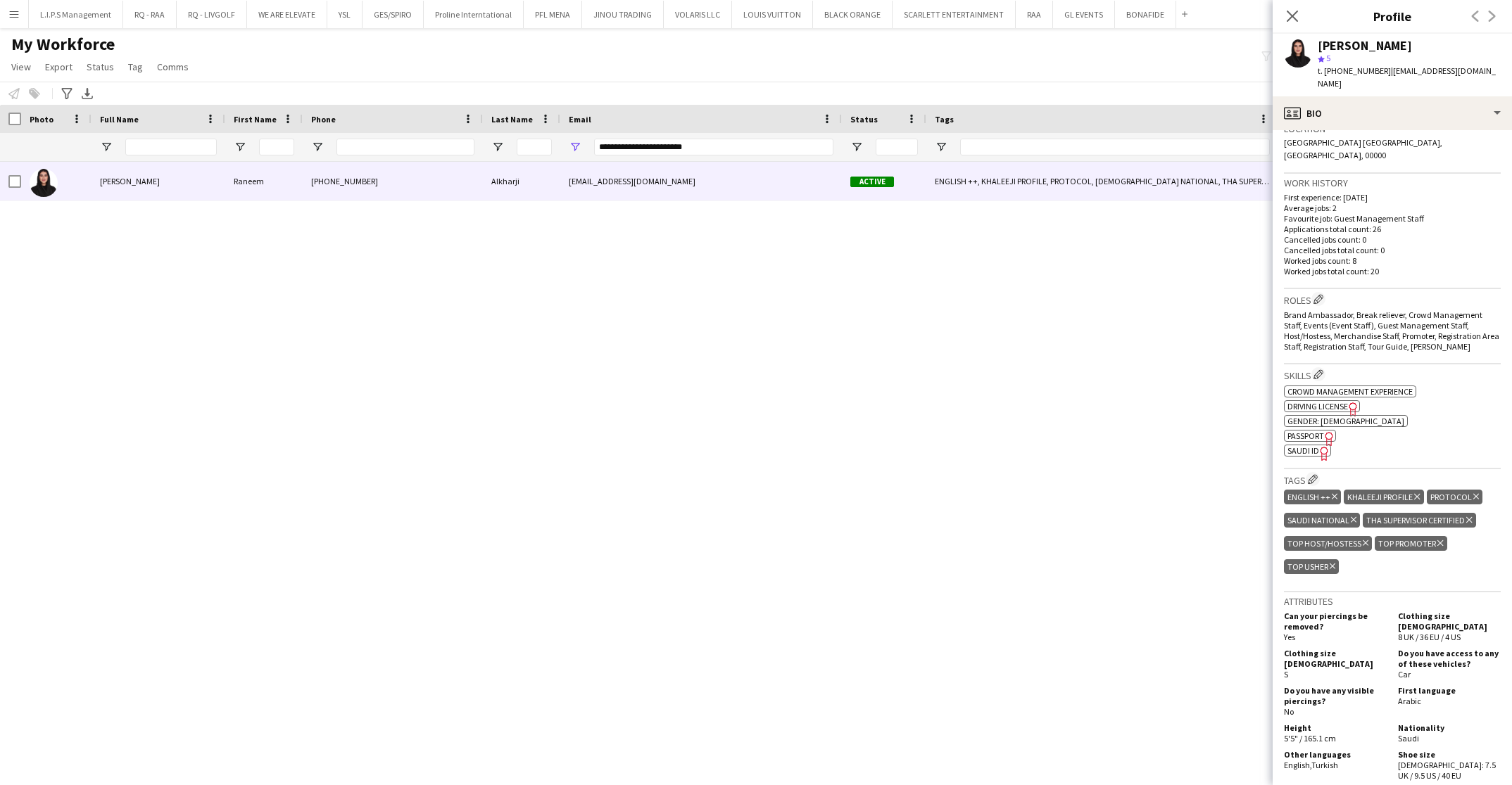
scroll to position [316, 0]
click at [1311, 444] on span "SAUDI ID" at bounding box center [1304, 449] width 32 height 10
drag, startPoint x: 721, startPoint y: 144, endPoint x: 400, endPoint y: 138, distance: 321.1
click at [400, 138] on div "**********" at bounding box center [999, 147] width 1998 height 29
paste input "*"
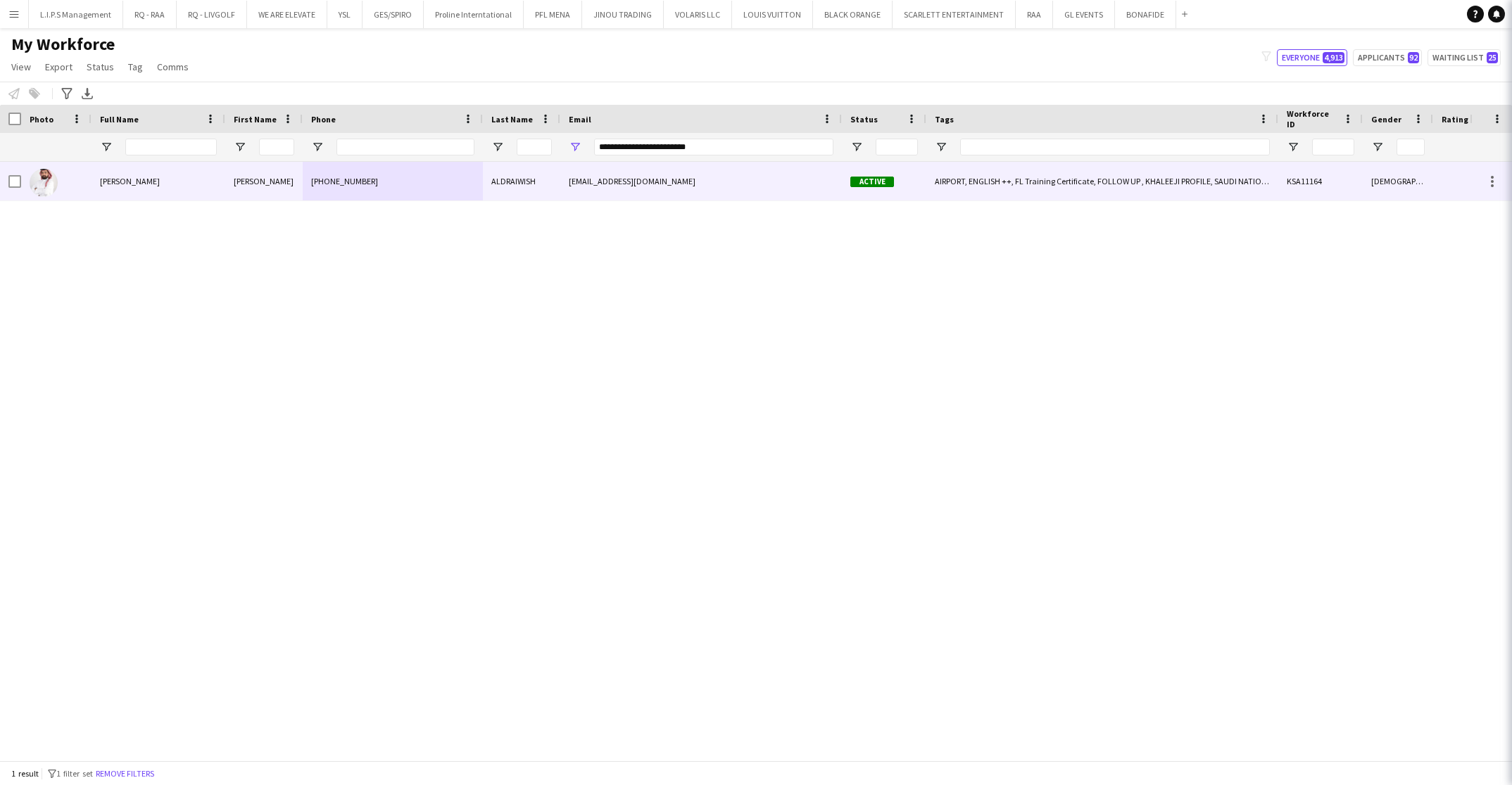
click at [392, 173] on div "[PHONE_NUMBER]" at bounding box center [393, 181] width 180 height 39
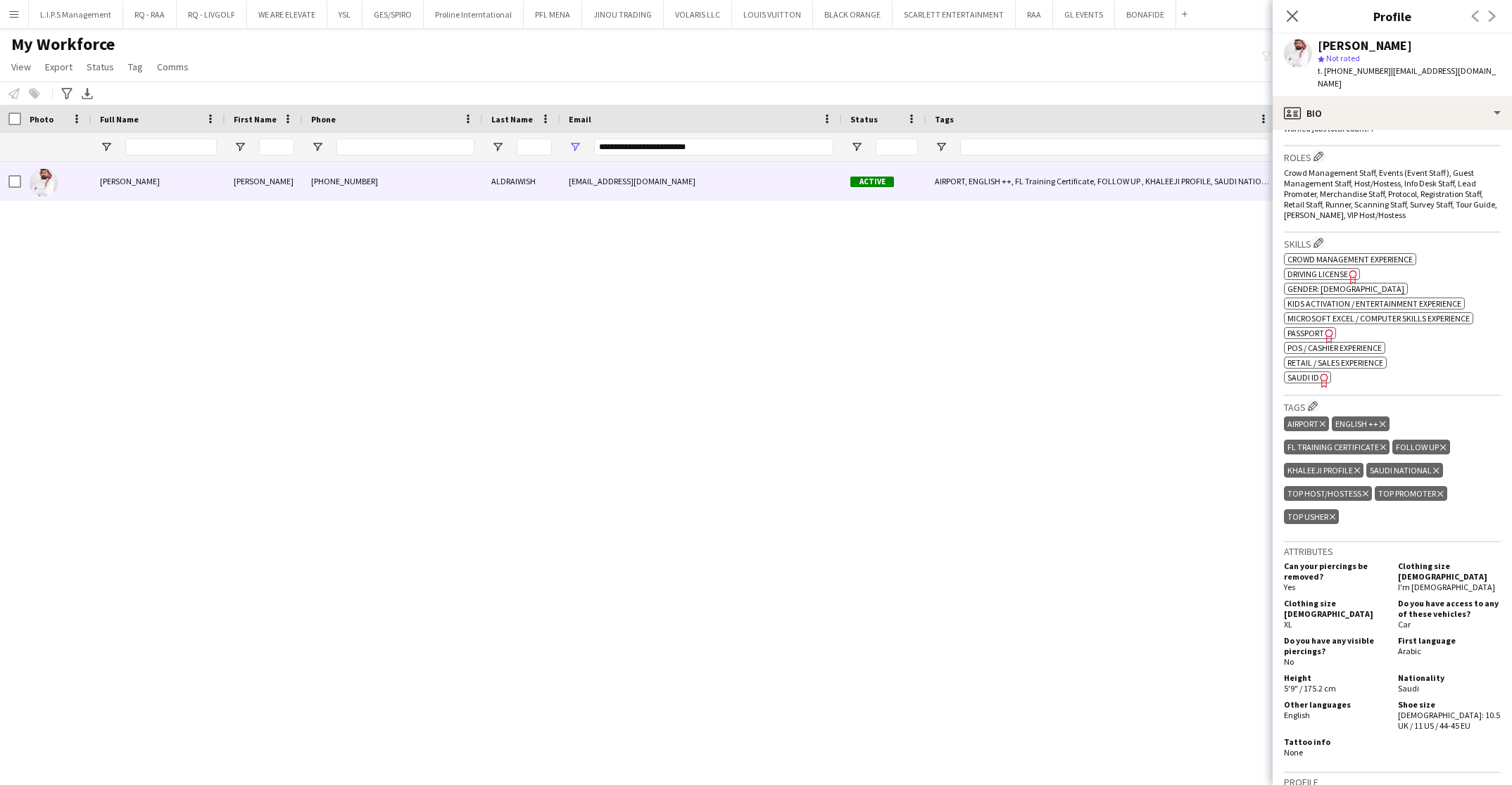
scroll to position [528, 0]
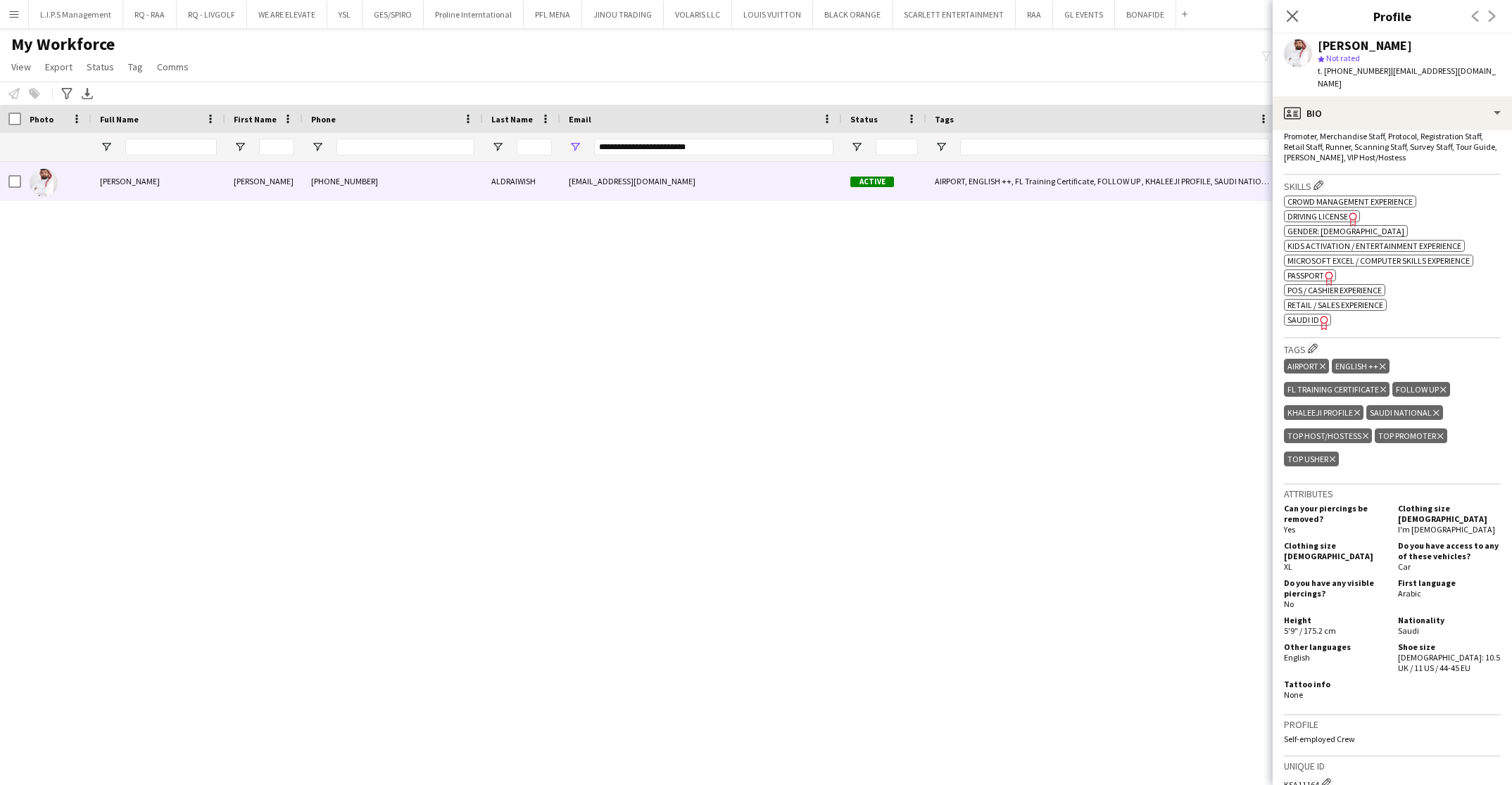
click at [1295, 315] on span "SAUDI ID" at bounding box center [1304, 320] width 32 height 10
drag, startPoint x: 747, startPoint y: 148, endPoint x: 362, endPoint y: 145, distance: 385.0
click at [362, 145] on div "**********" at bounding box center [999, 147] width 1998 height 29
paste input "Email Filter Input"
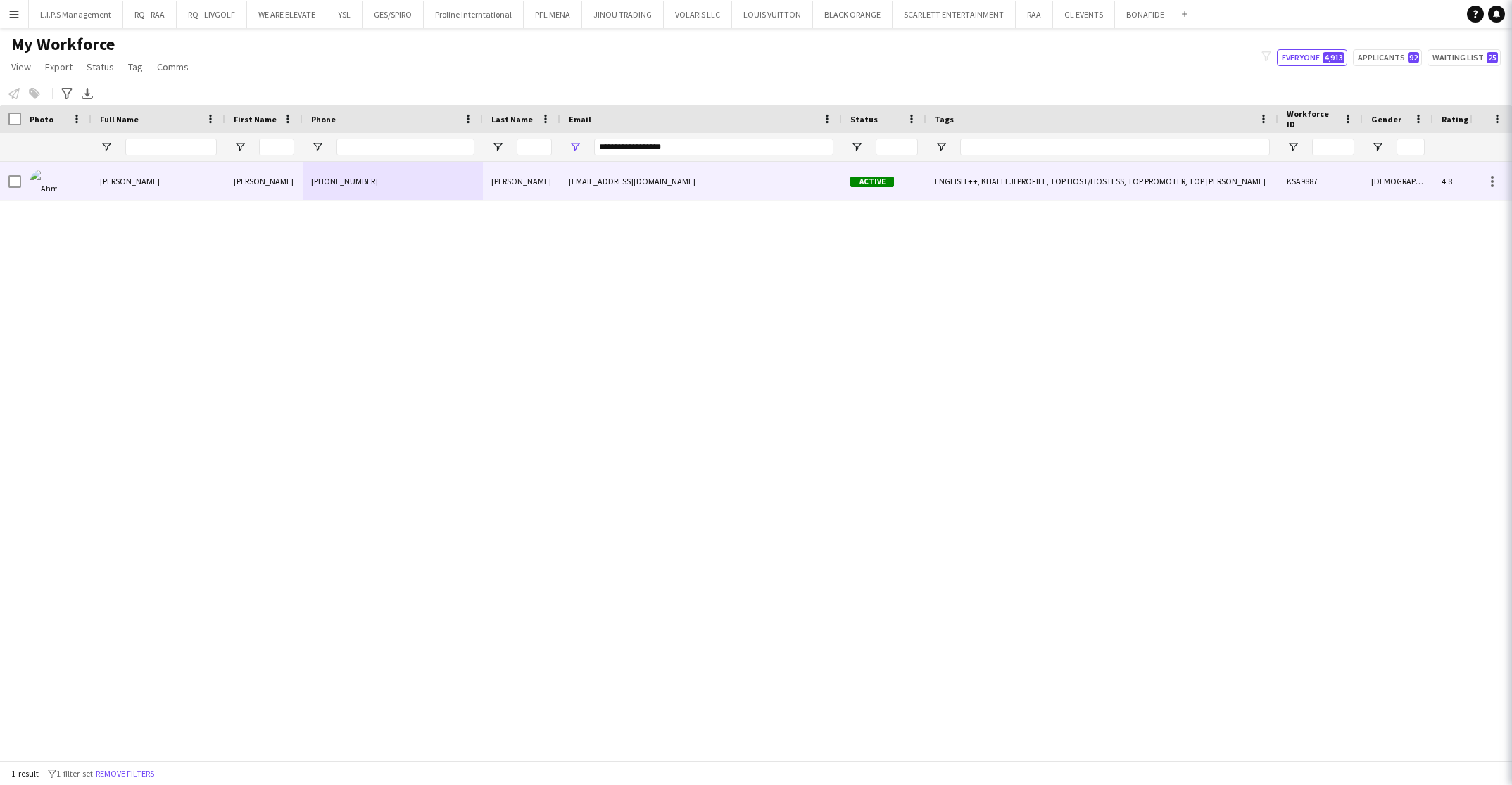
click at [367, 178] on div "[PHONE_NUMBER]" at bounding box center [393, 181] width 180 height 39
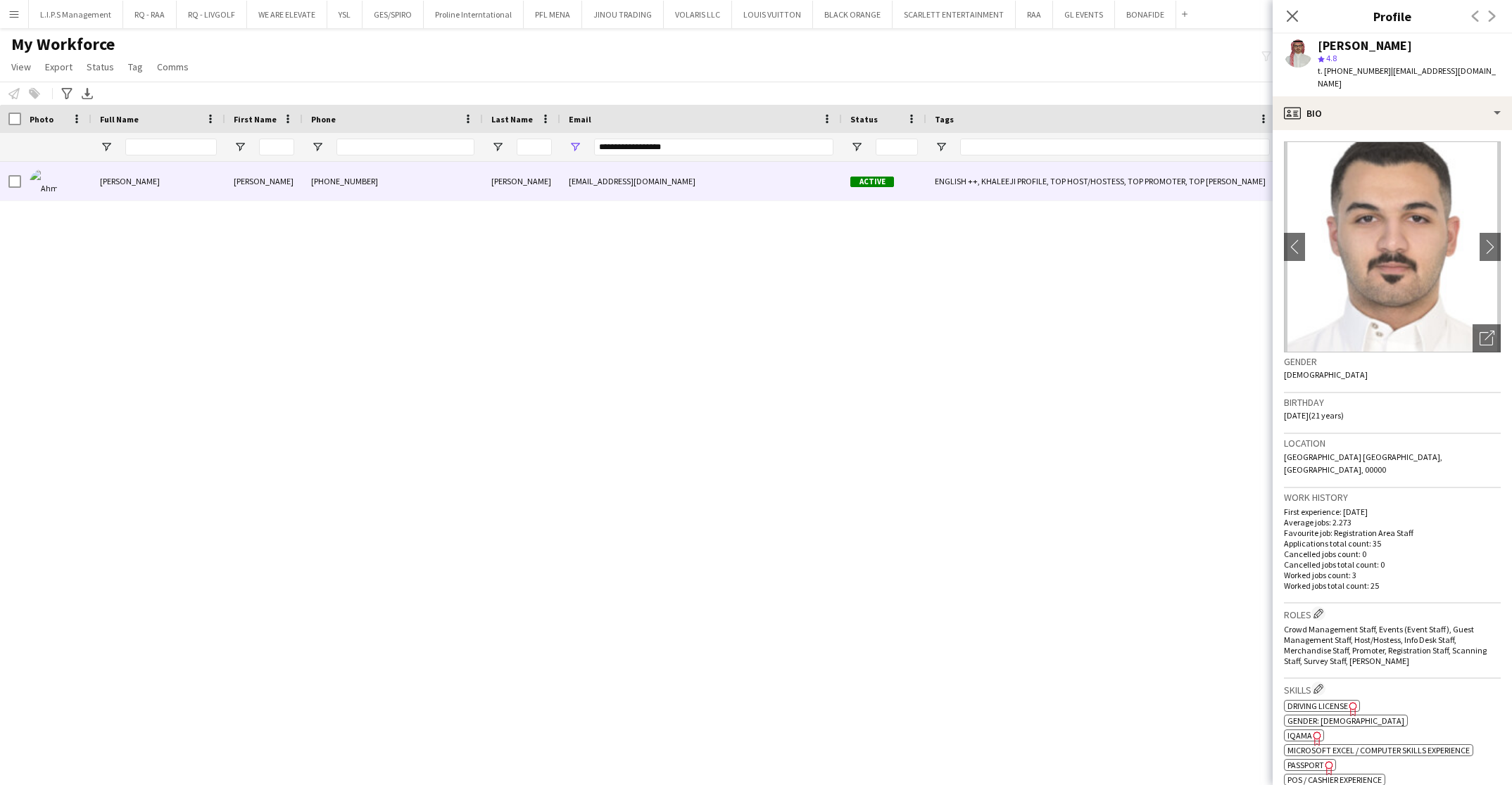
scroll to position [316, 0]
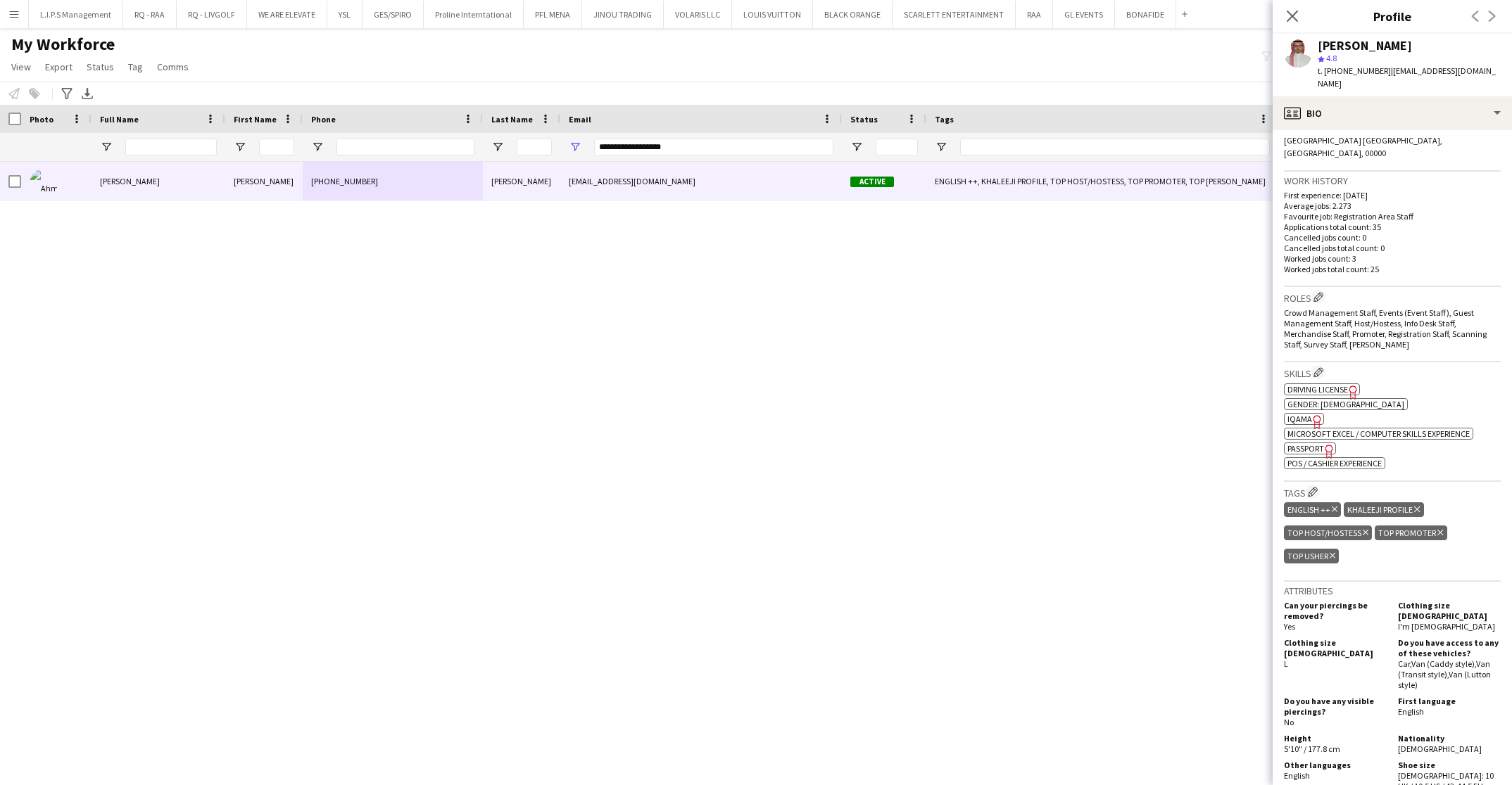
click at [1314, 414] on icon "Freelancer has uploaded a photo validation of skill. Click to see" at bounding box center [1317, 421] width 15 height 15
click at [1297, 414] on span "IQAMA" at bounding box center [1300, 419] width 24 height 10
drag, startPoint x: 697, startPoint y: 143, endPoint x: 424, endPoint y: 153, distance: 273.2
click at [424, 153] on div "**********" at bounding box center [999, 147] width 1998 height 29
paste input "******"
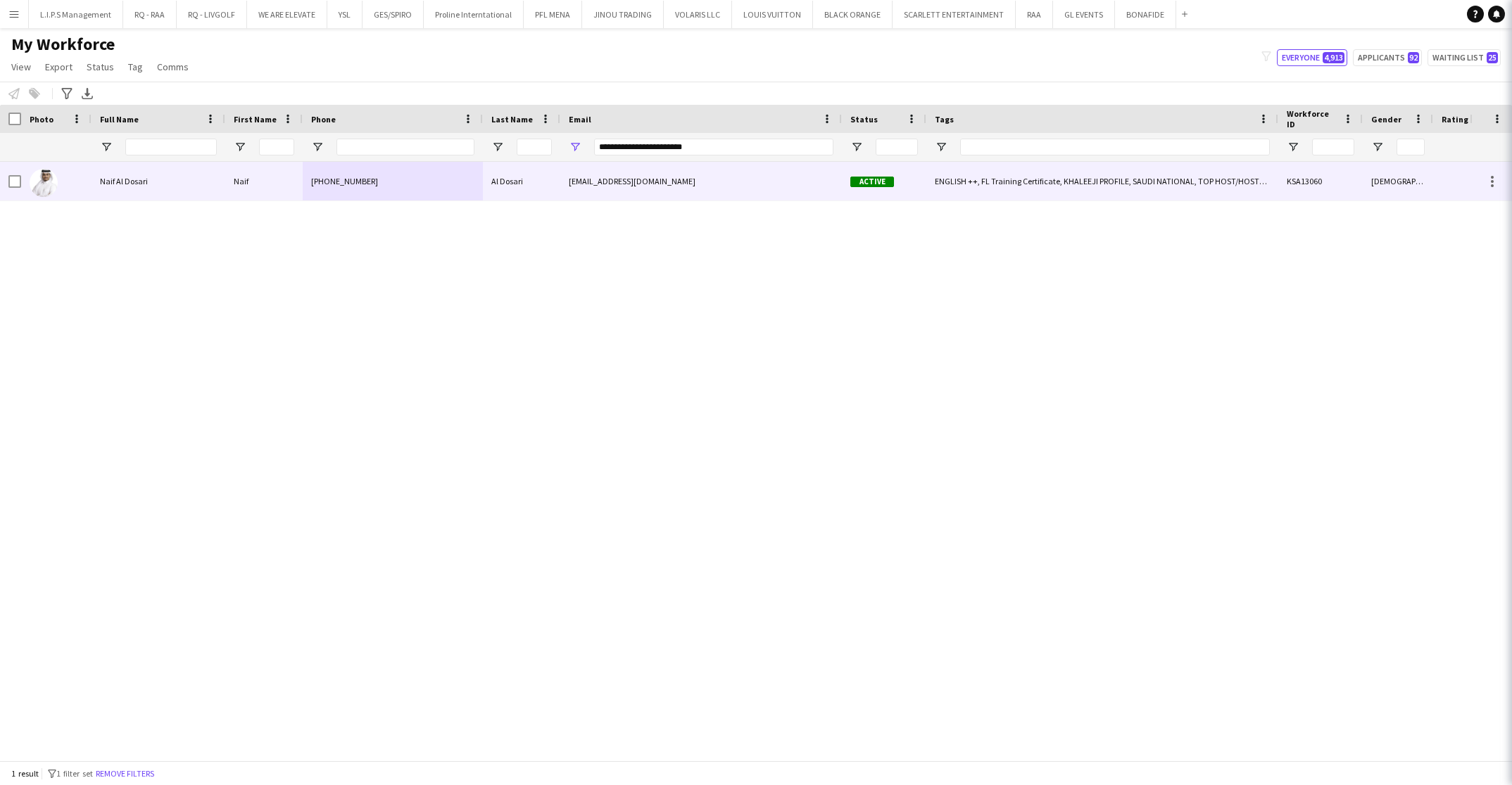
click at [429, 189] on div "[PHONE_NUMBER]" at bounding box center [393, 181] width 180 height 39
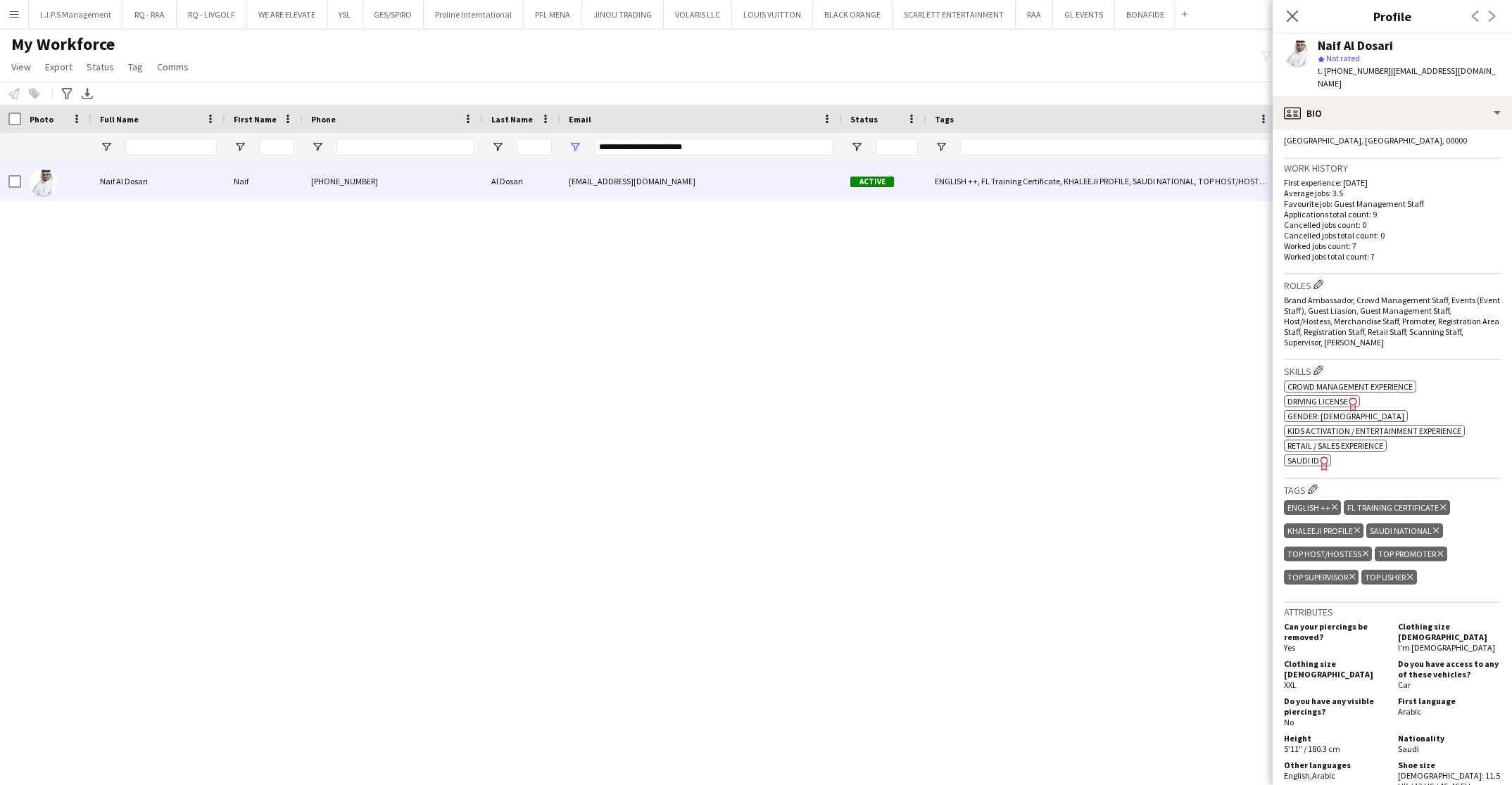
click at [1302, 456] on span "SAUDI ID" at bounding box center [1304, 461] width 32 height 10
drag, startPoint x: 752, startPoint y: 140, endPoint x: 441, endPoint y: 156, distance: 311.4
click at [441, 156] on div "**********" at bounding box center [999, 147] width 1998 height 29
paste input "Email Filter Input"
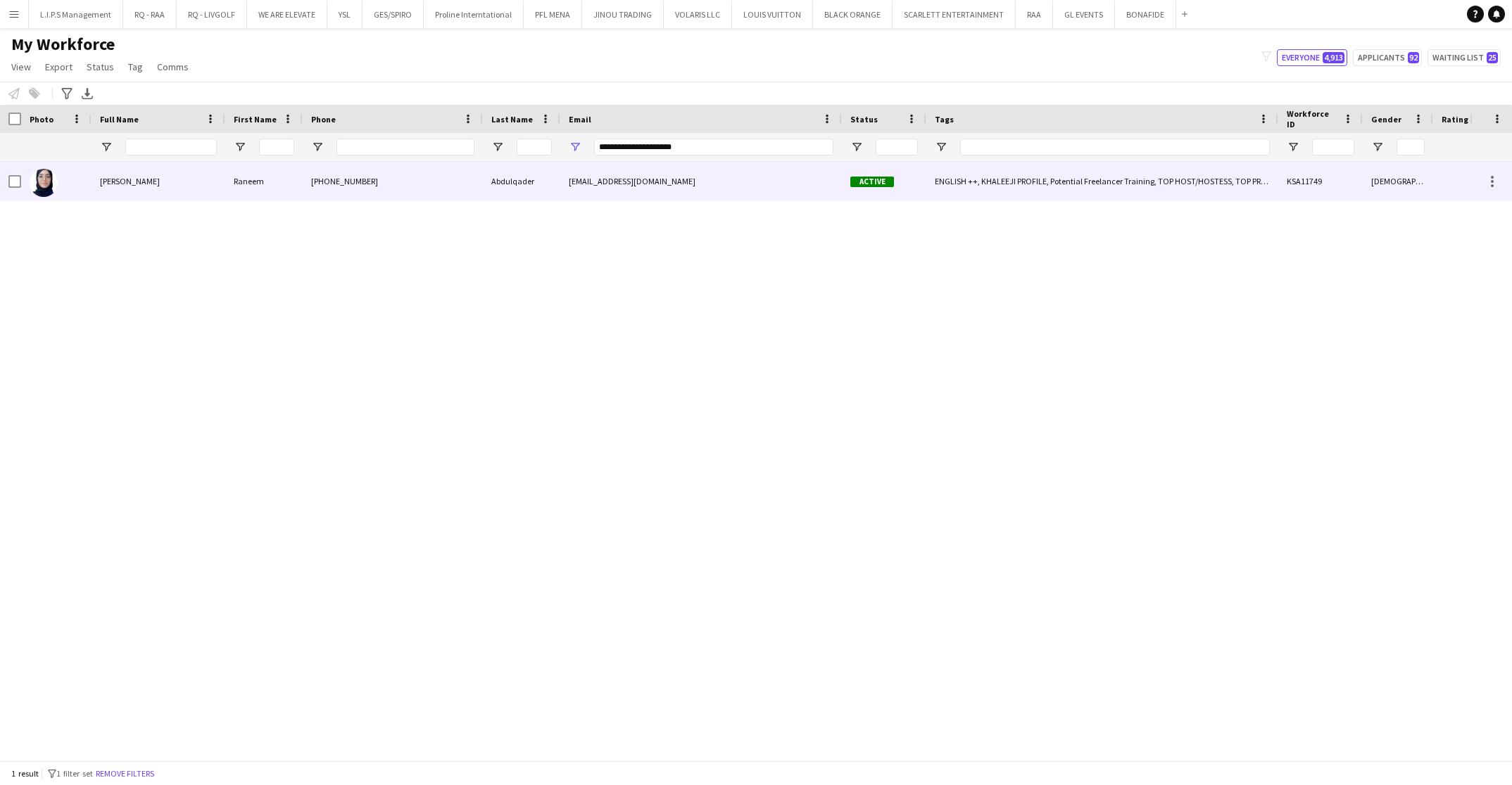
click at [441, 177] on div "[PHONE_NUMBER]" at bounding box center [393, 181] width 180 height 39
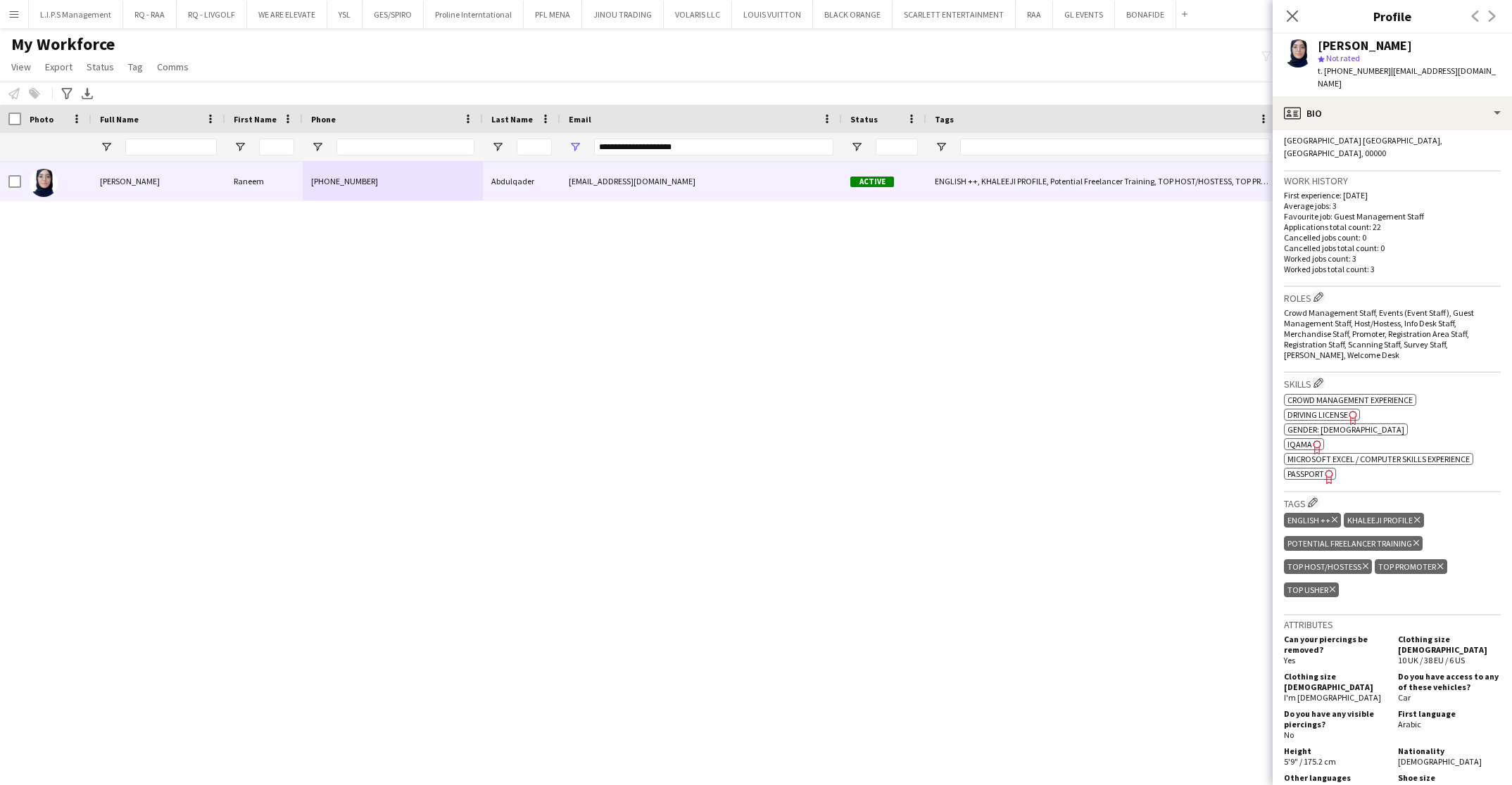
click at [1305, 439] on span "IQAMA" at bounding box center [1300, 444] width 24 height 10
click at [1300, 439] on span "IQAMA" at bounding box center [1300, 444] width 24 height 10
drag, startPoint x: 704, startPoint y: 144, endPoint x: 384, endPoint y: 150, distance: 320.1
click at [381, 150] on div "**********" at bounding box center [999, 147] width 1998 height 29
paste input "*****"
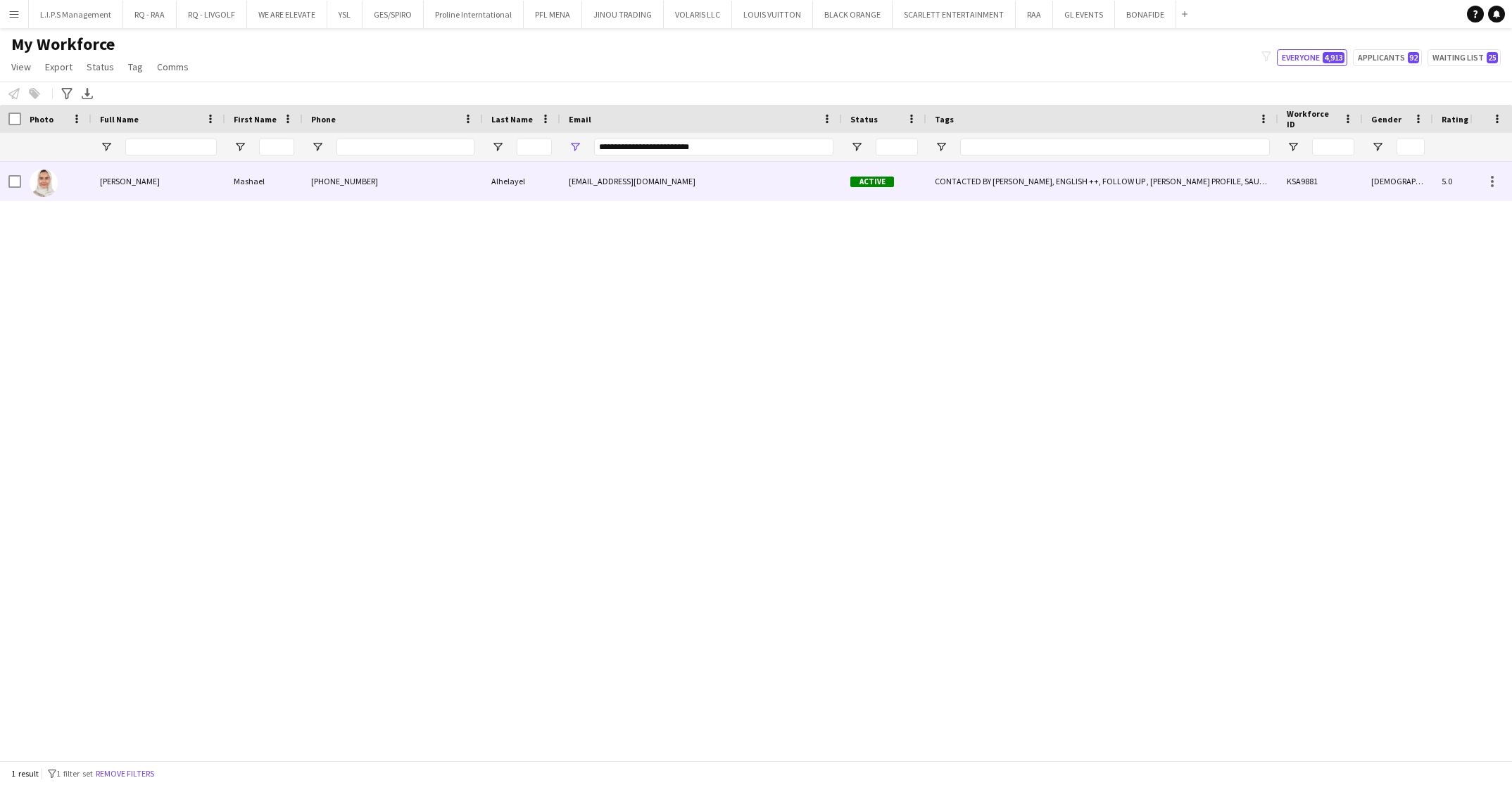
click at [369, 184] on div "[PHONE_NUMBER]" at bounding box center [393, 181] width 180 height 39
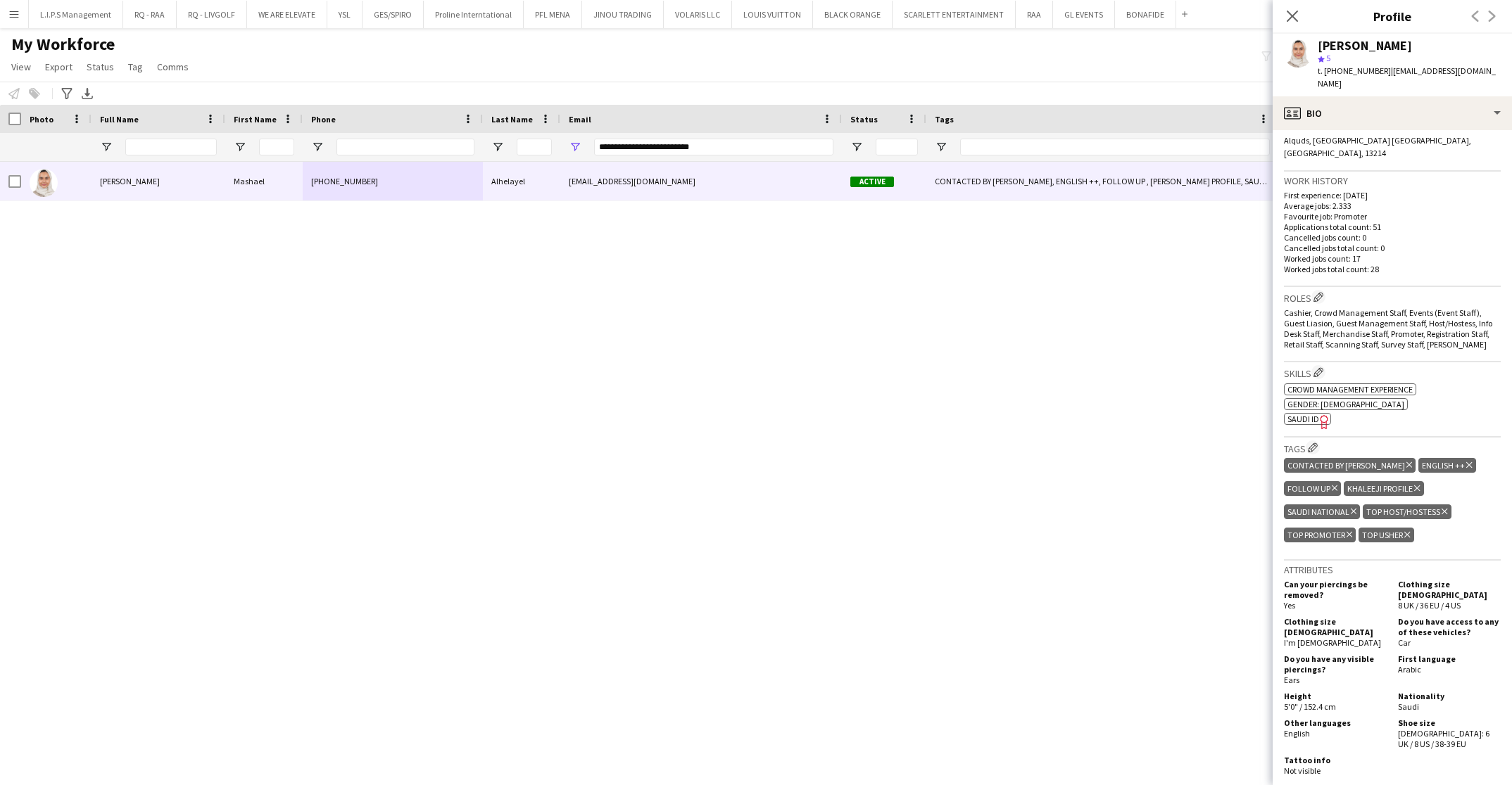
click at [1302, 413] on app-spec-pill "ok-circled2 background Layer 1 cross-circle-red background Layer 1 [GEOGRAPHIC_…" at bounding box center [1308, 419] width 48 height 12
click at [749, 142] on input "**********" at bounding box center [714, 147] width 240 height 17
drag, startPoint x: 568, startPoint y: 139, endPoint x: 464, endPoint y: 143, distance: 104.1
click at [464, 143] on div "**********" at bounding box center [999, 147] width 1998 height 29
paste input "Email Filter Input"
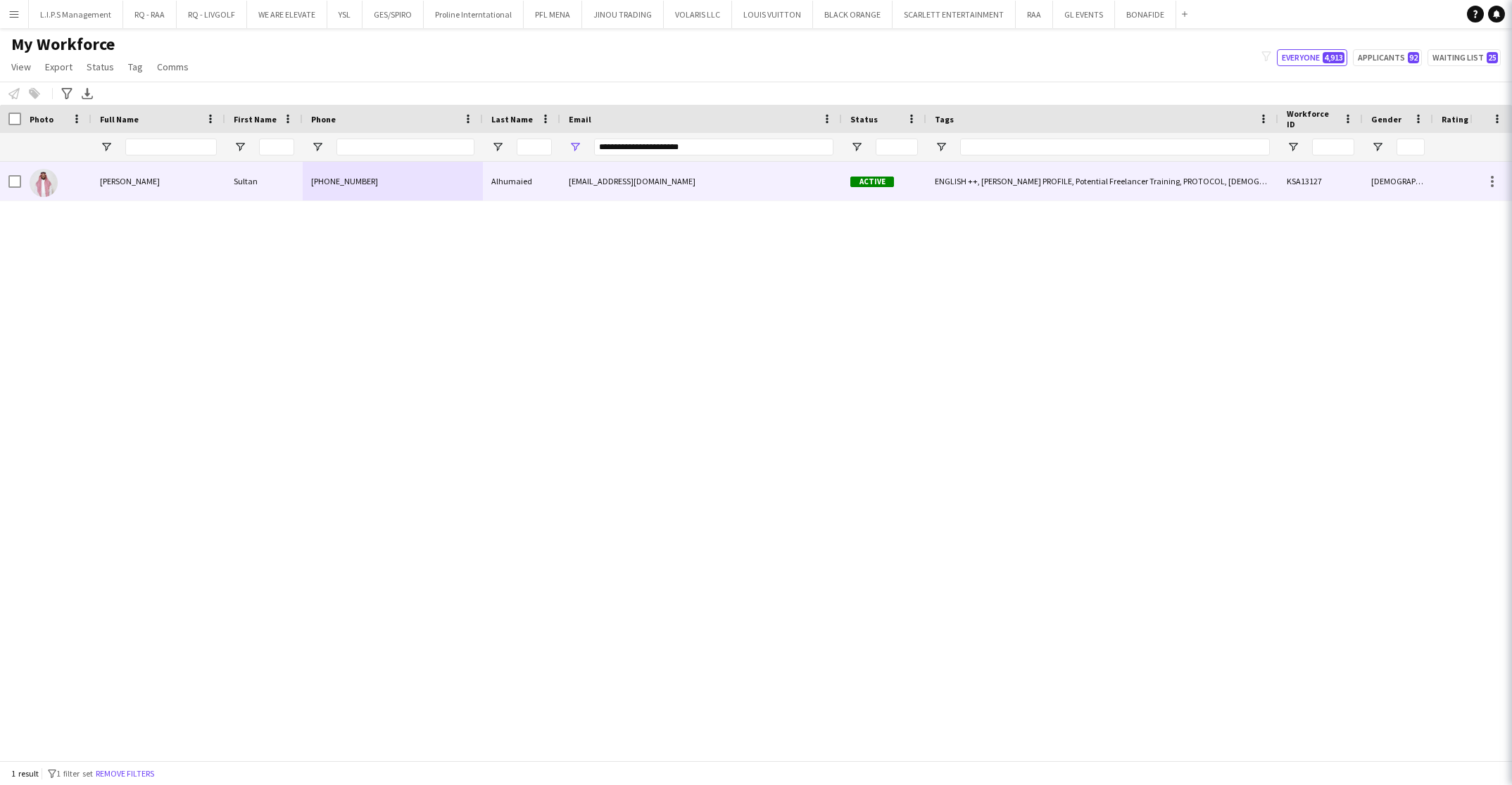
drag, startPoint x: 484, startPoint y: 176, endPoint x: 510, endPoint y: 176, distance: 26.0
click at [484, 176] on div "Alhumaied" at bounding box center [522, 181] width 78 height 39
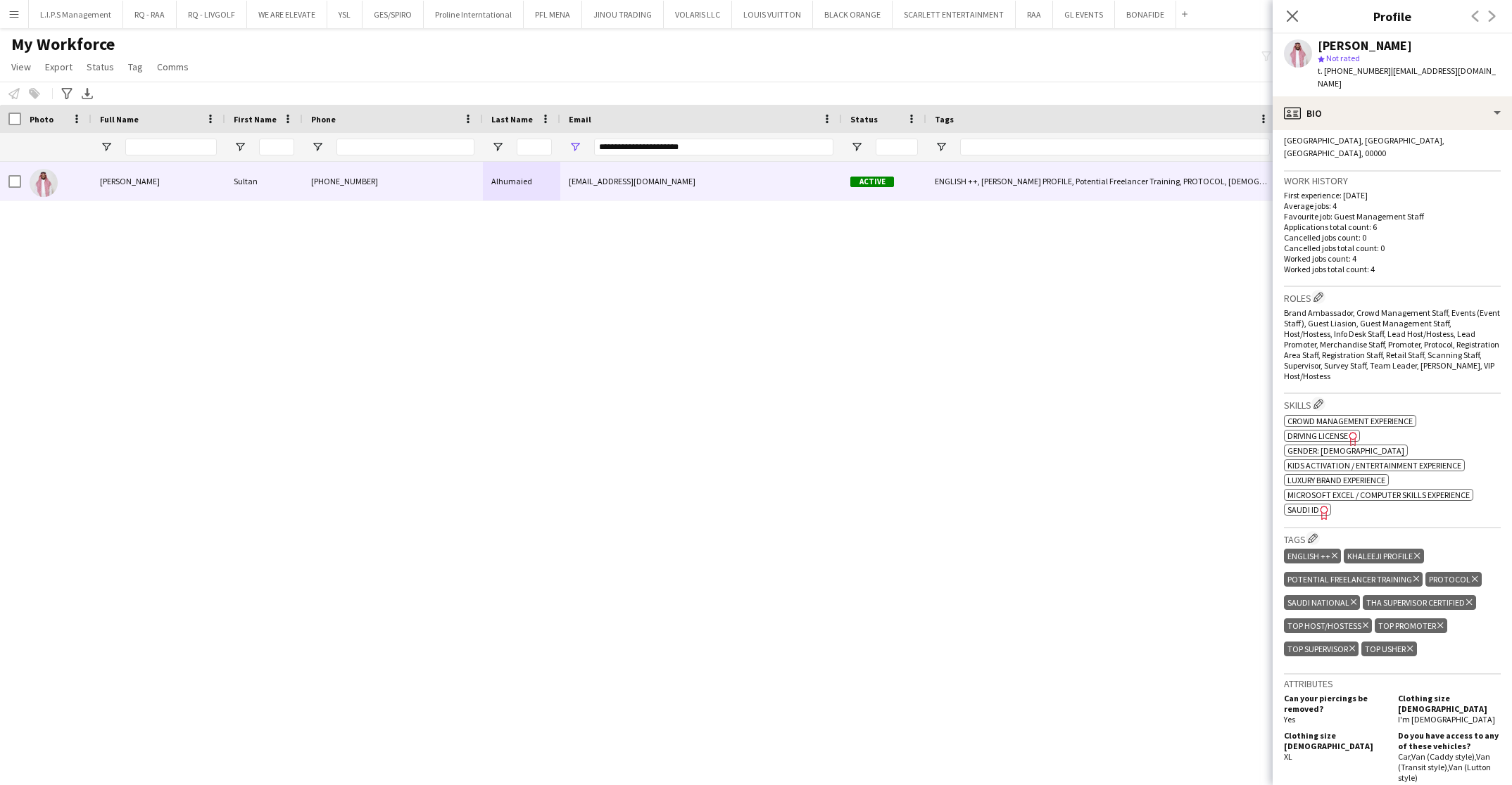
click at [1314, 505] on span "SAUDI ID" at bounding box center [1304, 510] width 32 height 10
click at [728, 154] on div "**********" at bounding box center [714, 147] width 240 height 29
drag, startPoint x: 728, startPoint y: 153, endPoint x: 495, endPoint y: 146, distance: 233.1
click at [473, 150] on div "**********" at bounding box center [999, 147] width 1998 height 29
paste input "Email Filter Input"
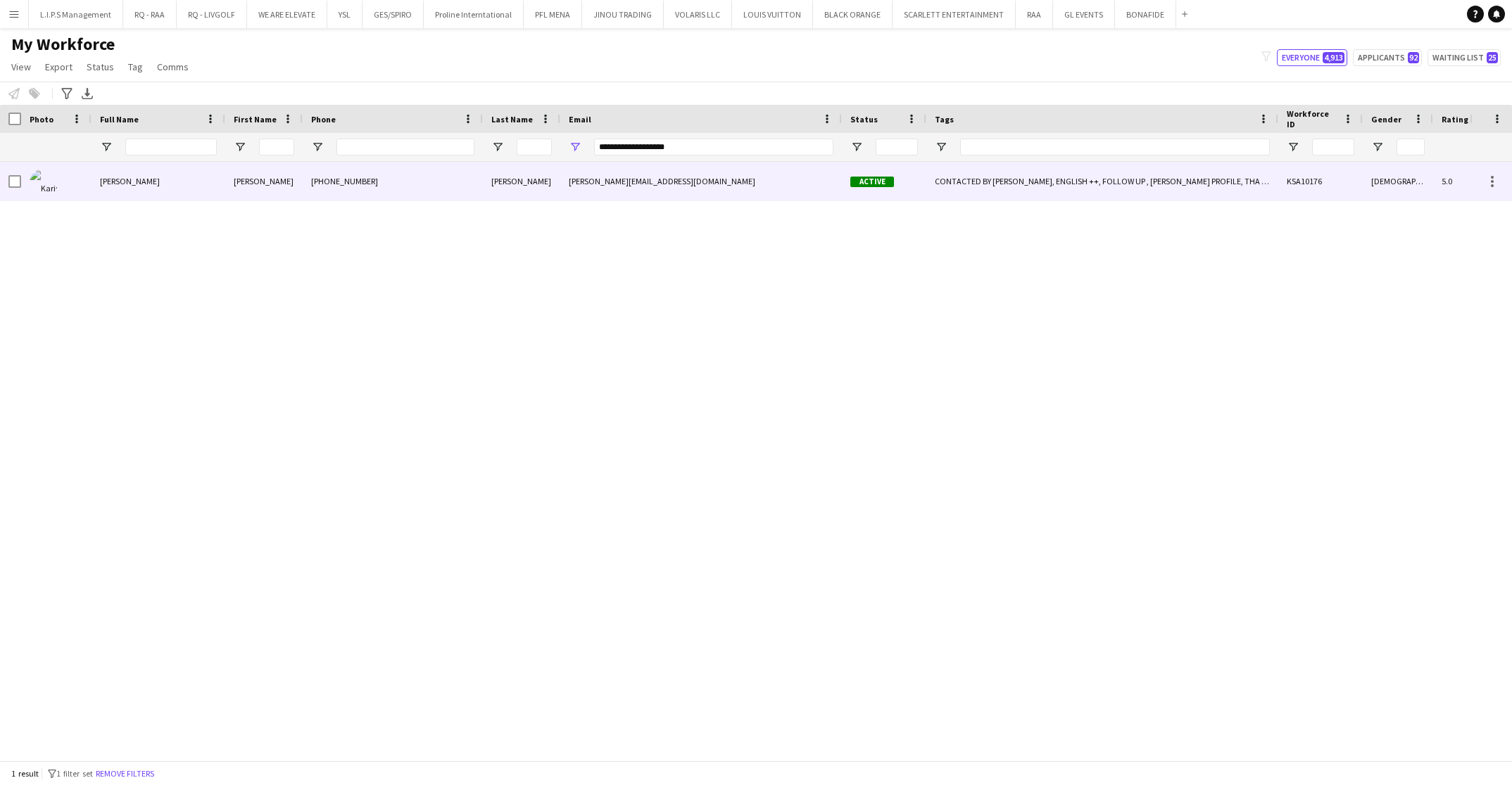
drag, startPoint x: 538, startPoint y: 176, endPoint x: 549, endPoint y: 169, distance: 13.0
click at [540, 171] on div "[PERSON_NAME]" at bounding box center [522, 181] width 78 height 39
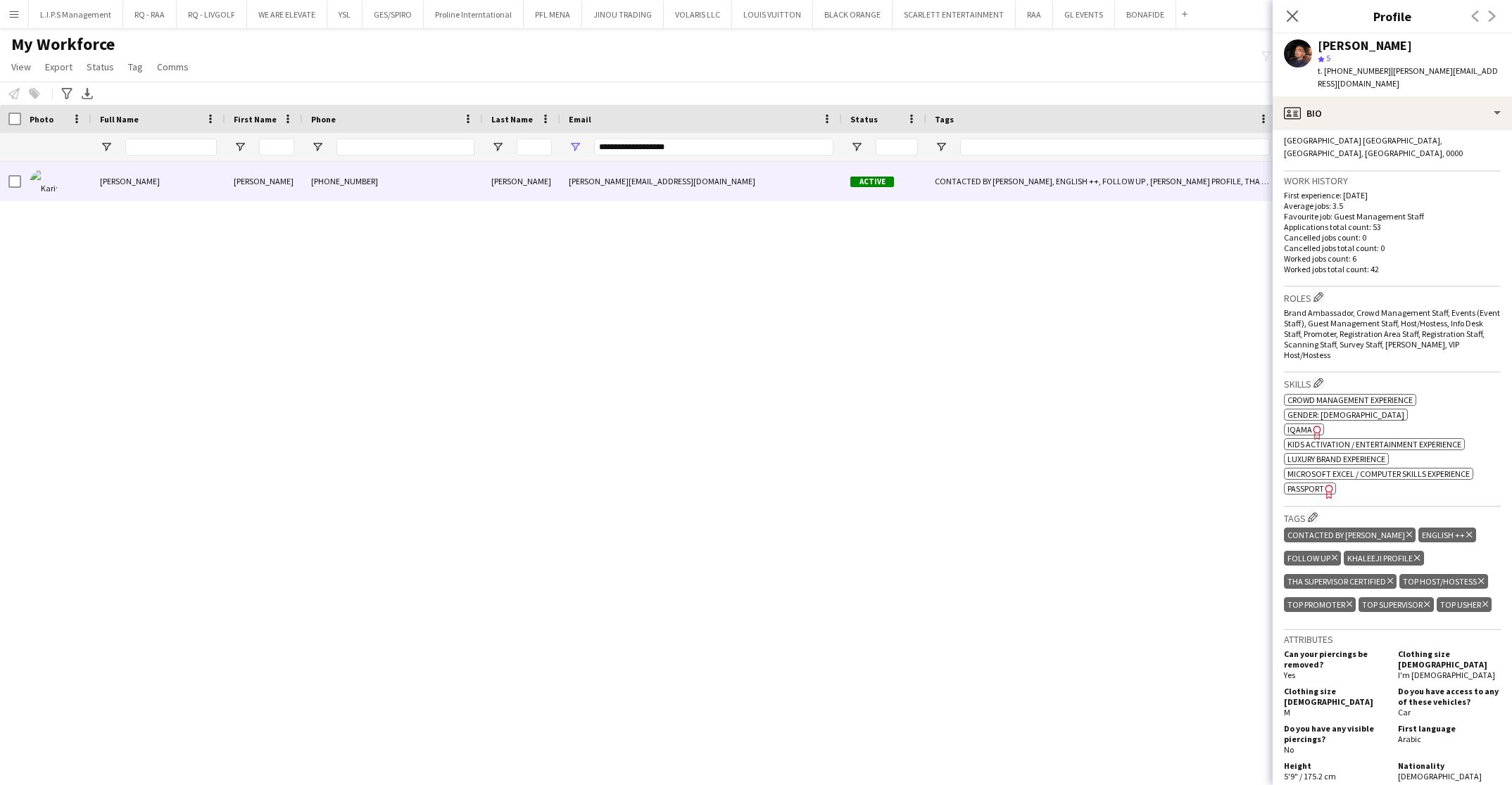
scroll to position [422, 0]
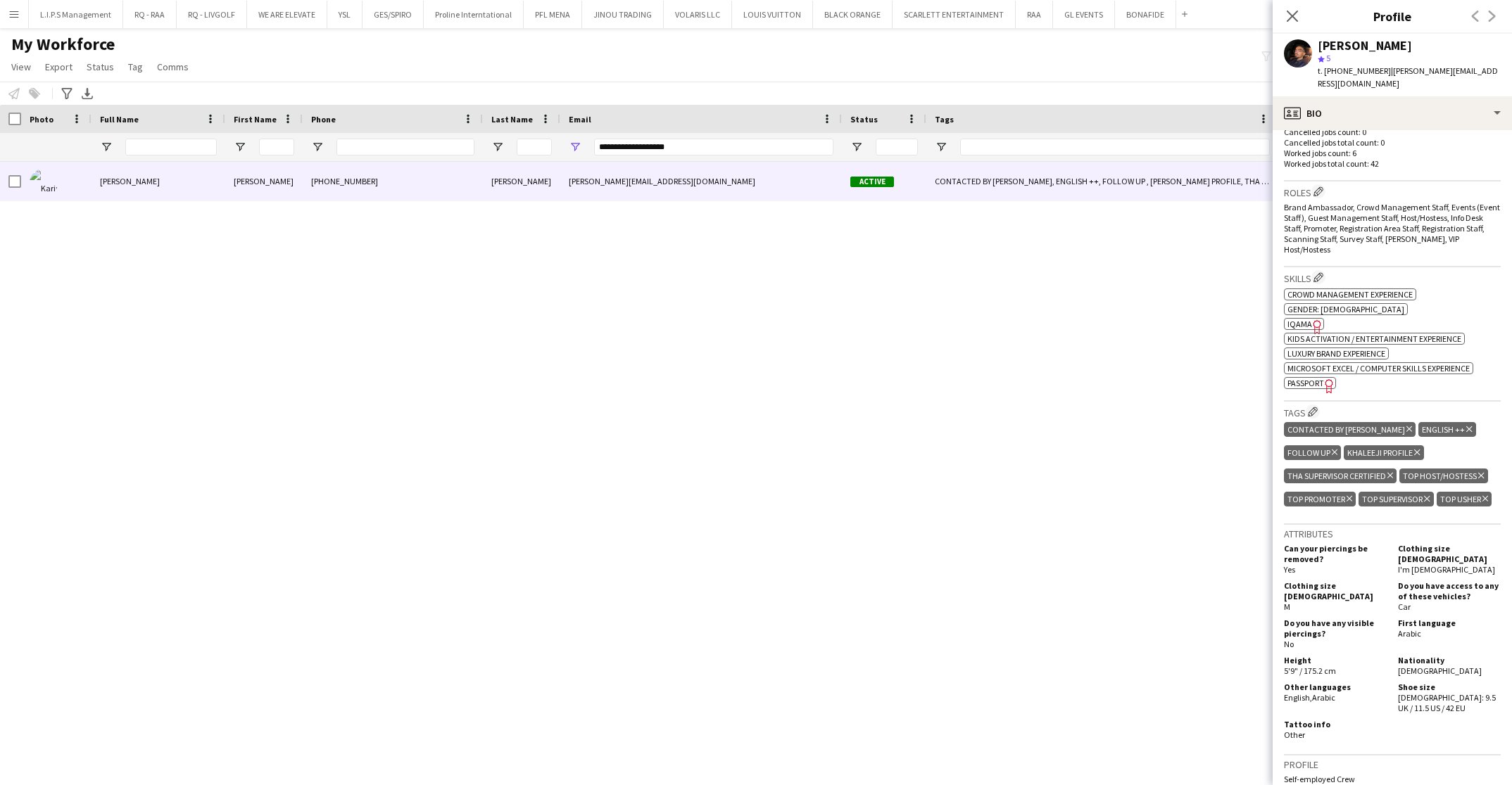
click at [1310, 378] on span "Passport" at bounding box center [1306, 383] width 36 height 10
drag, startPoint x: 703, startPoint y: 147, endPoint x: 426, endPoint y: 144, distance: 277.0
click at [426, 144] on div "**********" at bounding box center [999, 147] width 1998 height 29
paste input "Email Filter Input"
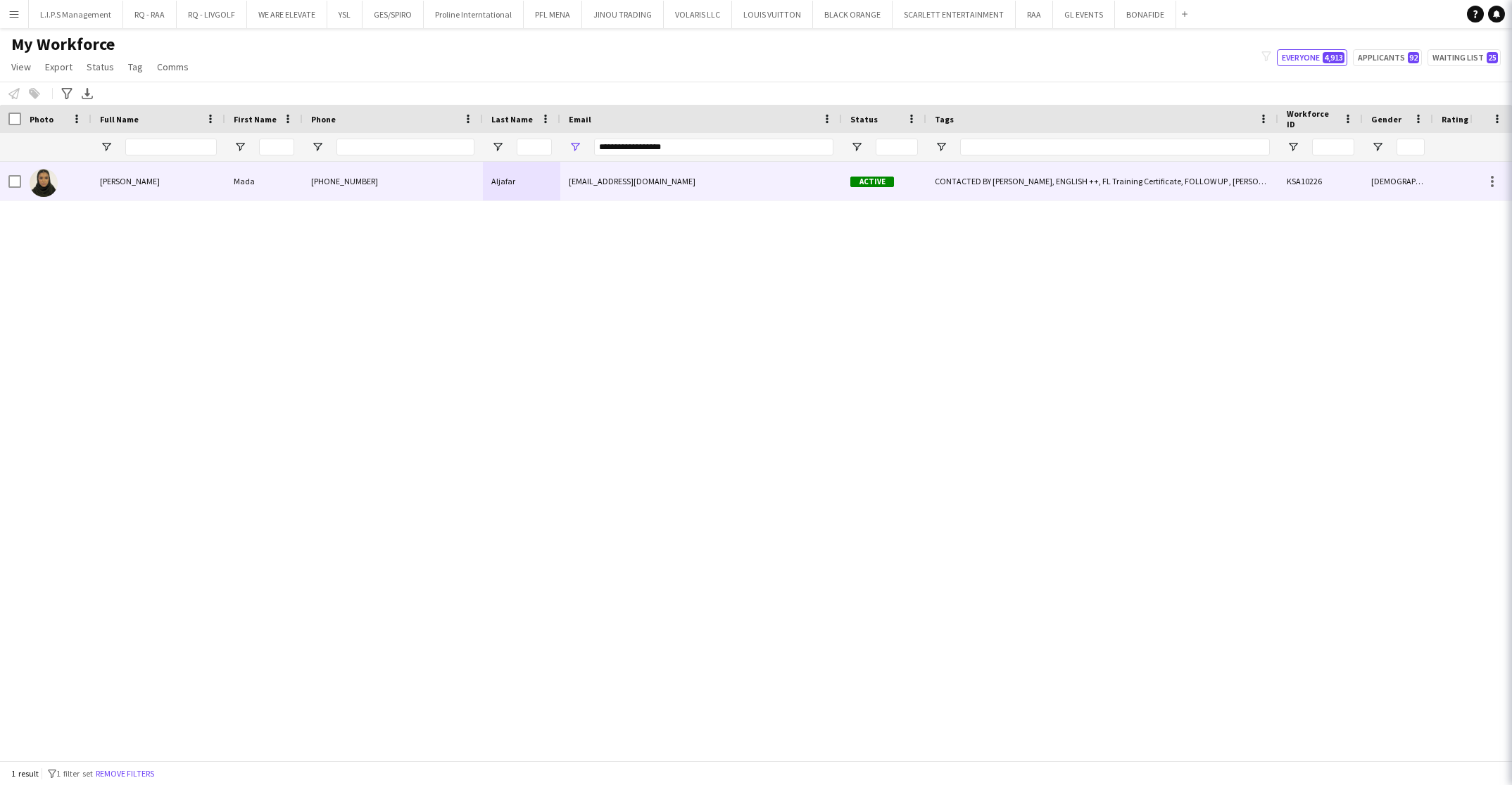
click at [545, 176] on div "Aljafar" at bounding box center [522, 181] width 78 height 39
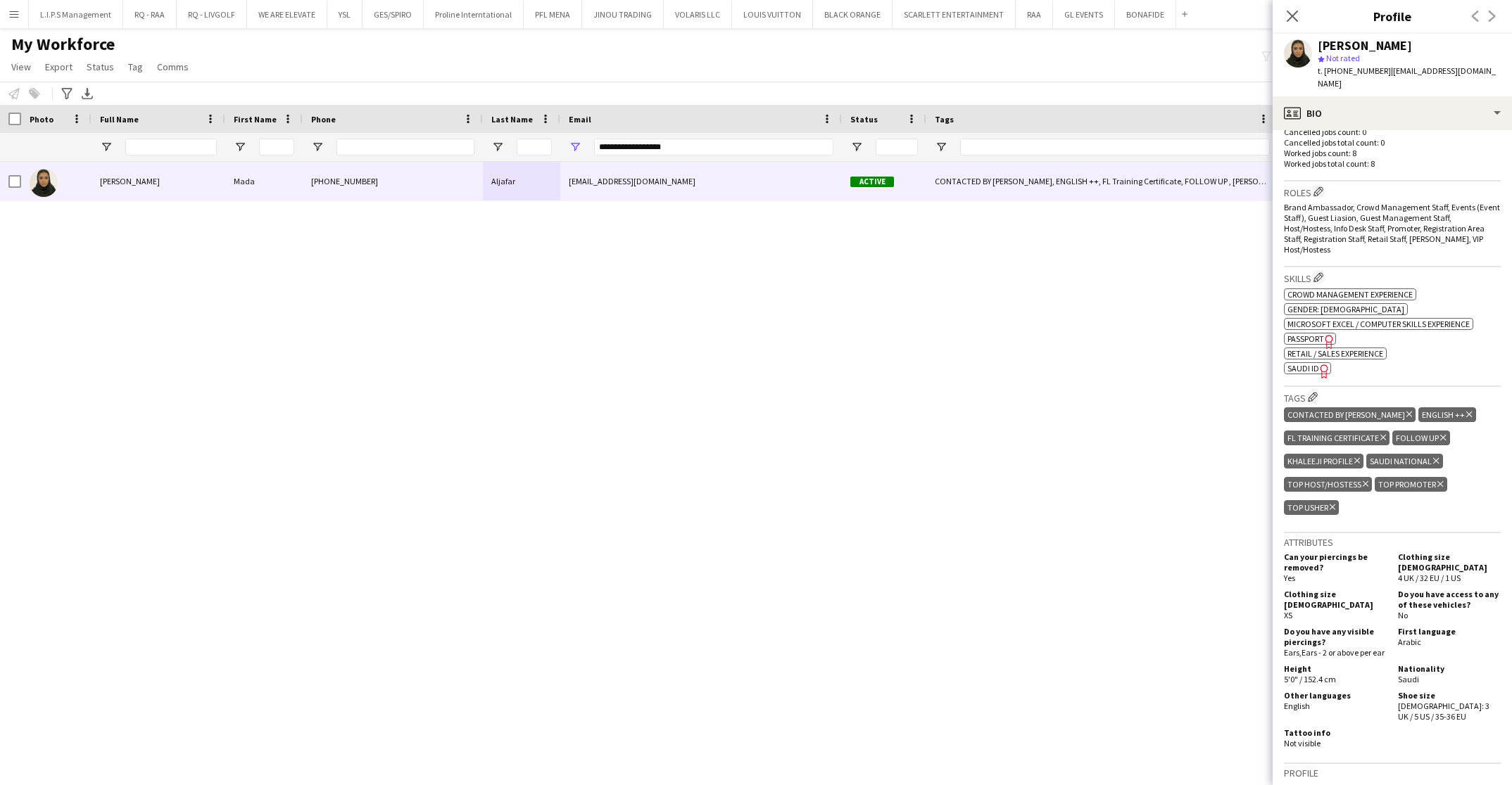
click at [1310, 363] on span "SAUDI ID" at bounding box center [1304, 368] width 32 height 10
drag, startPoint x: 712, startPoint y: 145, endPoint x: 342, endPoint y: 112, distance: 371.5
click at [347, 114] on div "Workforce Details Last Name Status Email" at bounding box center [999, 133] width 1998 height 57
paste input "**"
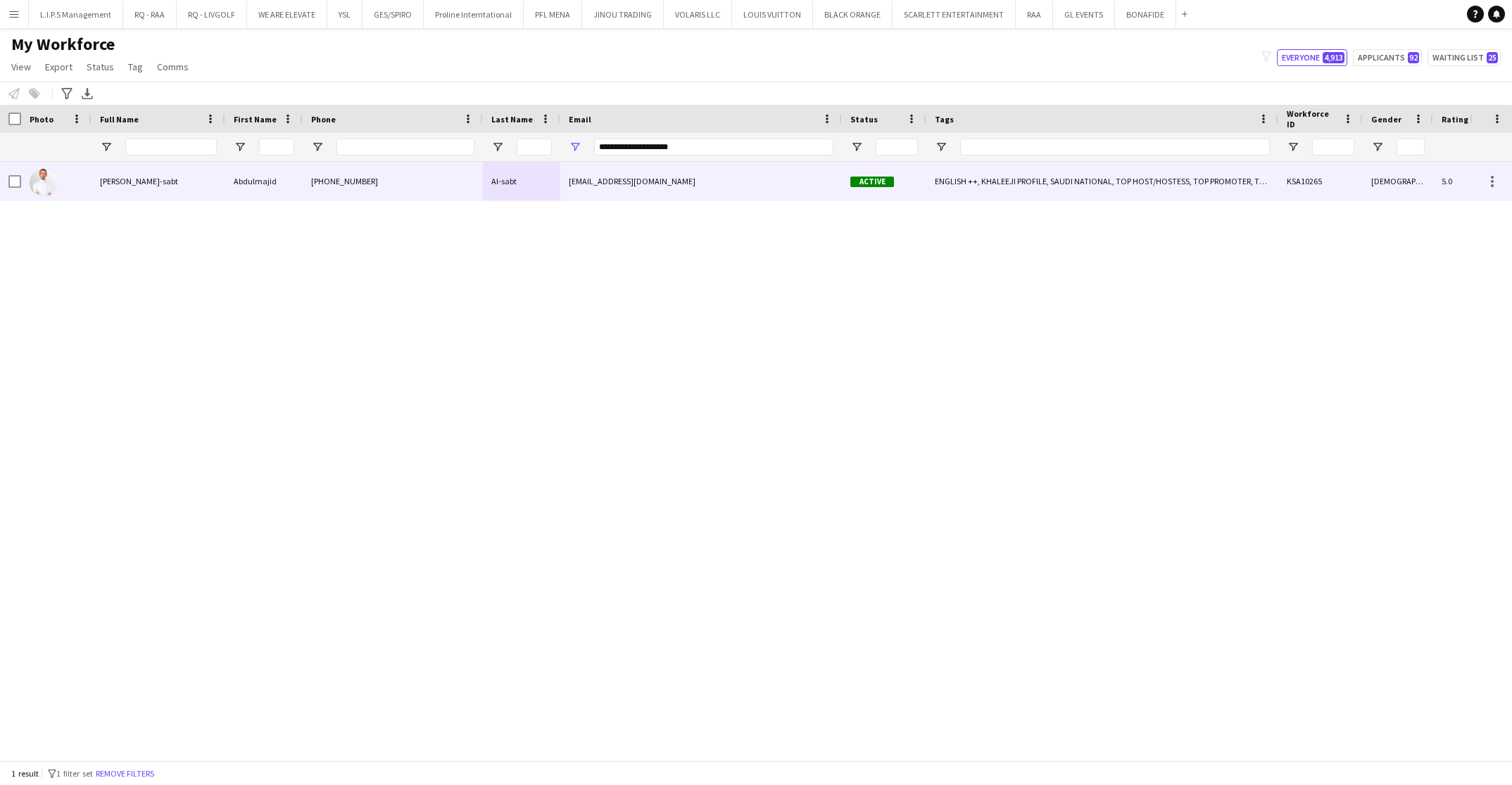
click at [706, 176] on div "[EMAIL_ADDRESS][DOMAIN_NAME]" at bounding box center [702, 181] width 282 height 39
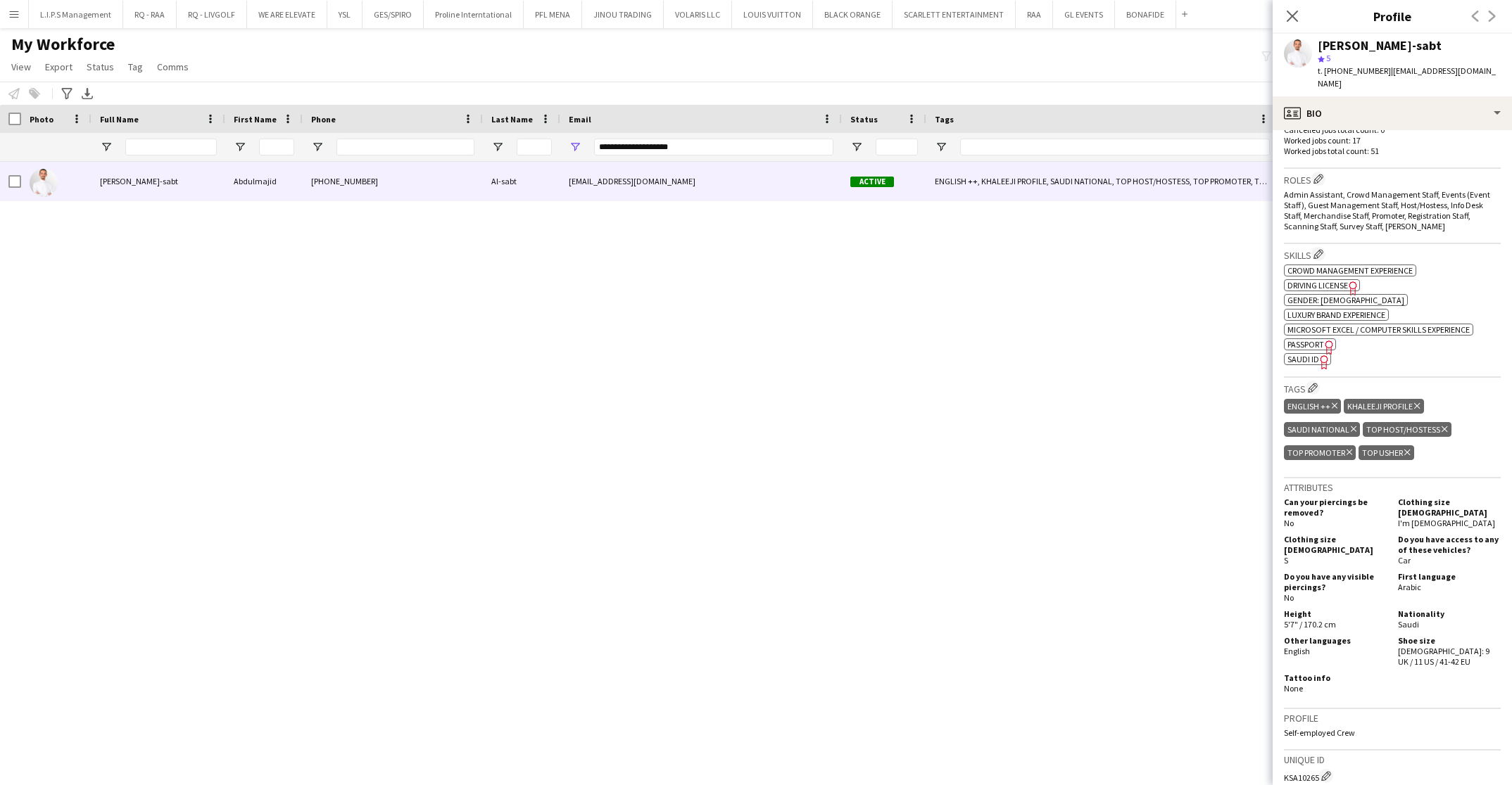
click at [1307, 354] on span "SAUDI ID" at bounding box center [1304, 359] width 32 height 10
drag, startPoint x: 765, startPoint y: 148, endPoint x: 463, endPoint y: 135, distance: 302.3
click at [463, 135] on div "**********" at bounding box center [999, 147] width 1998 height 29
paste input "*"
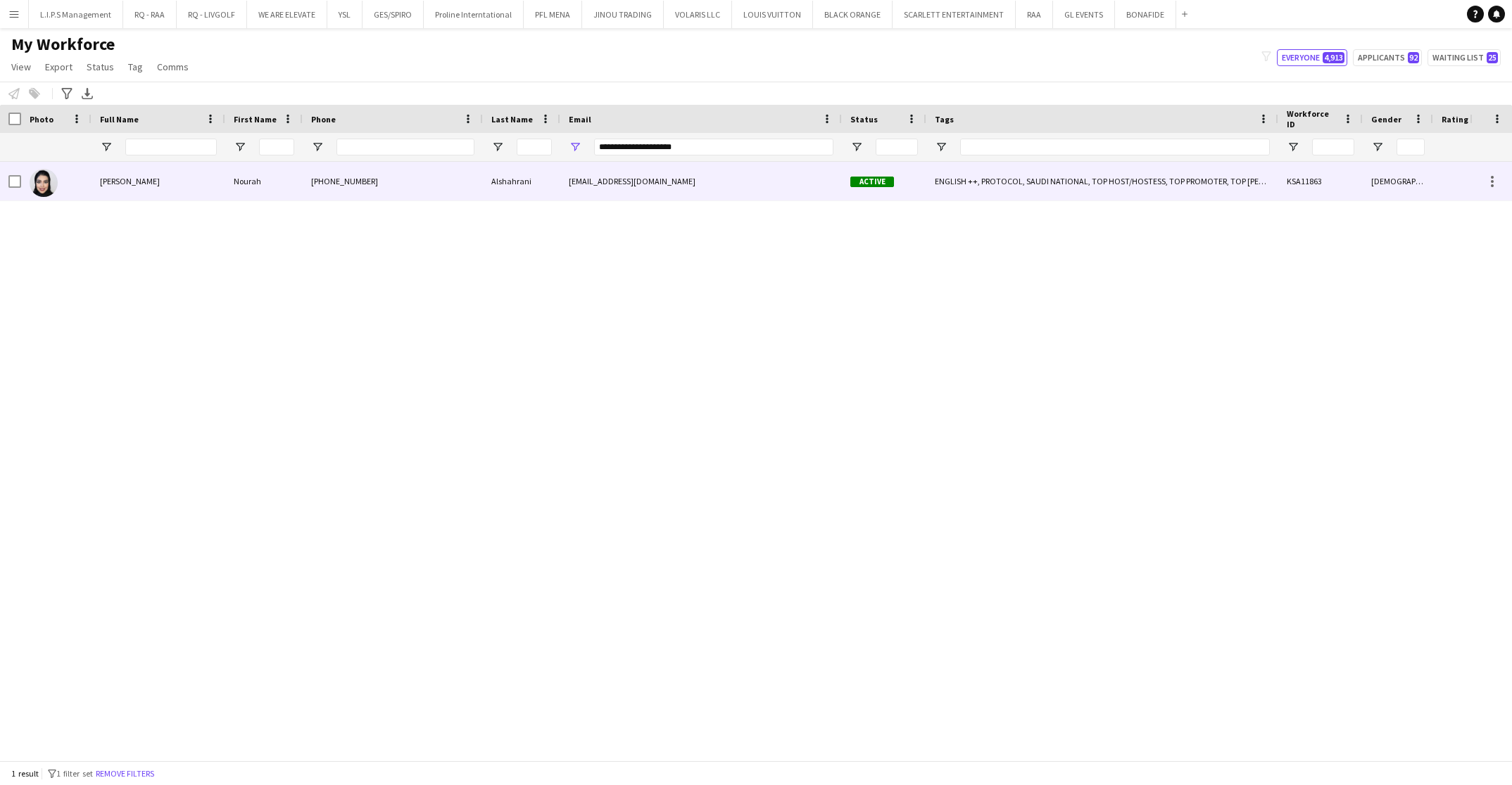
click at [467, 180] on div "[PHONE_NUMBER]" at bounding box center [393, 181] width 180 height 39
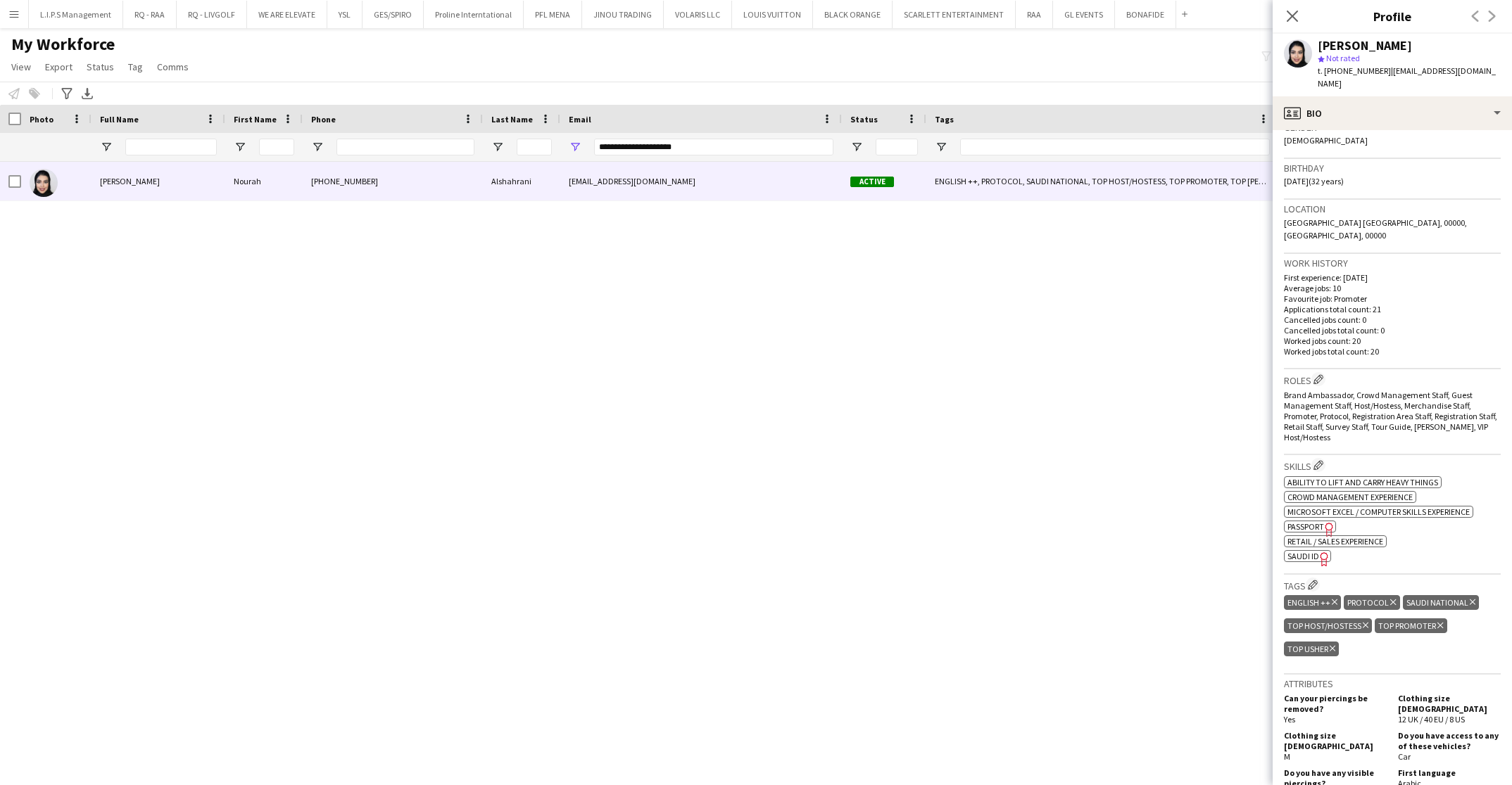
scroll to position [316, 0]
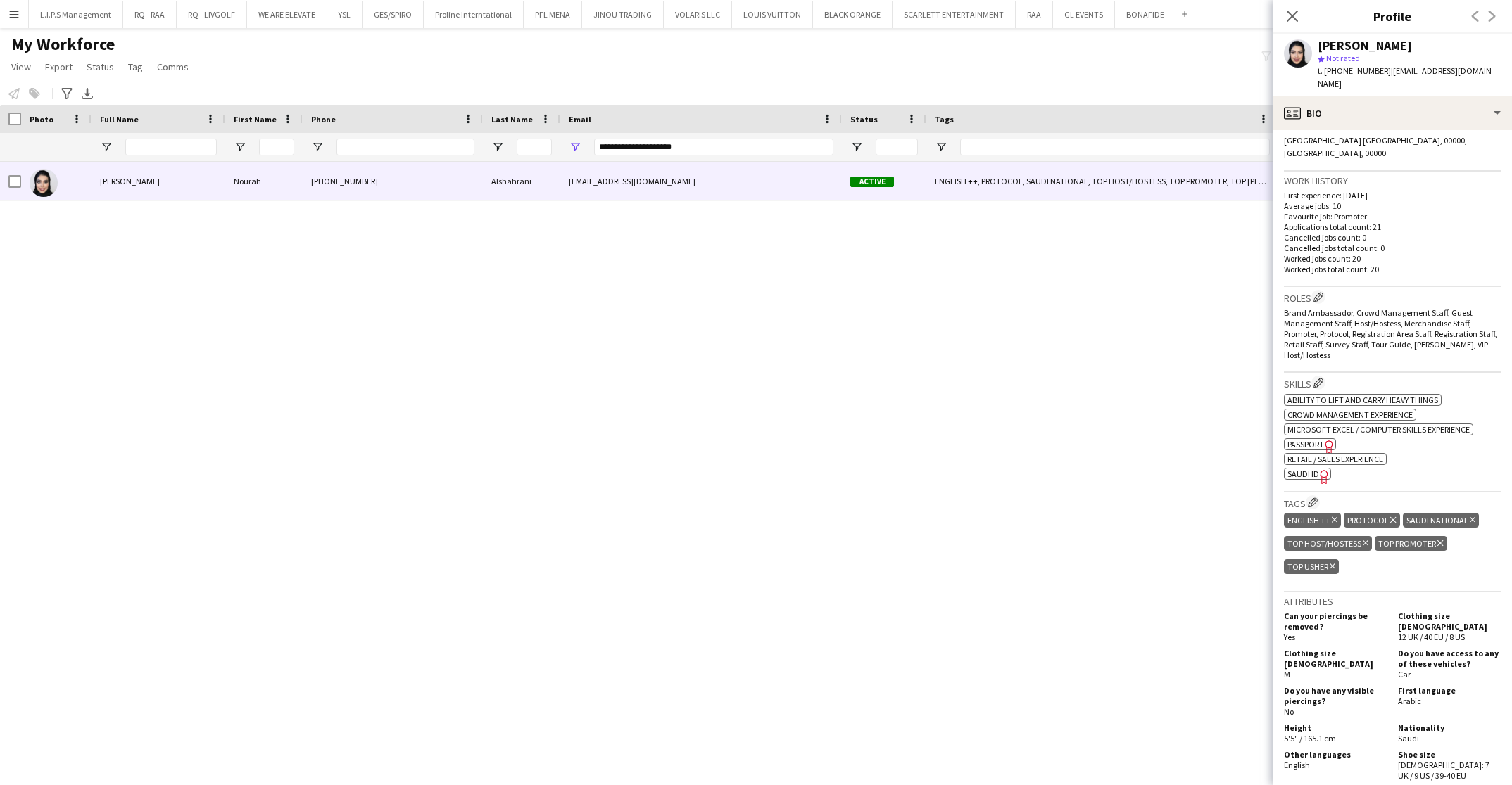
click at [1311, 469] on span "SAUDI ID" at bounding box center [1304, 474] width 32 height 10
drag, startPoint x: 722, startPoint y: 142, endPoint x: 406, endPoint y: 144, distance: 316.0
click at [406, 144] on div "**********" at bounding box center [999, 147] width 1998 height 29
paste input "Email Filter Input"
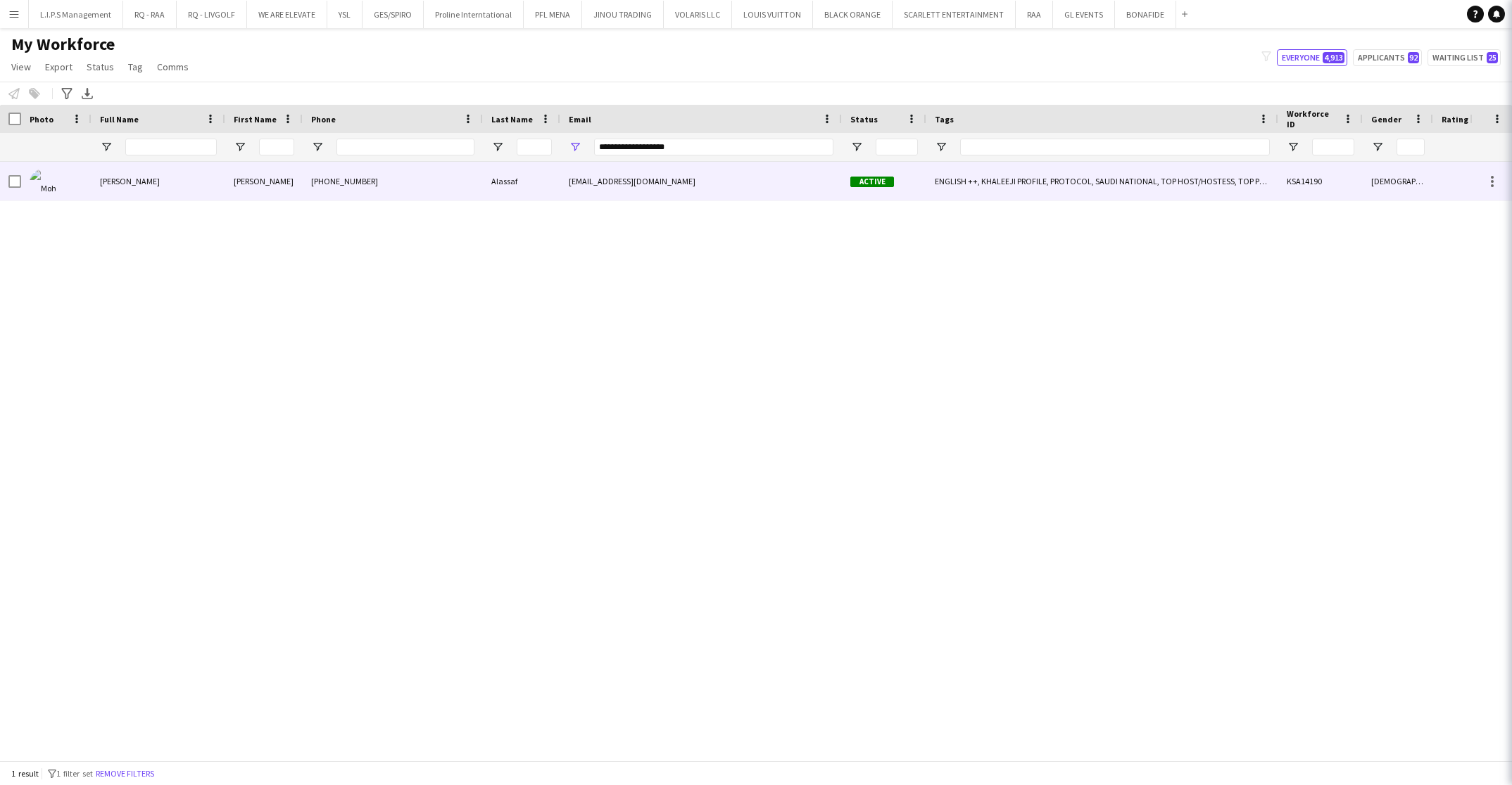
click at [425, 186] on div "[PHONE_NUMBER]" at bounding box center [393, 181] width 180 height 39
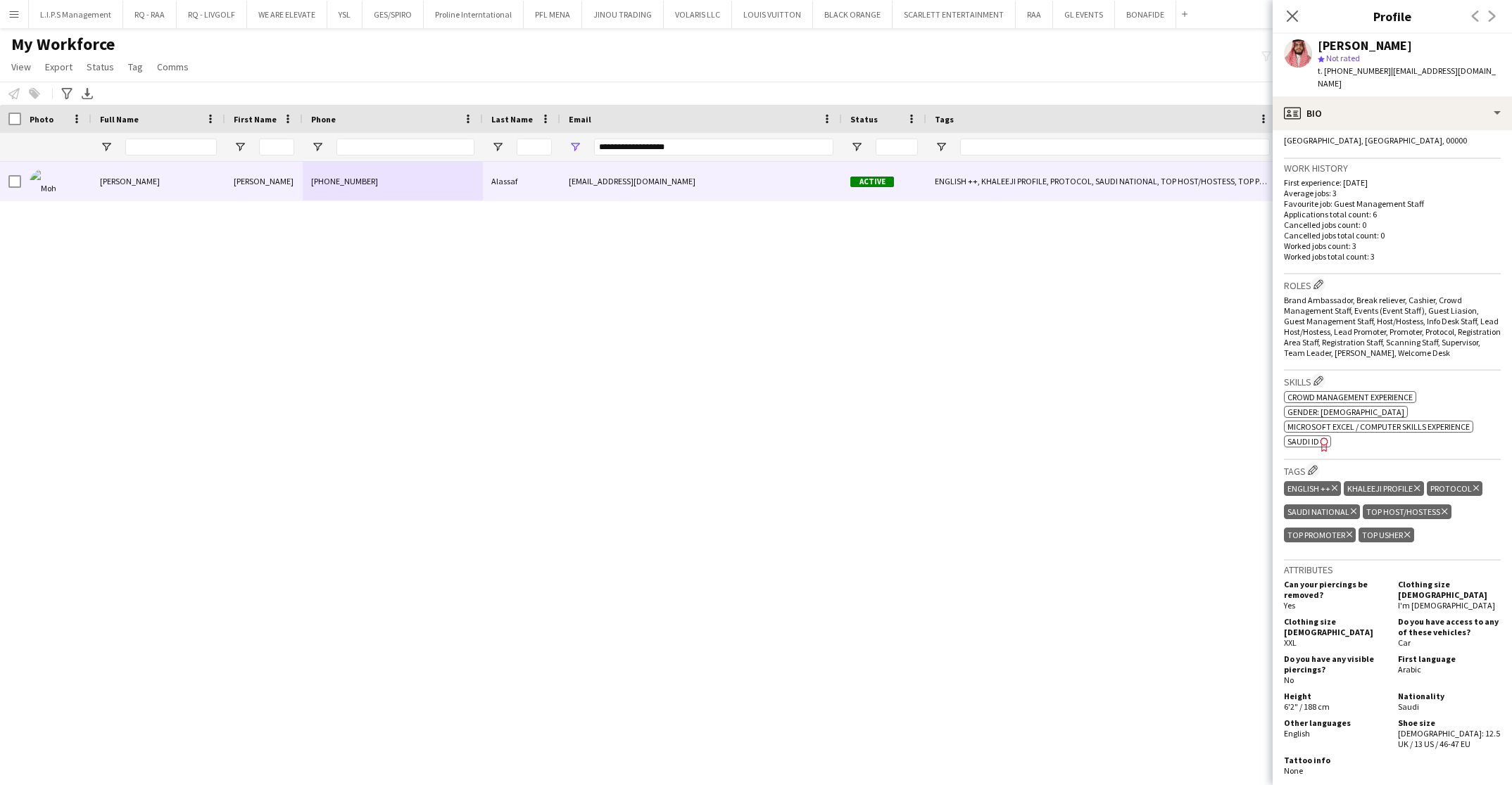
click at [1305, 437] on span "SAUDI ID" at bounding box center [1304, 442] width 32 height 10
drag, startPoint x: 728, startPoint y: 144, endPoint x: 436, endPoint y: 145, distance: 292.0
click at [426, 135] on div "**********" at bounding box center [999, 147] width 1998 height 29
paste input "***"
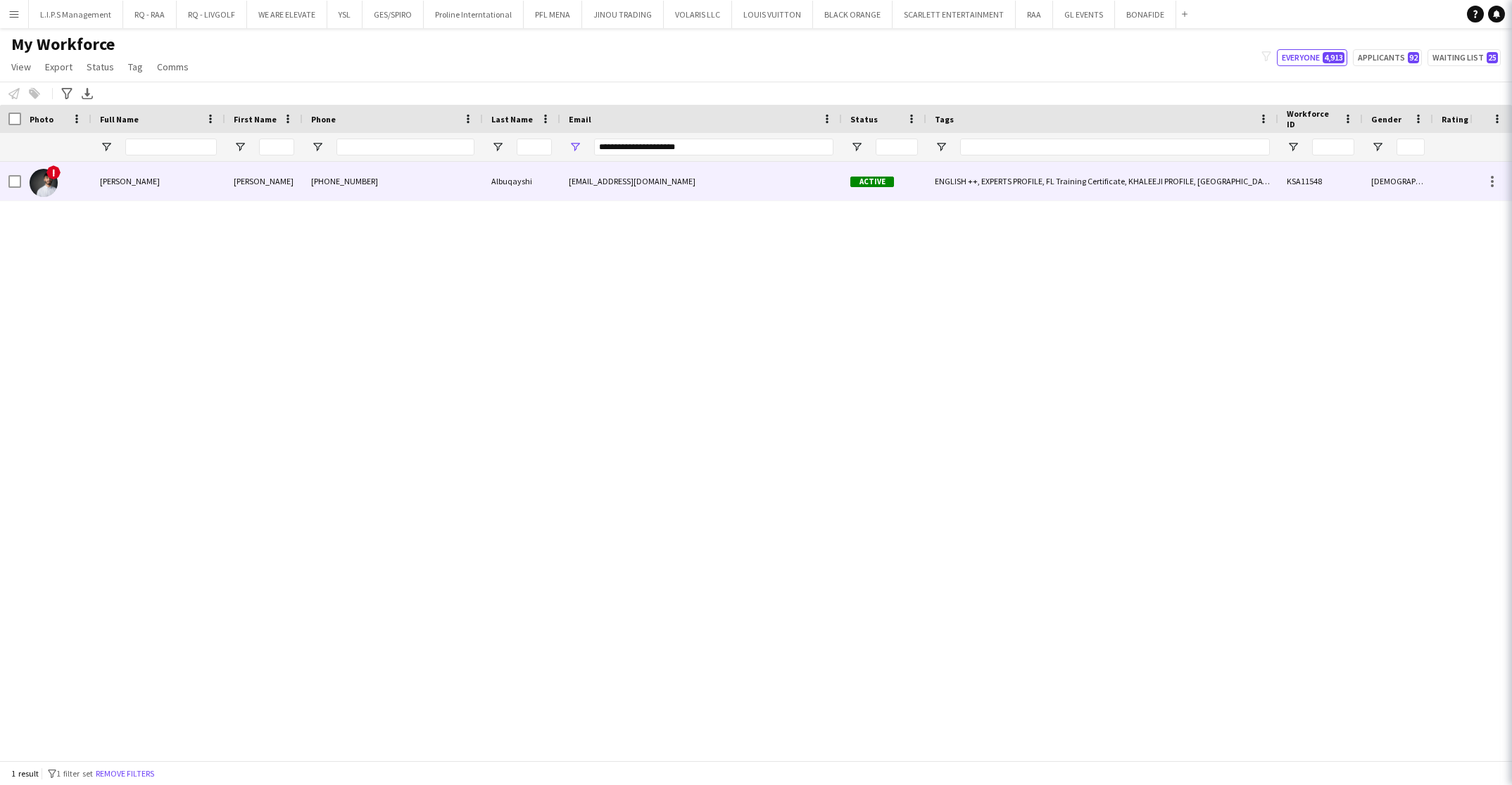
click at [452, 171] on div "[PHONE_NUMBER]" at bounding box center [393, 181] width 180 height 39
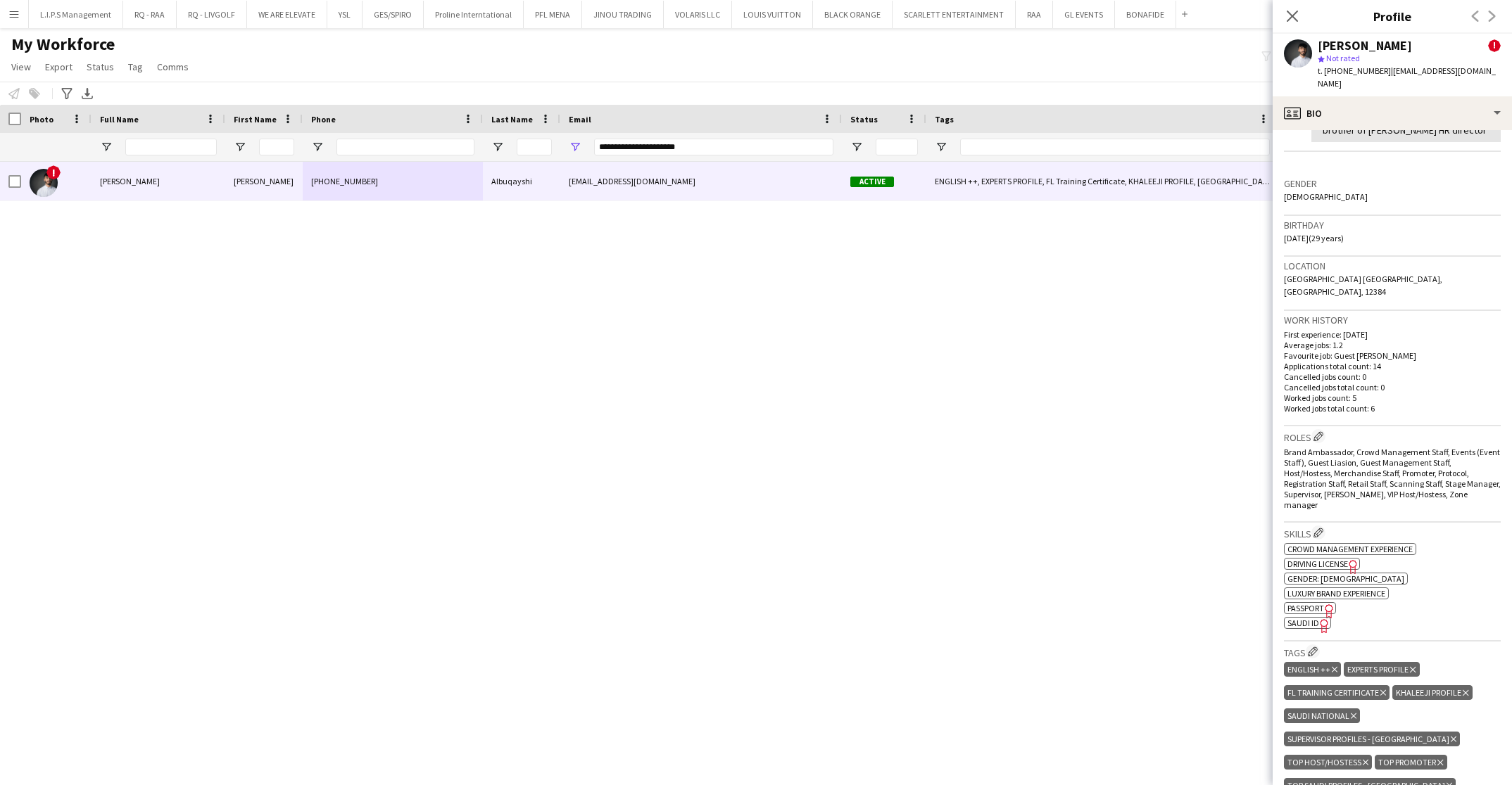
click at [1308, 618] on span "SAUDI ID" at bounding box center [1304, 623] width 32 height 10
click at [765, 138] on div "**********" at bounding box center [714, 147] width 240 height 29
click at [764, 142] on input "**********" at bounding box center [714, 147] width 240 height 17
drag, startPoint x: 764, startPoint y: 142, endPoint x: 486, endPoint y: 131, distance: 278.2
click at [486, 131] on div "Workforce Details Last Name Status Email" at bounding box center [999, 133] width 1998 height 57
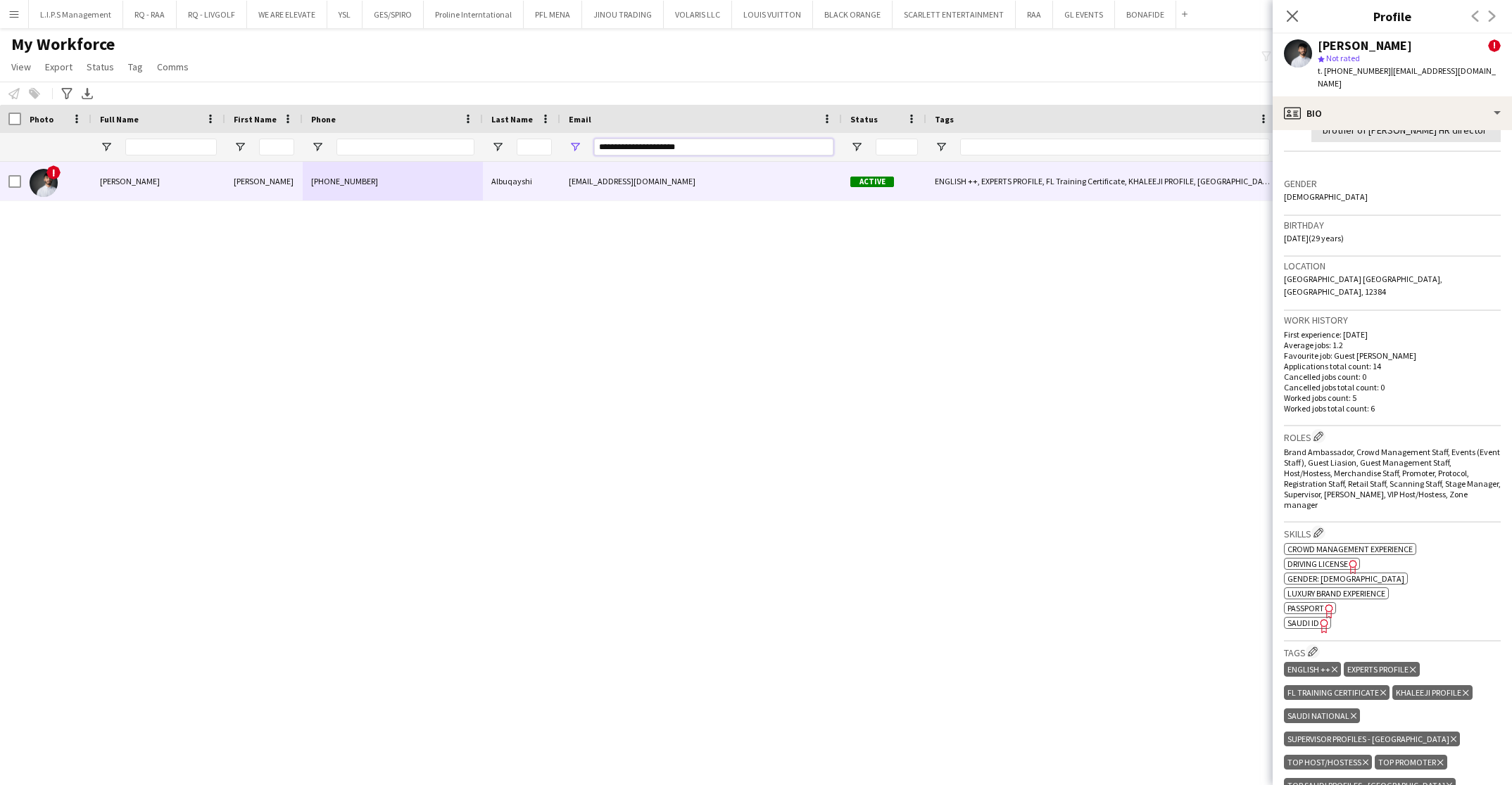
paste input "*****"
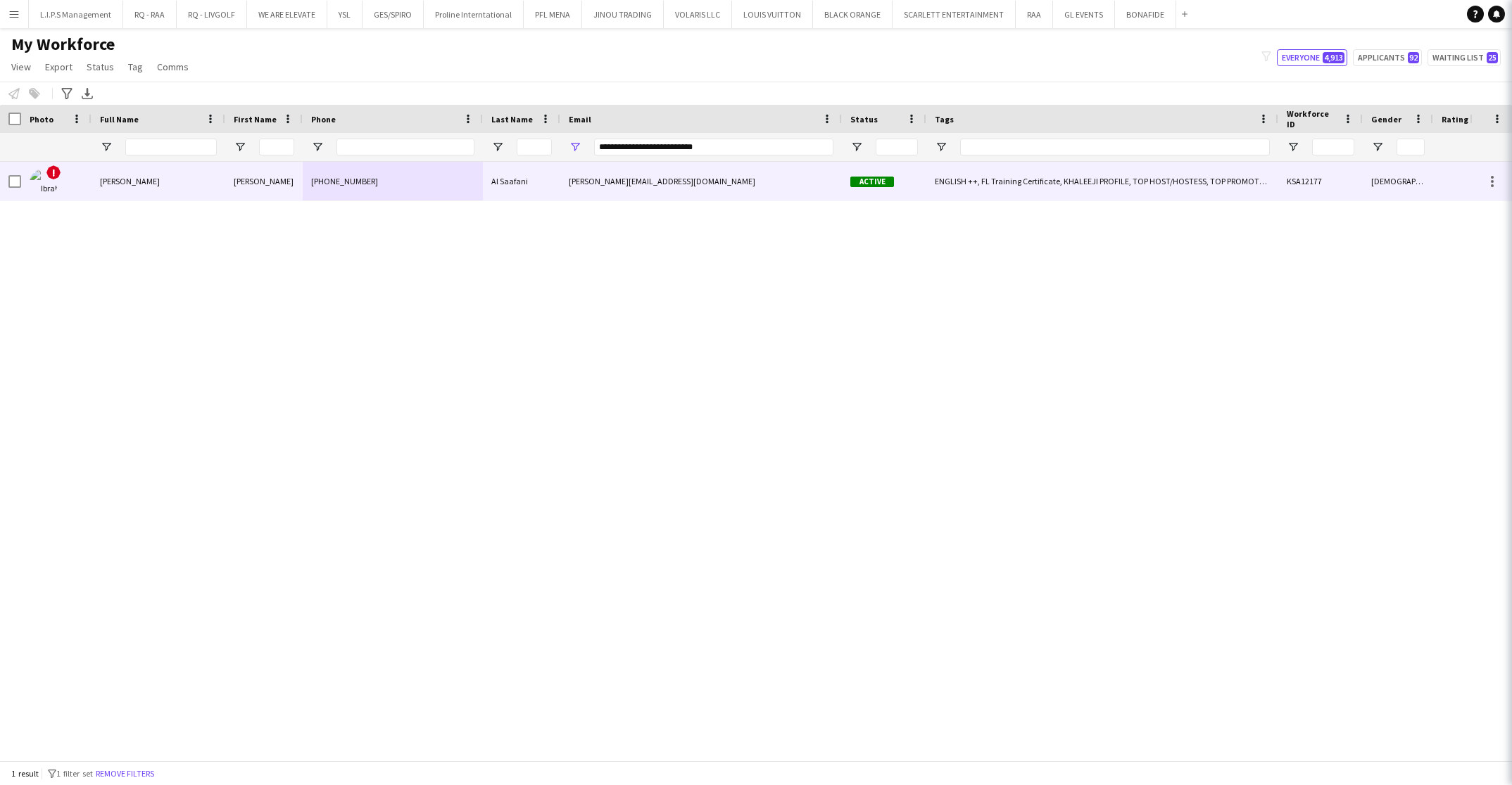
click at [521, 179] on div "Al Saafani" at bounding box center [522, 181] width 78 height 39
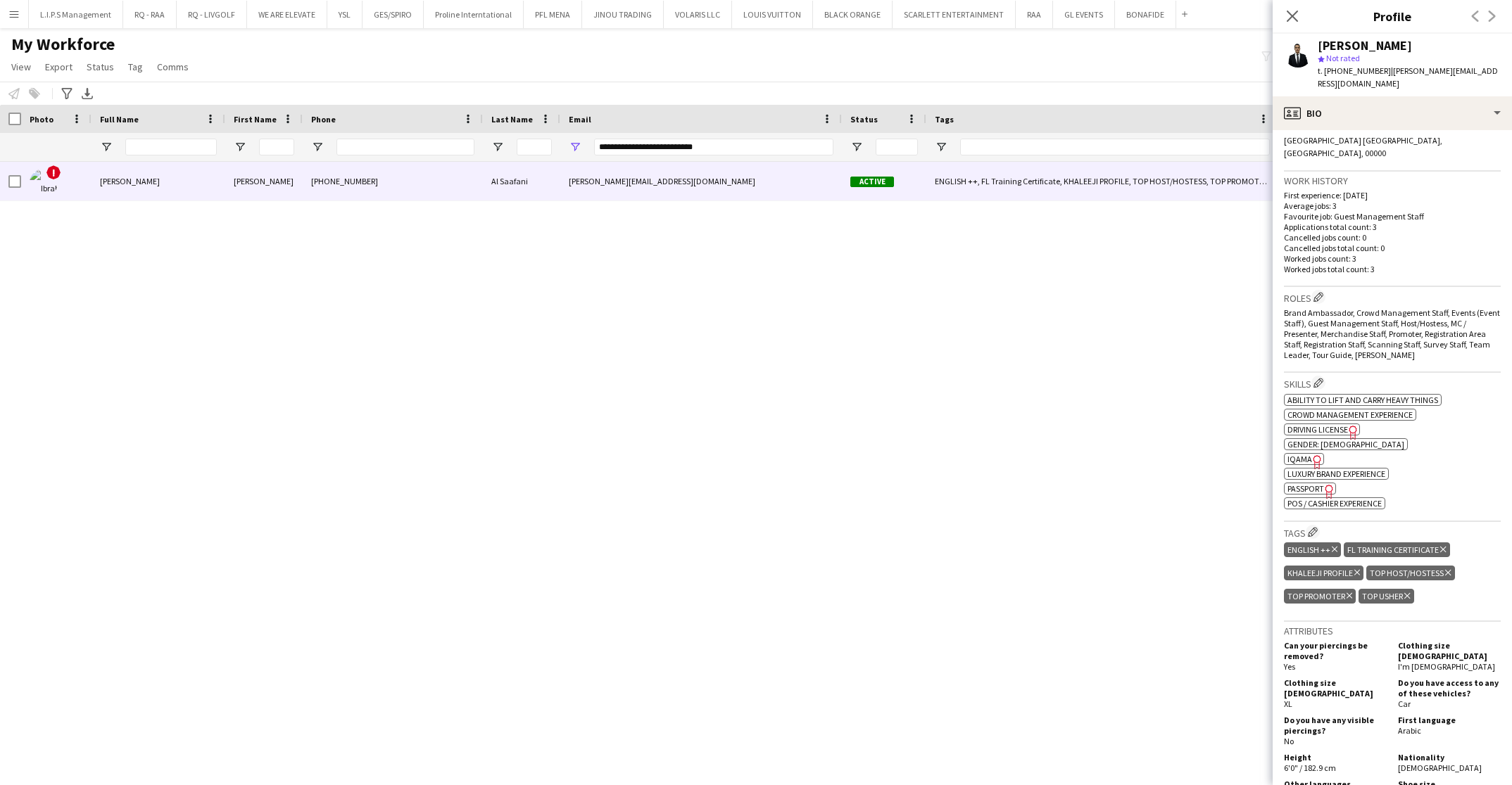
click at [1317, 483] on span "Passport" at bounding box center [1306, 488] width 36 height 10
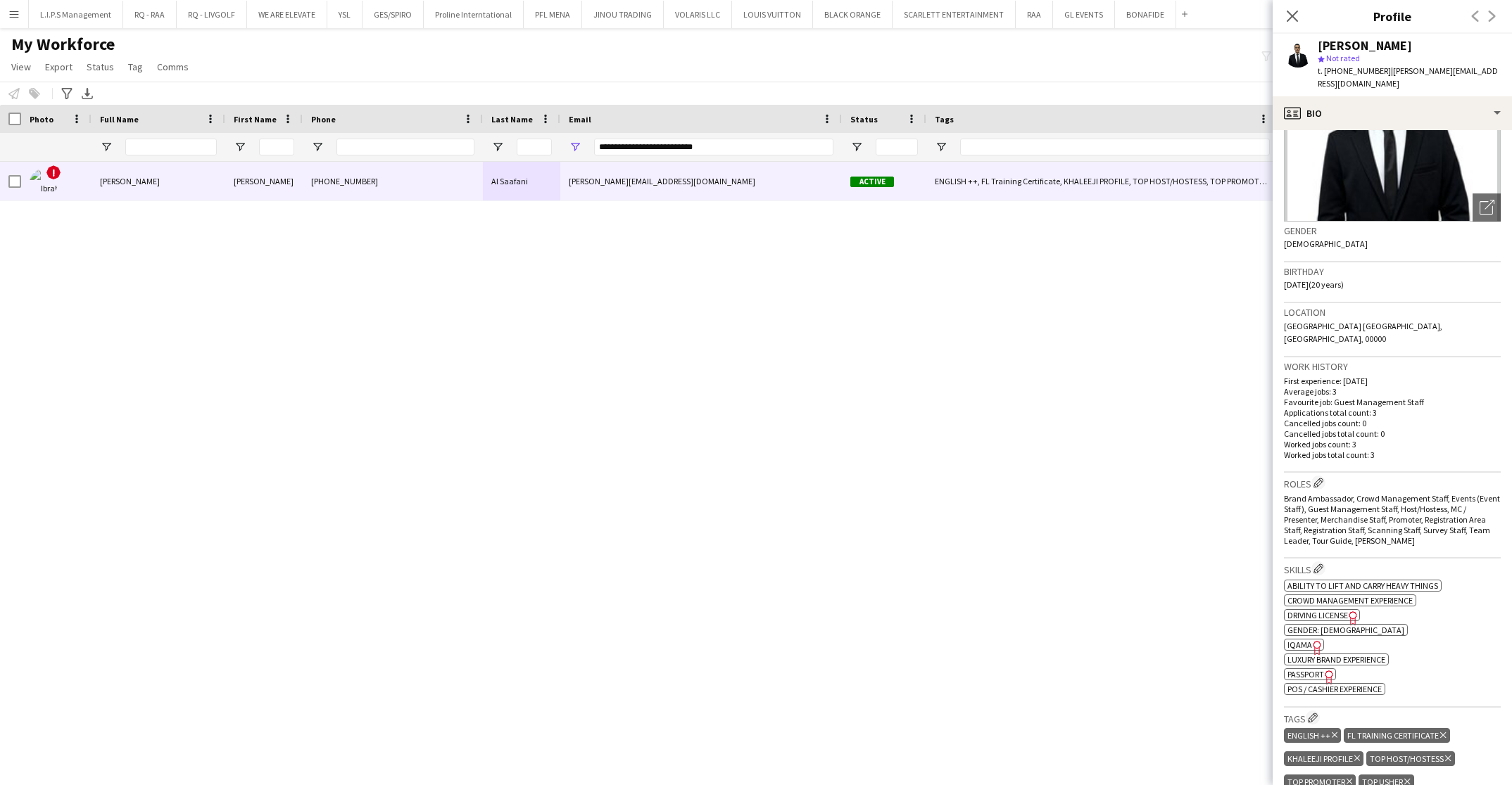
scroll to position [211, 0]
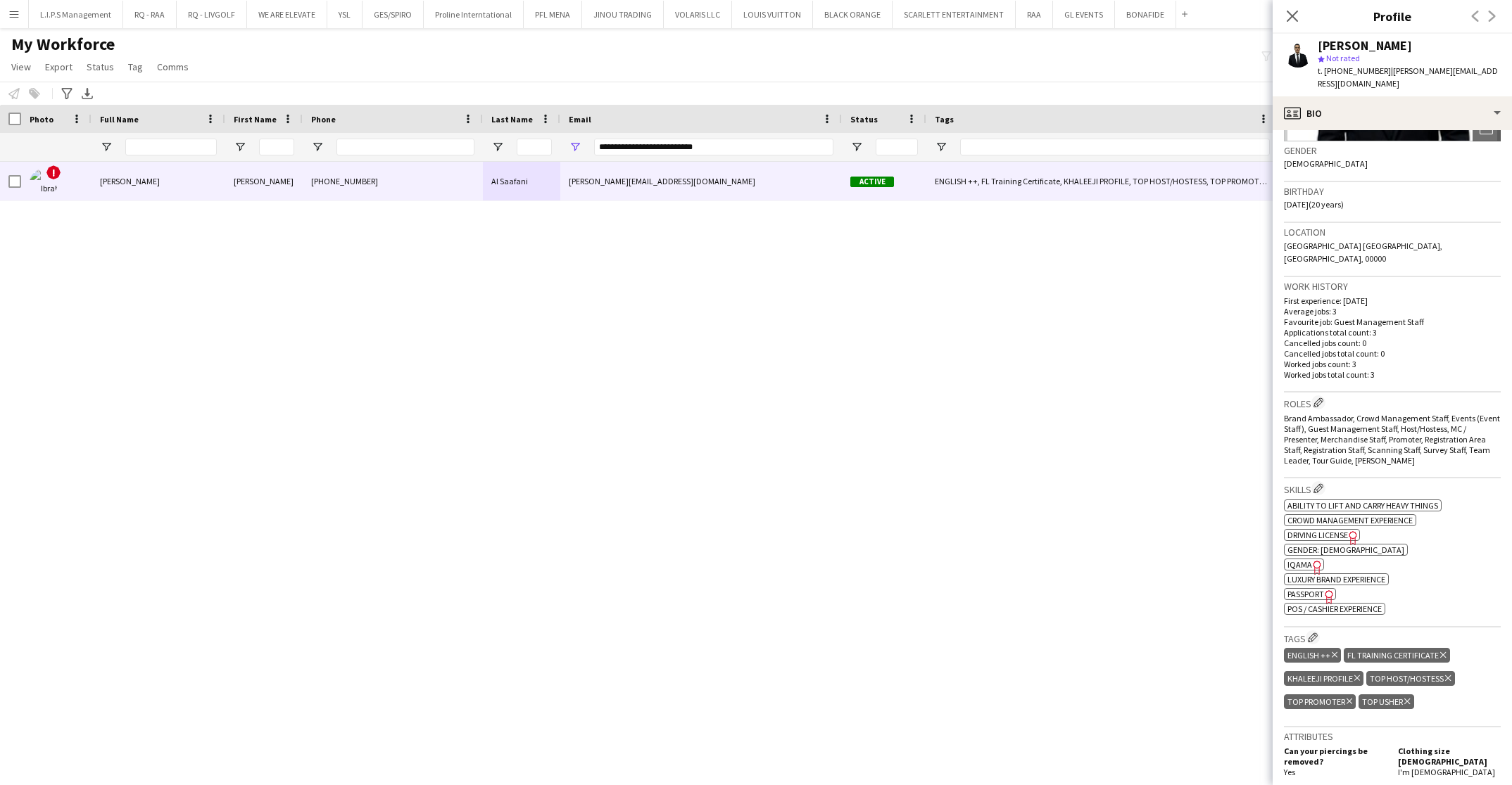
click at [1310, 560] on icon "Freelancer has uploaded a photo validation of skill. Click to see" at bounding box center [1317, 567] width 15 height 15
click at [1372, 66] on div "[PERSON_NAME] star Not rated t. [PHONE_NUMBER] | [PERSON_NAME][EMAIL_ADDRESS][D…" at bounding box center [1410, 65] width 183 height 51
drag, startPoint x: 1369, startPoint y: 67, endPoint x: 1330, endPoint y: 48, distance: 43.4
click at [1327, 47] on div "[PERSON_NAME]" at bounding box center [1365, 46] width 94 height 13
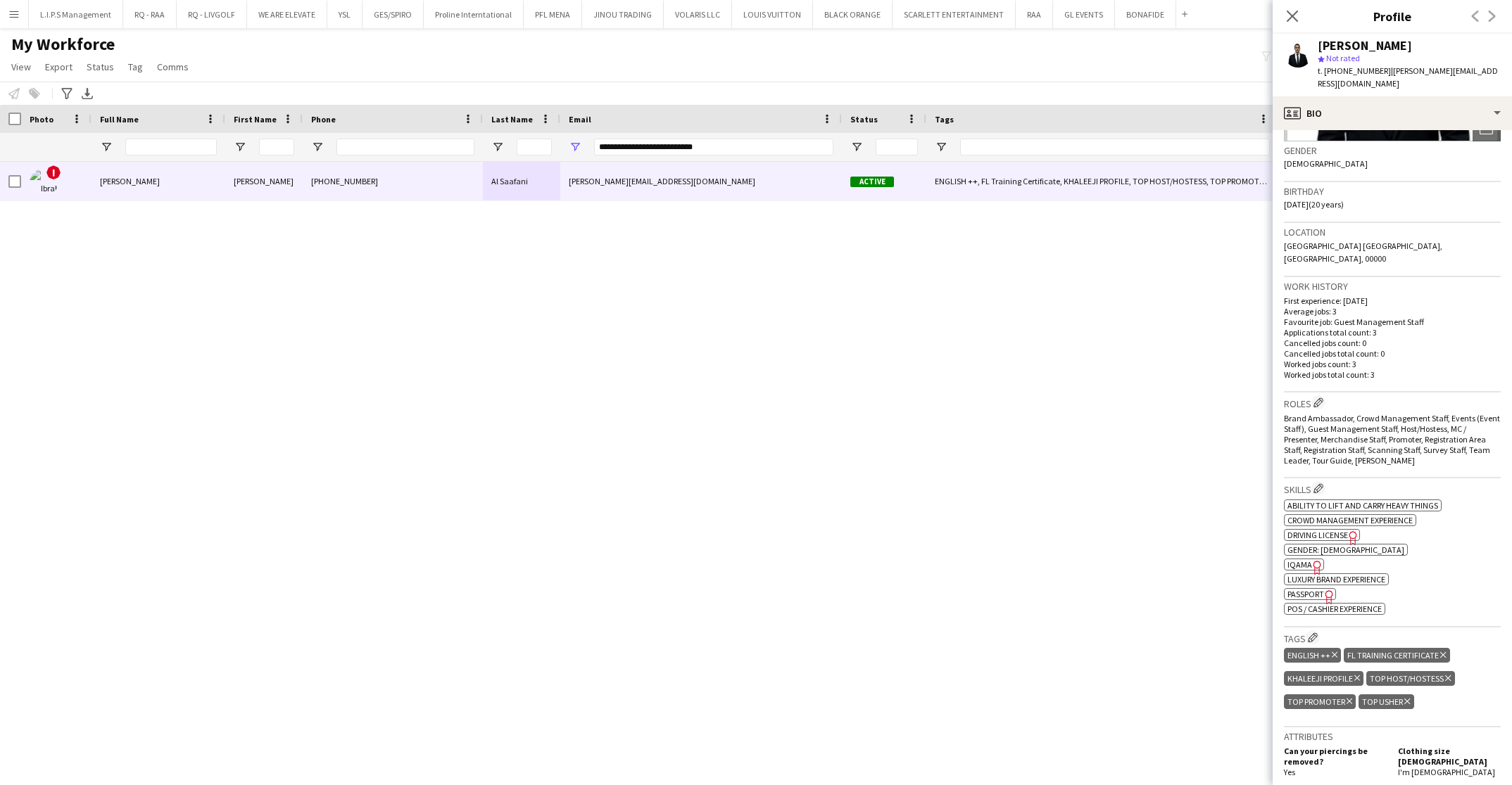
click at [1343, 67] on span "t. [PHONE_NUMBER]" at bounding box center [1355, 71] width 74 height 10
copy span "966592091614"
drag, startPoint x: 642, startPoint y: 145, endPoint x: 394, endPoint y: 159, distance: 248.4
click at [394, 159] on div "**********" at bounding box center [999, 147] width 1998 height 29
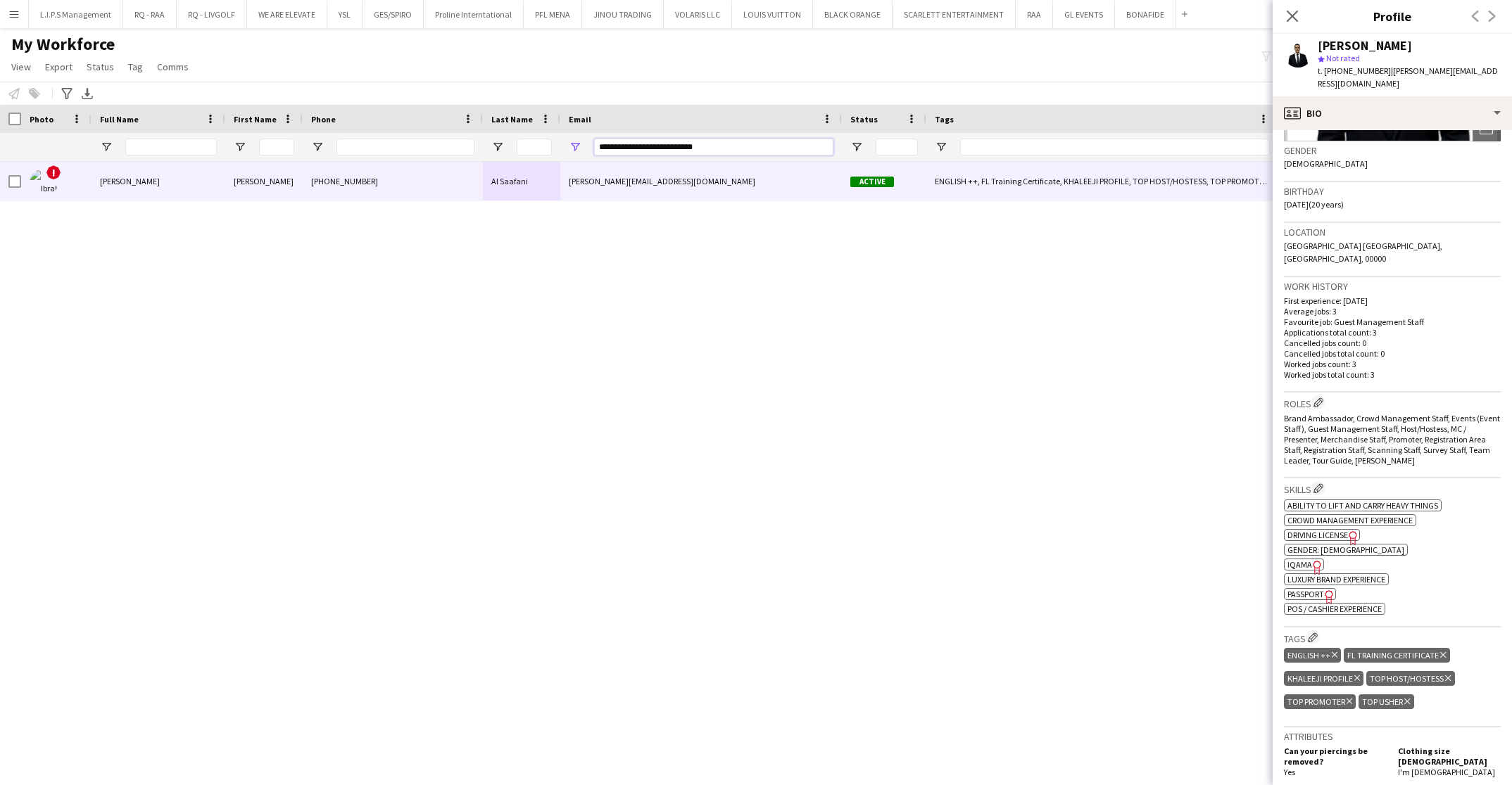
paste input "Email Filter Input"
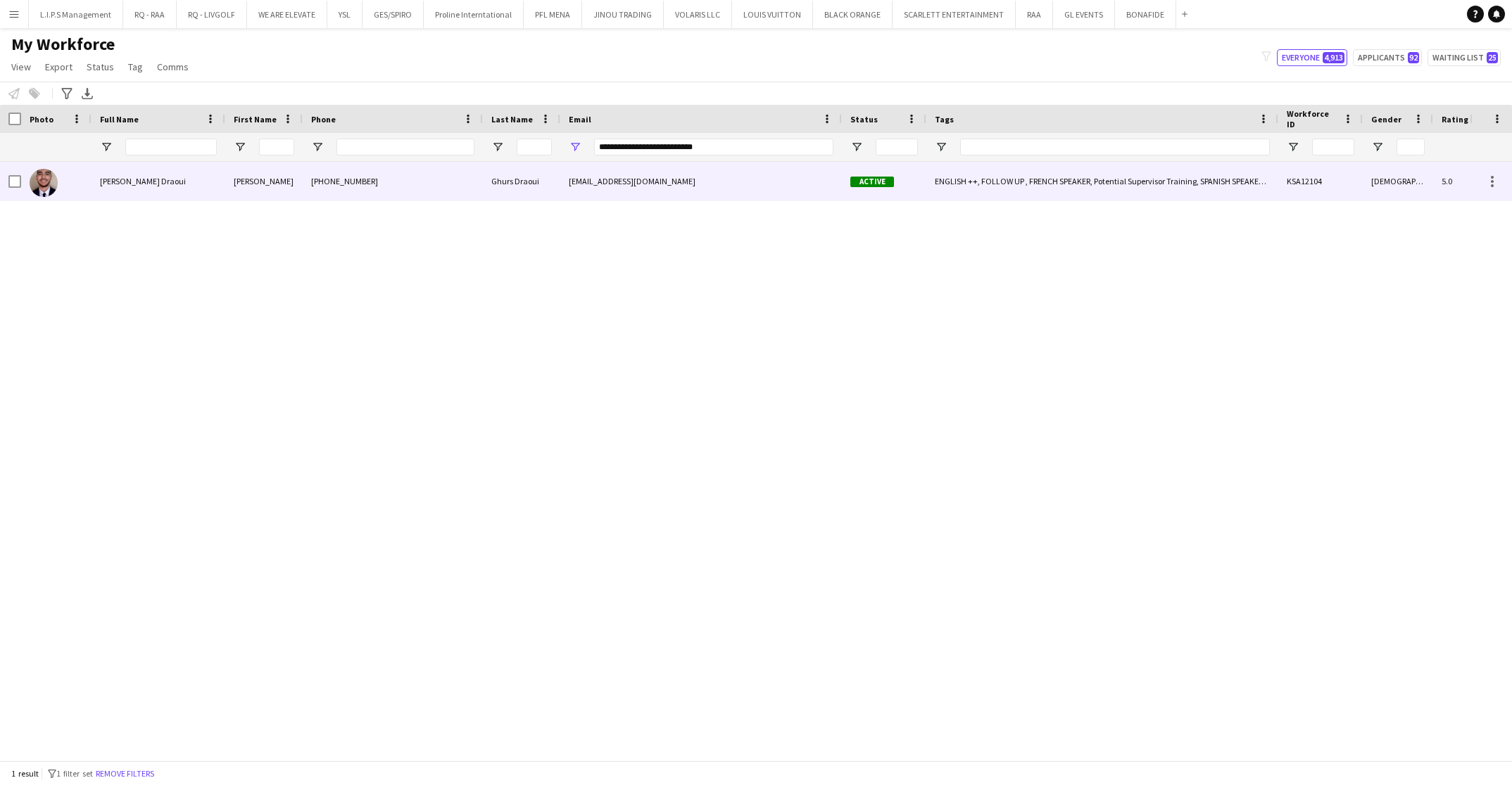
click at [356, 178] on div "[PHONE_NUMBER]" at bounding box center [393, 181] width 180 height 39
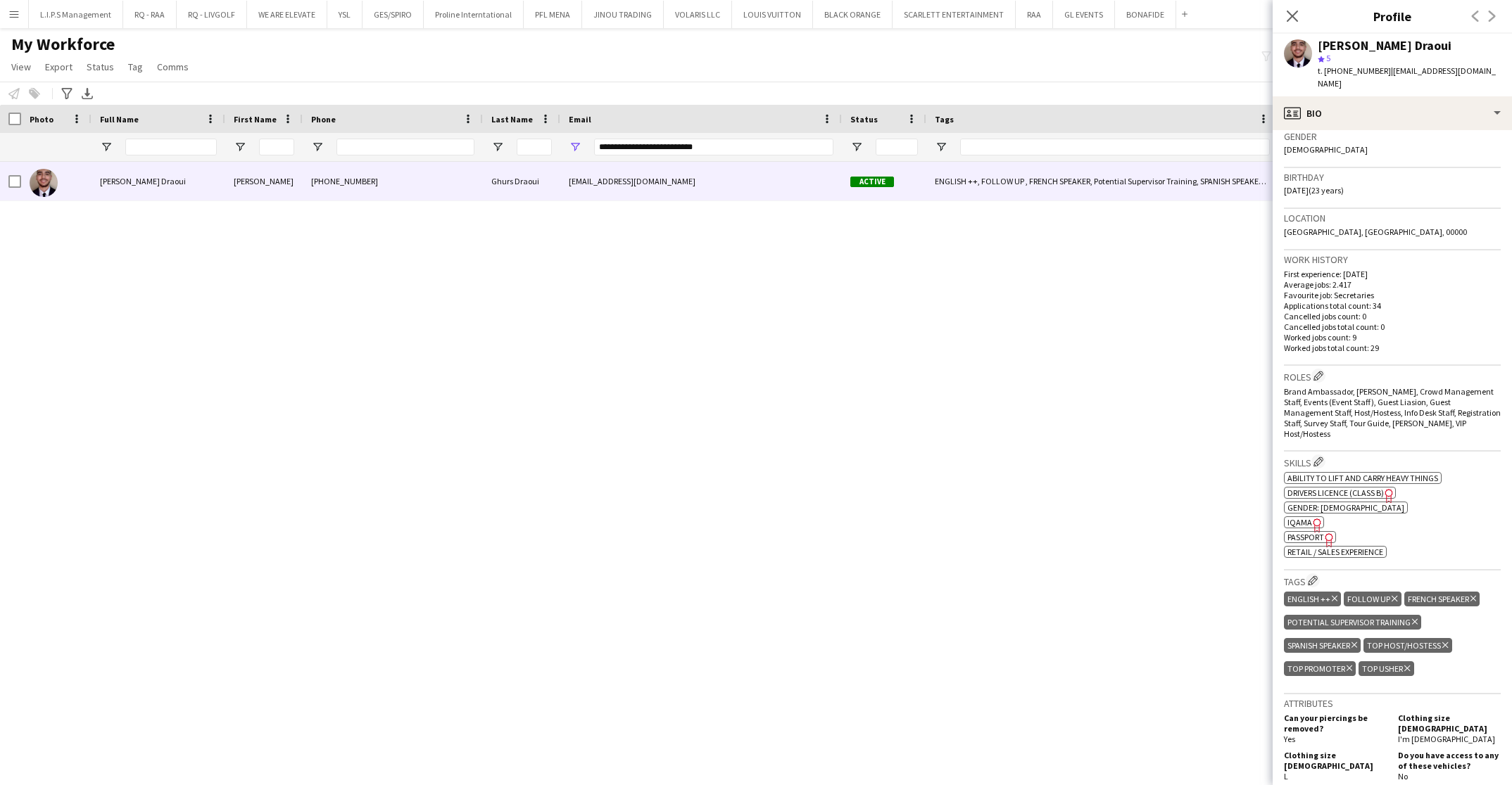
scroll to position [316, 0]
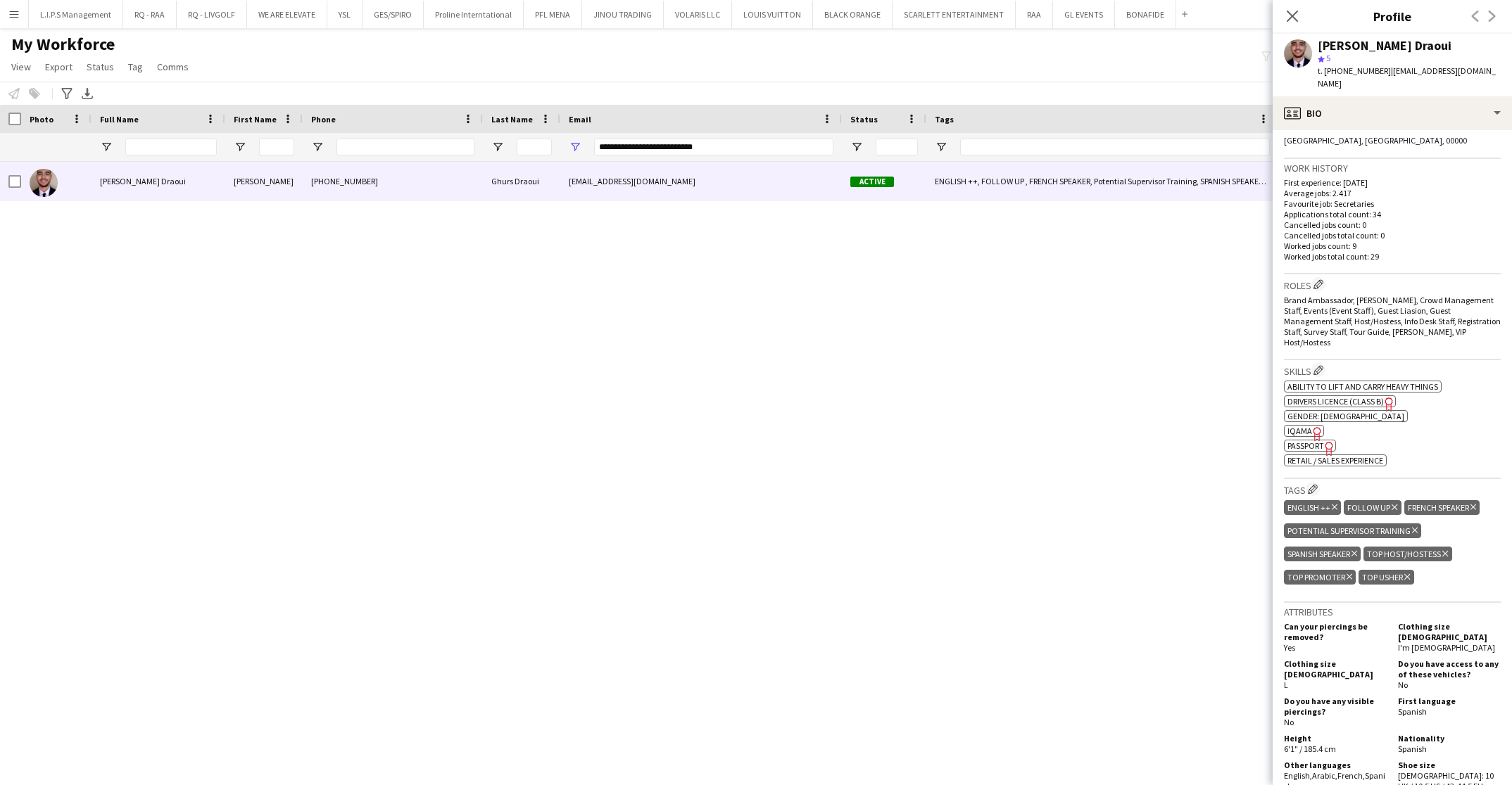
click at [1305, 441] on span "Passport" at bounding box center [1306, 446] width 36 height 10
drag, startPoint x: 741, startPoint y: 146, endPoint x: 462, endPoint y: 147, distance: 279.0
click at [462, 147] on div "**********" at bounding box center [999, 147] width 1998 height 29
paste input "Email Filter Input"
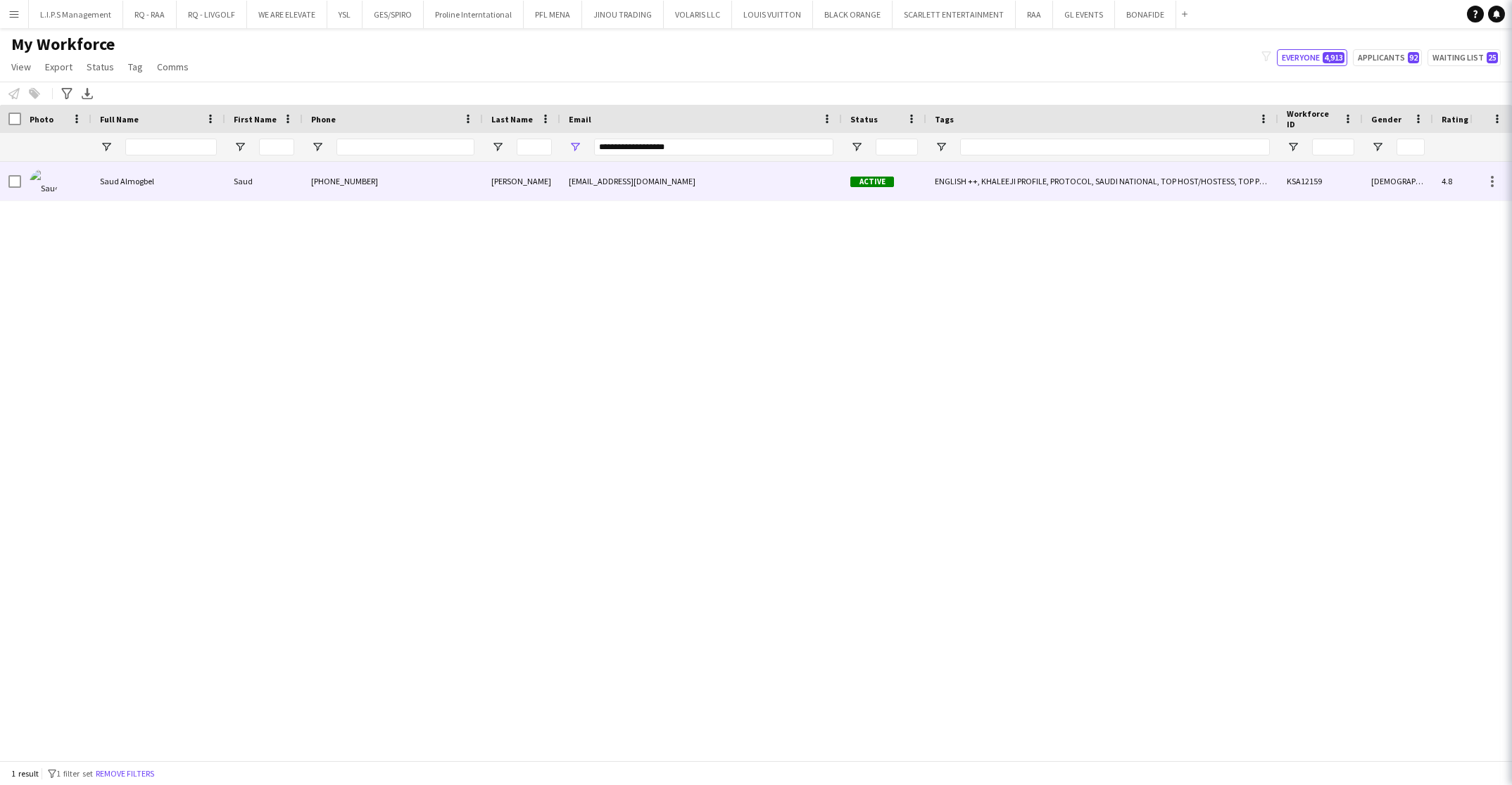
click at [419, 173] on div "[PHONE_NUMBER]" at bounding box center [393, 181] width 180 height 39
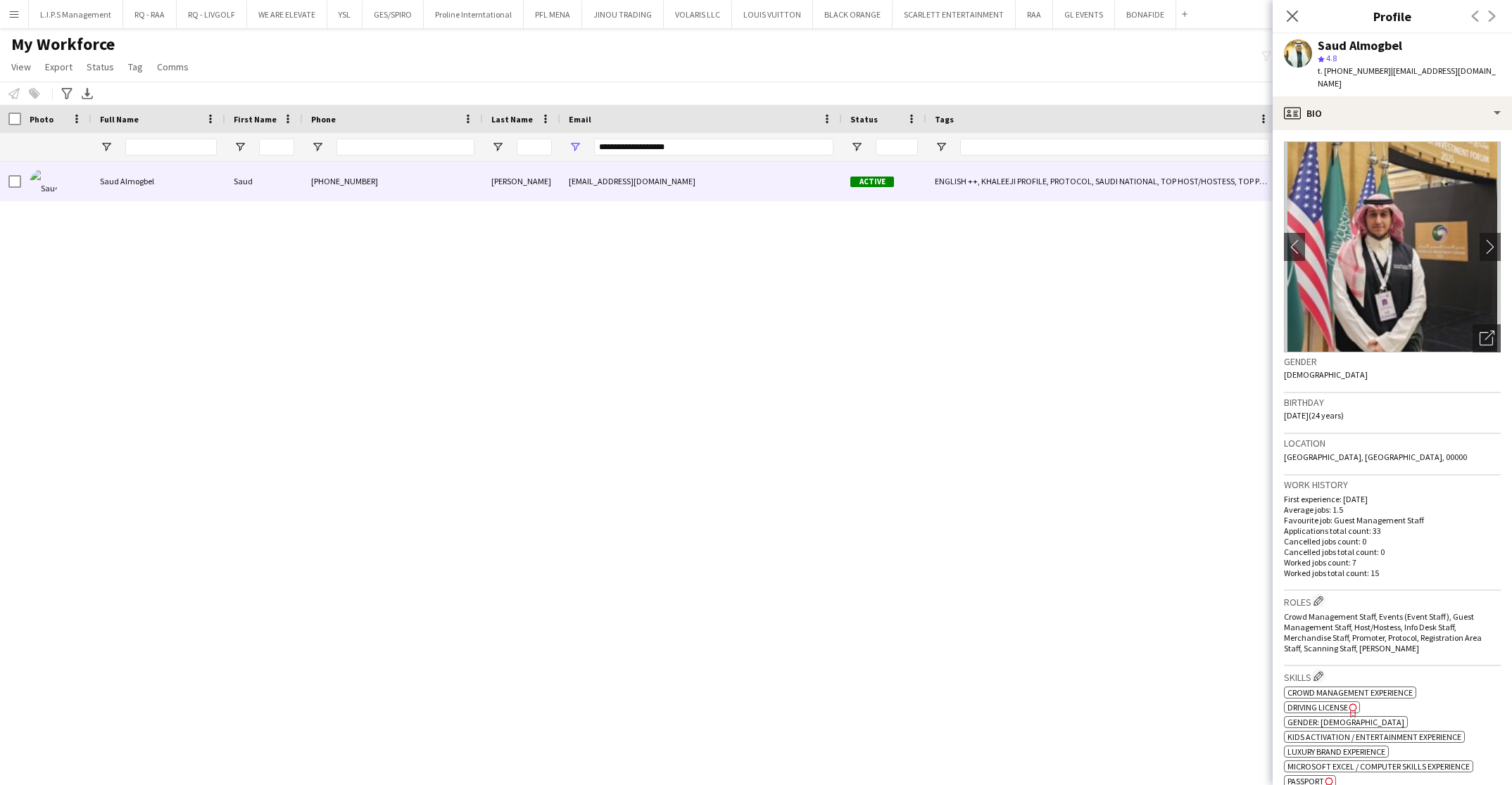
scroll to position [211, 0]
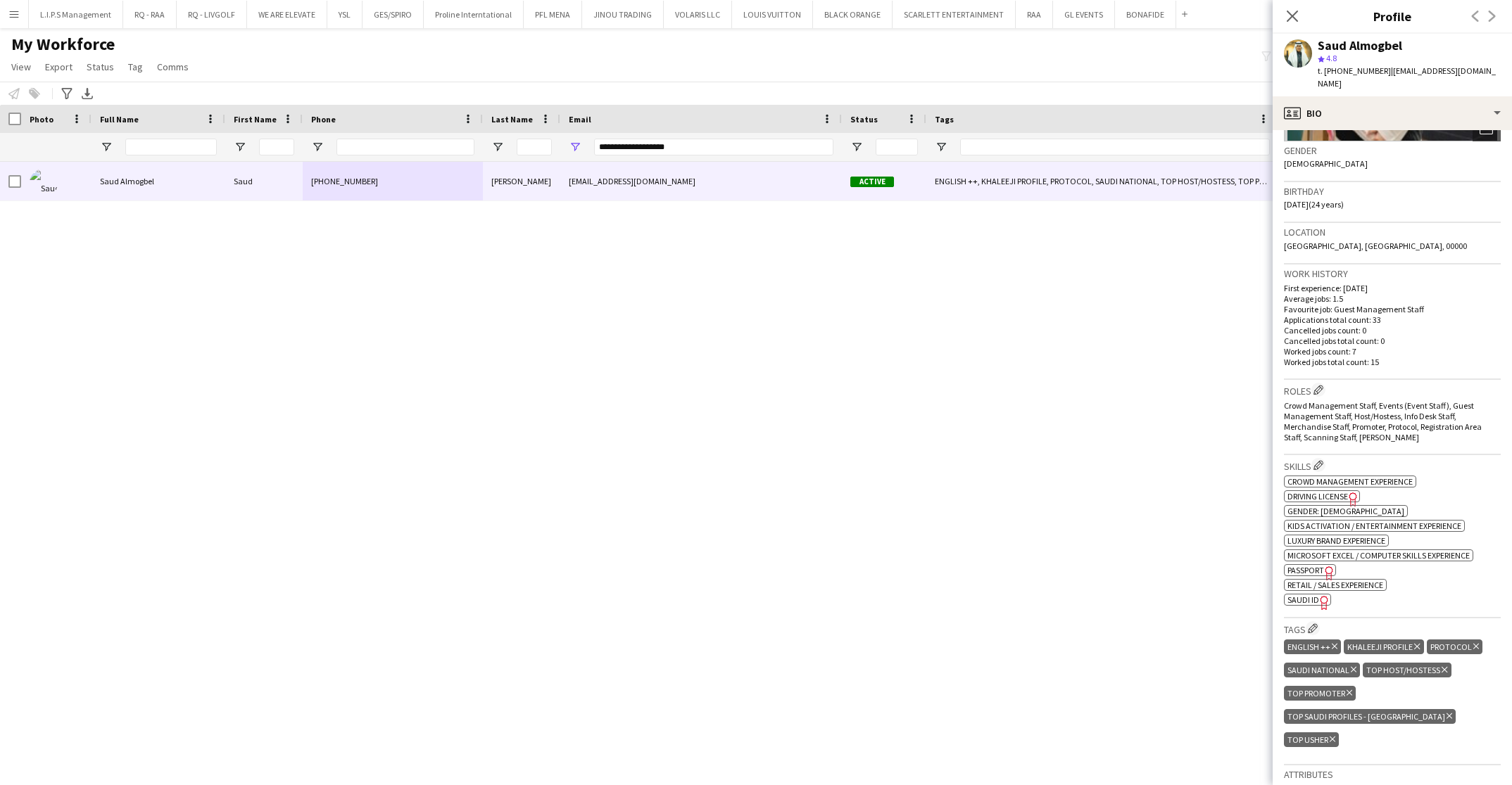
click at [1304, 589] on div "Skills Edit crew company skills ok-circled2 background Layer 1 cross-circle-red…" at bounding box center [1393, 537] width 217 height 163
click at [1303, 595] on span "SAUDI ID" at bounding box center [1304, 600] width 32 height 10
drag, startPoint x: 701, startPoint y: 144, endPoint x: 341, endPoint y: 137, distance: 360.1
click at [341, 137] on div "**********" at bounding box center [999, 147] width 1998 height 29
paste input "*"
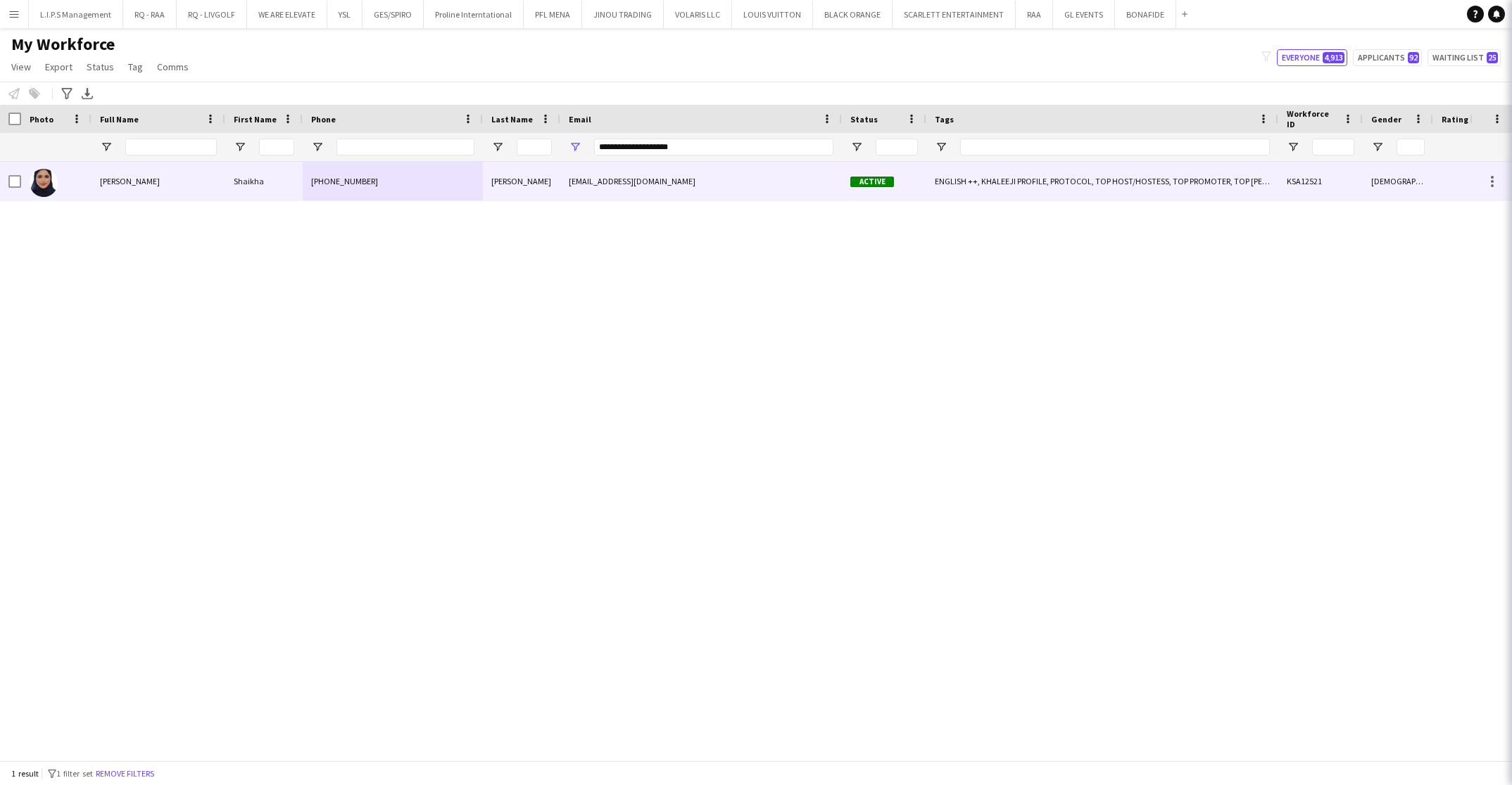
click at [350, 169] on div "[PHONE_NUMBER]" at bounding box center [393, 181] width 180 height 39
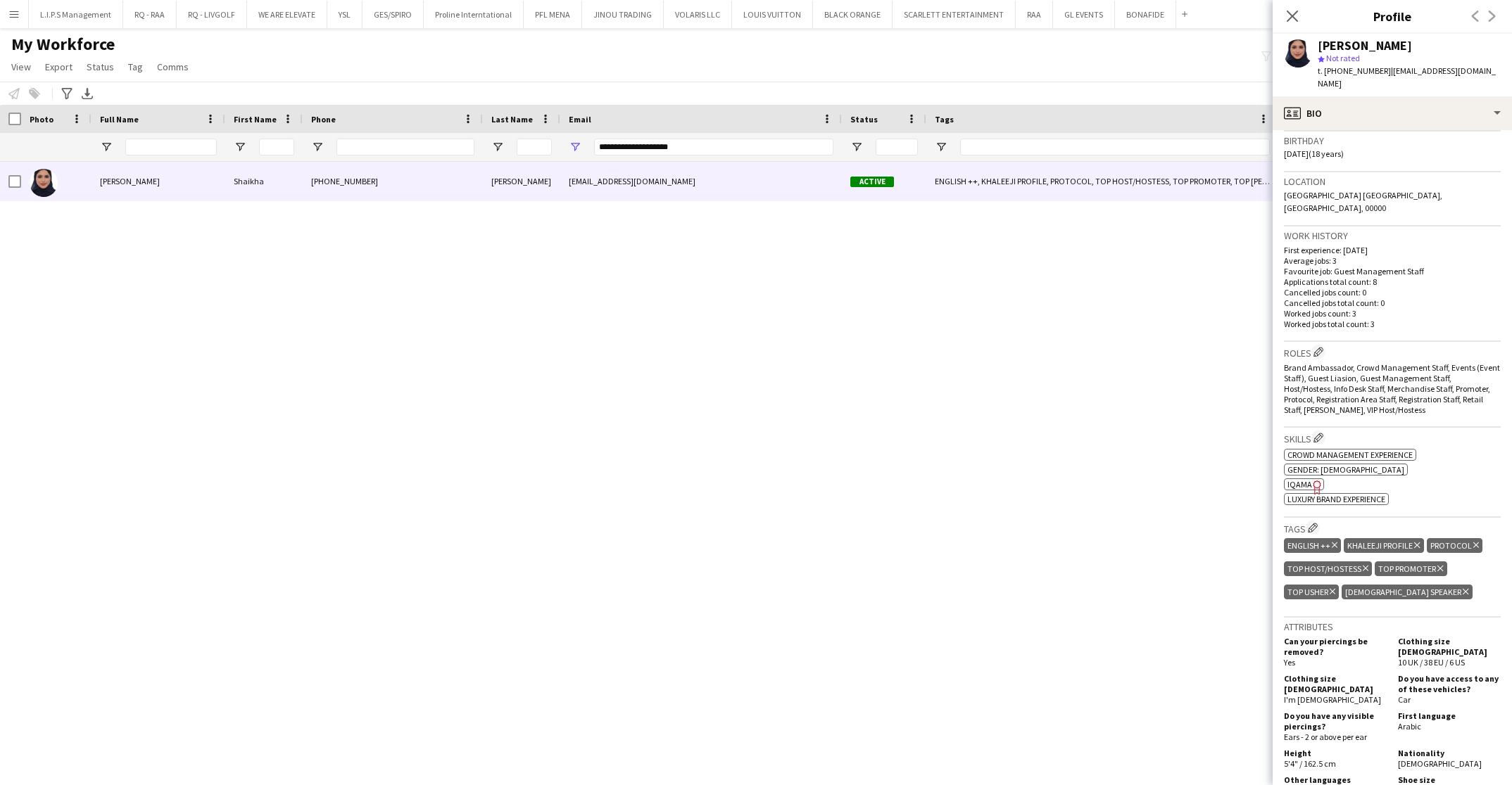
scroll to position [316, 0]
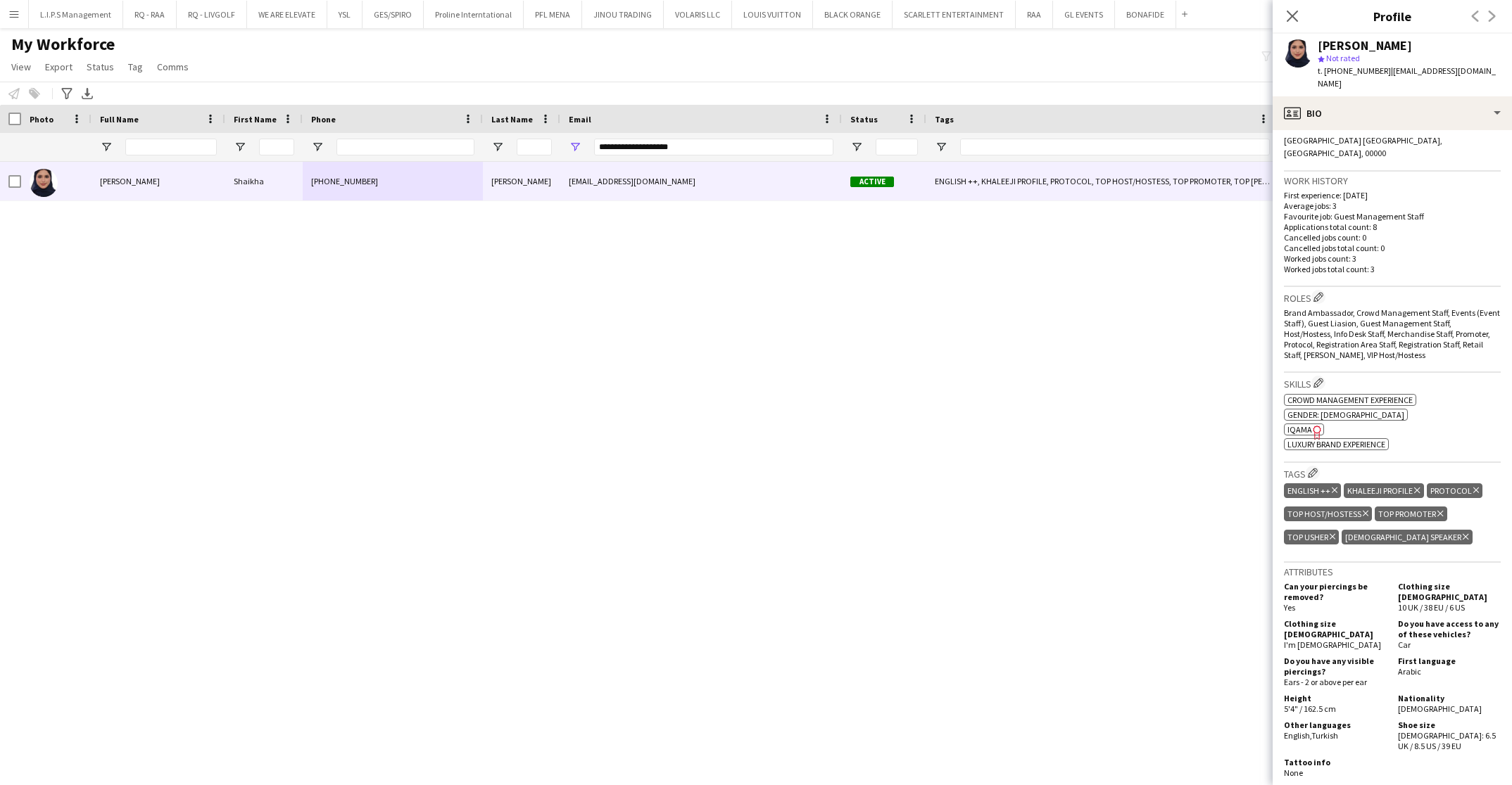
click at [1293, 424] on span "IQAMA" at bounding box center [1300, 430] width 24 height 10
drag, startPoint x: 731, startPoint y: 152, endPoint x: 490, endPoint y: 156, distance: 241.0
click at [490, 156] on div "**********" at bounding box center [999, 147] width 1998 height 29
paste input "Email Filter Input"
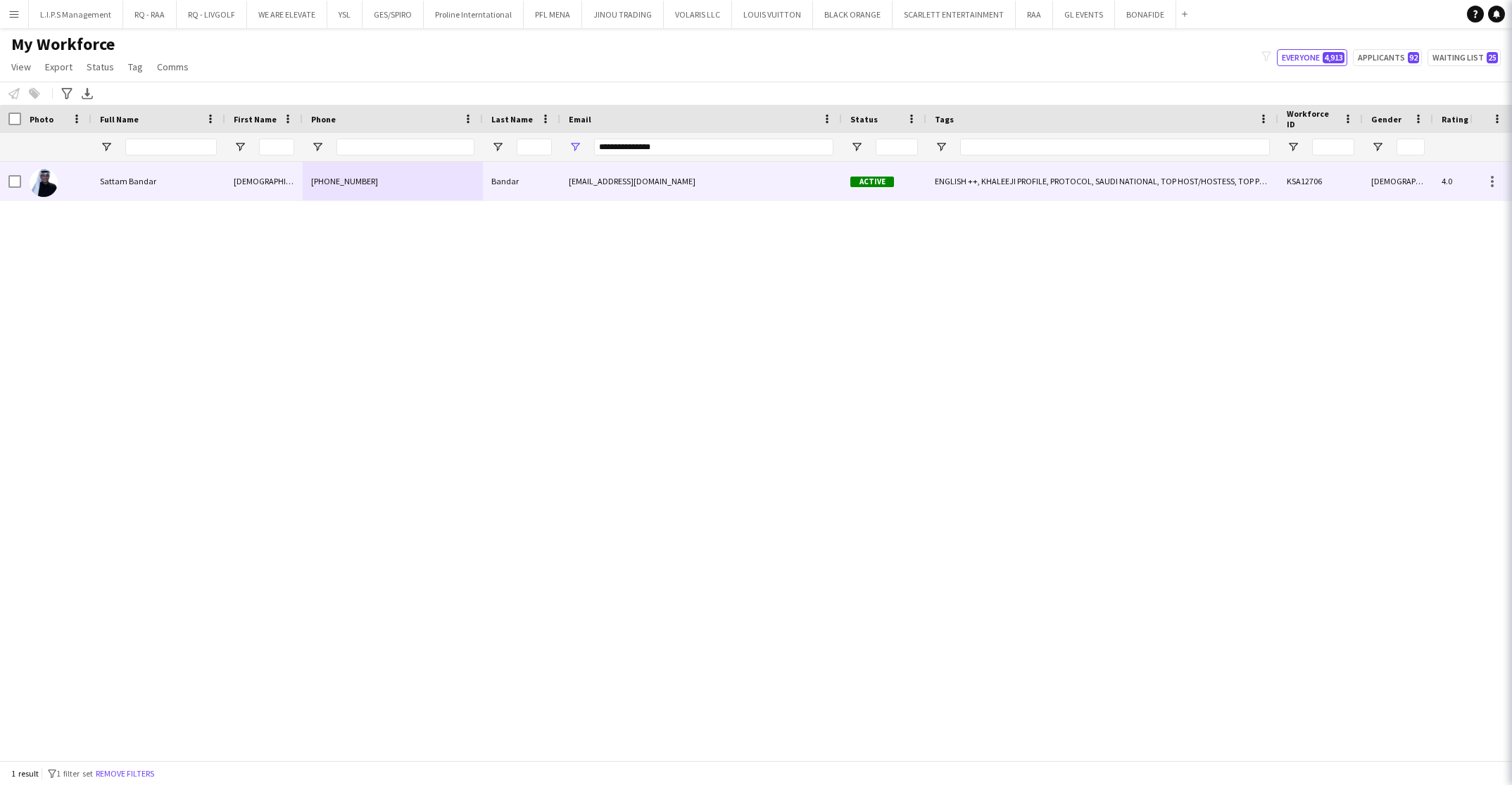
click at [458, 184] on div "[PHONE_NUMBER]" at bounding box center [393, 181] width 180 height 39
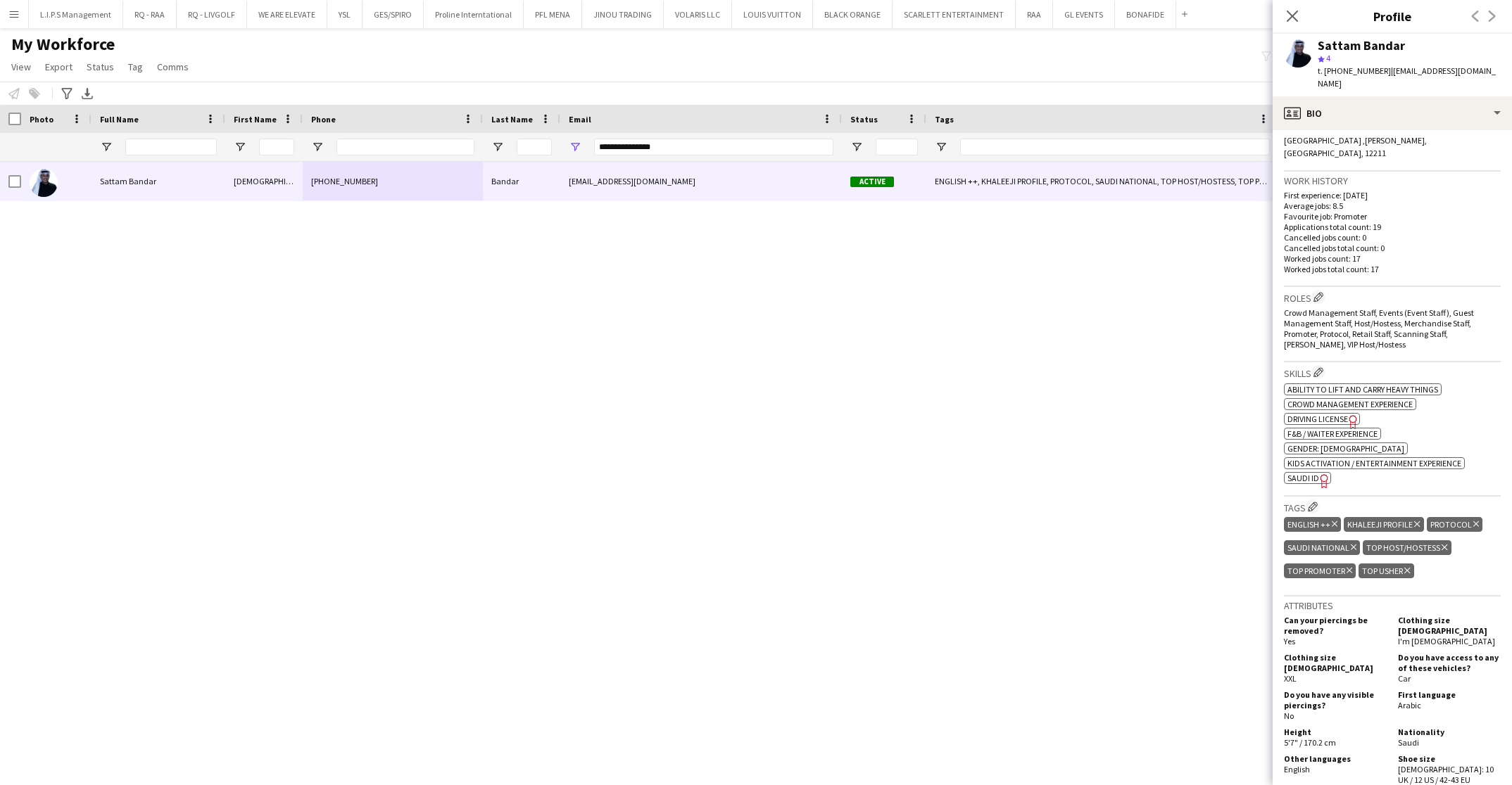
click at [1297, 473] on span "SAUDI ID" at bounding box center [1304, 478] width 32 height 10
drag, startPoint x: 701, startPoint y: 138, endPoint x: 532, endPoint y: 135, distance: 169.0
click at [532, 135] on div "**********" at bounding box center [999, 147] width 1998 height 29
paste input "*********"
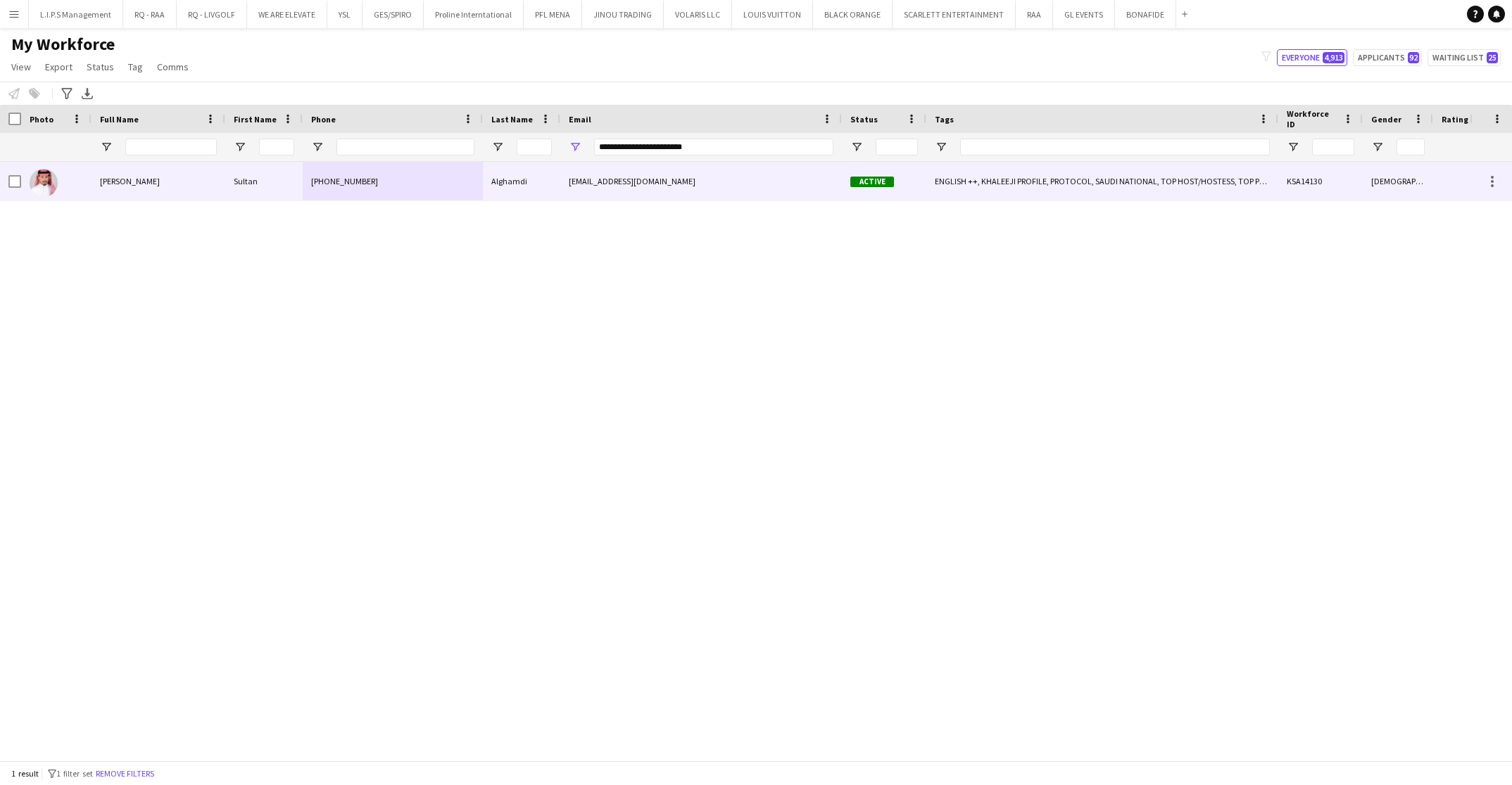
click at [523, 167] on div "Alghamdi" at bounding box center [522, 181] width 78 height 39
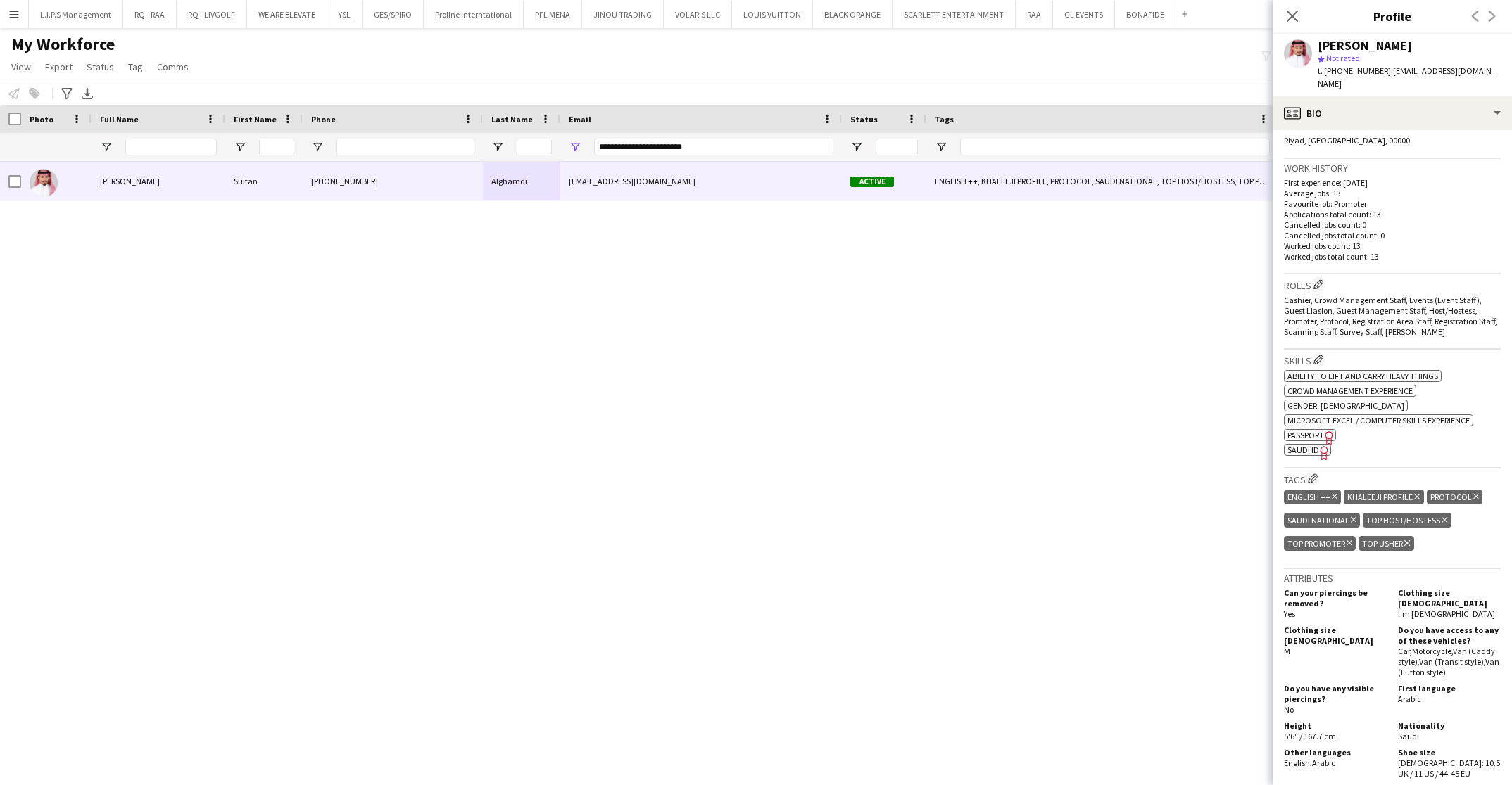
click at [1304, 444] on span "SAUDI ID" at bounding box center [1304, 450] width 32 height 10
drag, startPoint x: 725, startPoint y: 144, endPoint x: 463, endPoint y: 133, distance: 262.2
click at [463, 133] on div "**********" at bounding box center [999, 147] width 1998 height 29
paste input "Email Filter Input"
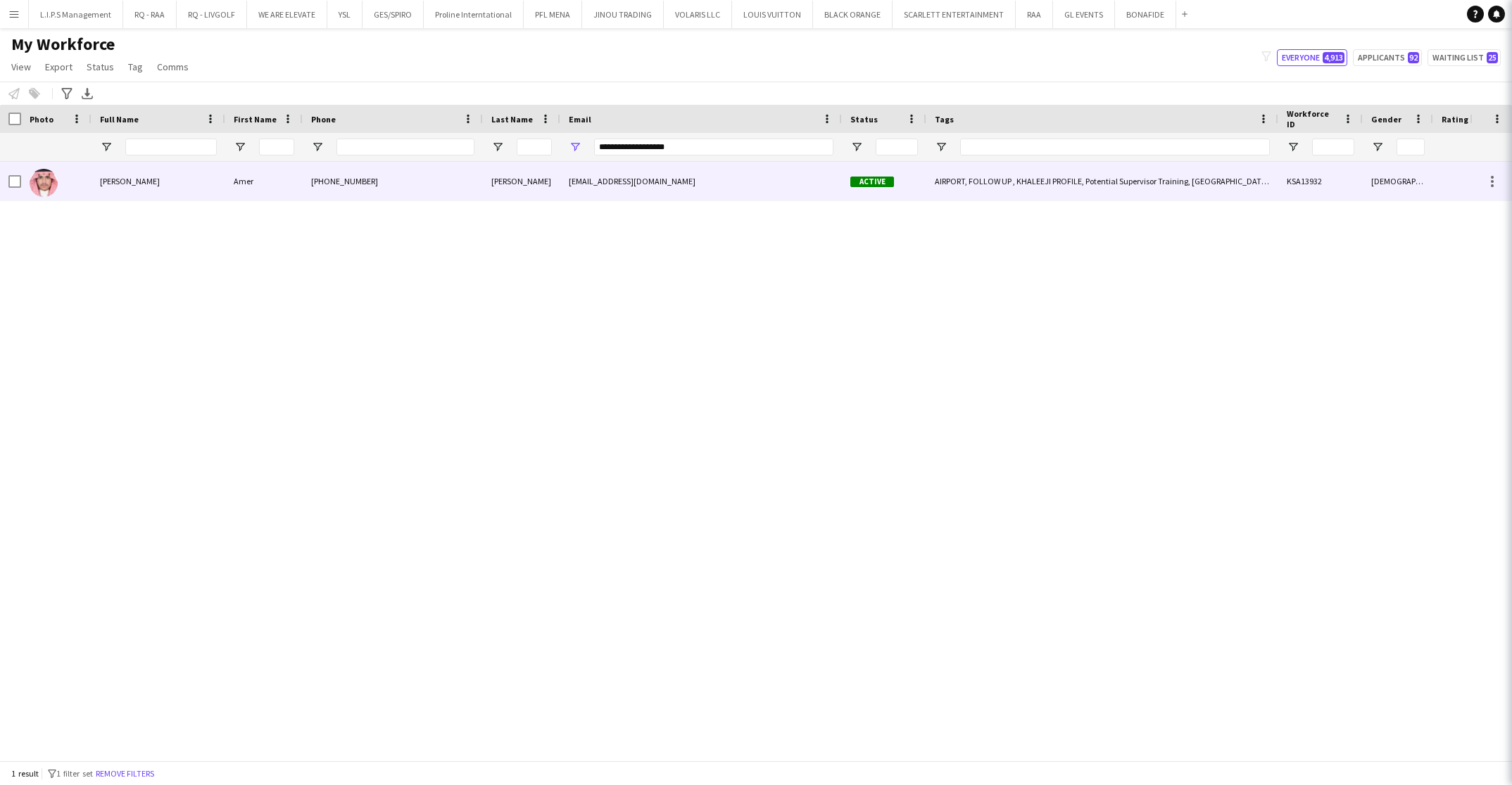
click at [482, 176] on div "[PHONE_NUMBER]" at bounding box center [393, 181] width 180 height 39
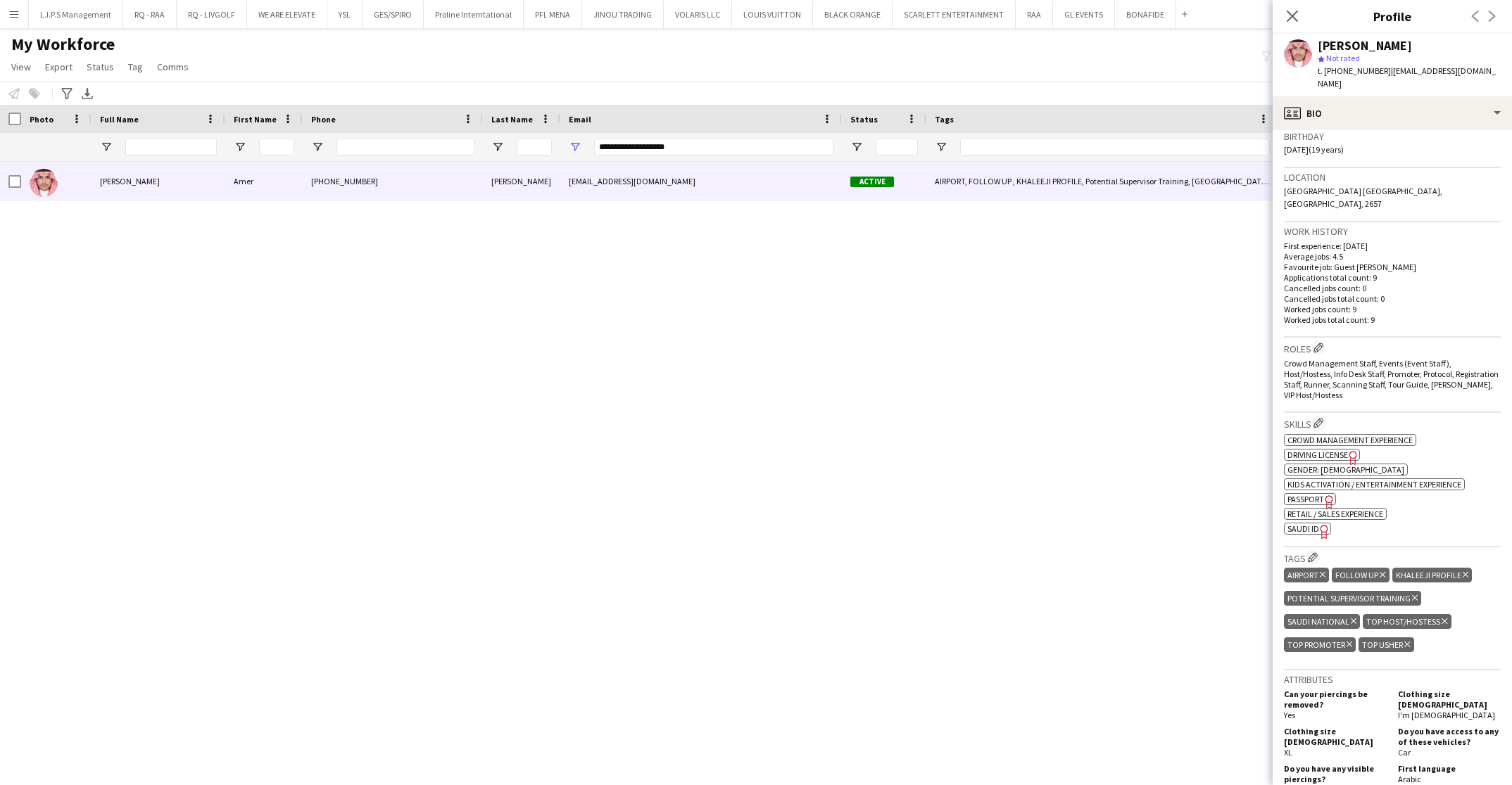
scroll to position [422, 0]
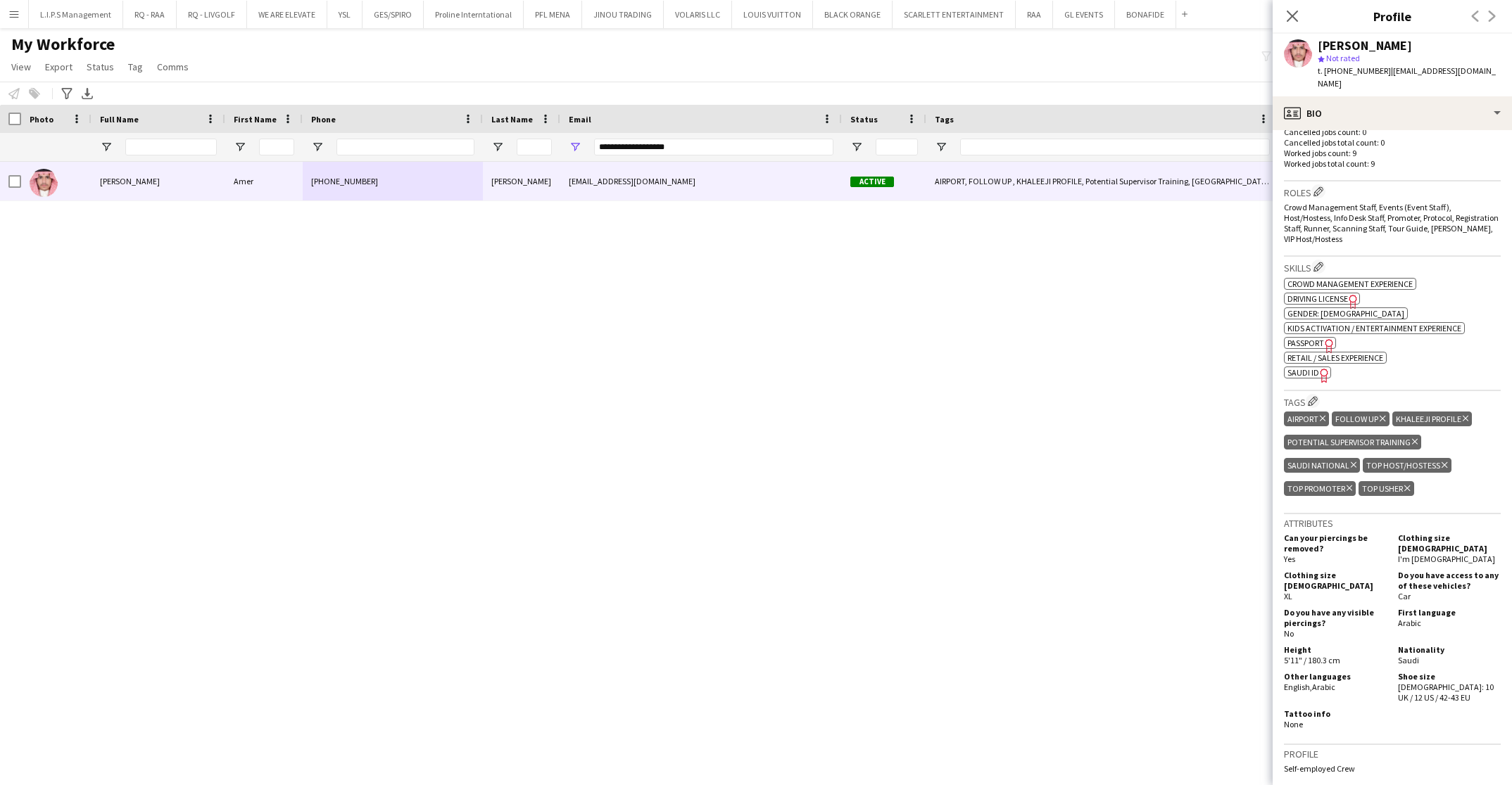
click at [1308, 367] on span "SAUDI ID" at bounding box center [1304, 373] width 32 height 10
drag, startPoint x: 691, startPoint y: 145, endPoint x: 429, endPoint y: 143, distance: 262.0
click at [429, 143] on div "**********" at bounding box center [999, 147] width 1998 height 29
paste input "****"
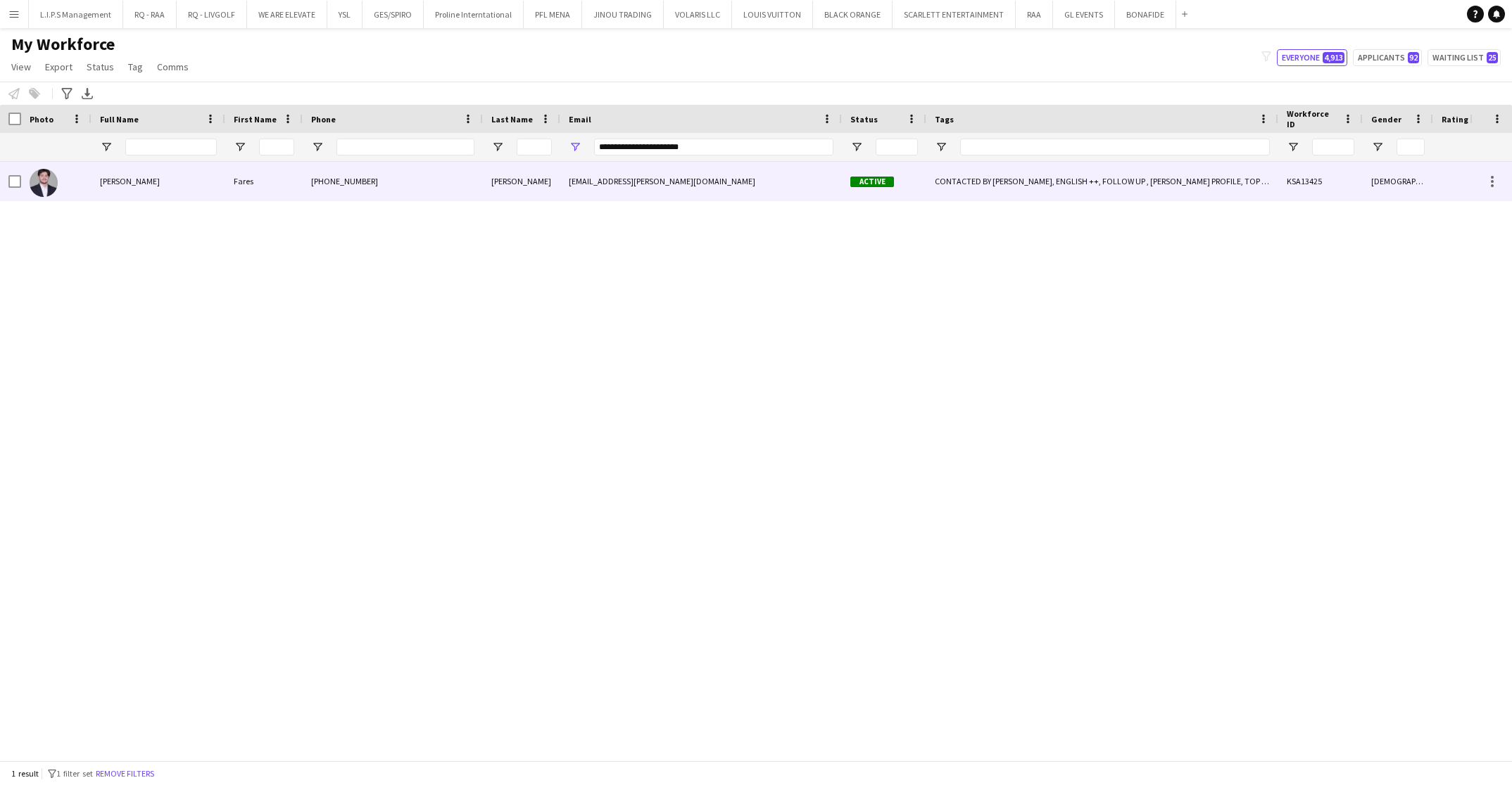
click at [430, 176] on div "[PHONE_NUMBER]" at bounding box center [393, 181] width 180 height 39
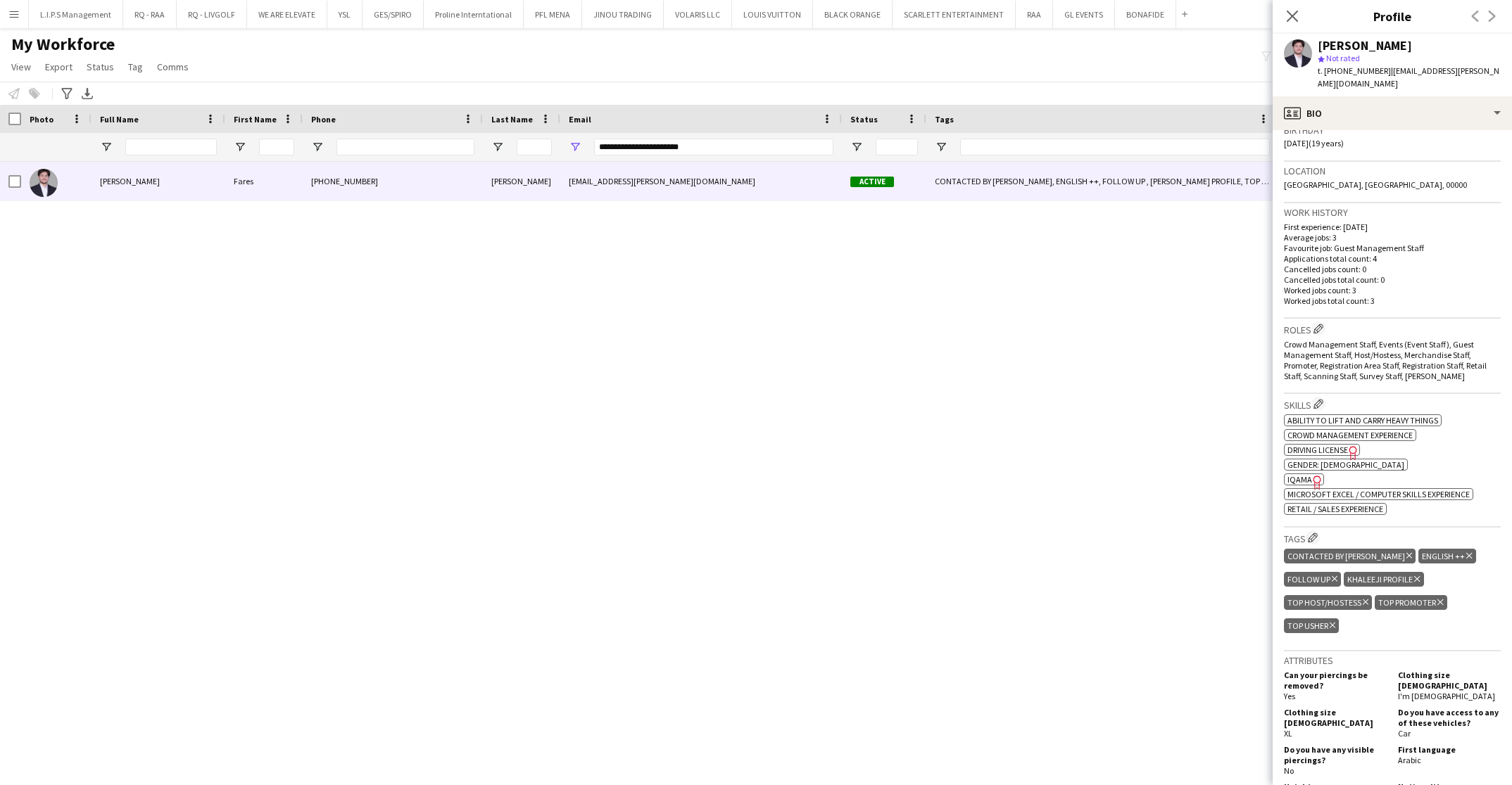
scroll to position [316, 0]
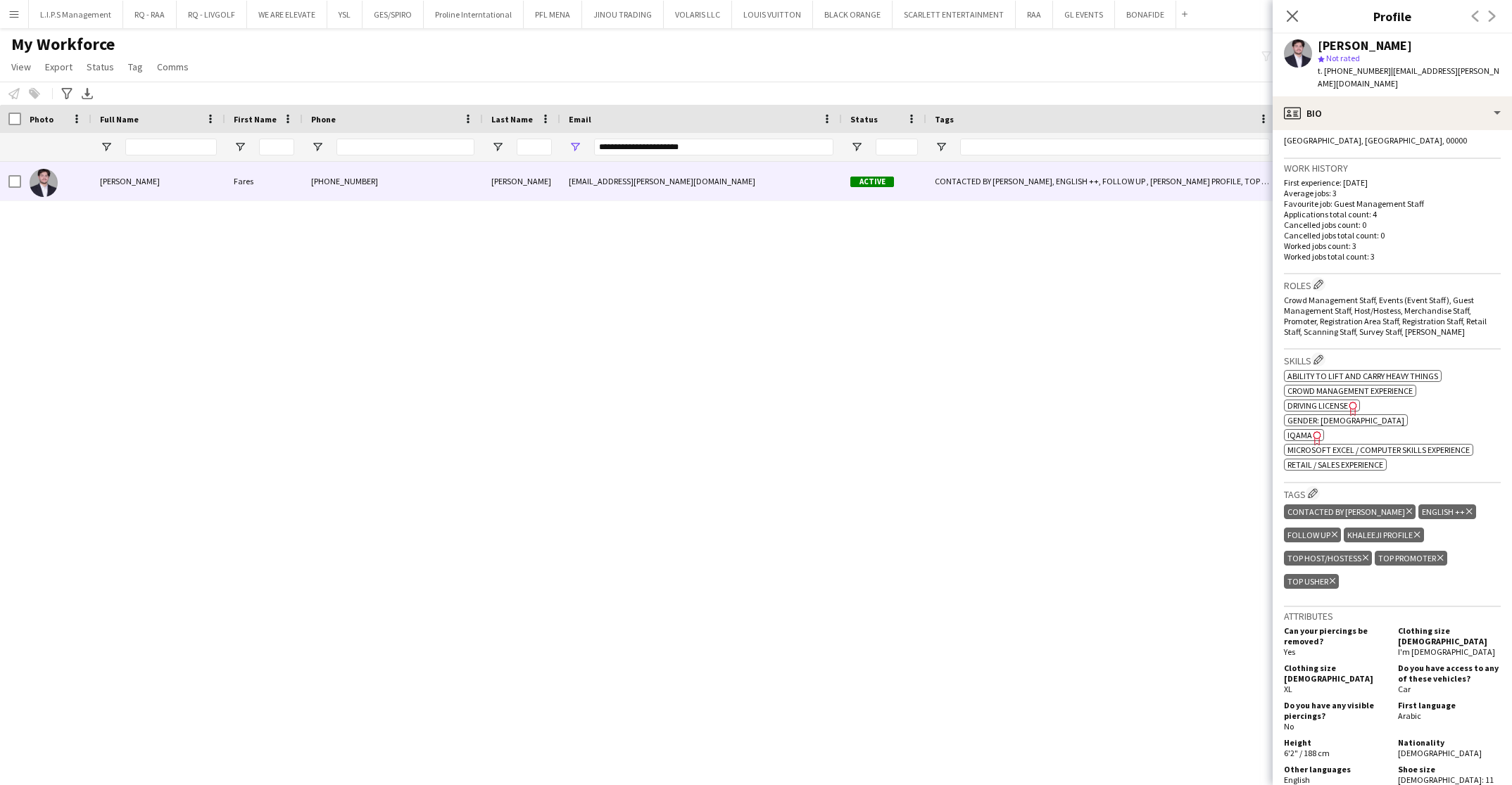
click at [1310, 431] on icon "Freelancer has uploaded a photo validation of skill. Click to see" at bounding box center [1317, 437] width 15 height 15
drag, startPoint x: 721, startPoint y: 150, endPoint x: 422, endPoint y: 156, distance: 299.1
click at [422, 156] on div "**********" at bounding box center [999, 147] width 1998 height 29
paste input "Email Filter Input"
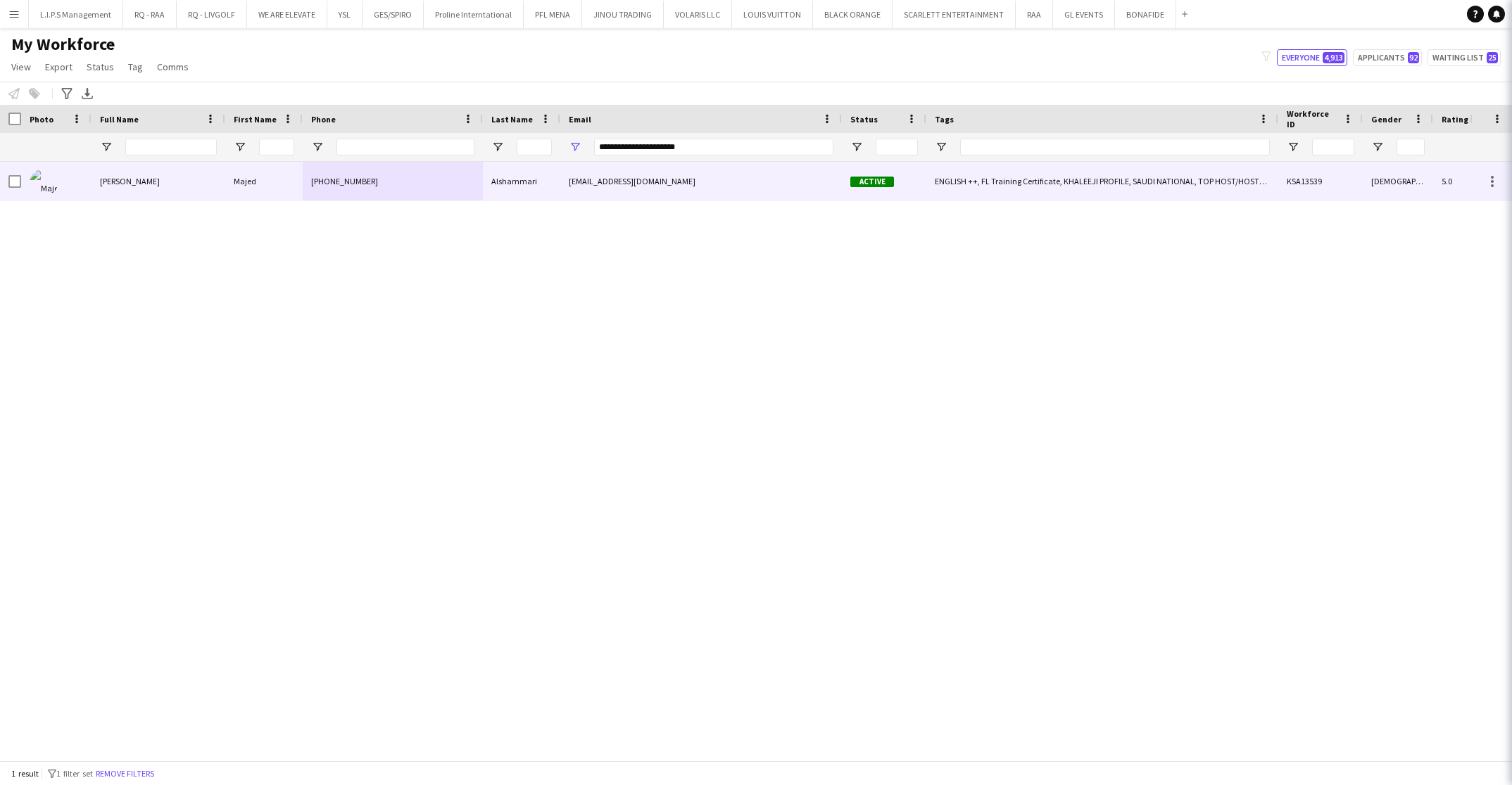
click at [437, 180] on div "[PHONE_NUMBER]" at bounding box center [393, 181] width 180 height 39
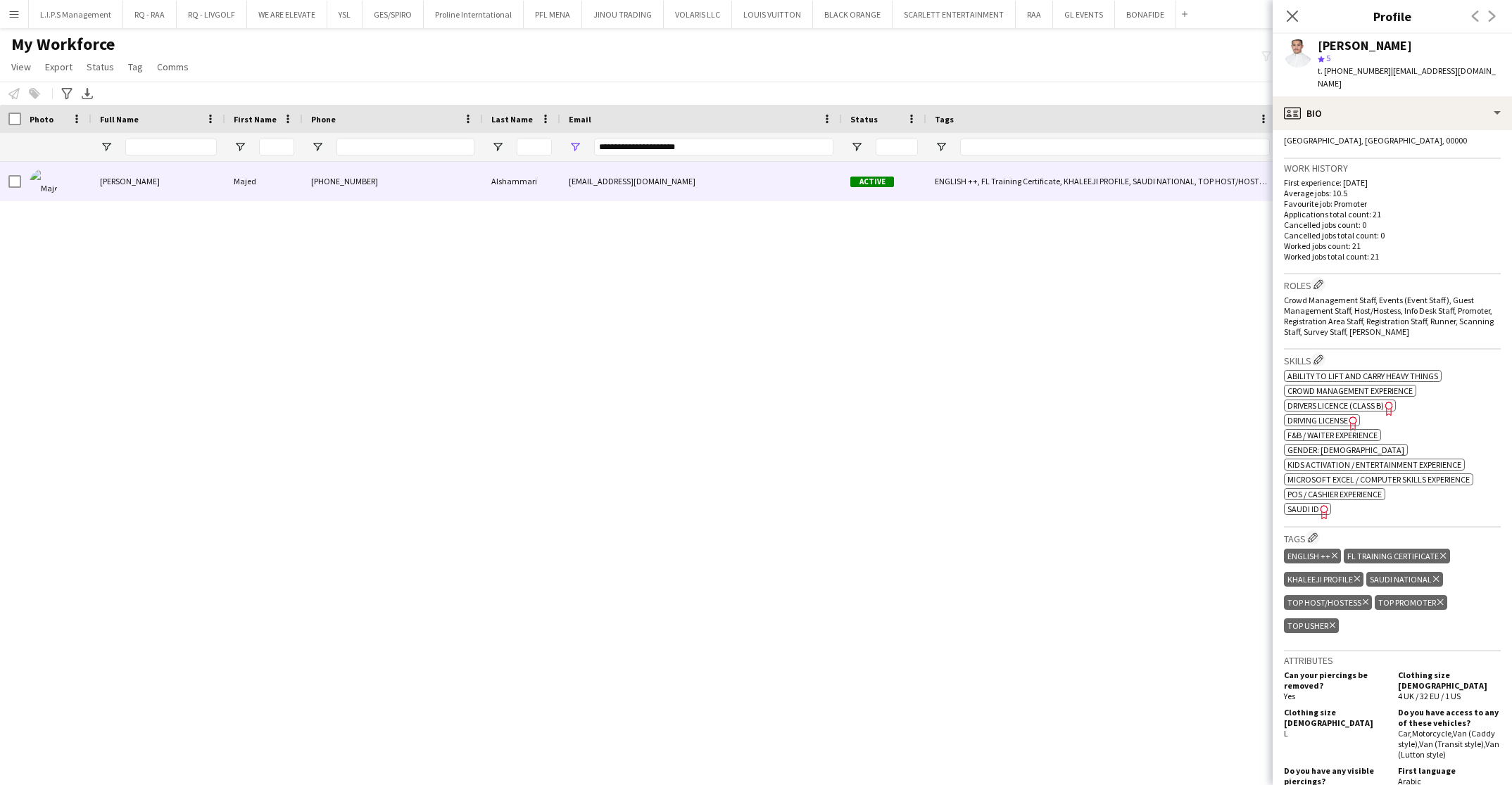
click at [1310, 504] on span "SAUDI ID" at bounding box center [1304, 509] width 32 height 10
click at [469, 154] on div "**********" at bounding box center [999, 147] width 1998 height 29
paste input "Email Filter Input"
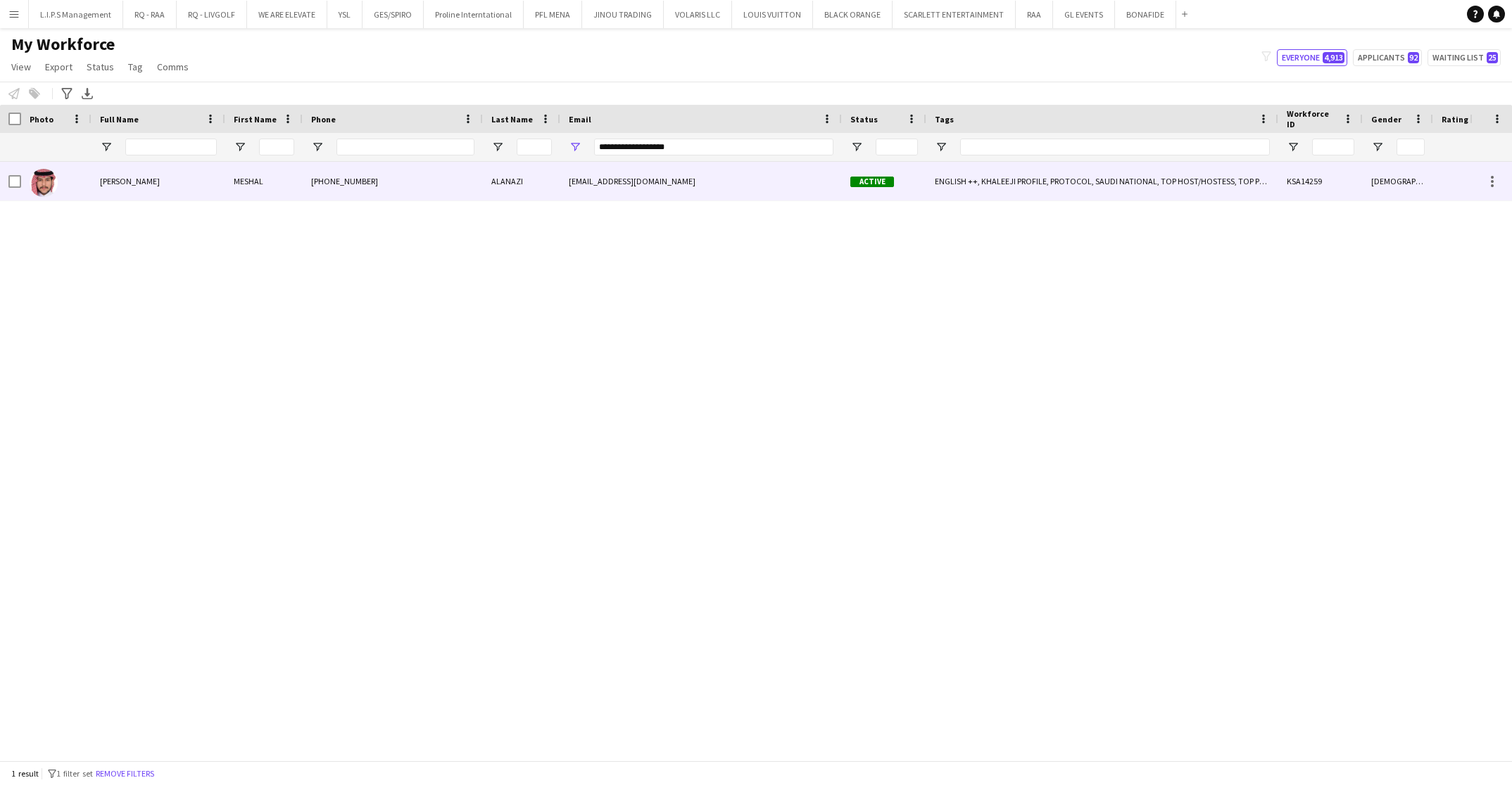
drag, startPoint x: 467, startPoint y: 174, endPoint x: 987, endPoint y: 214, distance: 521.5
click at [471, 174] on div "[PHONE_NUMBER]" at bounding box center [393, 181] width 180 height 39
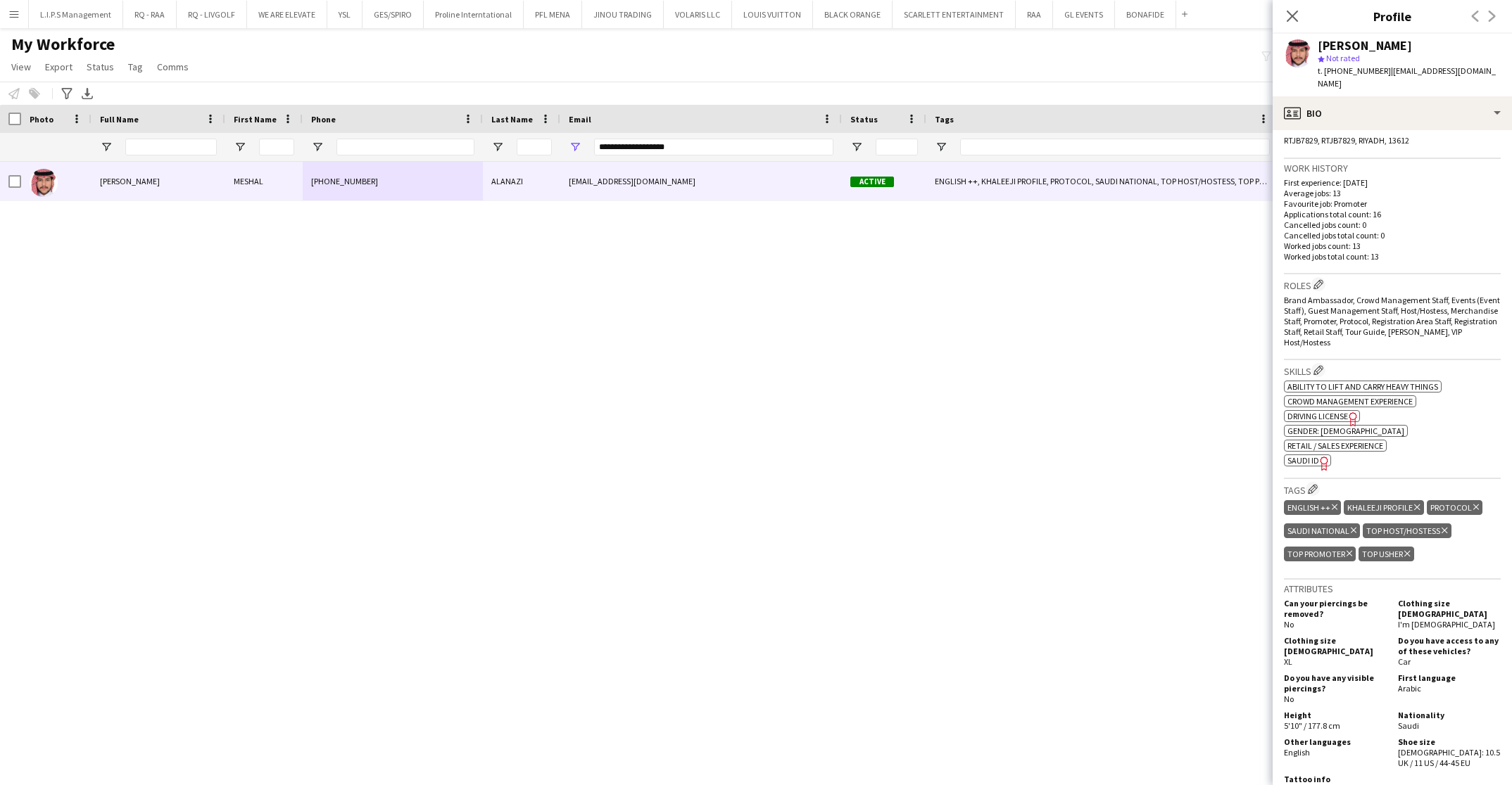
click at [1293, 456] on span "SAUDI ID" at bounding box center [1304, 461] width 32 height 10
drag, startPoint x: 702, startPoint y: 142, endPoint x: 473, endPoint y: 108, distance: 231.5
click at [482, 127] on div "Workforce Details Last Name Status Email" at bounding box center [999, 133] width 1998 height 57
paste input "**"
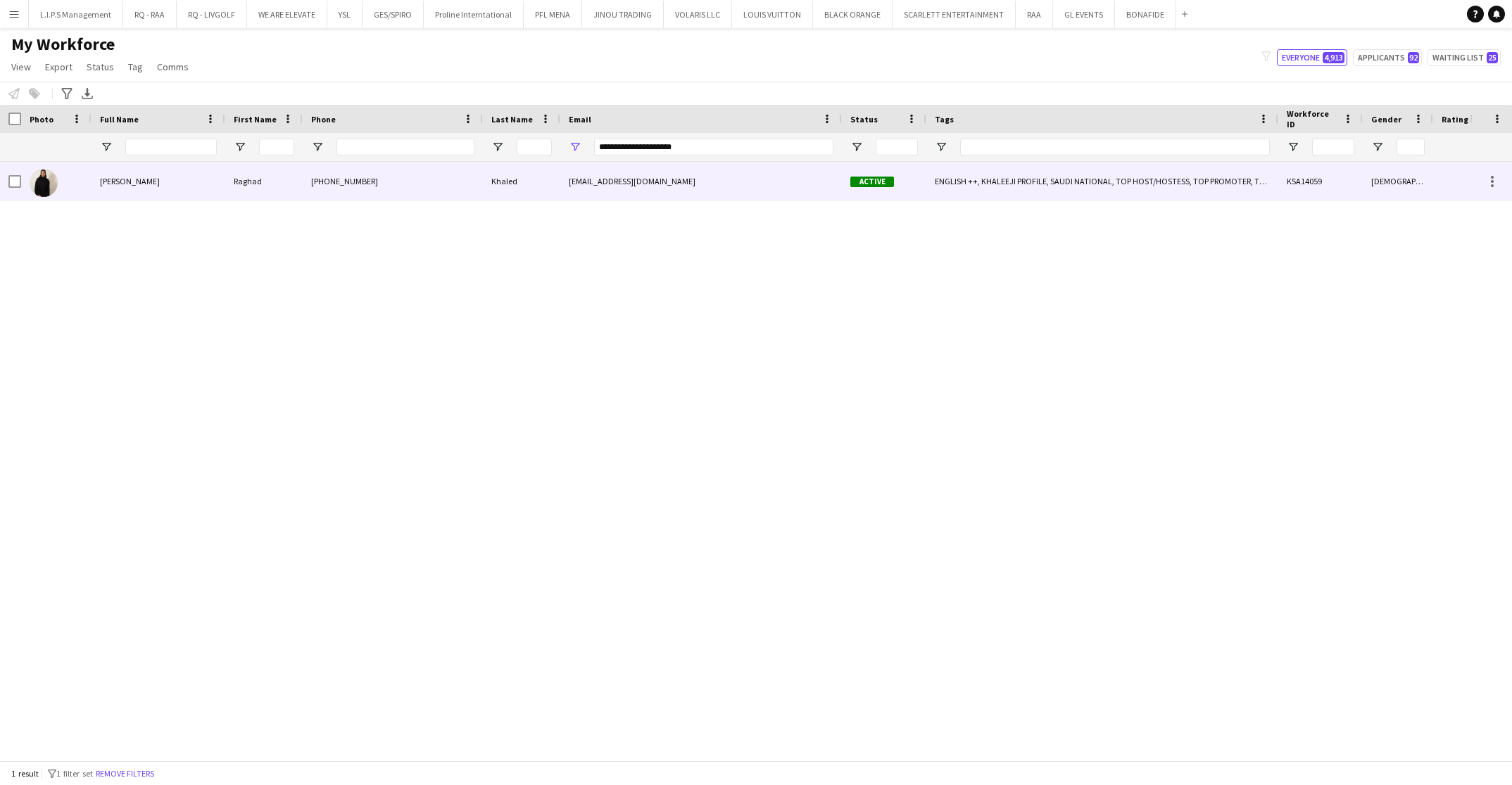
click at [445, 177] on div "[PHONE_NUMBER]" at bounding box center [393, 181] width 180 height 39
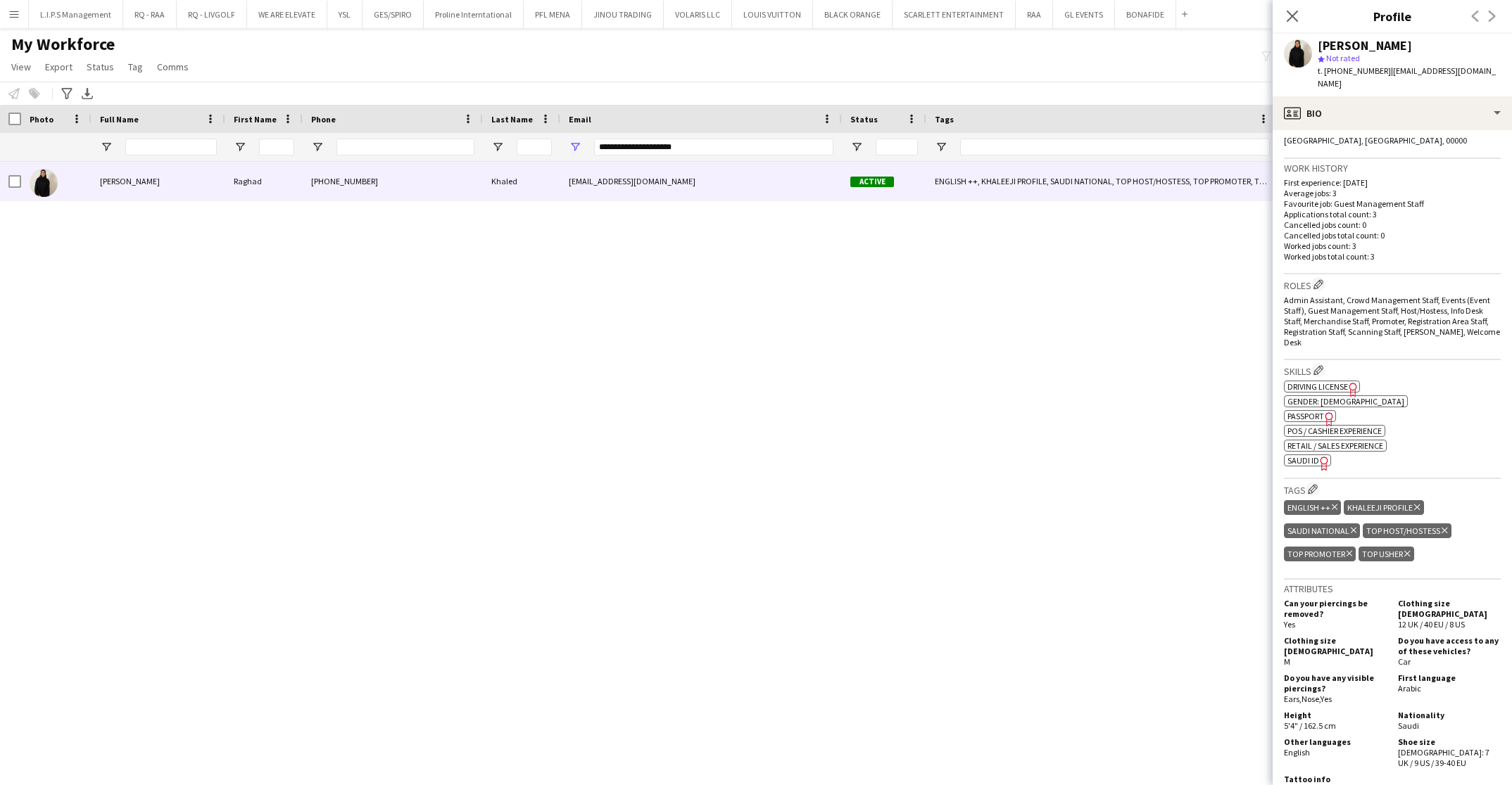
click at [1297, 456] on span "SAUDI ID" at bounding box center [1304, 461] width 32 height 10
drag, startPoint x: 713, startPoint y: 148, endPoint x: 485, endPoint y: 137, distance: 228.3
click at [485, 137] on div "**********" at bounding box center [999, 147] width 1998 height 29
paste input "***"
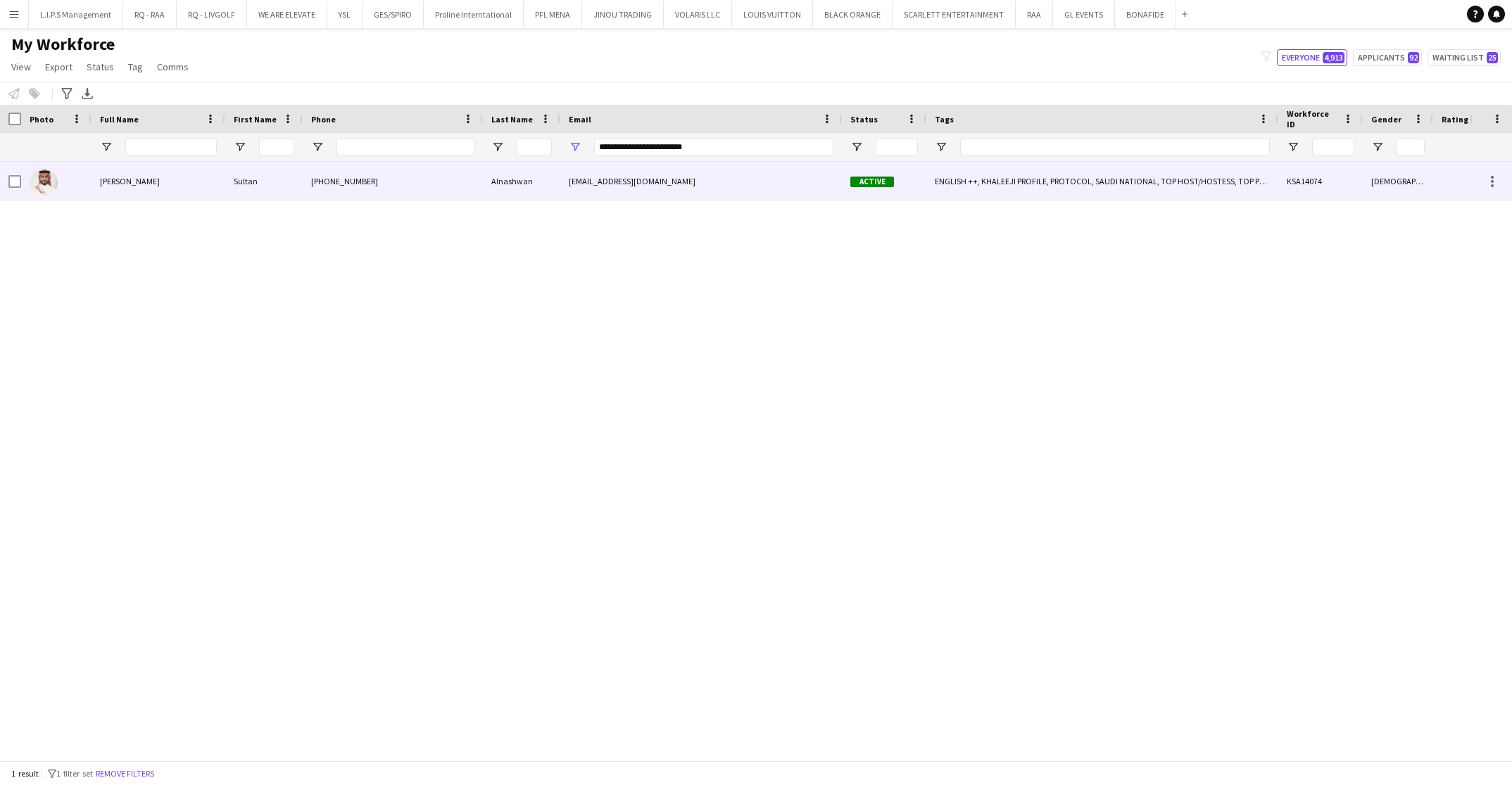
click at [464, 176] on div "[PHONE_NUMBER]" at bounding box center [393, 181] width 180 height 39
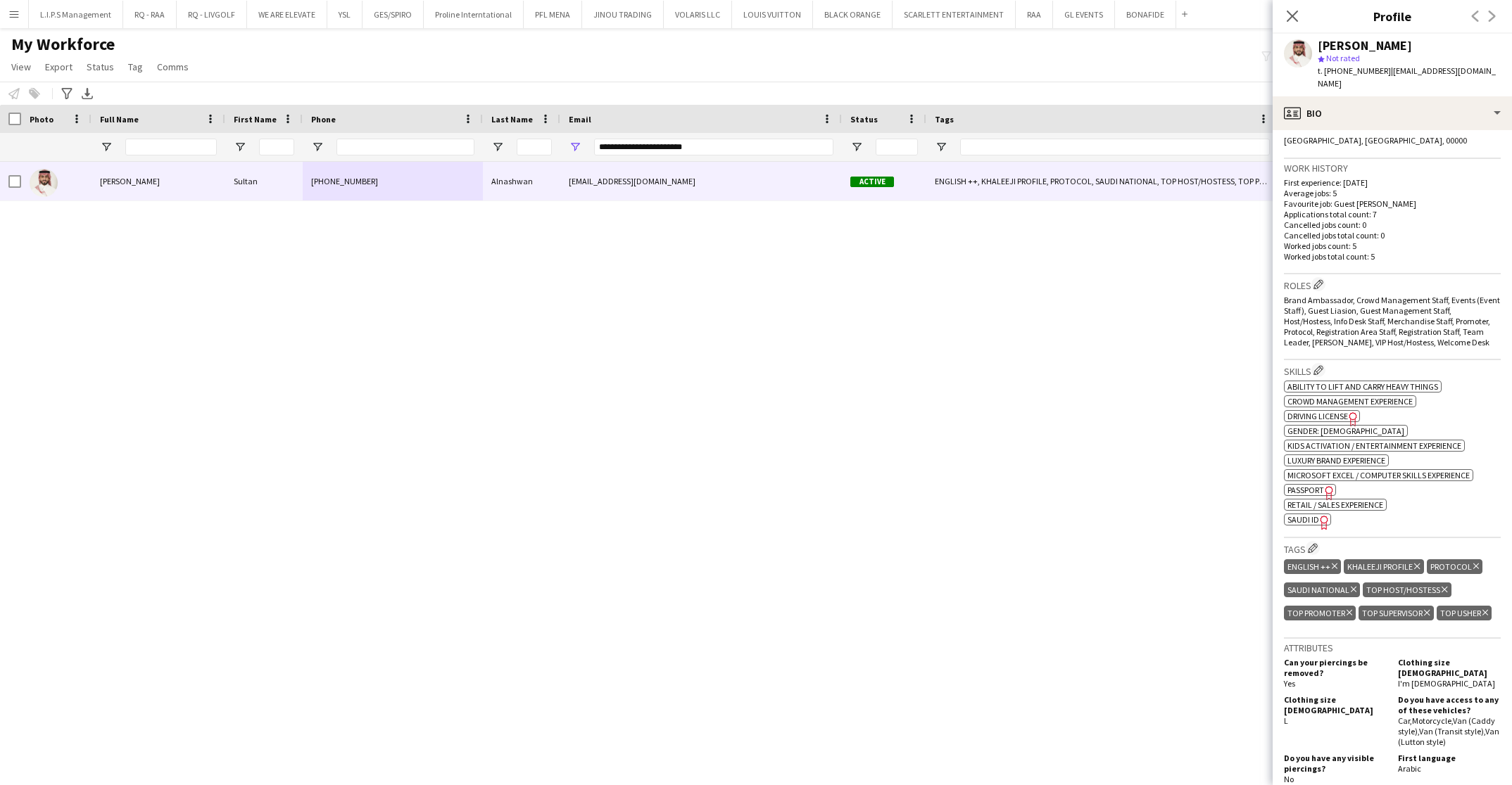
click at [1319, 515] on icon "Freelancer has uploaded a photo validation of skill. Click to see" at bounding box center [1324, 522] width 15 height 15
drag, startPoint x: 733, startPoint y: 145, endPoint x: 381, endPoint y: 142, distance: 352.0
click at [381, 142] on div "**********" at bounding box center [999, 147] width 1998 height 29
paste input "Email Filter Input"
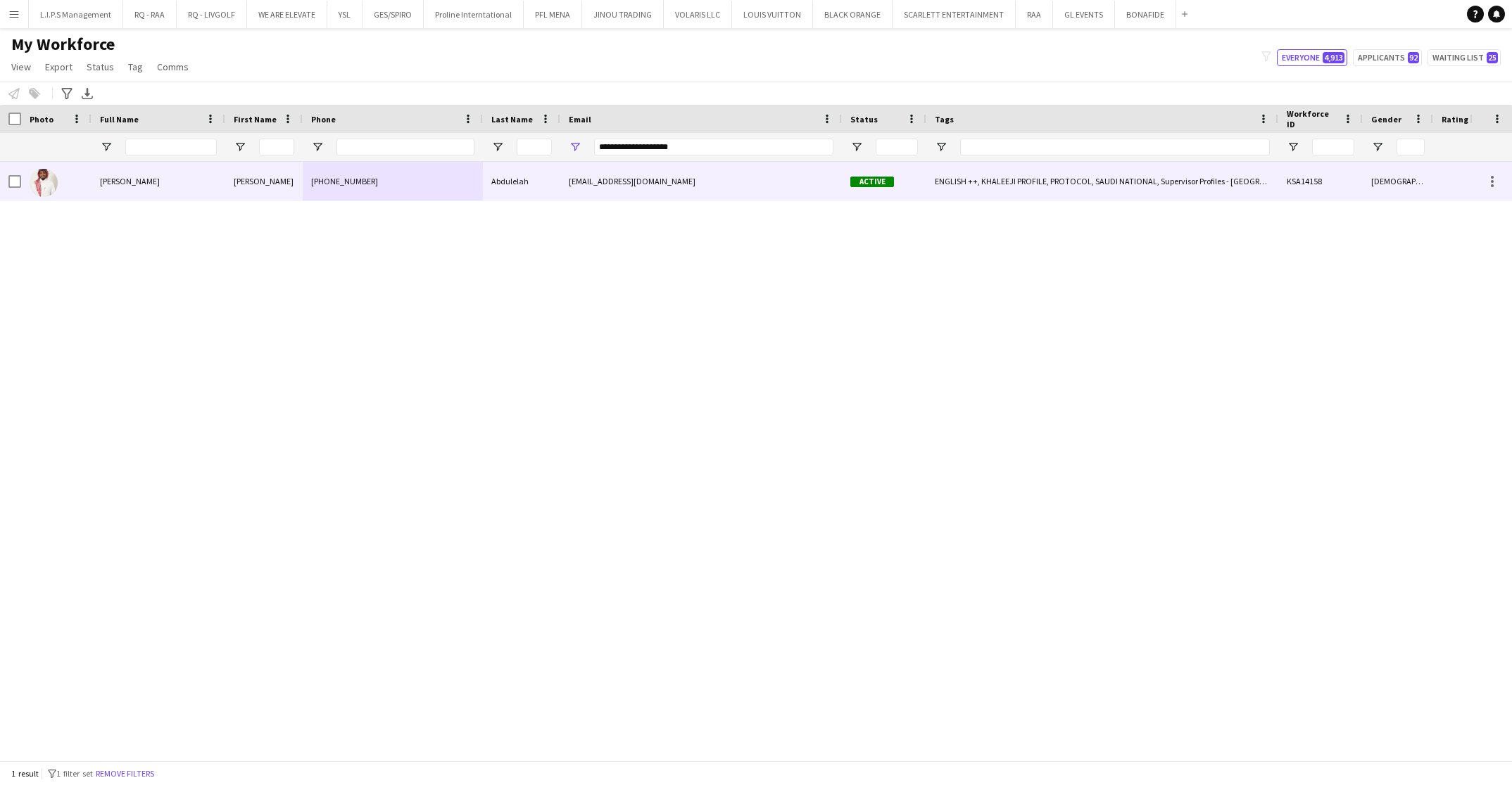
click at [464, 189] on div "[PHONE_NUMBER]" at bounding box center [393, 181] width 180 height 39
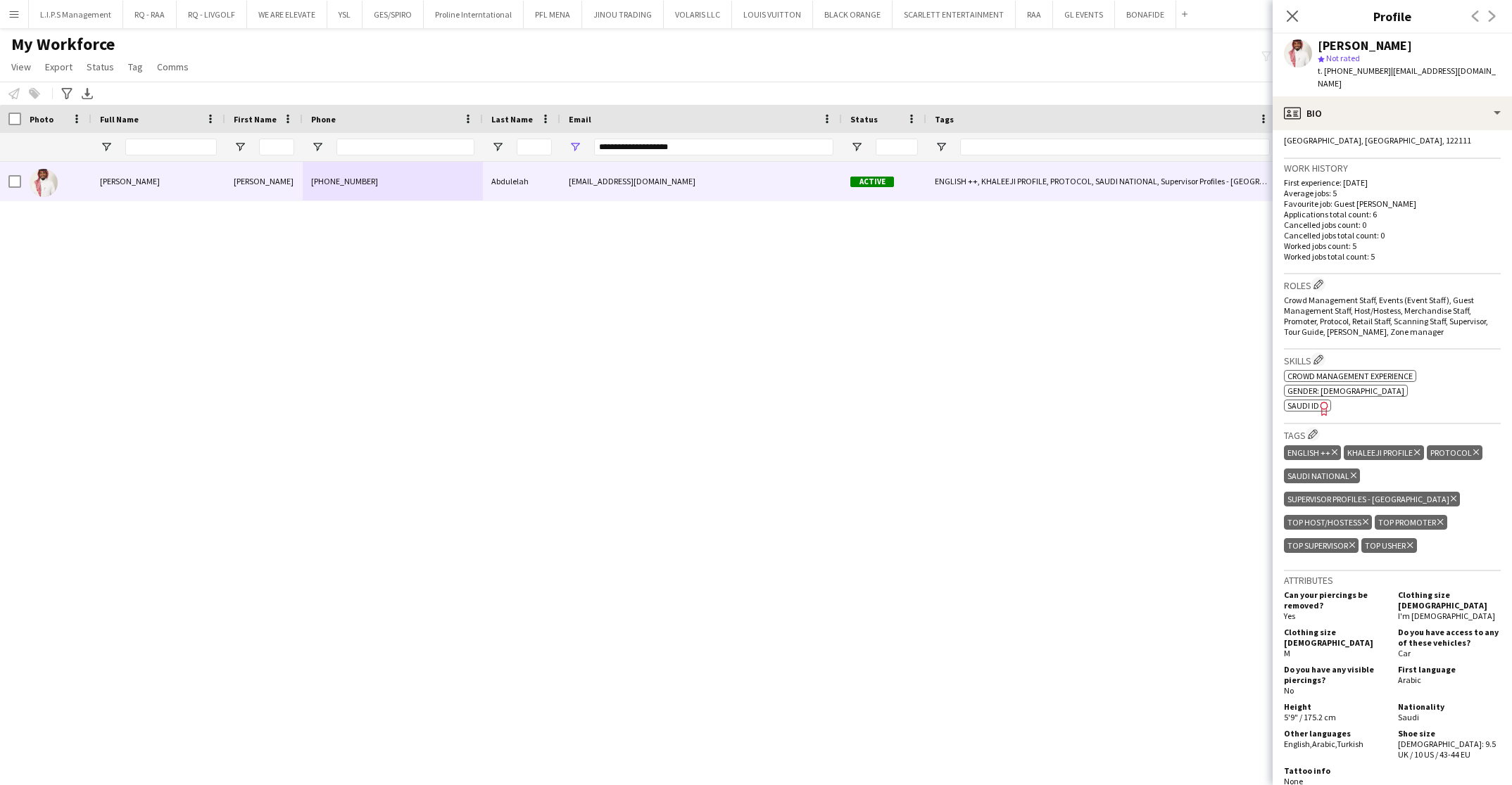
click at [1309, 400] on span "SAUDI ID" at bounding box center [1304, 405] width 32 height 10
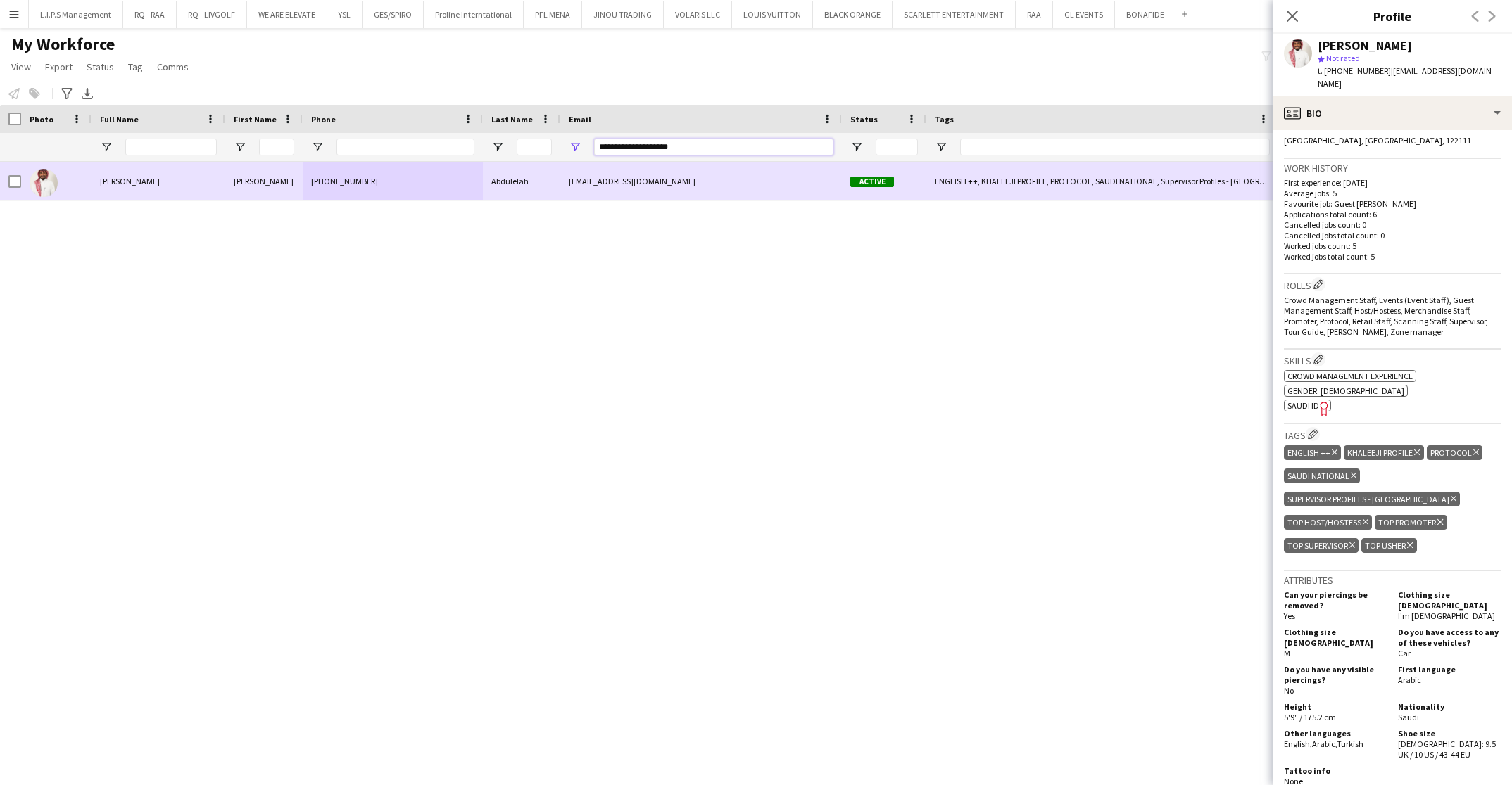
drag, startPoint x: 708, startPoint y: 149, endPoint x: 423, endPoint y: 163, distance: 285.3
click at [423, 163] on div "Workforce Details Last Name Status Email" at bounding box center [756, 432] width 1512 height 656
paste input "Email Filter Input"
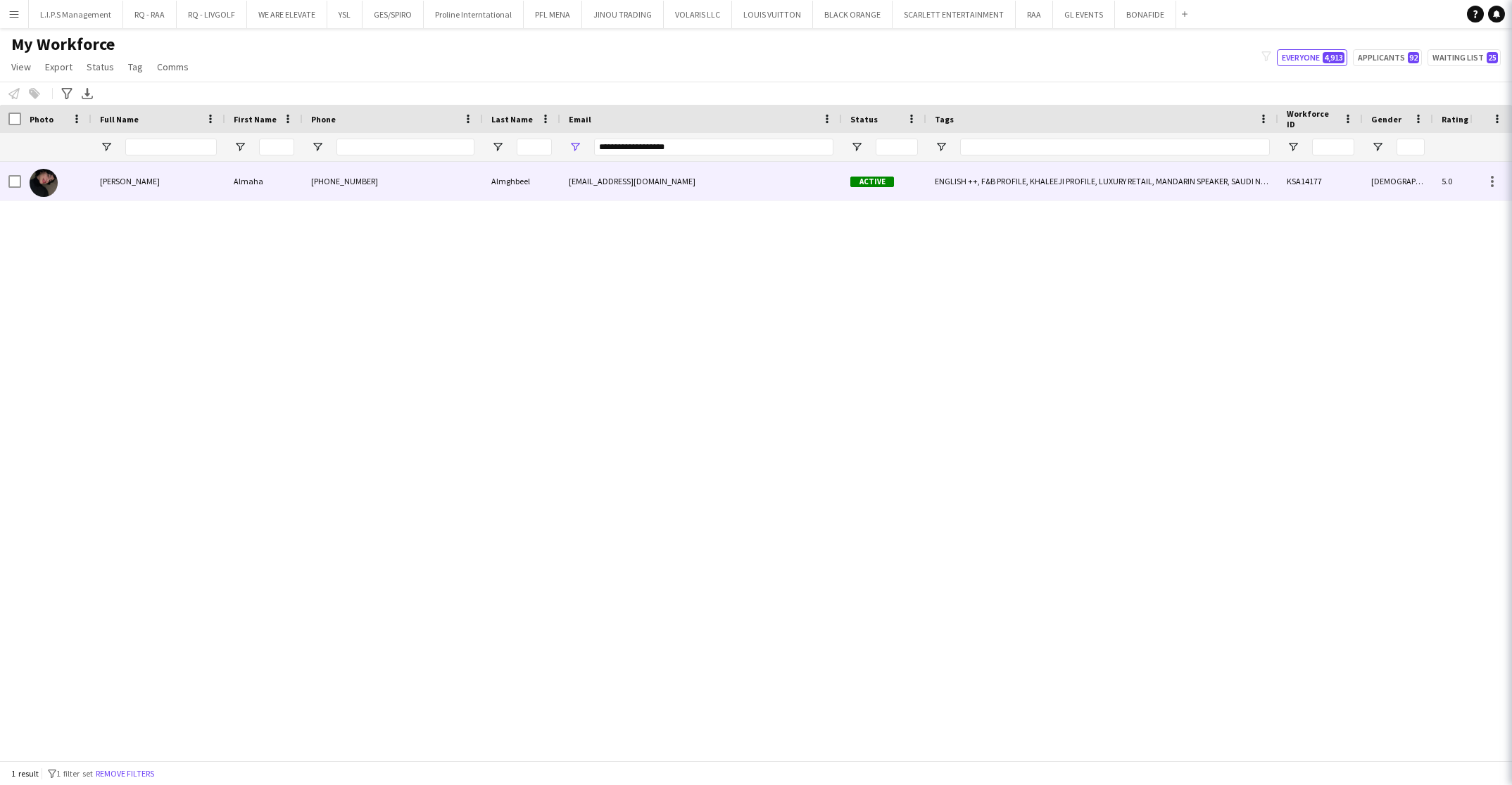
click at [429, 183] on div "[PHONE_NUMBER]" at bounding box center [393, 181] width 180 height 39
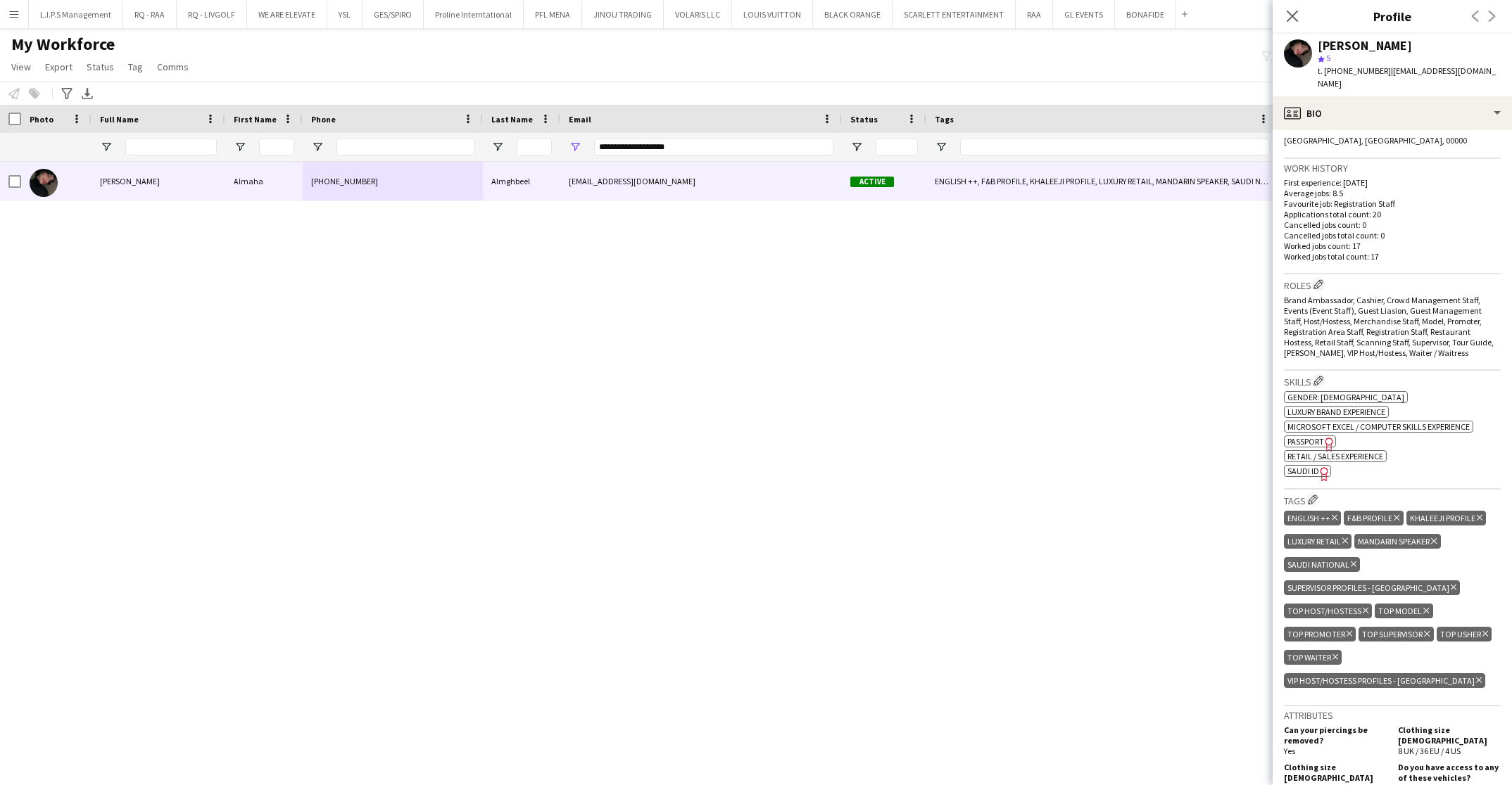
click at [1297, 466] on span "SAUDI ID" at bounding box center [1304, 471] width 32 height 10
drag, startPoint x: 699, startPoint y: 150, endPoint x: 458, endPoint y: 156, distance: 241.1
click at [464, 144] on div "**********" at bounding box center [999, 147] width 1998 height 29
paste input "****"
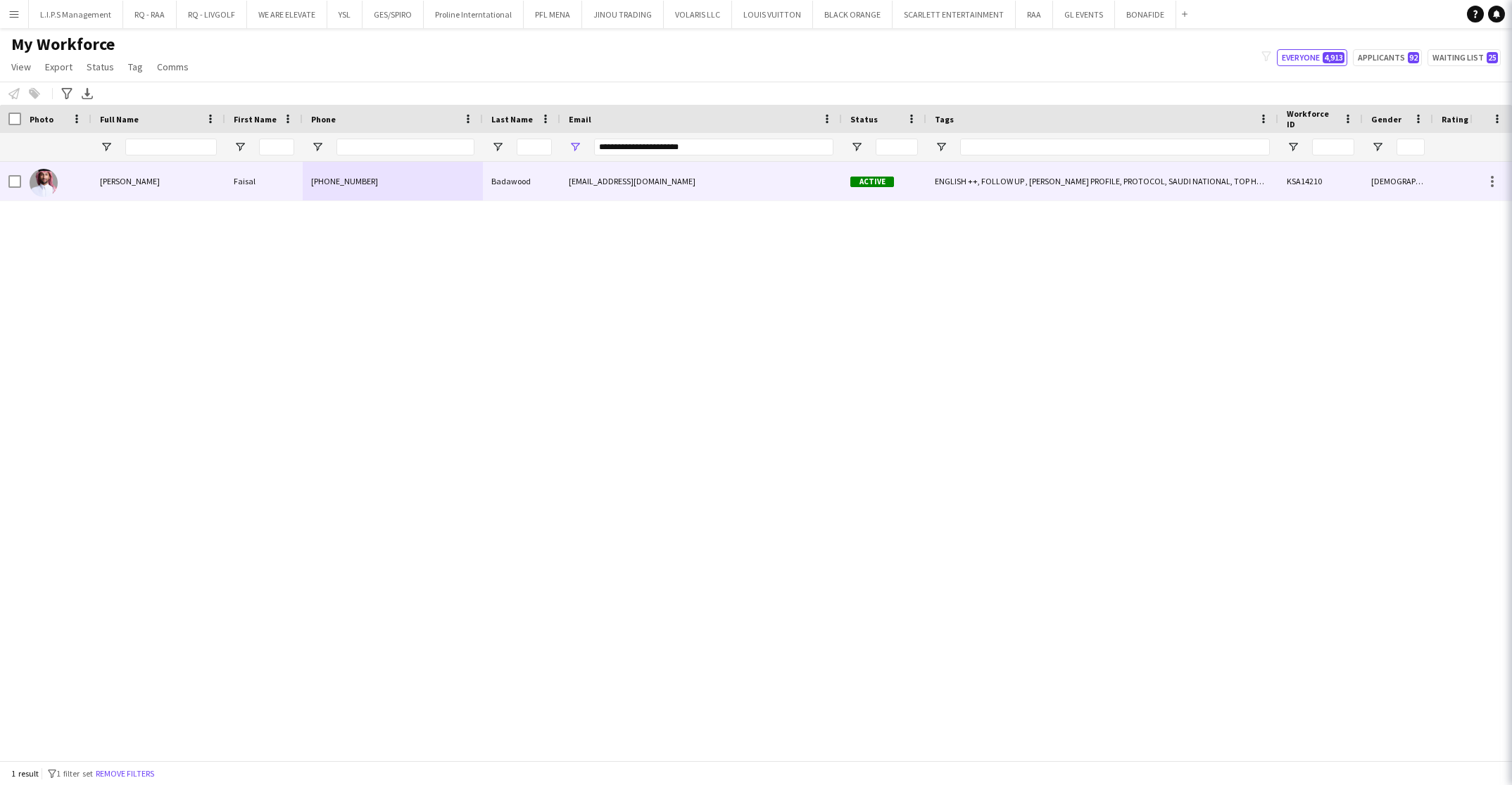
click at [441, 175] on div "[PHONE_NUMBER]" at bounding box center [393, 181] width 180 height 39
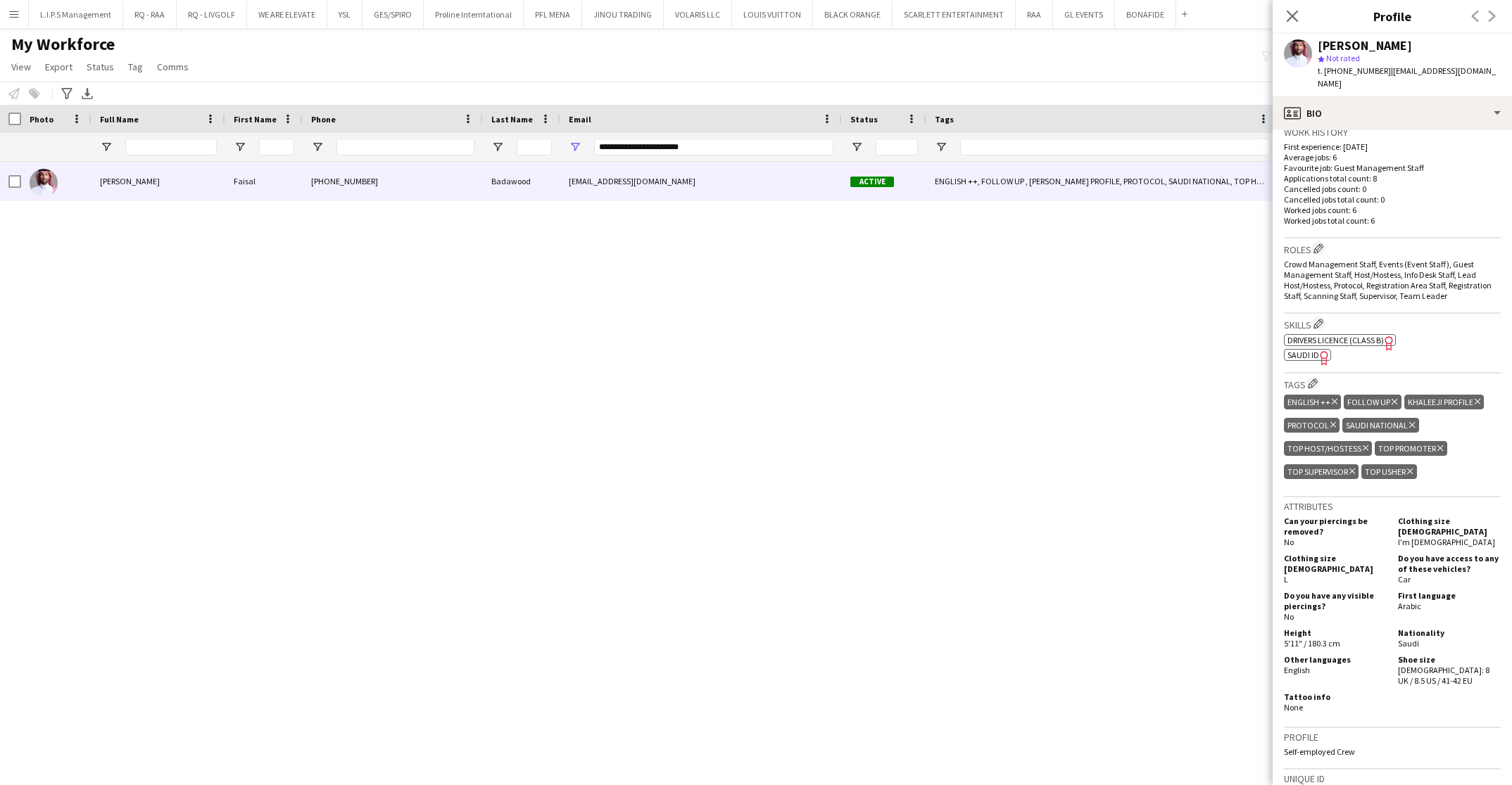
scroll to position [422, 0]
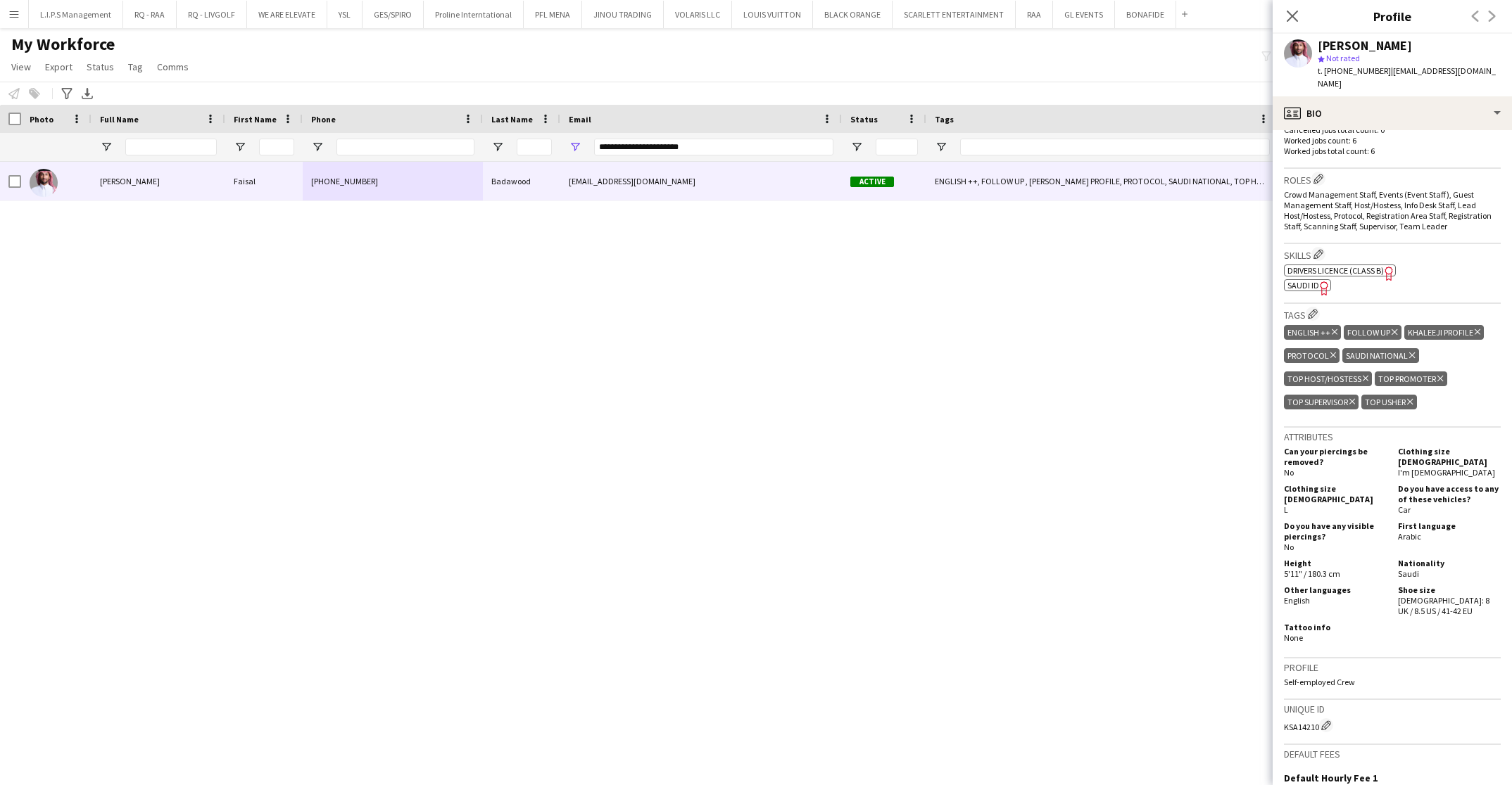
click at [1311, 280] on span "SAUDI ID" at bounding box center [1304, 285] width 32 height 10
drag, startPoint x: 703, startPoint y: 144, endPoint x: 431, endPoint y: 150, distance: 272.1
click at [431, 150] on div "**********" at bounding box center [999, 147] width 1998 height 29
paste input "Email Filter Input"
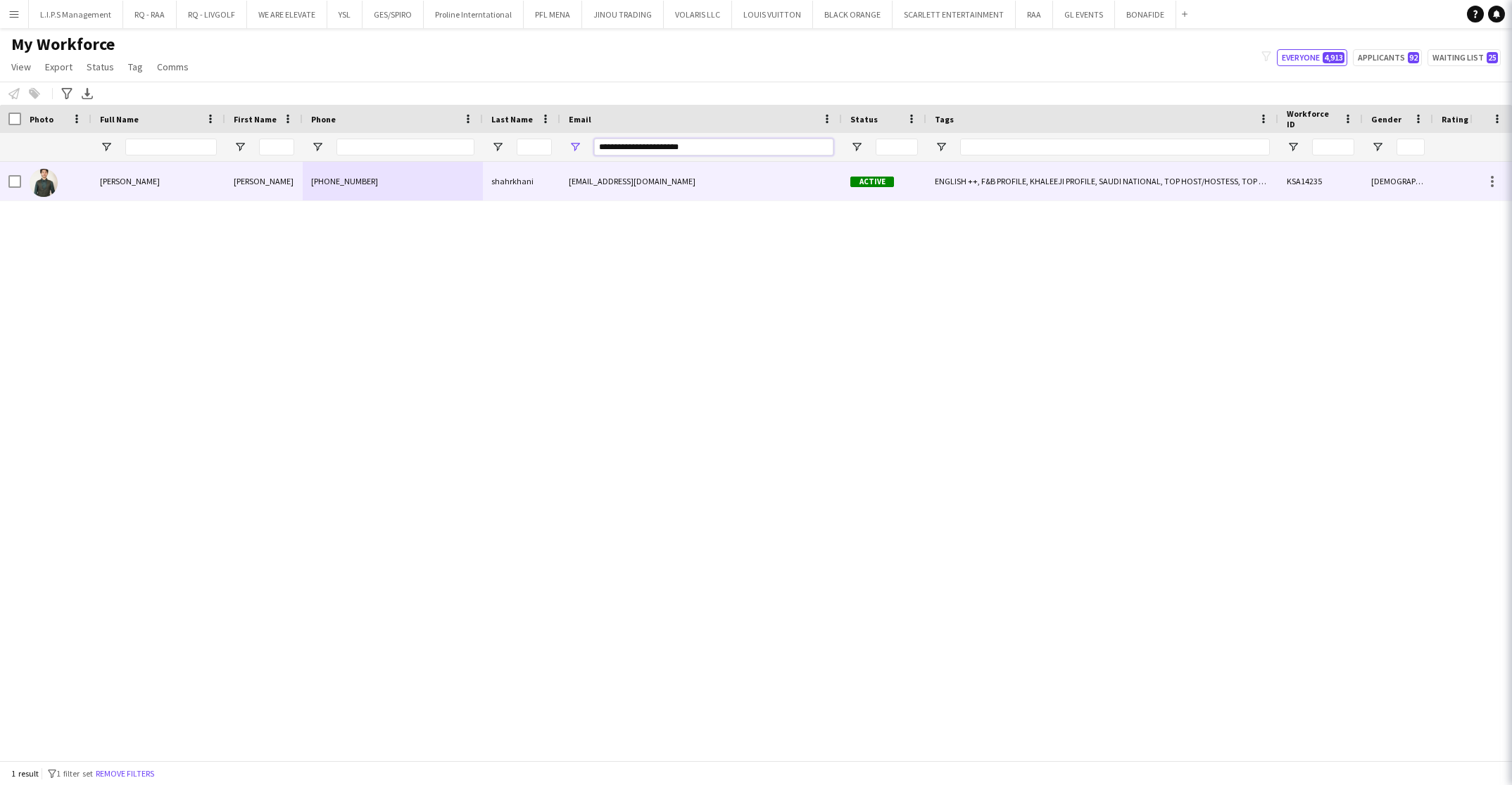
type input "**********"
click at [429, 189] on div "[PHONE_NUMBER]" at bounding box center [393, 181] width 180 height 39
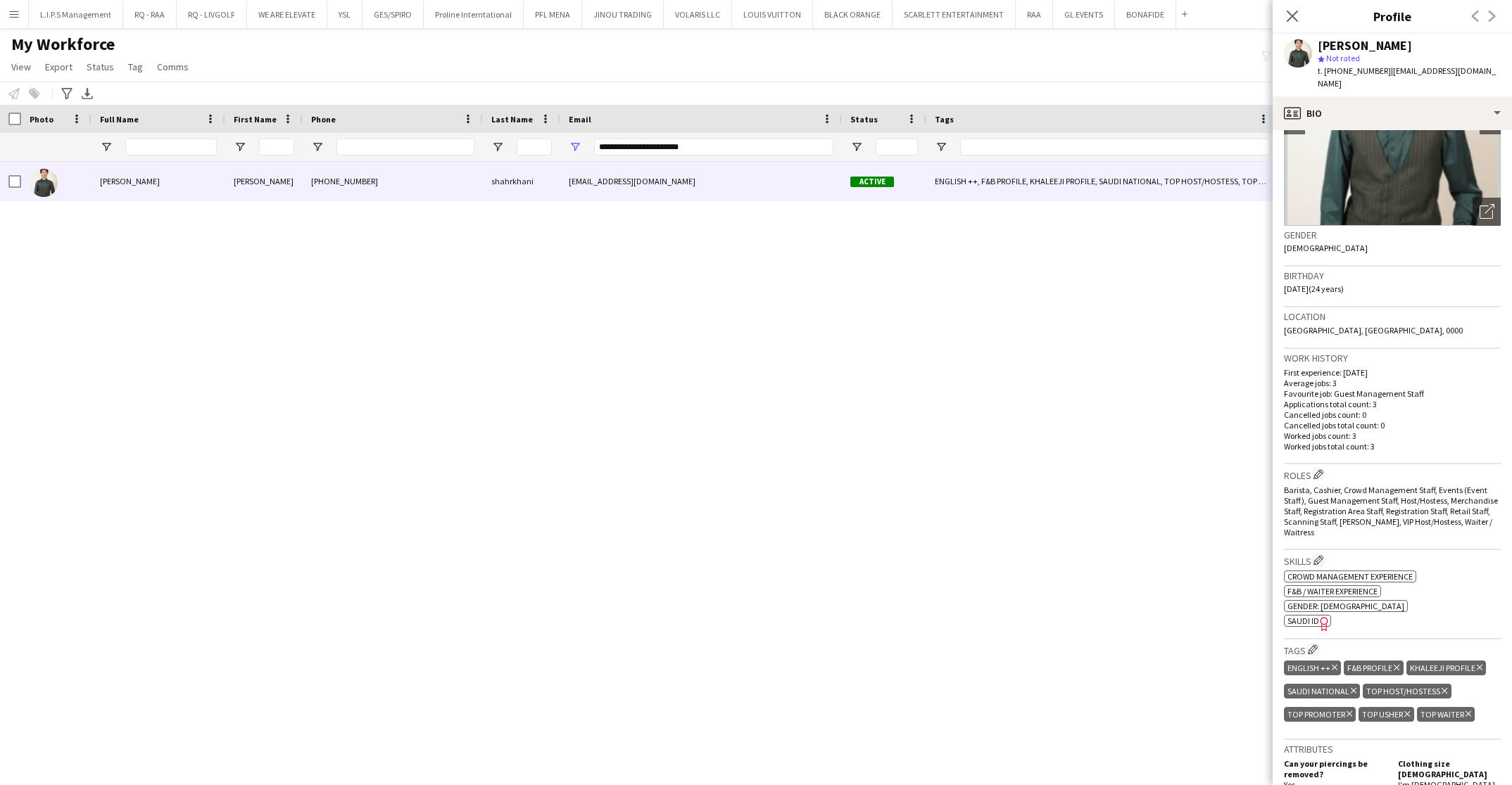
scroll to position [211, 0]
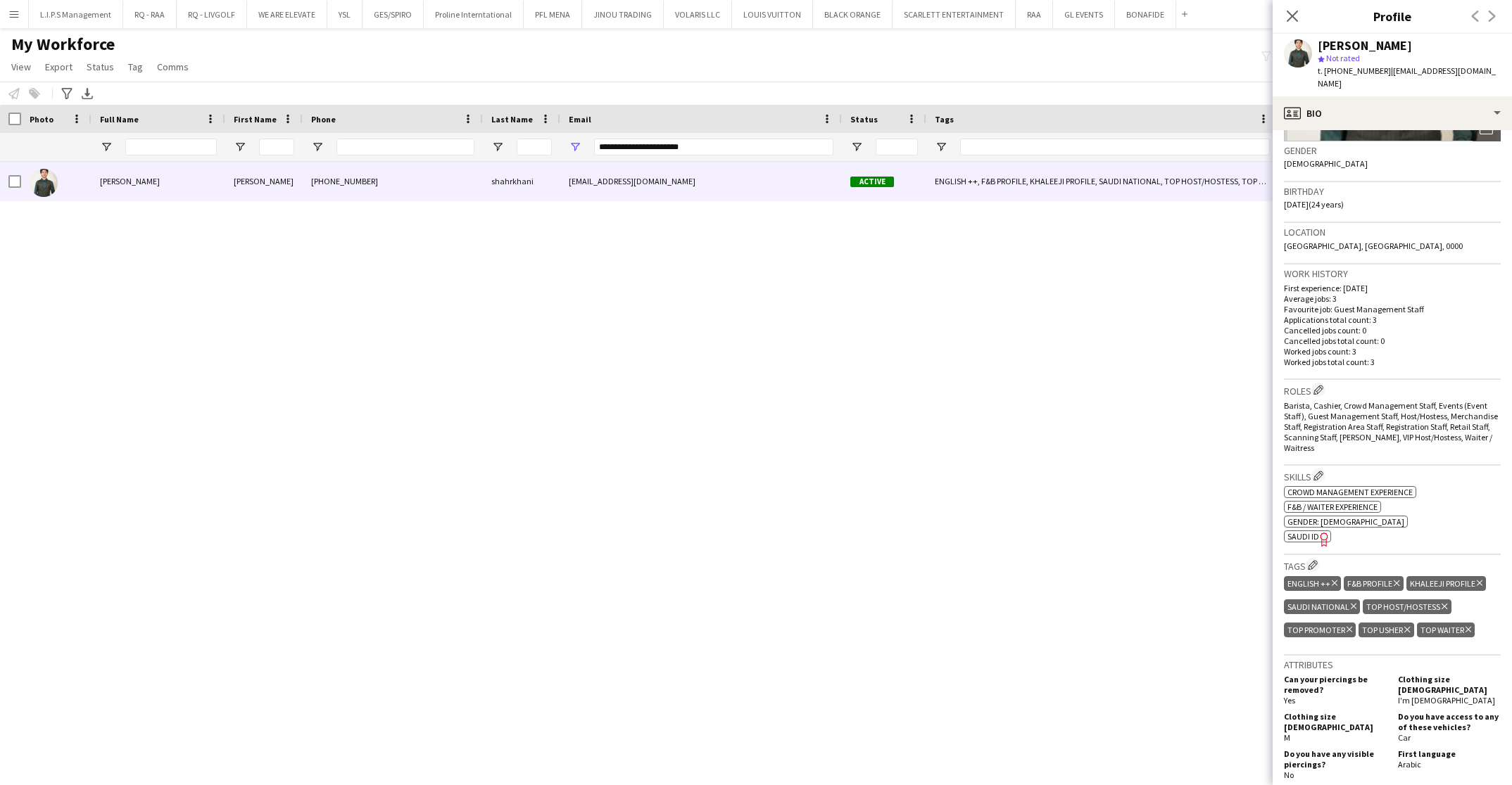
click at [1310, 532] on span "SAUDI ID" at bounding box center [1304, 537] width 32 height 10
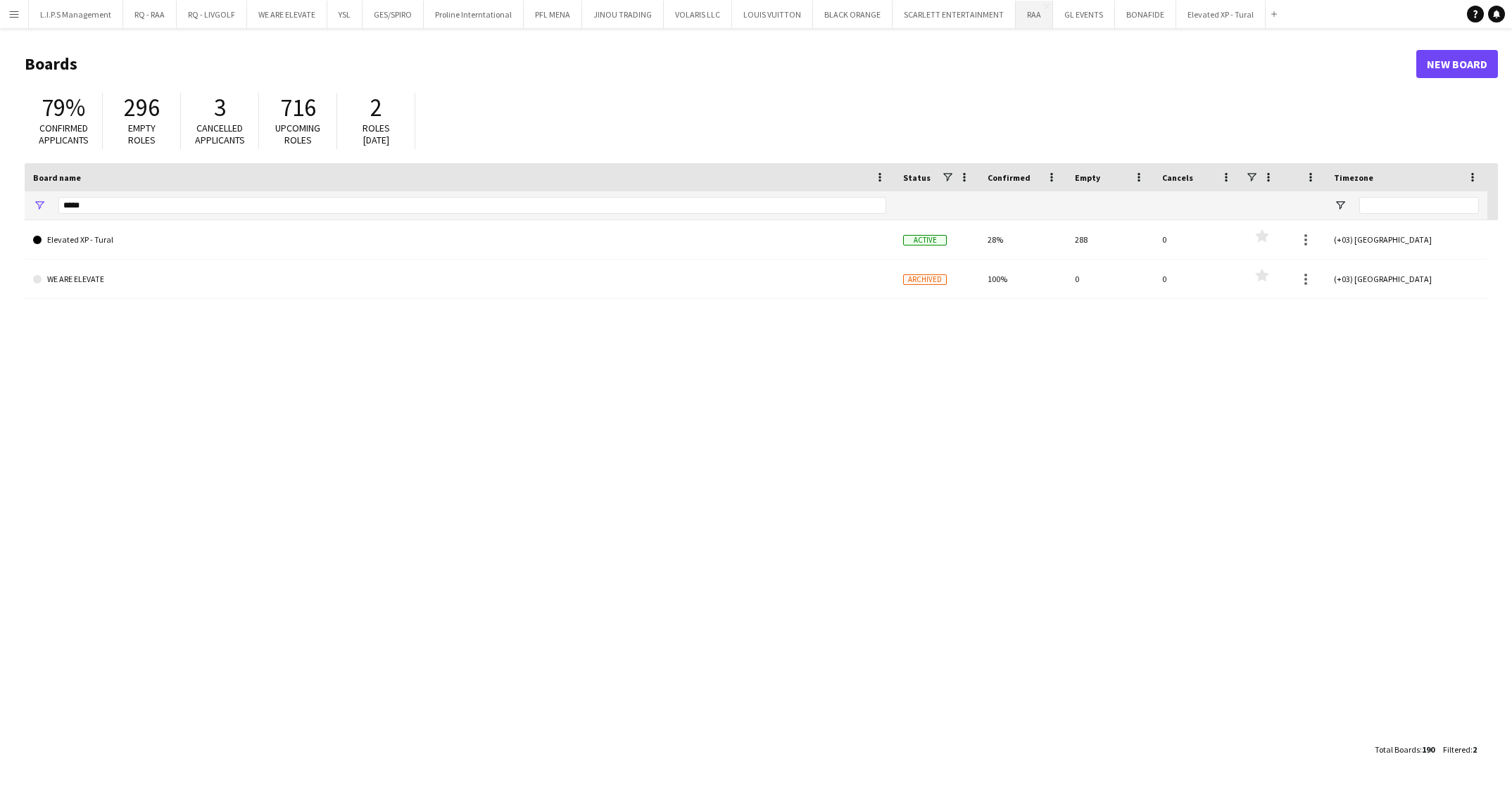
click at [1024, 10] on button "RAA Close" at bounding box center [1035, 15] width 37 height 28
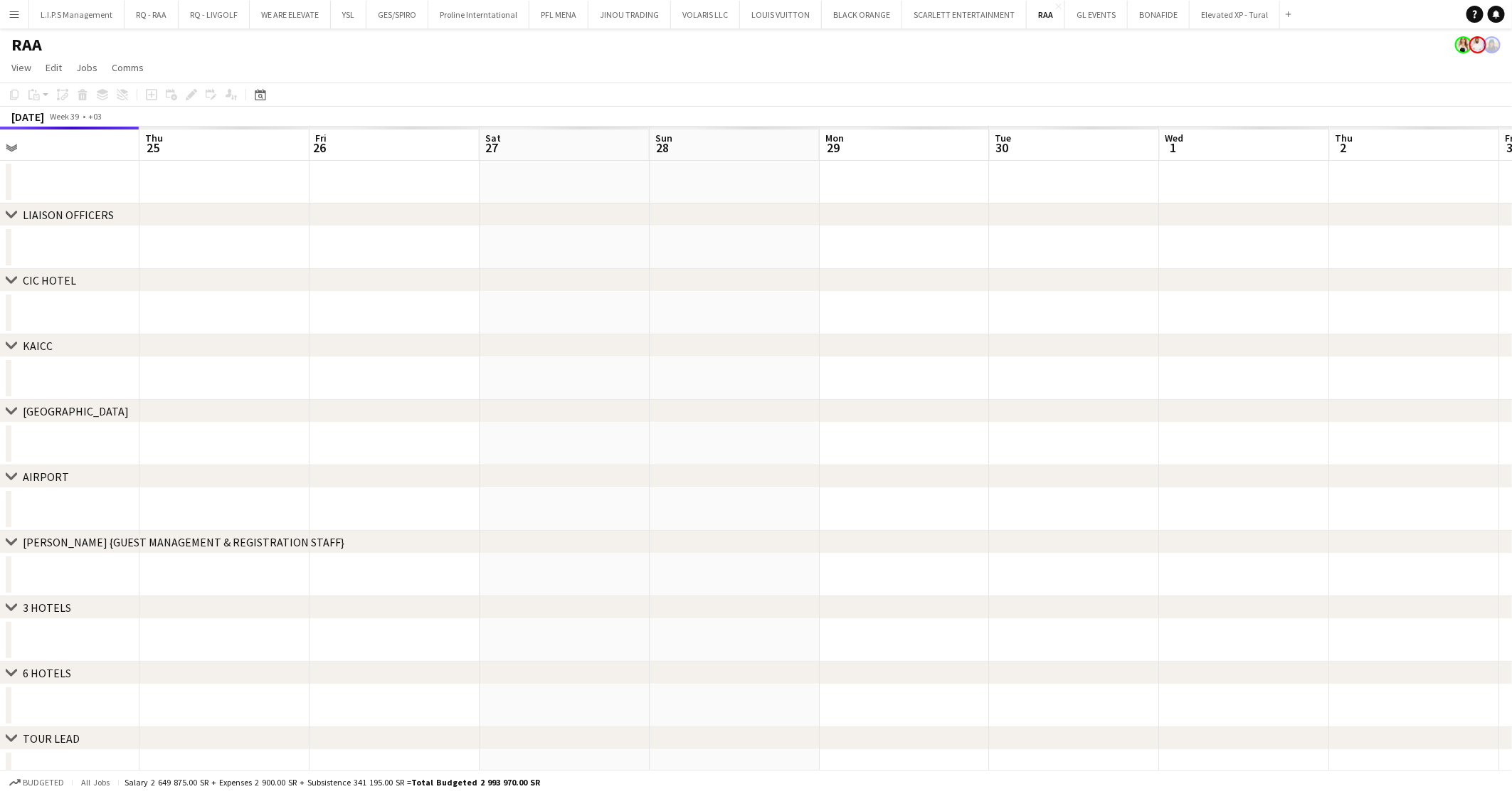
drag, startPoint x: 1009, startPoint y: 187, endPoint x: 624, endPoint y: 359, distance: 421.7
click at [624, 359] on app-calendar-viewport "Sun 21 Mon 22 Tue 23 Wed 24 Thu 25 Fri 26 Sat 27 Sun 28 Mon 29 Tue 30 Wed 1 Thu…" at bounding box center [756, 590] width 1512 height 928
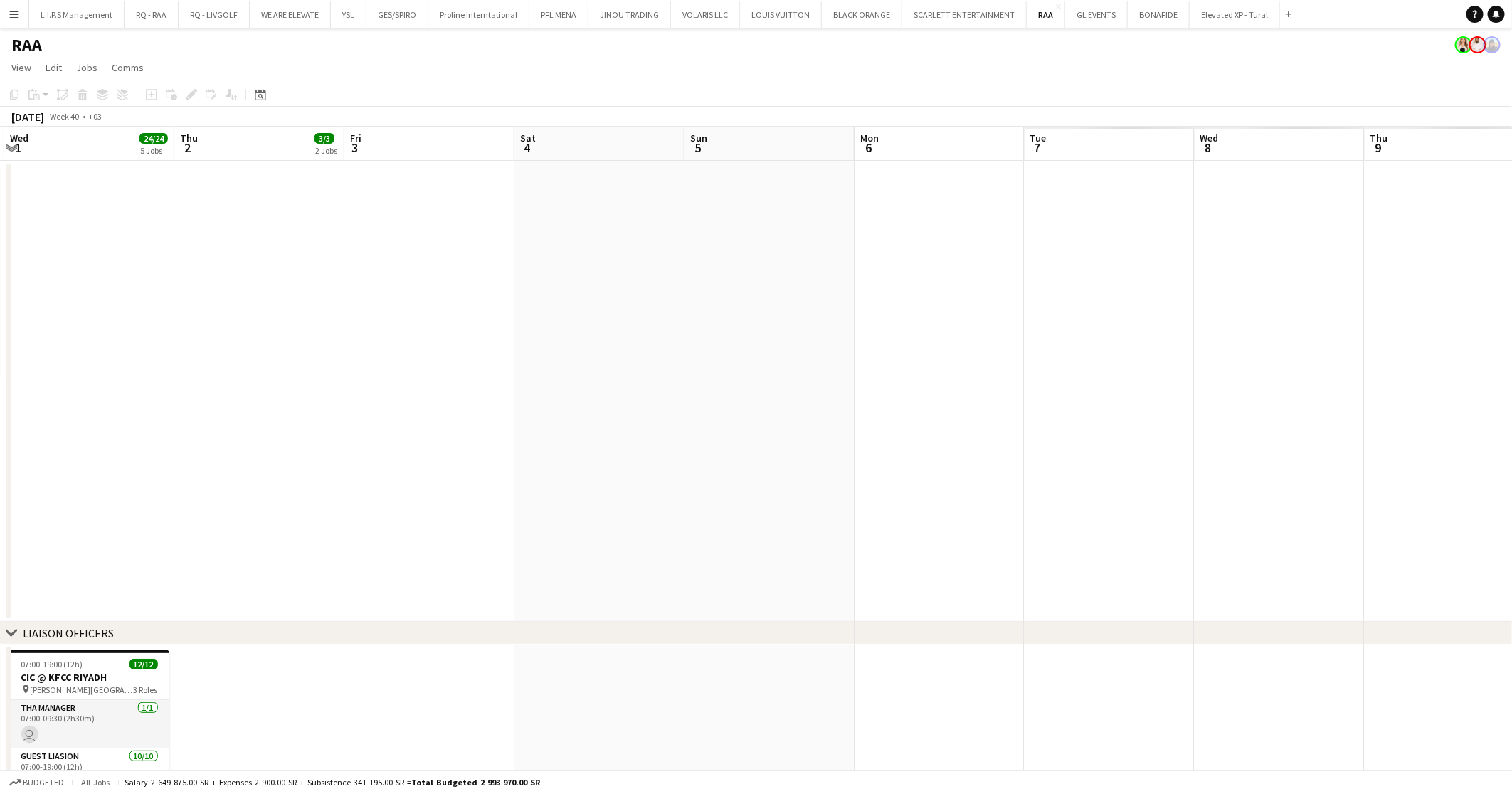
drag, startPoint x: 964, startPoint y: 360, endPoint x: 1112, endPoint y: 362, distance: 148.0
drag, startPoint x: 1112, startPoint y: 362, endPoint x: 653, endPoint y: 366, distance: 459.0
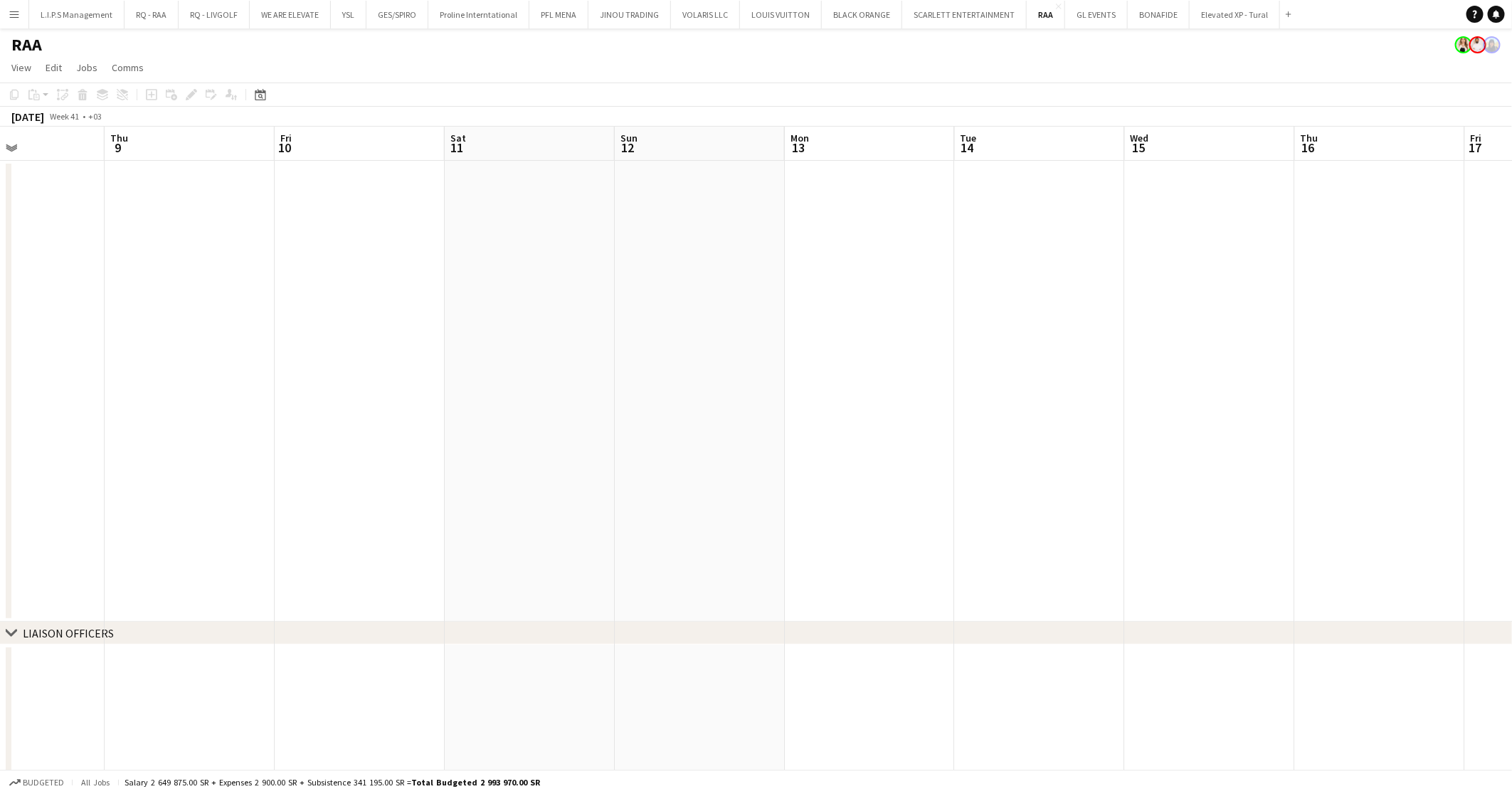
drag, startPoint x: 1361, startPoint y: 370, endPoint x: 612, endPoint y: 387, distance: 749.2
drag, startPoint x: 1378, startPoint y: 383, endPoint x: 514, endPoint y: 396, distance: 864.1
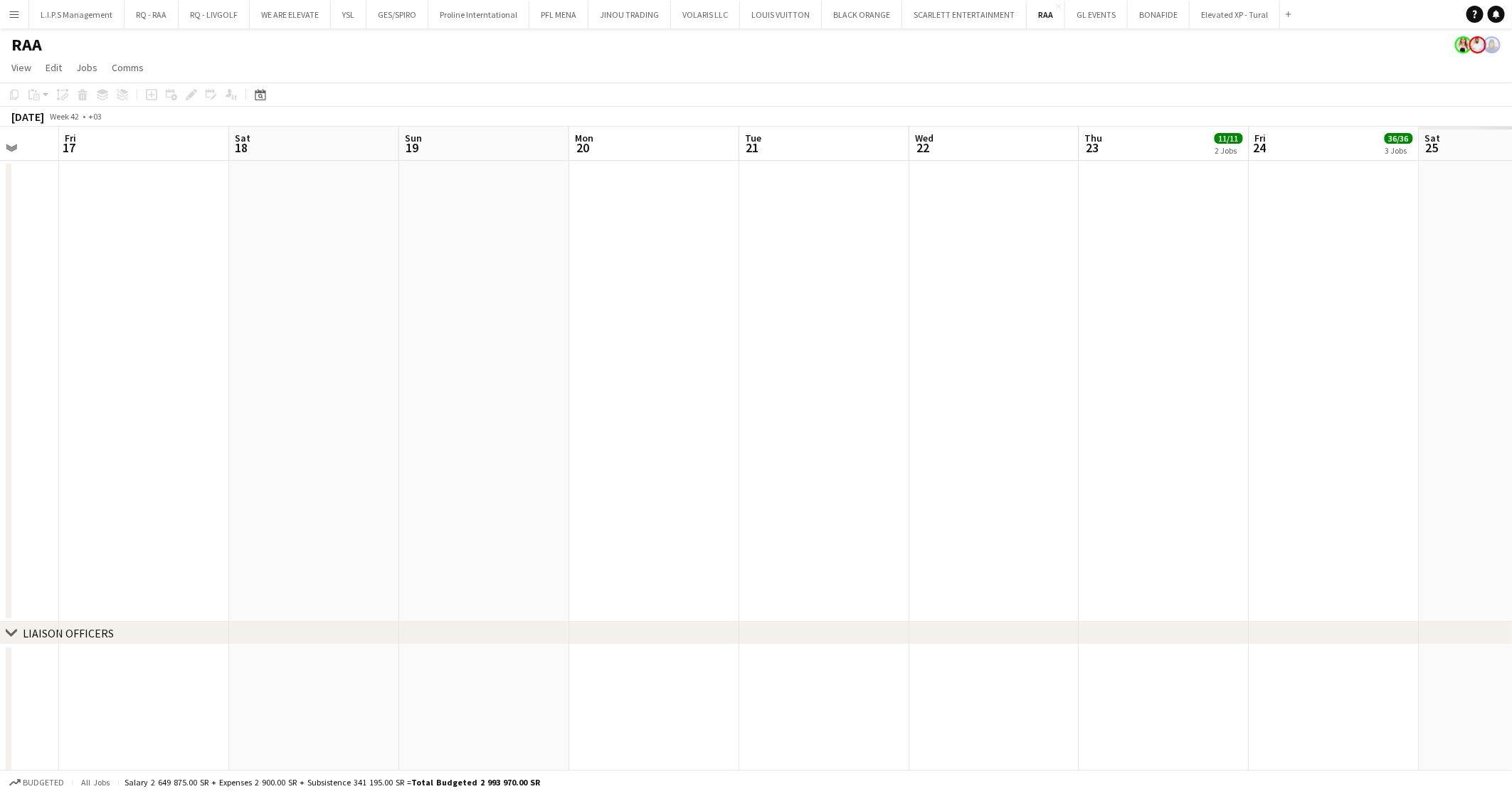
drag, startPoint x: 1065, startPoint y: 397, endPoint x: 725, endPoint y: 407, distance: 340.1
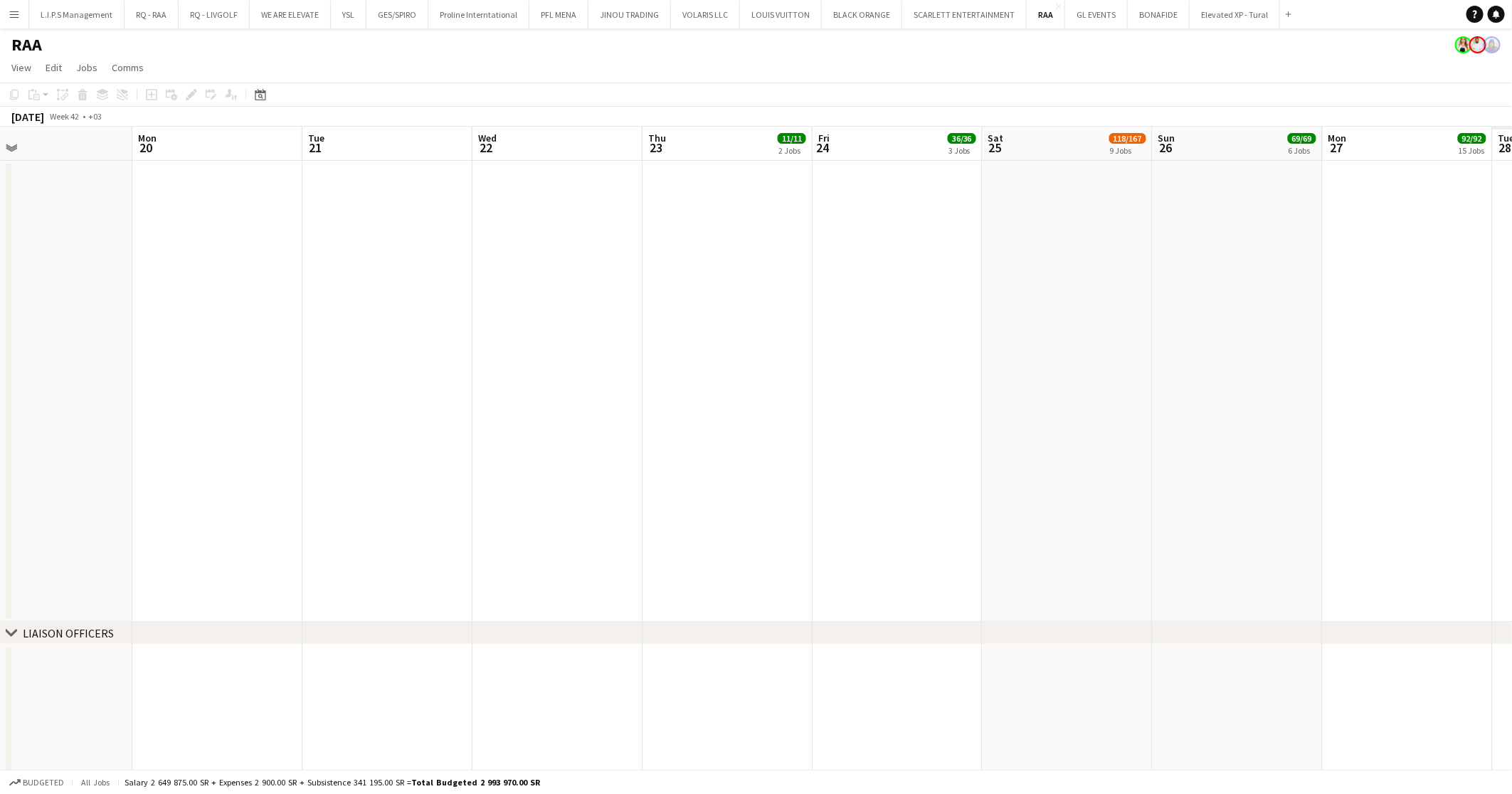
drag, startPoint x: 948, startPoint y: 393, endPoint x: 515, endPoint y: 400, distance: 433.1
drag, startPoint x: 380, startPoint y: 395, endPoint x: 110, endPoint y: 395, distance: 270.0
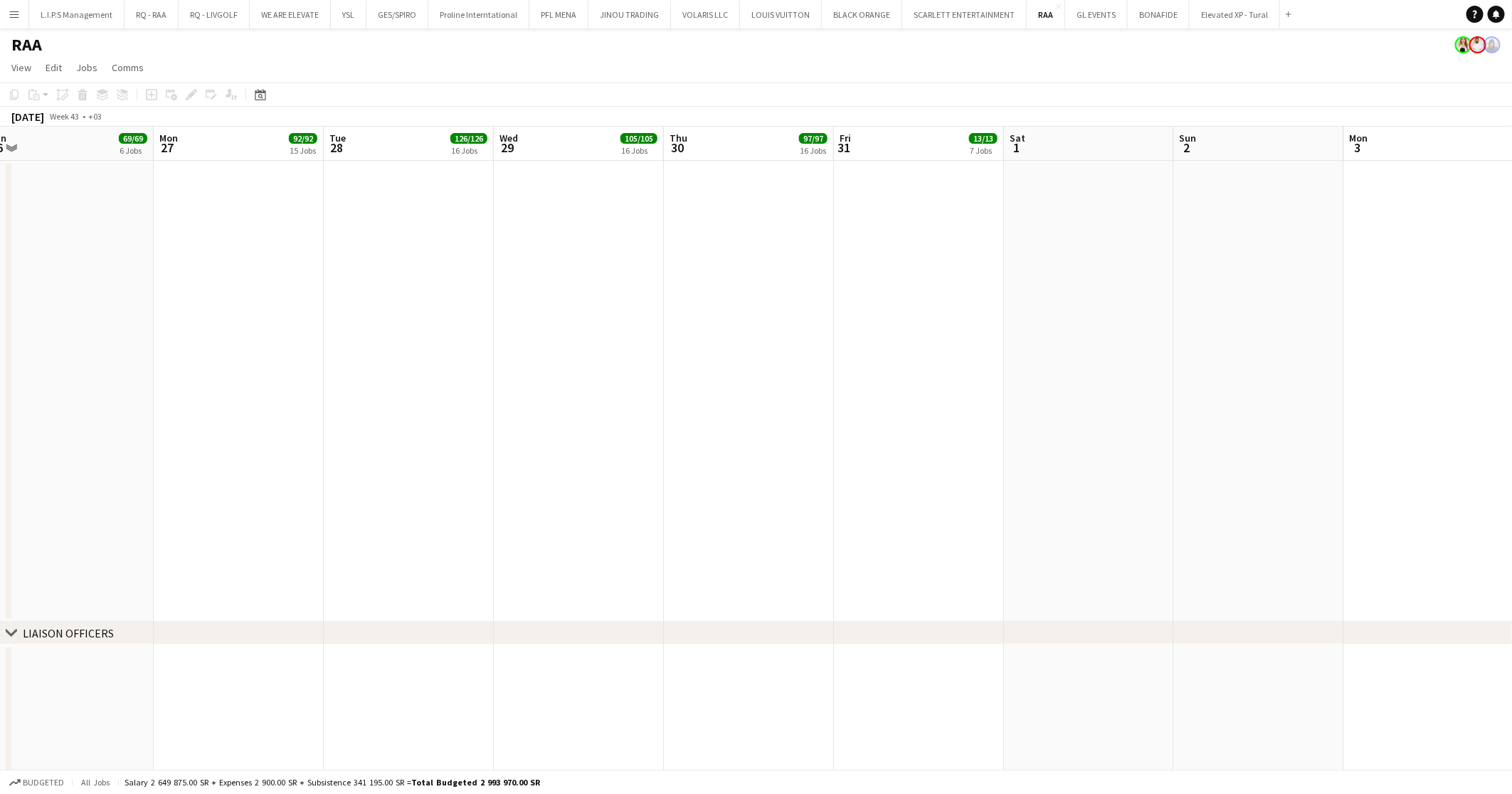
drag, startPoint x: 981, startPoint y: 380, endPoint x: 646, endPoint y: 382, distance: 335.0
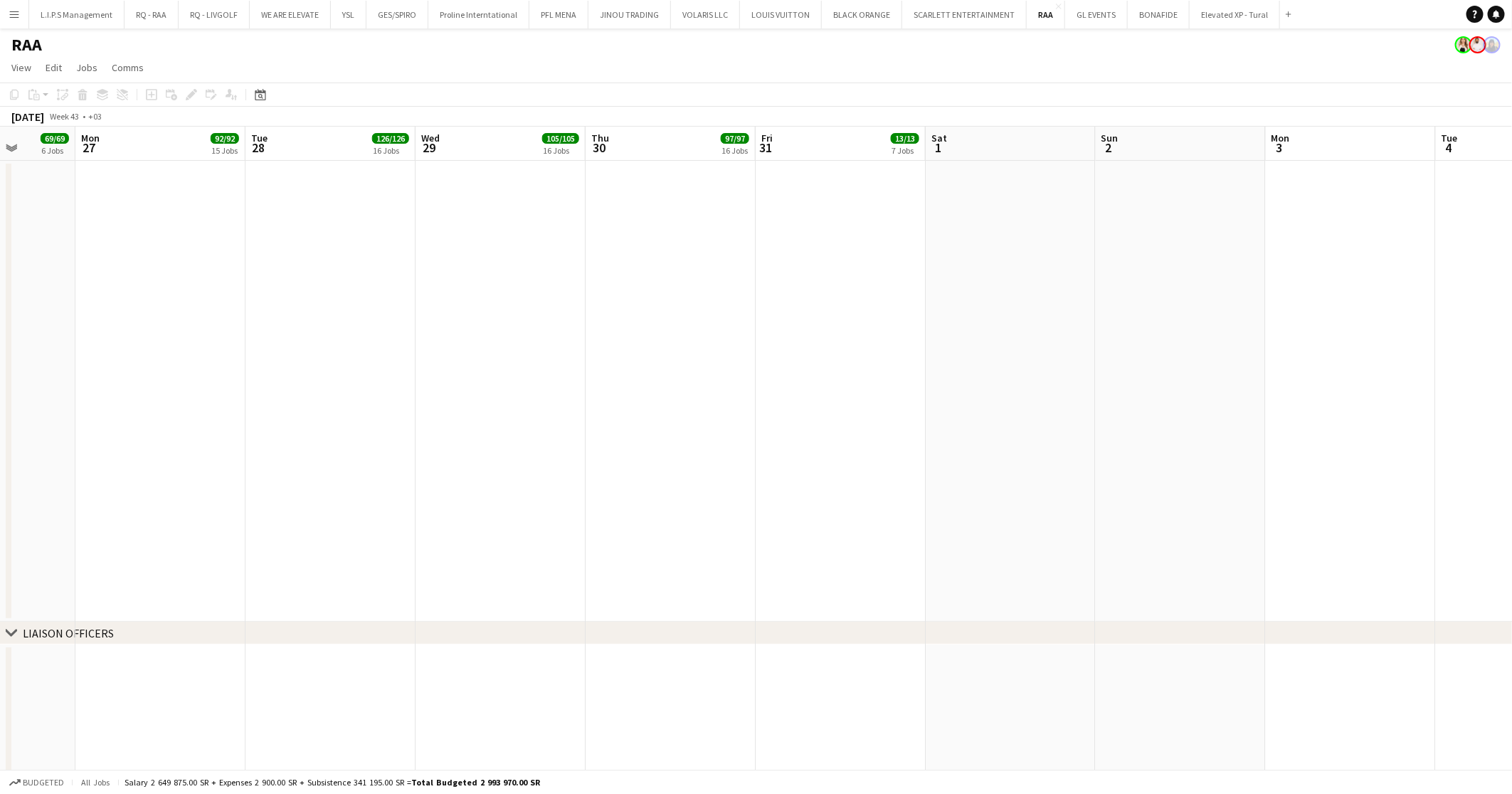
drag, startPoint x: 872, startPoint y: 386, endPoint x: 1153, endPoint y: 377, distance: 281.1
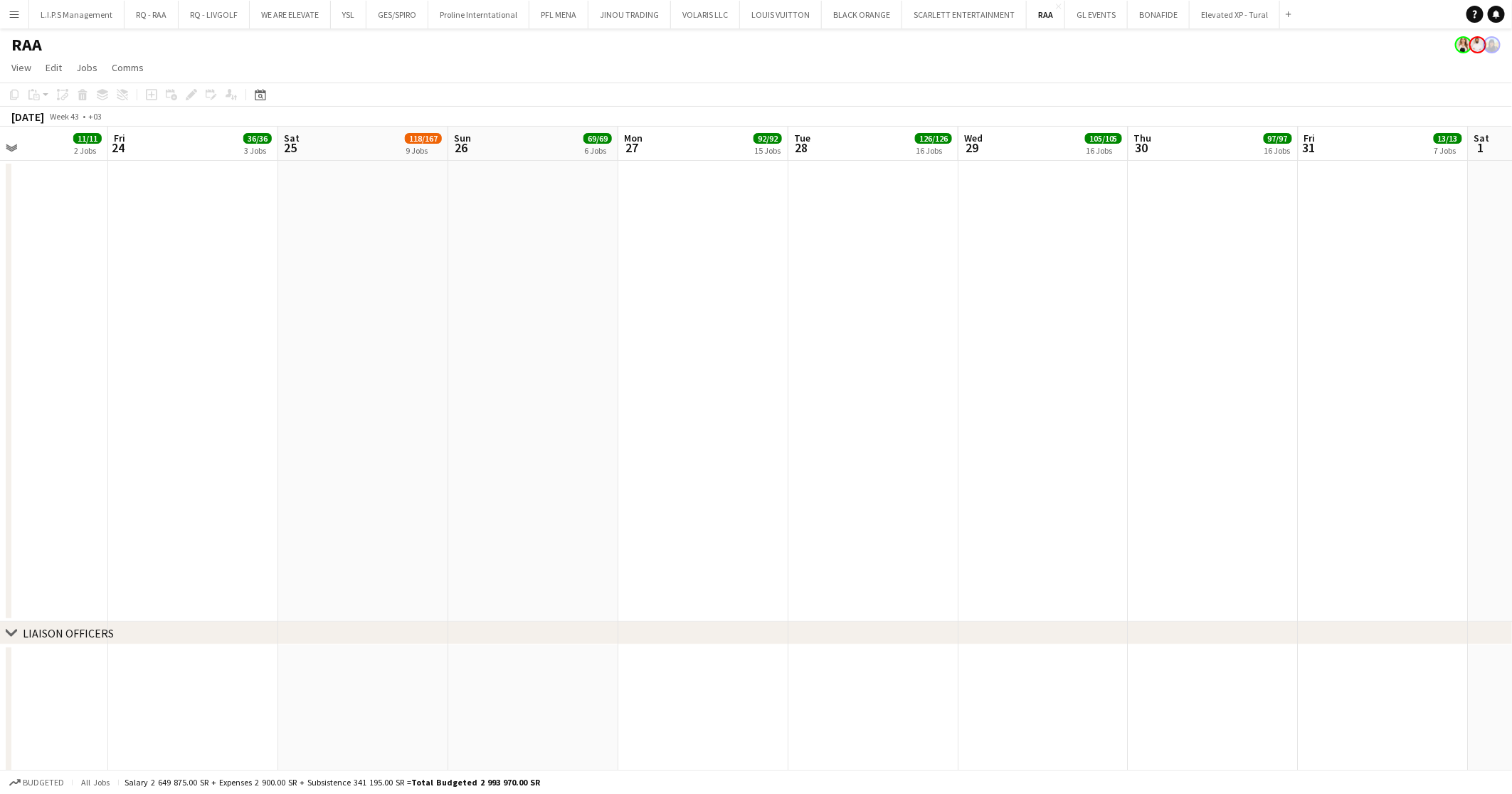
scroll to position [0, 393]
drag, startPoint x: 928, startPoint y: 380, endPoint x: 1119, endPoint y: 380, distance: 191.0
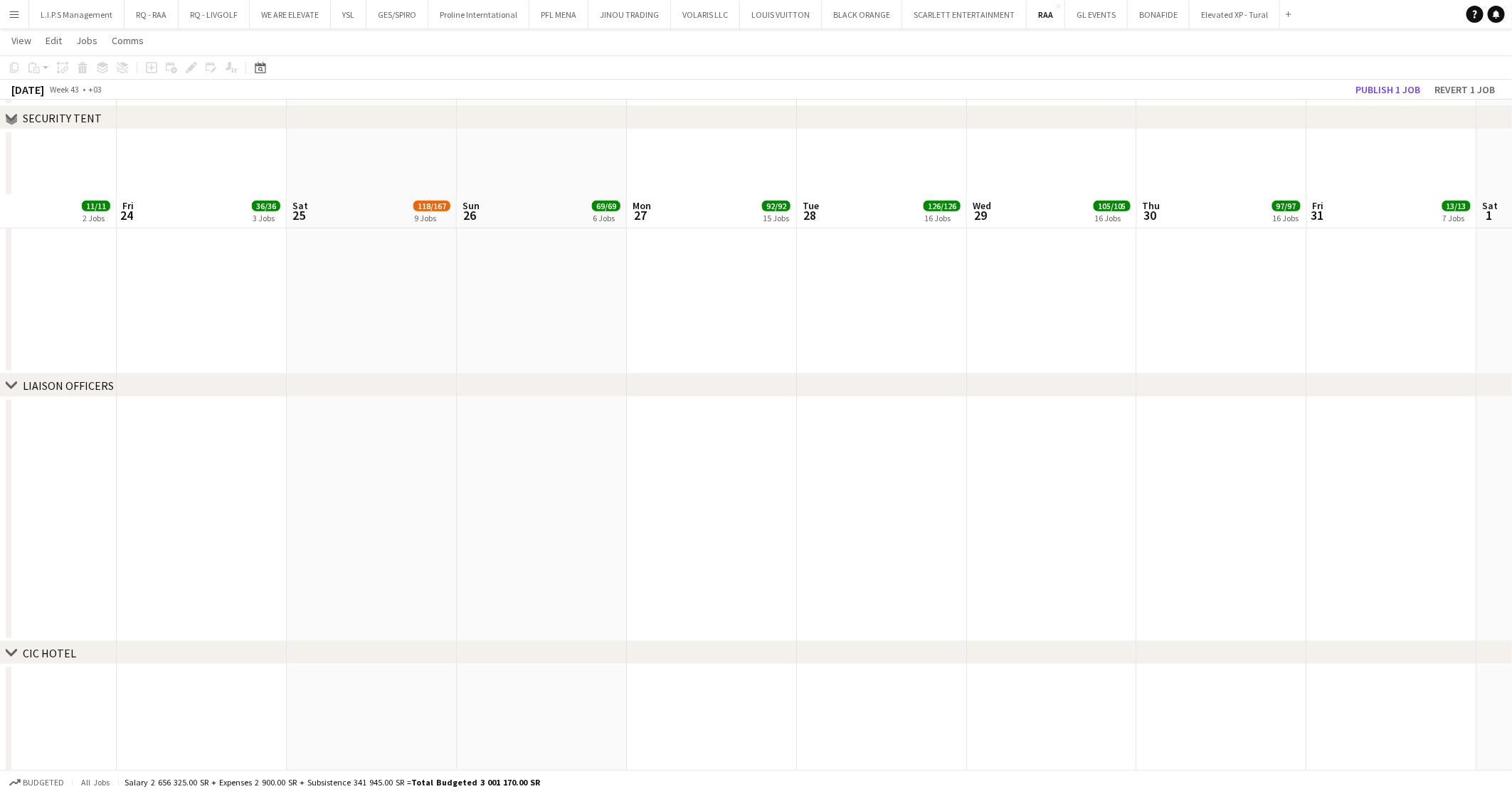
scroll to position [0, 0]
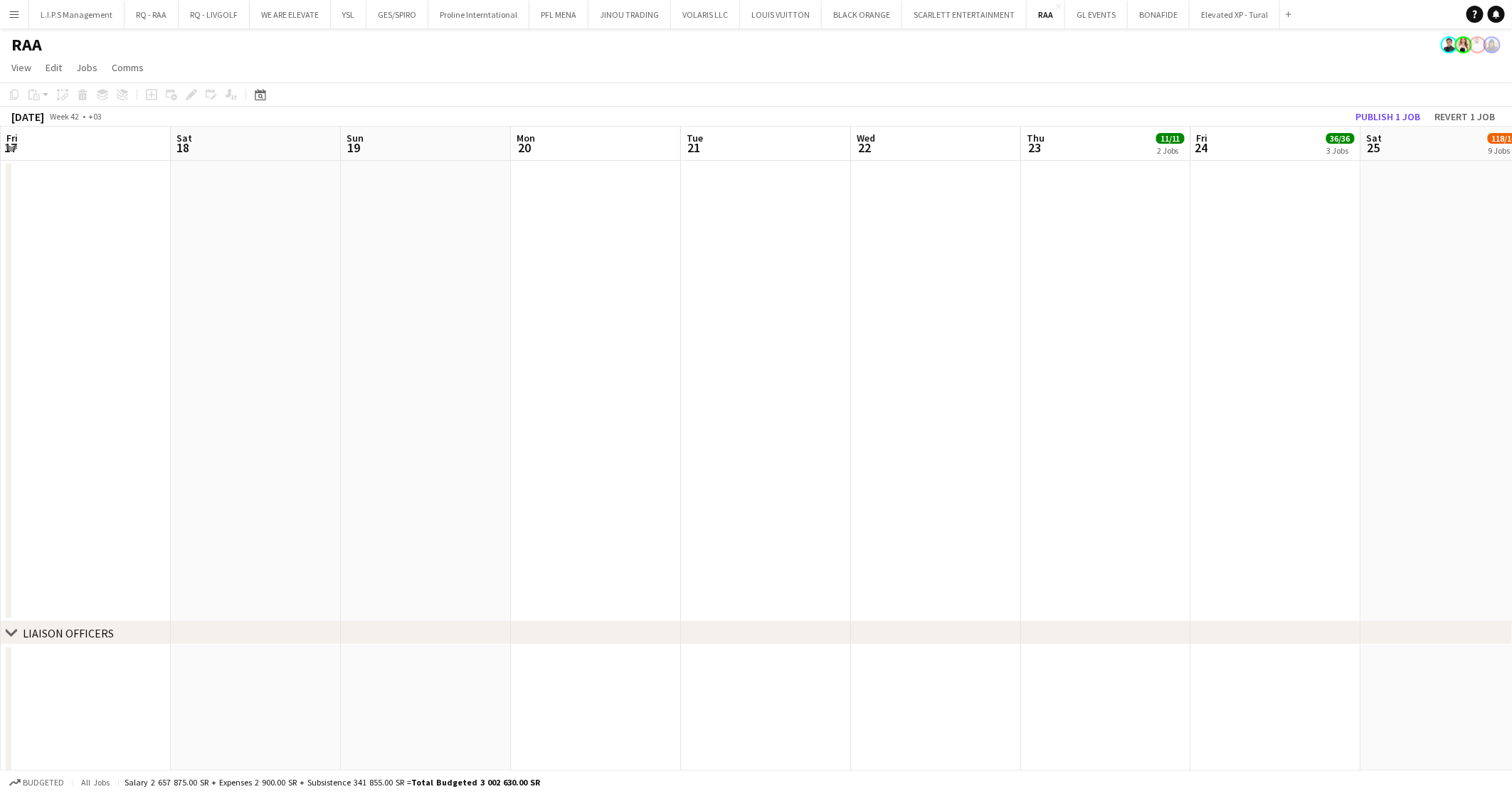
drag, startPoint x: 859, startPoint y: 392, endPoint x: 713, endPoint y: 421, distance: 148.9
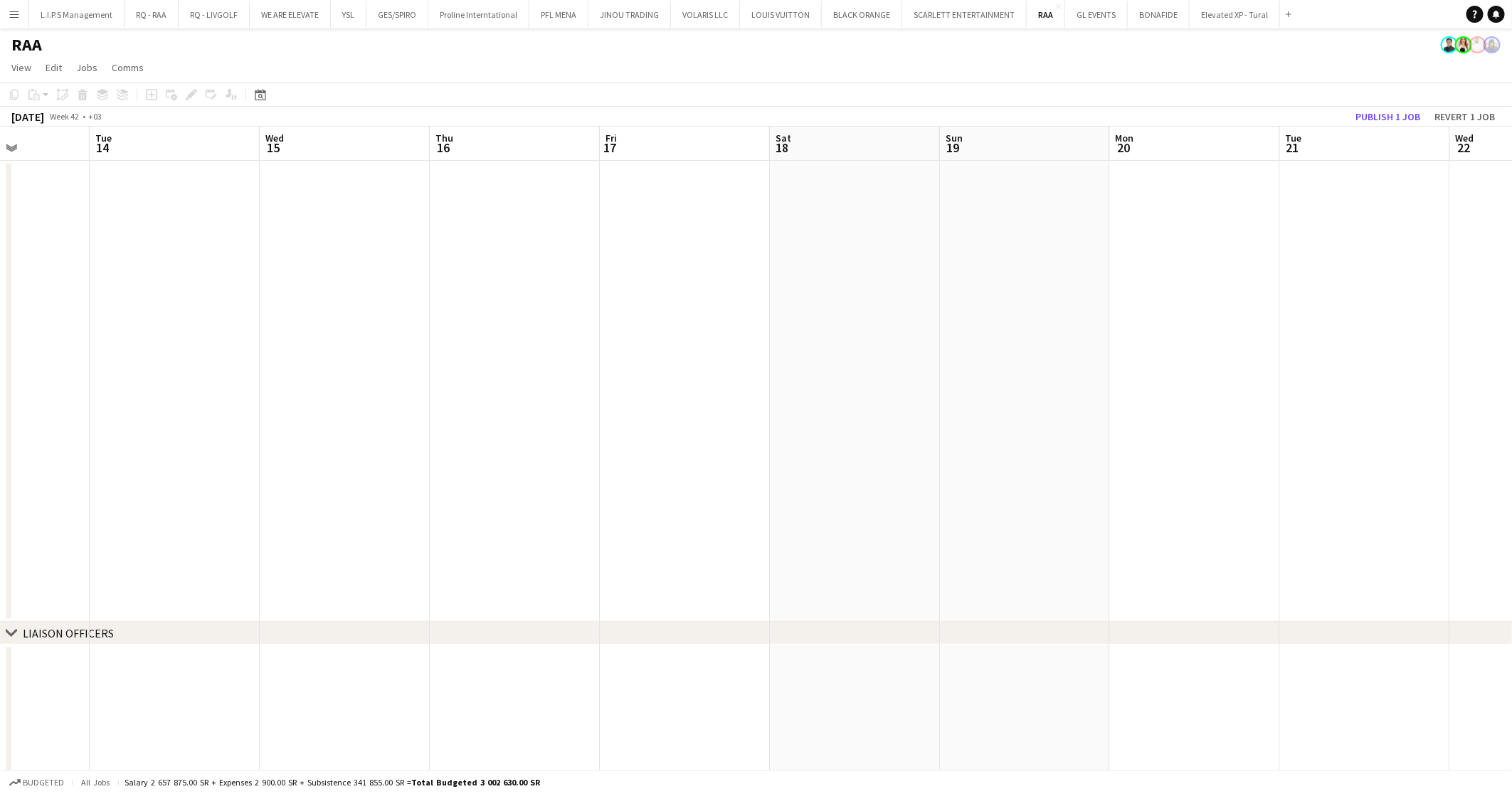
drag, startPoint x: 197, startPoint y: 432, endPoint x: 698, endPoint y: 423, distance: 501.1
drag, startPoint x: 243, startPoint y: 425, endPoint x: 651, endPoint y: 414, distance: 408.1
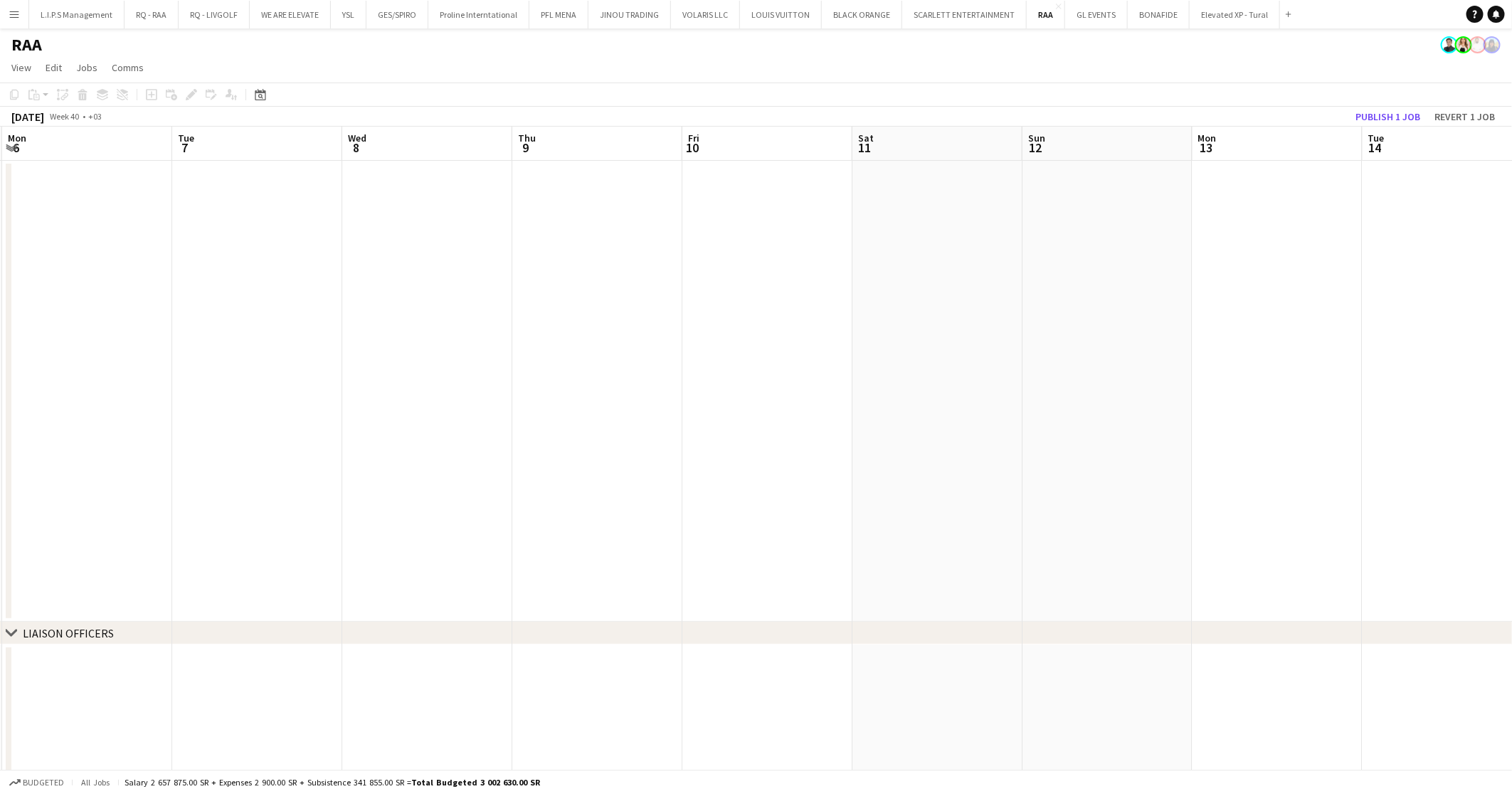
drag, startPoint x: 247, startPoint y: 415, endPoint x: 663, endPoint y: 410, distance: 416.0
drag, startPoint x: 779, startPoint y: 412, endPoint x: 753, endPoint y: 414, distance: 26.1
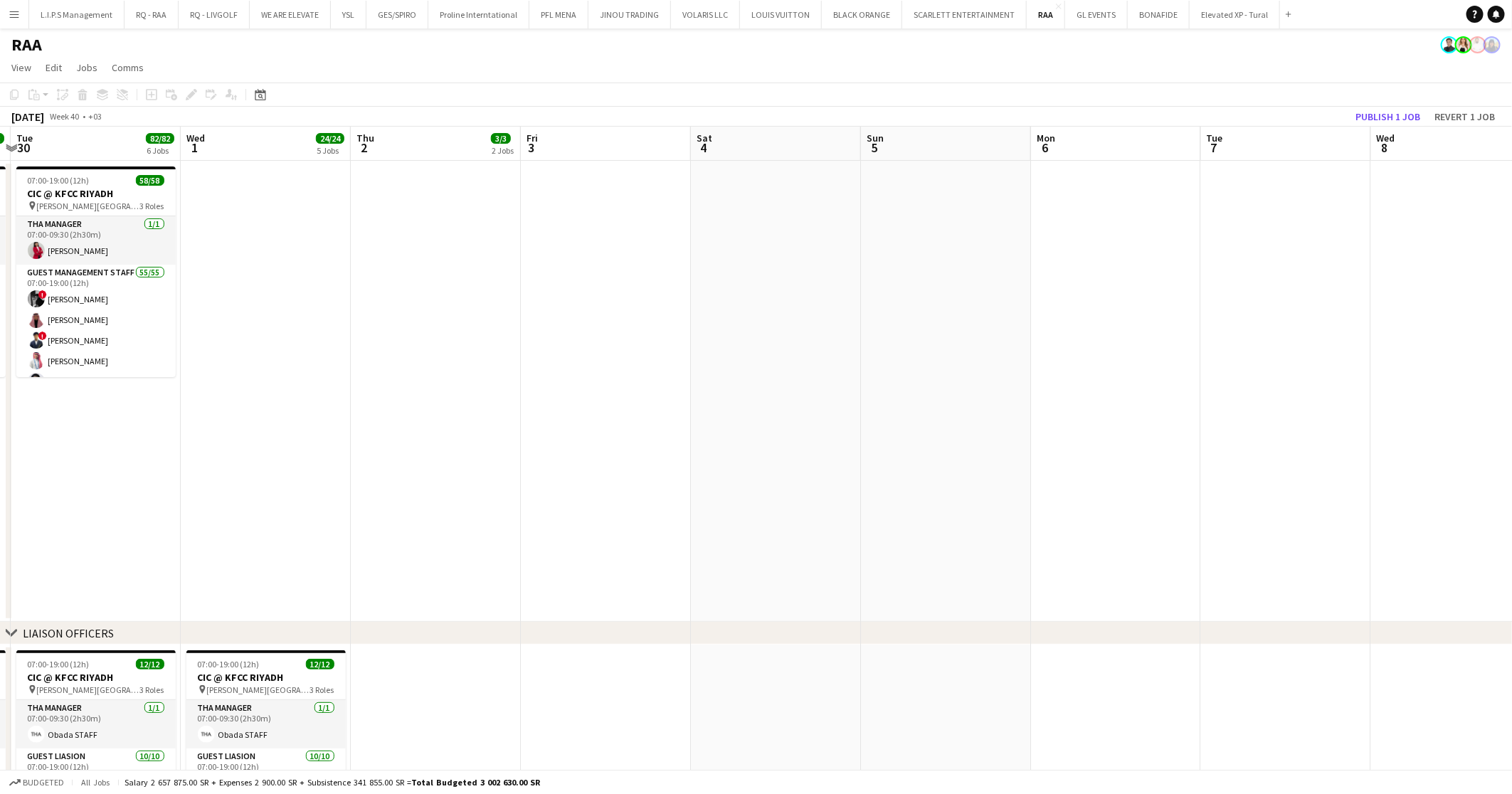
scroll to position [0, 331]
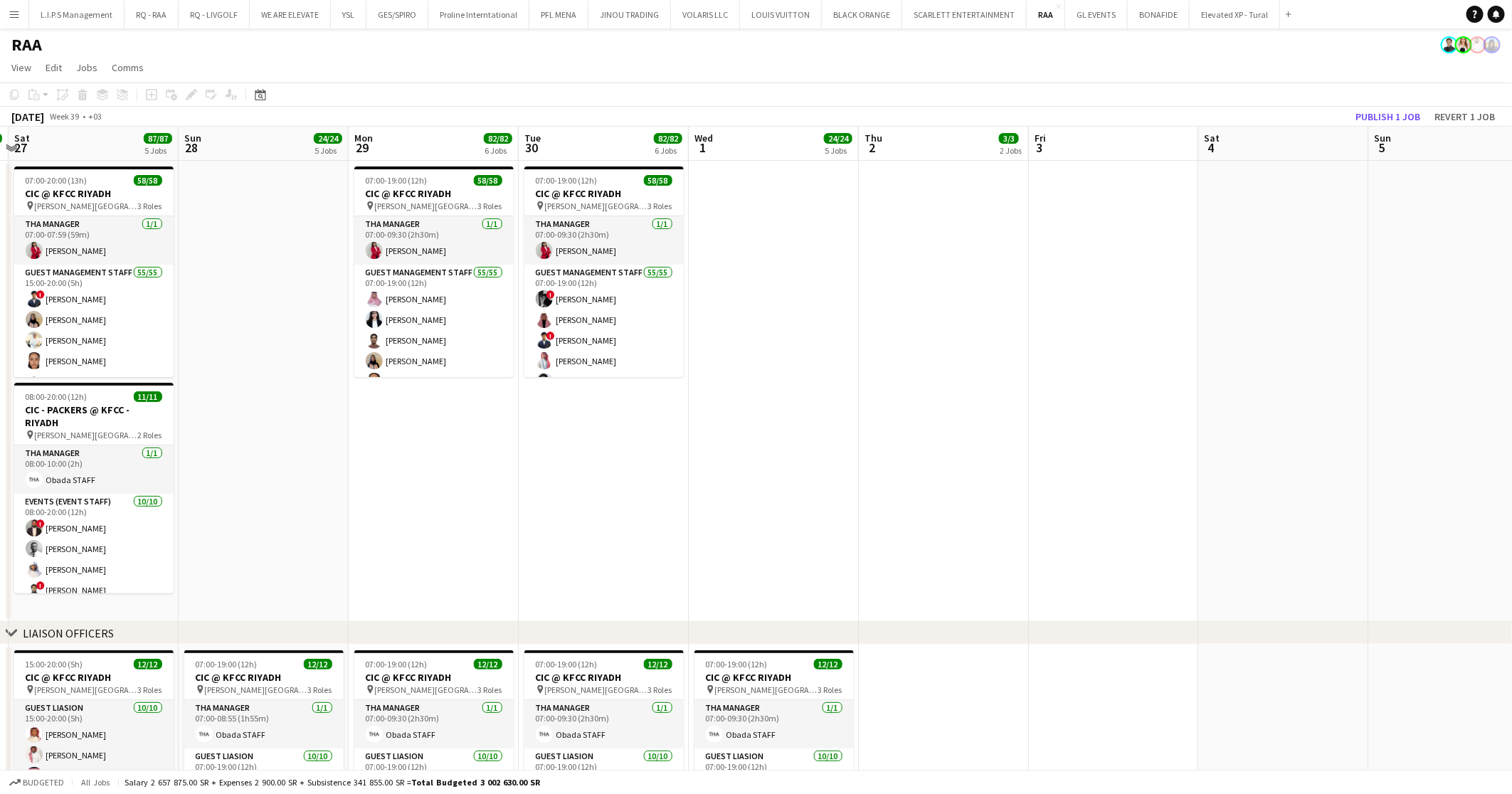
drag, startPoint x: 332, startPoint y: 441, endPoint x: 1052, endPoint y: 423, distance: 720.2
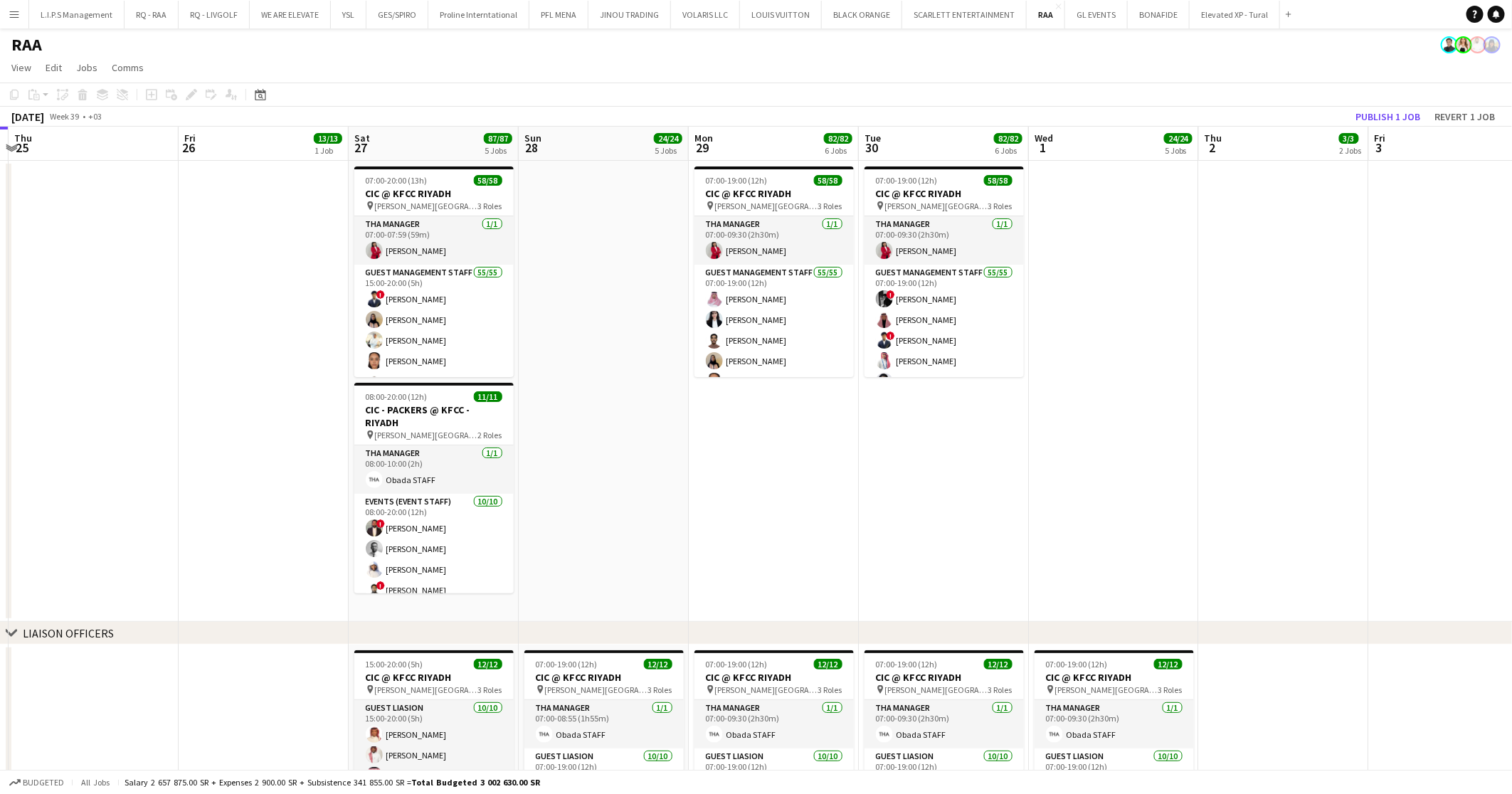
scroll to position [0, 0]
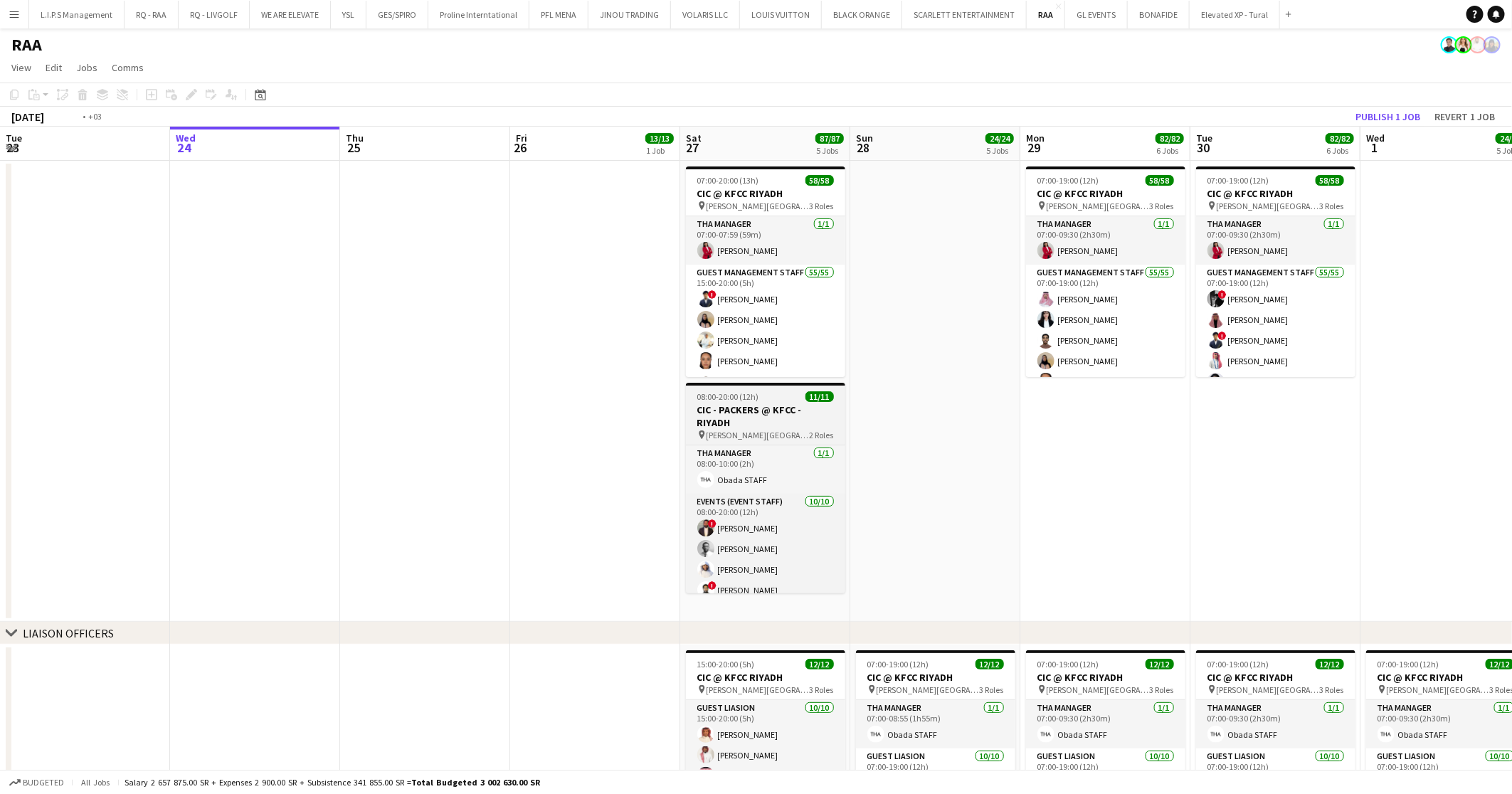
drag, startPoint x: 1052, startPoint y: 423, endPoint x: 1037, endPoint y: 422, distance: 15.0
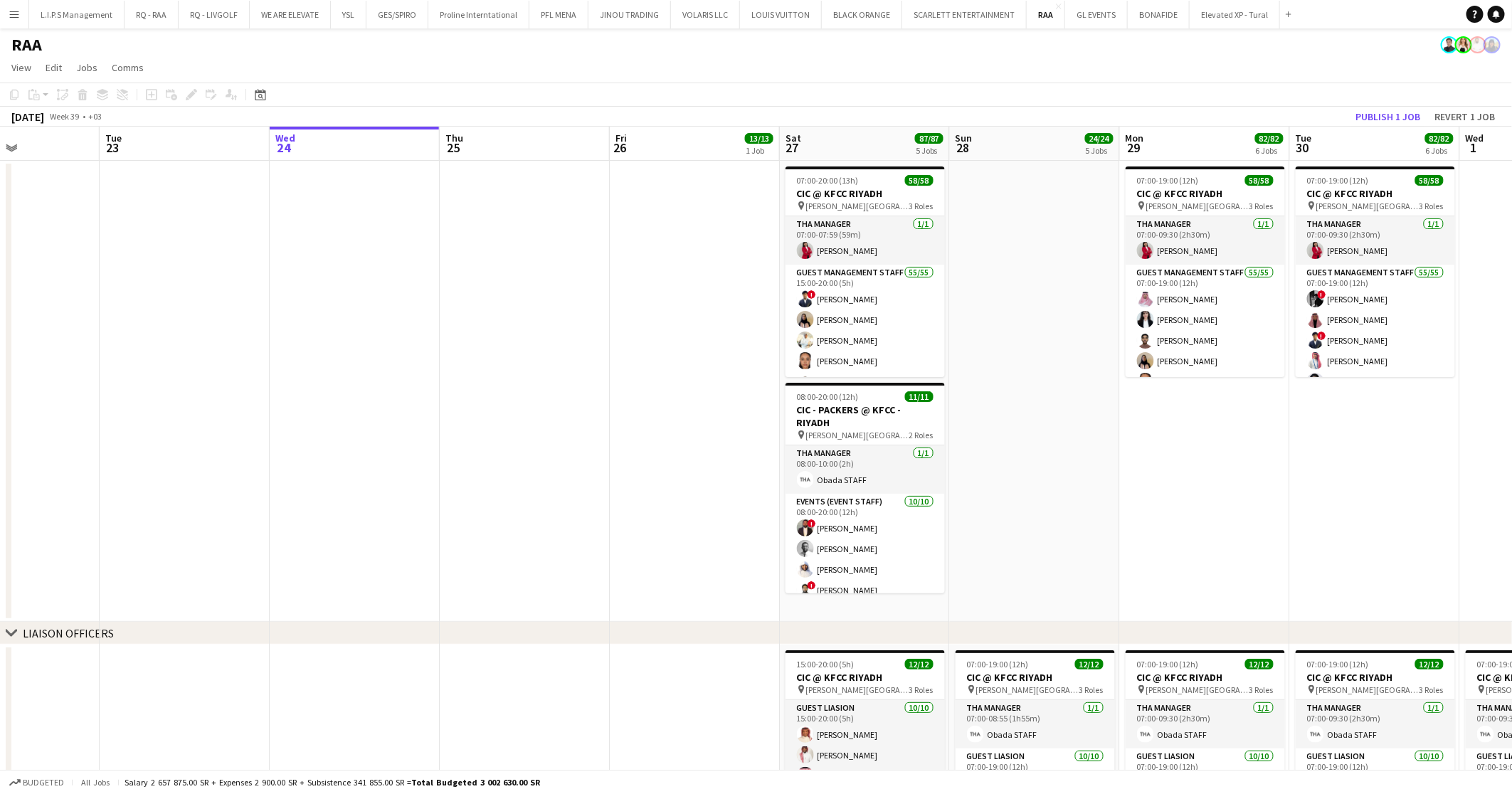
scroll to position [0, 580]
drag, startPoint x: 600, startPoint y: 465, endPoint x: 464, endPoint y: 463, distance: 136.0
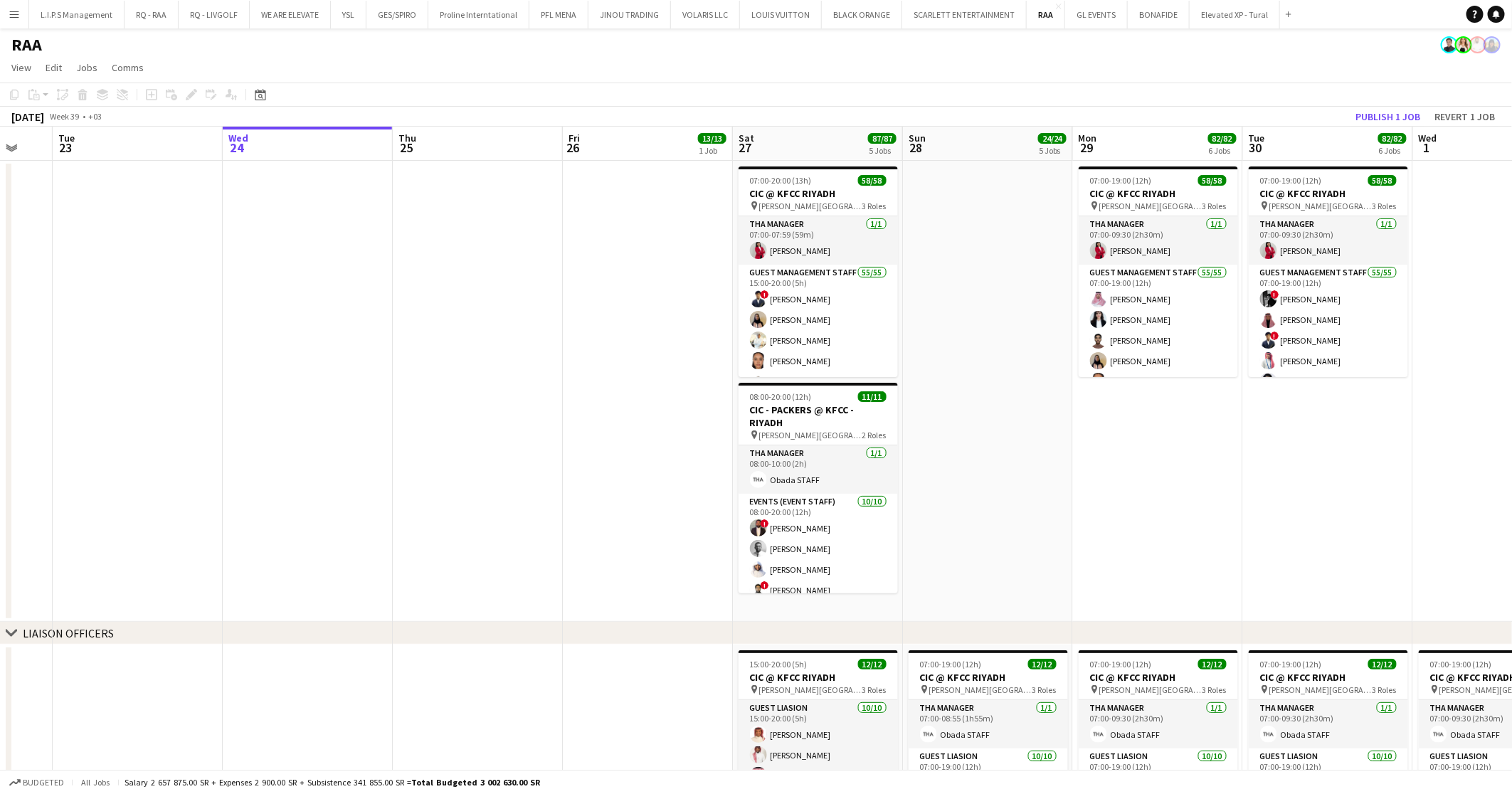
scroll to position [0, 489]
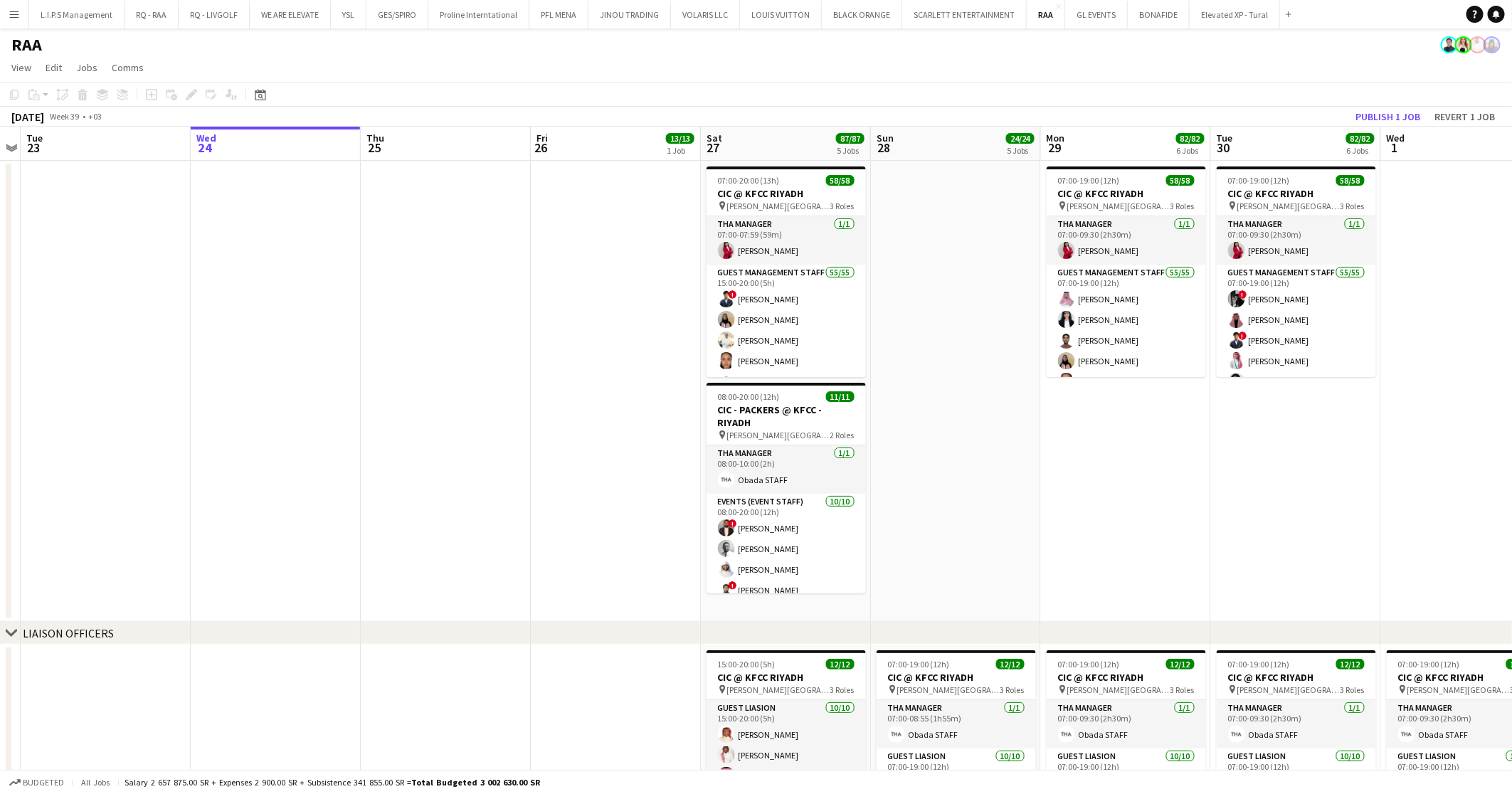
drag, startPoint x: 994, startPoint y: 322, endPoint x: 978, endPoint y: 327, distance: 16.8
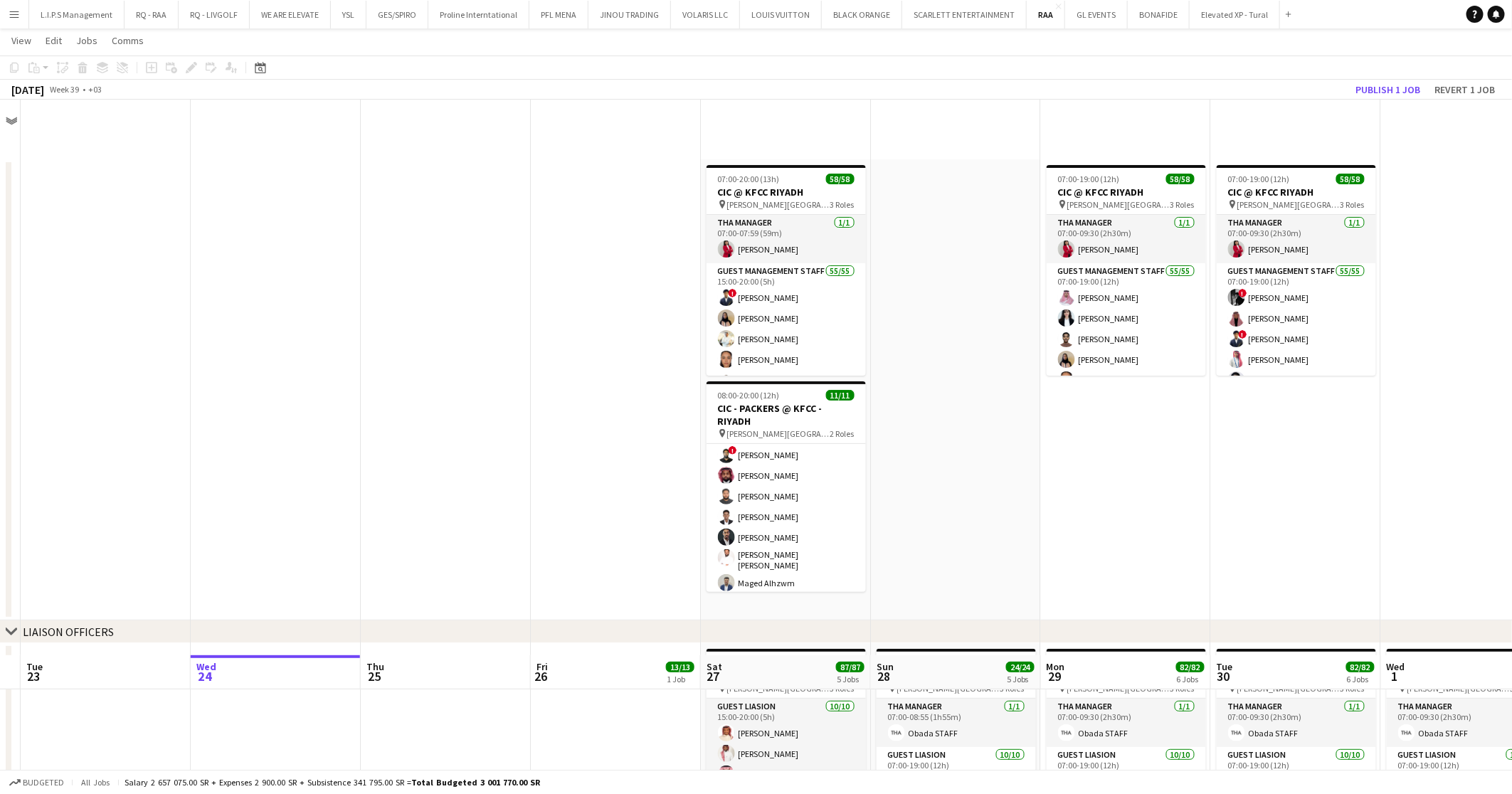
scroll to position [694, 0]
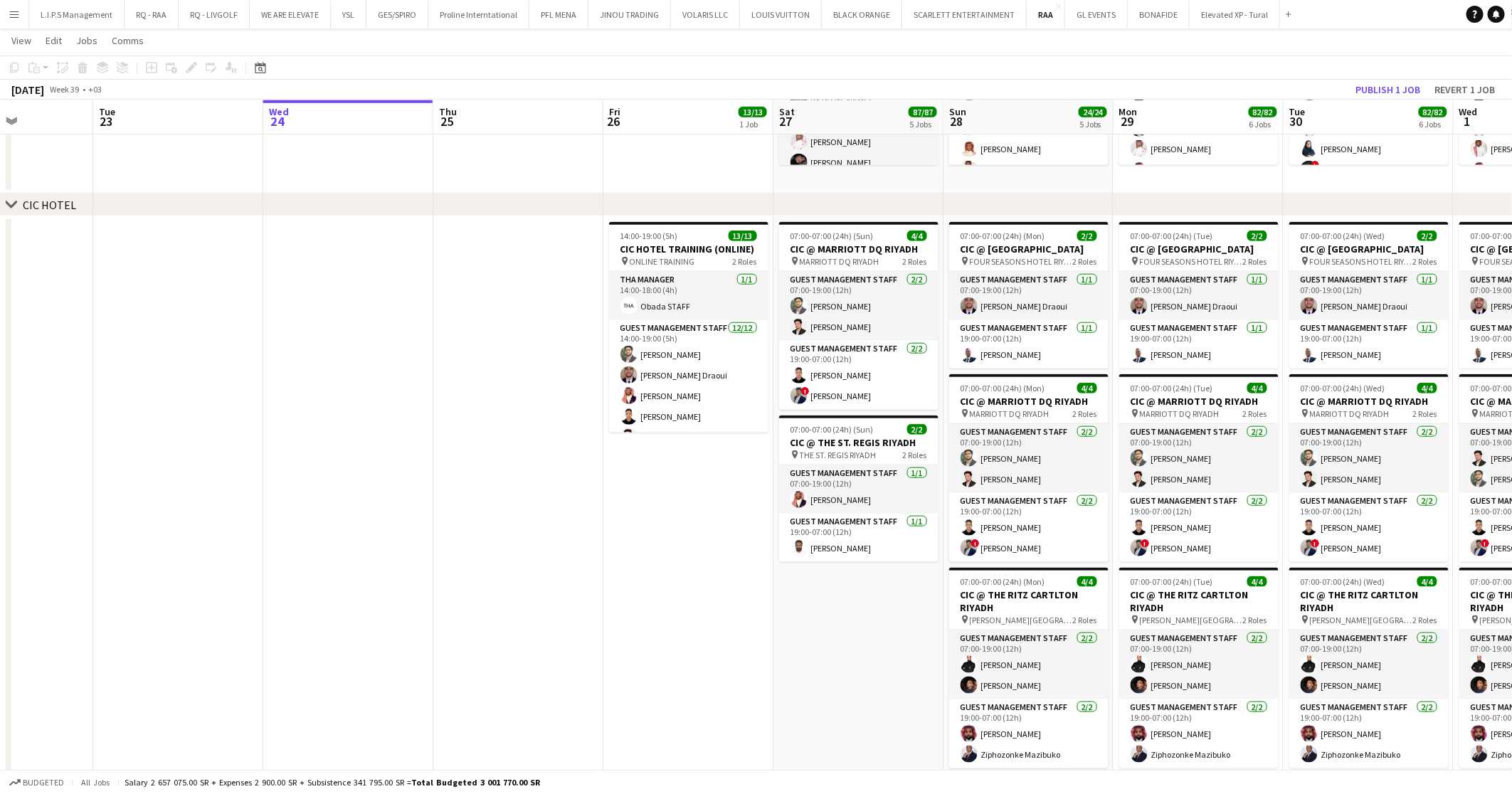
drag, startPoint x: 614, startPoint y: 631, endPoint x: -4, endPoint y: 614, distance: 618.2
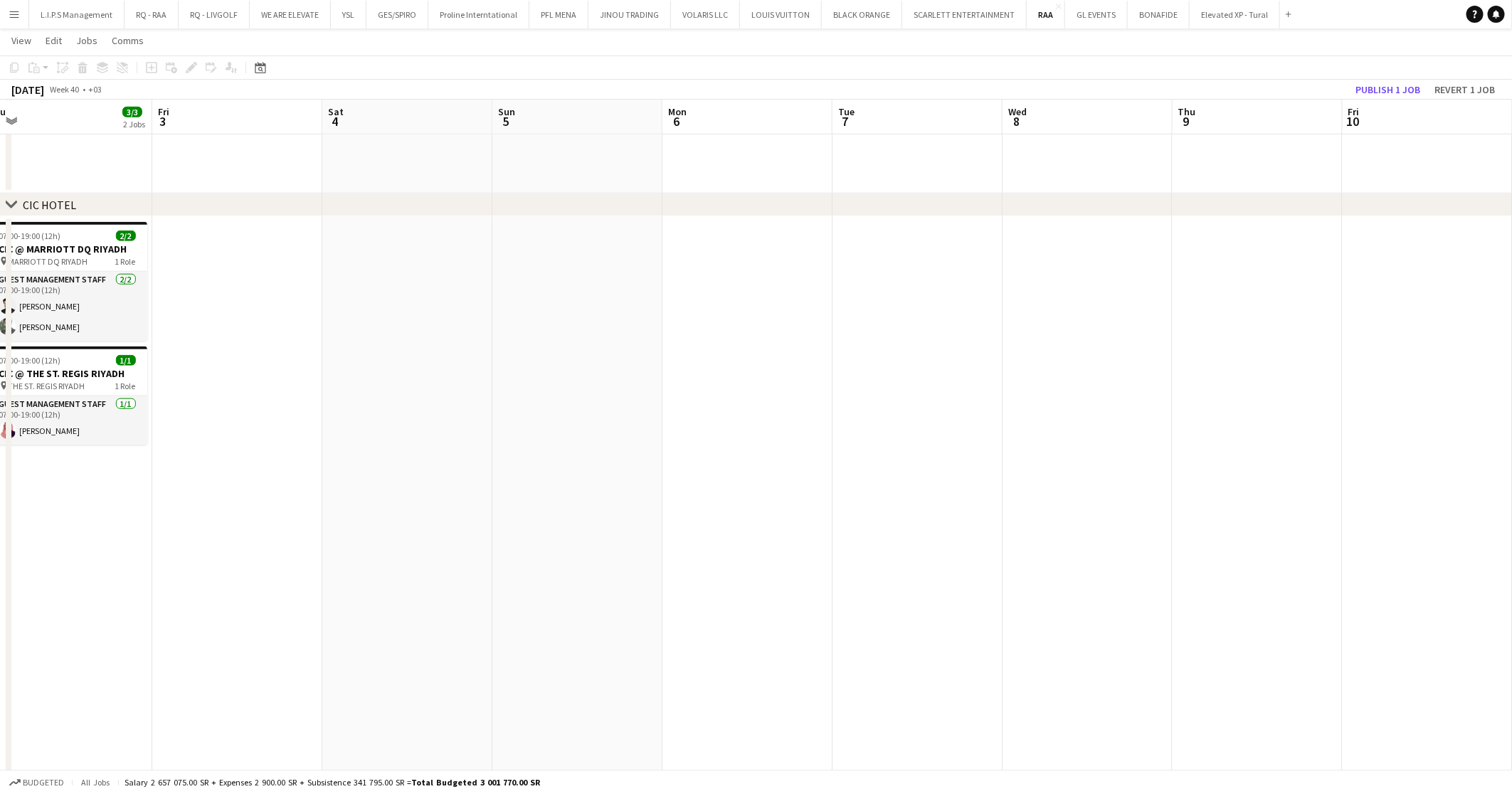
drag, startPoint x: 1399, startPoint y: 480, endPoint x: -4, endPoint y: 497, distance: 1403.1
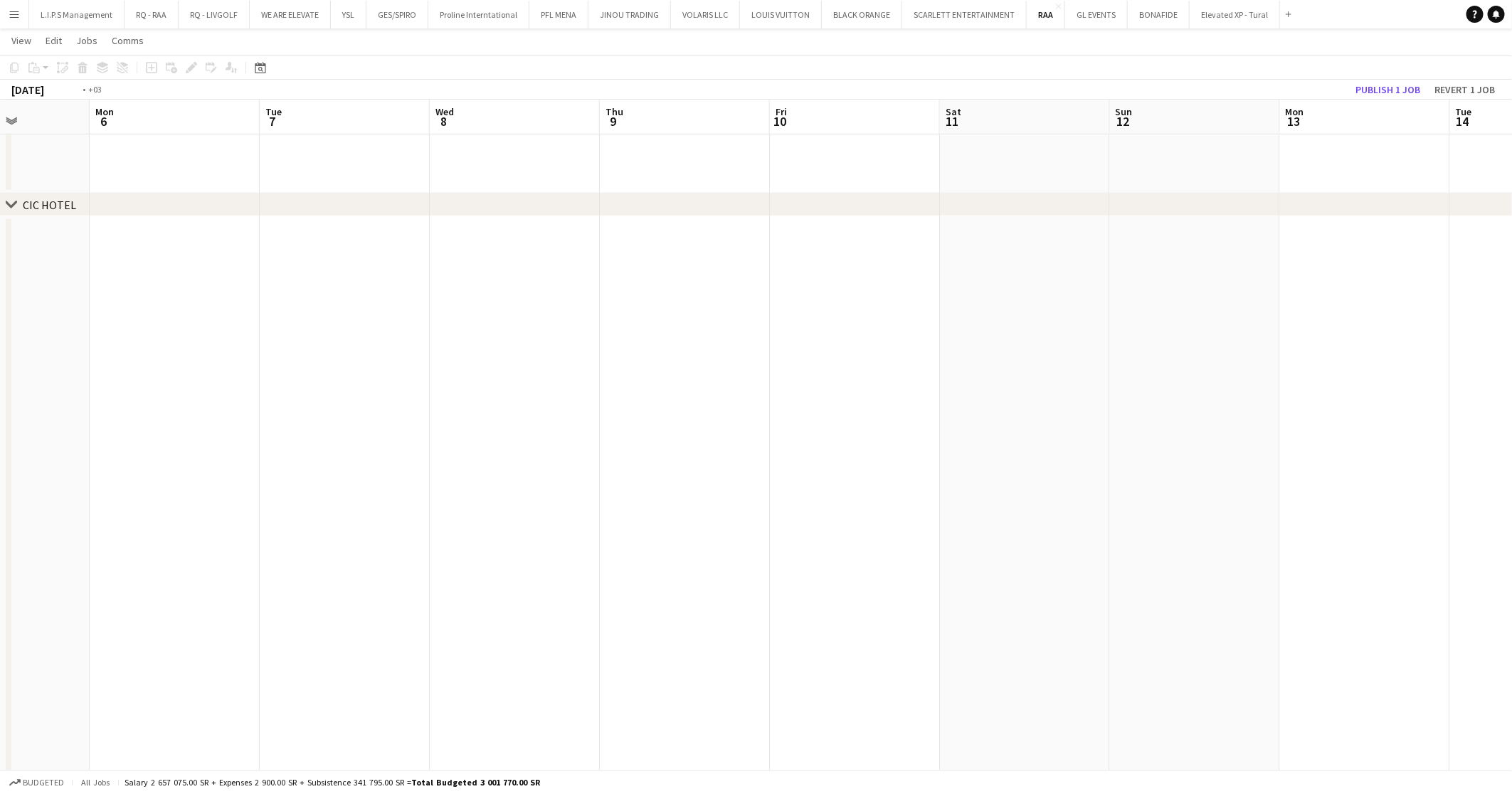
drag, startPoint x: 418, startPoint y: 410, endPoint x: 86, endPoint y: 424, distance: 332.3
drag, startPoint x: 525, startPoint y: 345, endPoint x: 263, endPoint y: 366, distance: 262.8
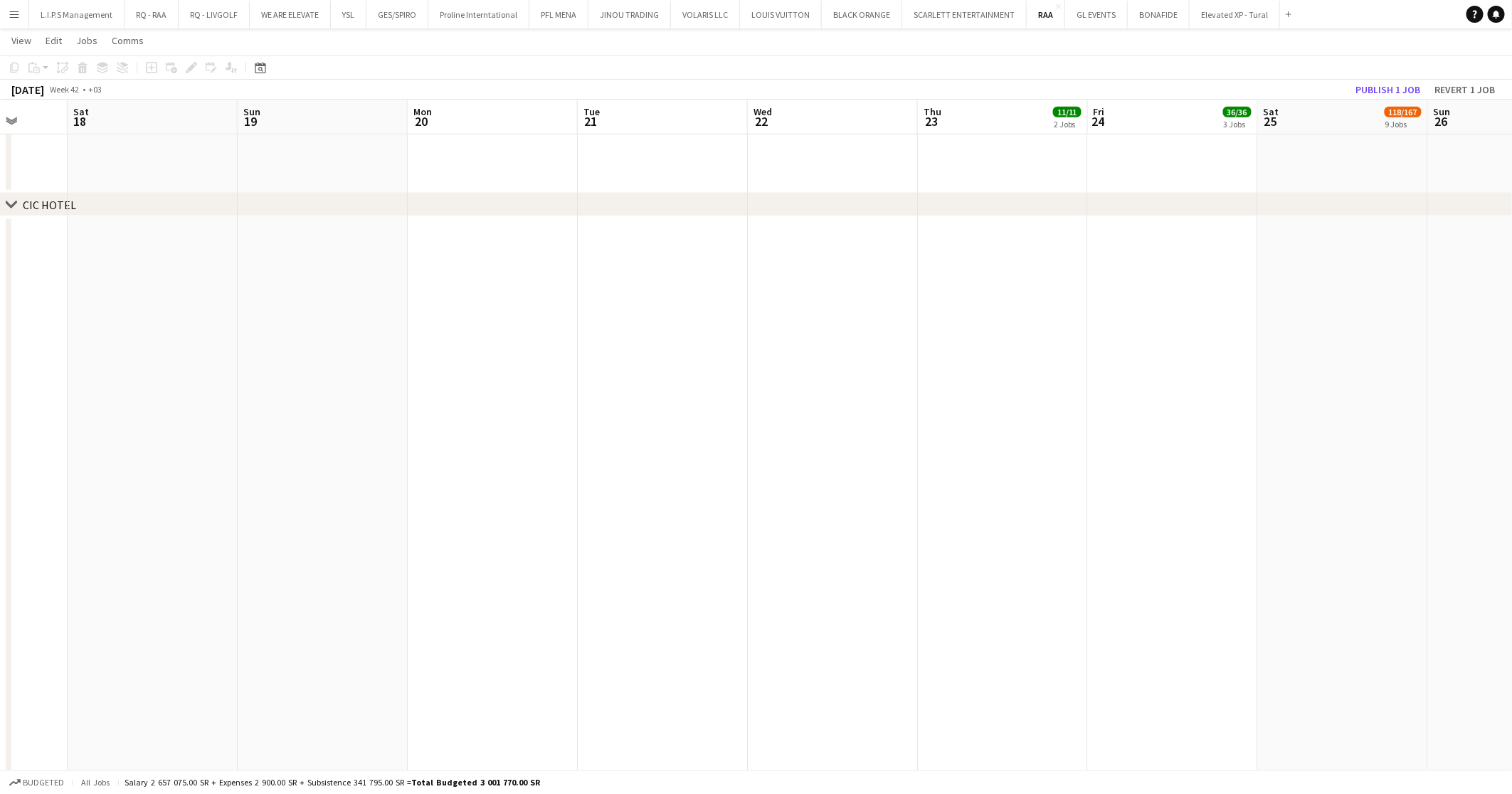
drag, startPoint x: 1172, startPoint y: 288, endPoint x: 446, endPoint y: 305, distance: 726.2
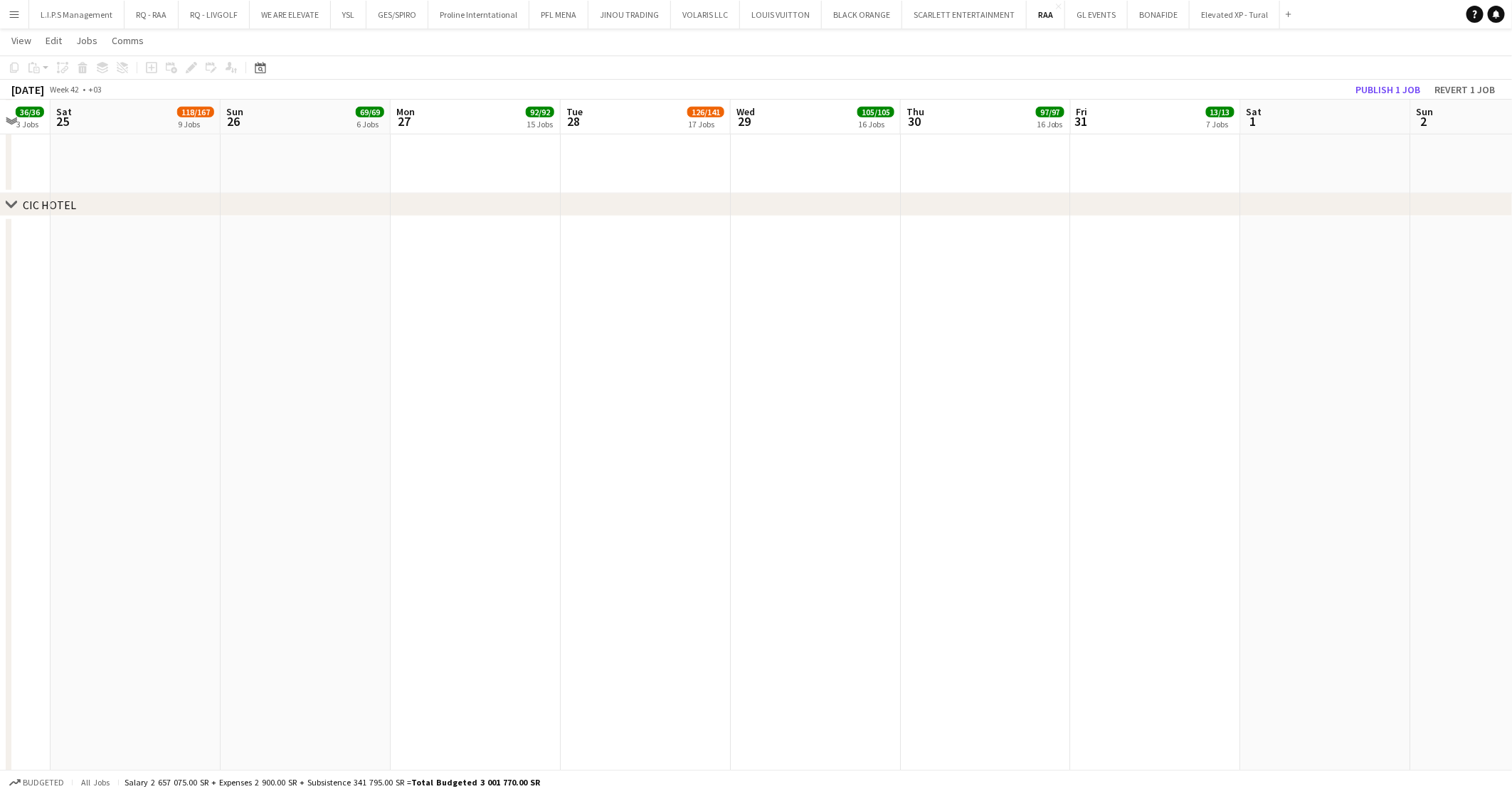
drag, startPoint x: 472, startPoint y: 310, endPoint x: 607, endPoint y: 308, distance: 135.0
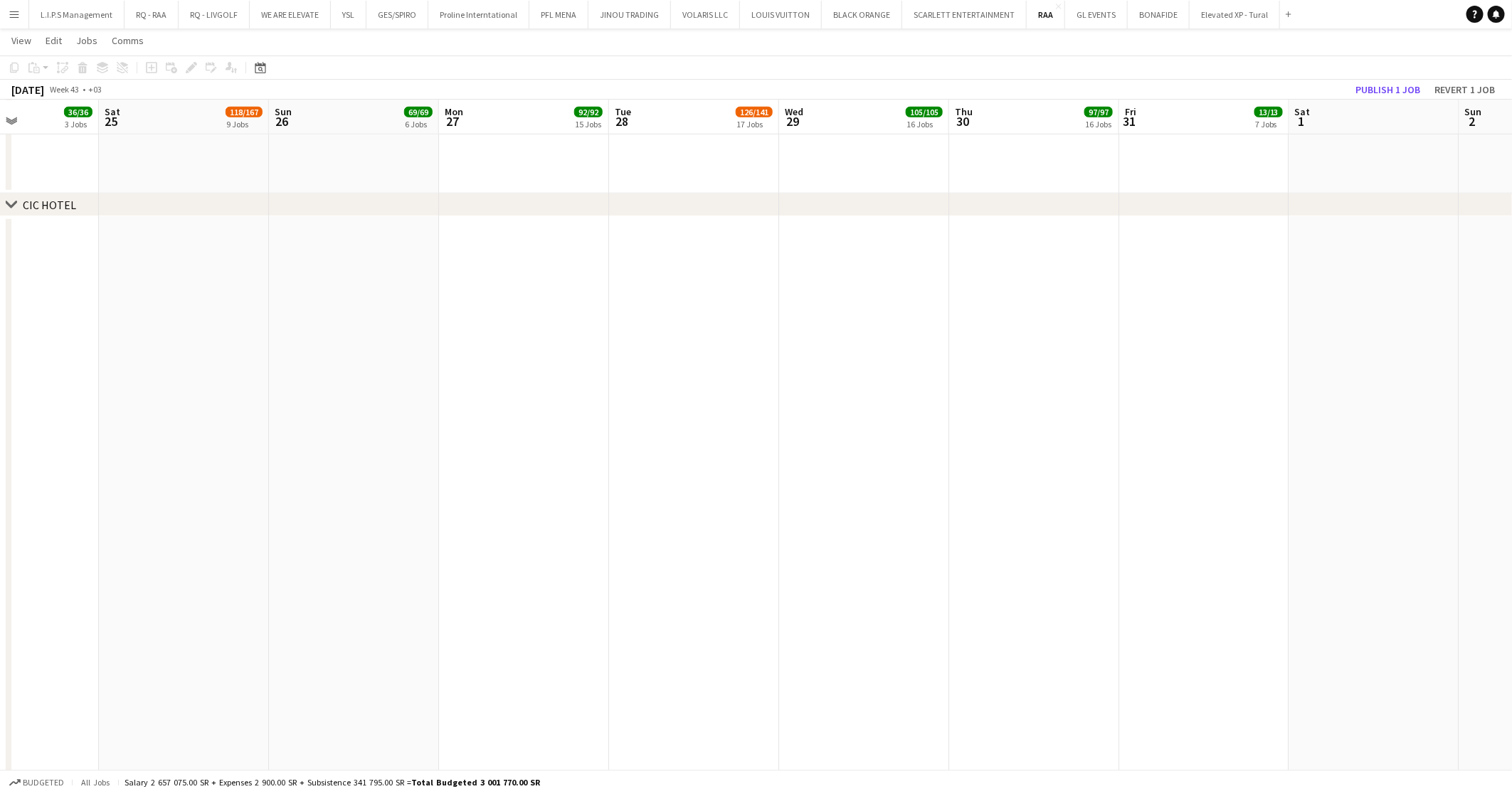
scroll to position [0, 405]
drag, startPoint x: 855, startPoint y: 308, endPoint x: 1065, endPoint y: 304, distance: 210.0
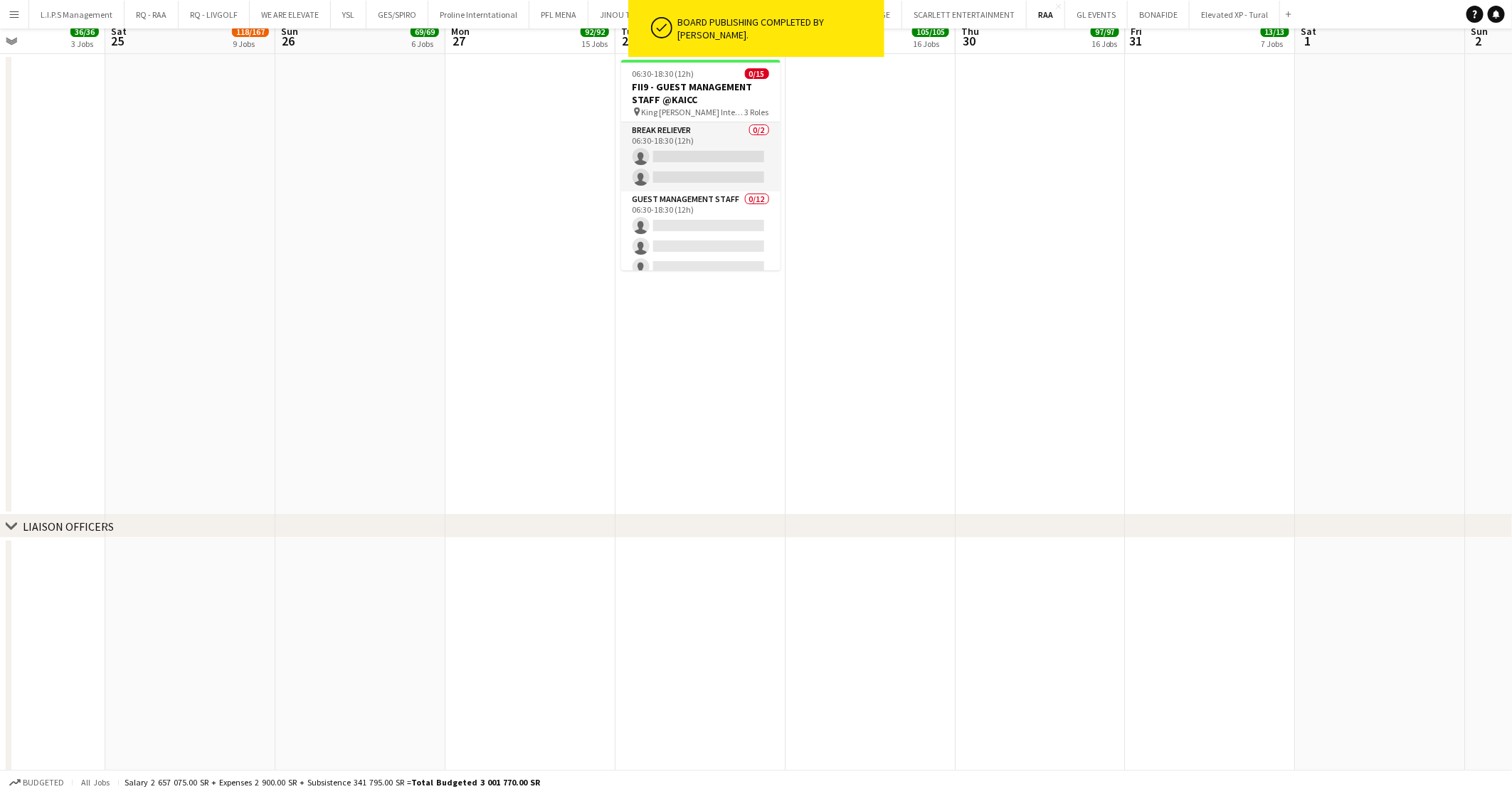
scroll to position [0, 0]
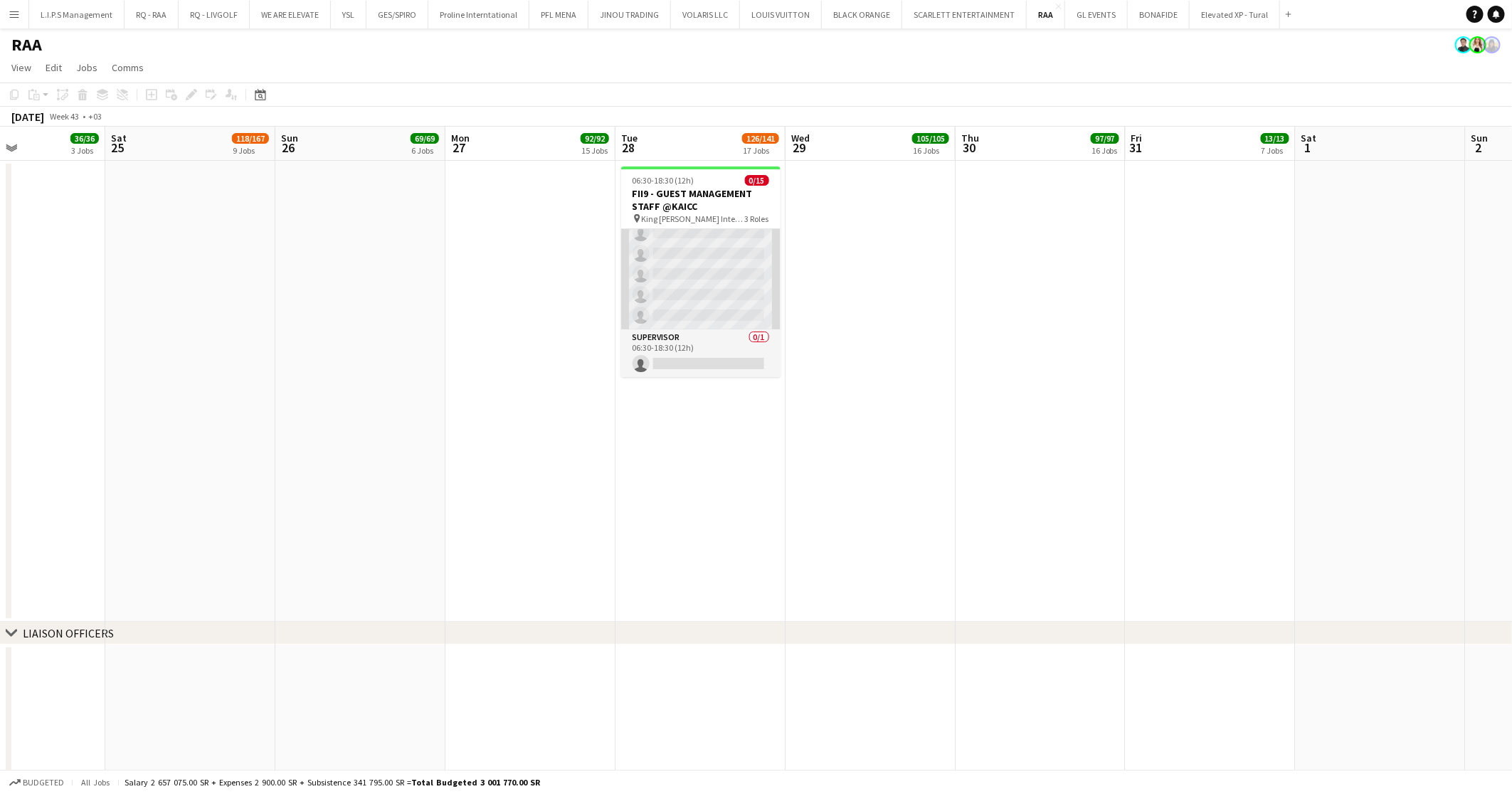
click at [711, 280] on app-card-role "Guest Management Staff 0/12 06:30-18:30 (12h) single-neutral-actions single-neu…" at bounding box center [701, 192] width 159 height 275
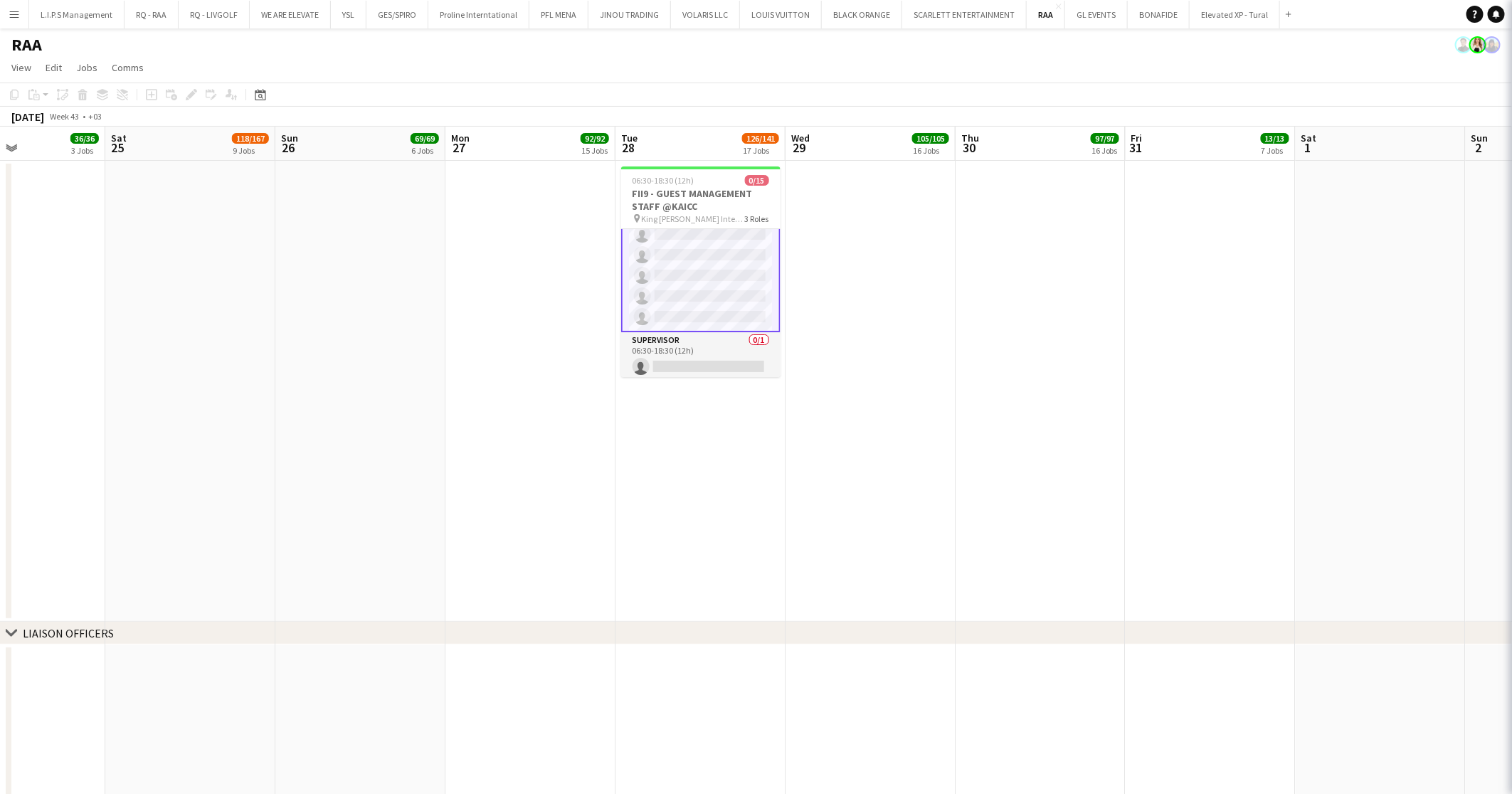
scroll to position [246, 0]
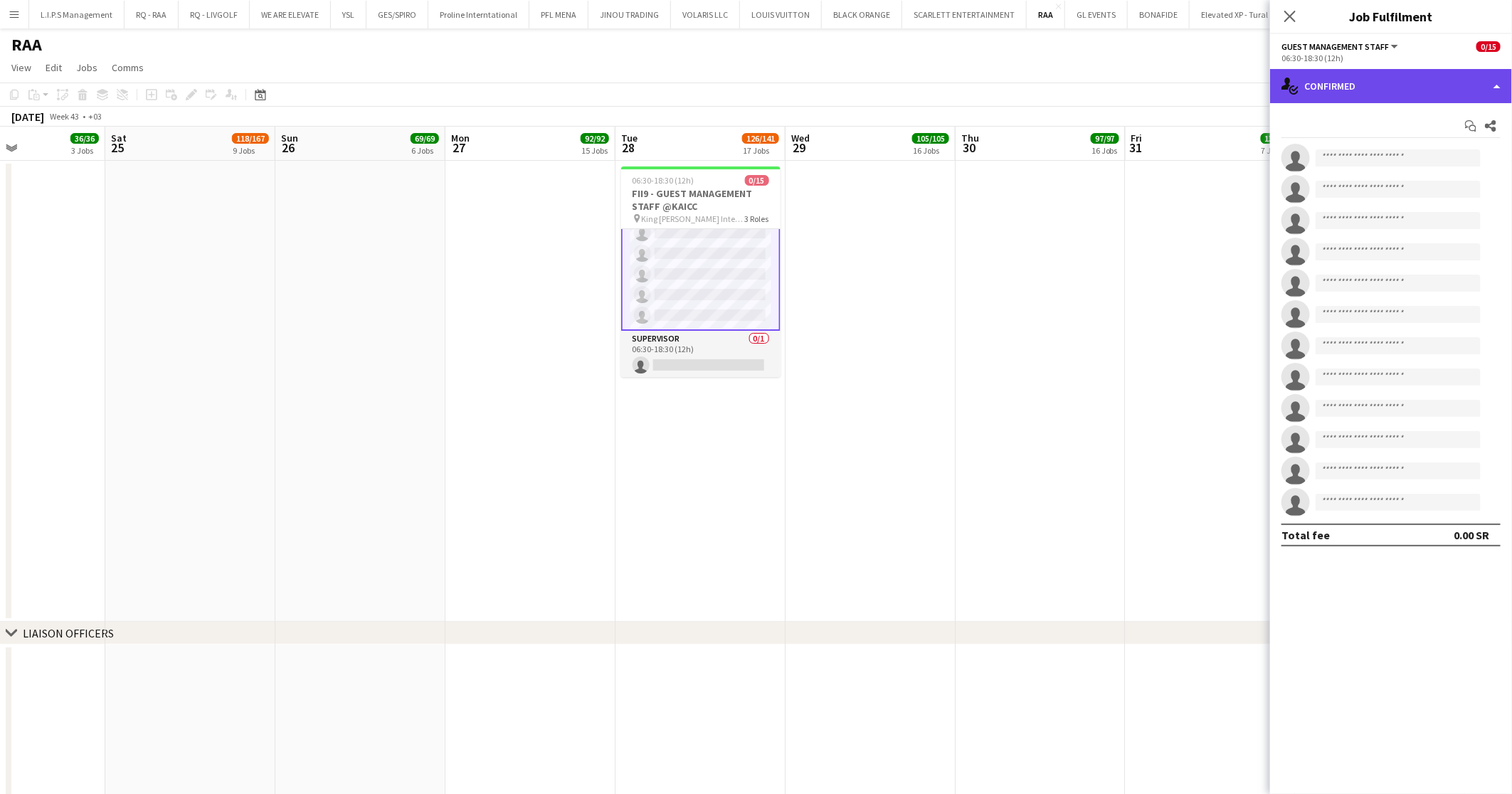
click at [1481, 79] on div "single-neutral-actions-check-2 Confirmed" at bounding box center [1391, 86] width 242 height 34
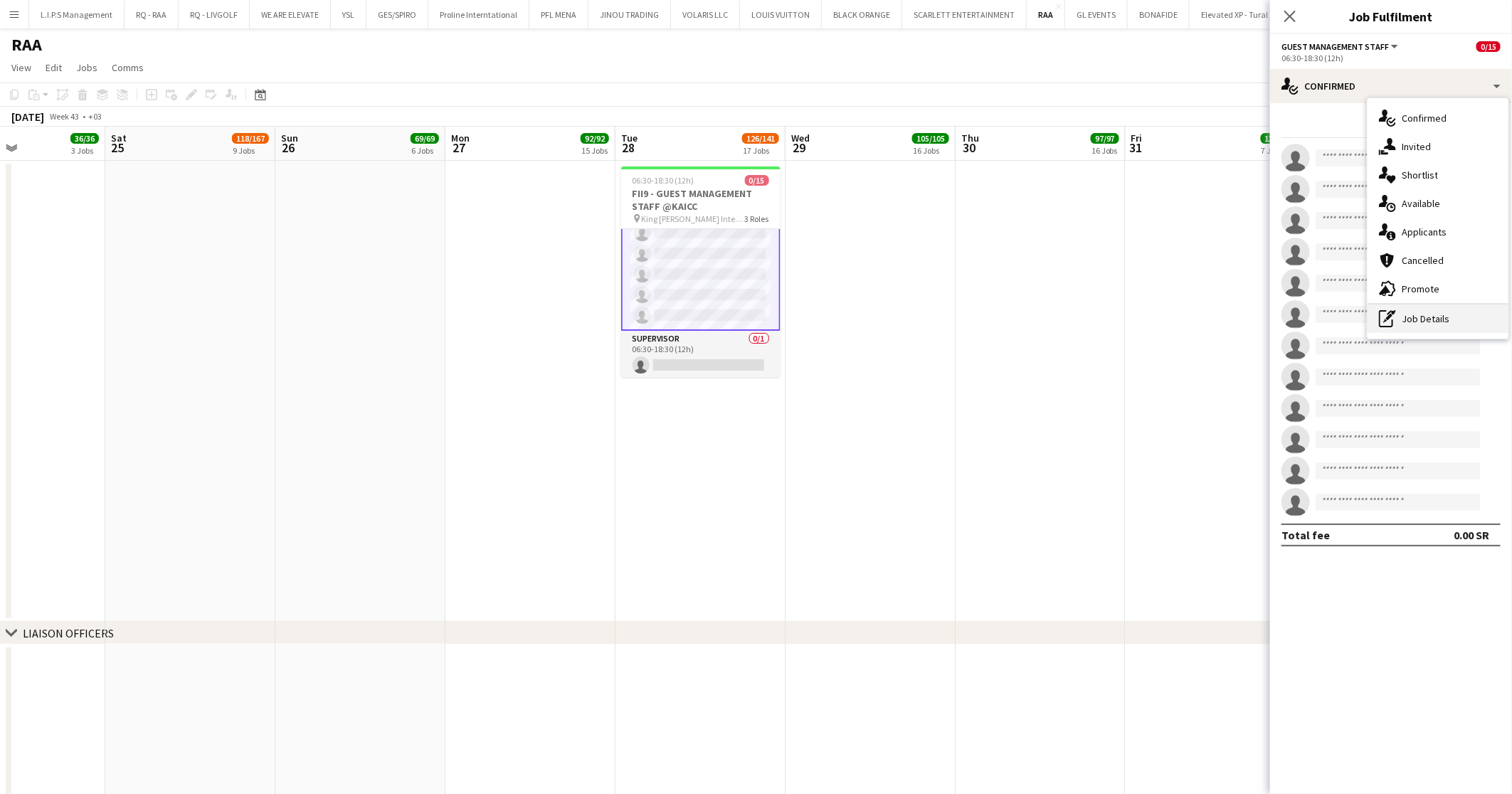
click at [1454, 312] on div "pen-write Job Details" at bounding box center [1438, 318] width 141 height 29
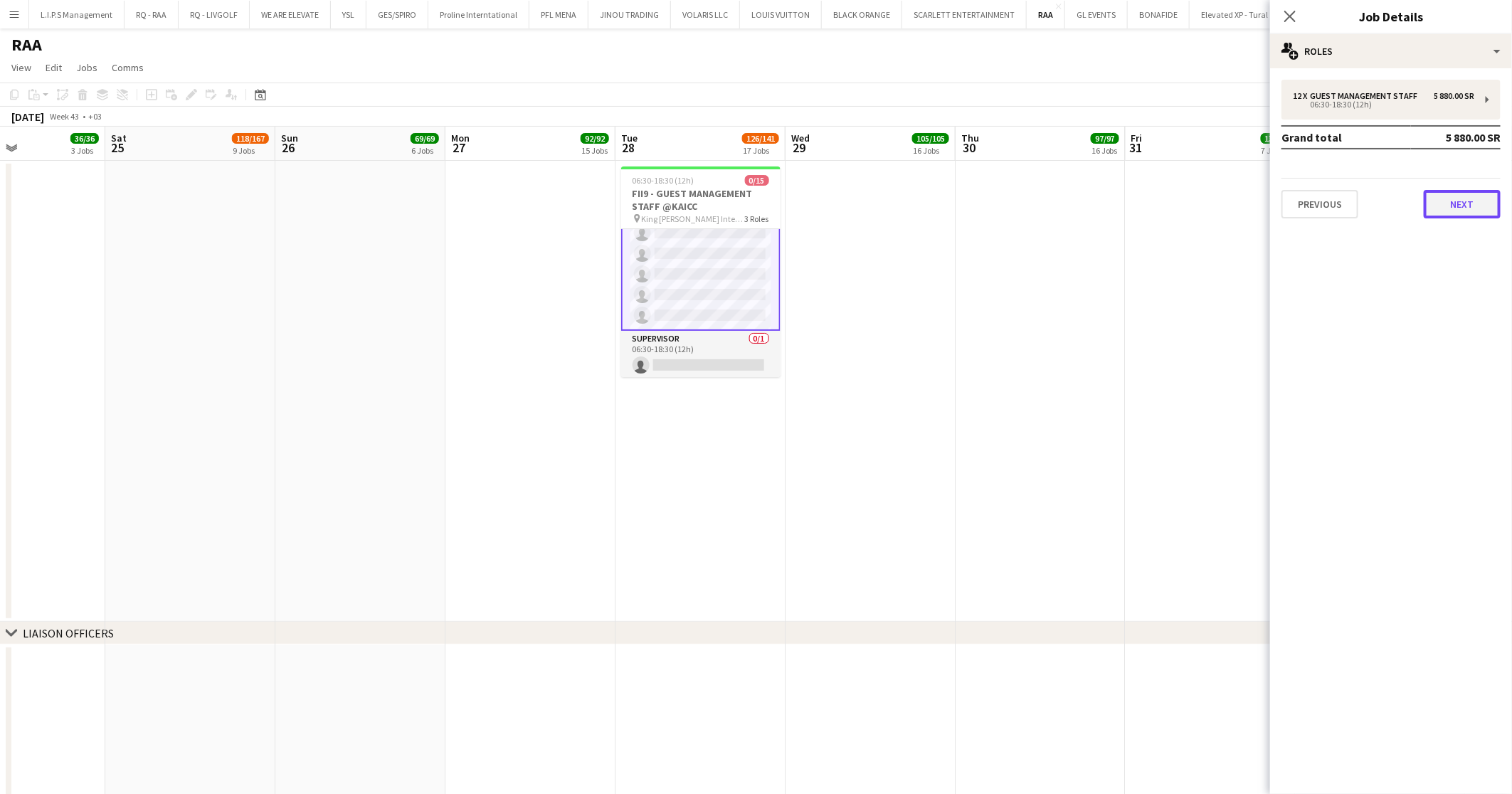
click at [1471, 194] on button "Next" at bounding box center [1462, 204] width 77 height 29
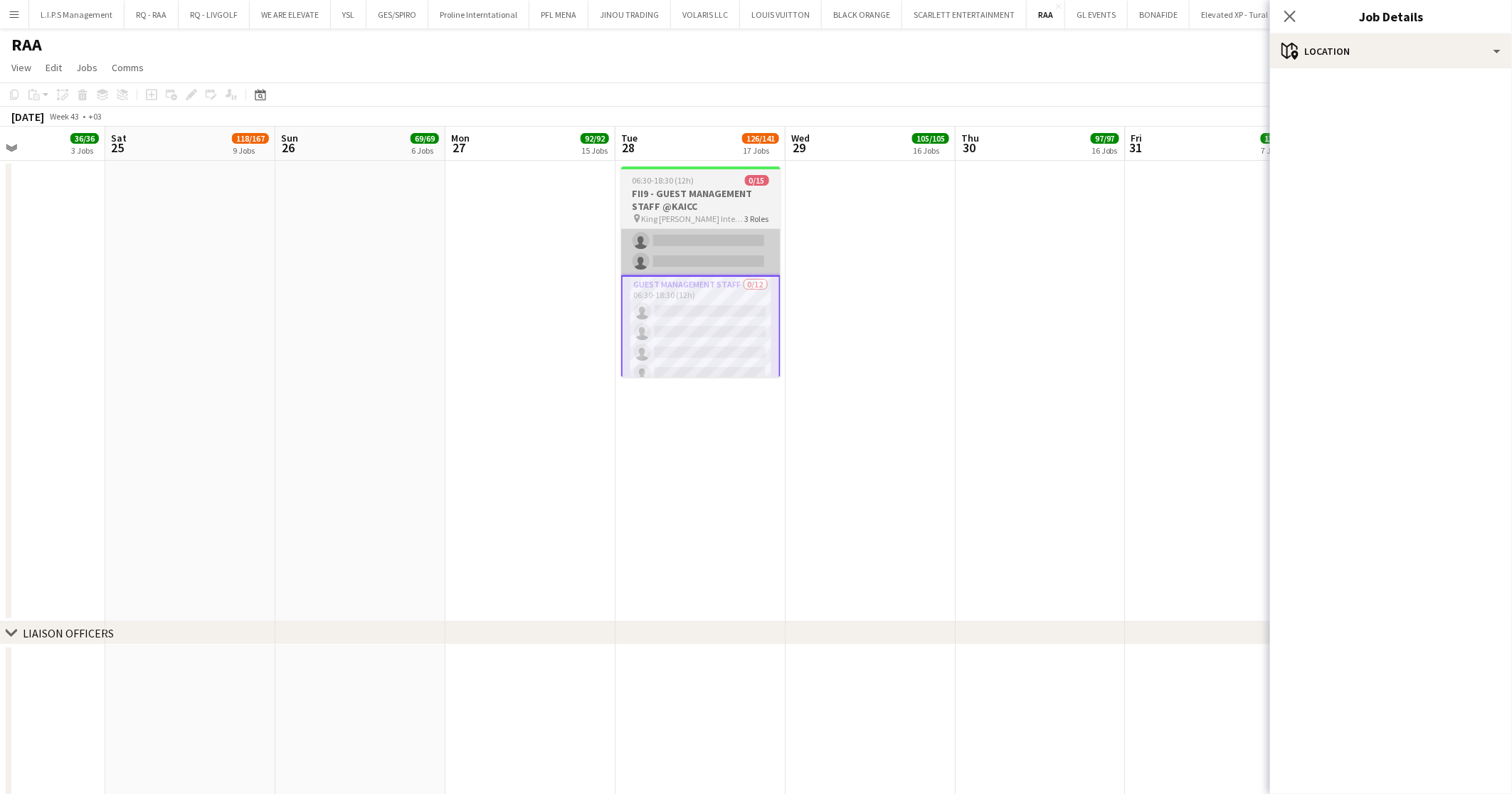
scroll to position [0, 0]
click at [702, 192] on h3 "FII9 - GUEST MANAGEMENT STAFF @KAICC" at bounding box center [701, 199] width 159 height 25
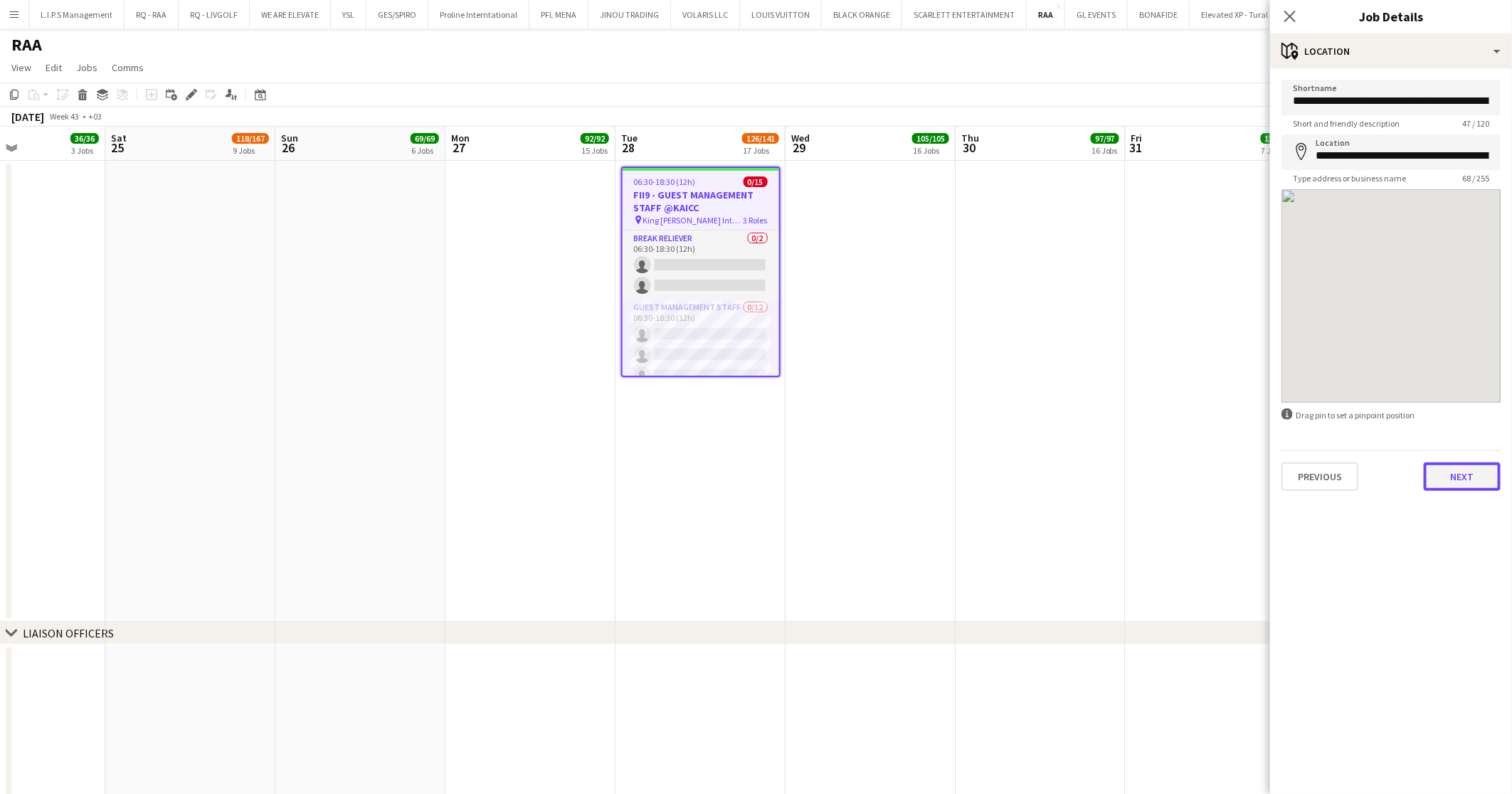
click at [1478, 480] on button "Next" at bounding box center [1462, 477] width 77 height 29
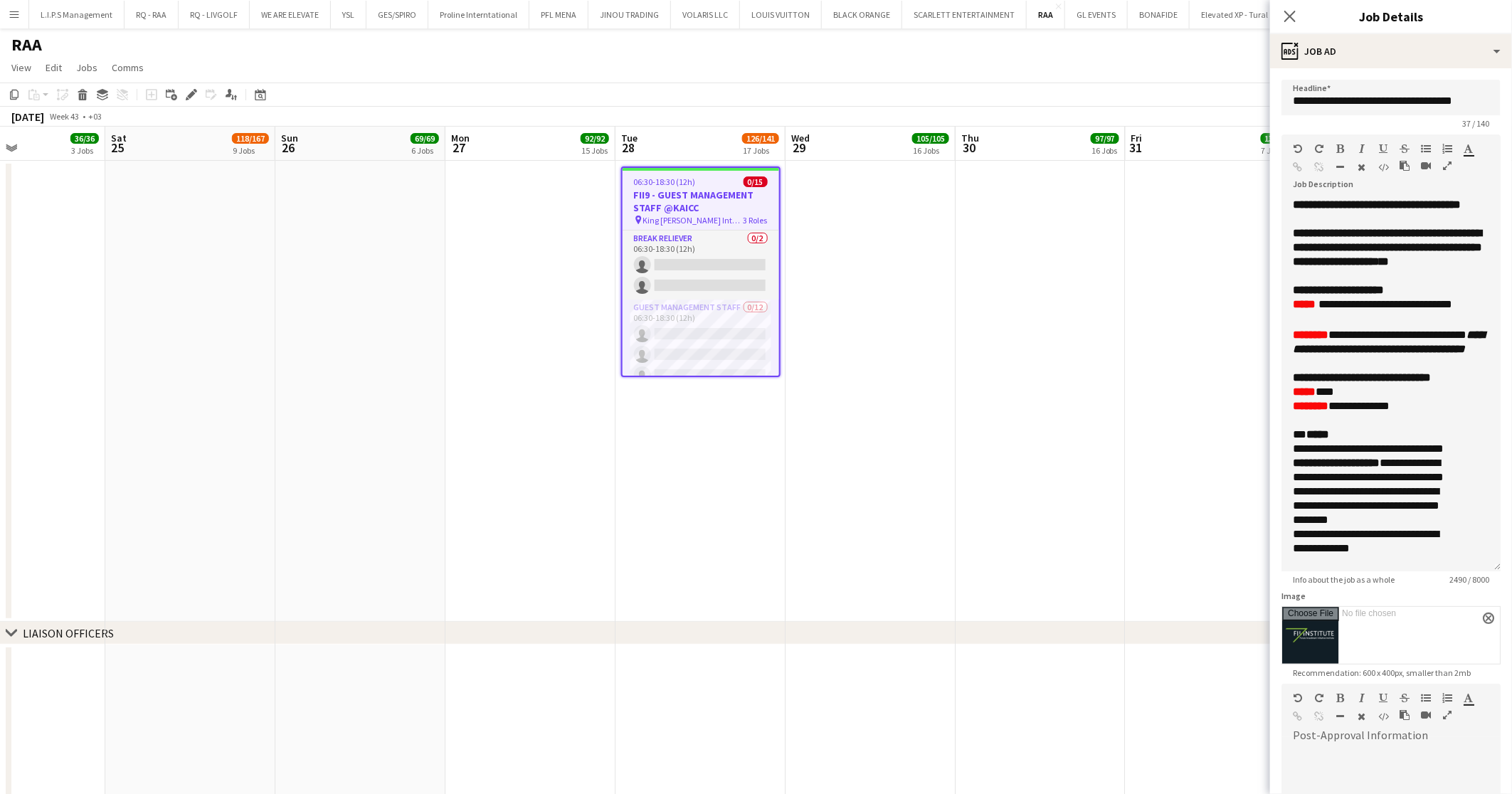
drag, startPoint x: 1493, startPoint y: 346, endPoint x: 1487, endPoint y: 500, distance: 154.1
click at [1491, 565] on form "**********" at bounding box center [1391, 532] width 242 height 905
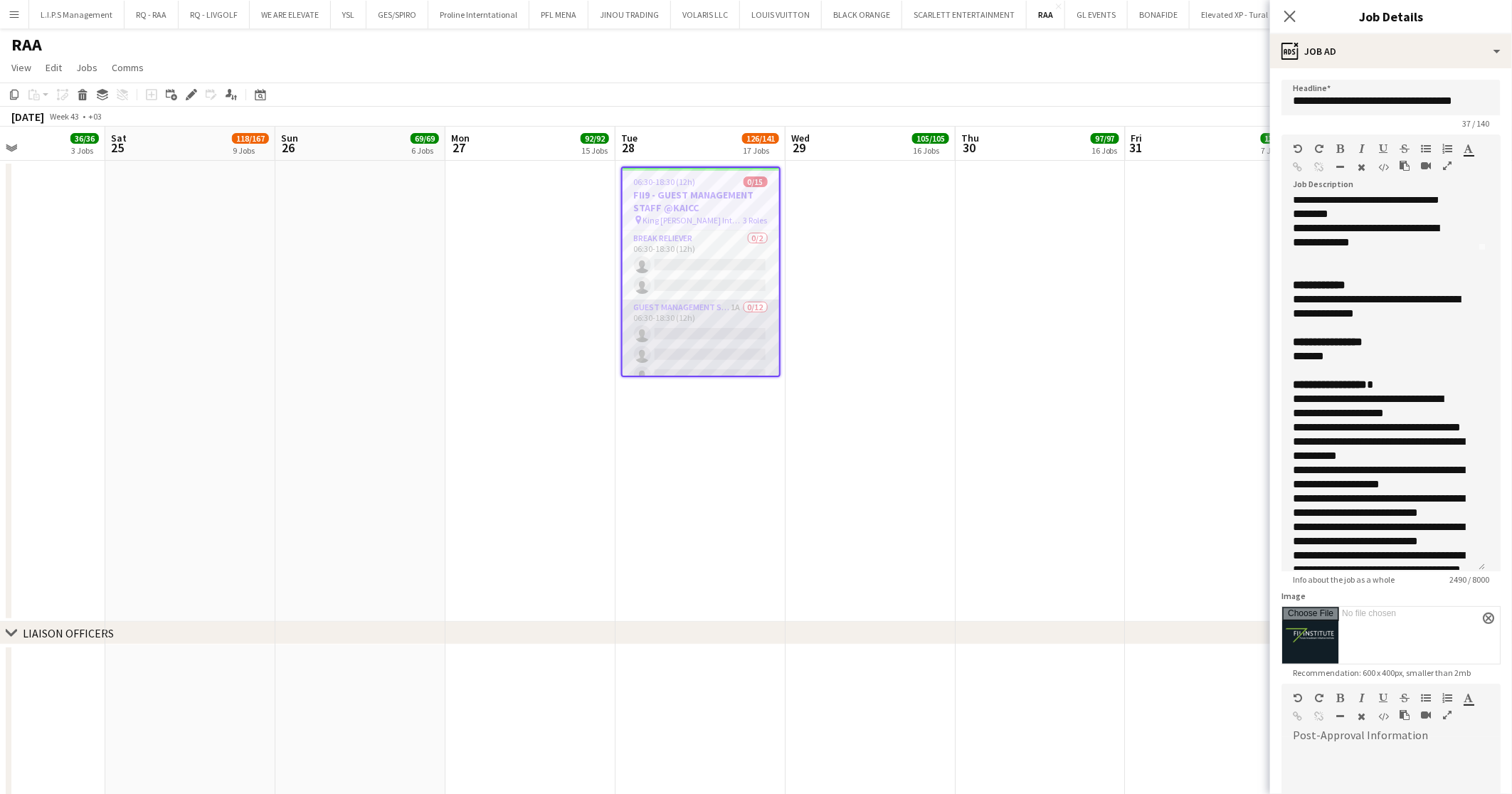
click at [702, 325] on app-card-role "Guest Management Staff 1A 0/12 06:30-18:30 (12h) single-neutral-actions single-…" at bounding box center [700, 437] width 156 height 275
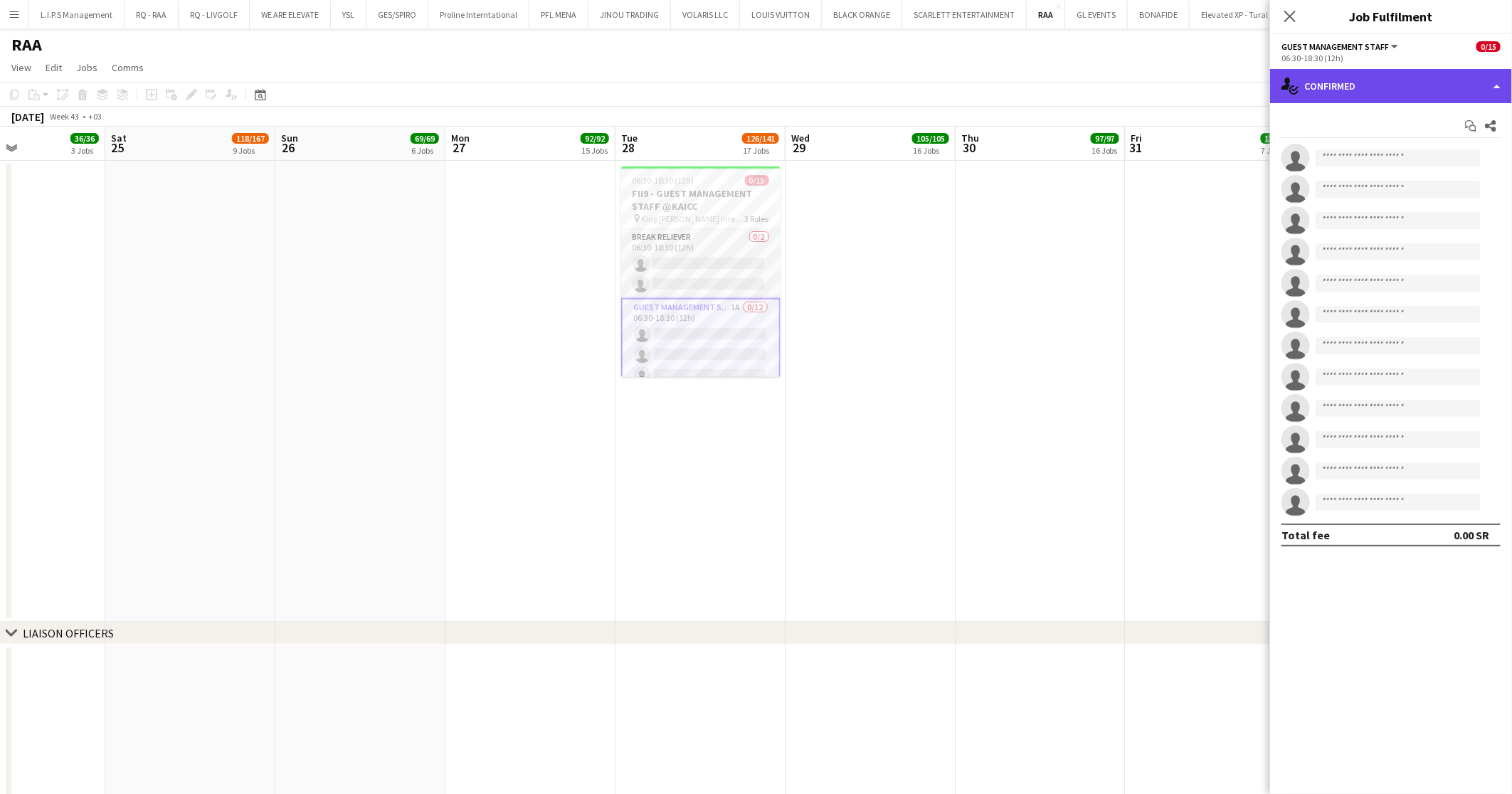
click at [1347, 88] on div "single-neutral-actions-check-2 Confirmed" at bounding box center [1391, 86] width 242 height 34
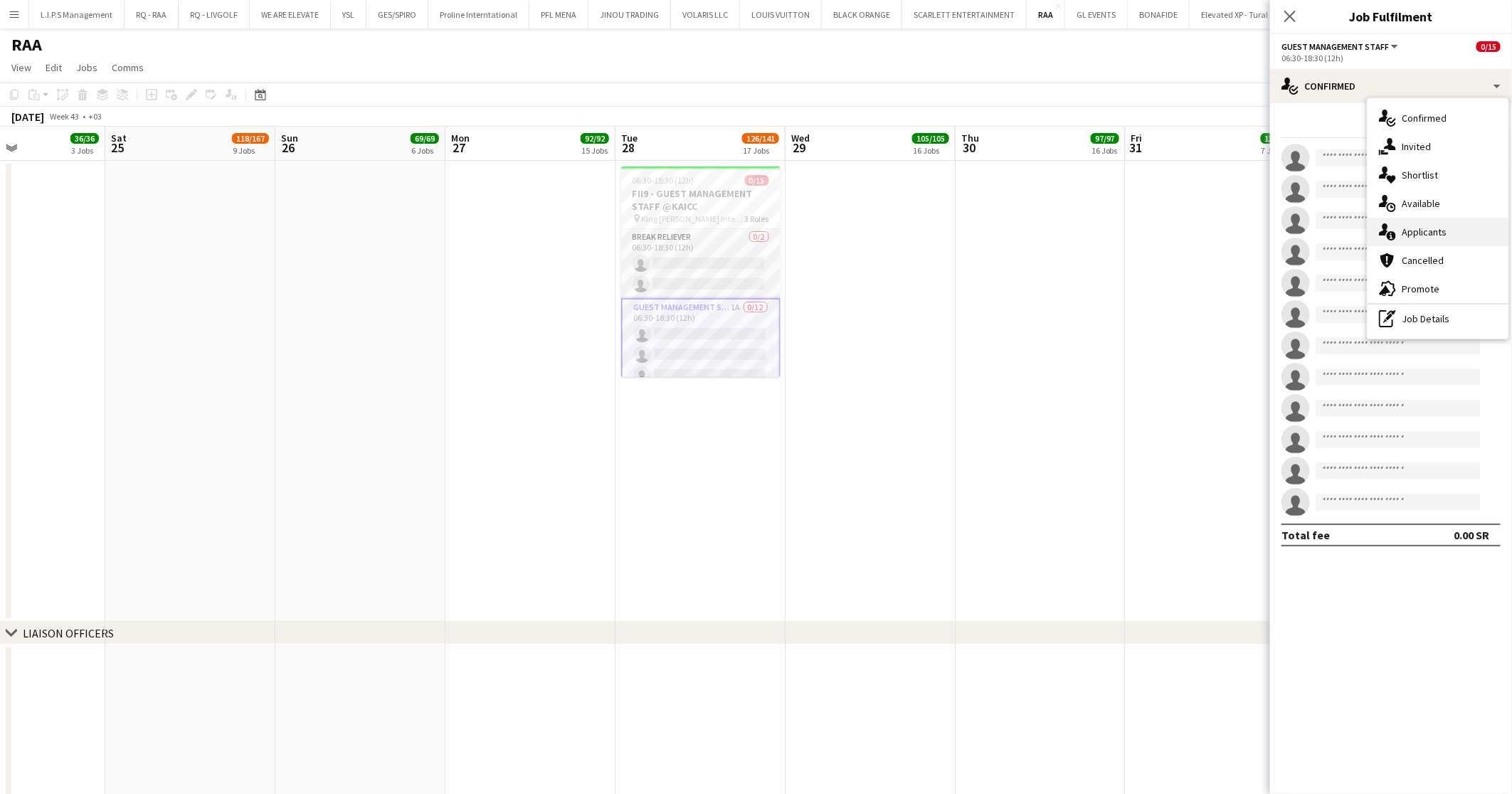
click at [1438, 219] on div "single-neutral-actions-information Applicants" at bounding box center [1438, 232] width 141 height 29
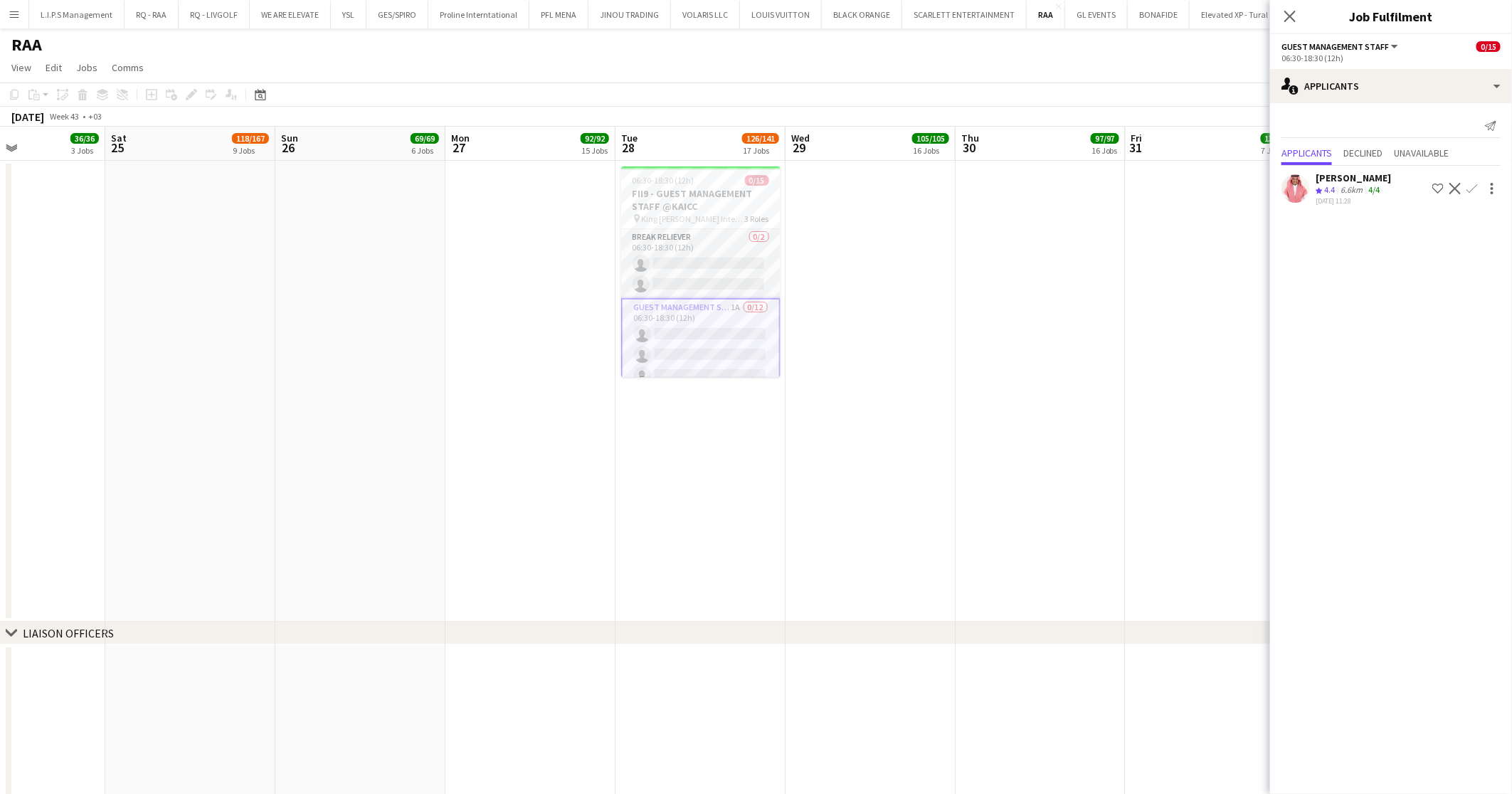
click at [1368, 199] on div "24-09-2025 11:28" at bounding box center [1353, 201] width 75 height 10
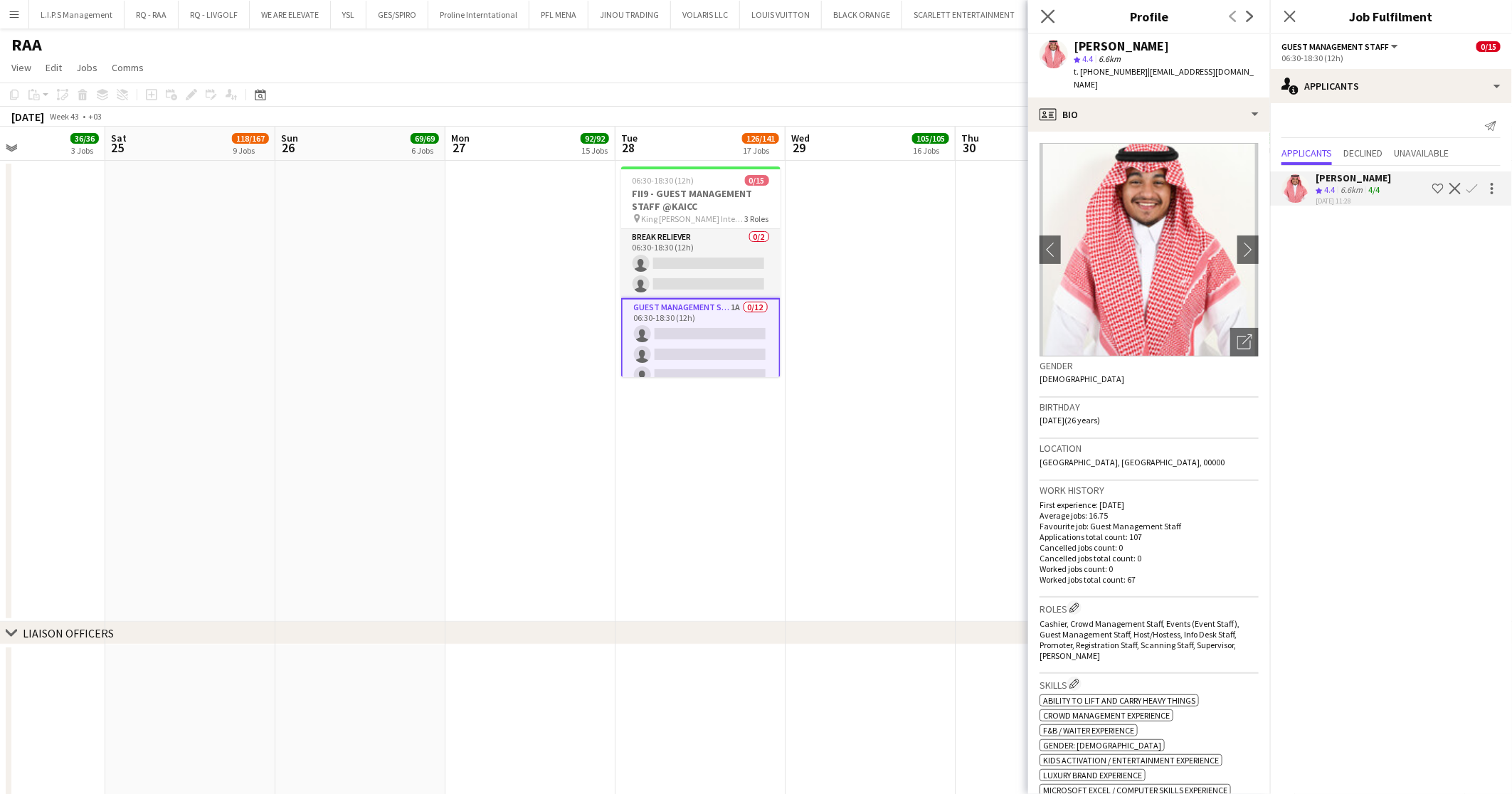
click at [1039, 13] on app-icon "Close pop-in" at bounding box center [1049, 17] width 21 height 21
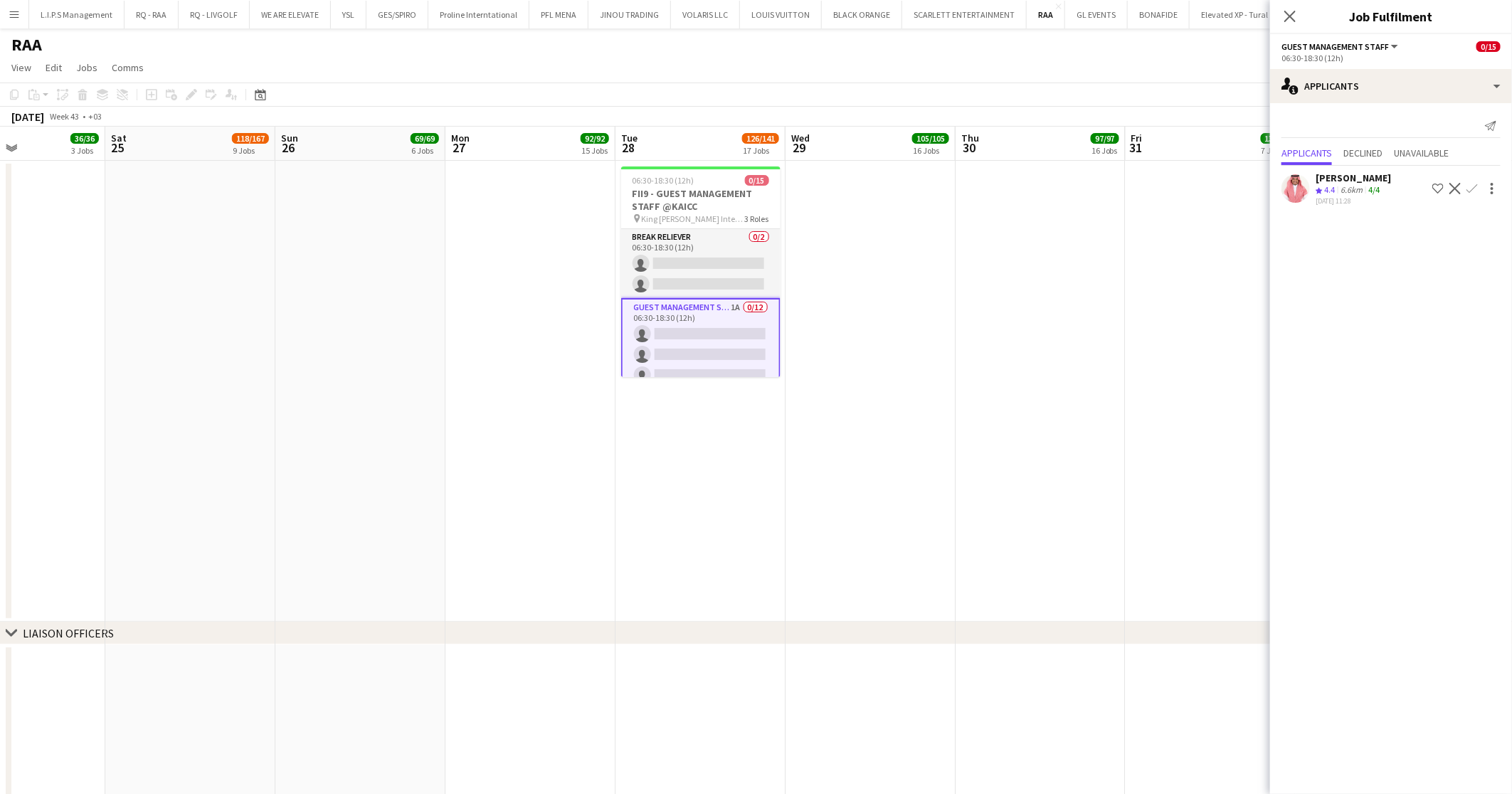
click at [1203, 61] on app-page-menu "View Day view expanded Day view collapsed Month view Date picker Jump to today …" at bounding box center [756, 68] width 1512 height 27
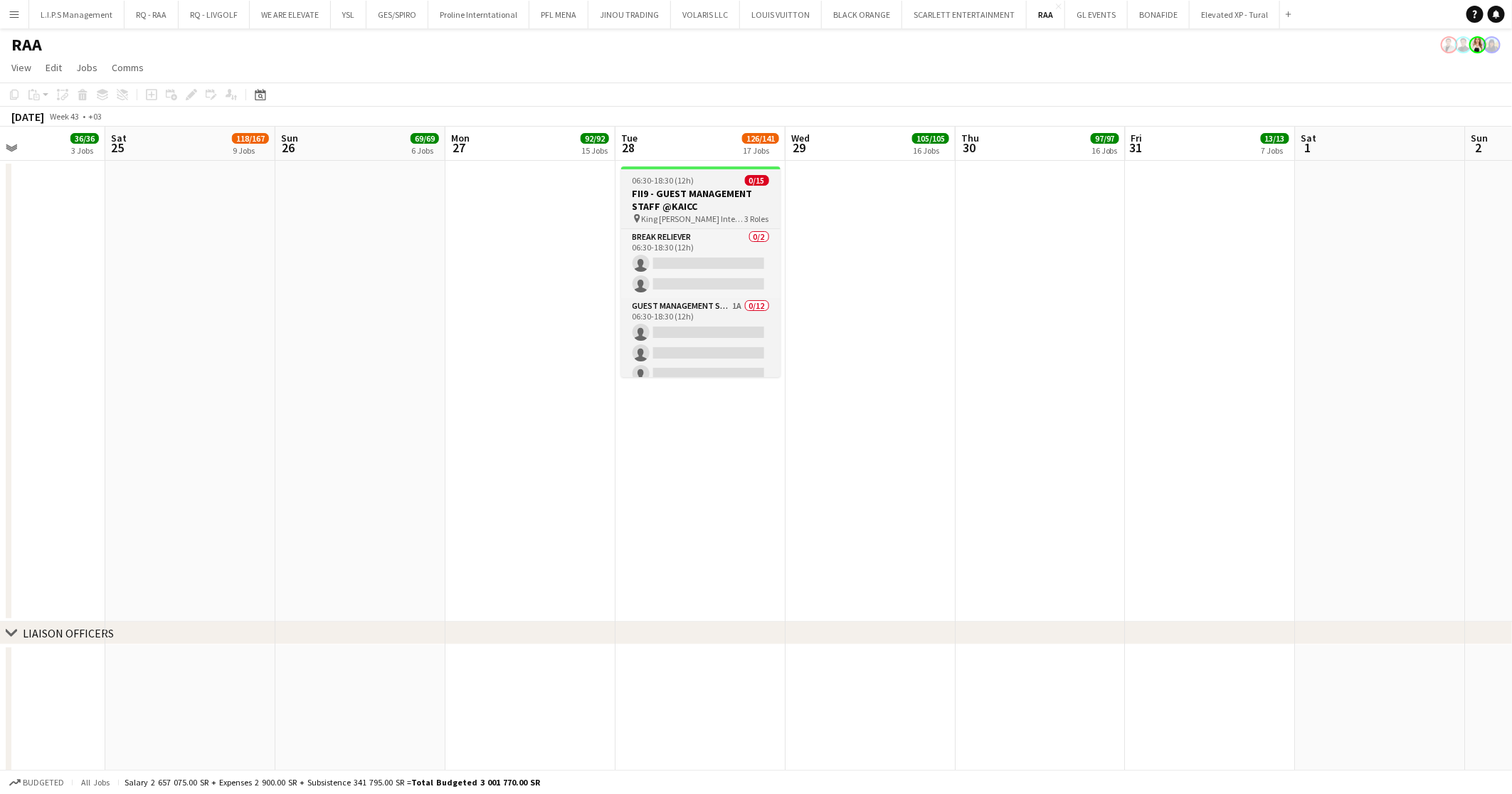
click at [732, 171] on app-job-card "06:30-18:30 (12h) 0/15 FII9 - GUEST MANAGEMENT STAFF @KAICC pin King Abdul Aziz…" at bounding box center [701, 271] width 159 height 211
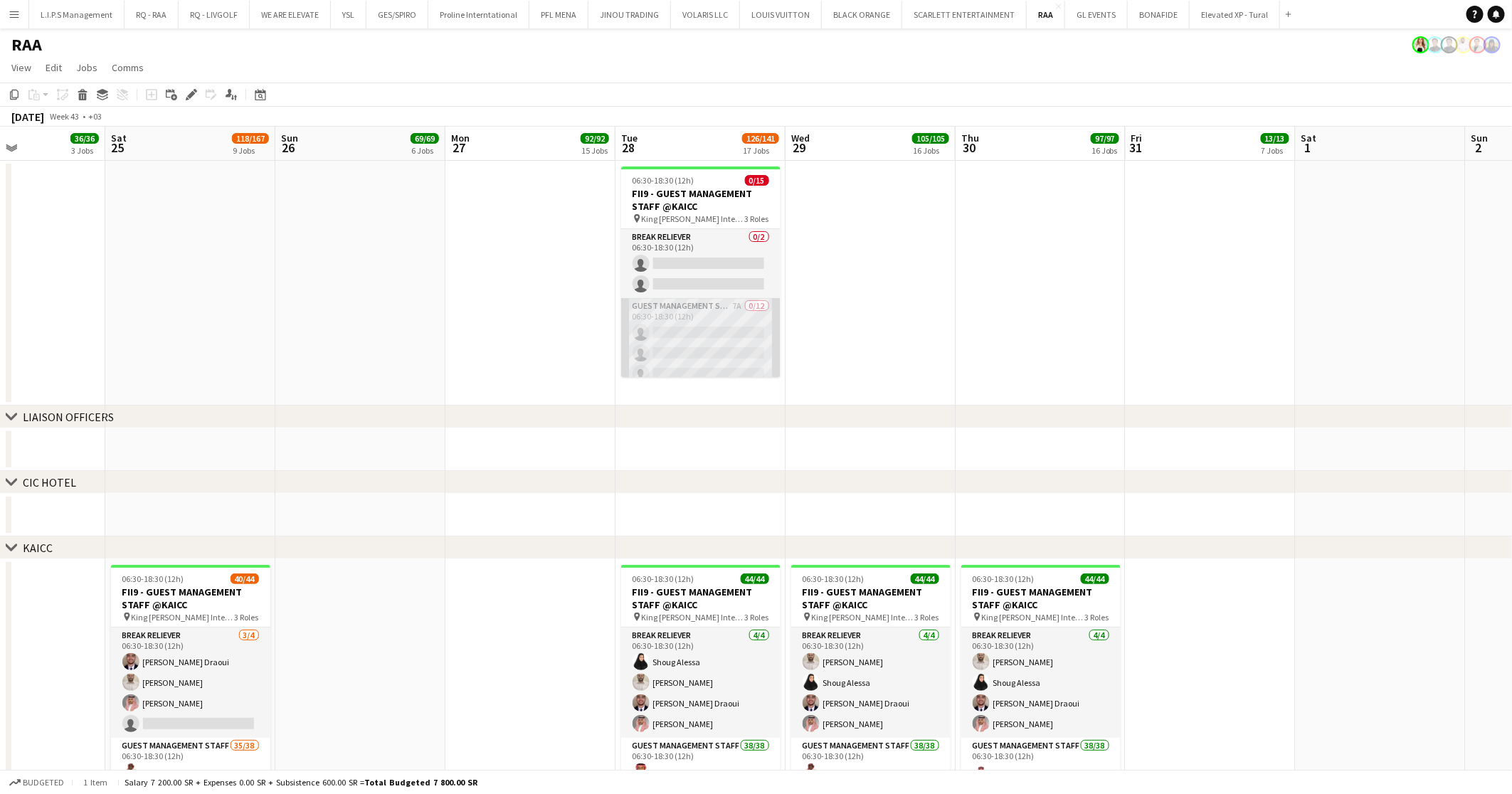
click at [740, 310] on app-card-role "Guest Management Staff 7A 0/12 06:30-18:30 (12h) single-neutral-actions single-…" at bounding box center [701, 435] width 159 height 275
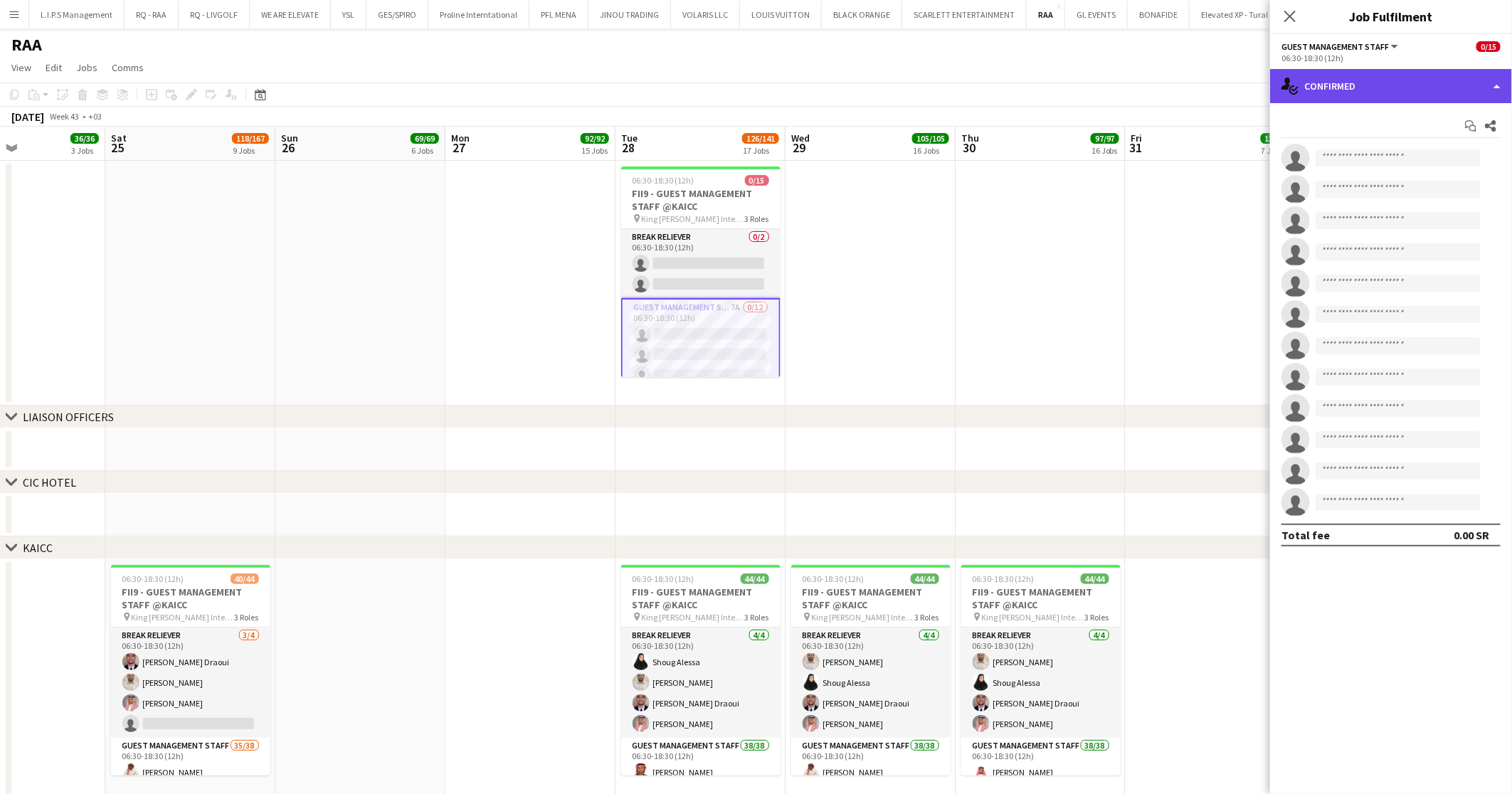
click at [1385, 77] on div "single-neutral-actions-check-2 Confirmed" at bounding box center [1391, 86] width 242 height 34
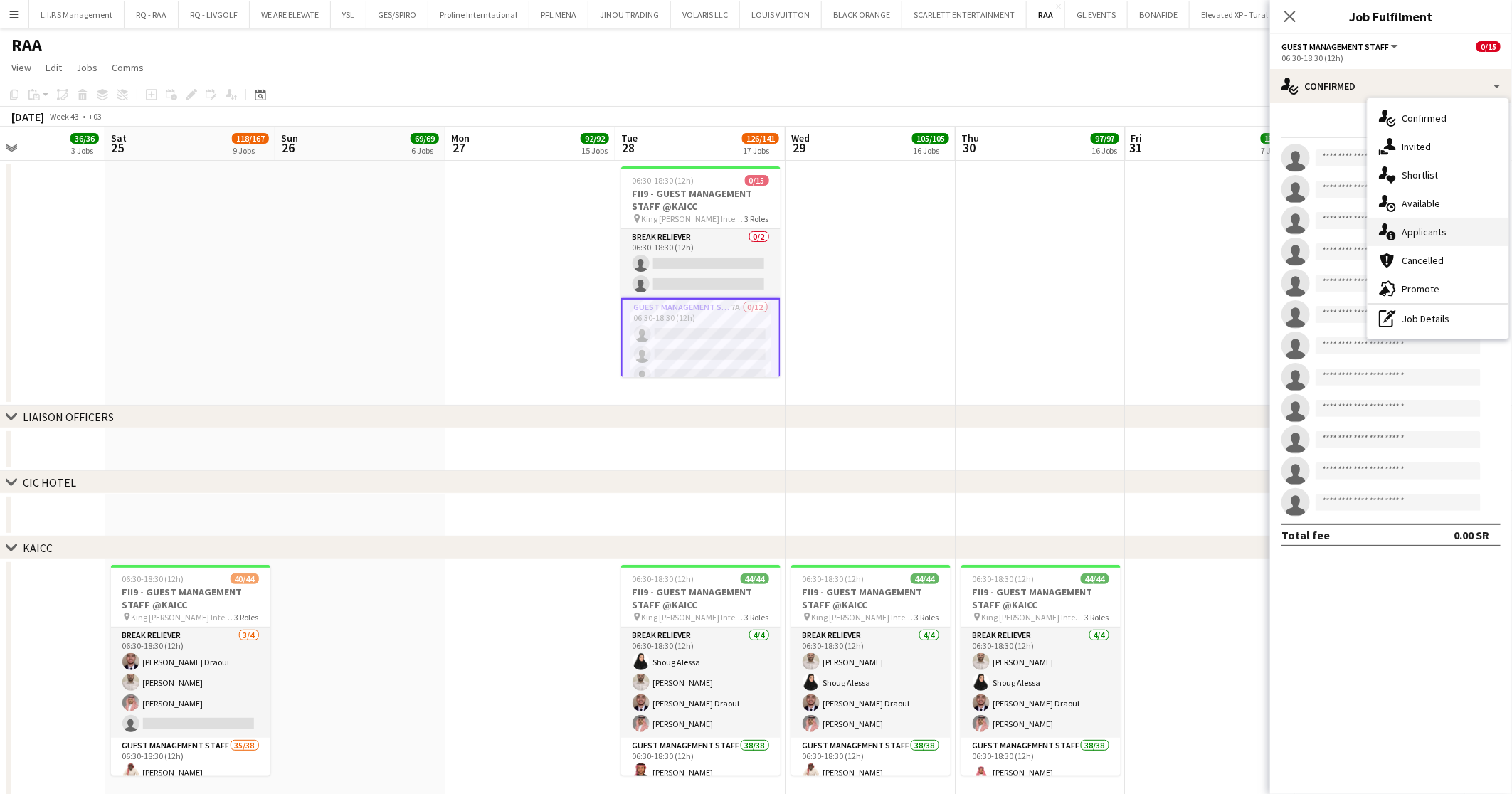
click at [1448, 228] on div "single-neutral-actions-information Applicants" at bounding box center [1438, 232] width 141 height 29
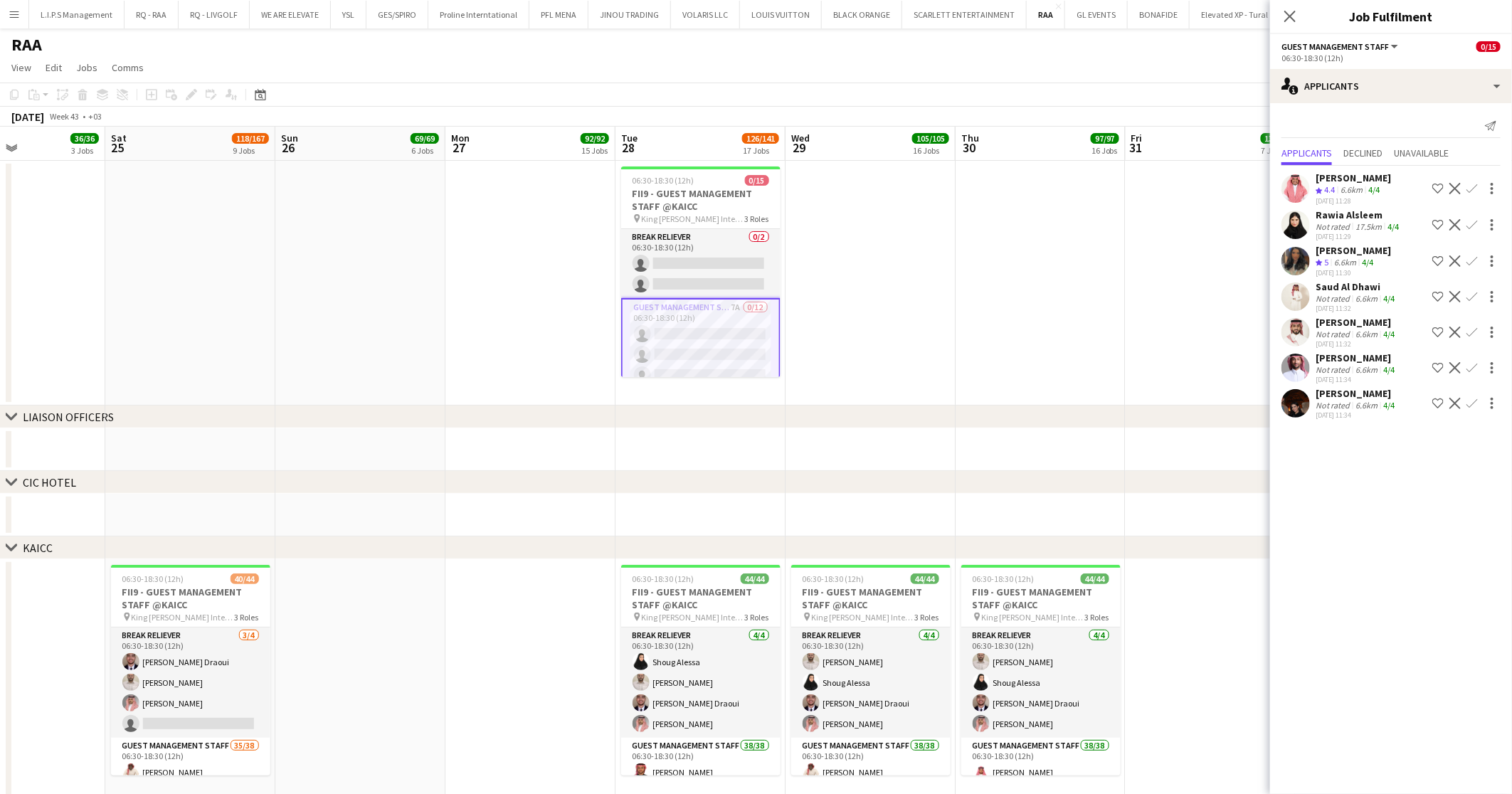
click at [1375, 197] on div "24-09-2025 11:28" at bounding box center [1353, 201] width 75 height 10
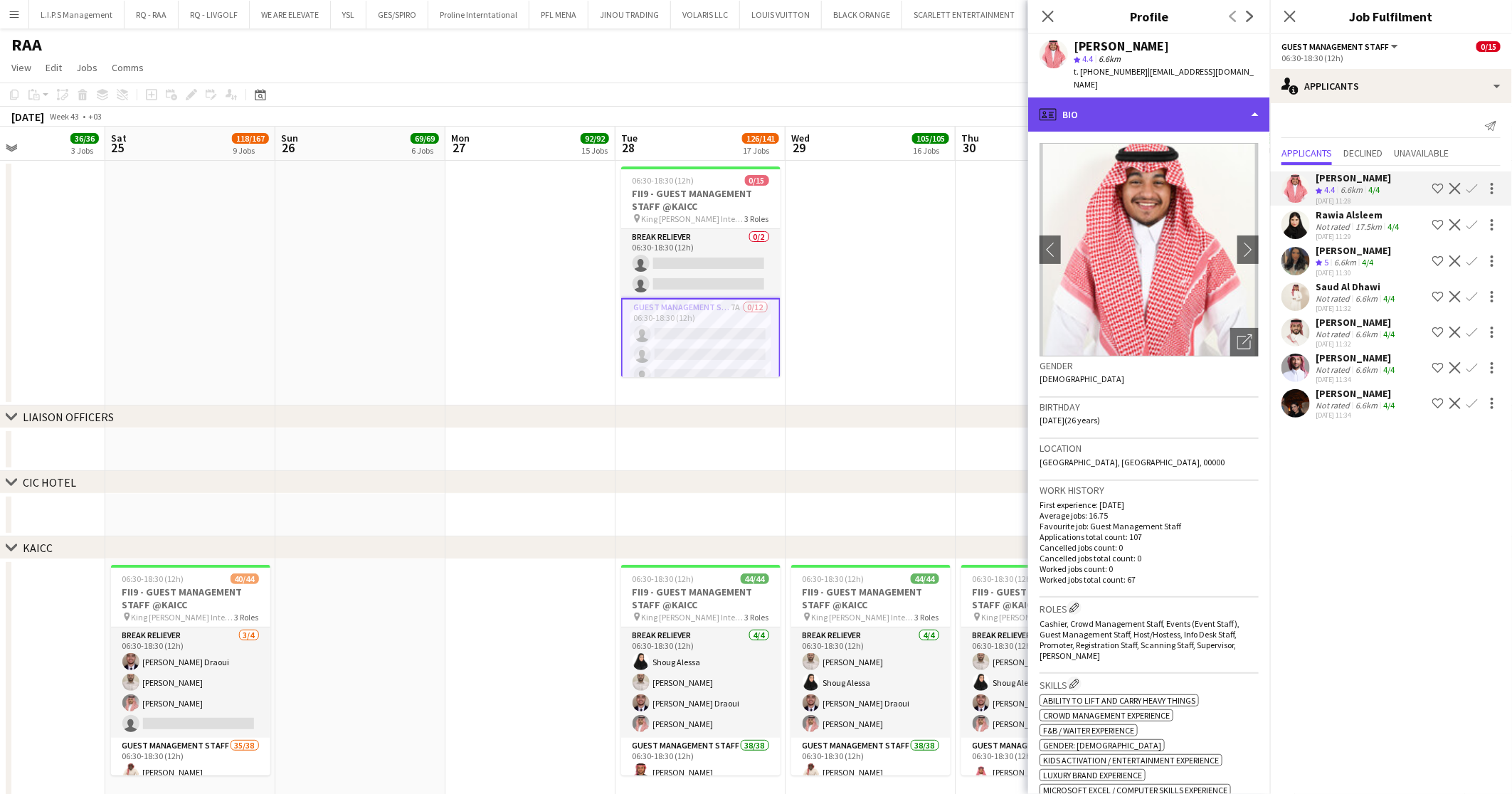
click at [1174, 98] on div "profile Bio" at bounding box center [1148, 115] width 242 height 34
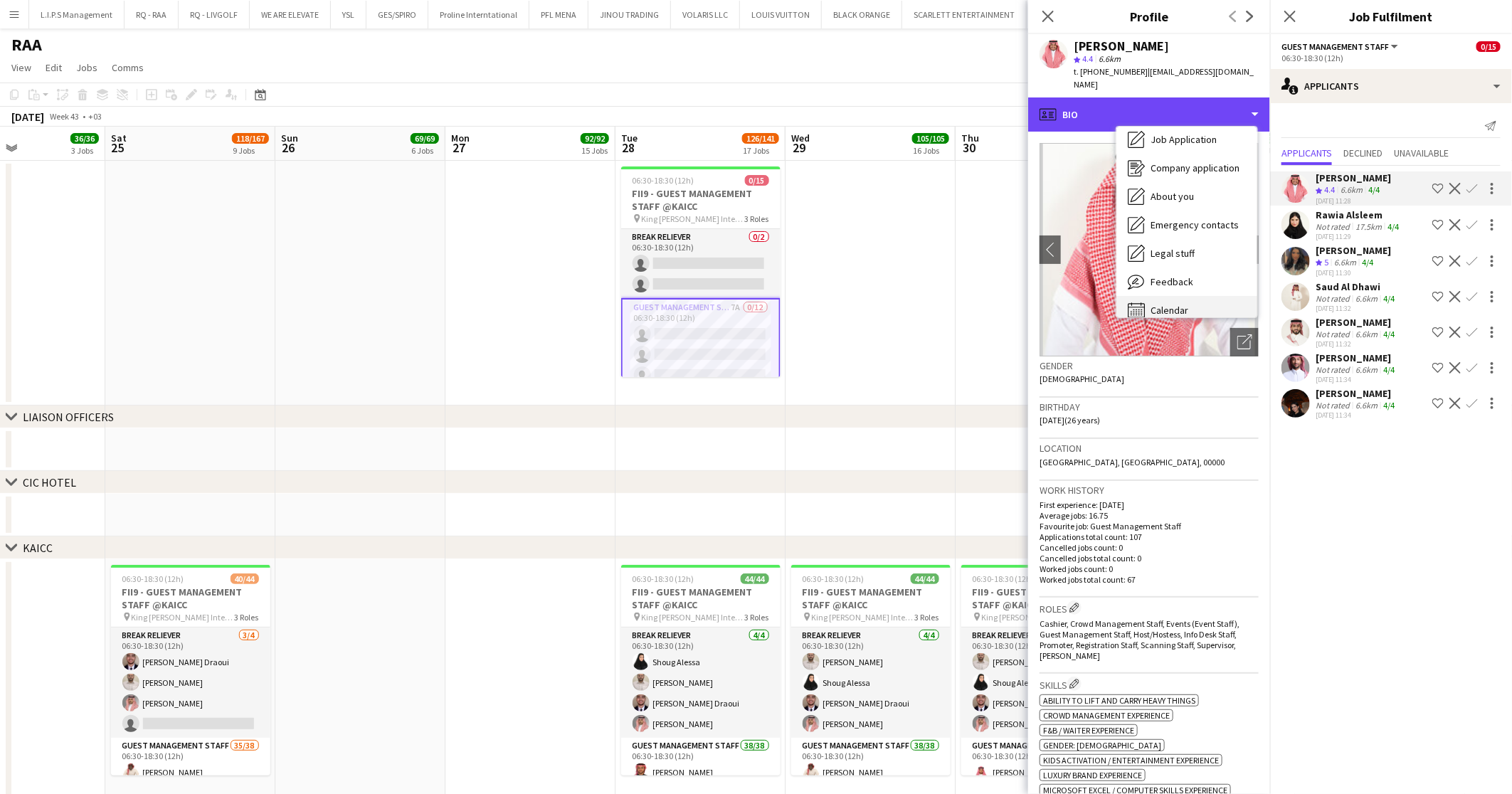
scroll to position [48, 0]
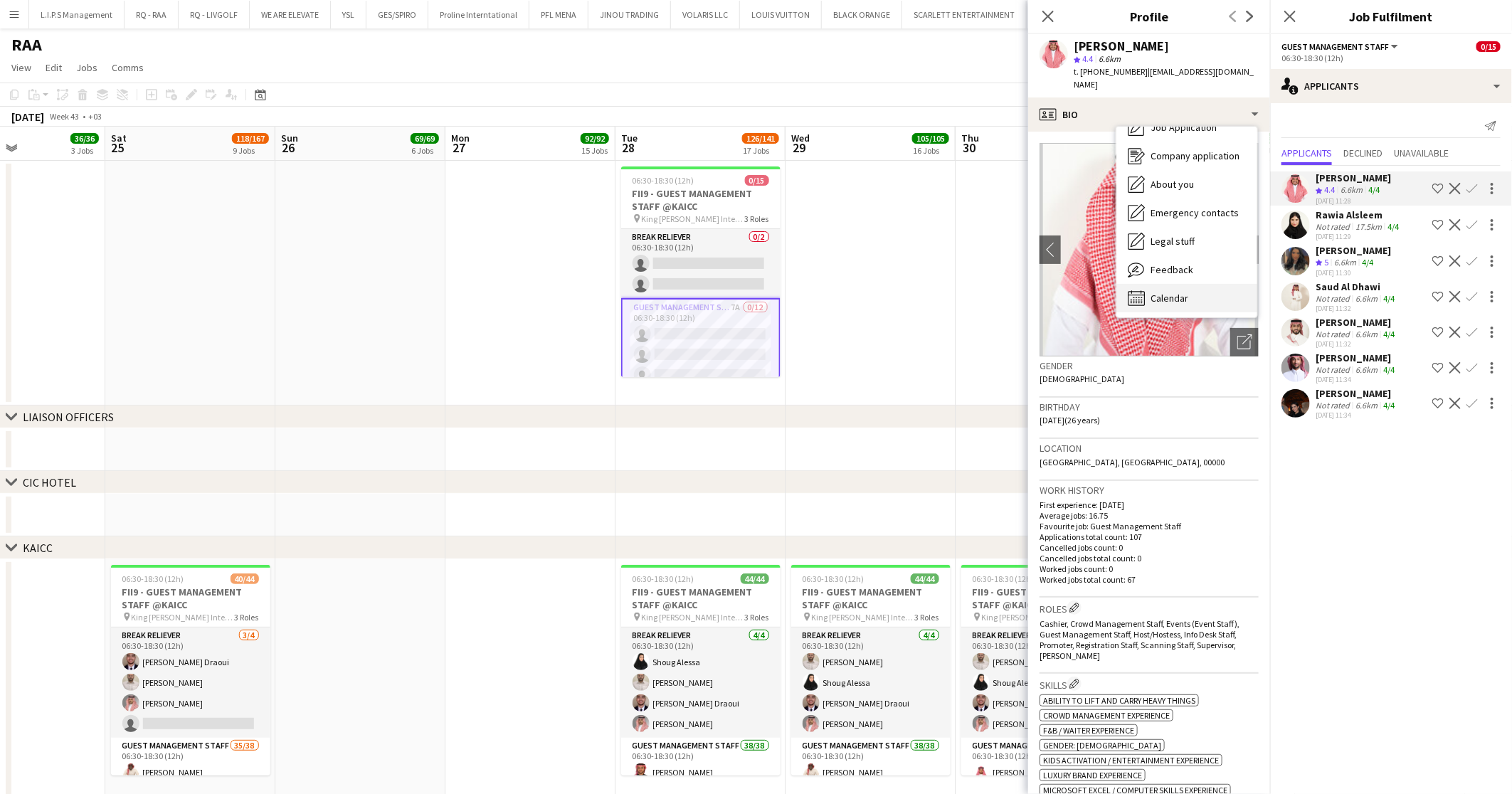
click at [1157, 292] on span "Calendar" at bounding box center [1169, 298] width 38 height 13
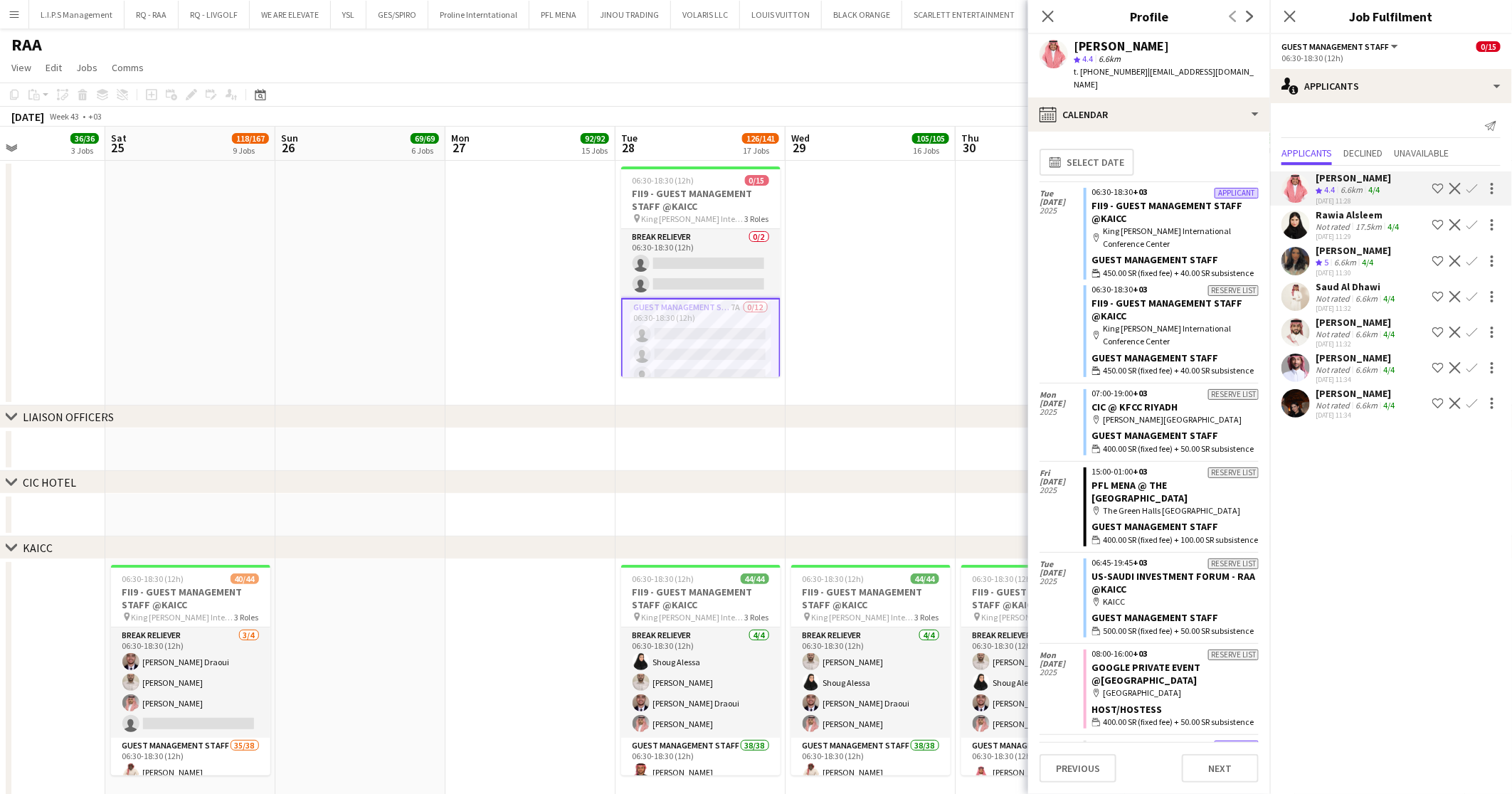
click at [1344, 212] on div "Rawia Alsleem" at bounding box center [1358, 215] width 86 height 13
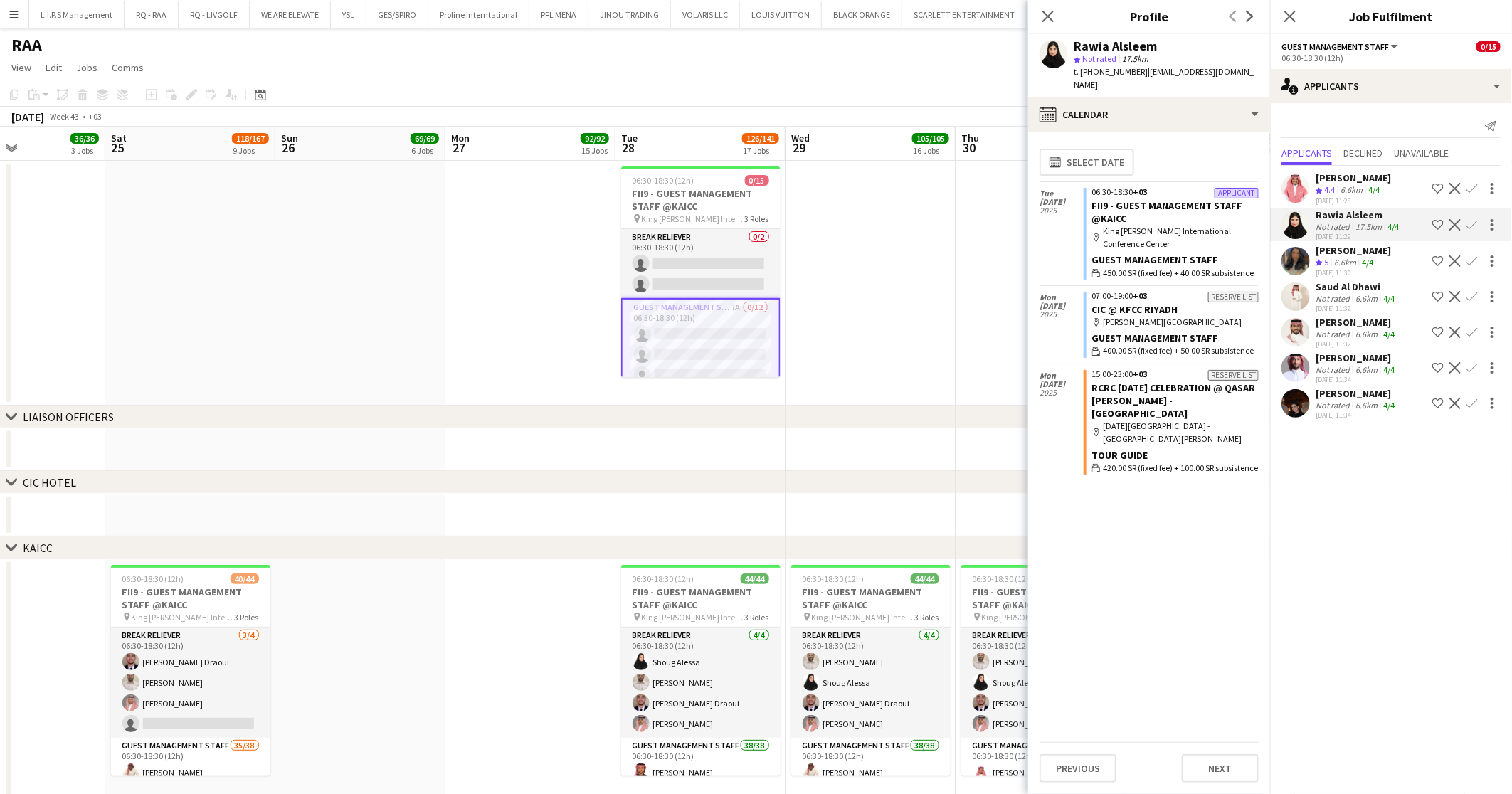
click at [1330, 263] on div "Crew rating 5" at bounding box center [1323, 263] width 16 height 12
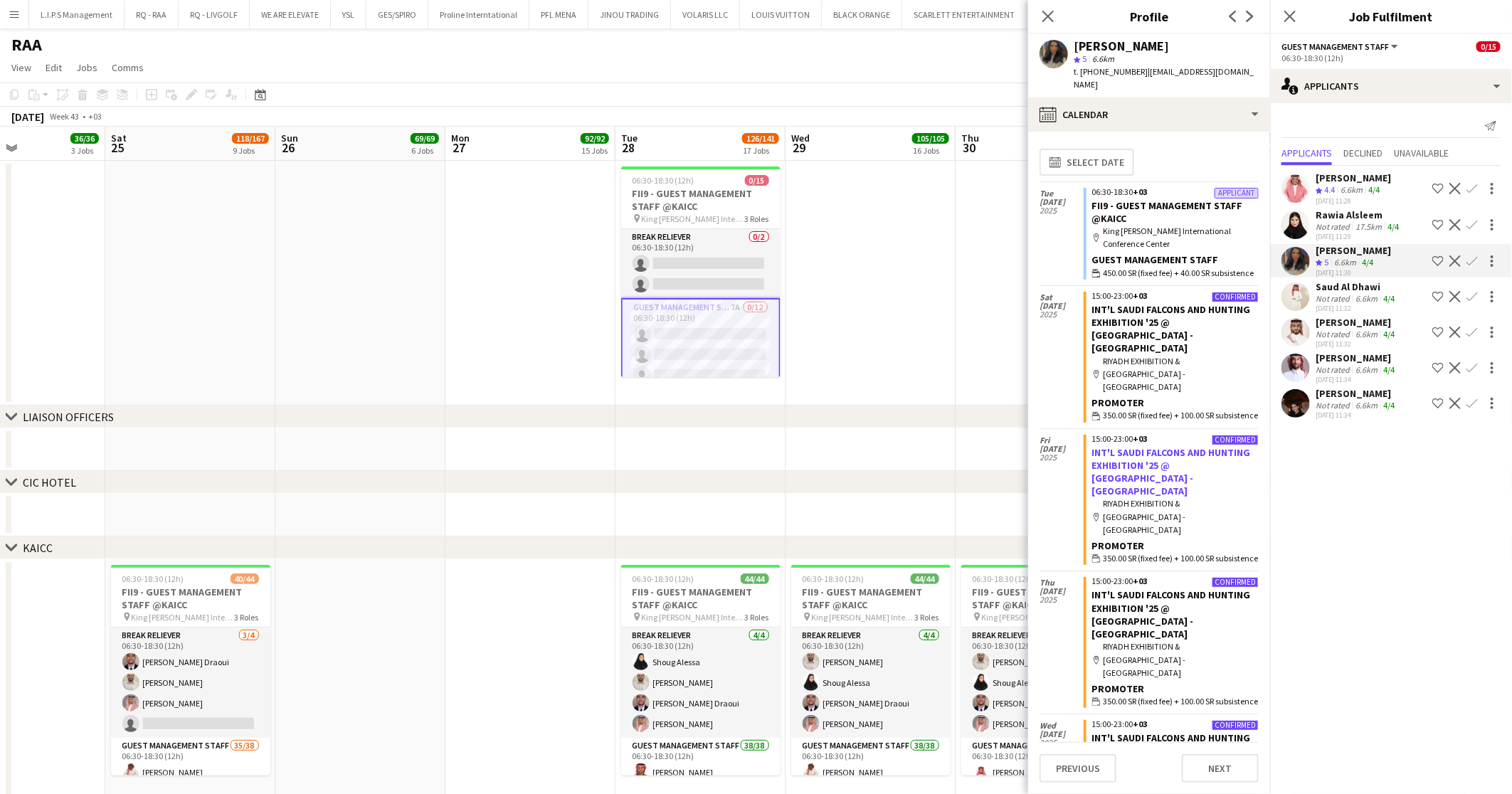
scroll to position [107, 0]
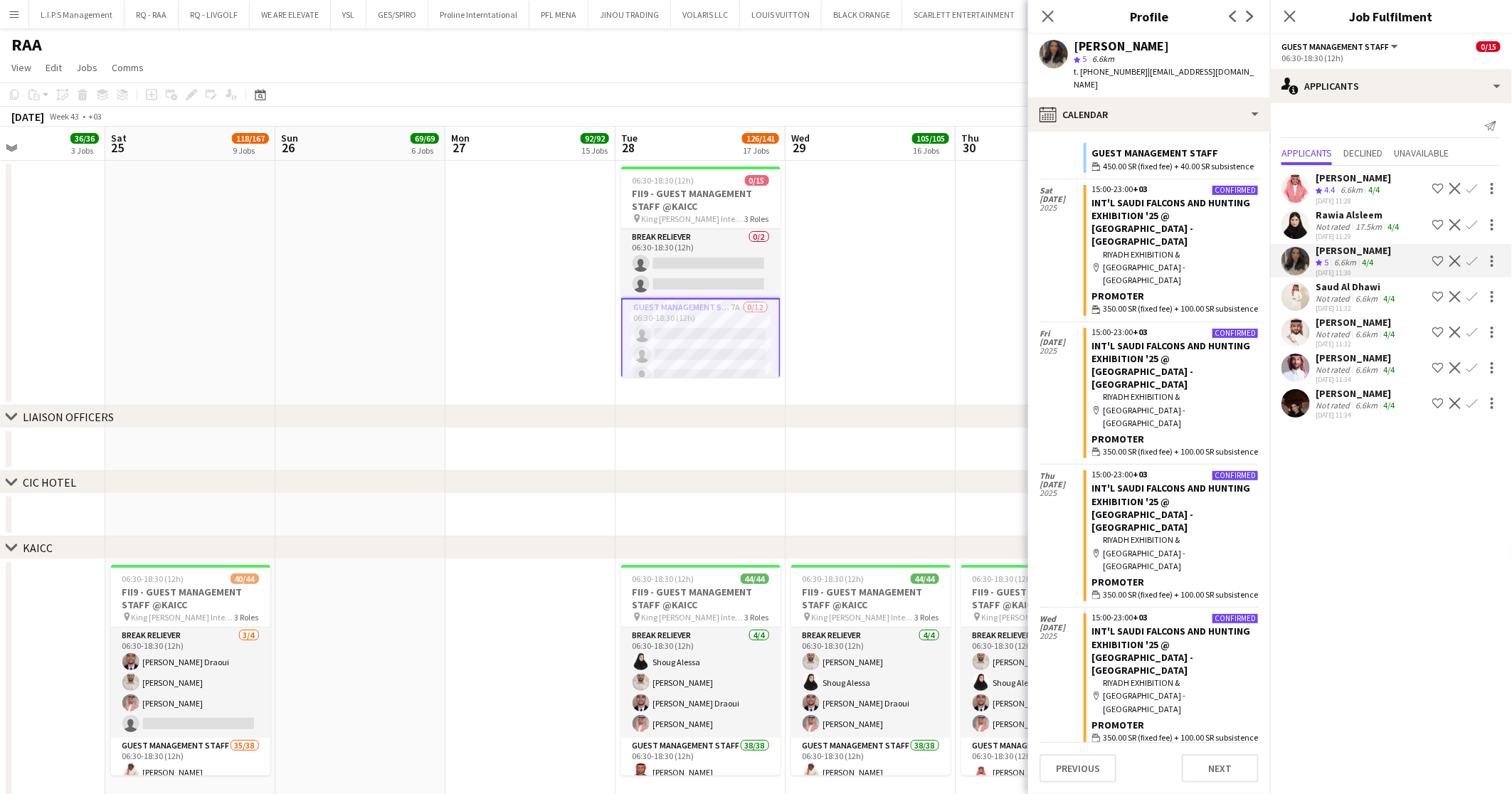
click at [1334, 293] on div "Saud Al Dhawi" at bounding box center [1356, 287] width 82 height 13
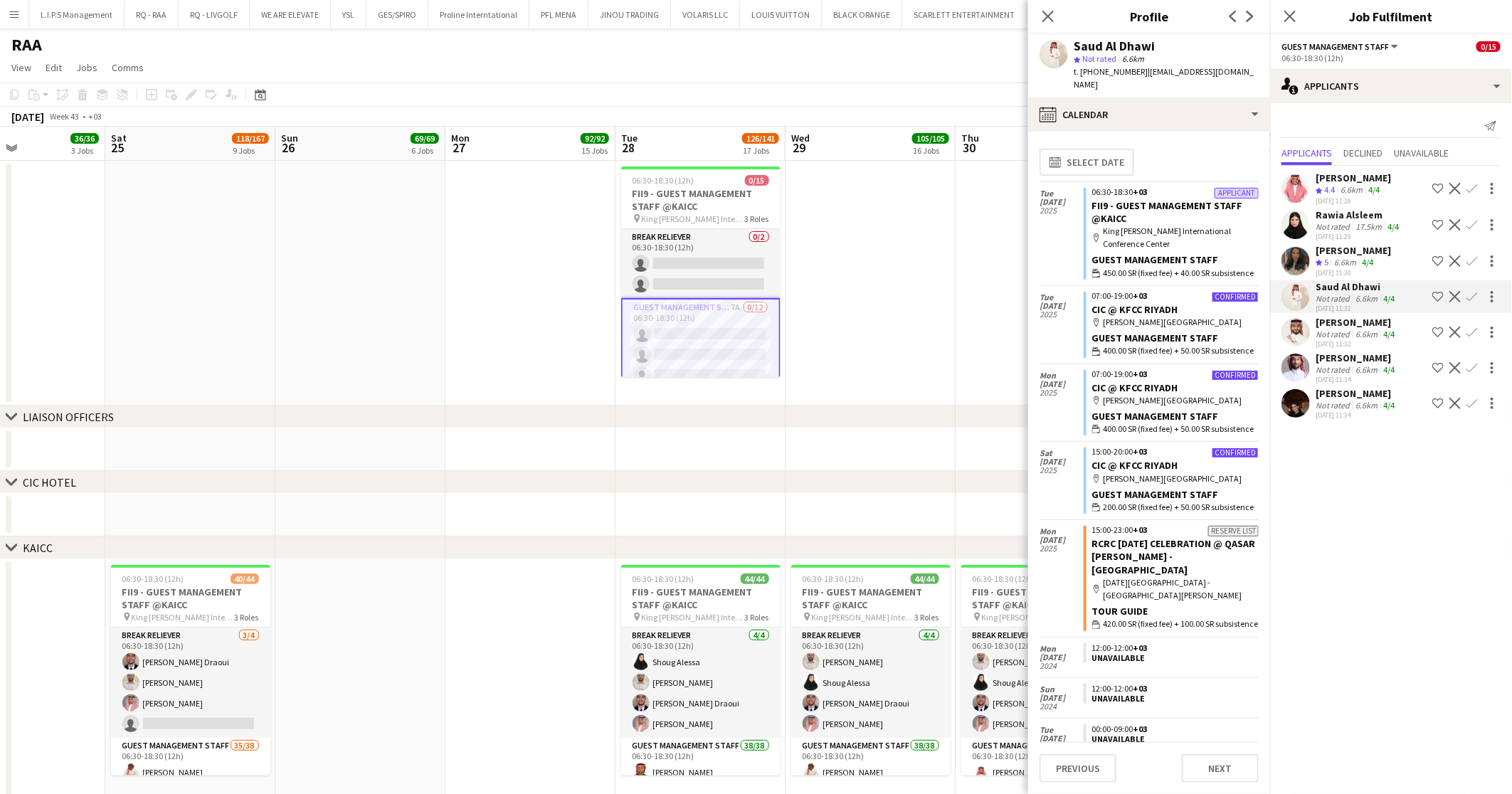
click at [1341, 331] on div "Not rated" at bounding box center [1334, 334] width 37 height 10
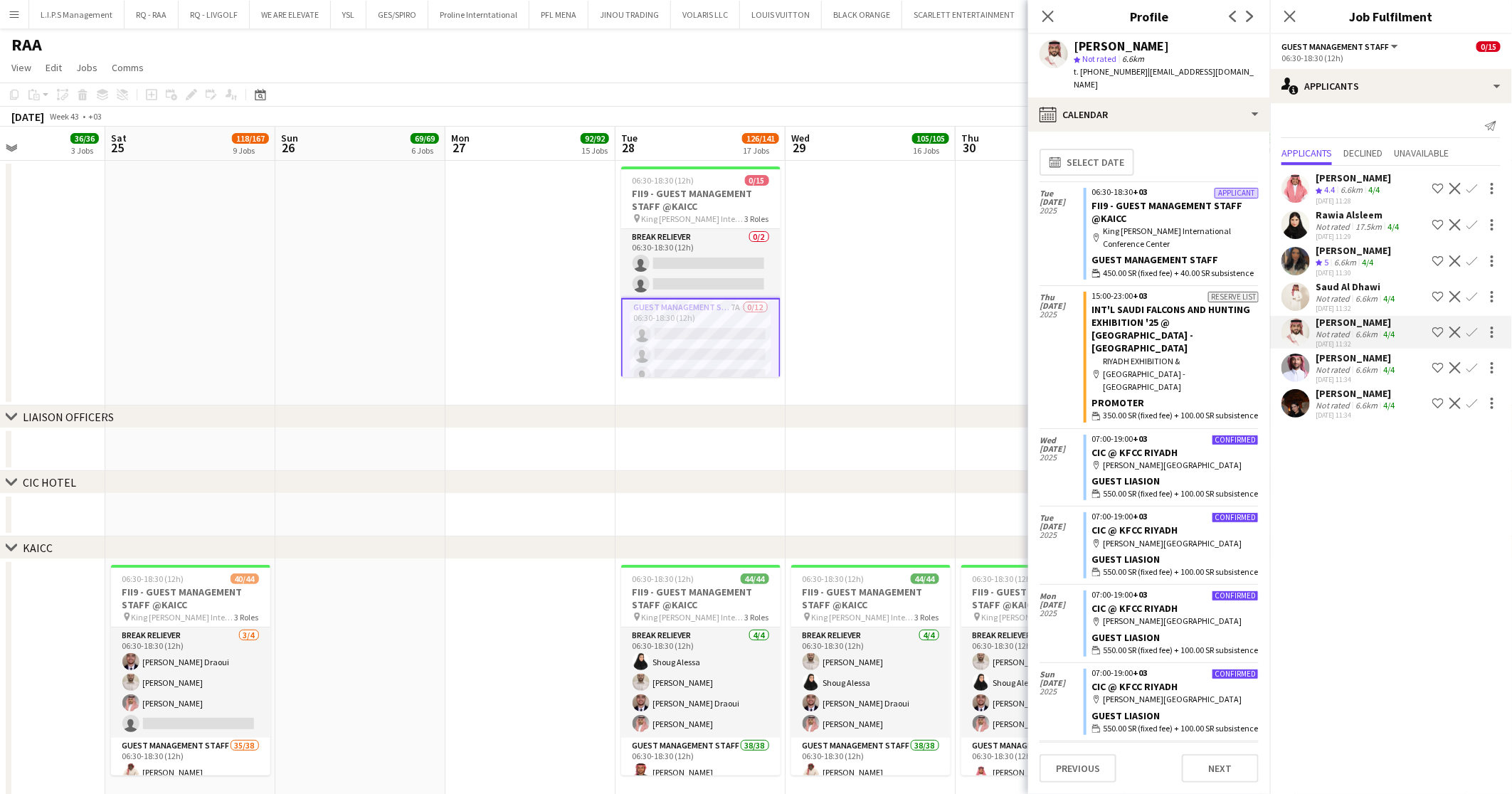
click at [1342, 361] on div "[PERSON_NAME]" at bounding box center [1356, 358] width 82 height 13
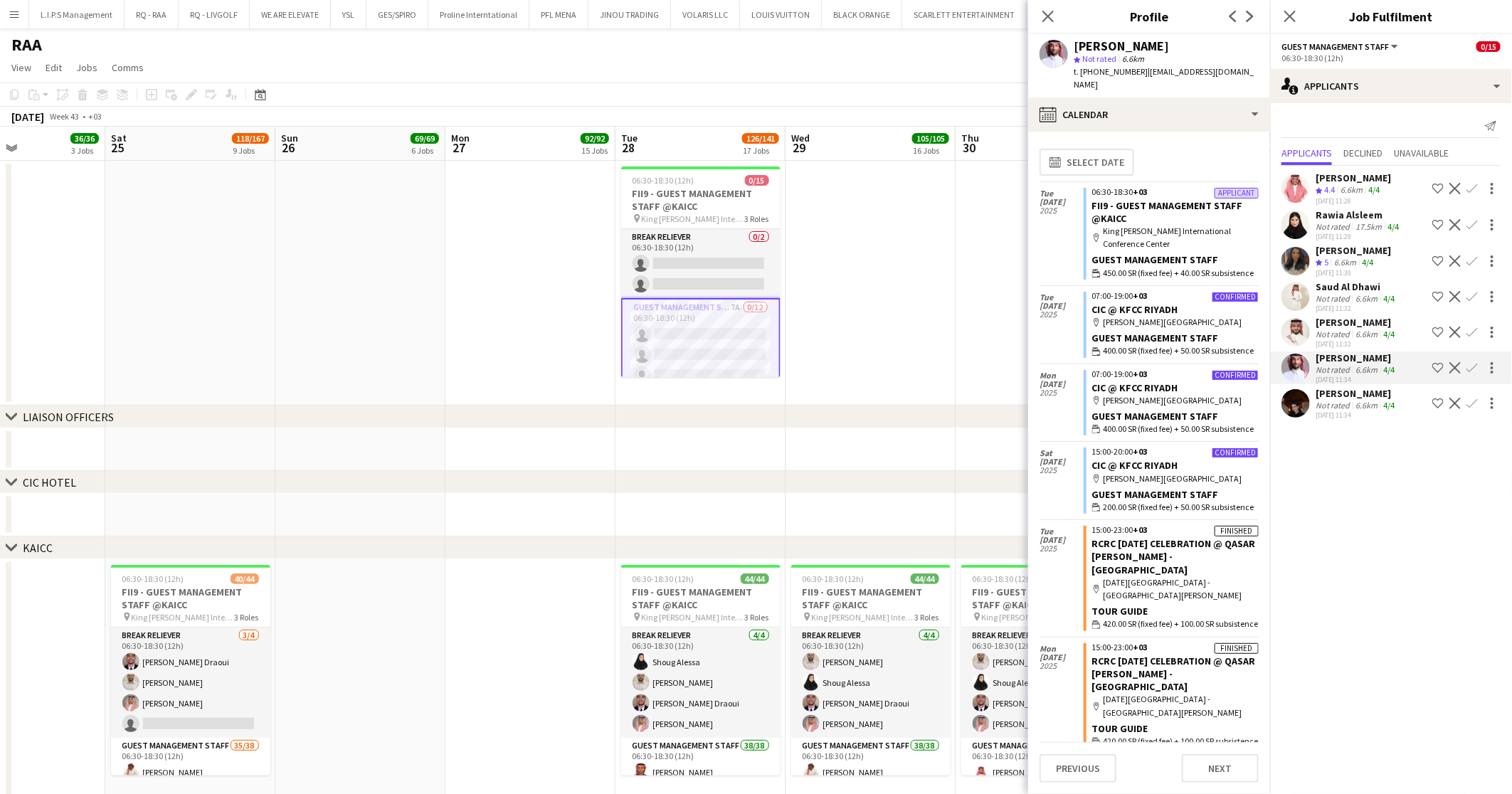
click at [1347, 395] on div "Shahd Almarzoqi" at bounding box center [1356, 394] width 82 height 13
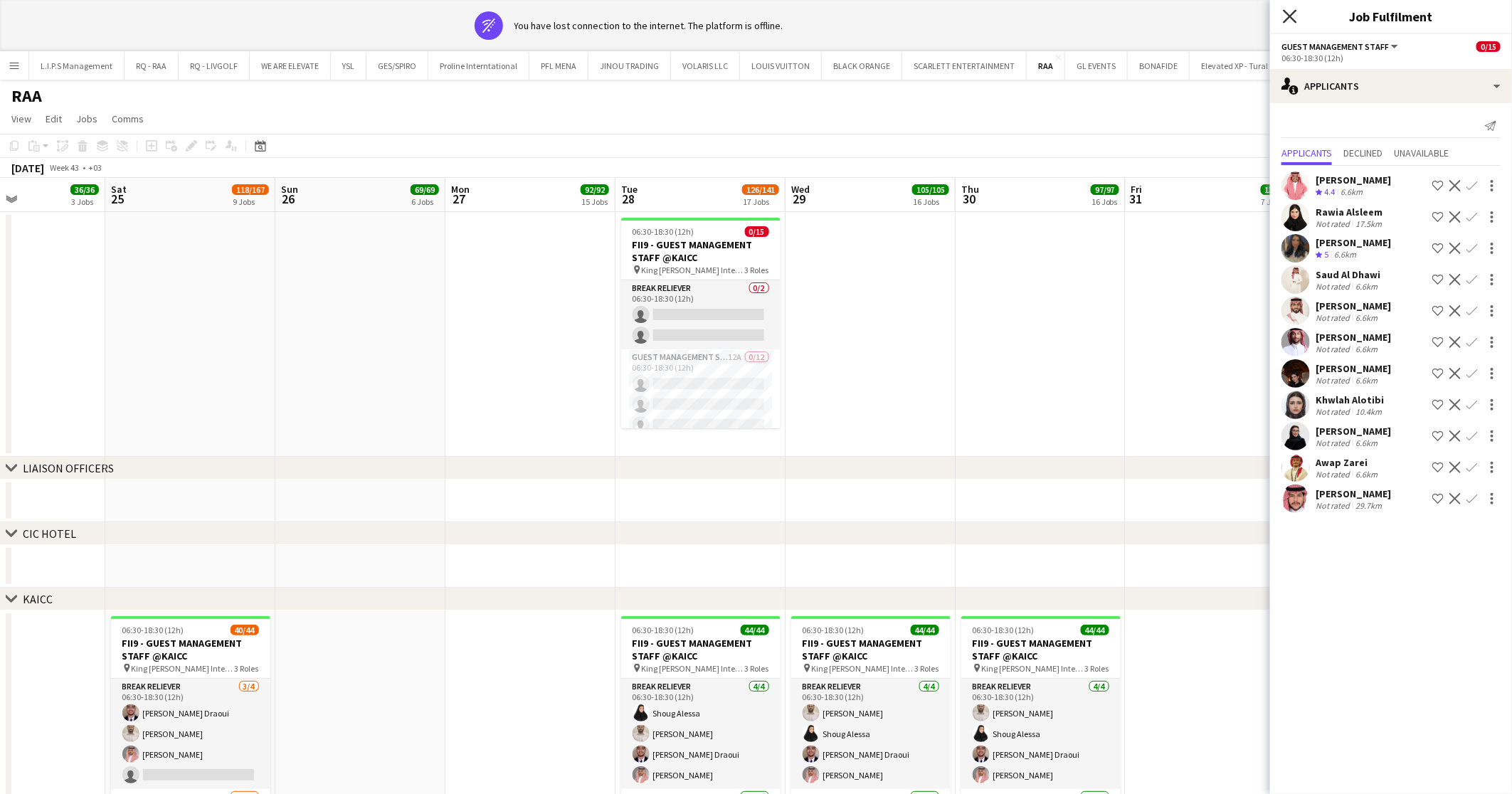
click at [1287, 12] on icon at bounding box center [1289, 16] width 13 height 13
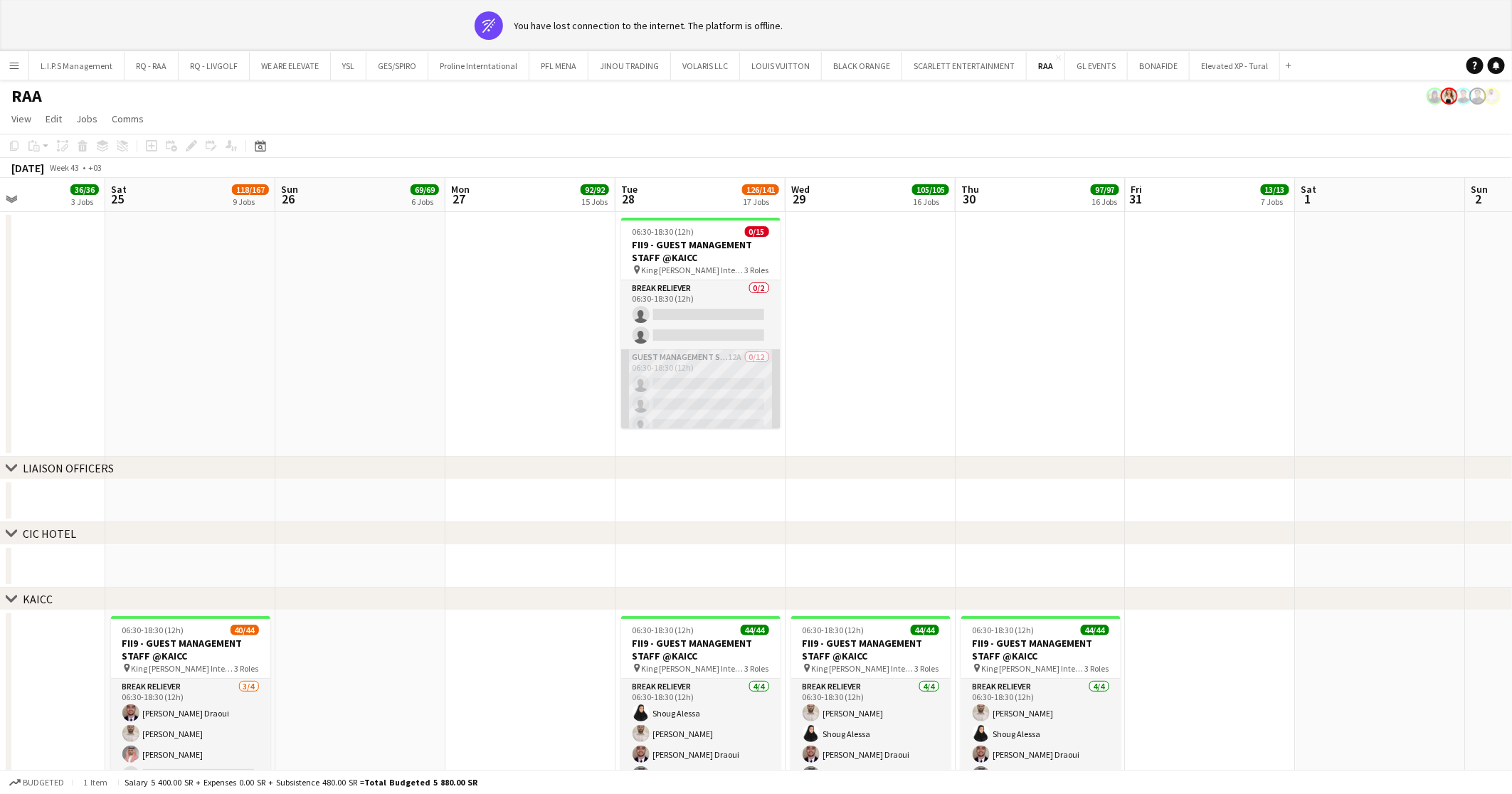
click at [678, 388] on app-card-role "Guest Management Staff 12A 0/12 06:30-18:30 (12h) single-neutral-actions single…" at bounding box center [701, 487] width 159 height 275
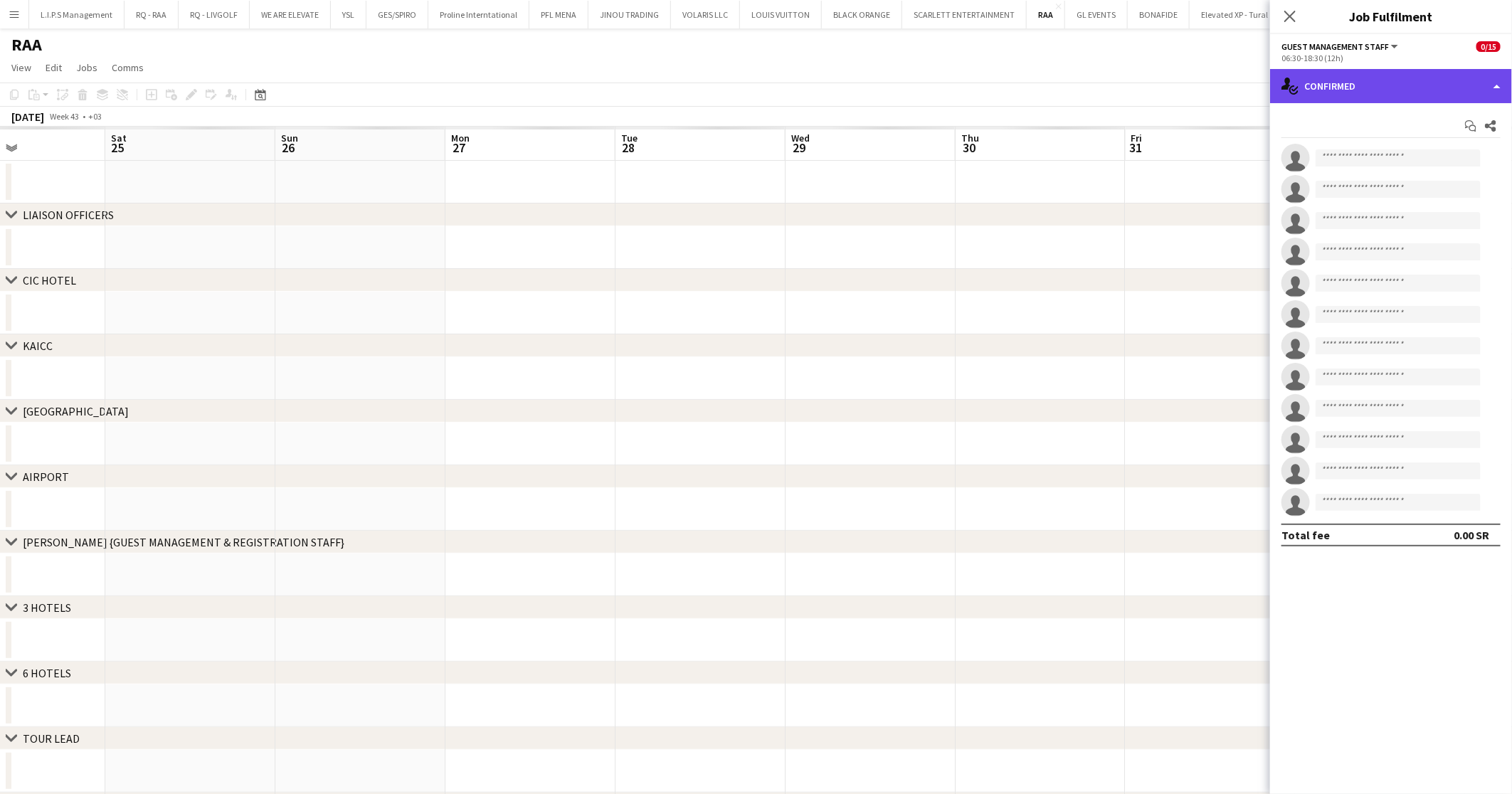
click at [1410, 83] on div "single-neutral-actions-check-2 Confirmed" at bounding box center [1391, 86] width 242 height 34
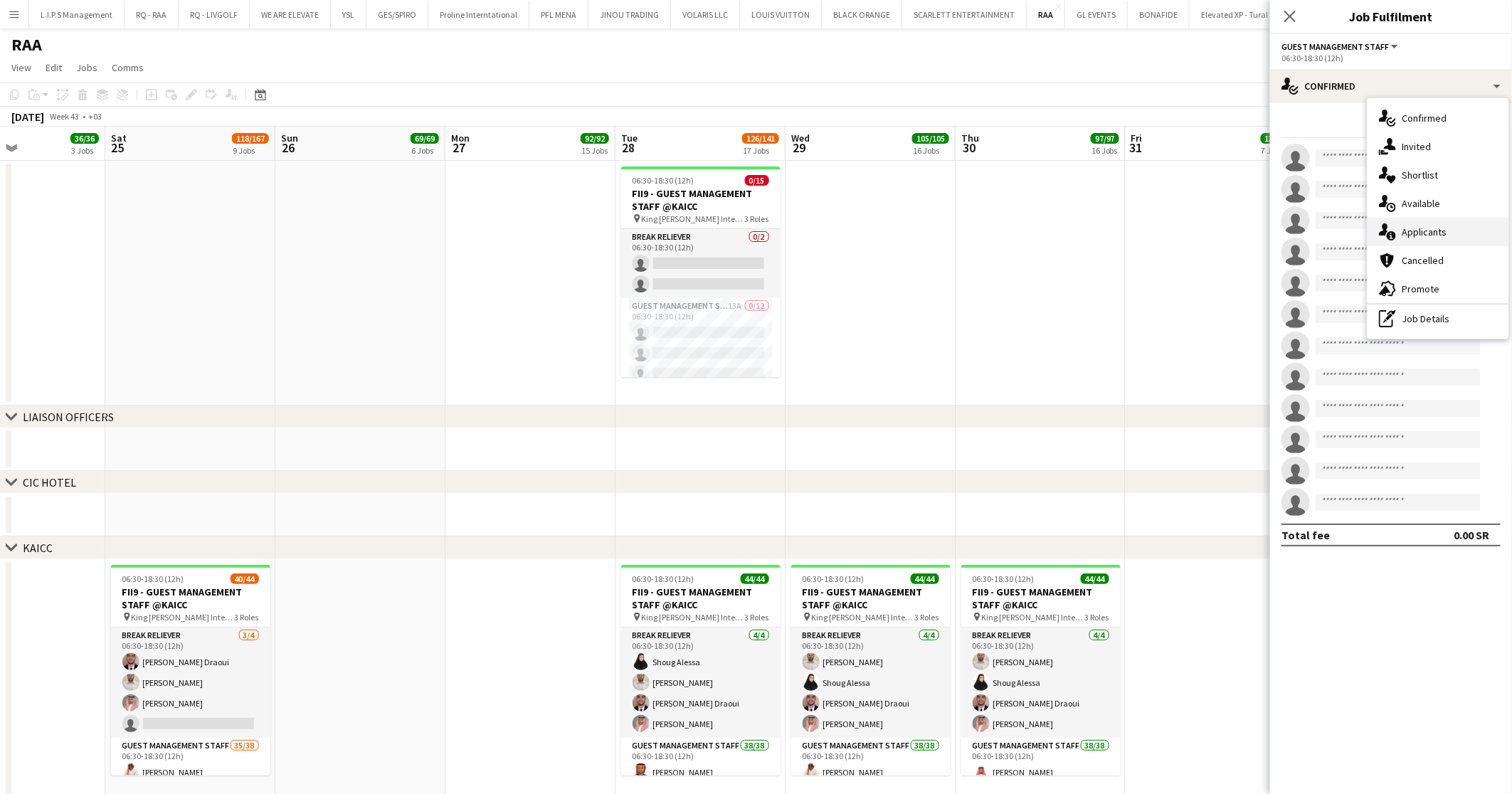
click at [1449, 238] on div "single-neutral-actions-information Applicants" at bounding box center [1438, 232] width 141 height 29
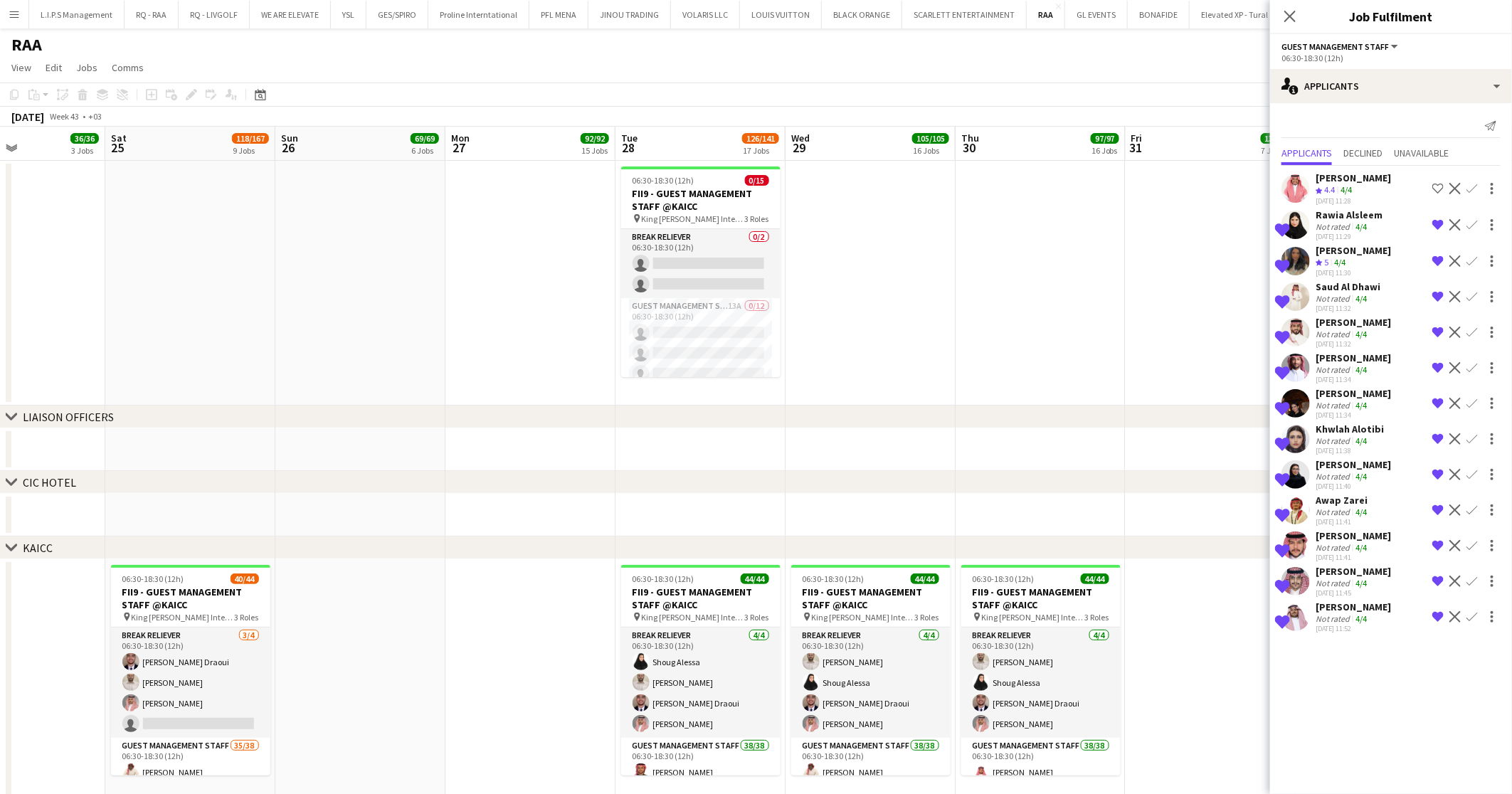
click at [1356, 511] on app-skills-label "4/4" at bounding box center [1361, 512] width 11 height 10
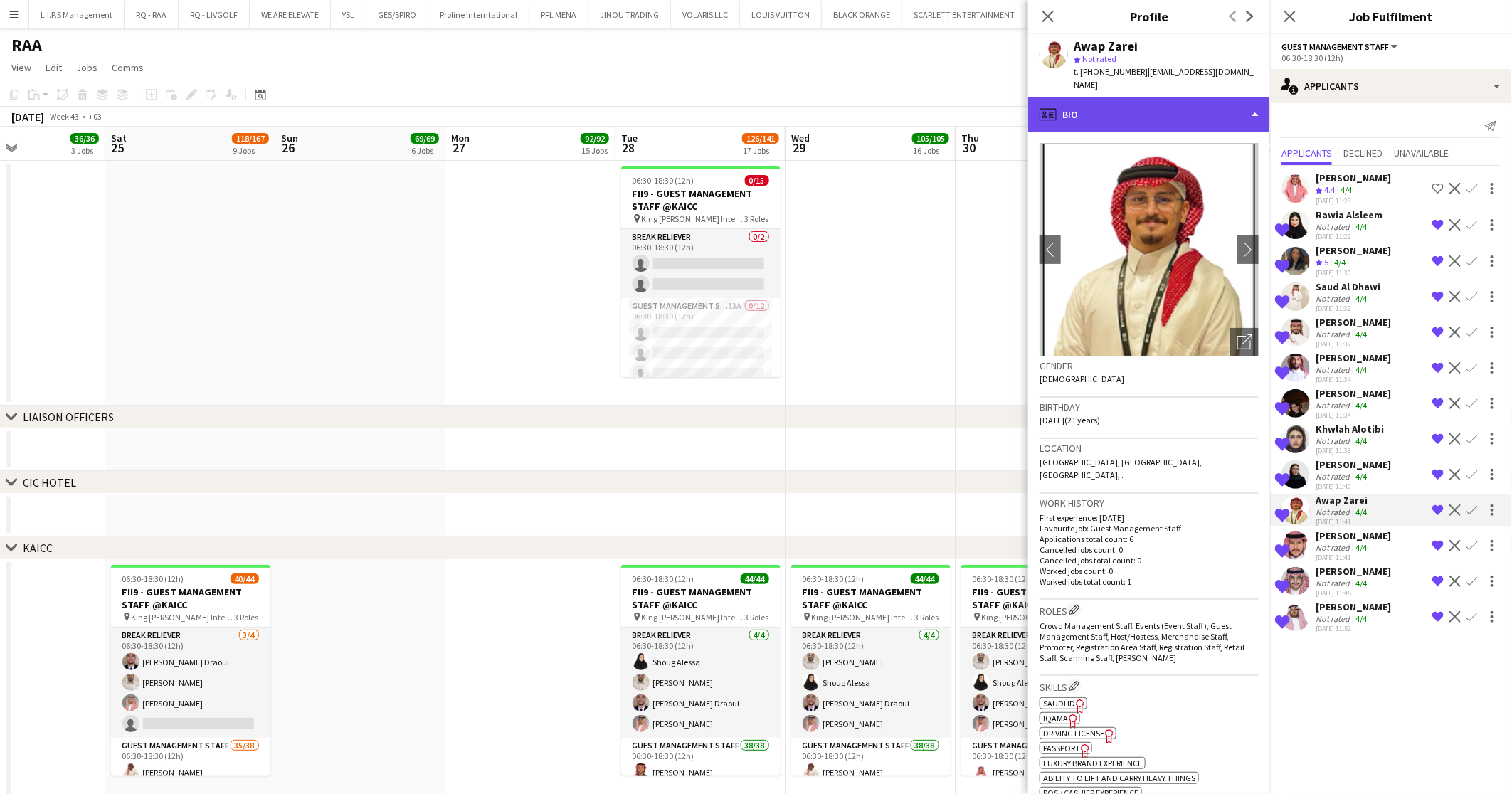
click at [1177, 98] on div "profile Bio" at bounding box center [1148, 115] width 242 height 34
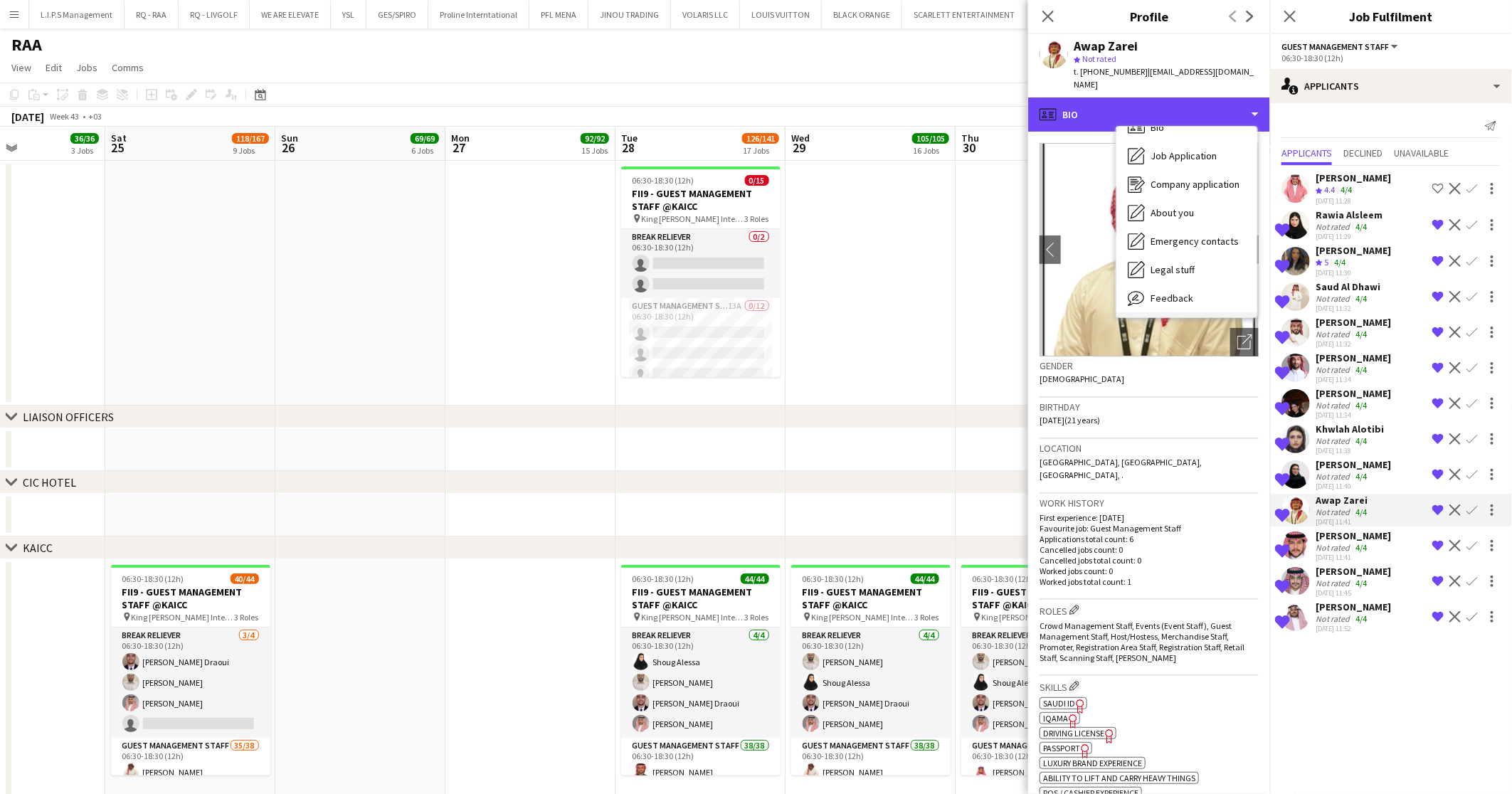
scroll to position [48, 0]
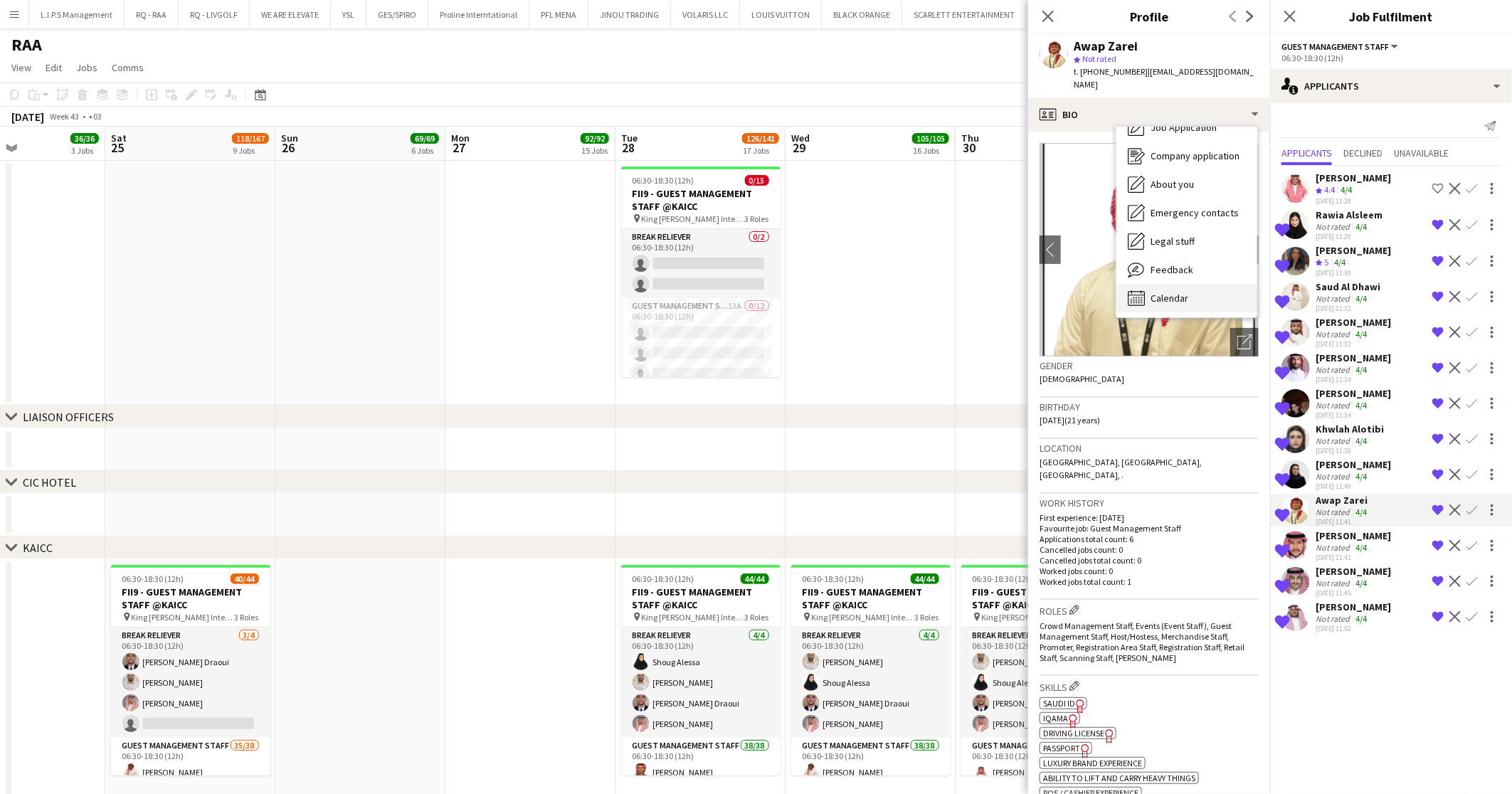
click at [1183, 284] on div "Calendar Calendar" at bounding box center [1186, 298] width 141 height 29
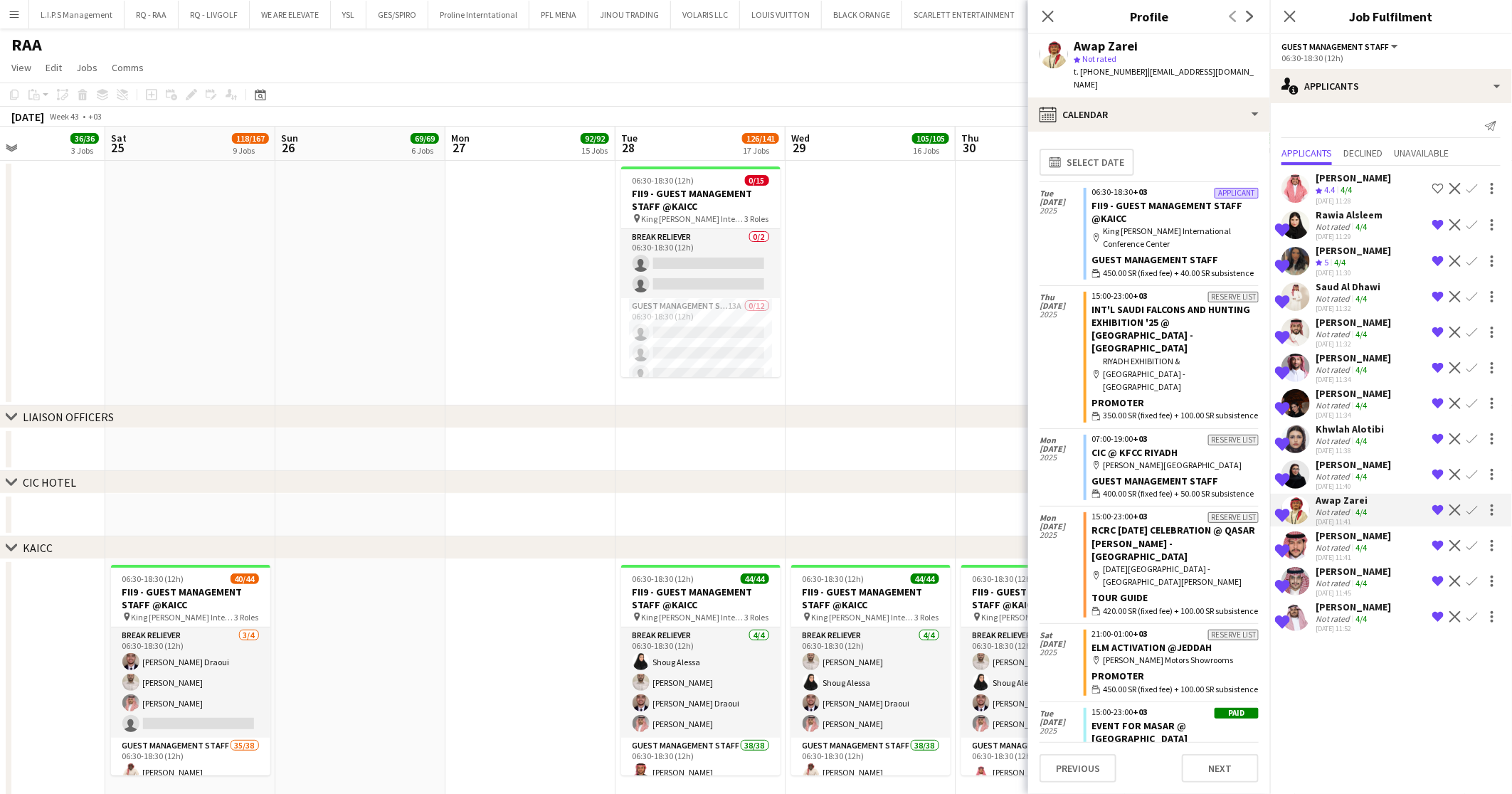
click at [1325, 216] on div "Rawia Alsleem" at bounding box center [1349, 215] width 67 height 13
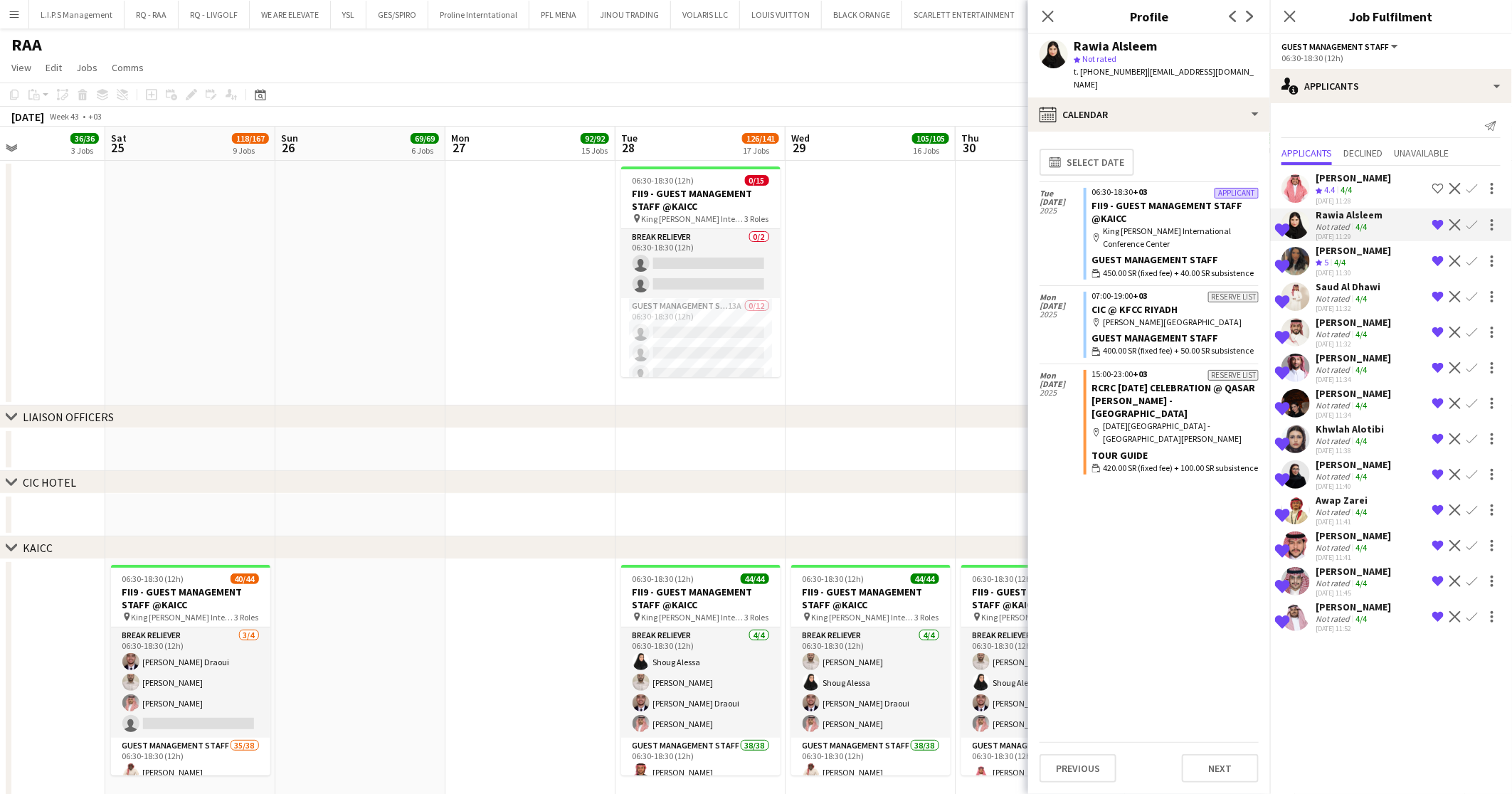
click at [1345, 257] on app-skills-label "4/4" at bounding box center [1339, 262] width 11 height 10
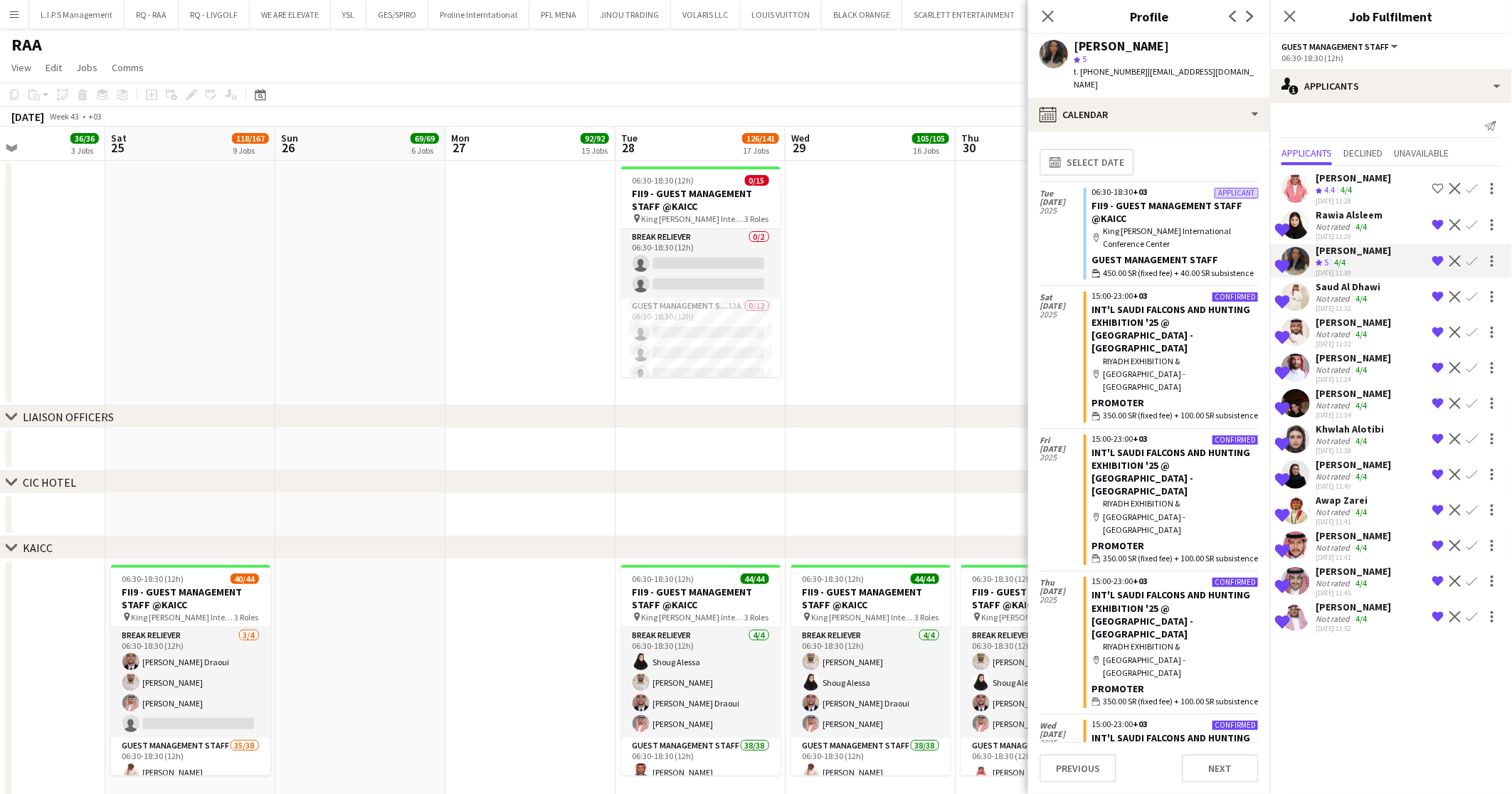
click at [1337, 224] on div "Not rated" at bounding box center [1334, 226] width 37 height 10
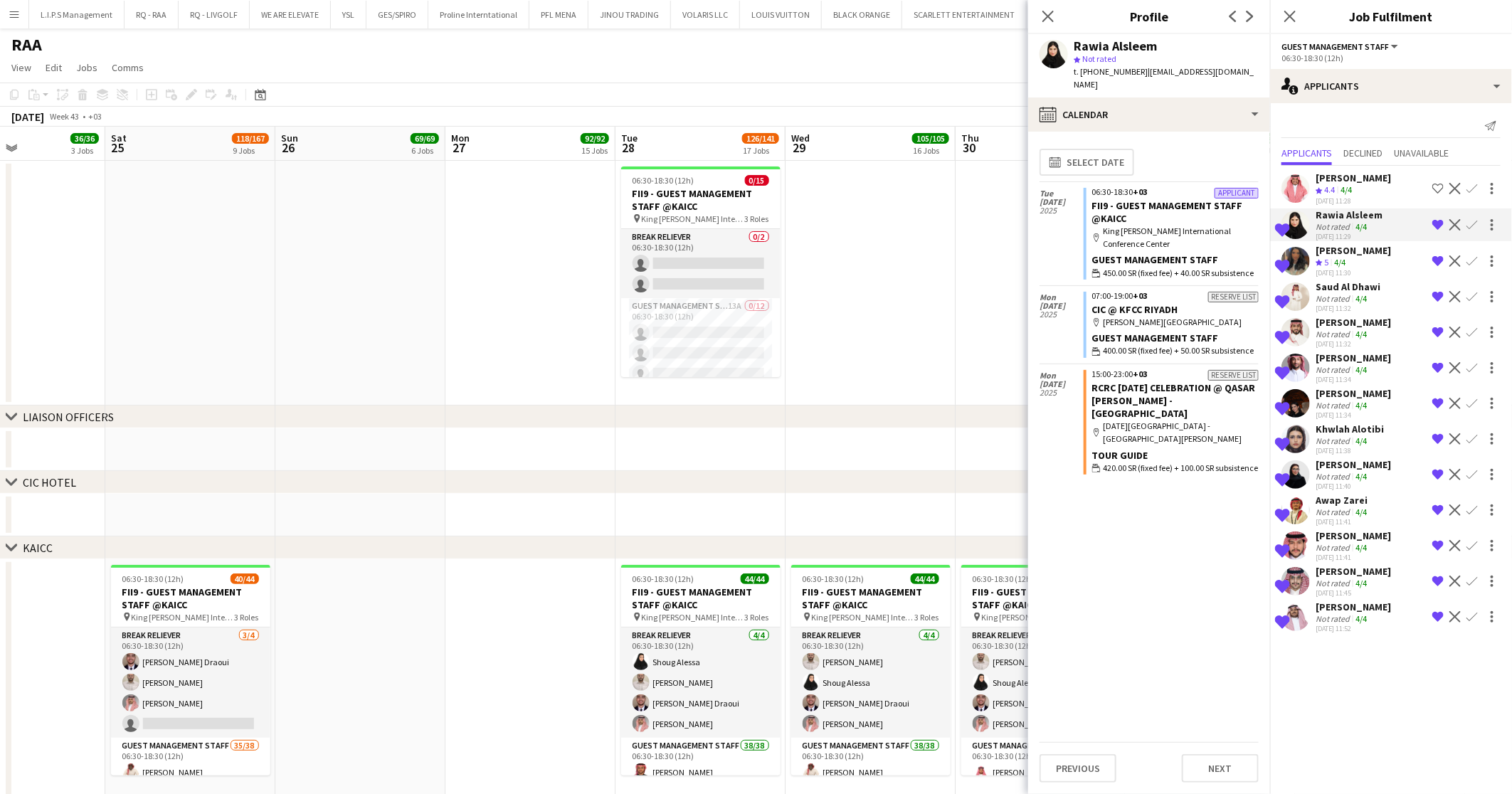
click at [1338, 258] on app-skills-label "4/4" at bounding box center [1339, 262] width 11 height 10
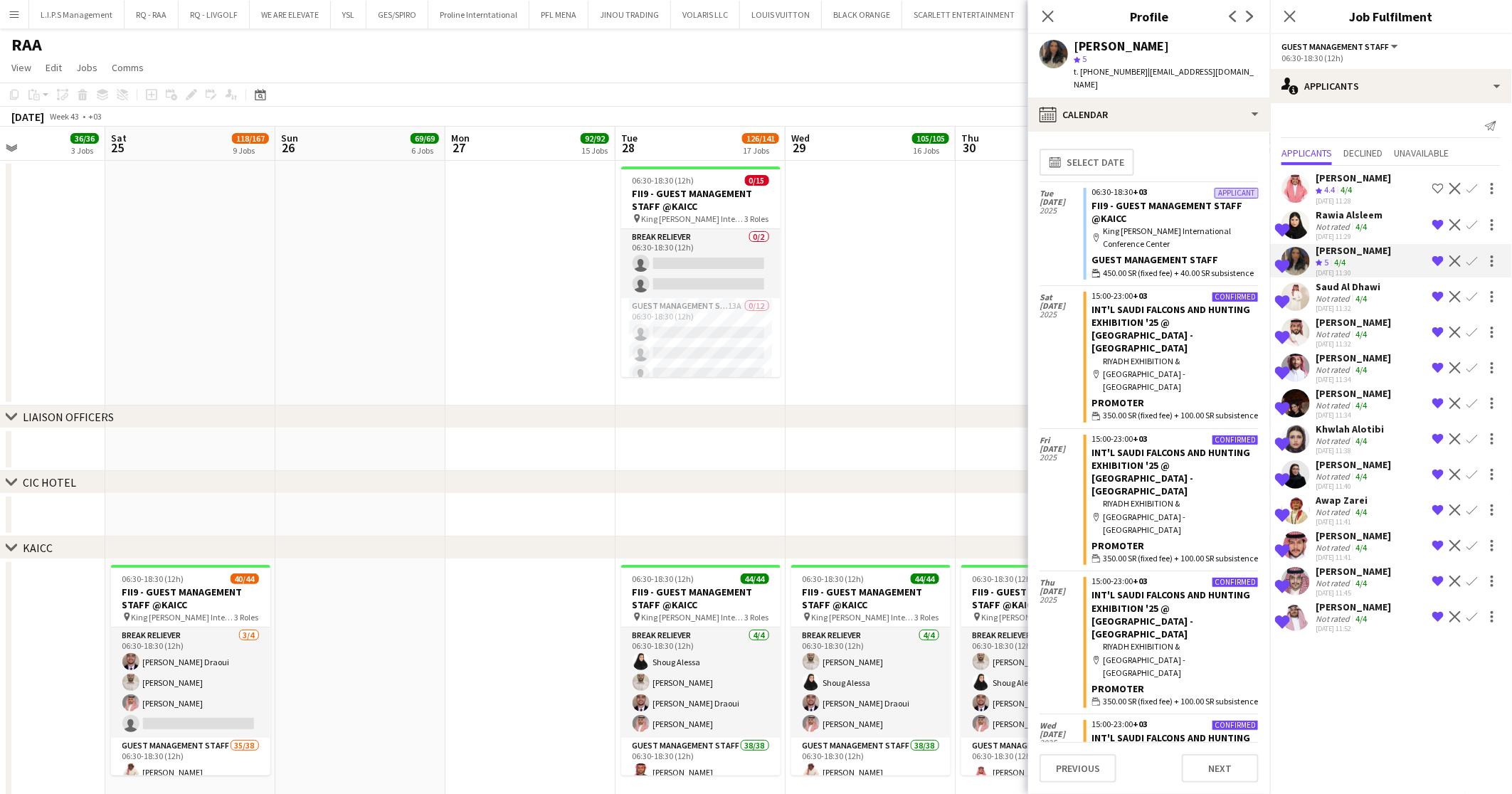
click at [1328, 290] on div "Saud Al Dhawi" at bounding box center [1348, 287] width 65 height 13
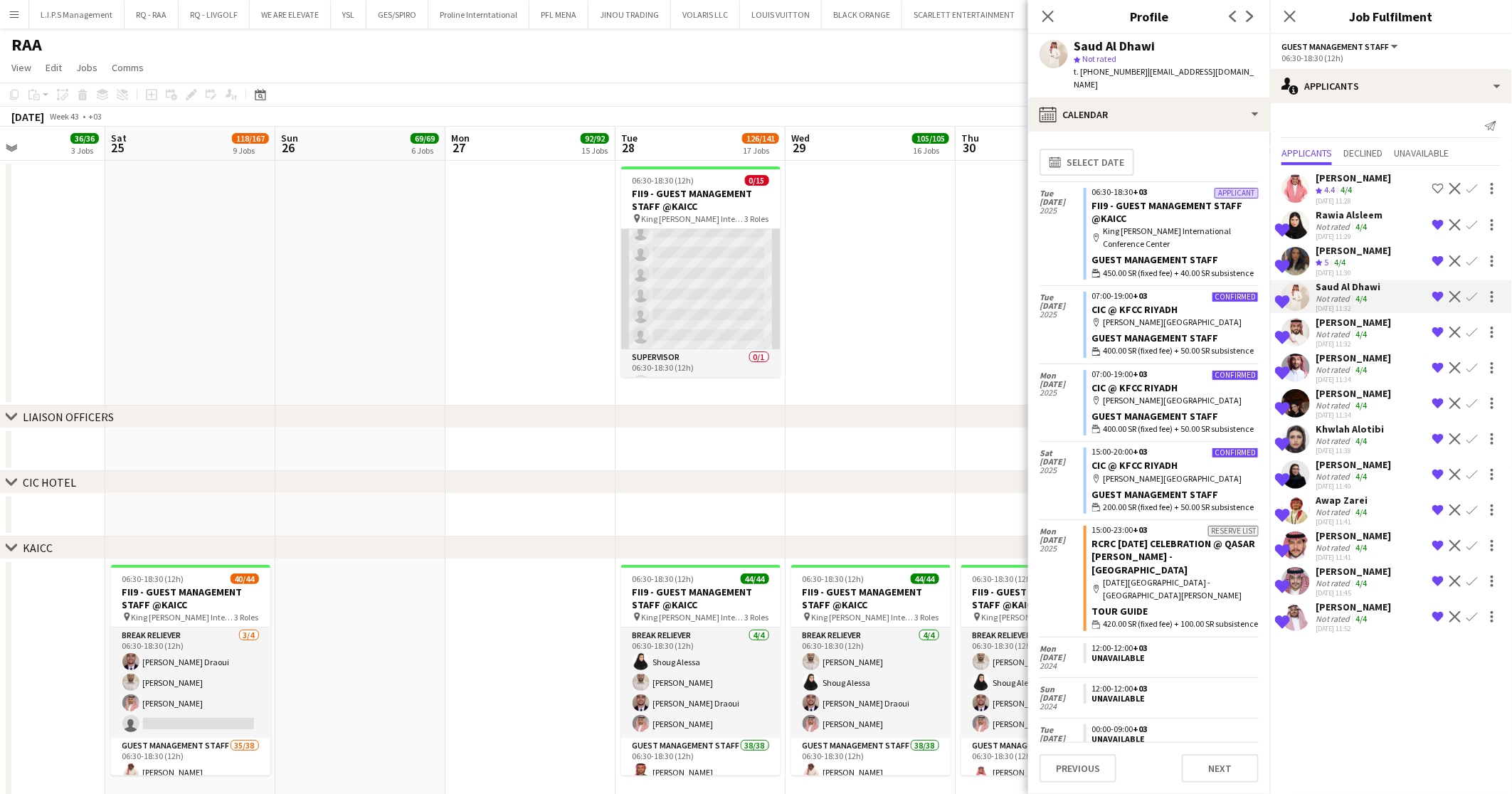
scroll to position [244, 0]
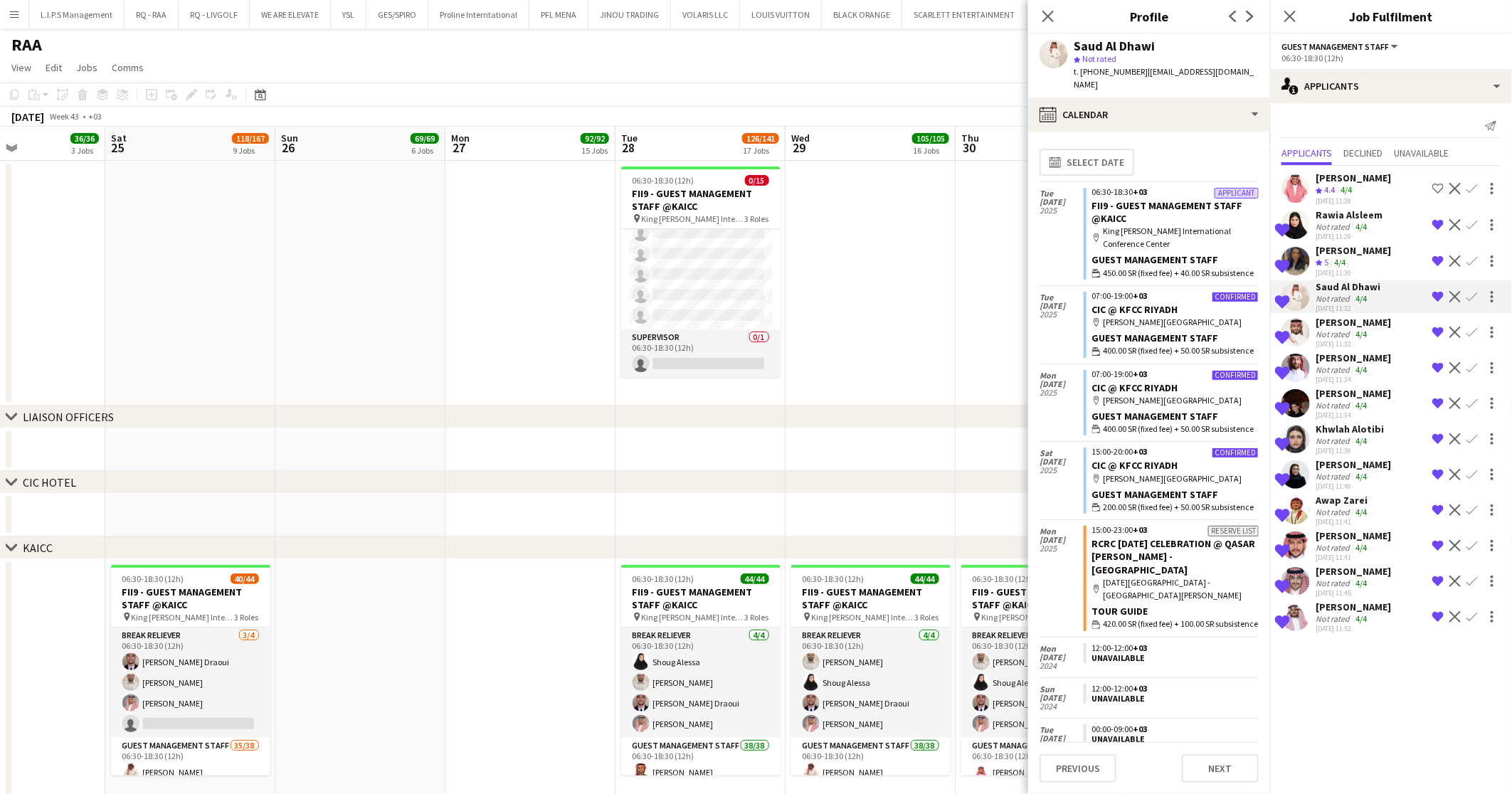
click at [1374, 340] on div "24-09-2025 11:32" at bounding box center [1353, 344] width 75 height 10
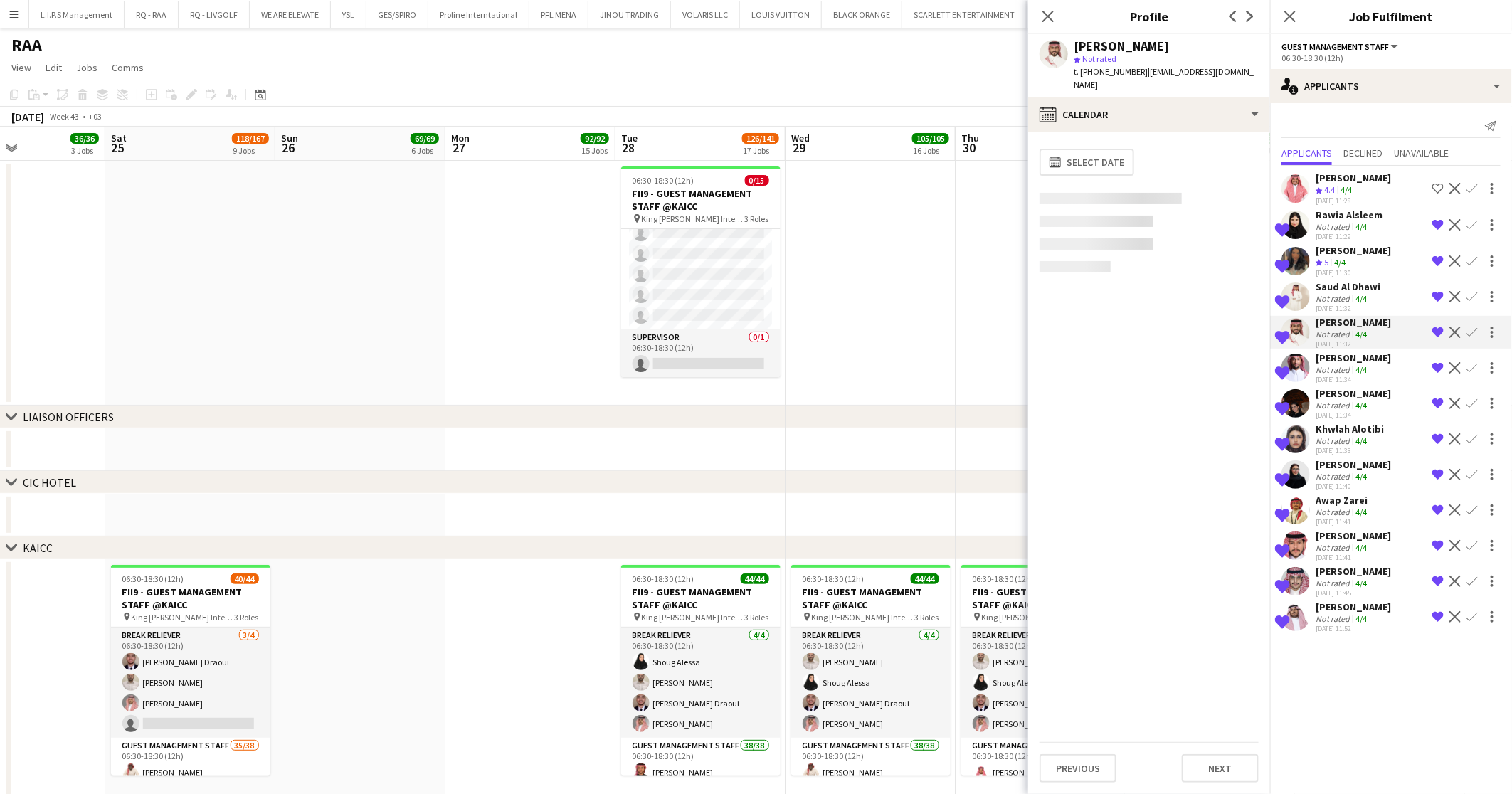
click at [1370, 373] on div "Not rated 4/4" at bounding box center [1353, 370] width 75 height 10
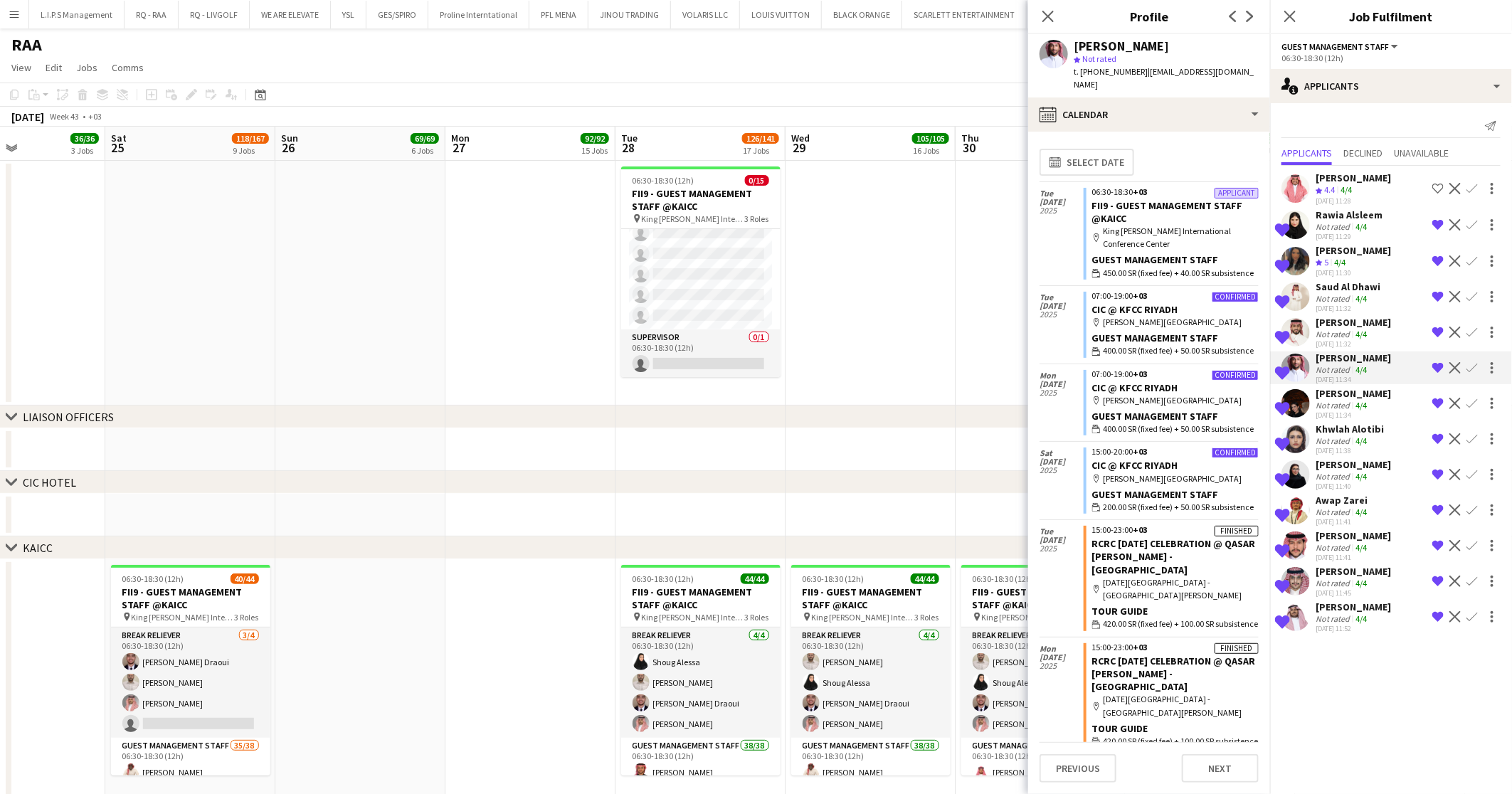
click at [1370, 404] on div "Not rated 4/4" at bounding box center [1353, 405] width 75 height 10
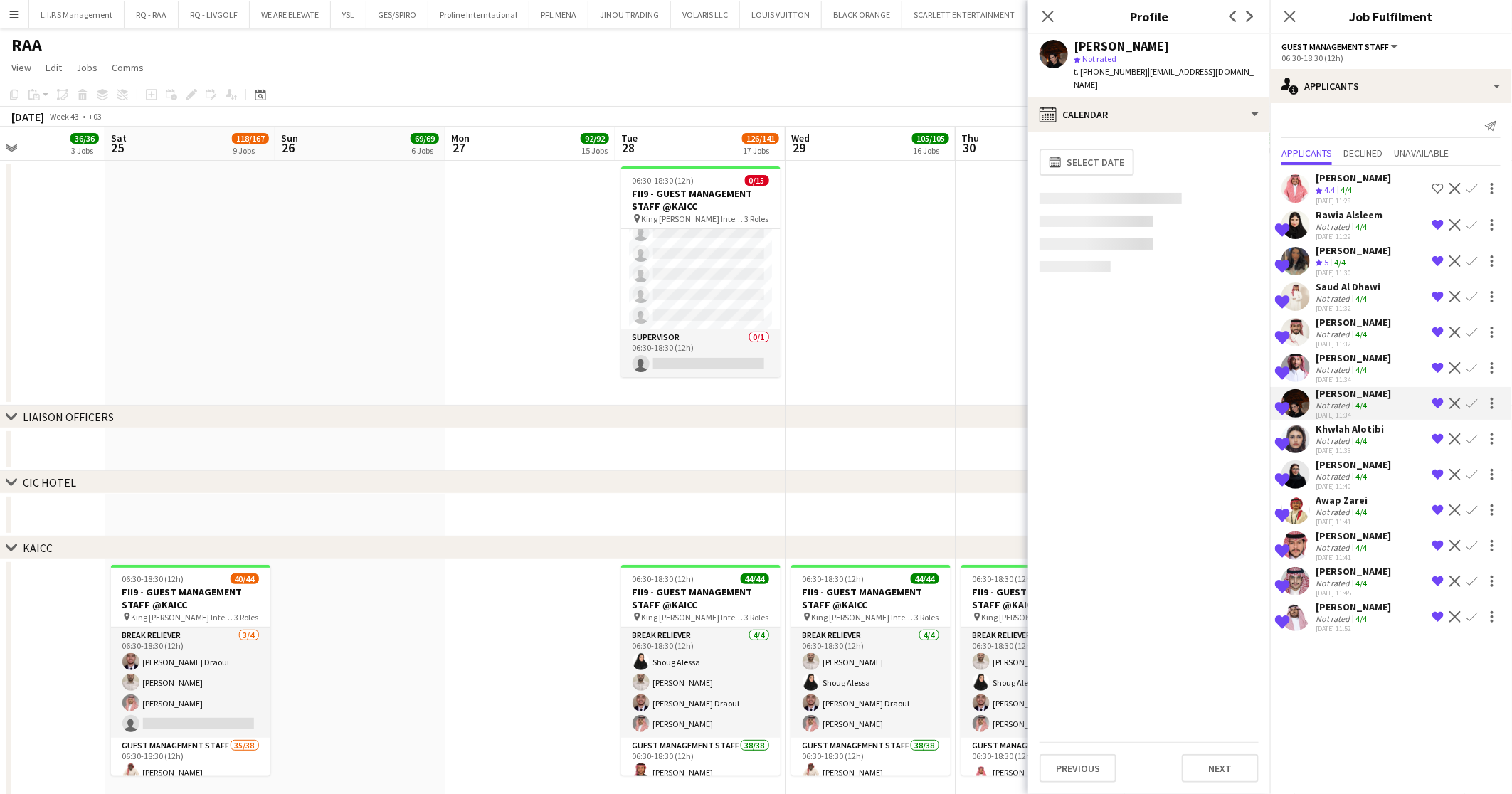
click at [1360, 443] on app-skills-label "4/4" at bounding box center [1361, 441] width 11 height 10
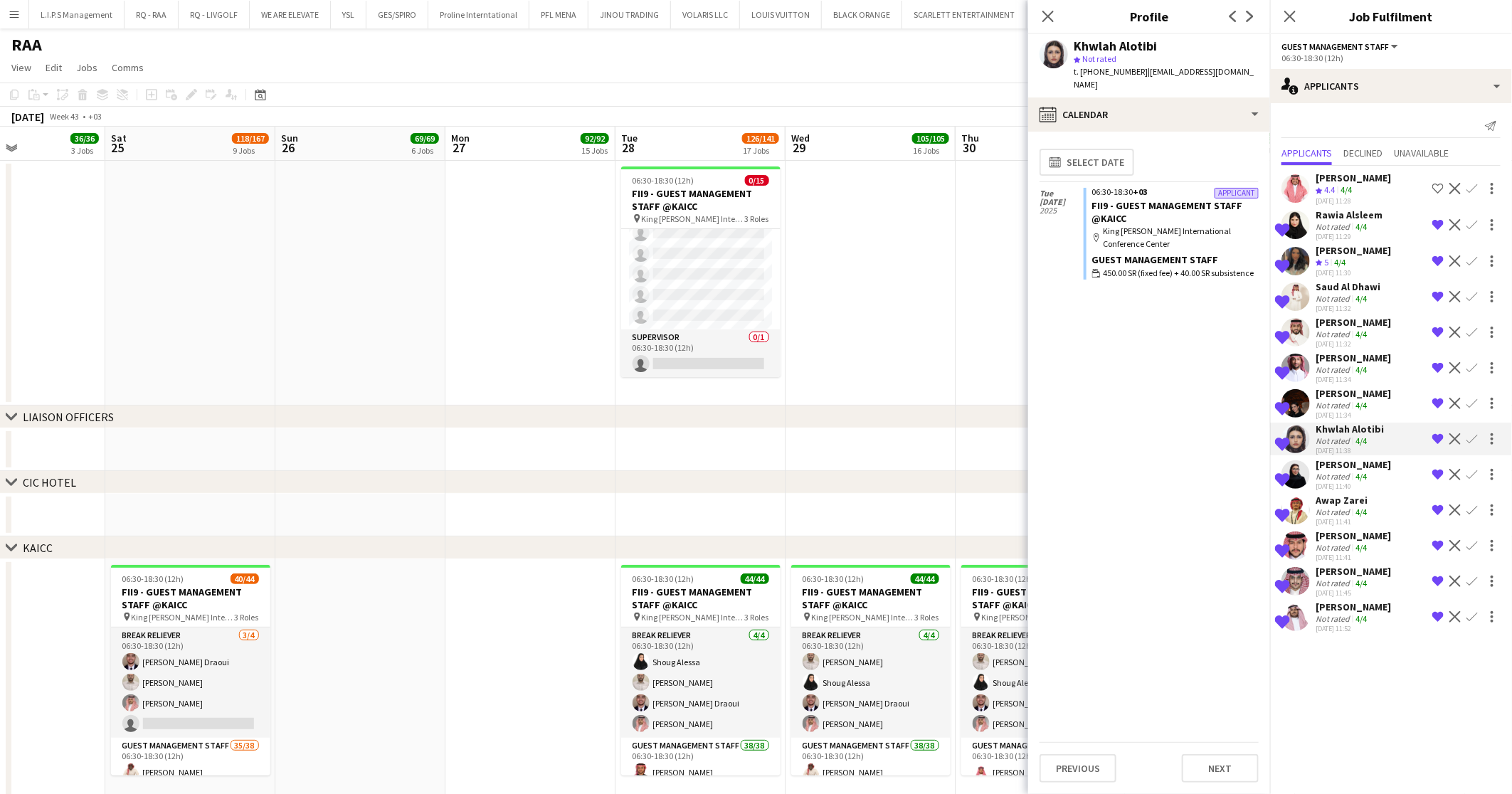
click at [1360, 400] on app-skills-label "4/4" at bounding box center [1361, 405] width 11 height 10
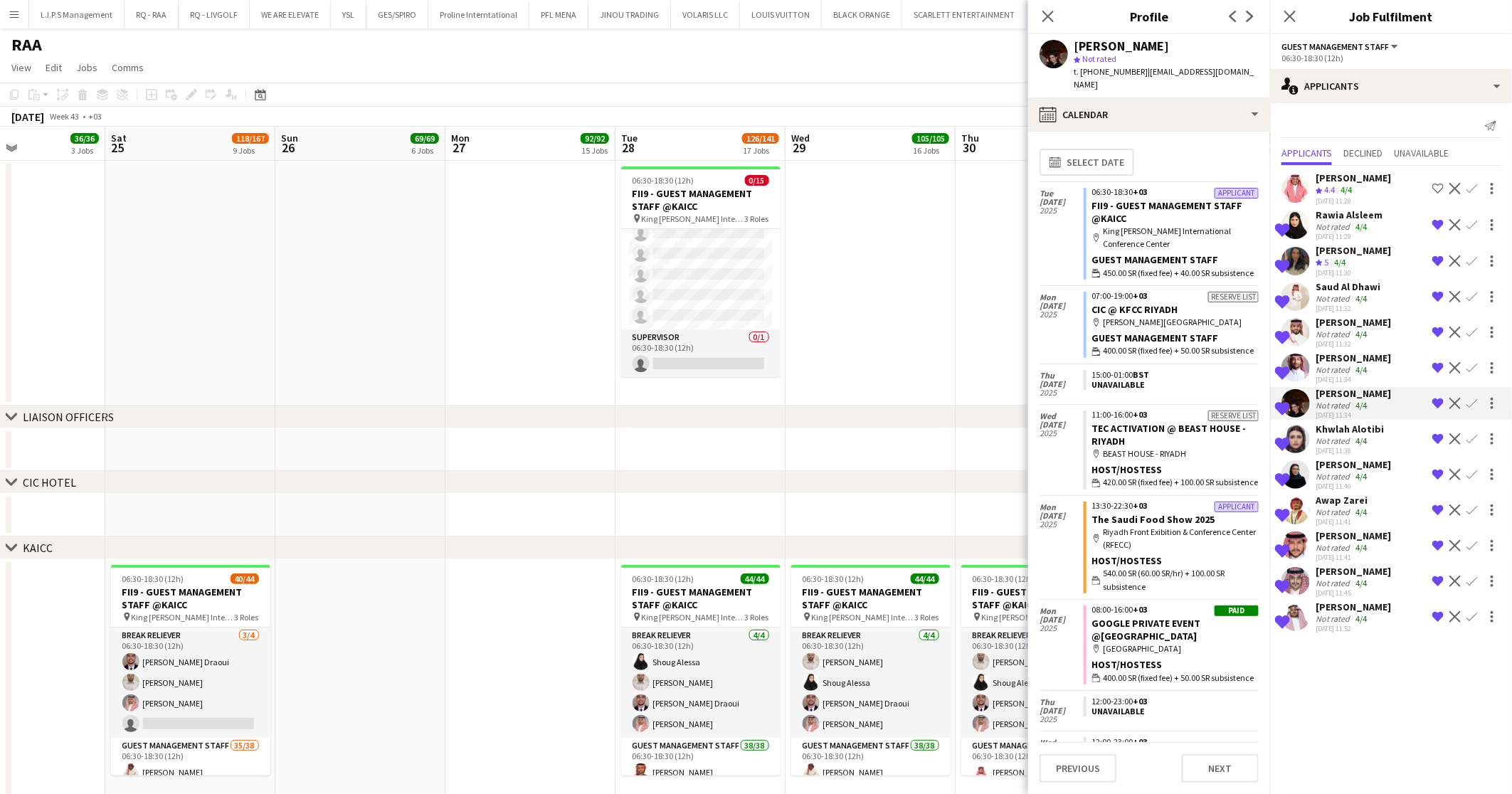
click at [1356, 357] on div "[PERSON_NAME]" at bounding box center [1353, 358] width 75 height 13
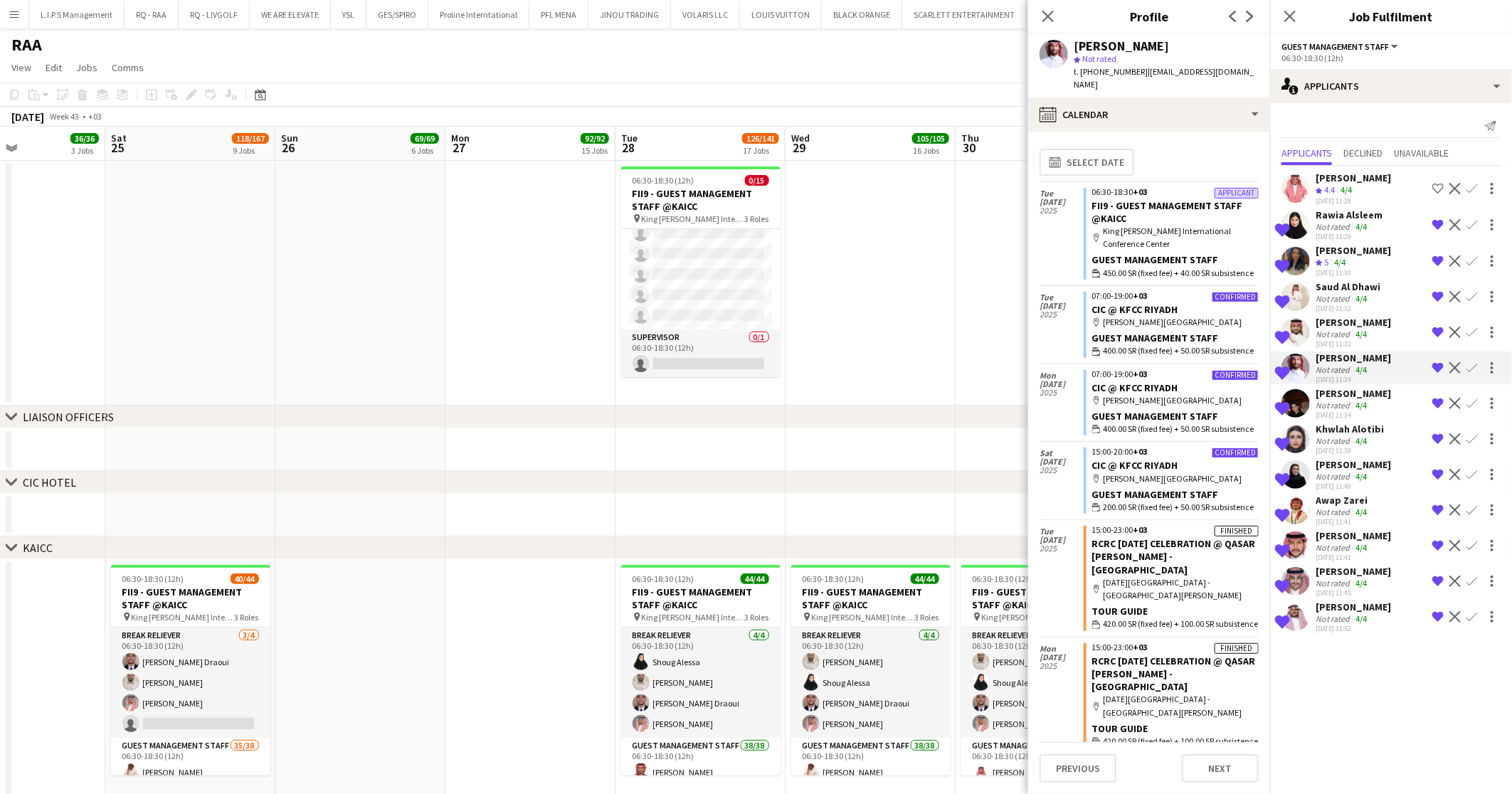
click at [1356, 315] on div "Talal Alajmah Crew rating 4.4 4/4 24-09-2025 11:28 Shortlist crew Decline Confi…" at bounding box center [1391, 401] width 242 height 470
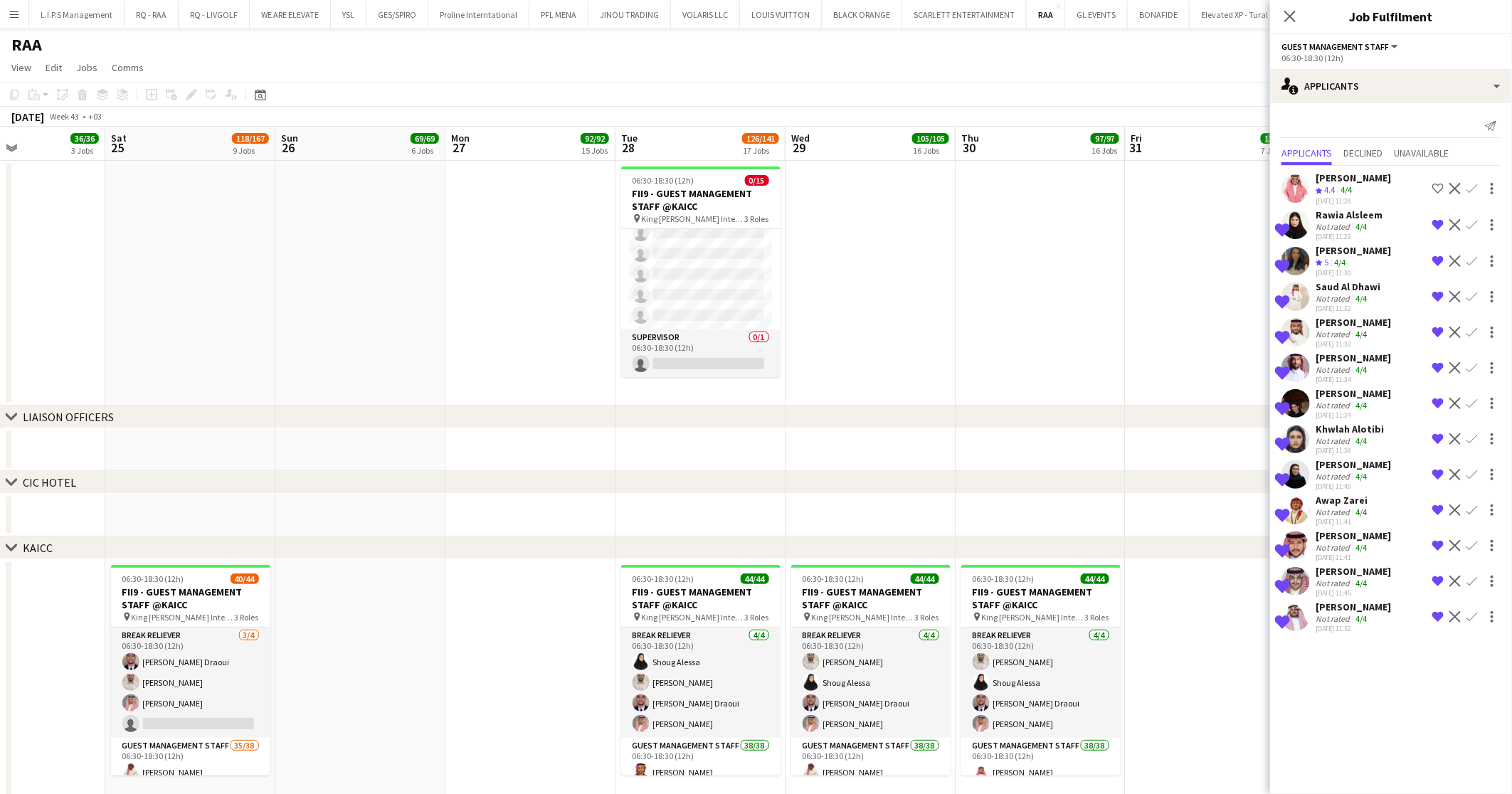
click at [1354, 297] on div "4/4" at bounding box center [1361, 298] width 17 height 10
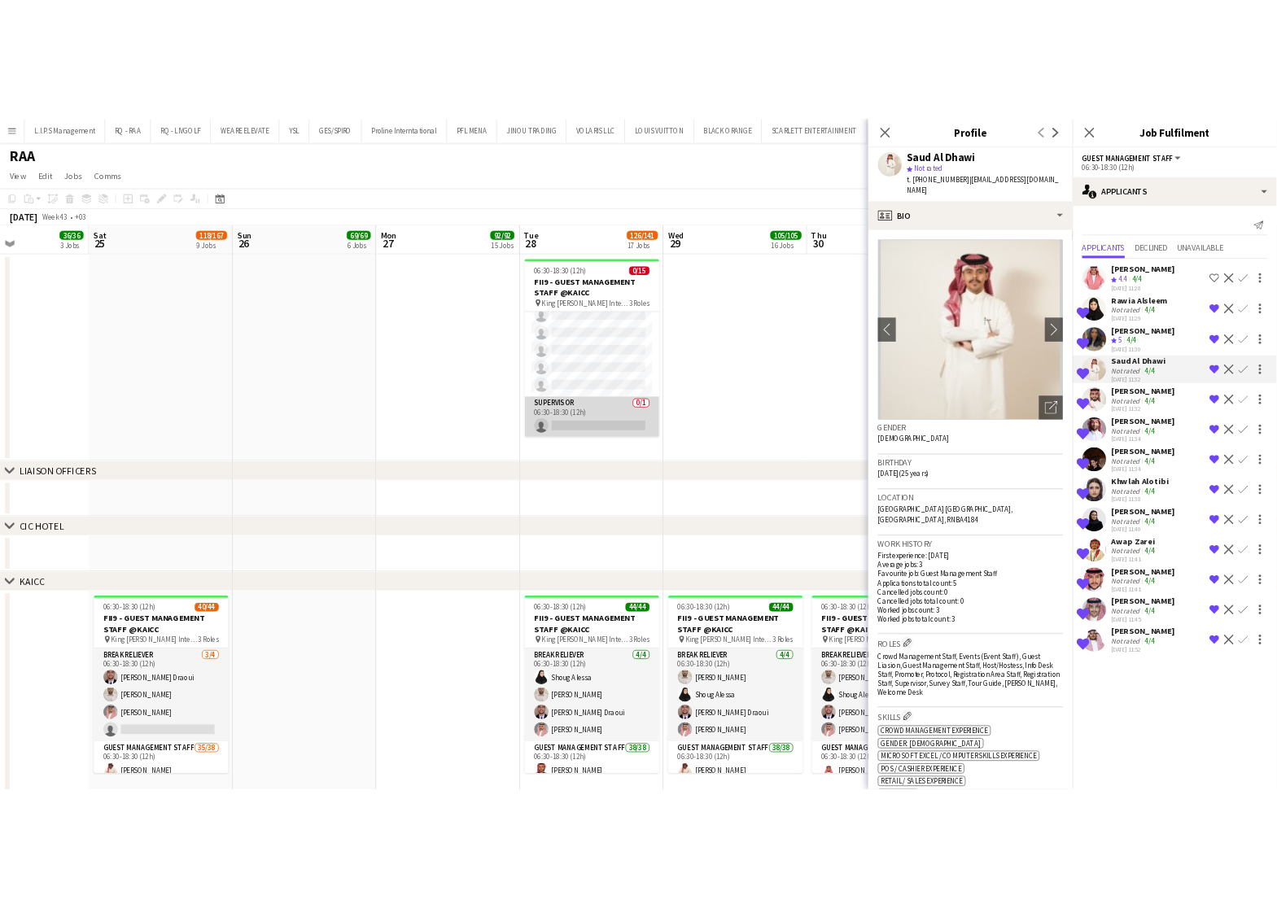
scroll to position [0, 0]
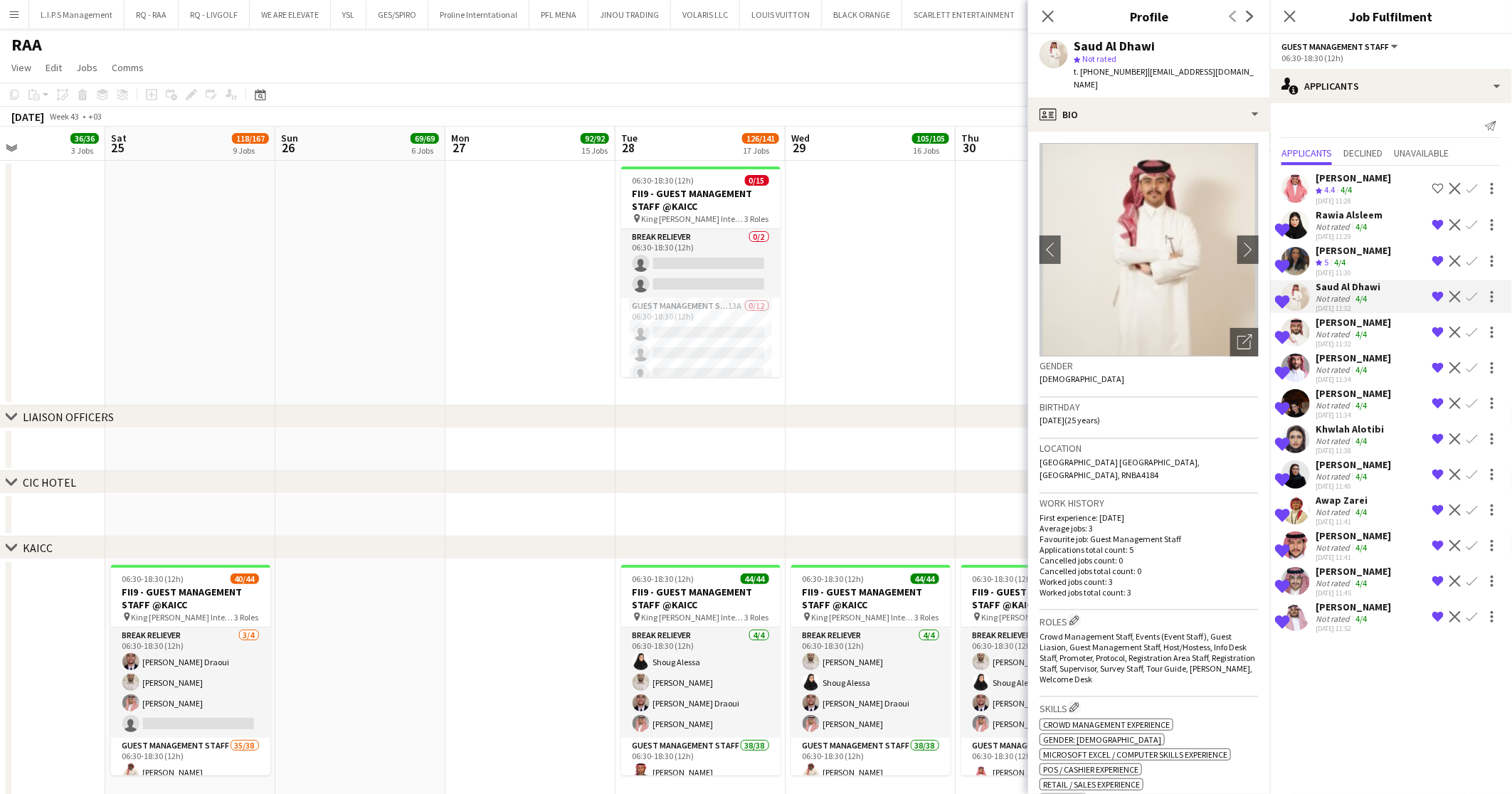
click at [861, 303] on app-date-cell at bounding box center [870, 283] width 170 height 245
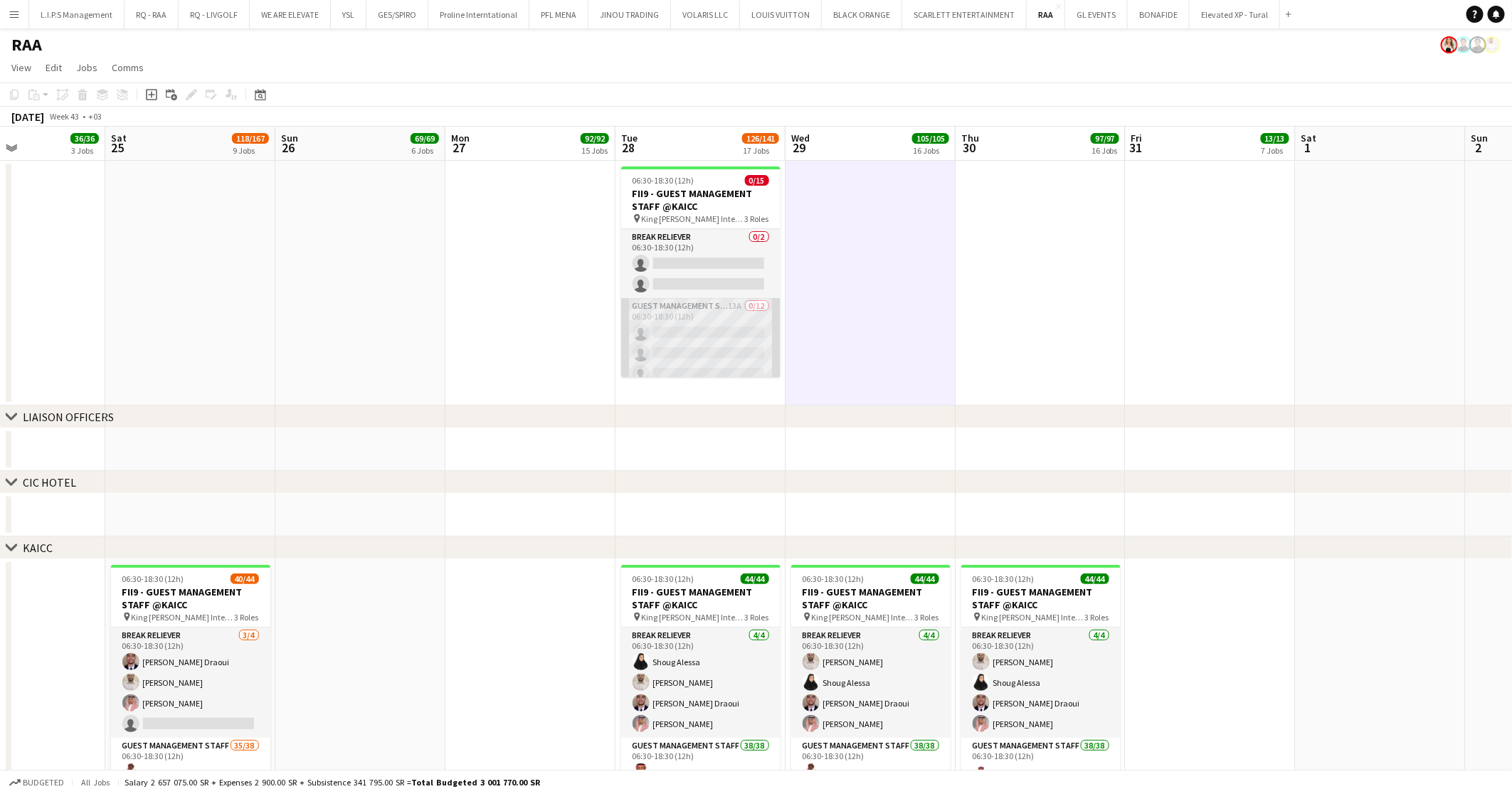
click at [641, 326] on app-card-role "Guest Management Staff 13A 0/12 06:30-18:30 (12h) single-neutral-actions single…" at bounding box center [701, 435] width 159 height 275
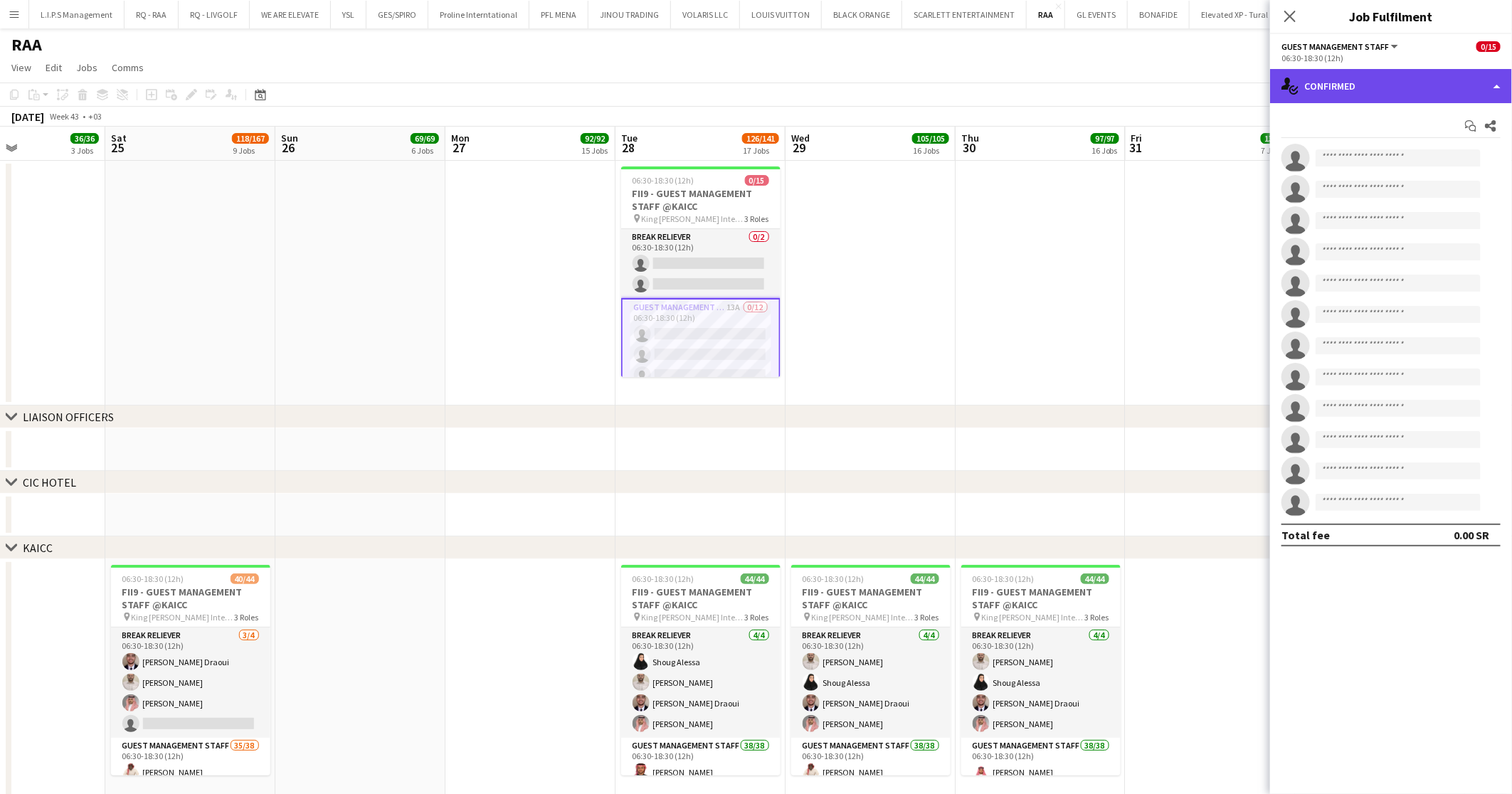
click at [1411, 86] on div "single-neutral-actions-check-2 Confirmed" at bounding box center [1391, 86] width 242 height 34
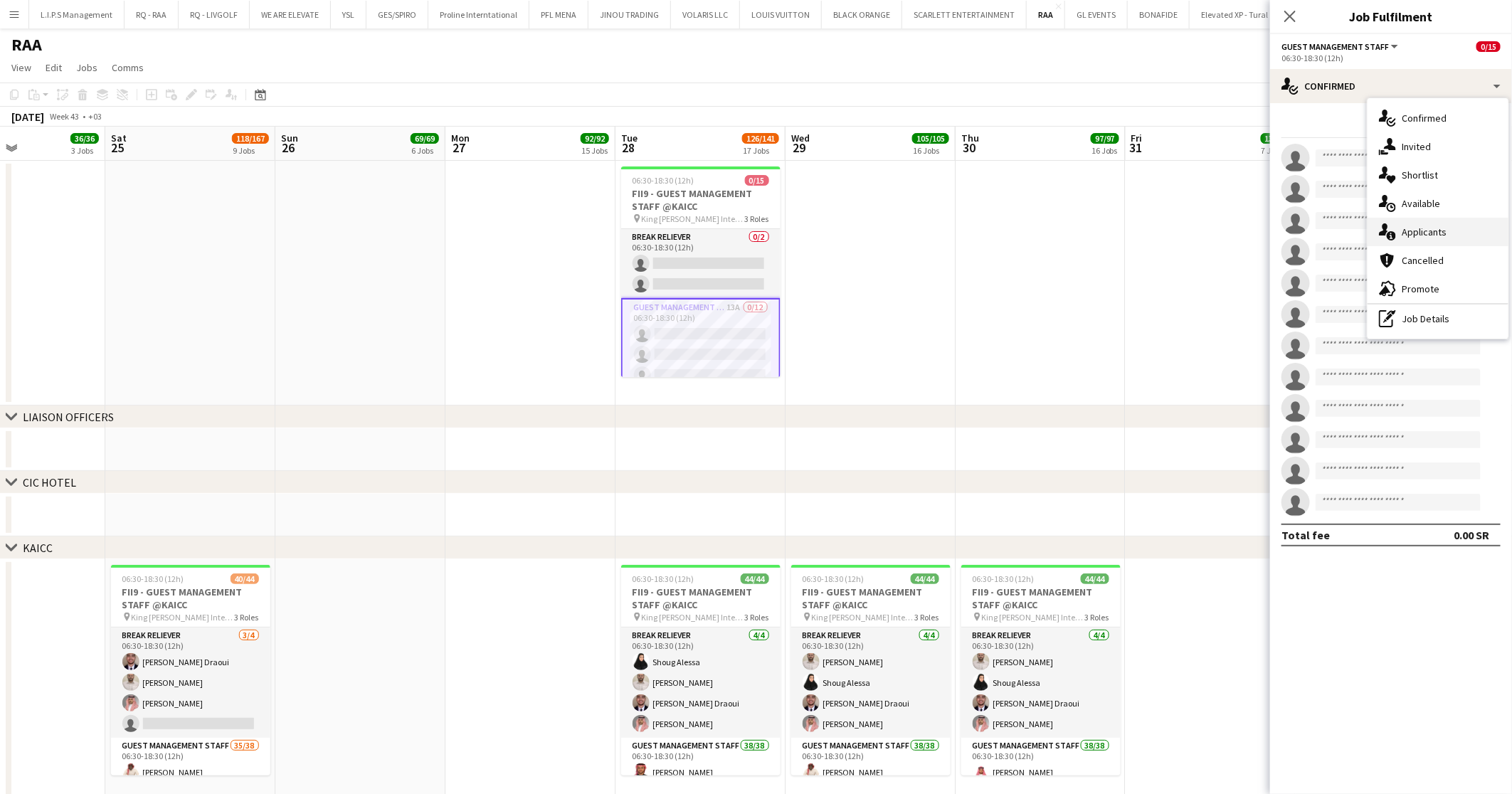
click at [1445, 231] on span "Applicants" at bounding box center [1424, 232] width 45 height 13
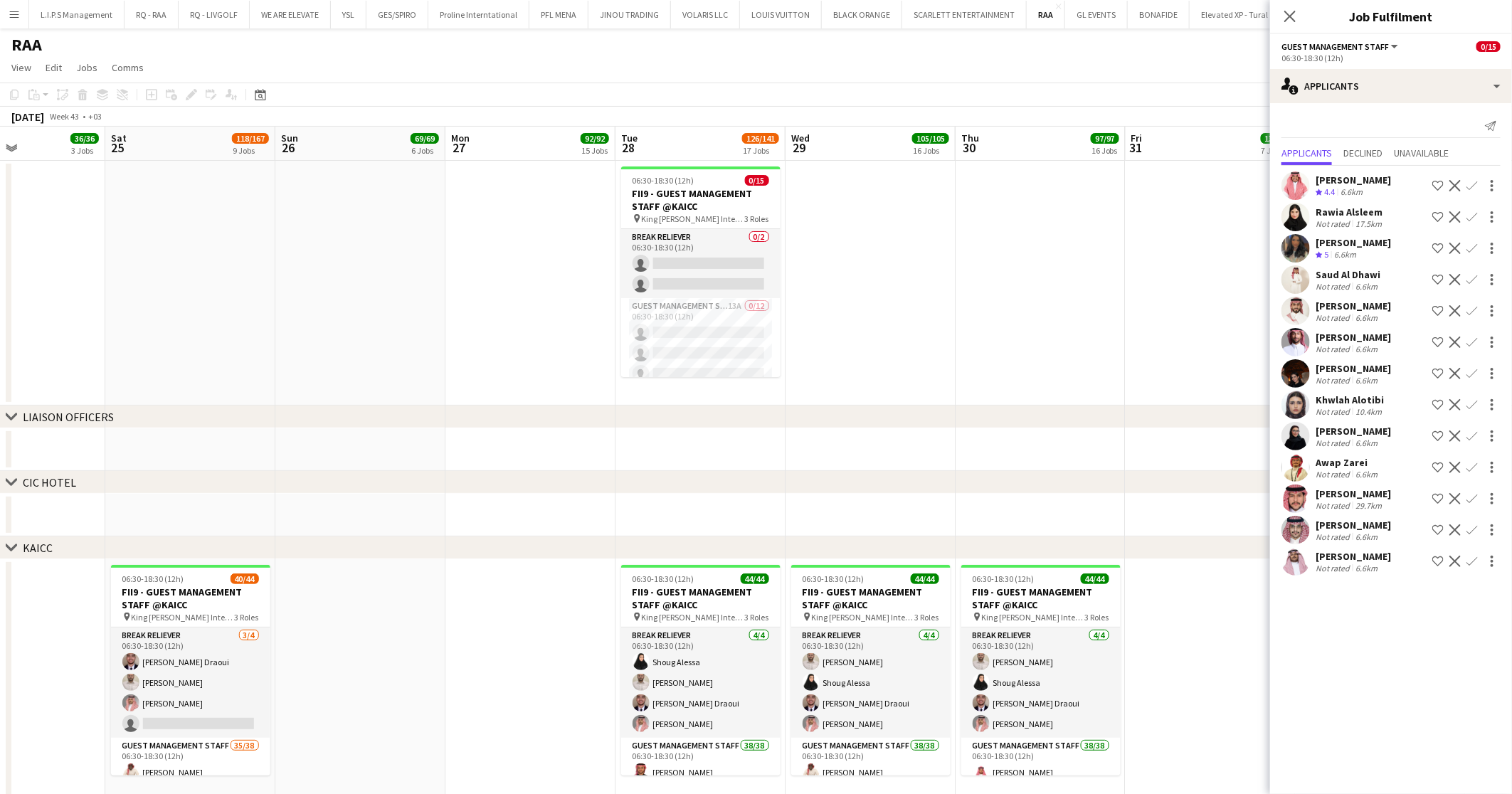
click at [13, 4] on button "Menu" at bounding box center [14, 14] width 29 height 29
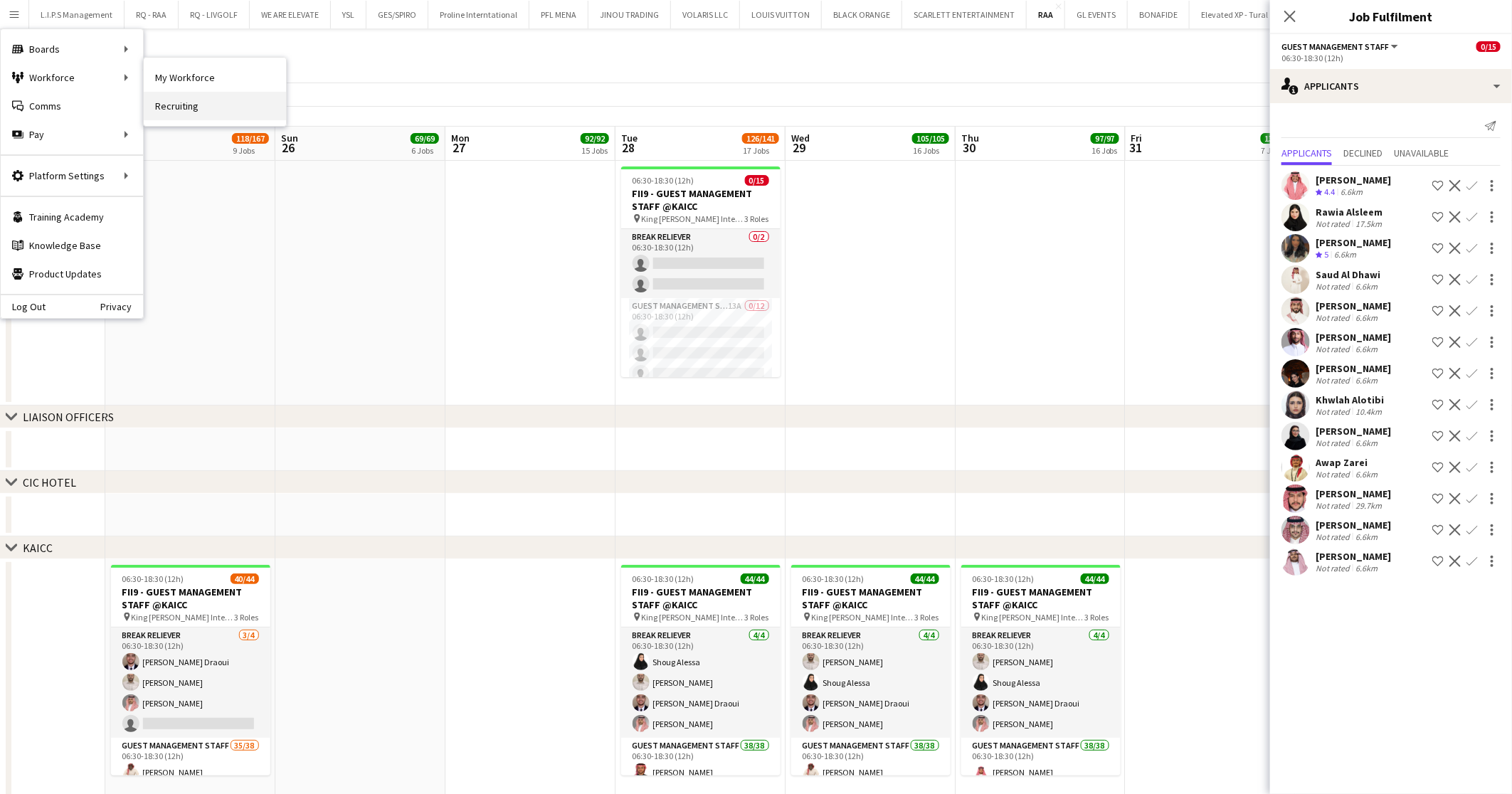
click at [184, 104] on link "Recruiting" at bounding box center [214, 106] width 142 height 29
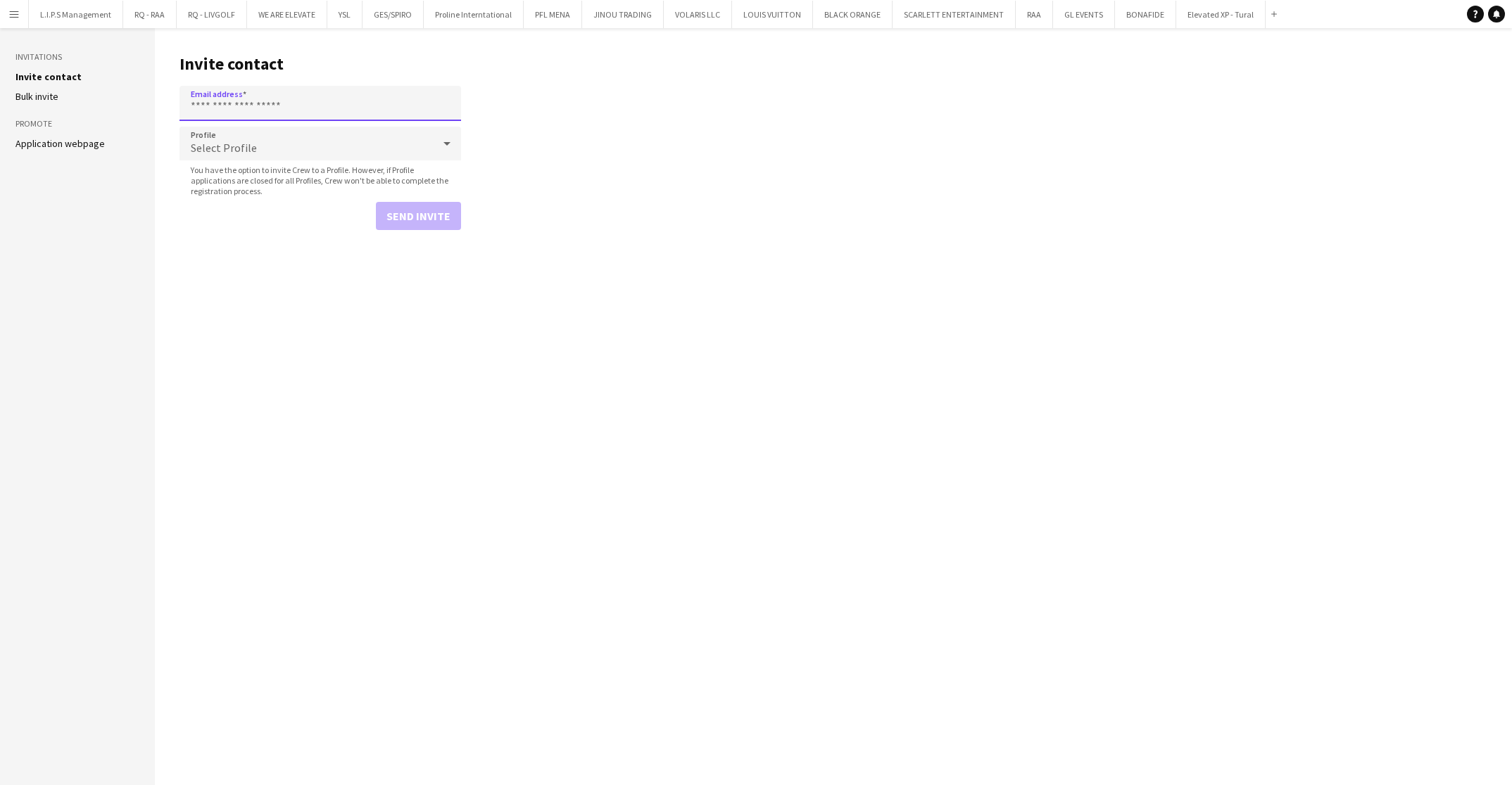
click at [259, 105] on input "Email address" at bounding box center [321, 103] width 282 height 35
paste input "**********"
type input "**********"
click at [191, 144] on span "Select Profile" at bounding box center [224, 148] width 67 height 14
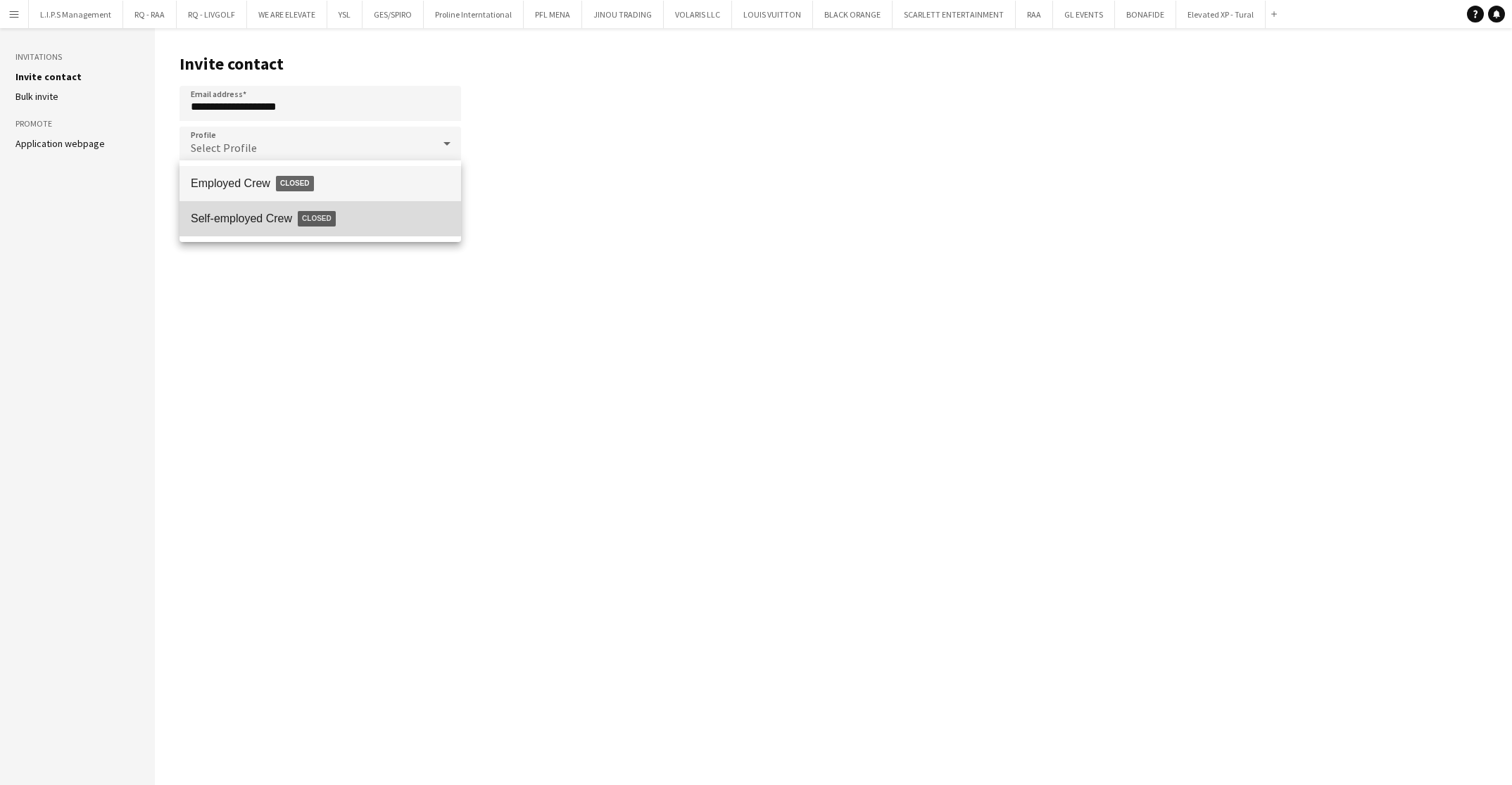
click at [246, 217] on span "Self-employed Crew Closed" at bounding box center [321, 218] width 259 height 32
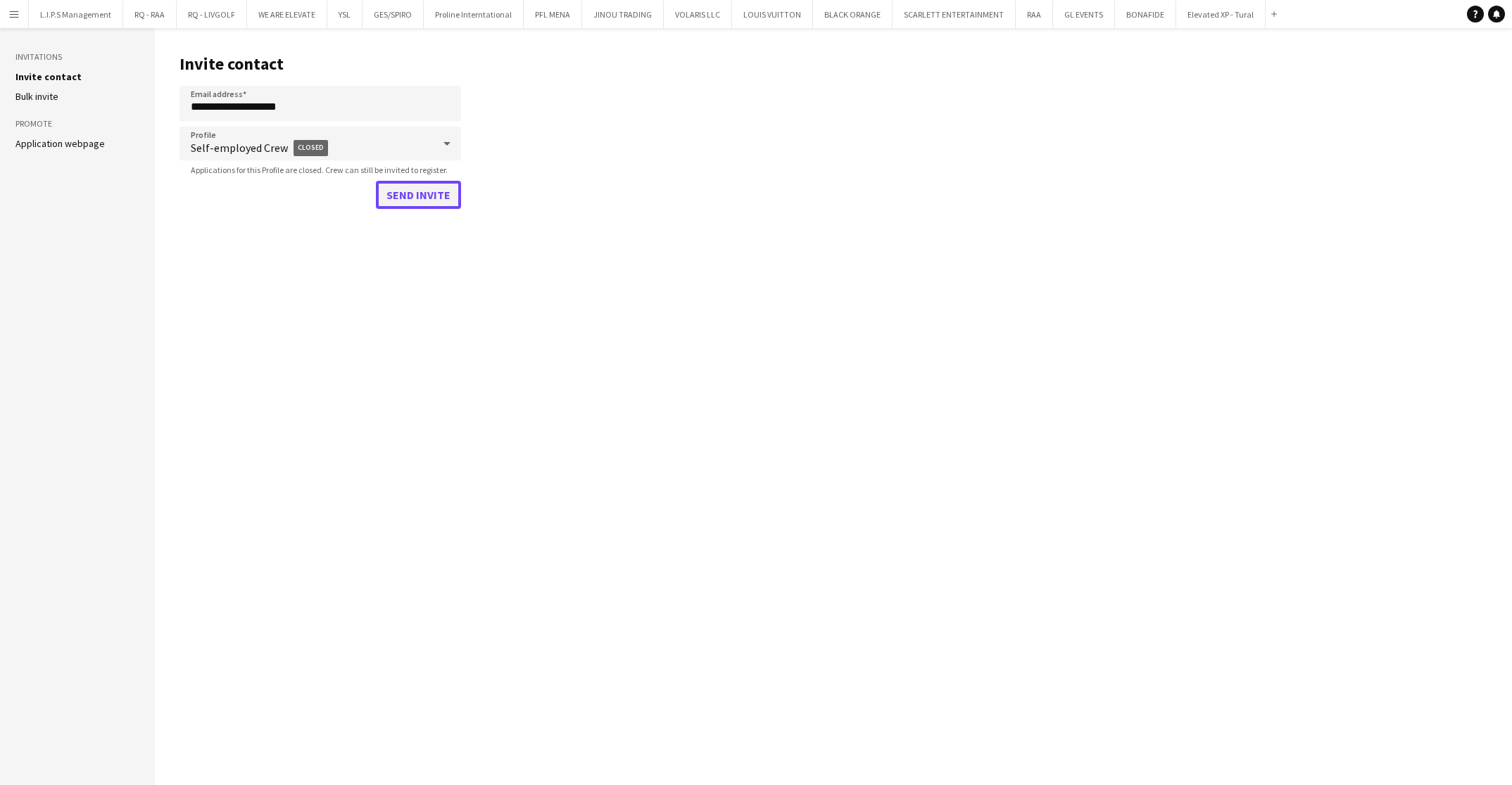
click at [423, 191] on button "Send invite" at bounding box center [419, 195] width 85 height 29
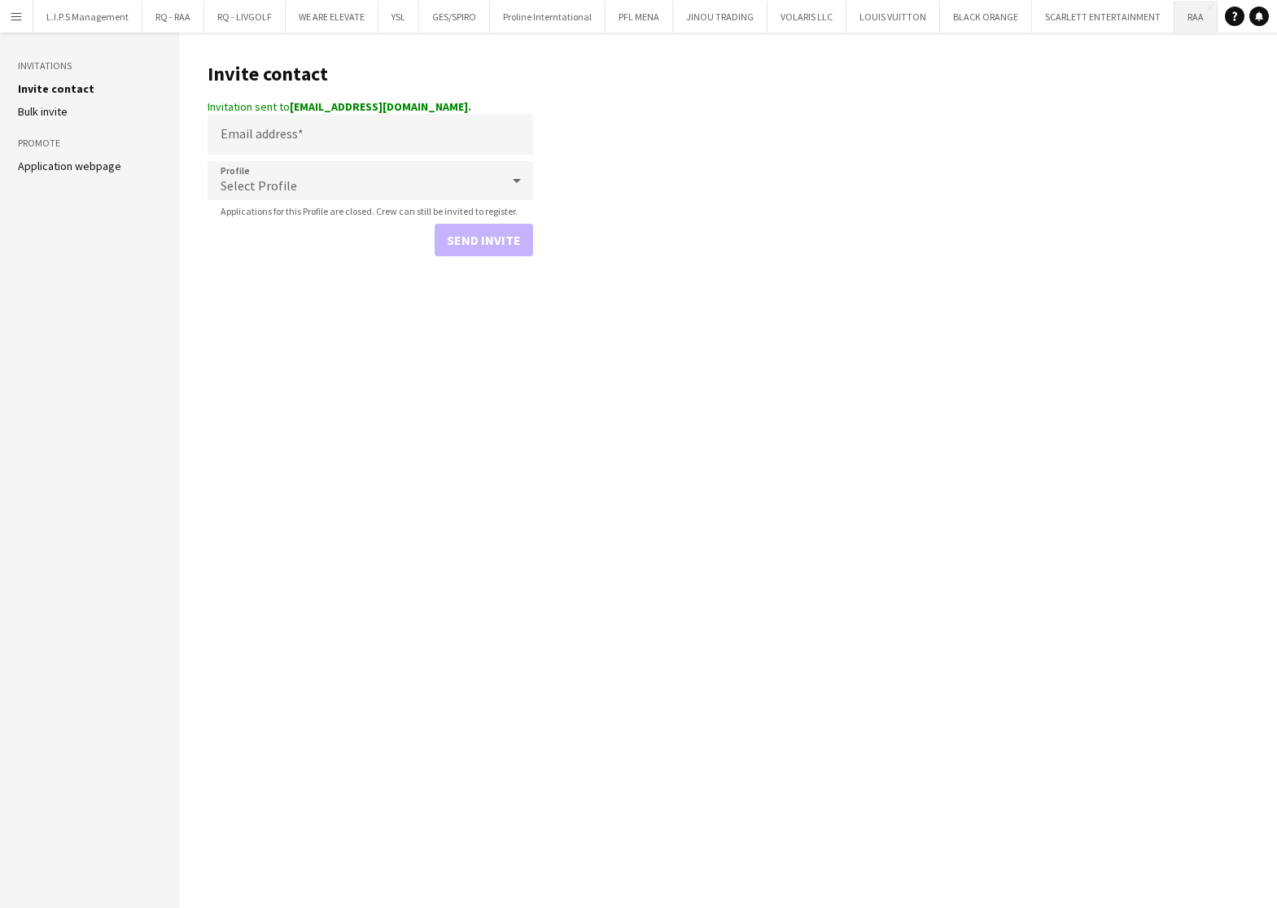
click at [1175, 15] on button "RAA Close" at bounding box center [1196, 17] width 43 height 32
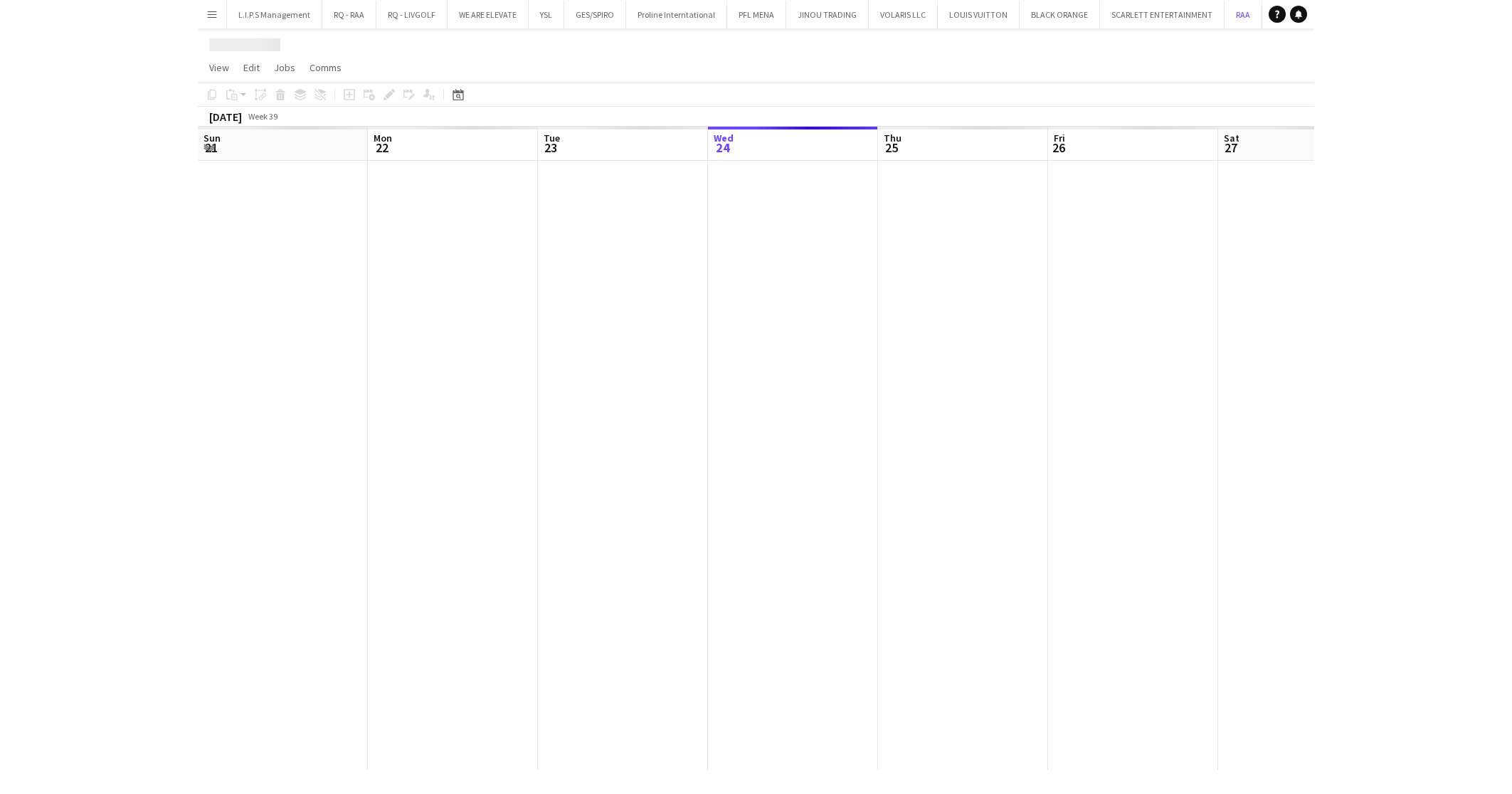
scroll to position [0, 339]
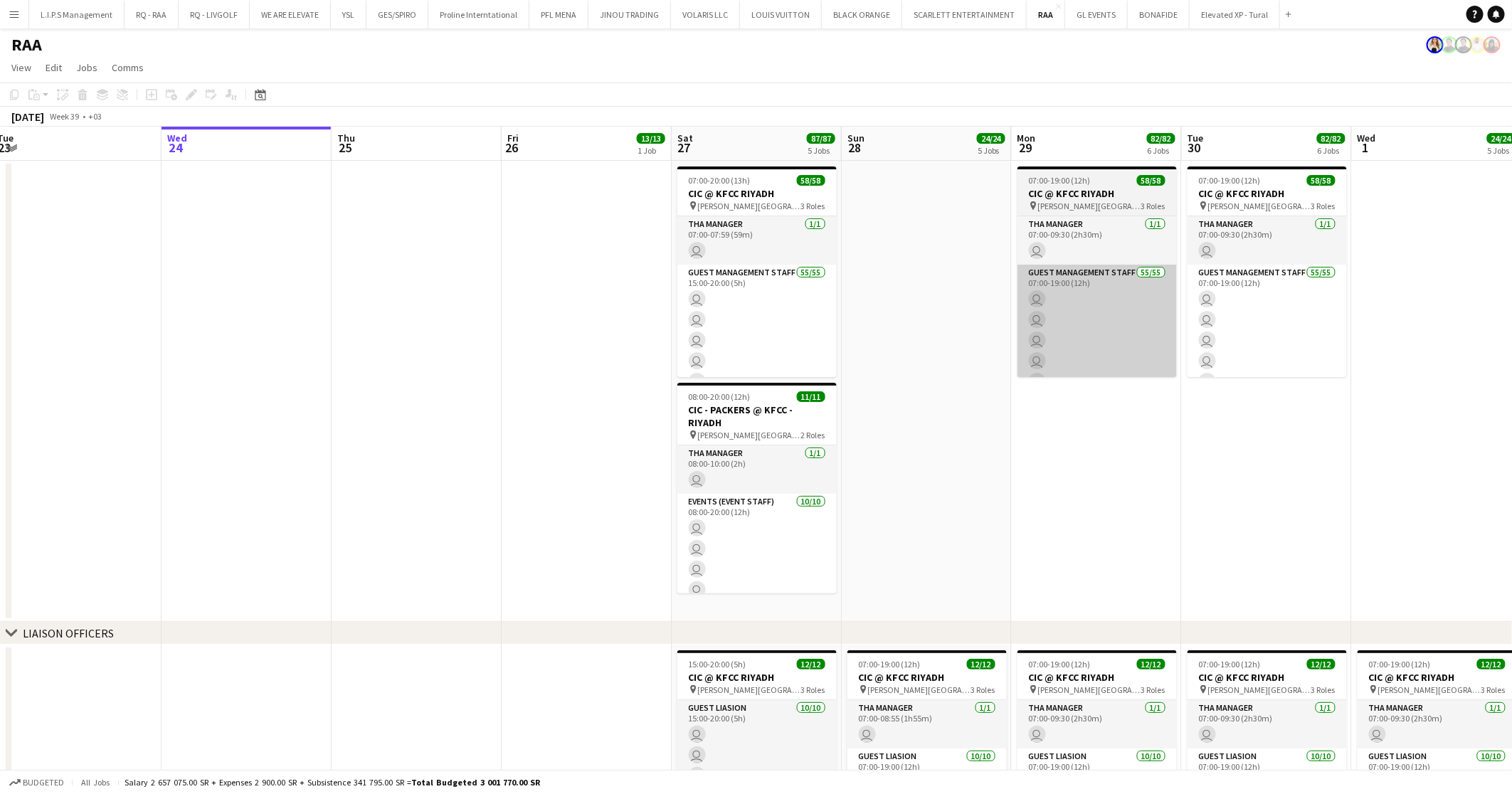
drag, startPoint x: 683, startPoint y: 352, endPoint x: 604, endPoint y: 366, distance: 80.2
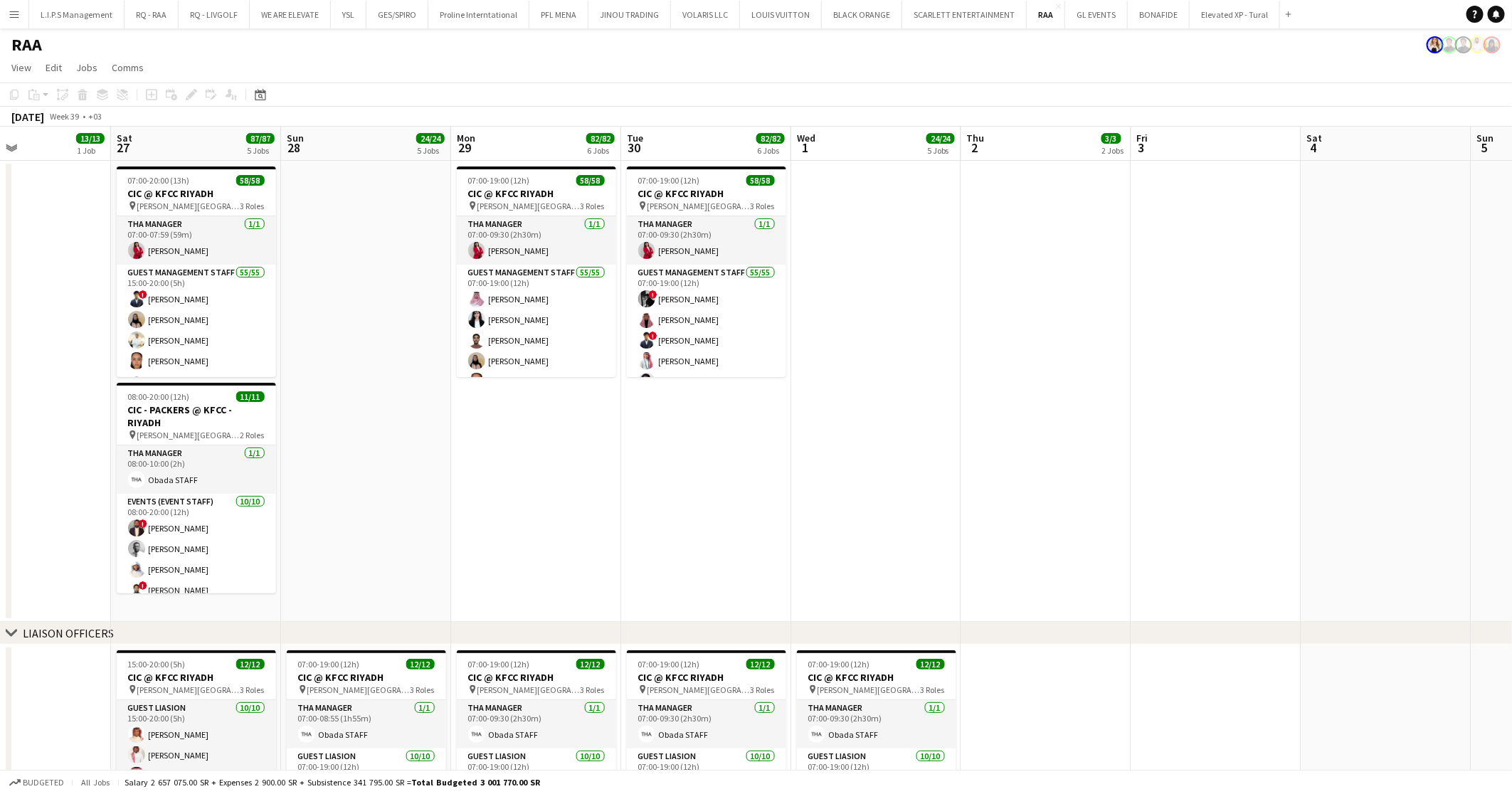
drag, startPoint x: 1304, startPoint y: 323, endPoint x: 990, endPoint y: 345, distance: 314.8
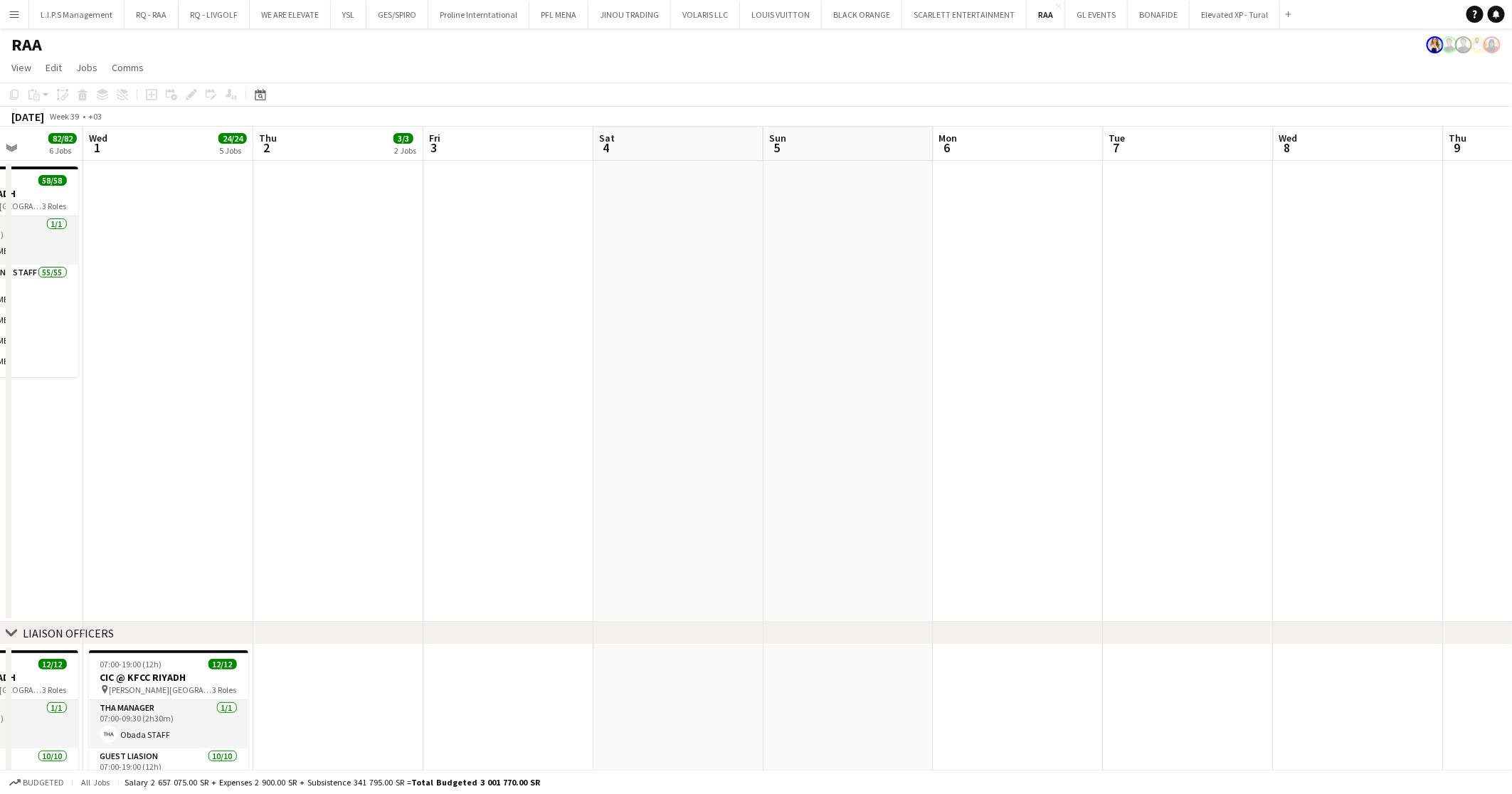
drag, startPoint x: 685, startPoint y: 373, endPoint x: 696, endPoint y: 376, distance: 11.4
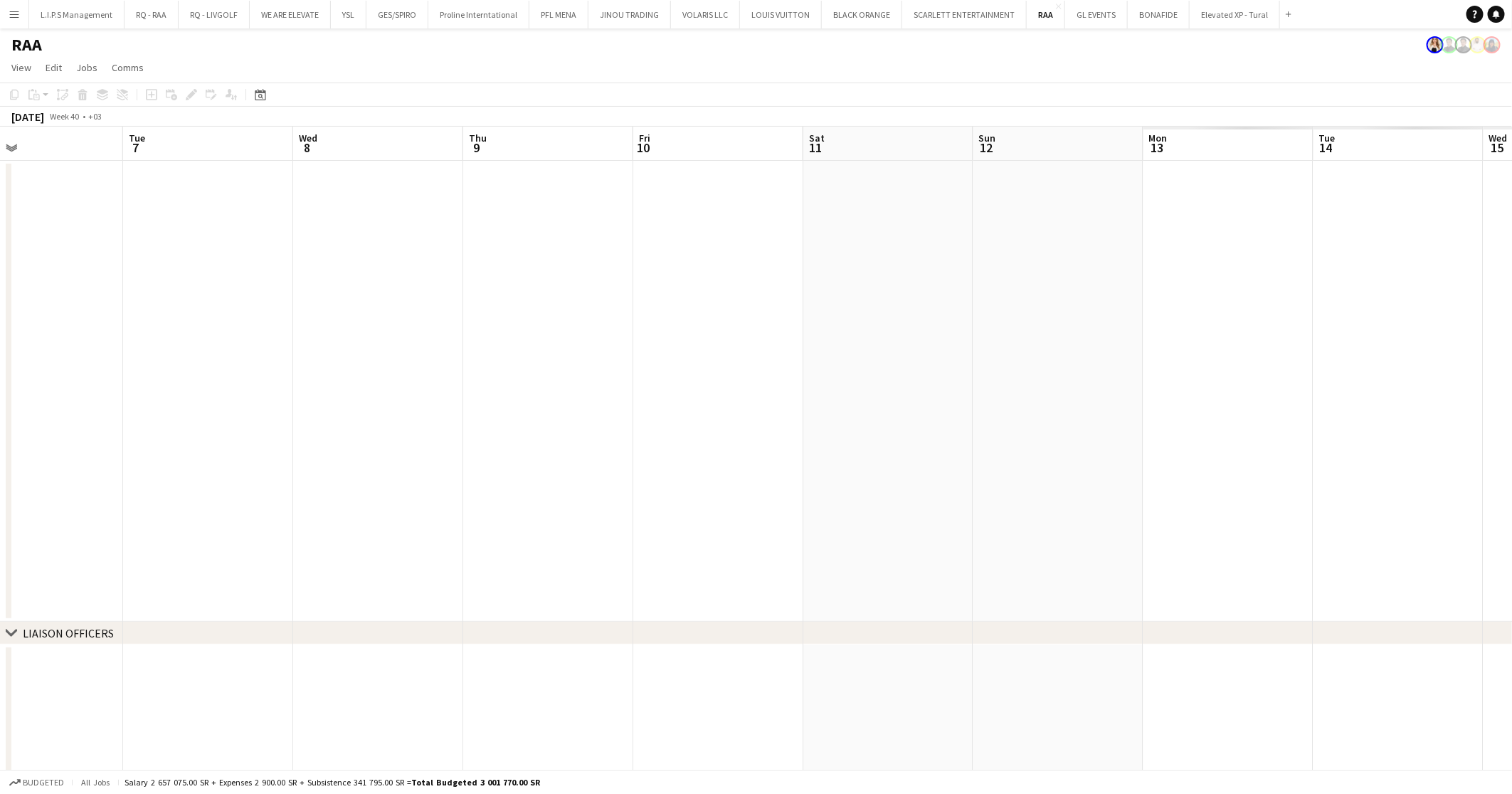
drag, startPoint x: 1077, startPoint y: 343, endPoint x: 601, endPoint y: 391, distance: 478.4
drag, startPoint x: 971, startPoint y: 372, endPoint x: 518, endPoint y: 397, distance: 453.7
drag, startPoint x: 920, startPoint y: 375, endPoint x: 544, endPoint y: 395, distance: 376.5
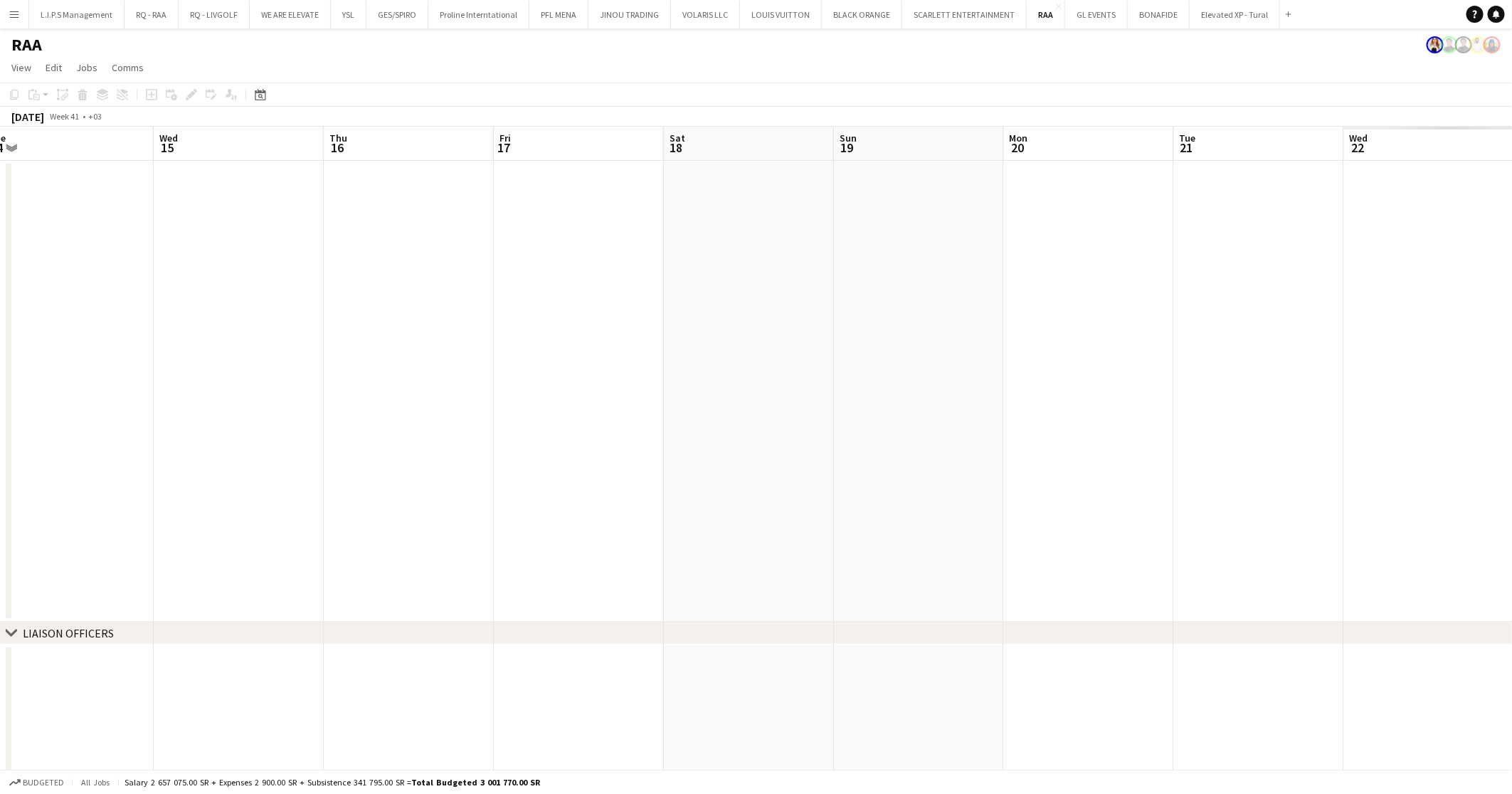
drag, startPoint x: 1132, startPoint y: 387, endPoint x: 350, endPoint y: 396, distance: 782.1
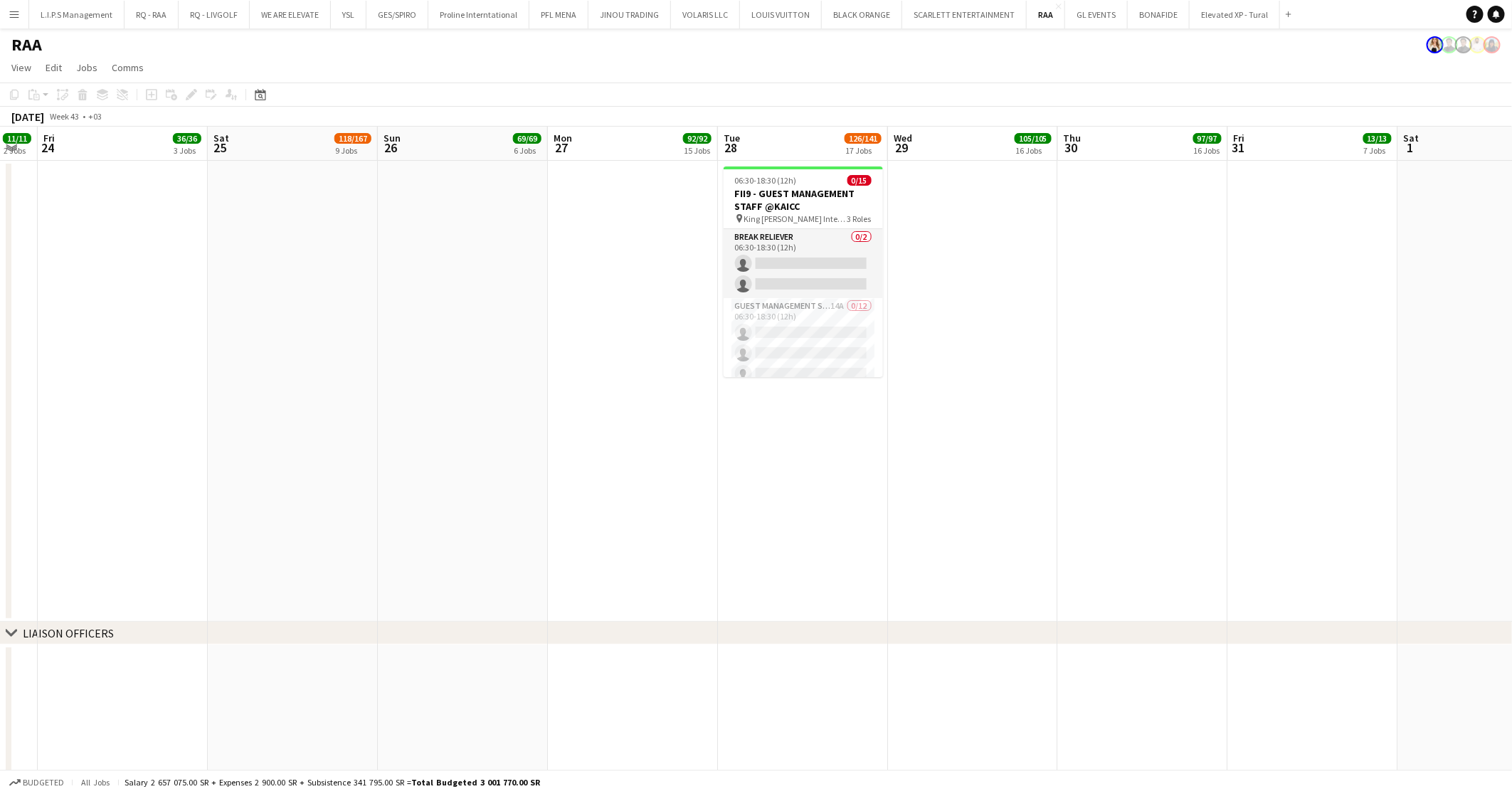
scroll to position [0, 476]
drag, startPoint x: 796, startPoint y: 359, endPoint x: 453, endPoint y: 350, distance: 343.1
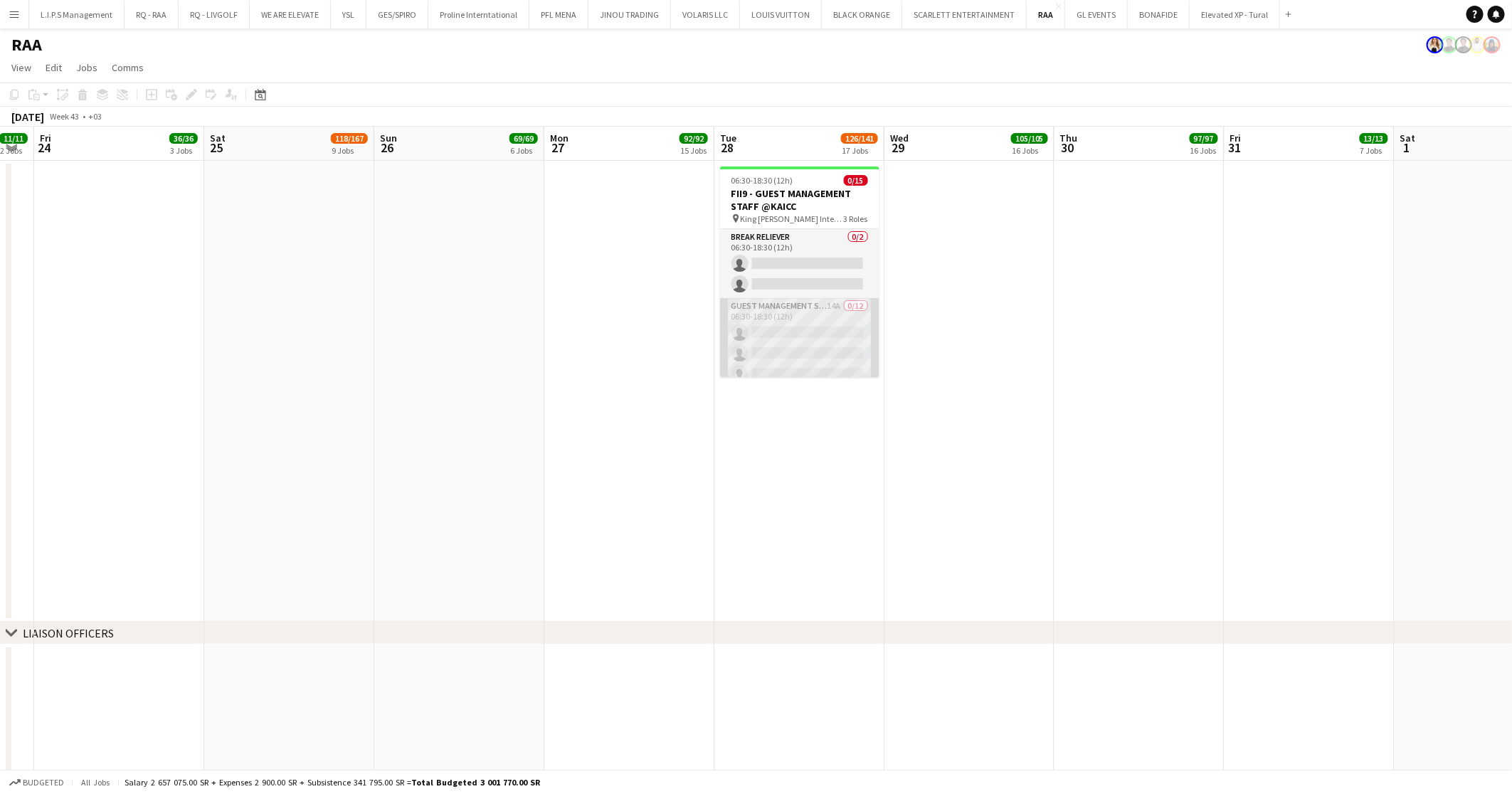
click at [797, 330] on app-card-role "Guest Management Staff 14A 0/12 06:30-18:30 (12h) single-neutral-actions single…" at bounding box center [800, 435] width 159 height 275
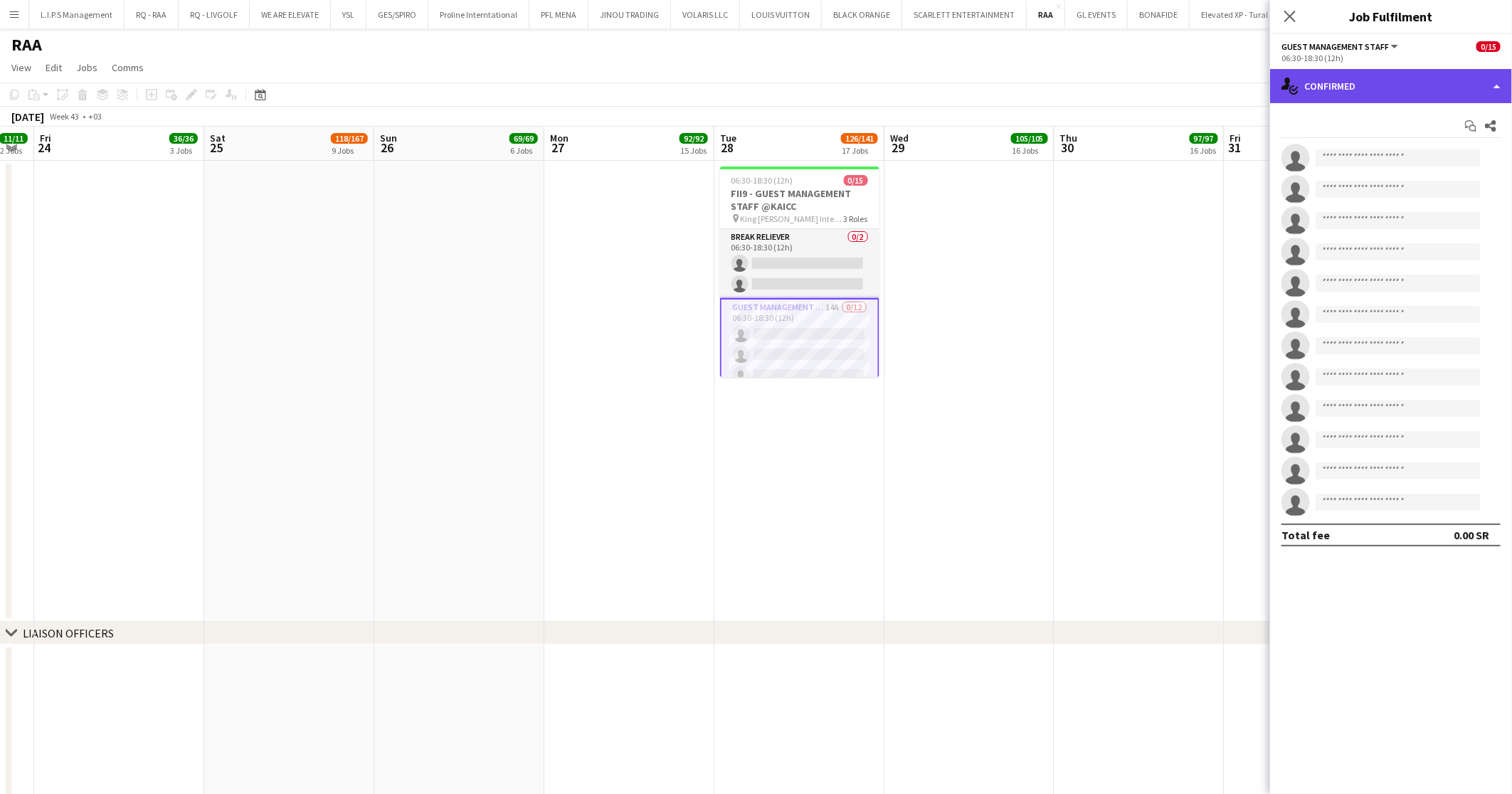
click at [1353, 90] on div "single-neutral-actions-check-2 Confirmed" at bounding box center [1391, 86] width 242 height 34
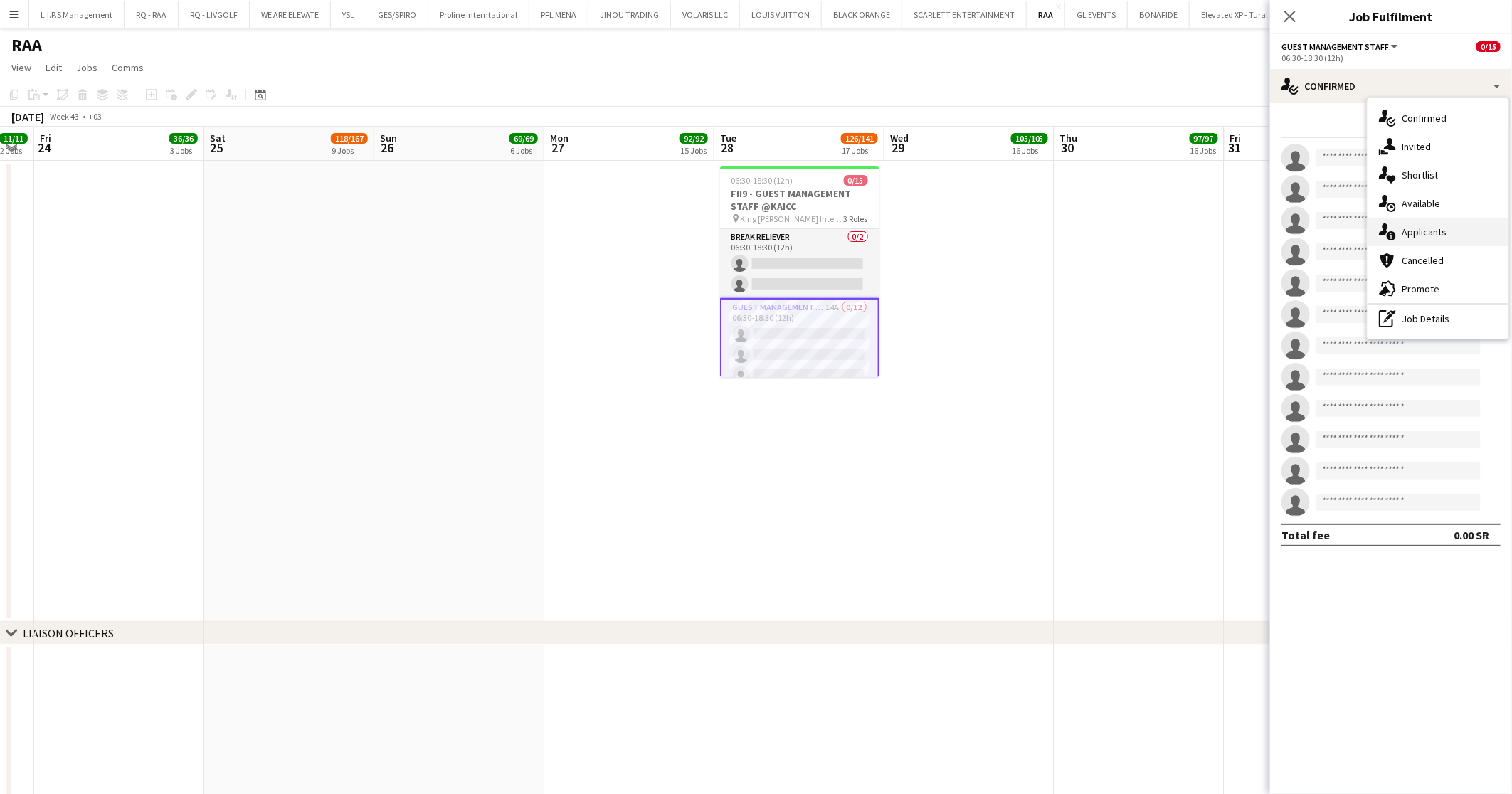
click at [1440, 231] on span "Applicants" at bounding box center [1424, 232] width 45 height 13
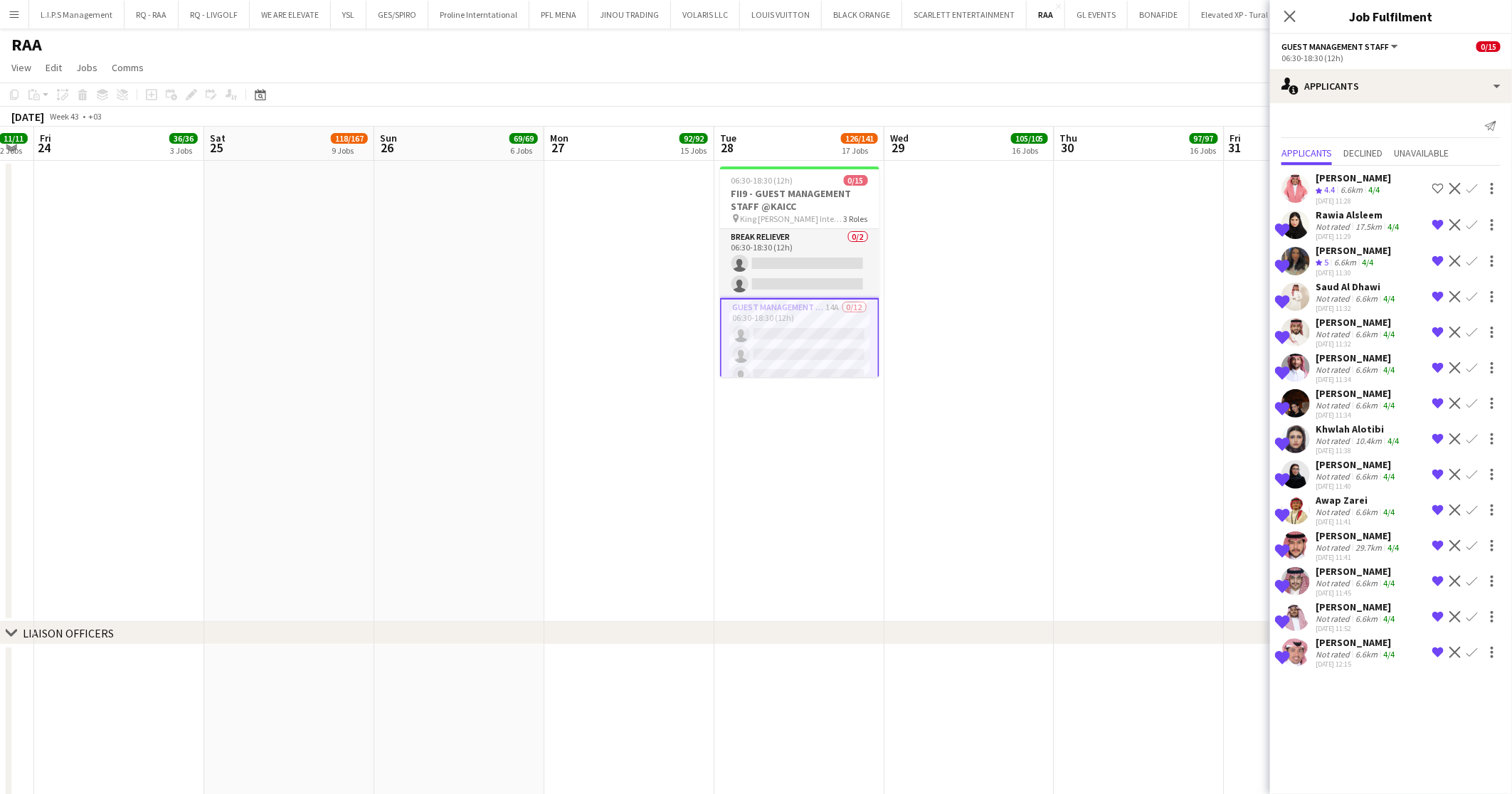
click at [1404, 661] on div "Shortlisted Rasheed Alghamdi Not rated 6.6km 4/4 24-09-2025 12:15 Remove crew f…" at bounding box center [1391, 652] width 242 height 32
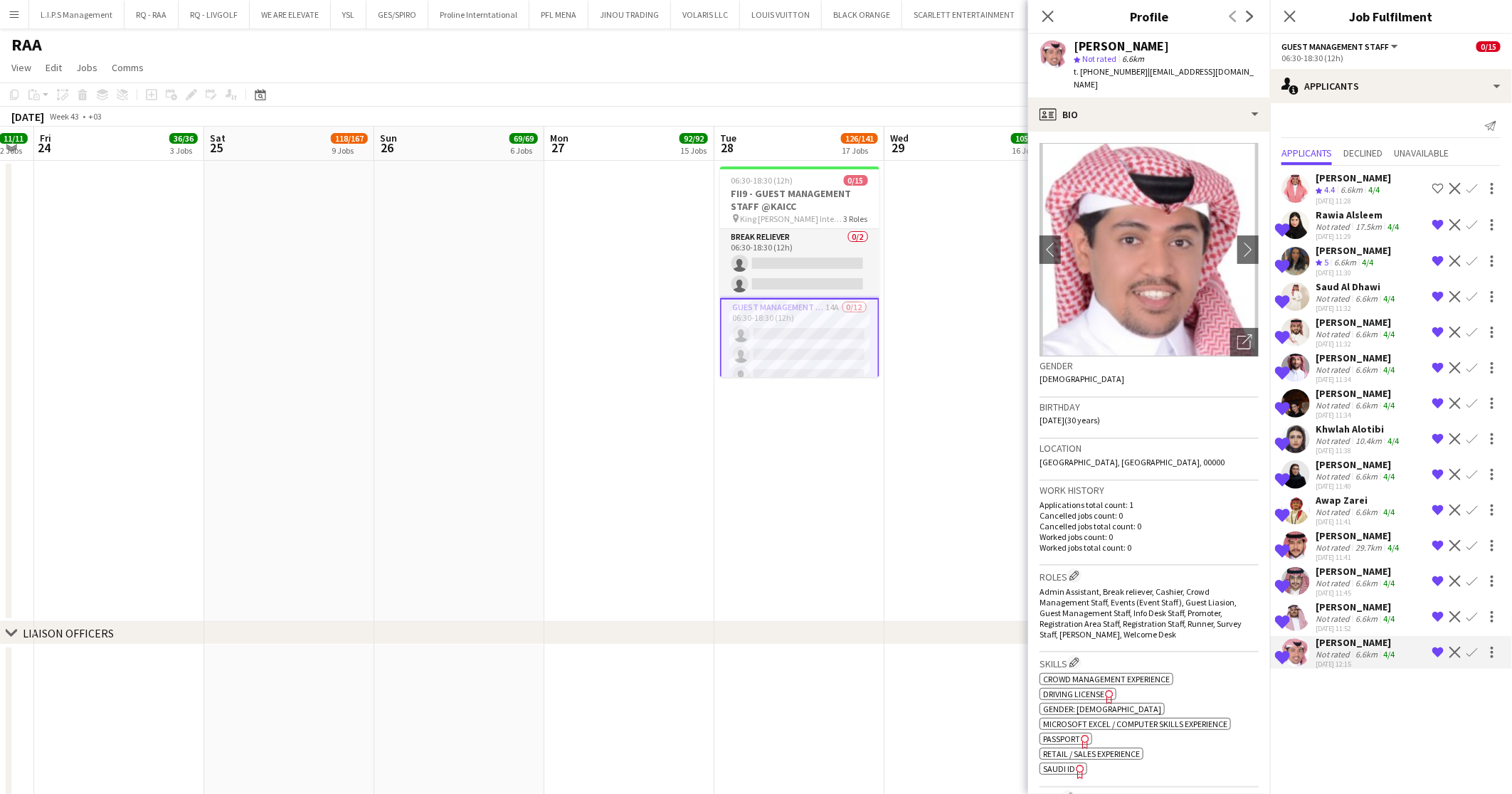
click at [1396, 624] on div "24-09-2025 11:52" at bounding box center [1356, 629] width 82 height 10
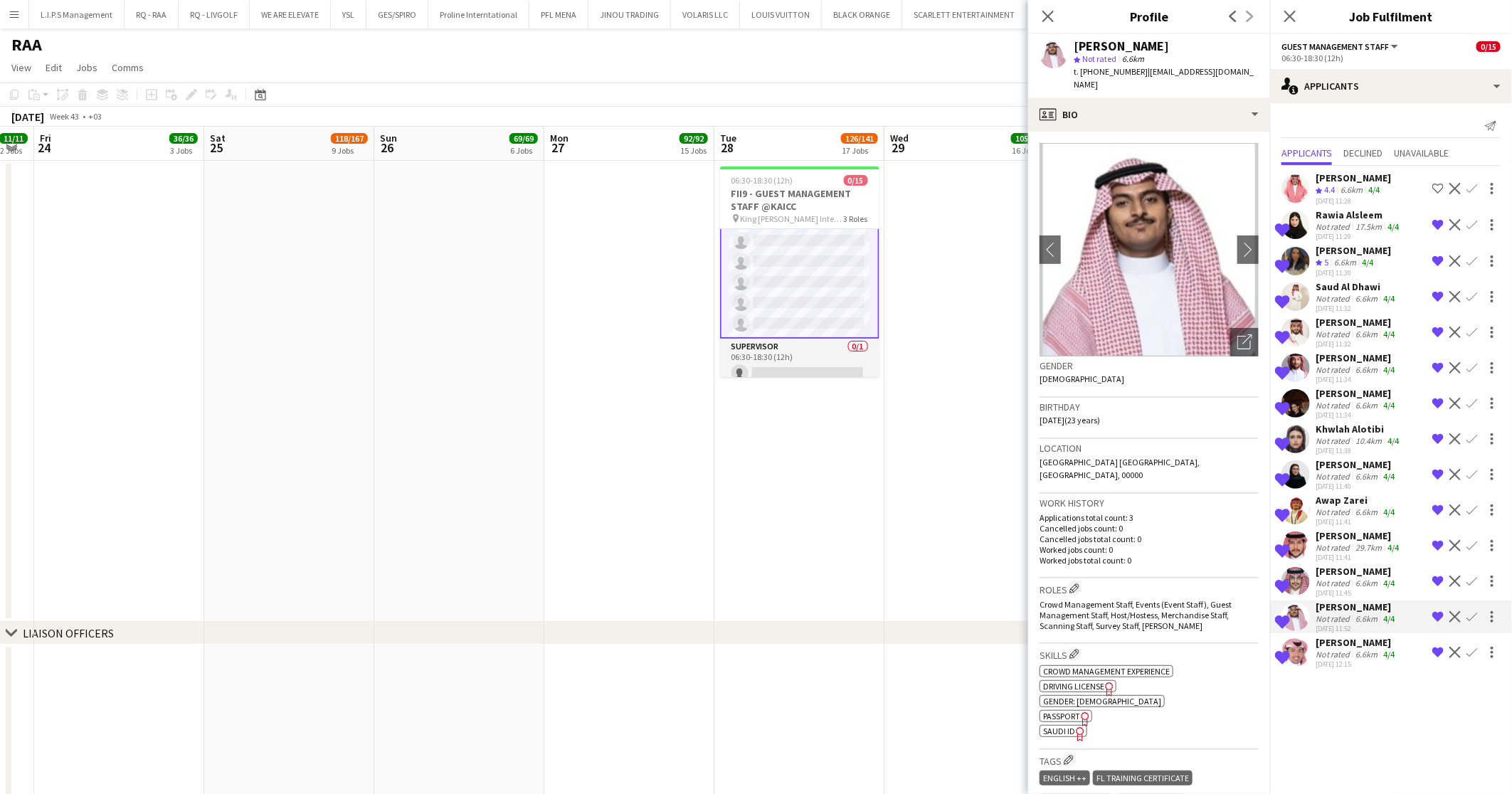
scroll to position [247, 0]
click at [786, 336] on app-card-role "Supervisor 0/1 06:30-18:30 (12h) single-neutral-actions" at bounding box center [800, 354] width 159 height 48
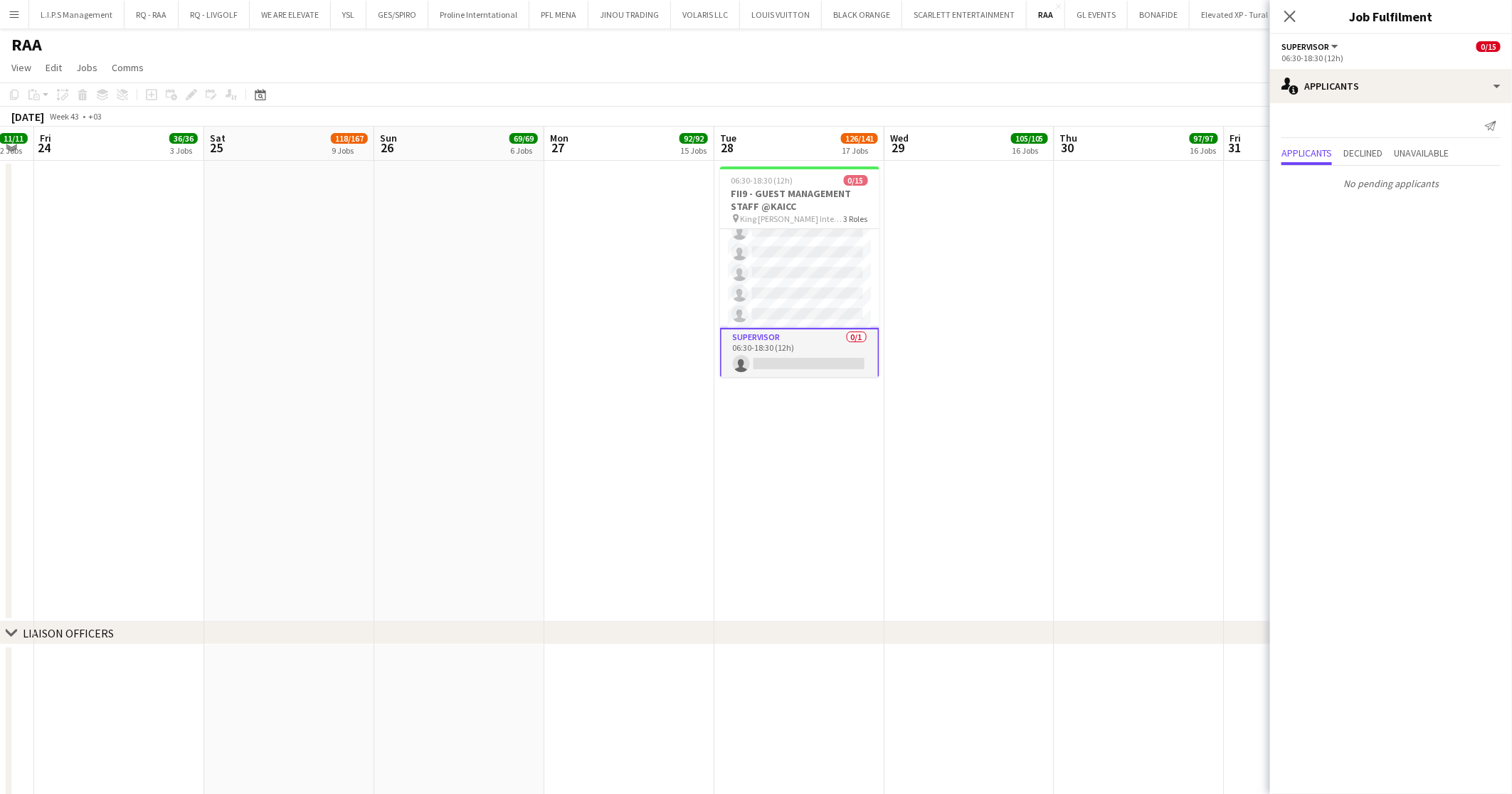
scroll to position [0, 0]
click at [1054, 67] on app-page-menu "View Day view expanded Day view collapsed Month view Date picker Jump to today …" at bounding box center [756, 68] width 1512 height 27
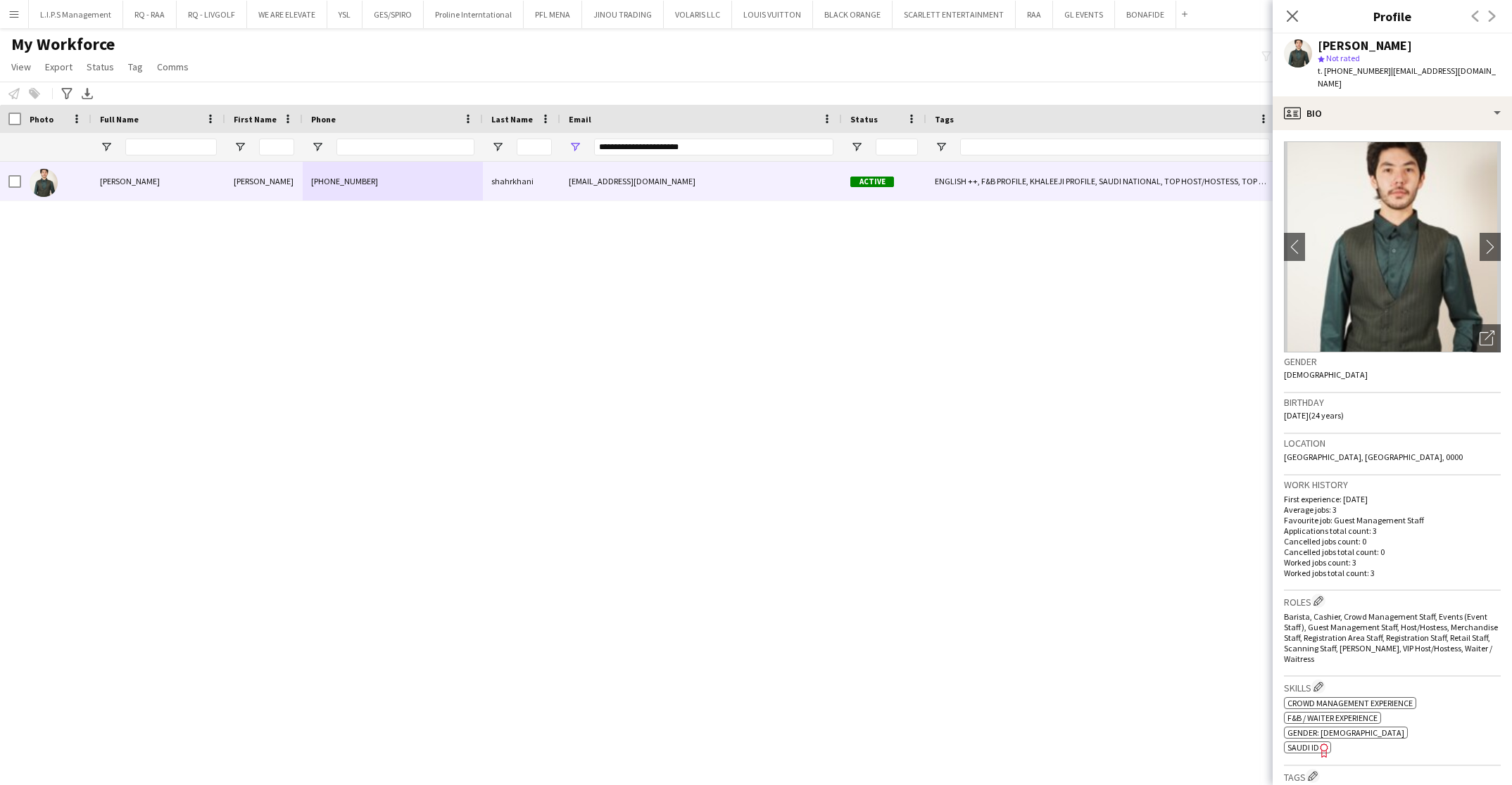
scroll to position [211, 0]
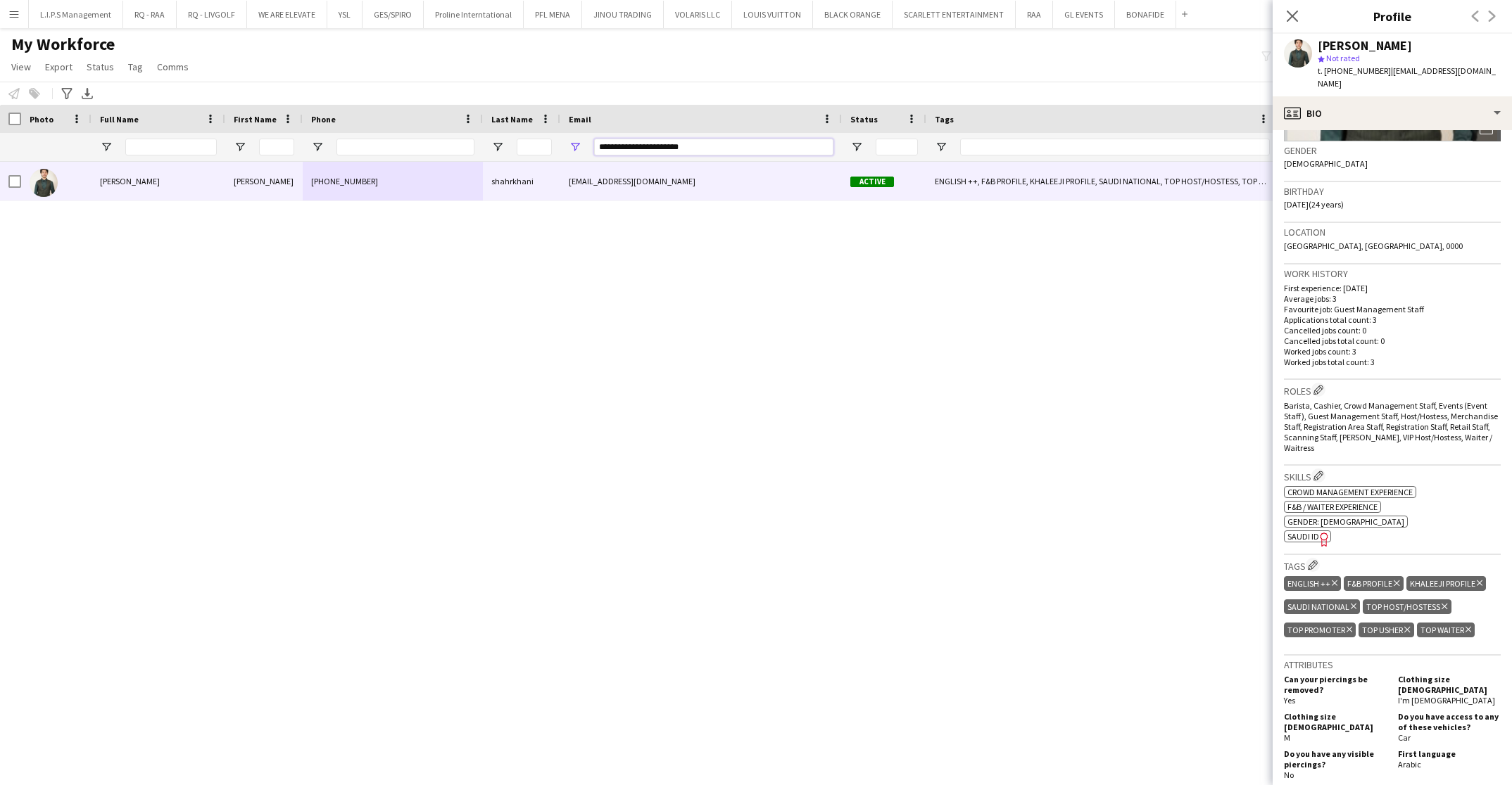
drag, startPoint x: 723, startPoint y: 145, endPoint x: 422, endPoint y: 127, distance: 301.5
click at [422, 127] on div "Workforce Details Last Name Status Email" at bounding box center [999, 133] width 1998 height 57
paste input "Email Filter Input"
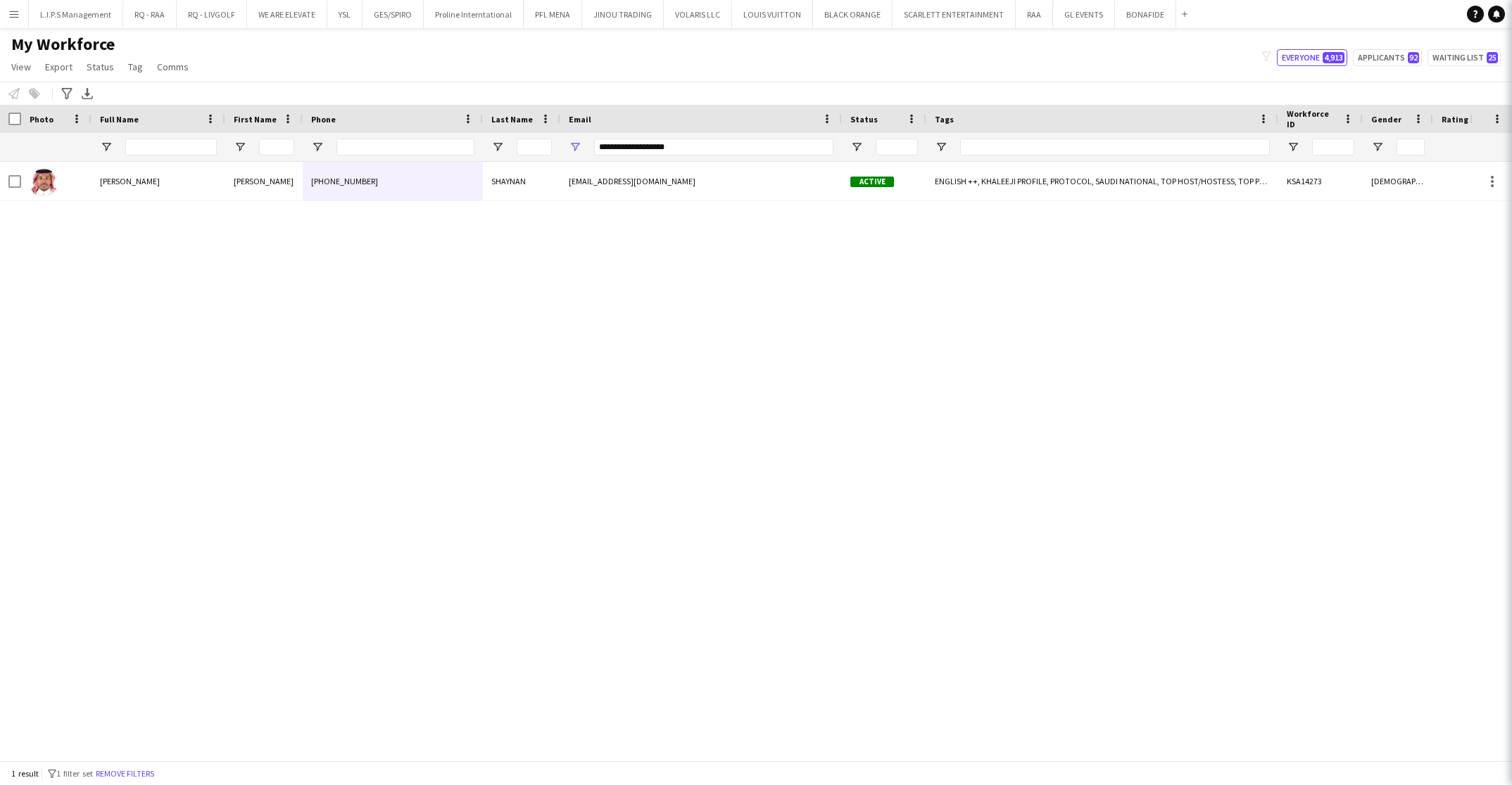
click at [446, 176] on div "+966502367328" at bounding box center [393, 181] width 180 height 39
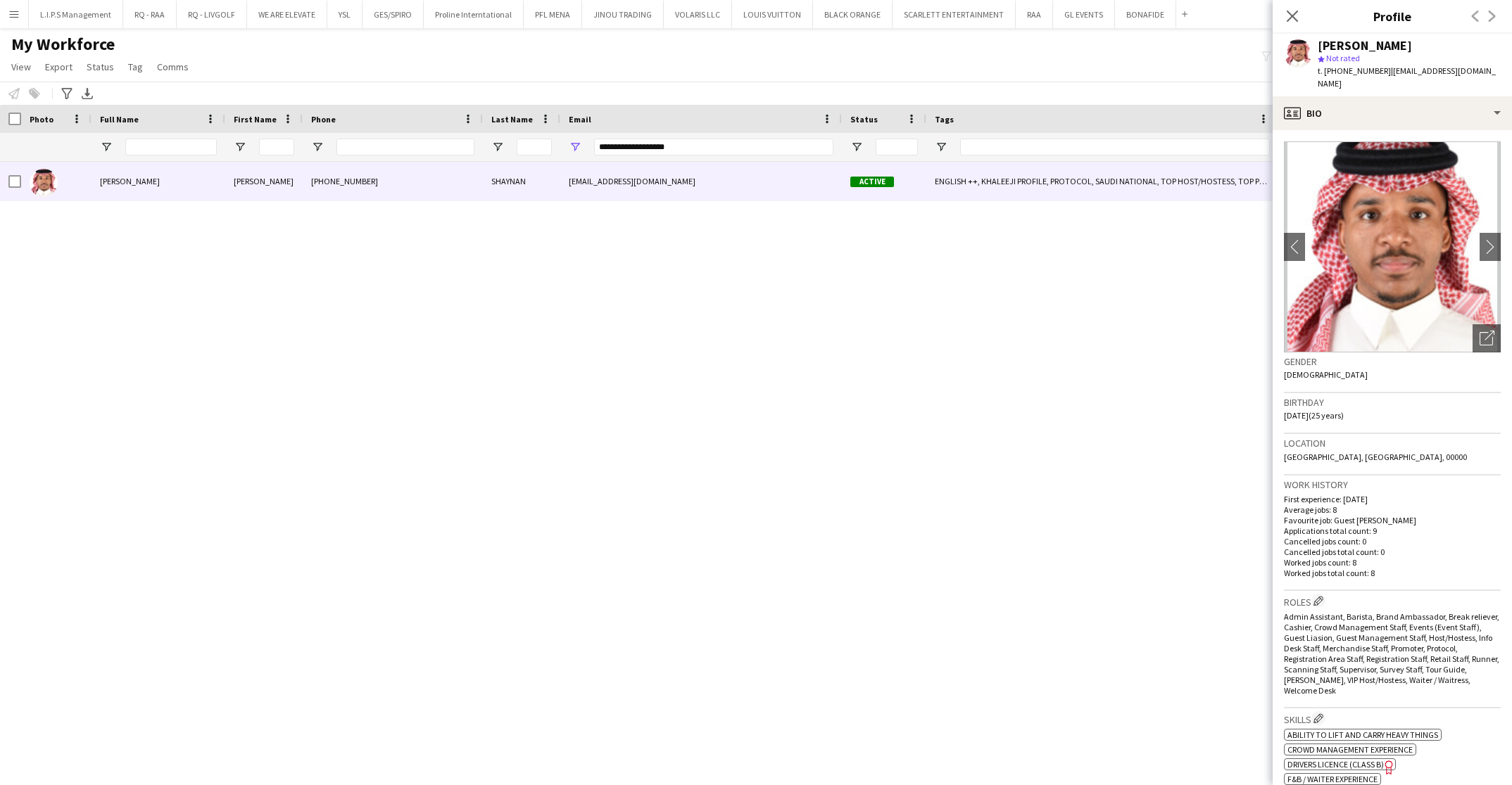
scroll to position [422, 0]
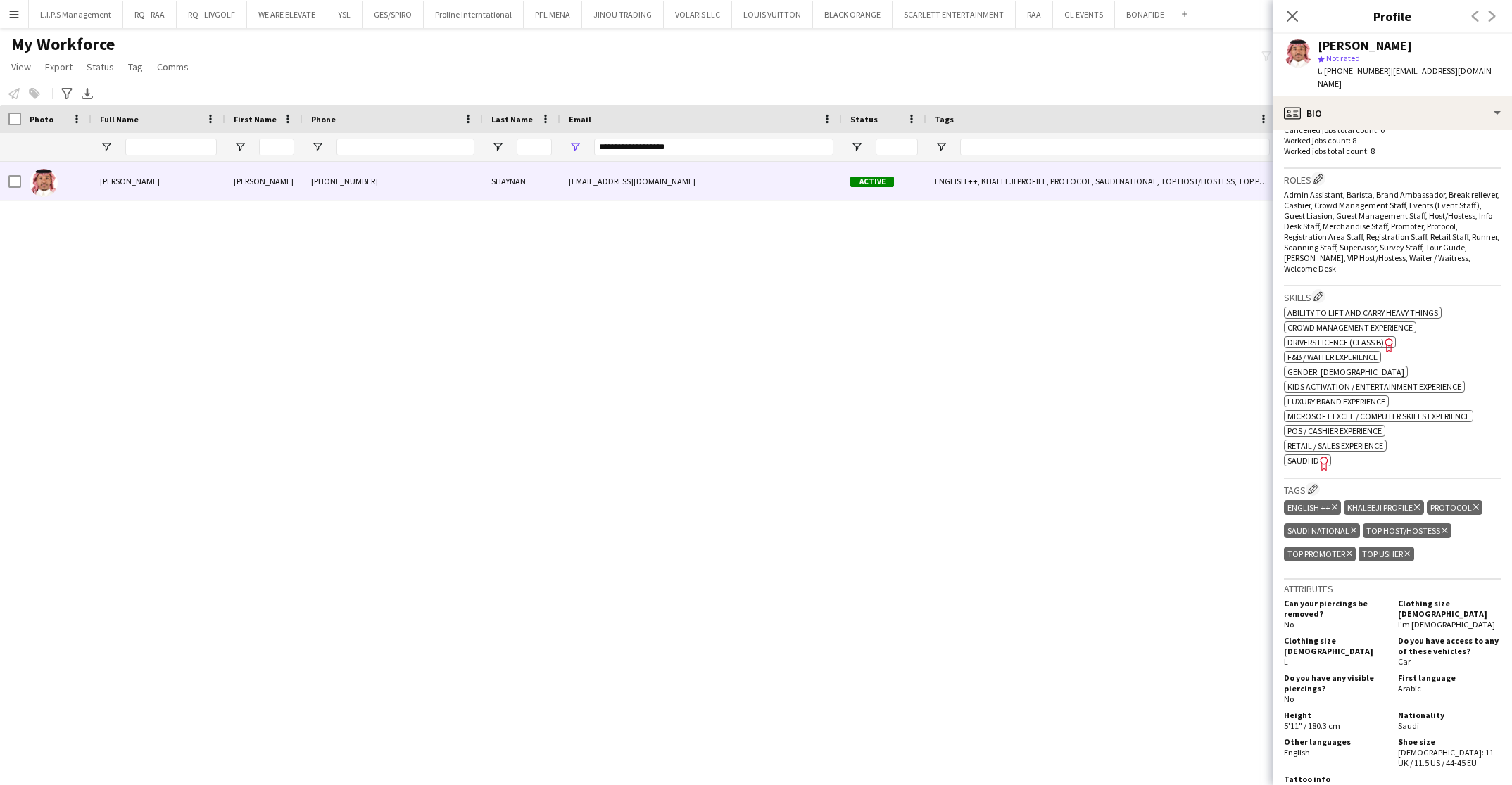
click at [1318, 456] on icon "Freelancer has uploaded a photo validation of skill. Click to see" at bounding box center [1324, 463] width 15 height 15
drag, startPoint x: 708, startPoint y: 148, endPoint x: 473, endPoint y: 144, distance: 235.0
click at [473, 144] on div "**********" at bounding box center [999, 147] width 1998 height 29
paste input "***"
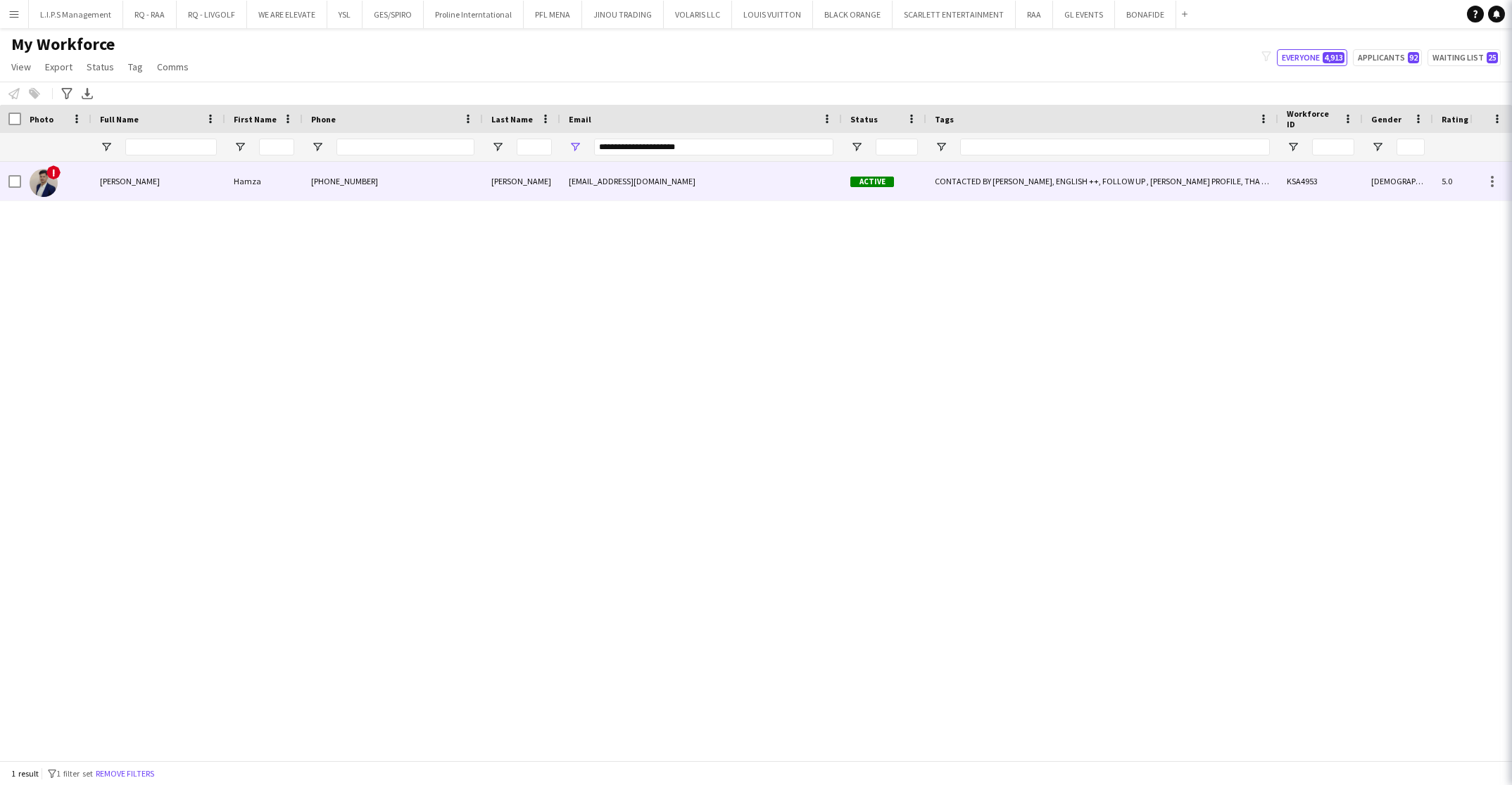
drag, startPoint x: 453, startPoint y: 180, endPoint x: 605, endPoint y: 169, distance: 152.4
click at [453, 182] on div "+966532447938" at bounding box center [393, 181] width 180 height 39
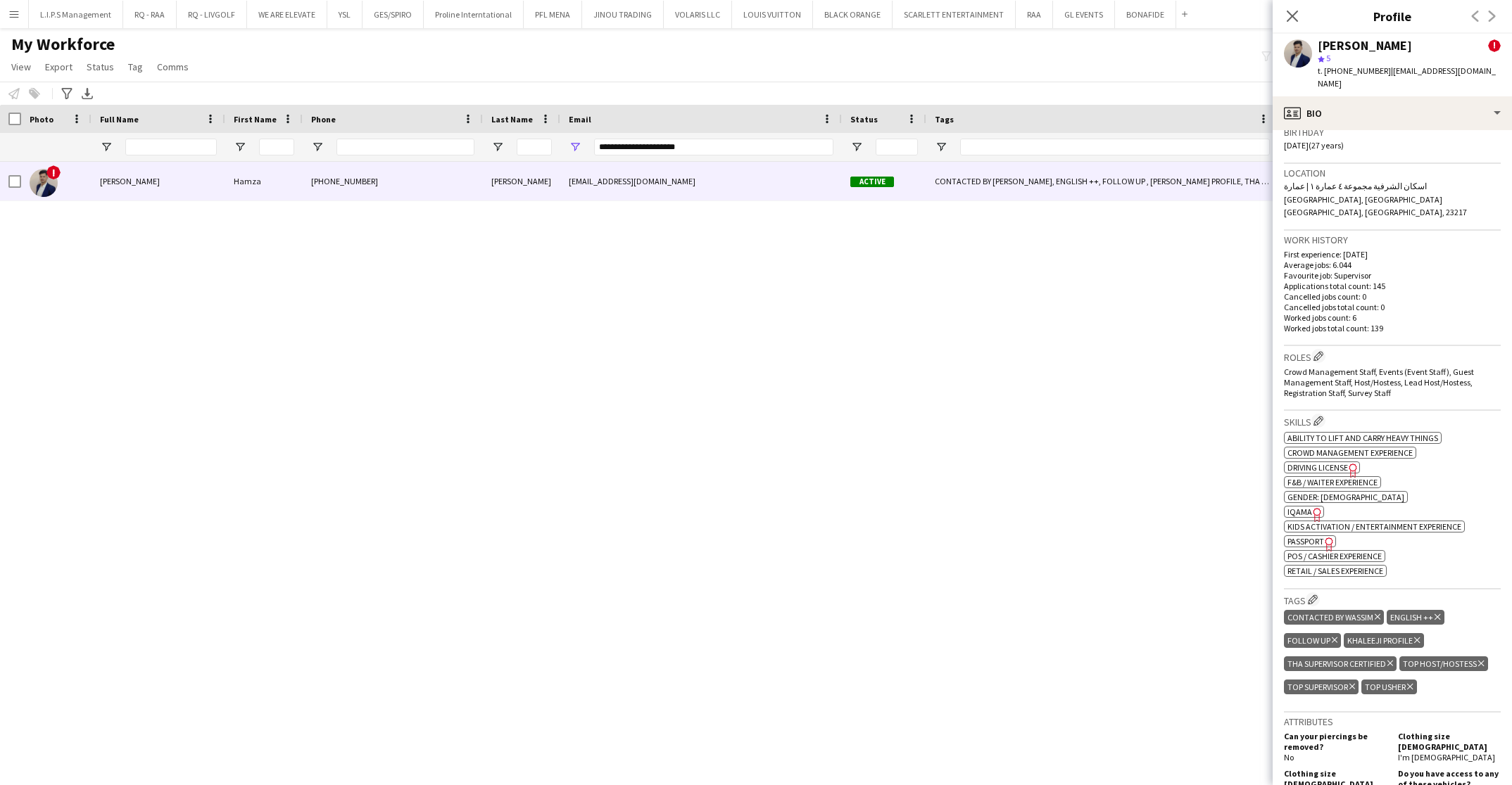
click at [1316, 507] on icon "Freelancer has uploaded a photo validation of skill. Click to see" at bounding box center [1317, 514] width 15 height 15
click at [1302, 536] on span "Passport" at bounding box center [1306, 541] width 36 height 10
drag, startPoint x: 725, startPoint y: 151, endPoint x: 471, endPoint y: 163, distance: 254.3
click at [473, 163] on div "Workforce Details Last Name Status Email" at bounding box center [756, 432] width 1512 height 656
paste input "*******"
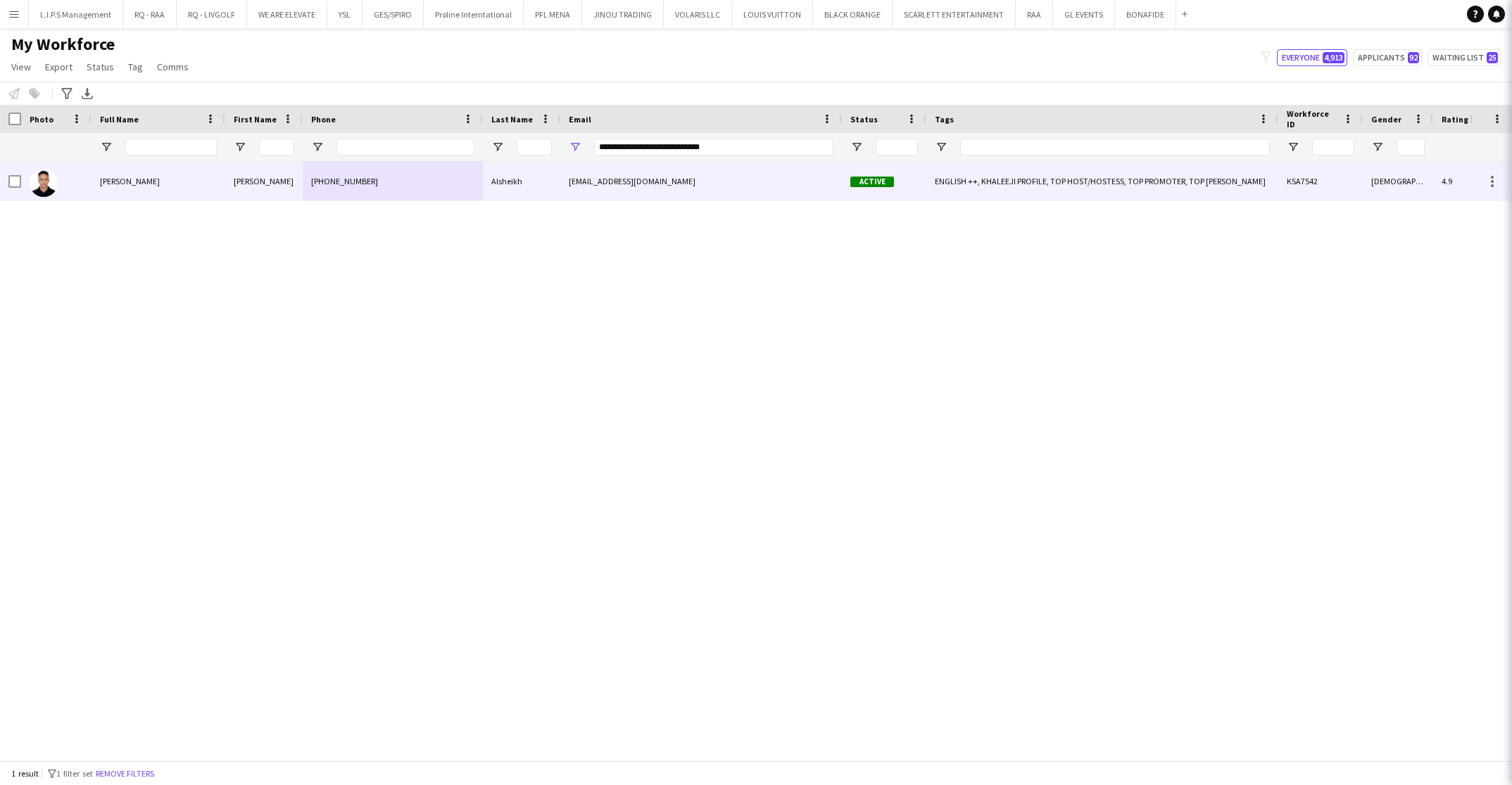
drag, startPoint x: 458, startPoint y: 182, endPoint x: 627, endPoint y: 188, distance: 169.1
click at [458, 182] on div "+966560347399" at bounding box center [393, 181] width 180 height 39
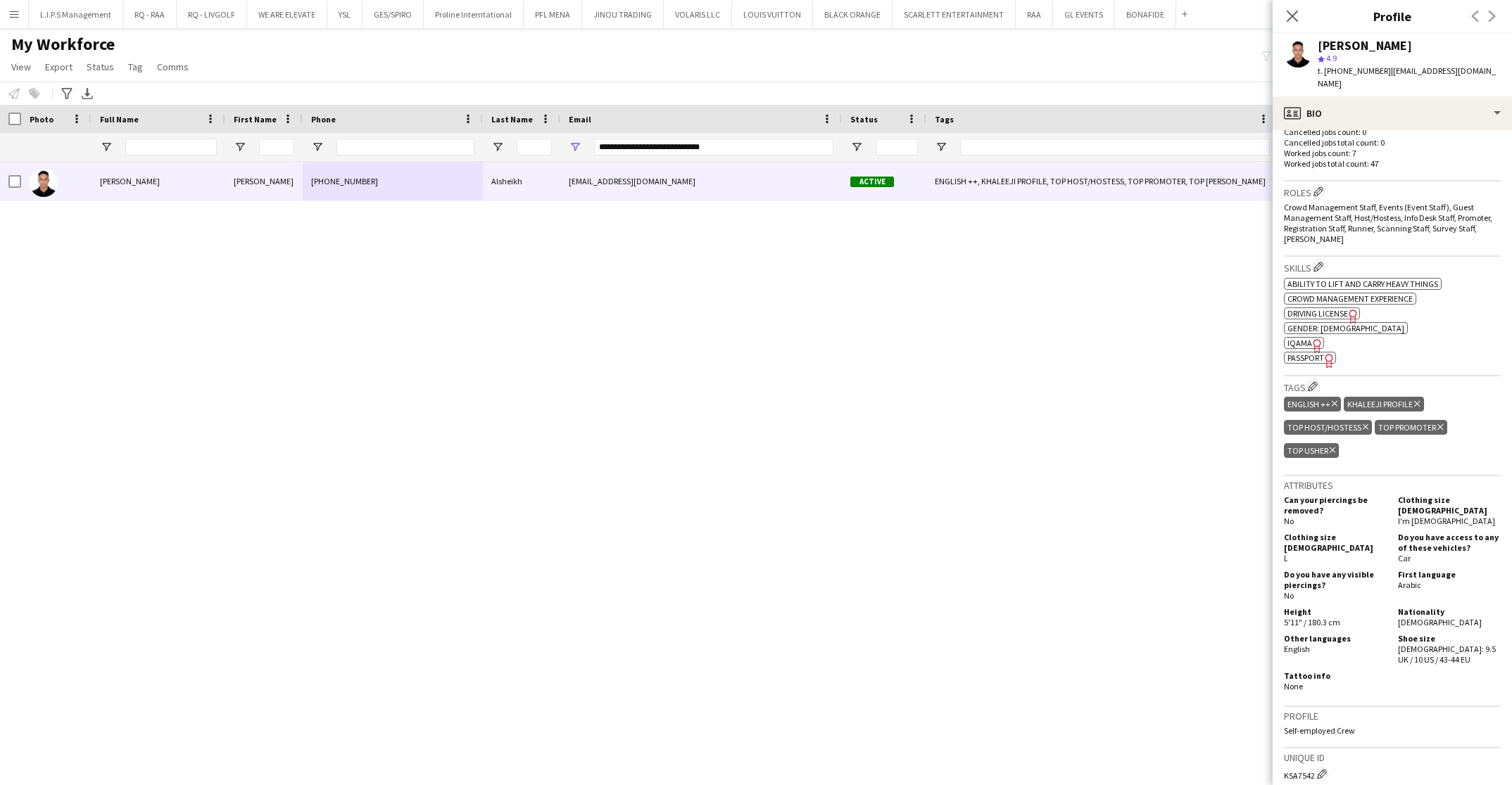
click at [1307, 338] on span "IQAMA" at bounding box center [1300, 343] width 24 height 10
click at [1304, 353] on span "Passport" at bounding box center [1306, 358] width 36 height 10
drag, startPoint x: 744, startPoint y: 148, endPoint x: 392, endPoint y: 145, distance: 352.0
click at [392, 145] on div "**********" at bounding box center [999, 147] width 1998 height 29
paste input "**"
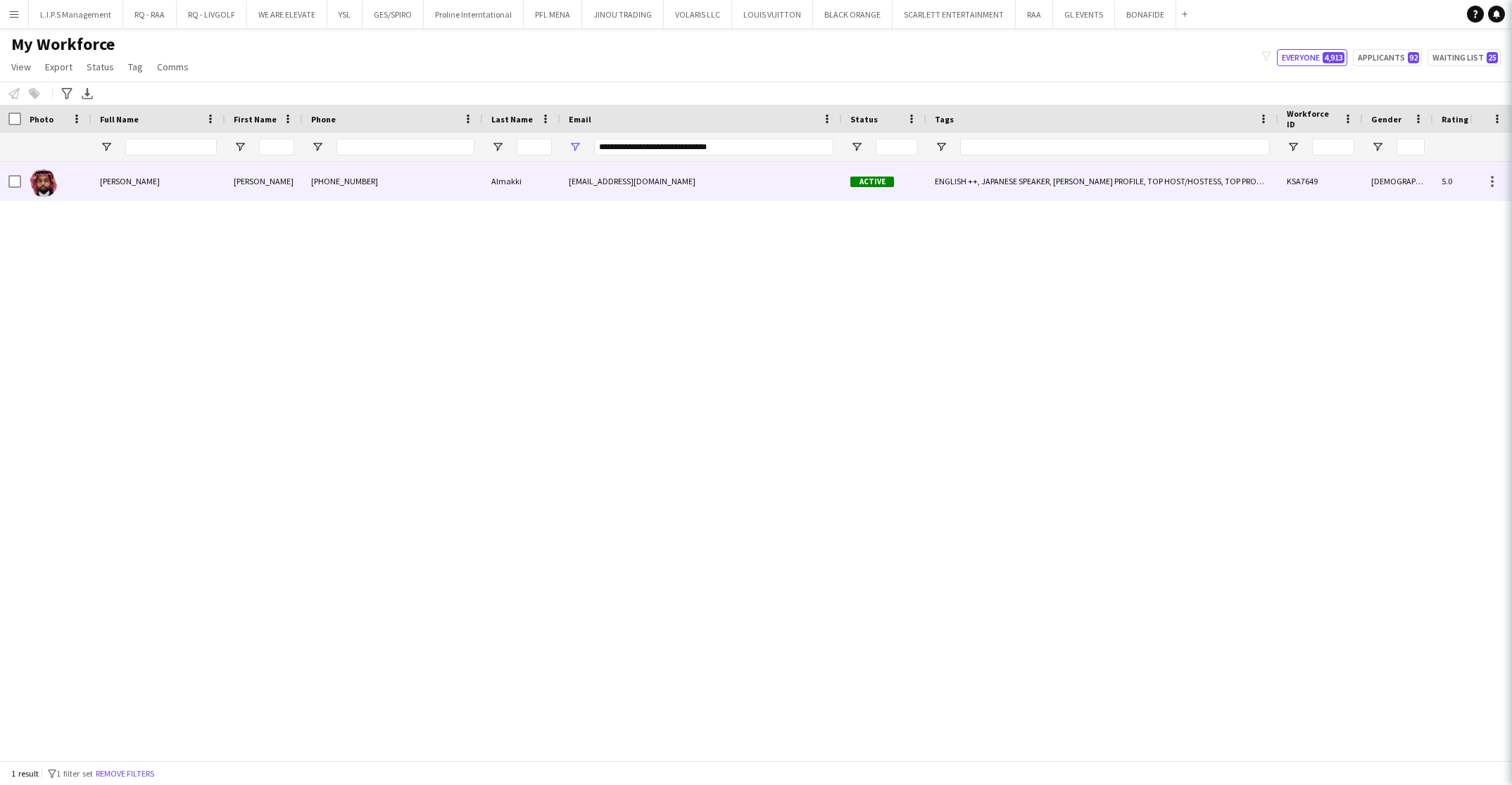
click at [388, 187] on div "+966509071823" at bounding box center [393, 181] width 180 height 39
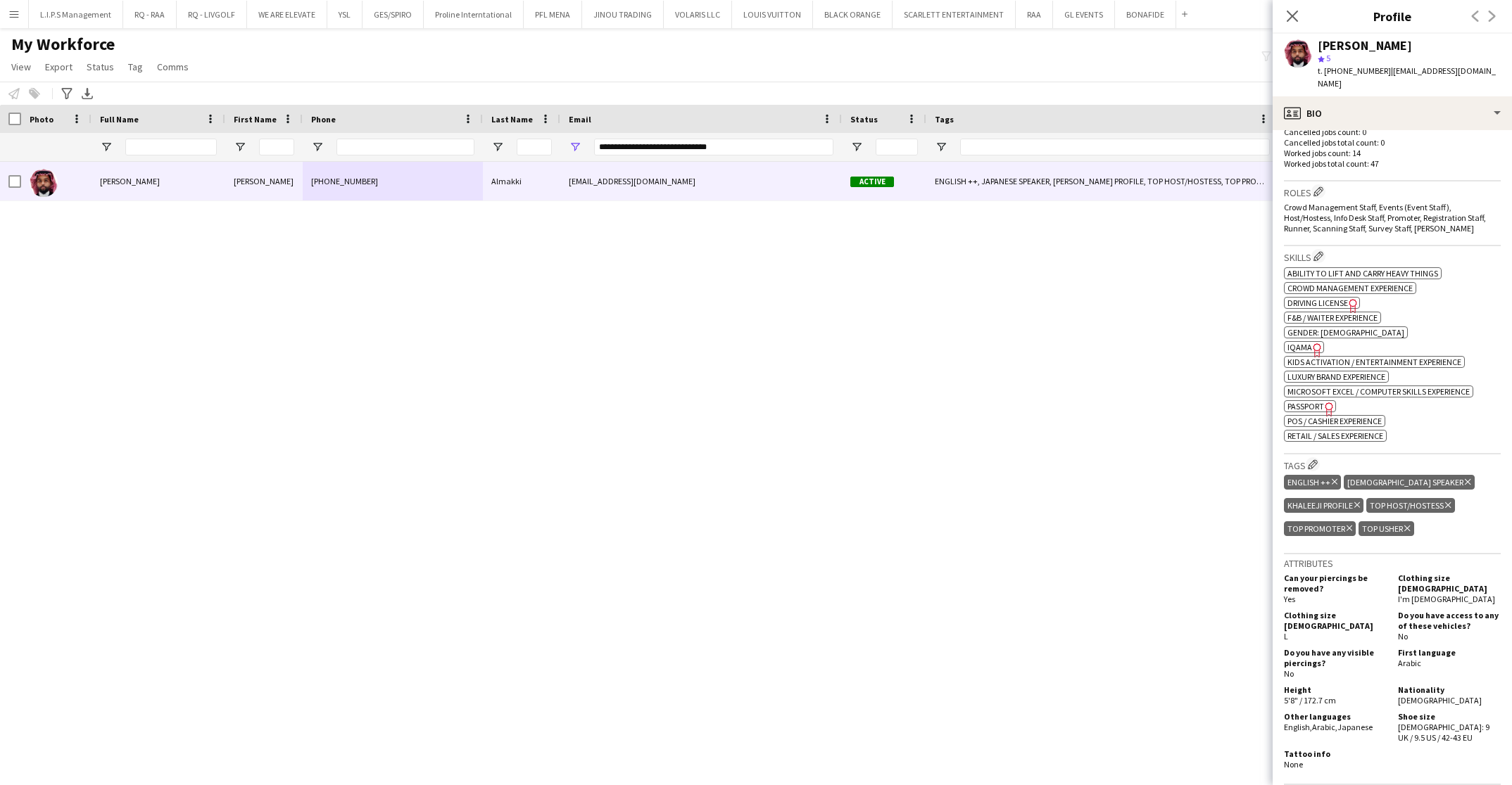
click at [1314, 401] on span "Passport" at bounding box center [1306, 406] width 36 height 10
click at [1304, 342] on span "IQAMA" at bounding box center [1300, 348] width 24 height 10
drag, startPoint x: 793, startPoint y: 152, endPoint x: 382, endPoint y: 112, distance: 412.9
click at [369, 144] on div "**********" at bounding box center [999, 147] width 1998 height 29
paste input "Email Filter Input"
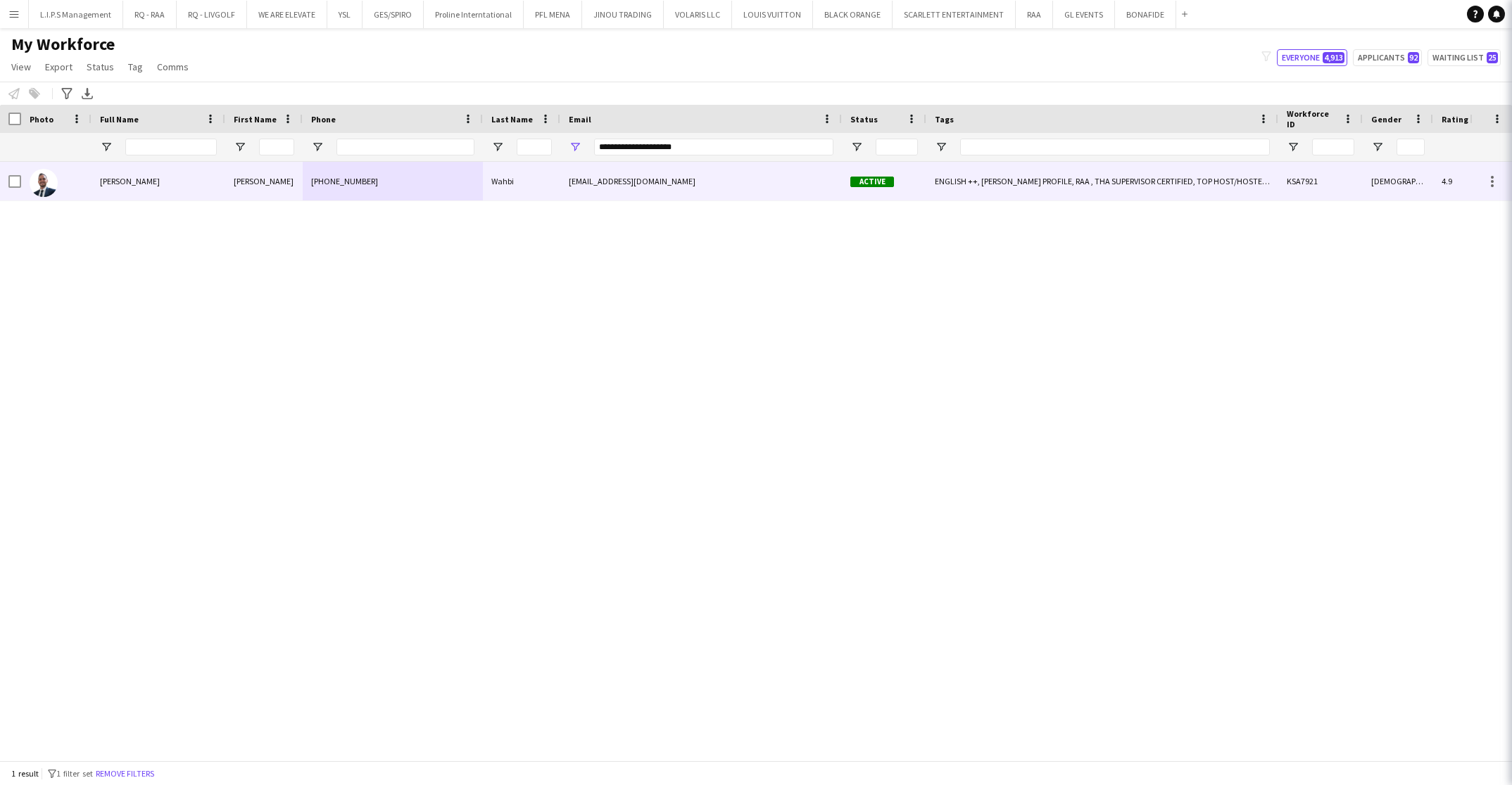
click at [422, 195] on div "+966506474532" at bounding box center [393, 181] width 180 height 39
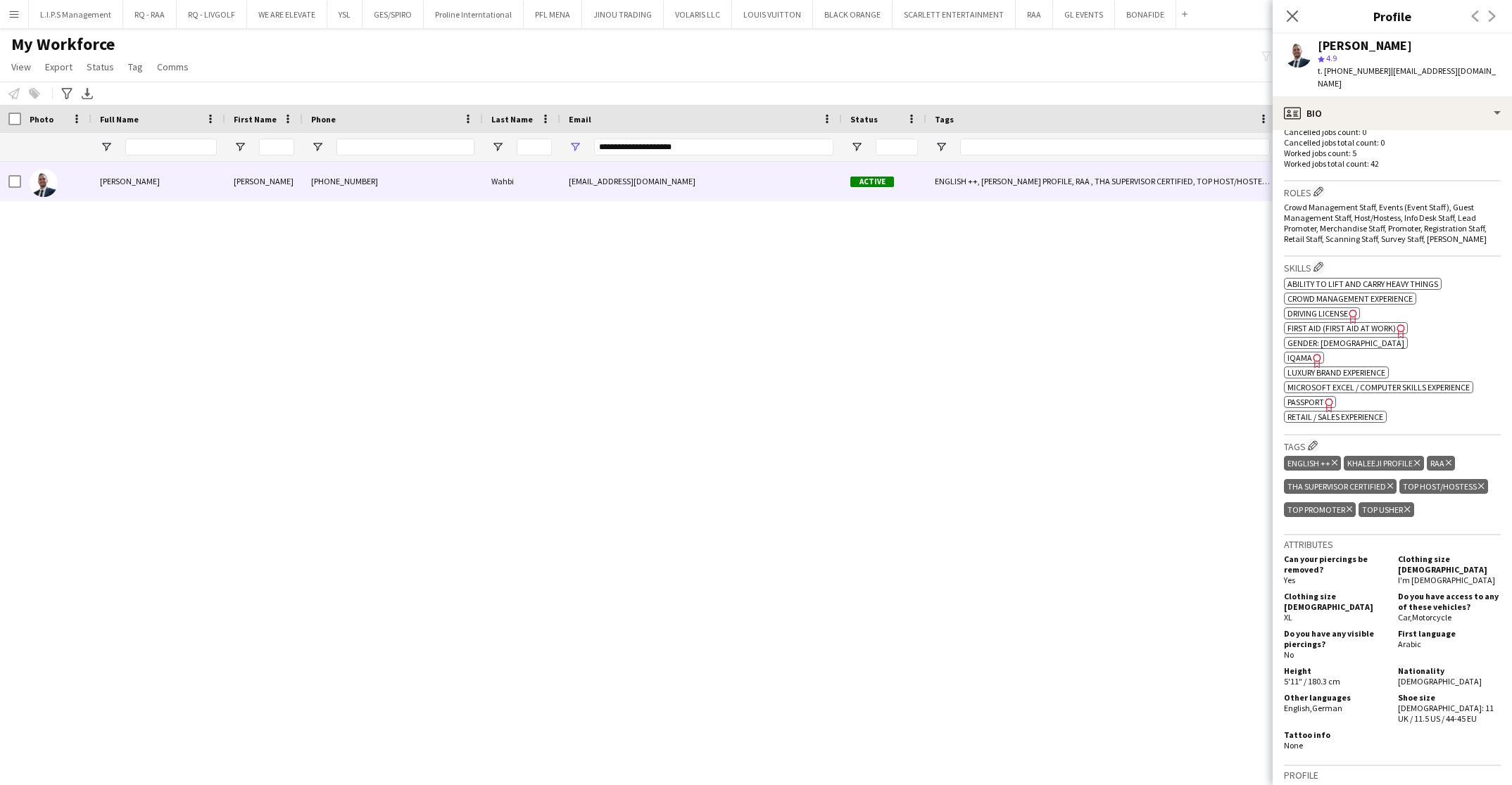
click at [1306, 397] on span "Passport" at bounding box center [1306, 402] width 36 height 10
drag, startPoint x: 708, startPoint y: 152, endPoint x: 453, endPoint y: 156, distance: 255.0
click at [460, 153] on div "**********" at bounding box center [999, 147] width 1998 height 29
paste input "Email Filter Input"
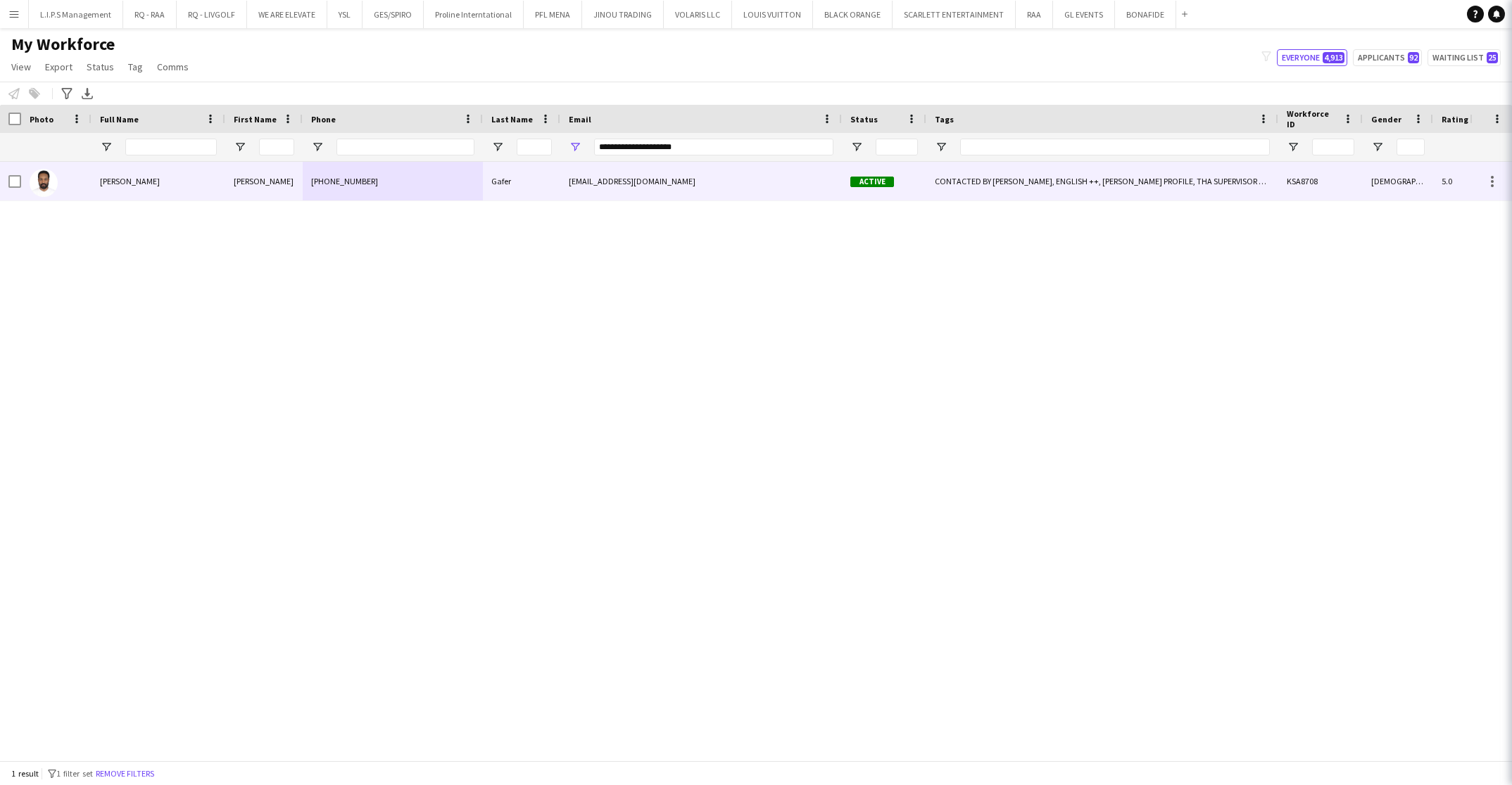
click at [450, 186] on div "+966533795697" at bounding box center [393, 181] width 180 height 39
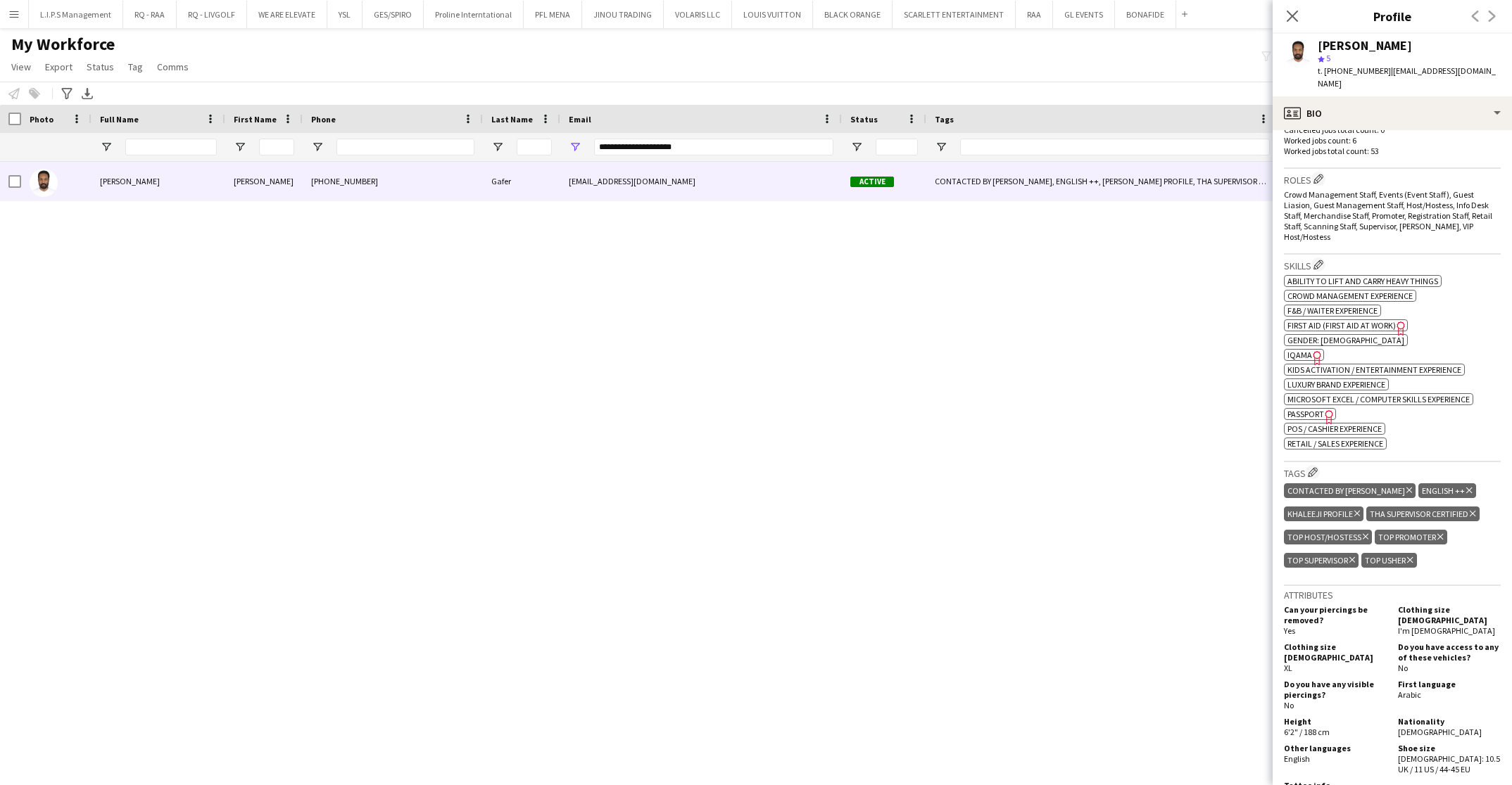
click at [1305, 350] on span "IQAMA" at bounding box center [1300, 355] width 24 height 10
click at [1326, 410] on icon "Freelancer has uploaded a photo validation of skill. Click to see" at bounding box center [1329, 417] width 15 height 15
drag, startPoint x: 744, startPoint y: 145, endPoint x: 467, endPoint y: 141, distance: 277.0
click at [467, 141] on div "**********" at bounding box center [999, 147] width 1998 height 29
paste input "***"
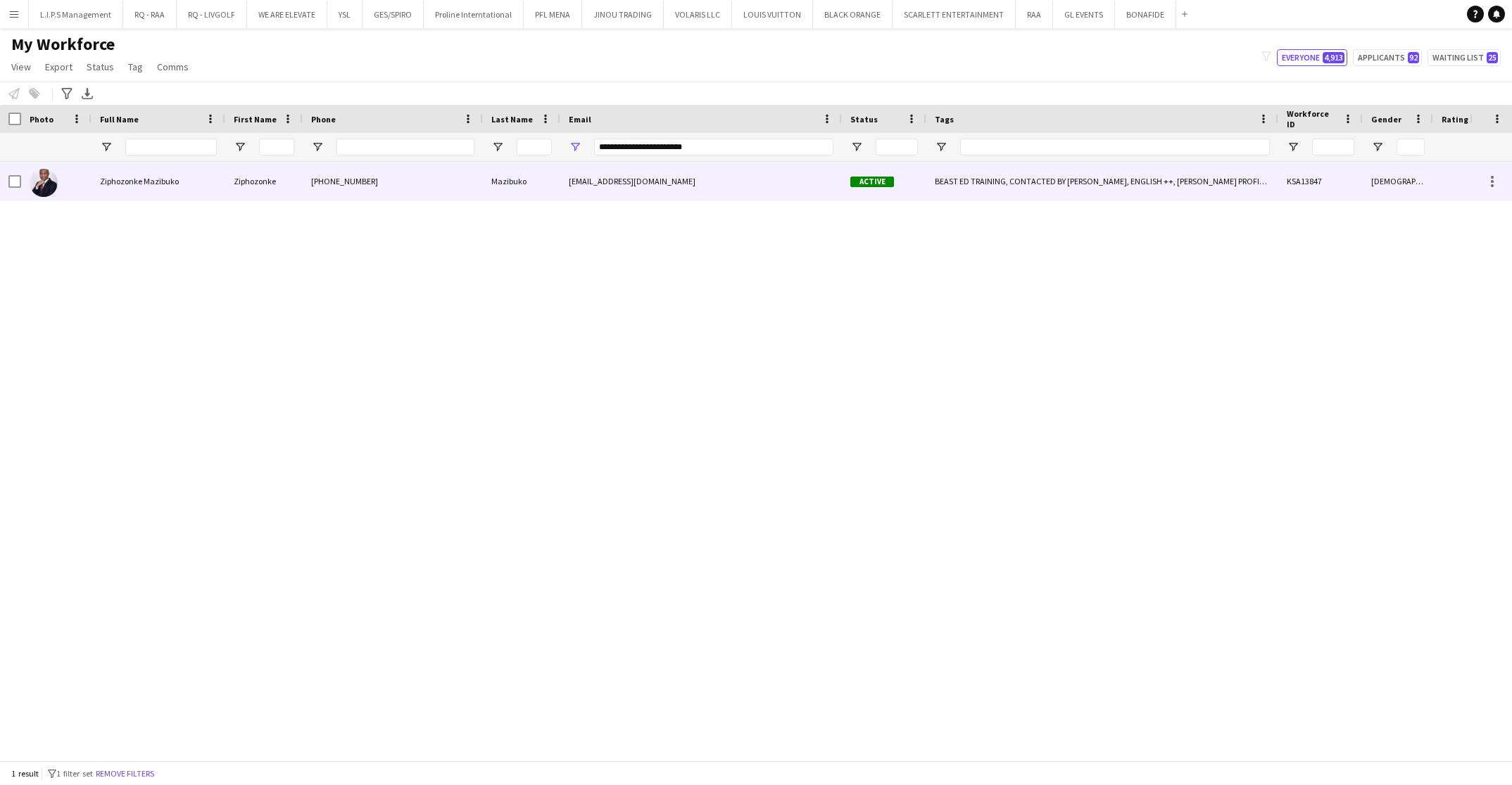
click at [462, 181] on div "+966503496041" at bounding box center [393, 181] width 180 height 39
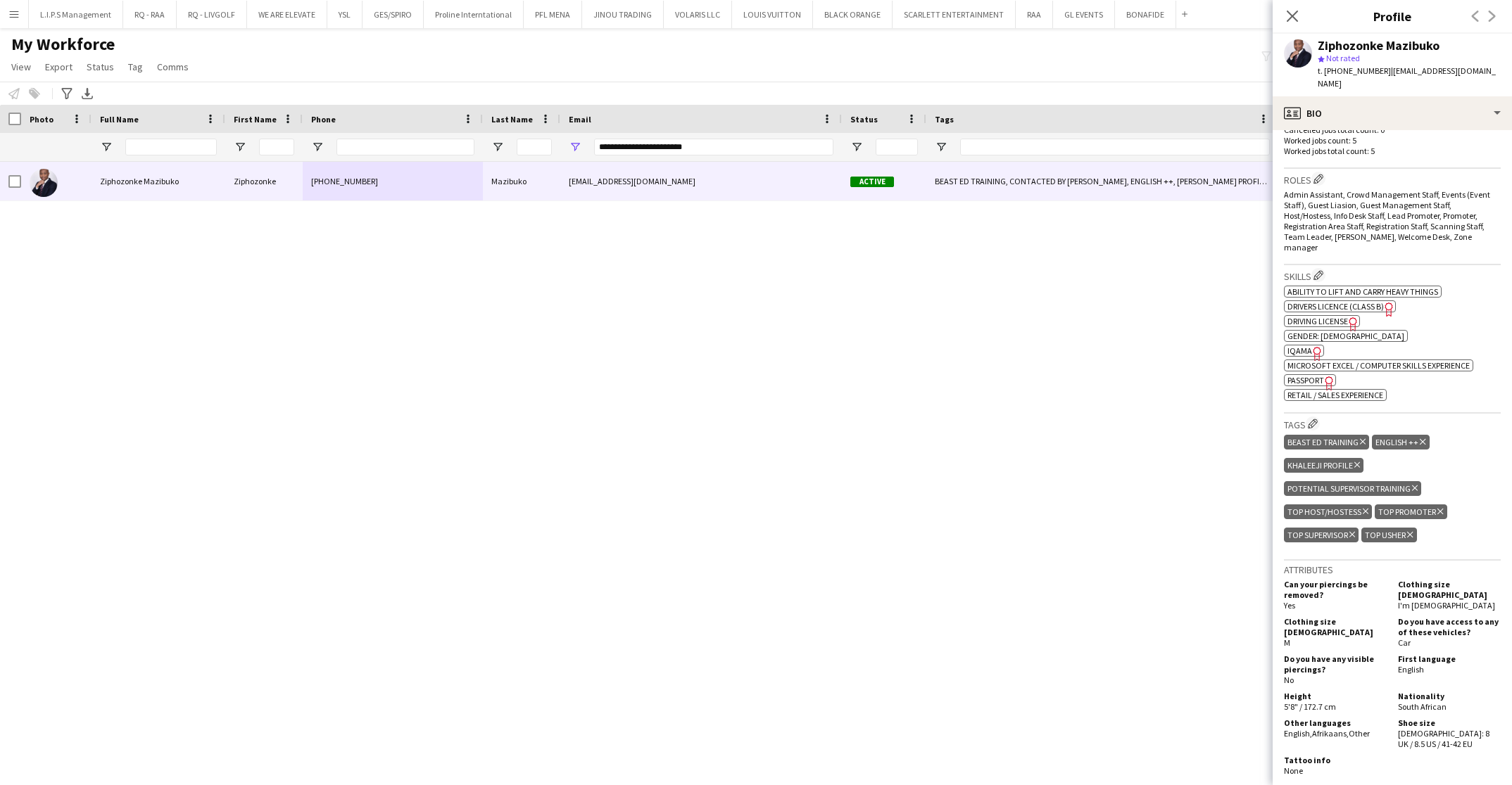
click at [1320, 375] on span "Passport" at bounding box center [1306, 380] width 36 height 10
click at [177, 146] on input "Full Name Filter Input" at bounding box center [171, 147] width 92 height 17
drag, startPoint x: 721, startPoint y: 142, endPoint x: 443, endPoint y: 182, distance: 280.9
click at [460, 178] on div "Workforce Details Last Name Status Email" at bounding box center [756, 432] width 1512 height 656
paste input "Email Filter Input"
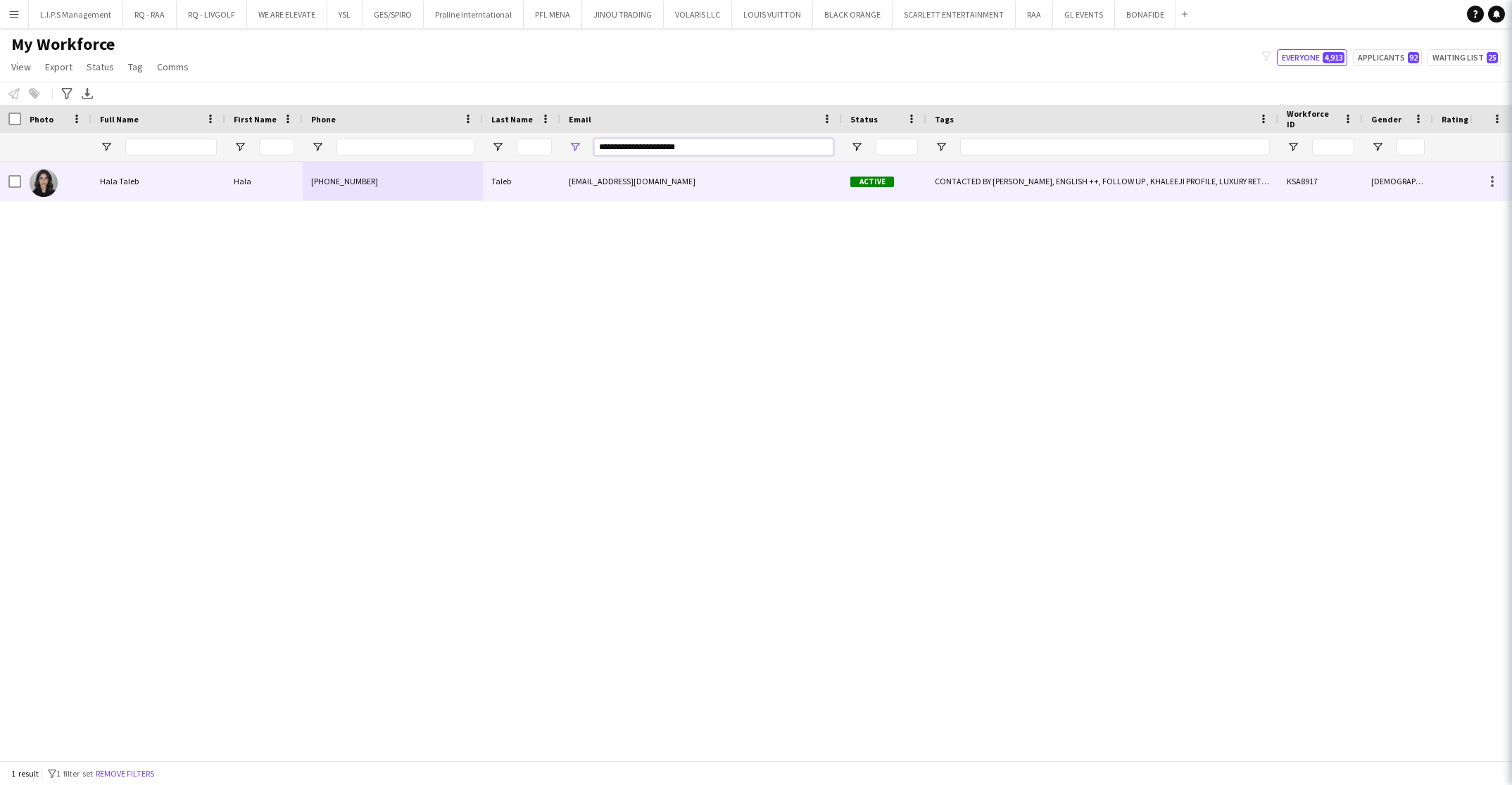
type input "**********"
click at [464, 180] on div "[PHONE_NUMBER]" at bounding box center [393, 181] width 180 height 39
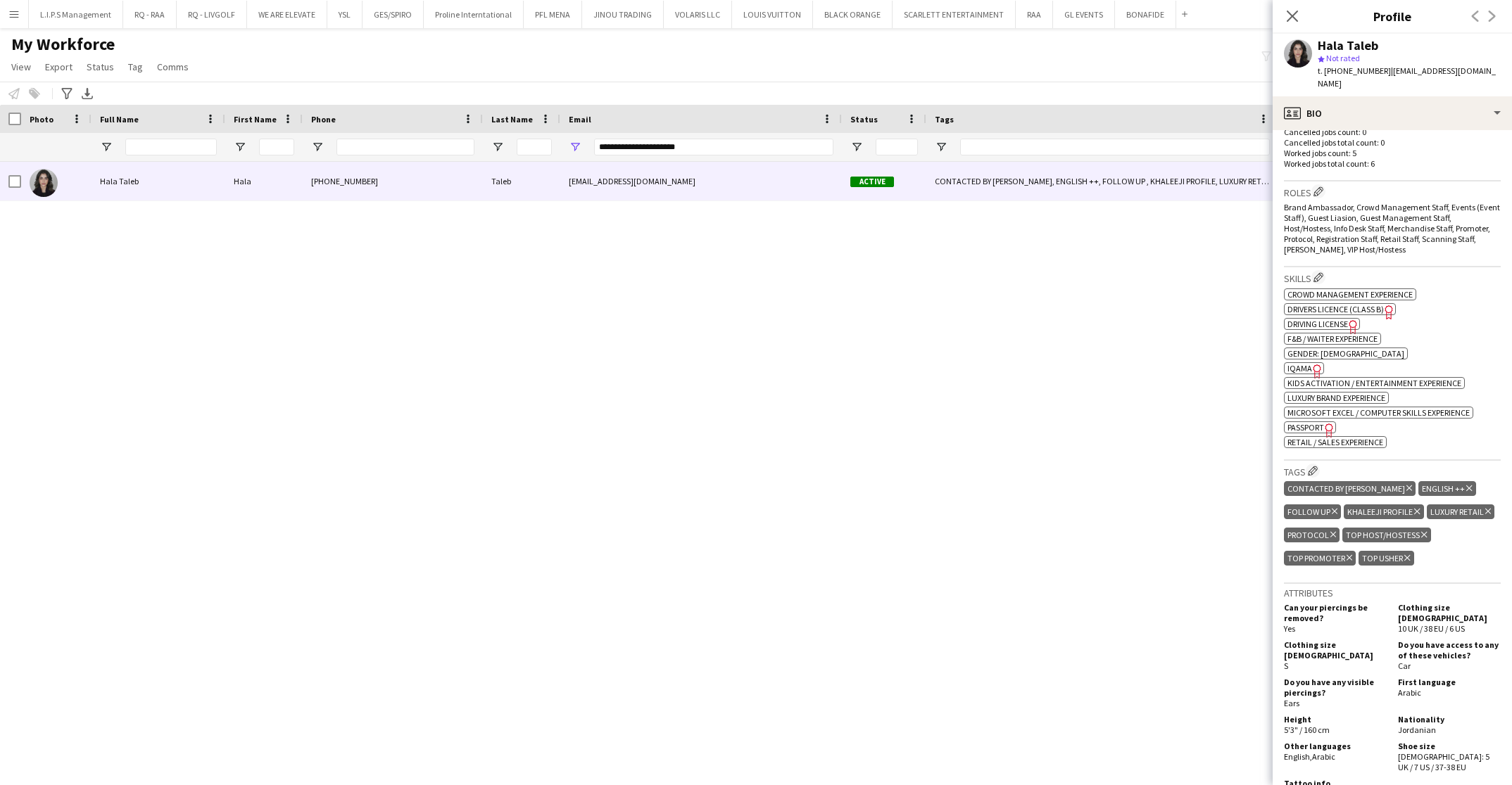
click at [1304, 422] on span "Passport" at bounding box center [1306, 427] width 36 height 10
